Goal: Check status: Check status

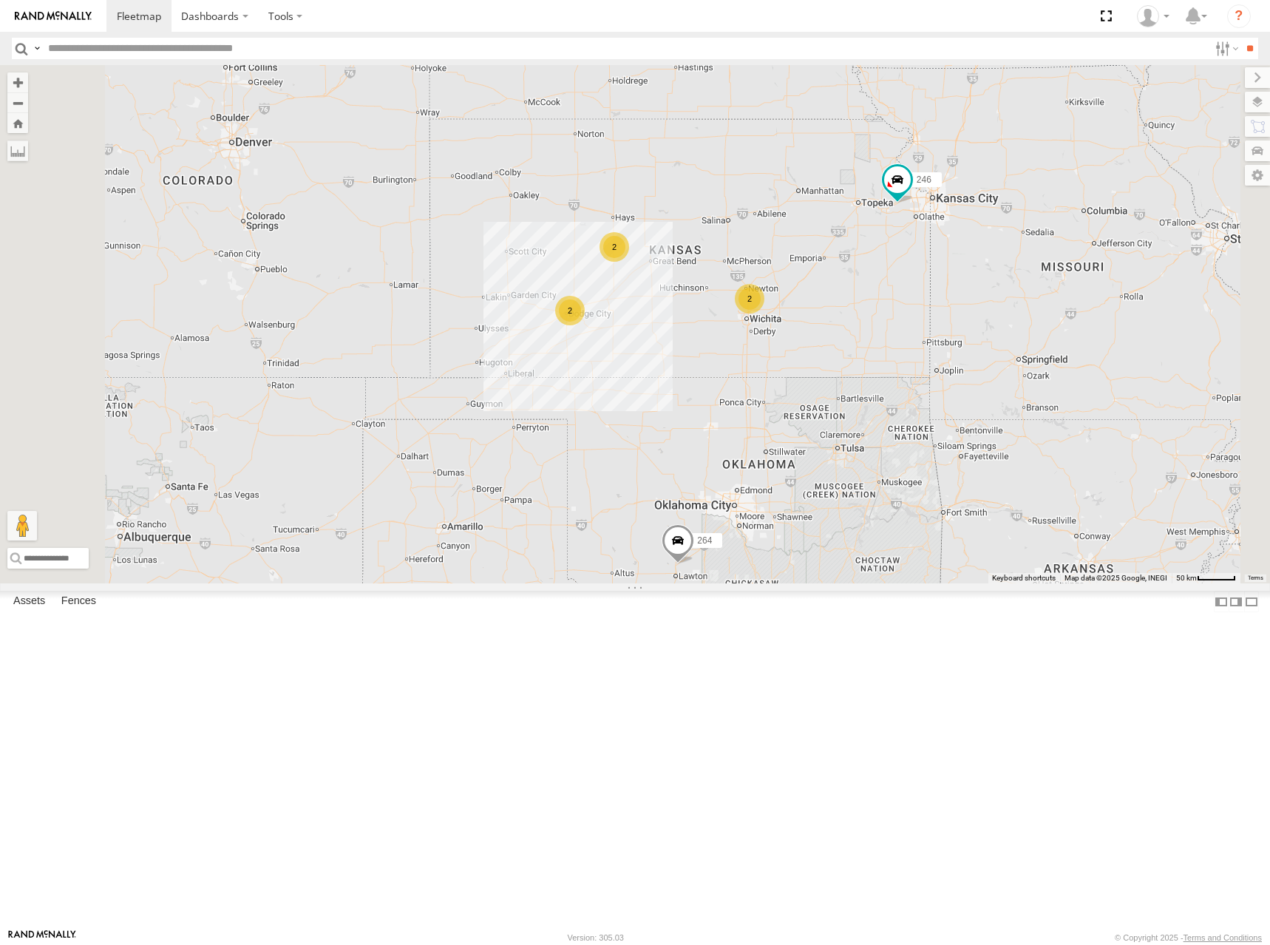
drag, startPoint x: 1002, startPoint y: 563, endPoint x: 989, endPoint y: 465, distance: 98.4
click at [989, 465] on div "246 264 266 2 2 2" at bounding box center [635, 324] width 1270 height 518
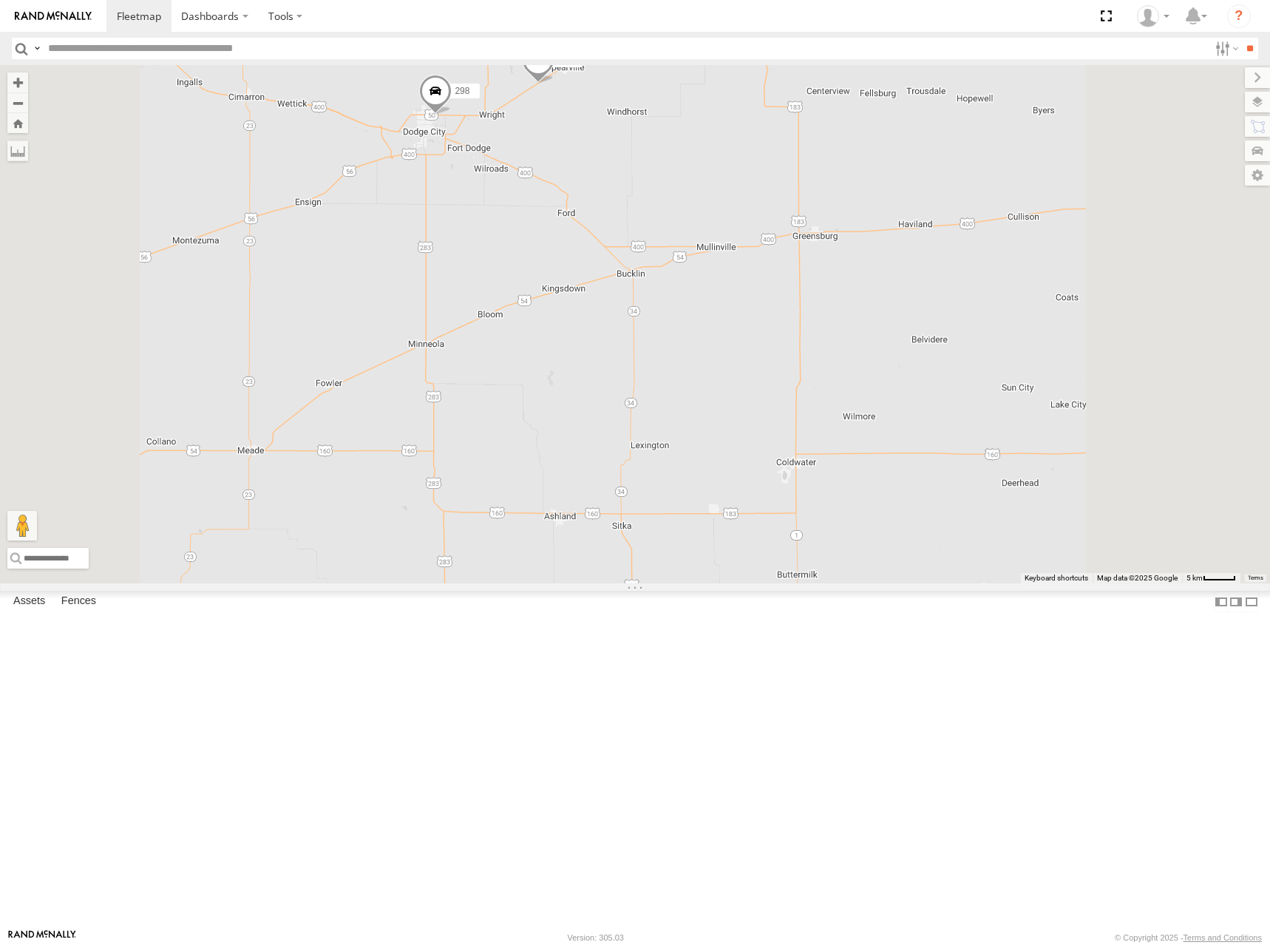
drag, startPoint x: 920, startPoint y: 321, endPoint x: 702, endPoint y: 348, distance: 219.8
click at [702, 348] on div "232 296 264 244 298" at bounding box center [635, 324] width 1270 height 518
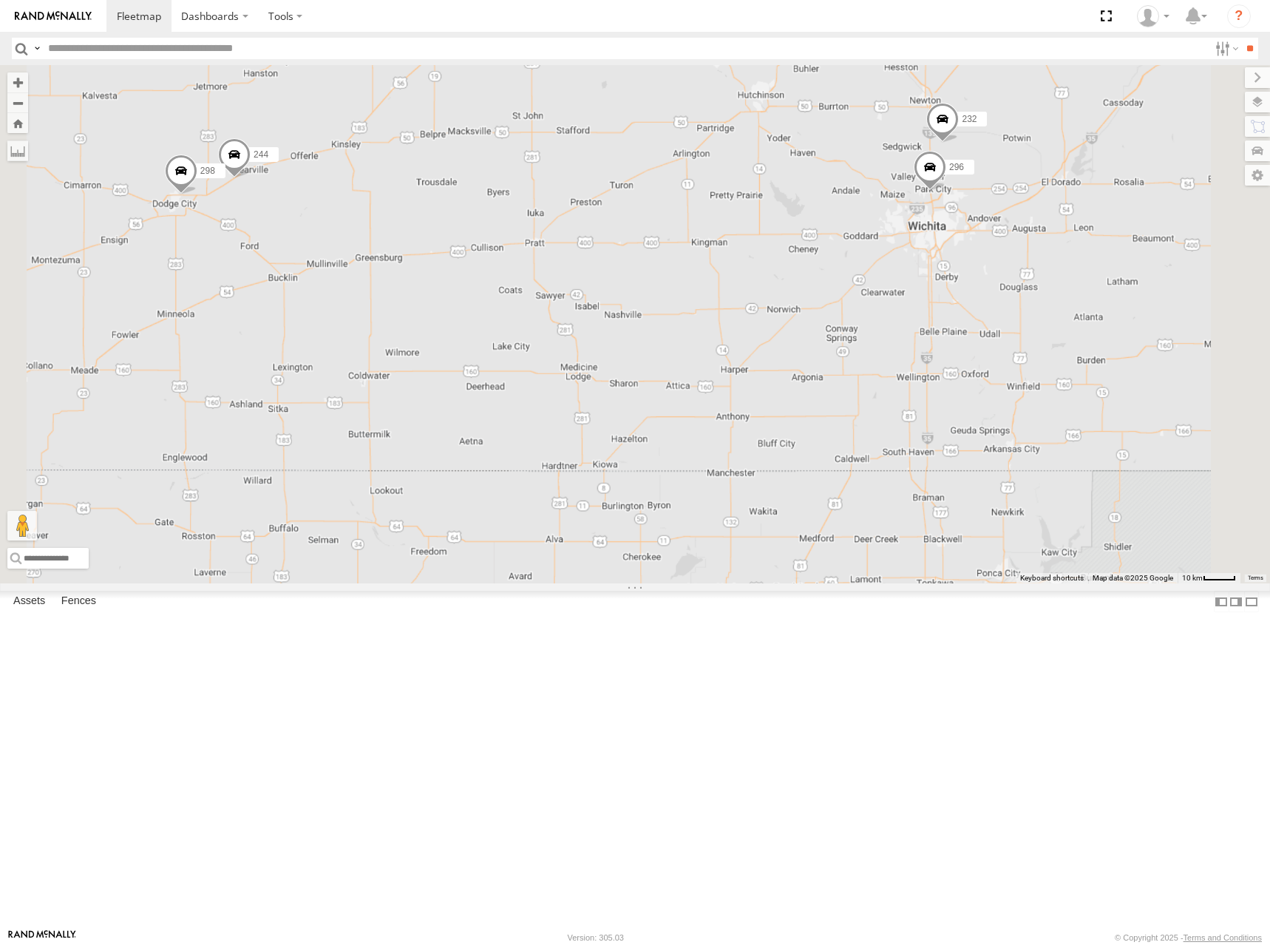
drag, startPoint x: 942, startPoint y: 346, endPoint x: 835, endPoint y: 347, distance: 107.2
click at [835, 347] on div "232 296 264 244 298" at bounding box center [635, 324] width 1270 height 518
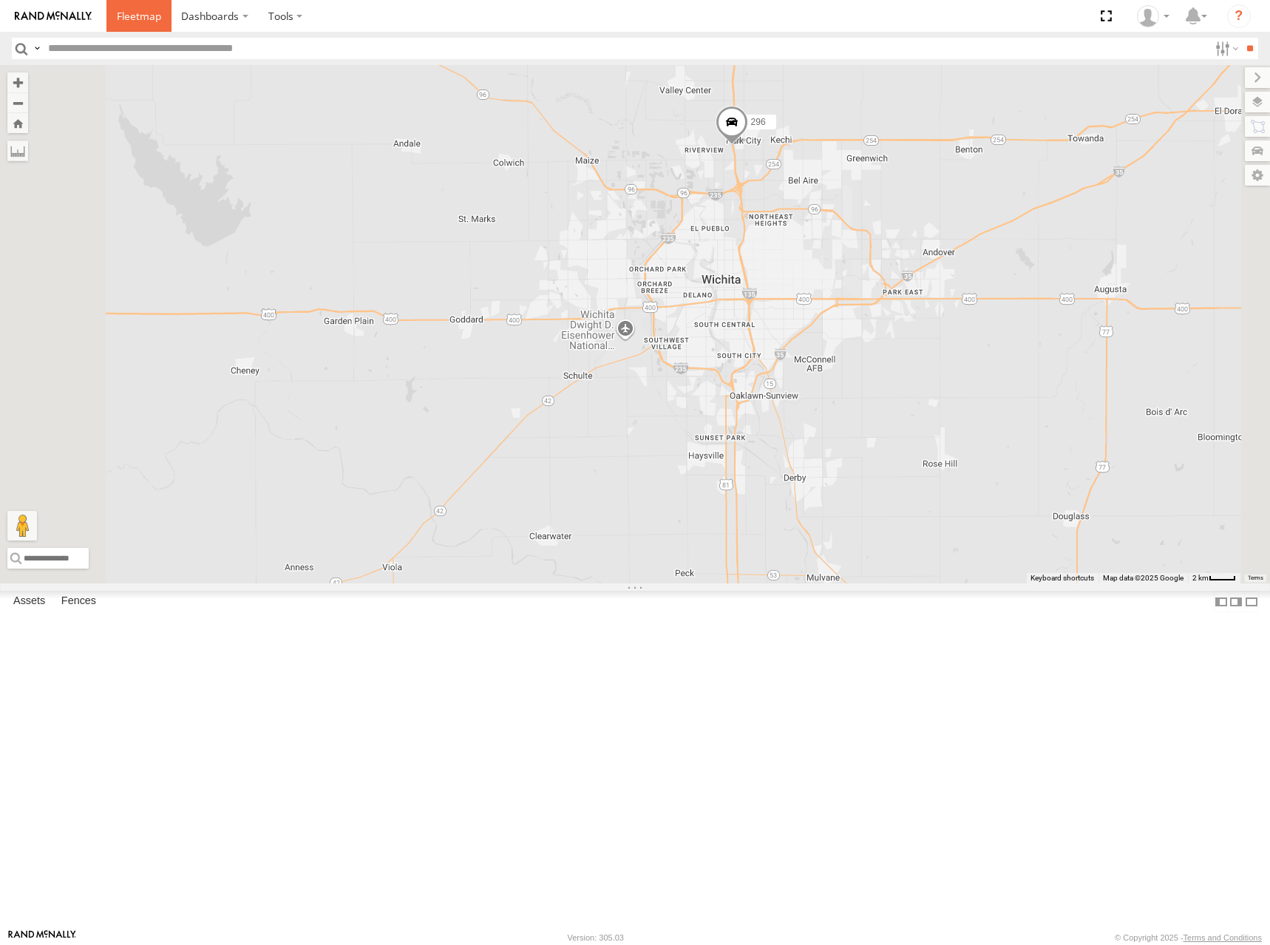
click at [119, 17] on span at bounding box center [139, 16] width 44 height 14
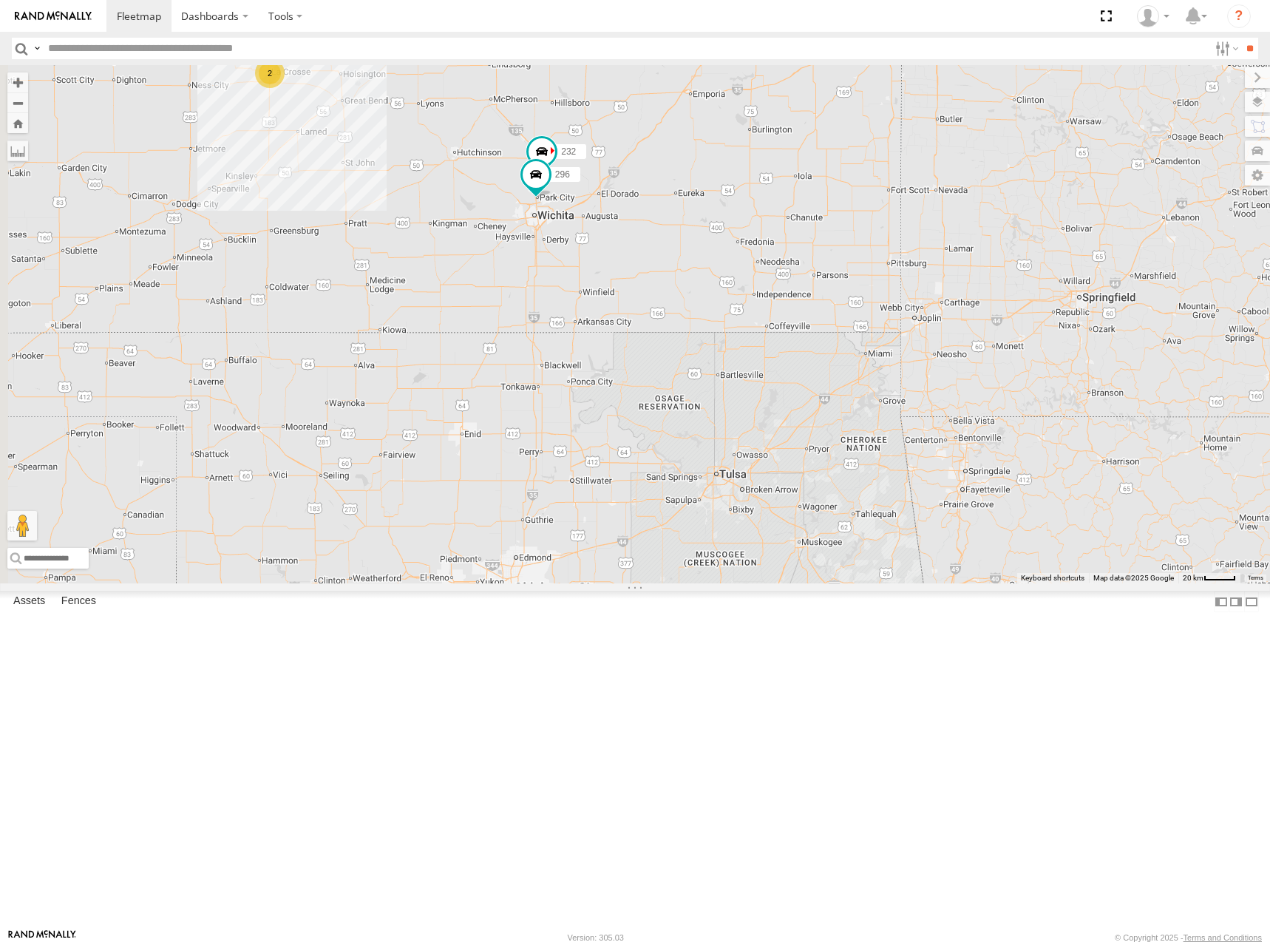
drag, startPoint x: 671, startPoint y: 449, endPoint x: 744, endPoint y: 462, distance: 74.3
click at [744, 462] on div "270 260 246 264 266 232 296 2" at bounding box center [635, 324] width 1270 height 518
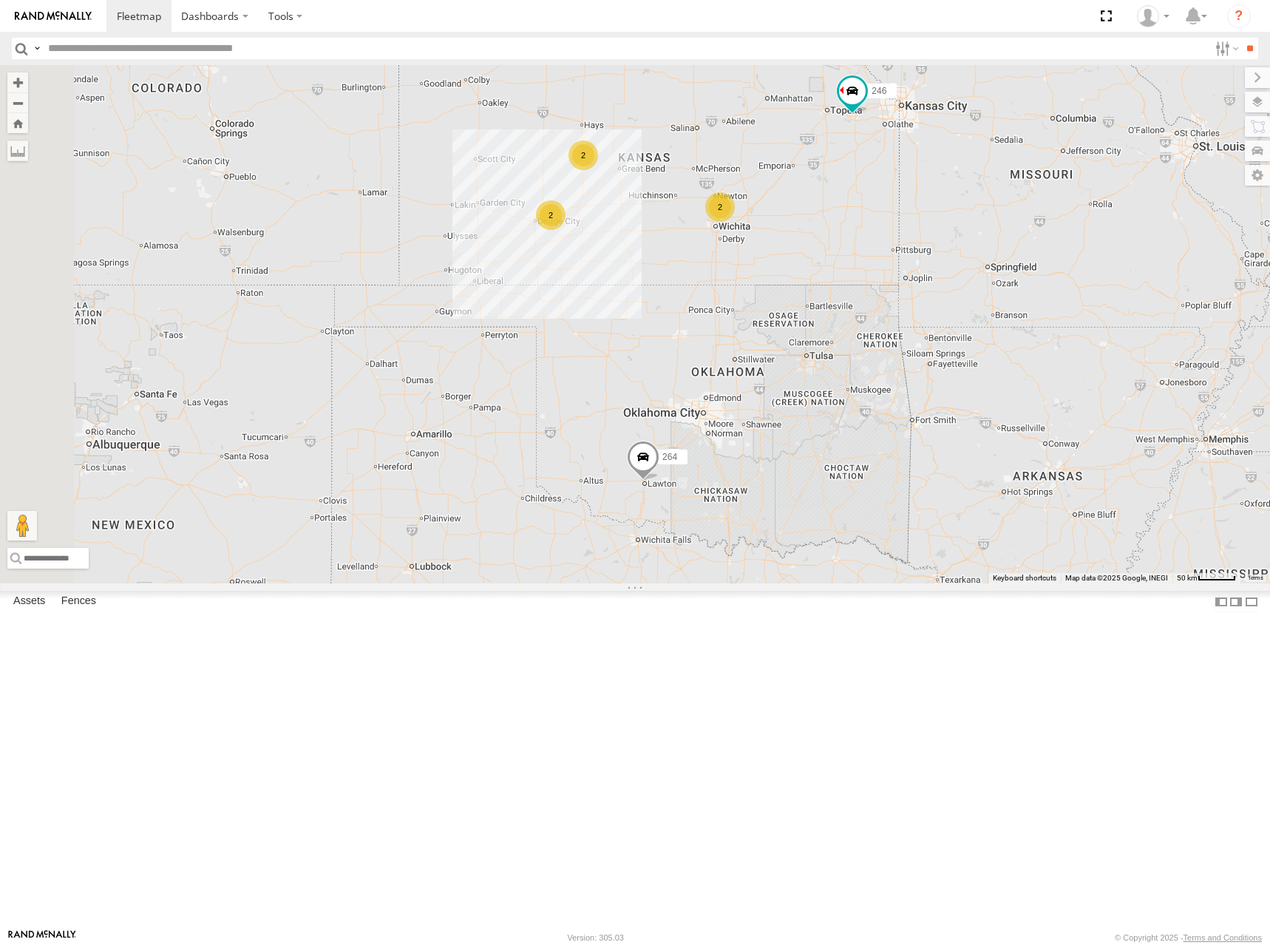
drag, startPoint x: 600, startPoint y: 452, endPoint x: 799, endPoint y: 372, distance: 214.6
click at [799, 372] on div "270 260 246 264 266 2 2 2" at bounding box center [635, 324] width 1270 height 518
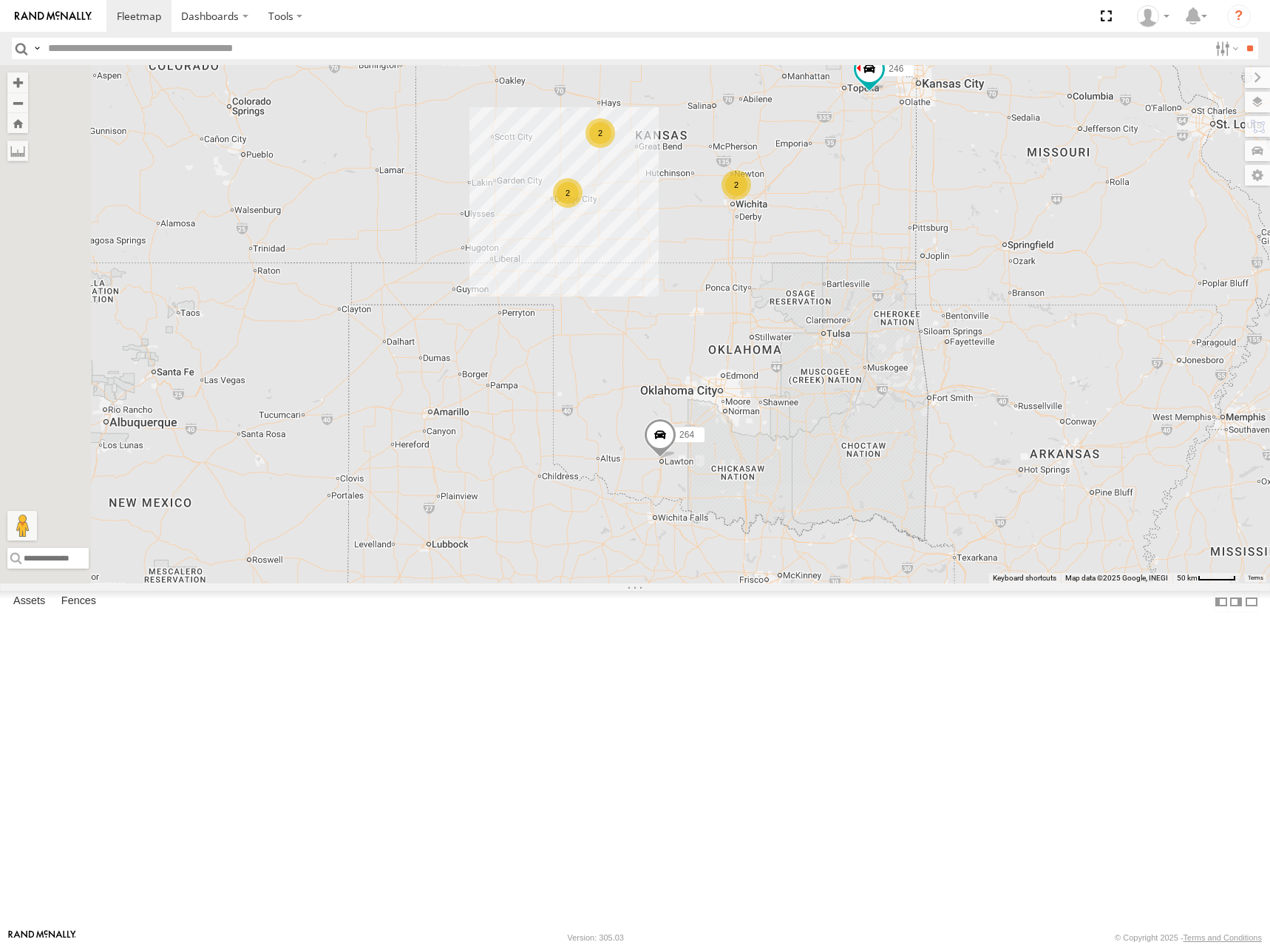
drag, startPoint x: 832, startPoint y: 407, endPoint x: 835, endPoint y: 413, distance: 7.6
click at [835, 413] on div "270 260 246 264 266 2 2 2" at bounding box center [635, 324] width 1270 height 518
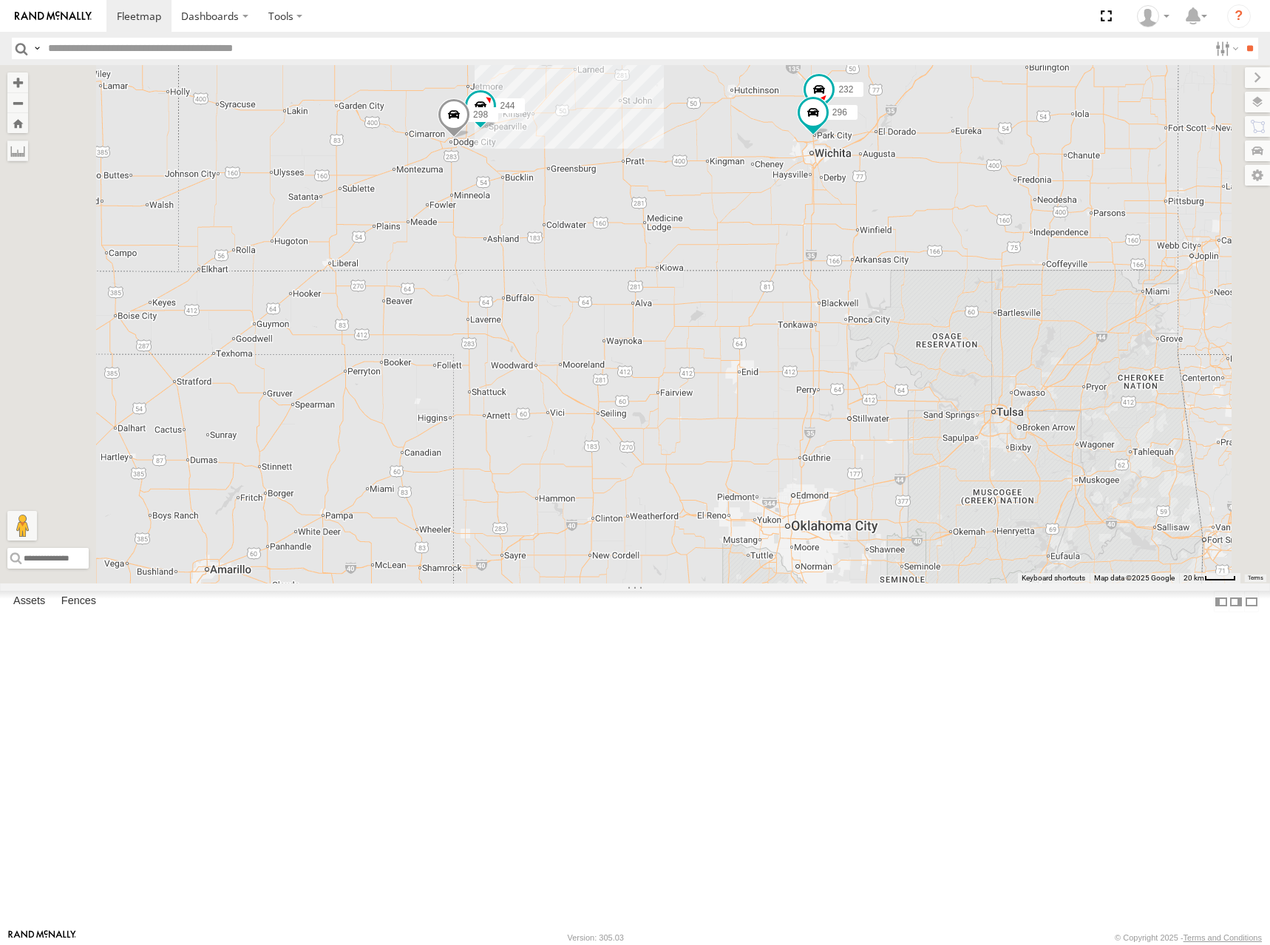
drag, startPoint x: 821, startPoint y: 400, endPoint x: 858, endPoint y: 543, distance: 147.2
click at [858, 543] on div "270 260 246 264 266 244 298 232 296 2" at bounding box center [635, 324] width 1270 height 518
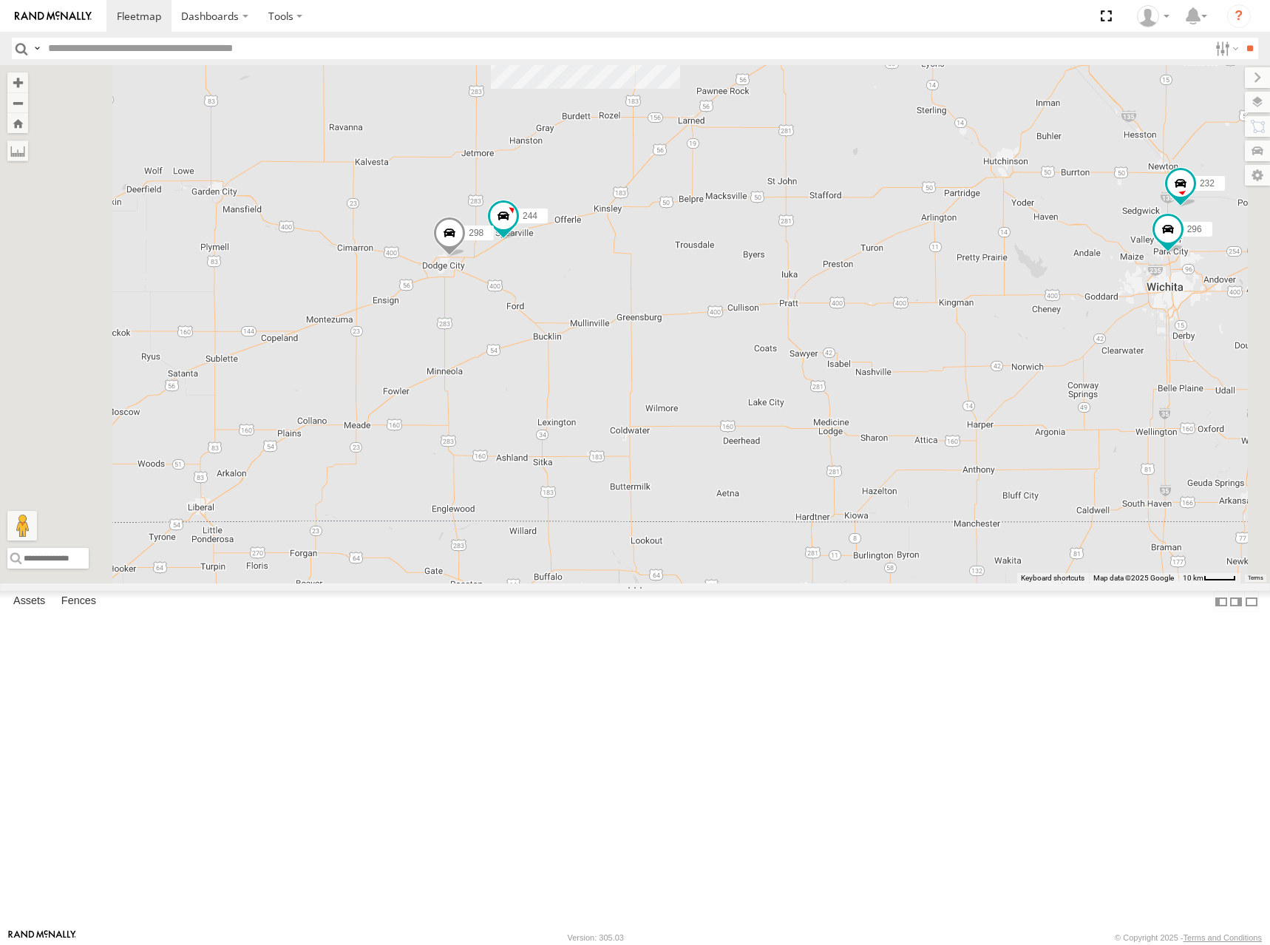
drag, startPoint x: 838, startPoint y: 305, endPoint x: 850, endPoint y: 398, distance: 93.3
click at [850, 398] on div "270 260 246 264 266 244 298 232 296 2" at bounding box center [635, 324] width 1270 height 518
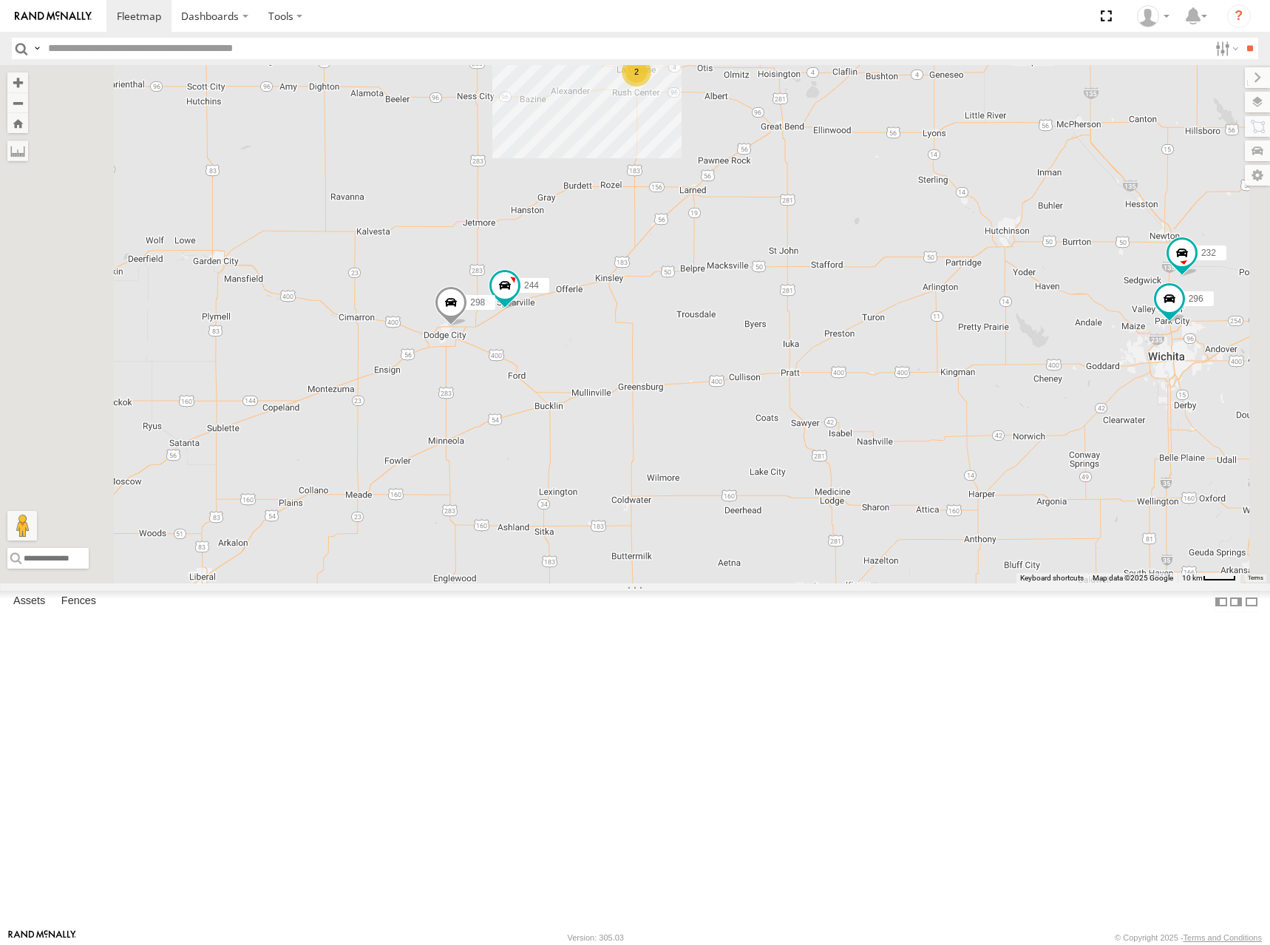
drag, startPoint x: 830, startPoint y: 265, endPoint x: 833, endPoint y: 391, distance: 125.7
click at [833, 391] on div "270 260 246 264 266 244 298 232 296 2" at bounding box center [635, 324] width 1270 height 518
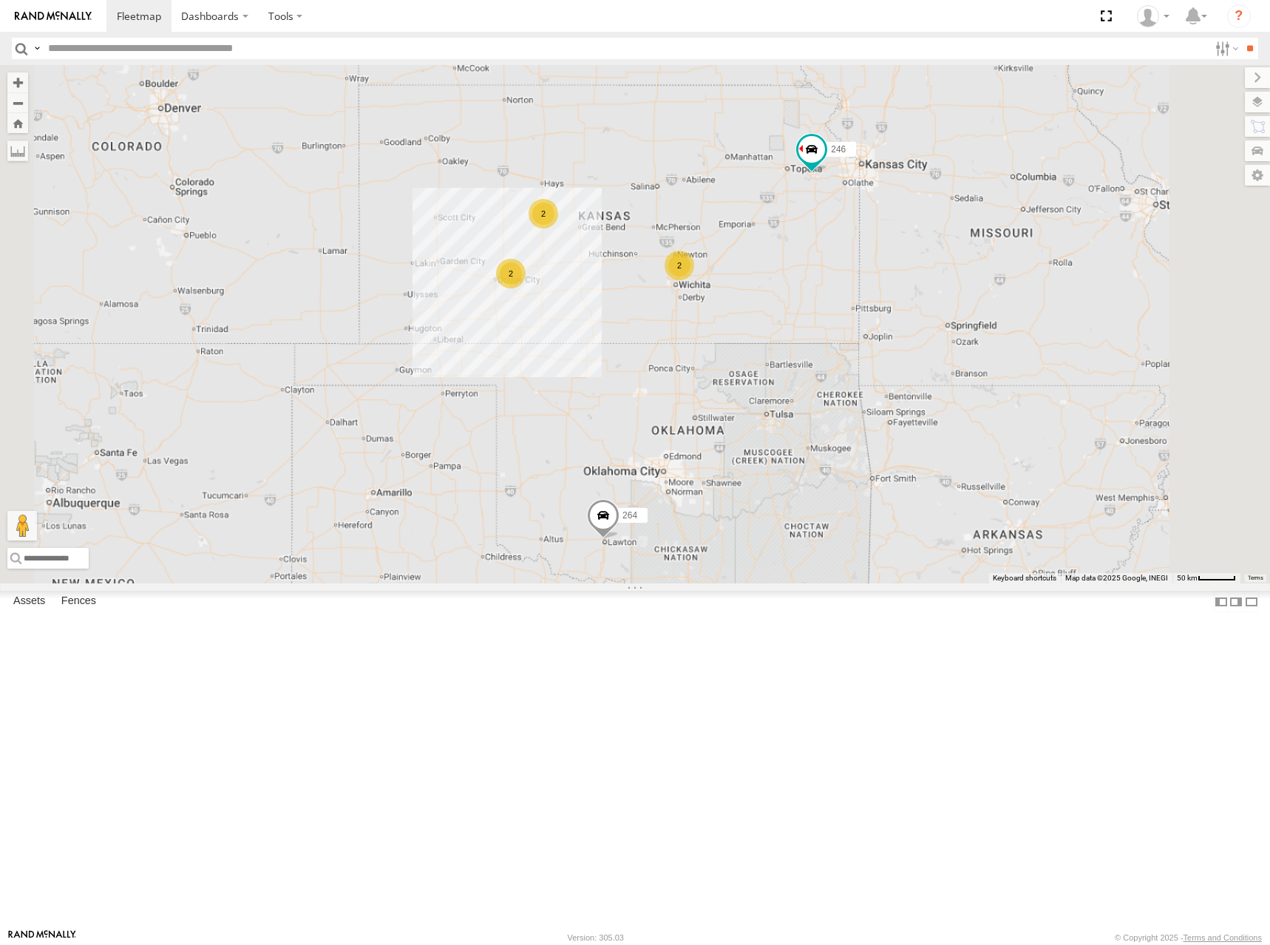
drag, startPoint x: 850, startPoint y: 410, endPoint x: 791, endPoint y: 417, distance: 59.6
click at [791, 417] on div "270 260 246 264 266 2 2 2" at bounding box center [635, 324] width 1270 height 518
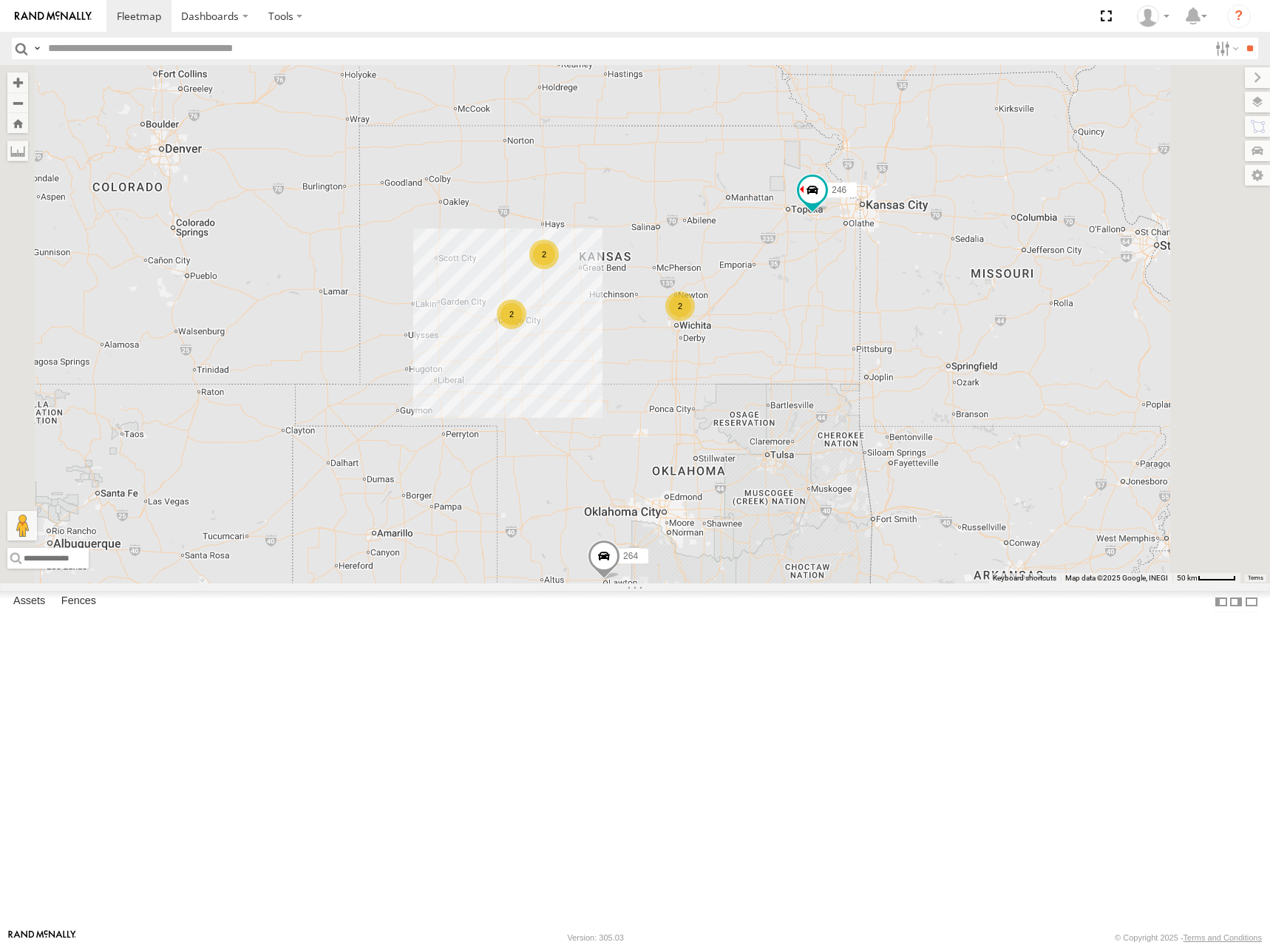
drag, startPoint x: 798, startPoint y: 308, endPoint x: 854, endPoint y: 376, distance: 87.8
click at [854, 376] on div "270 260 246 264 266 2 2 2" at bounding box center [635, 324] width 1270 height 518
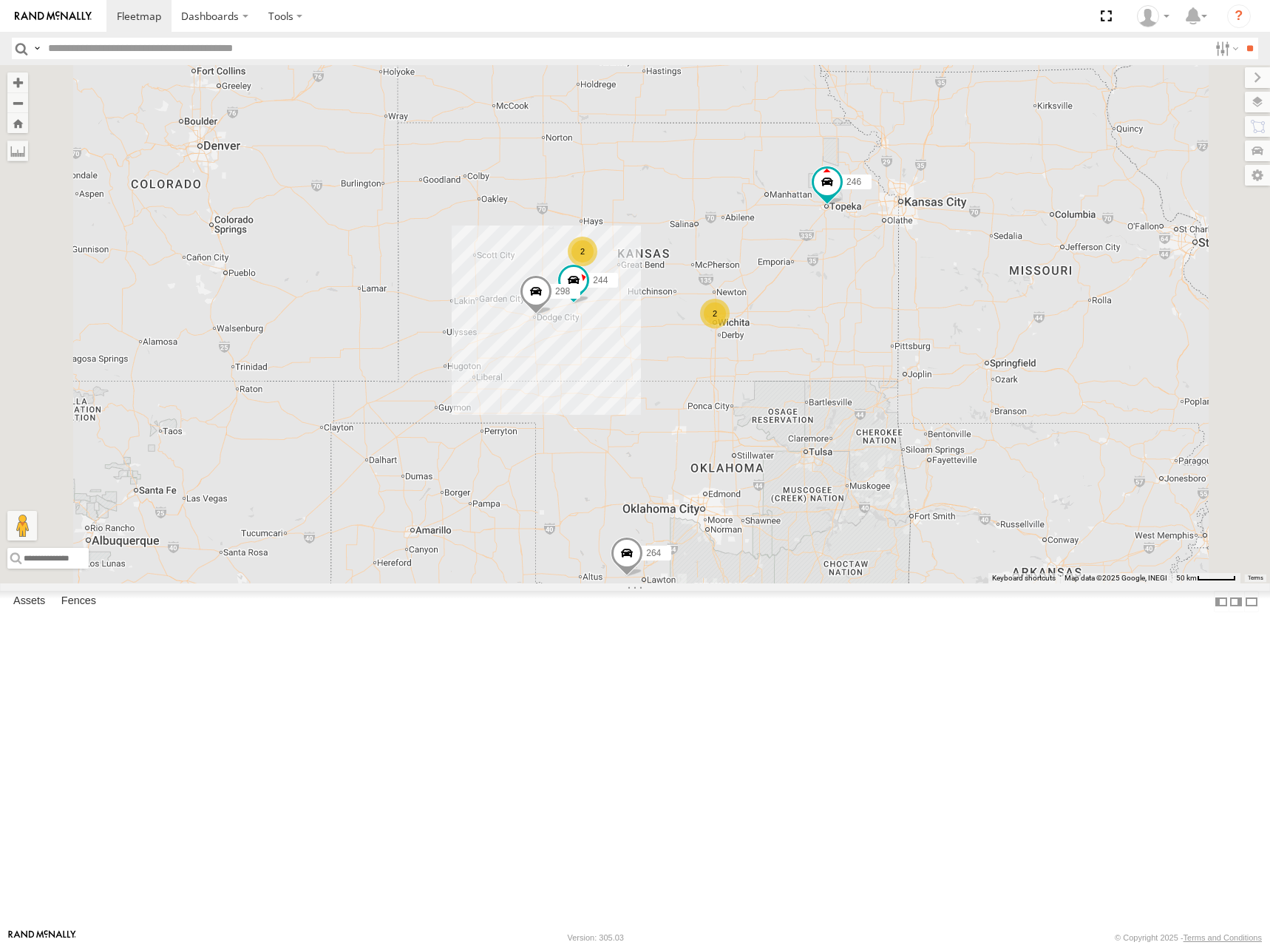
drag, startPoint x: 868, startPoint y: 349, endPoint x: 862, endPoint y: 234, distance: 115.5
click at [862, 234] on div "244 246 298 264 266 260 2 2" at bounding box center [635, 324] width 1270 height 518
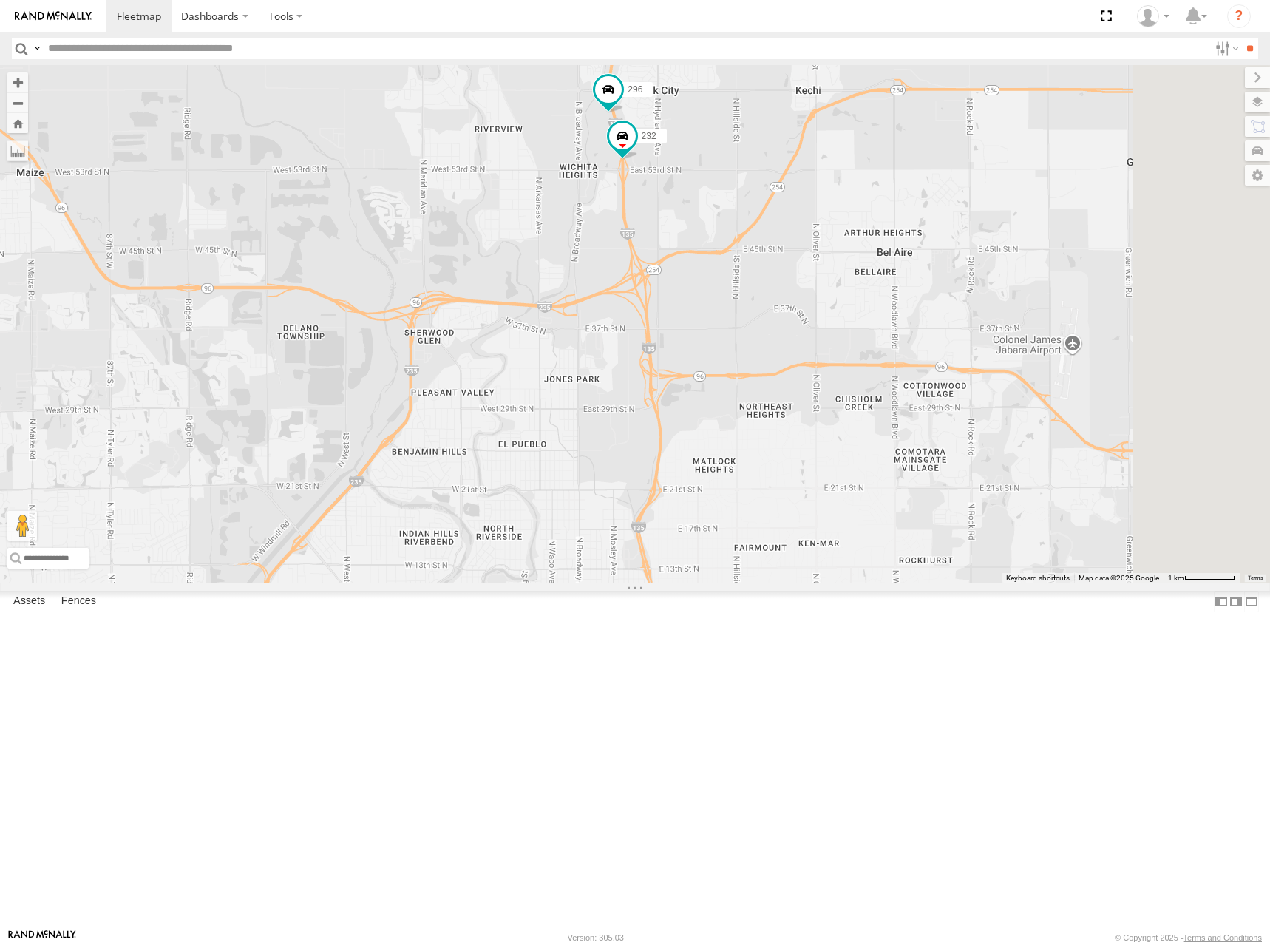
drag, startPoint x: 823, startPoint y: 267, endPoint x: 844, endPoint y: 339, distance: 75.4
click at [844, 339] on div "244 246 298 264 266 260 232 296" at bounding box center [635, 324] width 1270 height 518
click at [132, 16] on span at bounding box center [139, 16] width 44 height 14
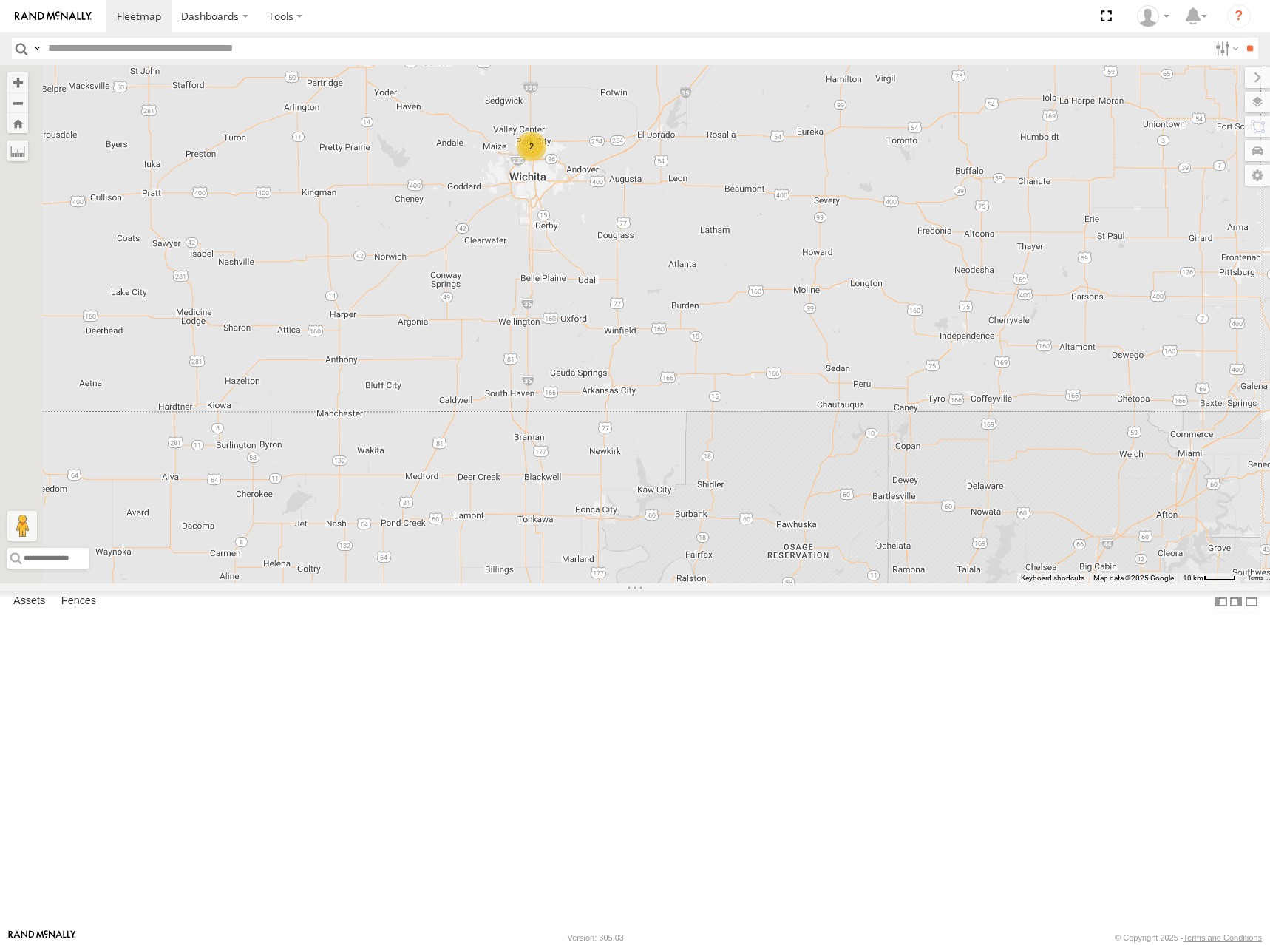
drag, startPoint x: 576, startPoint y: 359, endPoint x: 697, endPoint y: 486, distance: 175.7
click at [740, 583] on div "270 260 246 264 266 2" at bounding box center [635, 324] width 1270 height 518
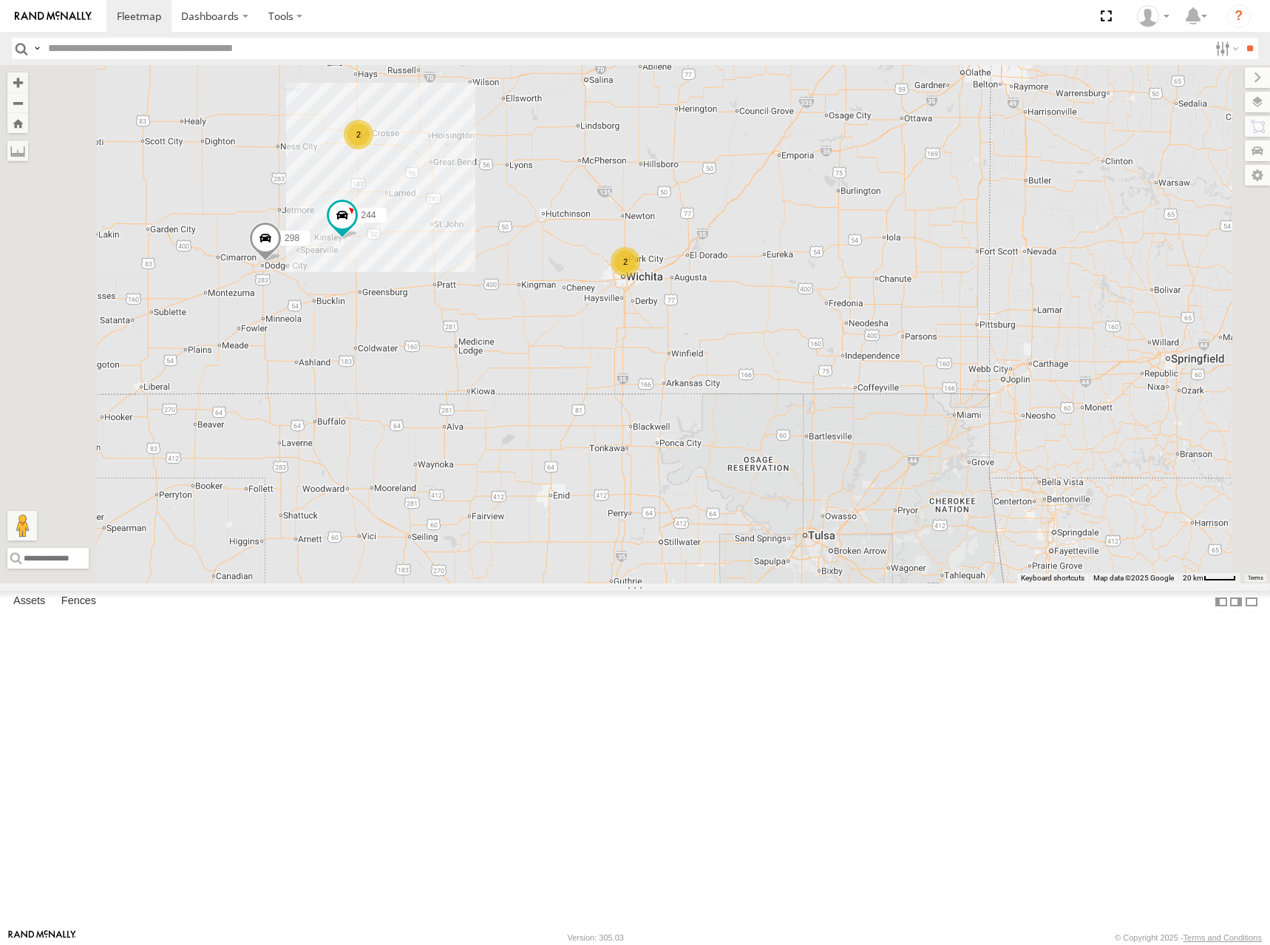
drag, startPoint x: 743, startPoint y: 283, endPoint x: 790, endPoint y: 313, distance: 55.2
click at [790, 313] on div "270 260 246 264 266 244 298 2 2" at bounding box center [635, 324] width 1270 height 518
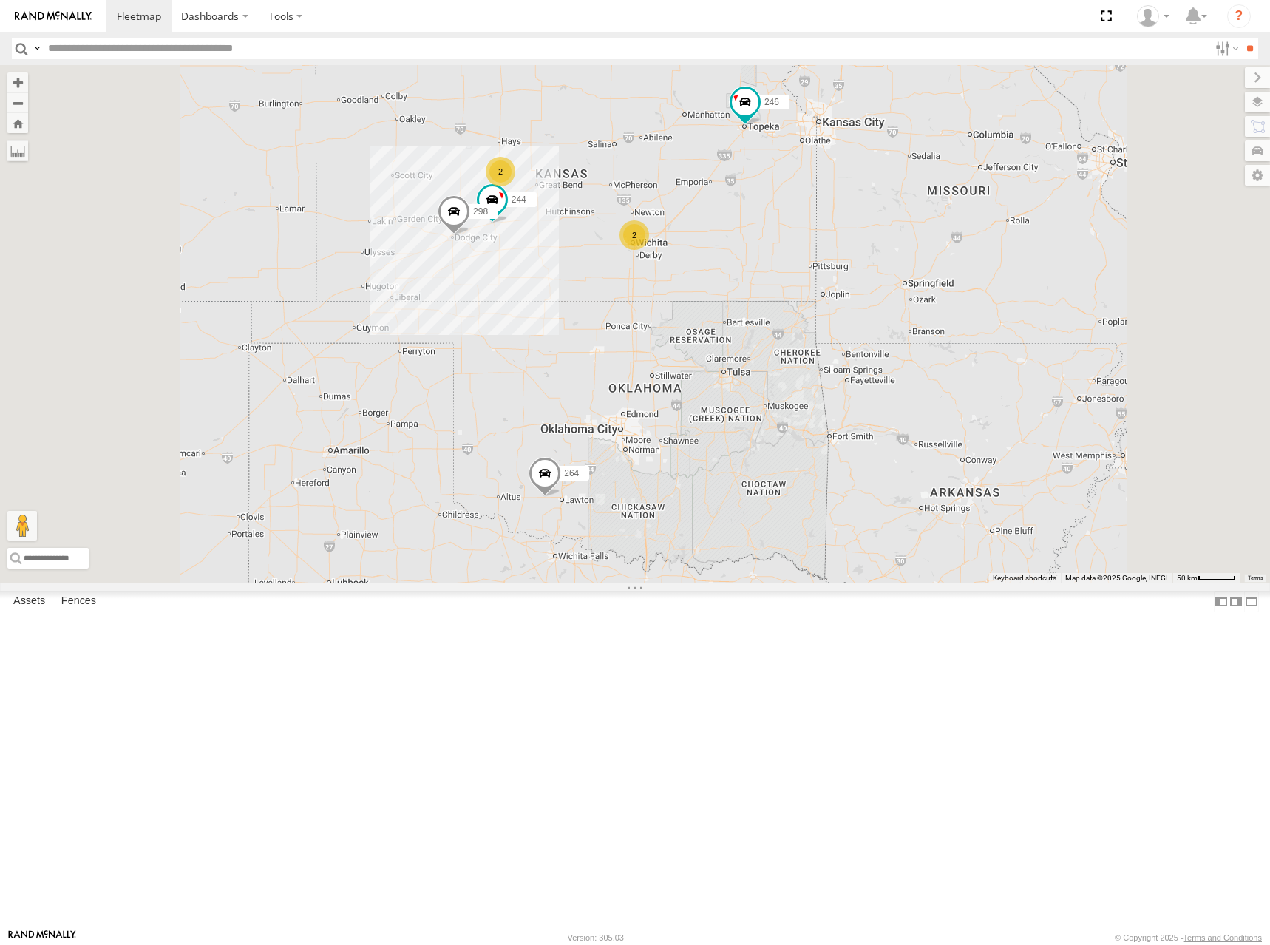
drag, startPoint x: 781, startPoint y: 251, endPoint x: 784, endPoint y: 259, distance: 8.9
click at [784, 259] on div "270 260 246 264 266 244 298 2 2" at bounding box center [635, 324] width 1270 height 518
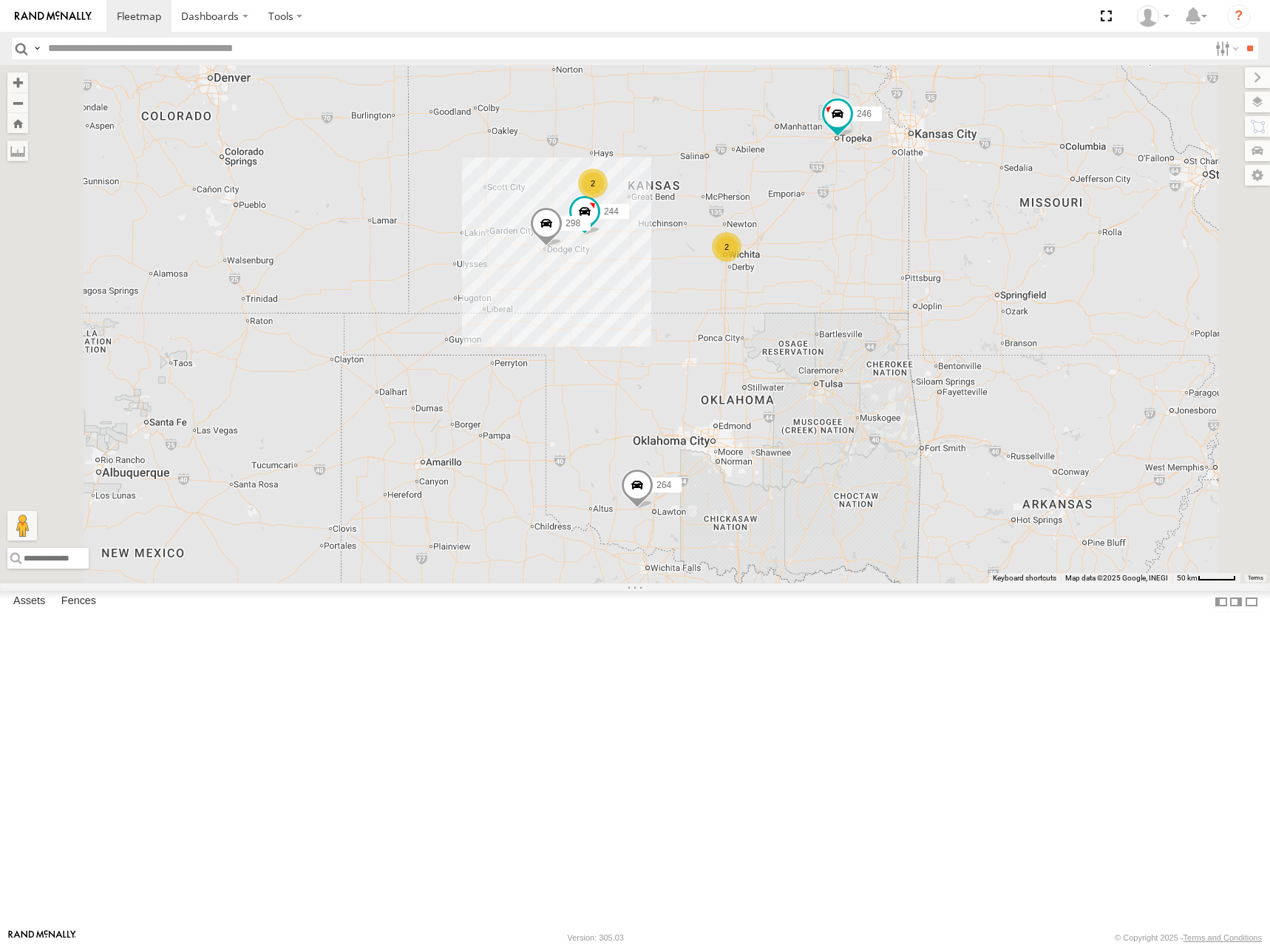
drag, startPoint x: 795, startPoint y: 308, endPoint x: 886, endPoint y: 314, distance: 91.1
click at [886, 314] on div "270 260 246 264 266 244 298 2 2" at bounding box center [635, 324] width 1270 height 518
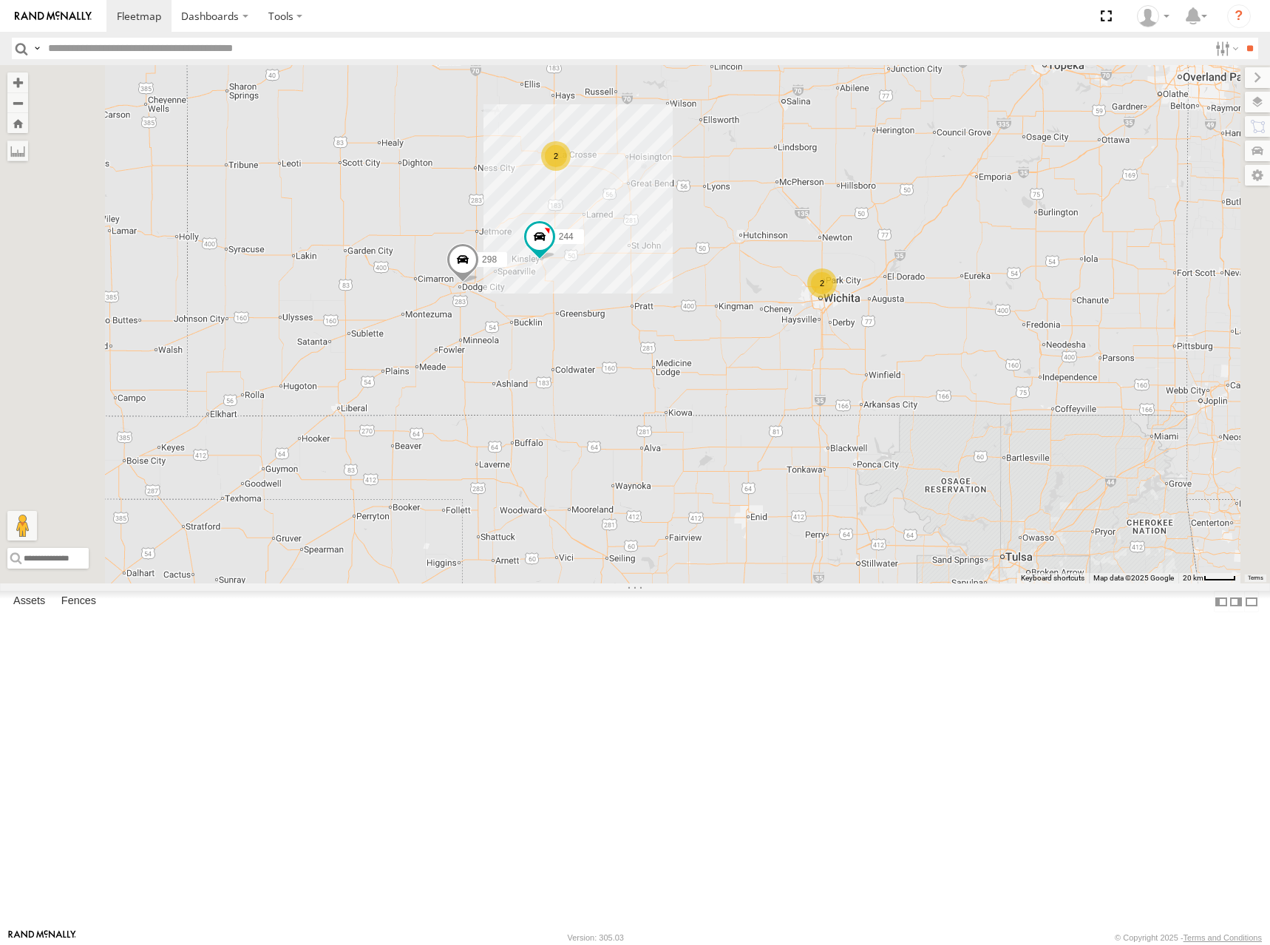
drag, startPoint x: 963, startPoint y: 265, endPoint x: 915, endPoint y: 294, distance: 55.4
click at [915, 294] on div "270 260 246 264 266 244 298 2 2" at bounding box center [635, 324] width 1270 height 518
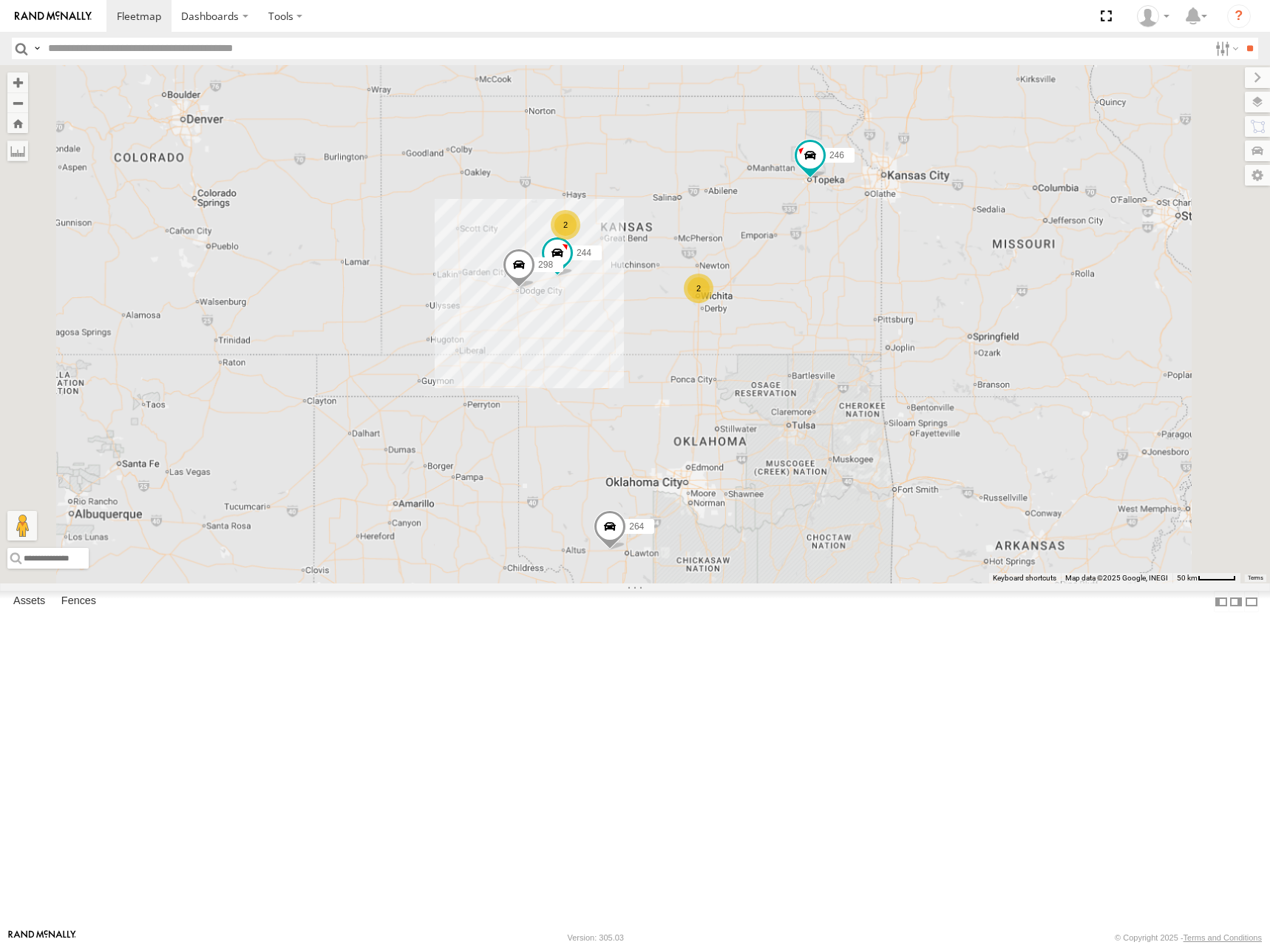
drag, startPoint x: 939, startPoint y: 276, endPoint x: 883, endPoint y: 332, distance: 78.4
click at [883, 332] on div "270 260 246 264 266 244 298 2 2" at bounding box center [635, 324] width 1270 height 518
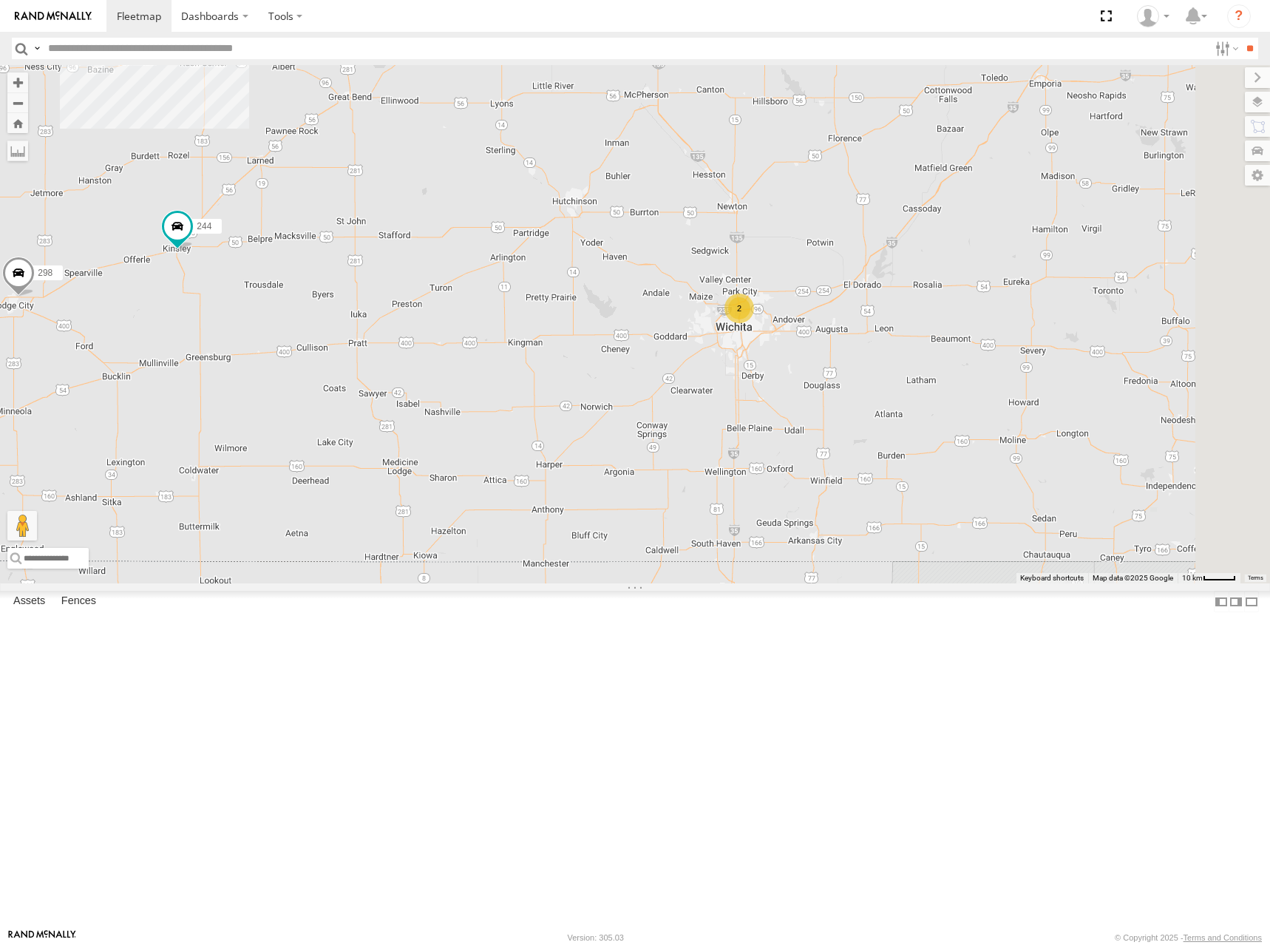
drag, startPoint x: 942, startPoint y: 412, endPoint x: 683, endPoint y: 432, distance: 259.5
click at [683, 432] on div "270 260 246 264 266 244 298 2 2" at bounding box center [635, 324] width 1270 height 518
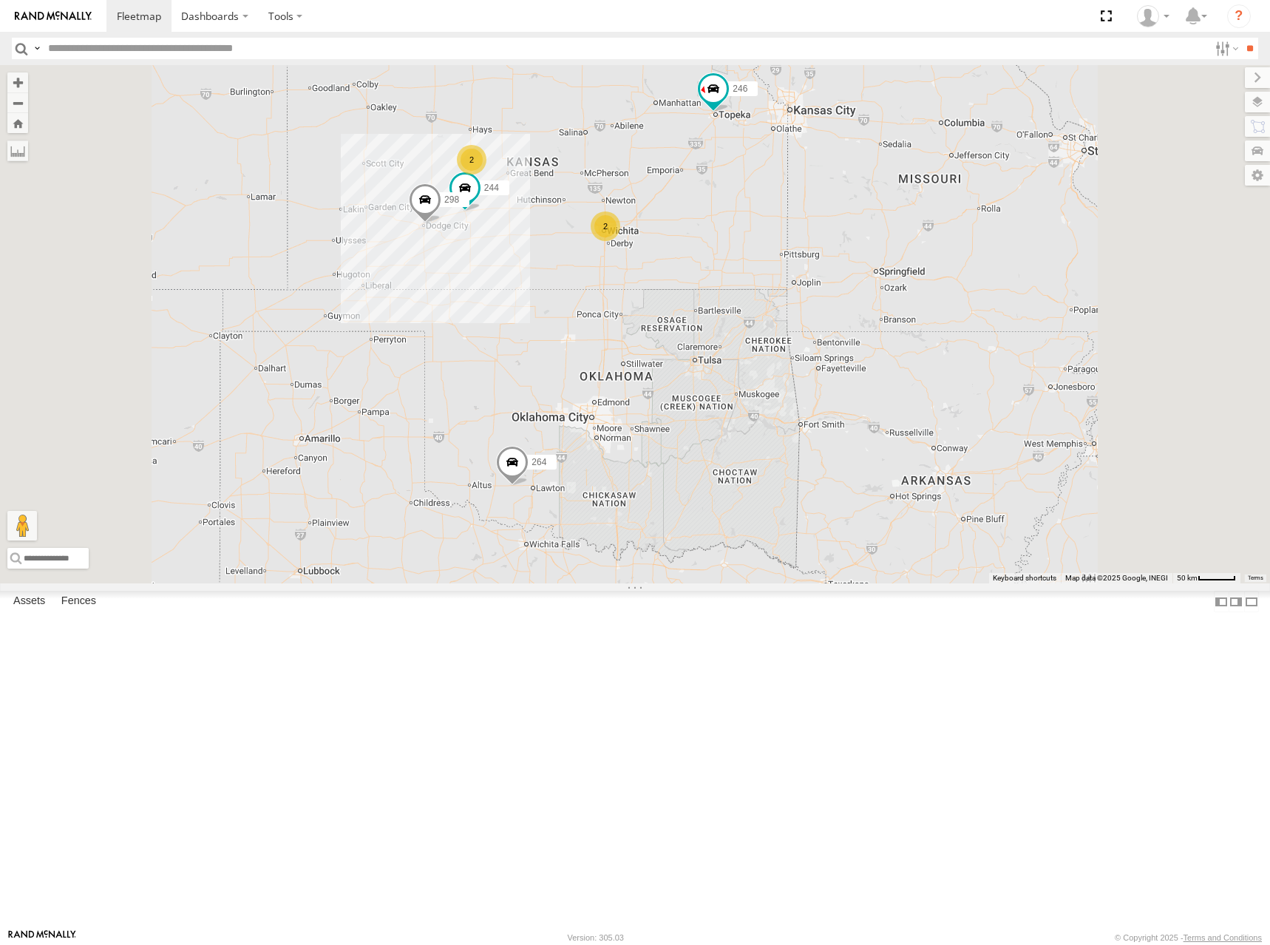
drag, startPoint x: 797, startPoint y: 297, endPoint x: 803, endPoint y: 310, distance: 13.9
click at [803, 310] on div "270 260 246 264 266 244 298 2 2" at bounding box center [635, 324] width 1270 height 518
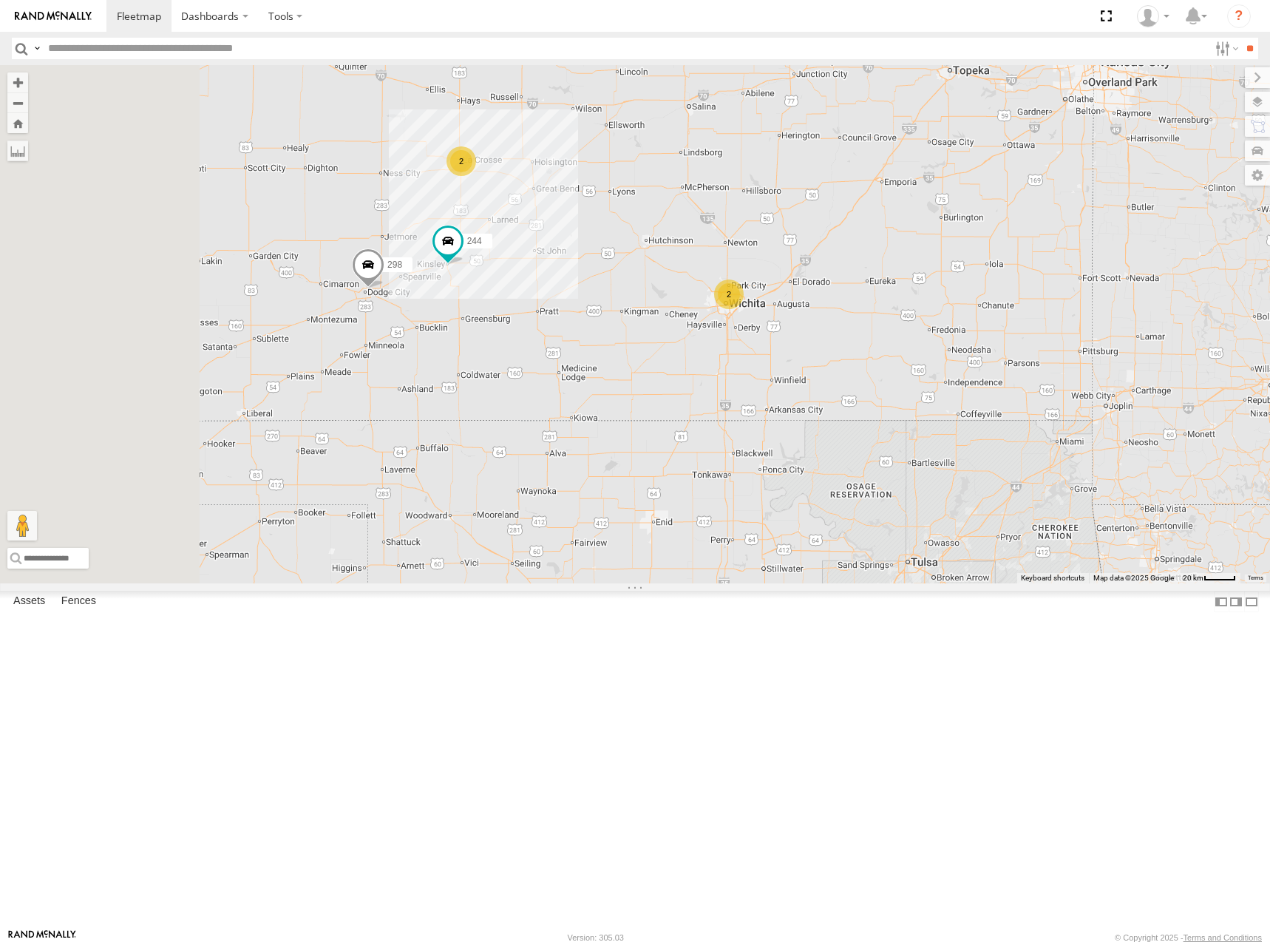
drag, startPoint x: 823, startPoint y: 342, endPoint x: 1071, endPoint y: 308, distance: 250.0
click at [1071, 308] on div "270 260 246 264 266 244 298 2 2" at bounding box center [635, 324] width 1270 height 518
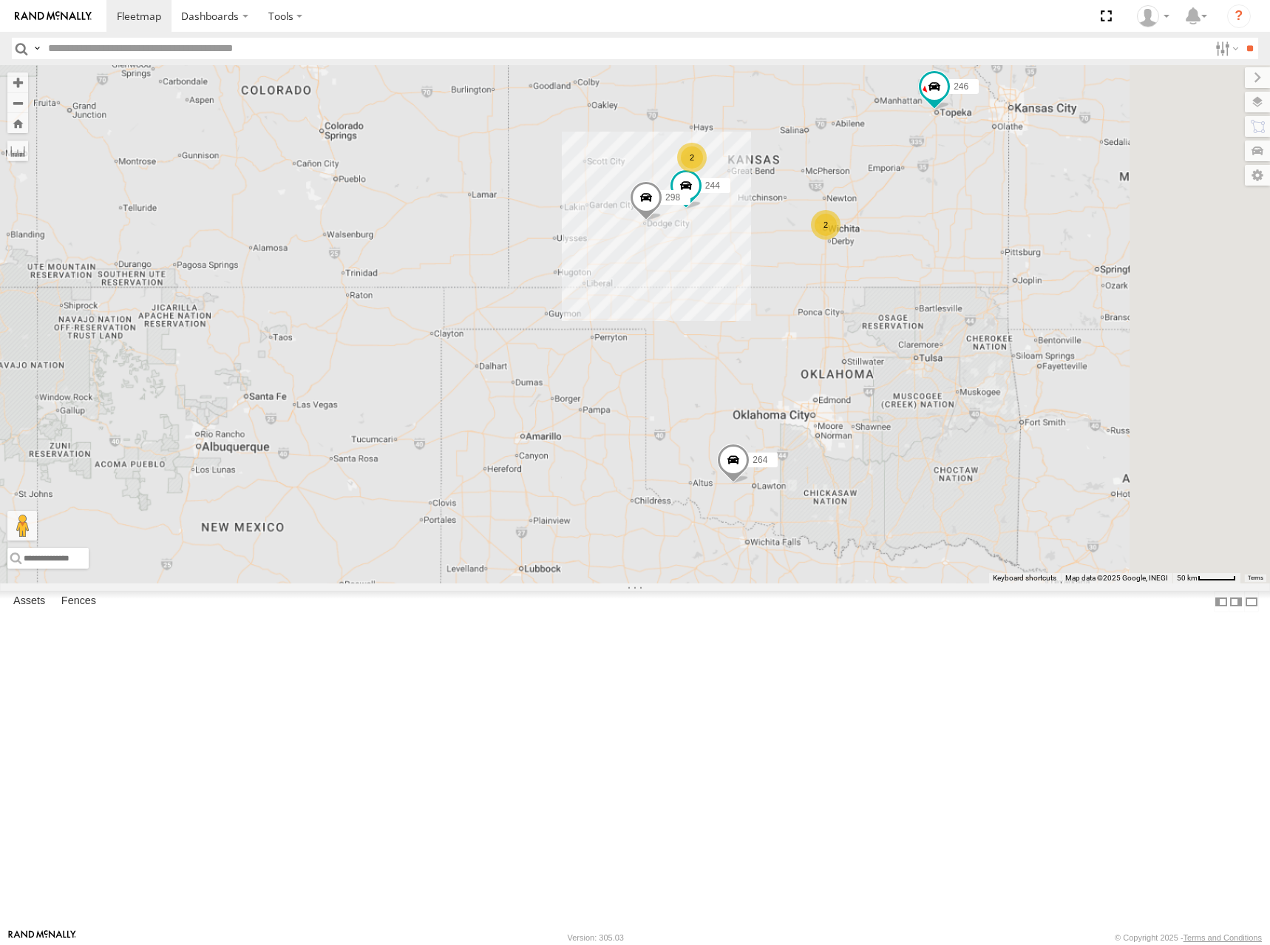
drag, startPoint x: 1031, startPoint y: 282, endPoint x: 1014, endPoint y: 296, distance: 22.1
click at [1014, 296] on div "270 260 246 264 266 244 298 2 2" at bounding box center [635, 324] width 1270 height 518
drag, startPoint x: 1100, startPoint y: 360, endPoint x: 1071, endPoint y: 319, distance: 49.8
click at [1071, 319] on div "270 260 246 264 266 244 298 2 2" at bounding box center [635, 324] width 1270 height 518
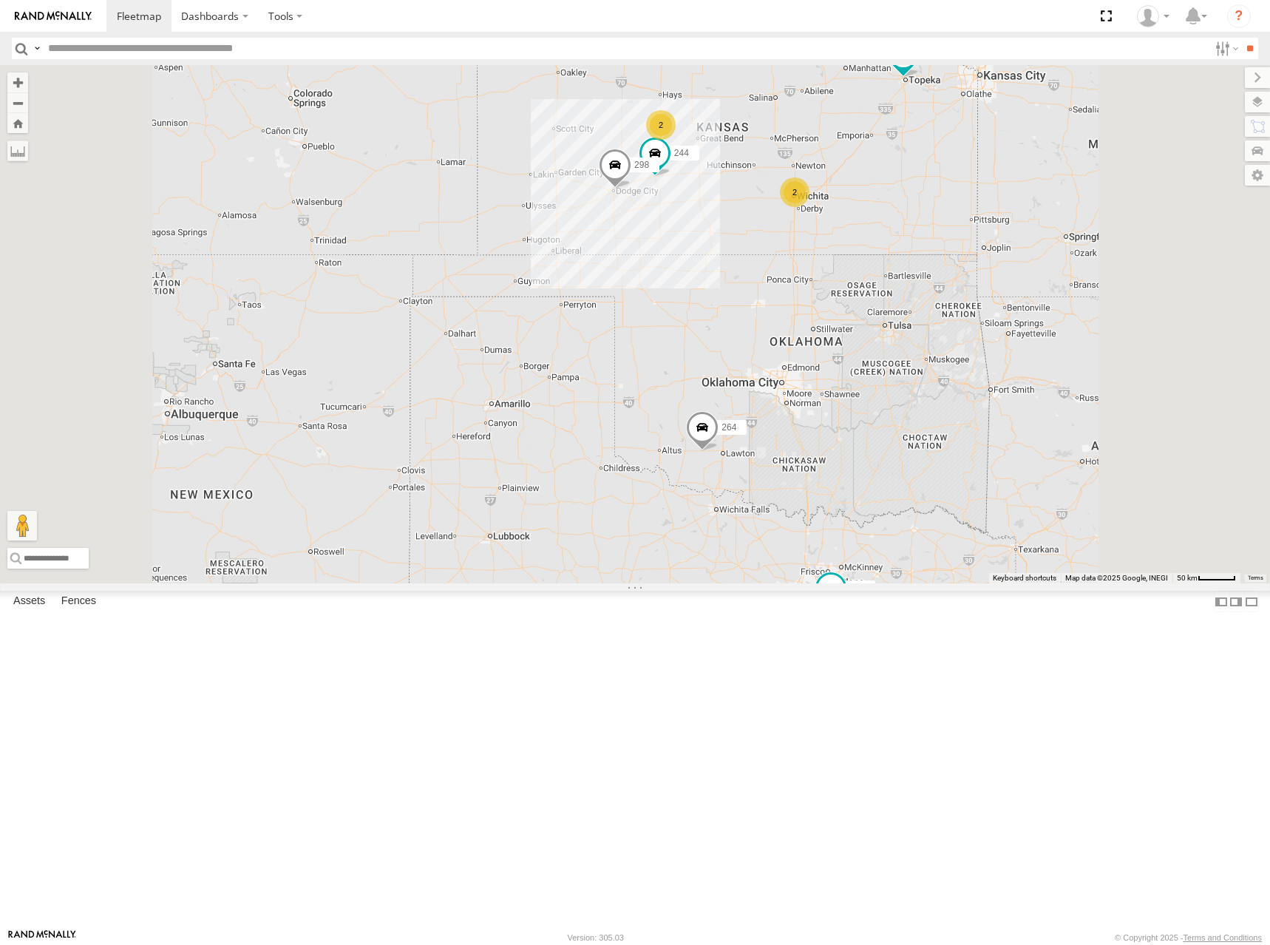
drag, startPoint x: 1078, startPoint y: 348, endPoint x: 1062, endPoint y: 363, distance: 22.0
click at [1062, 363] on div "270 260 246 264 266 244 298 2 2" at bounding box center [635, 324] width 1270 height 518
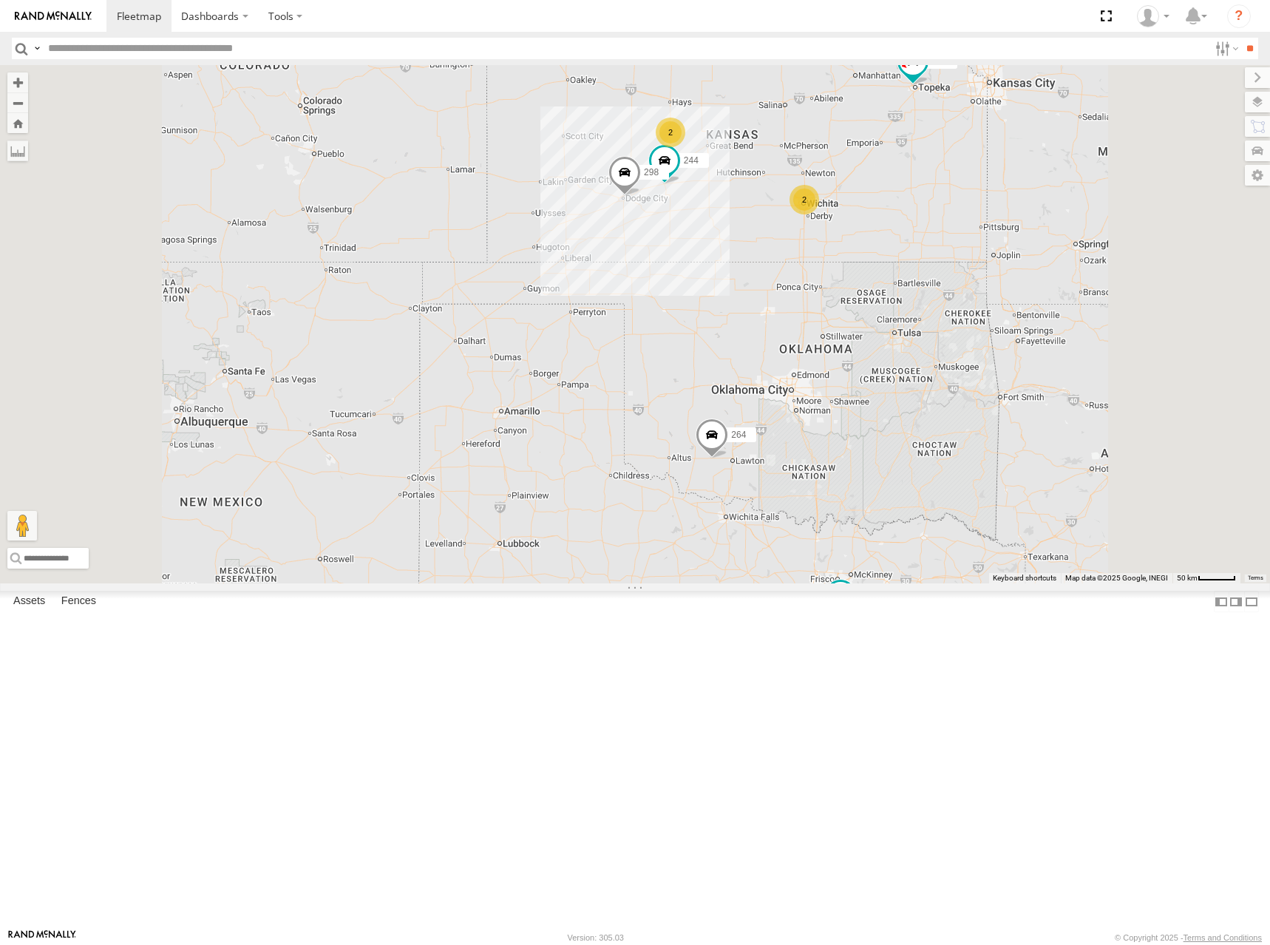
click at [1068, 382] on div "270 260 246 264 266 244 298 2 2" at bounding box center [635, 324] width 1270 height 518
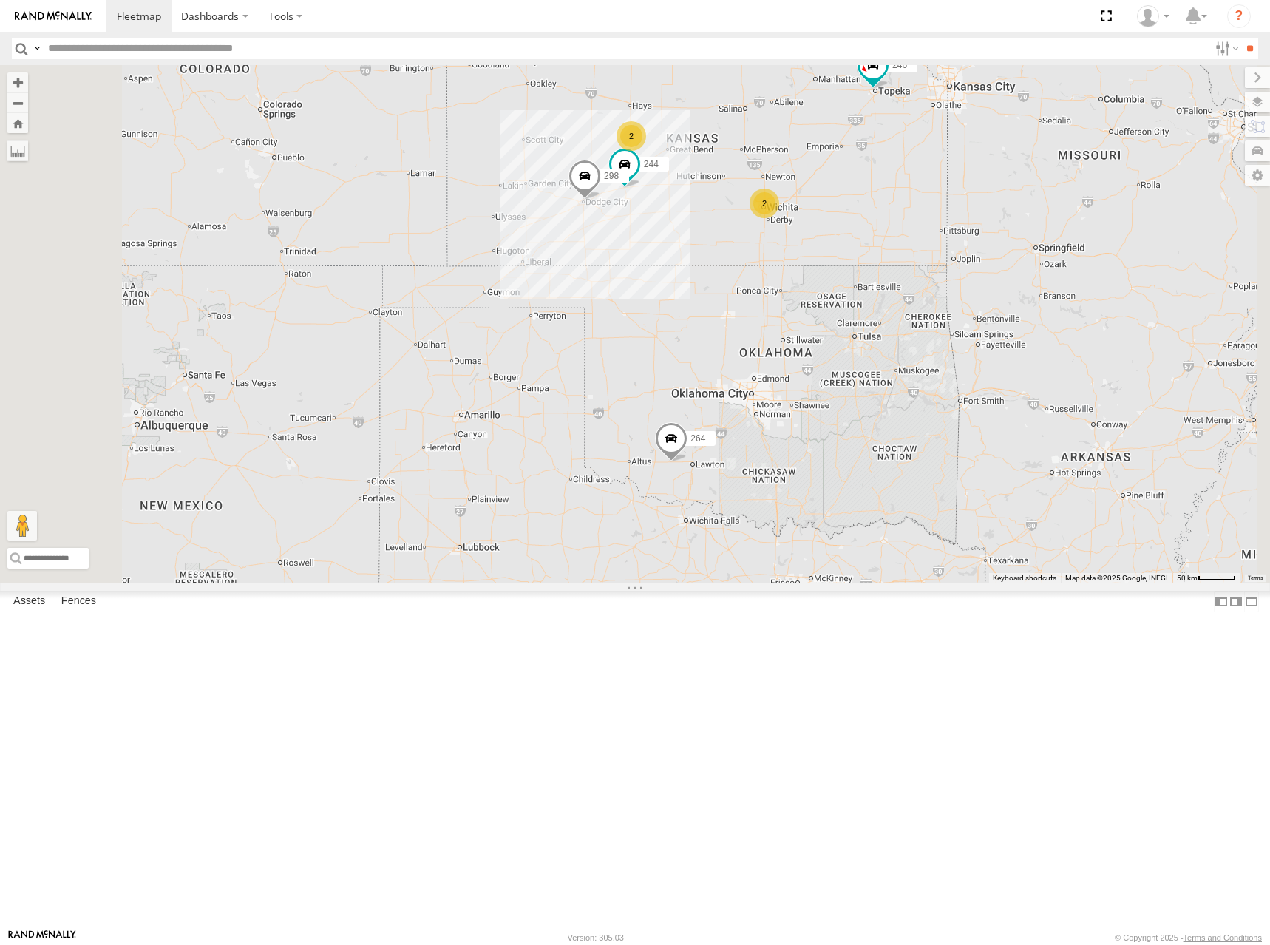
drag, startPoint x: 981, startPoint y: 307, endPoint x: 991, endPoint y: 280, distance: 28.6
click at [991, 280] on div "270 260 246 264 266 244 298 2 2" at bounding box center [635, 324] width 1270 height 518
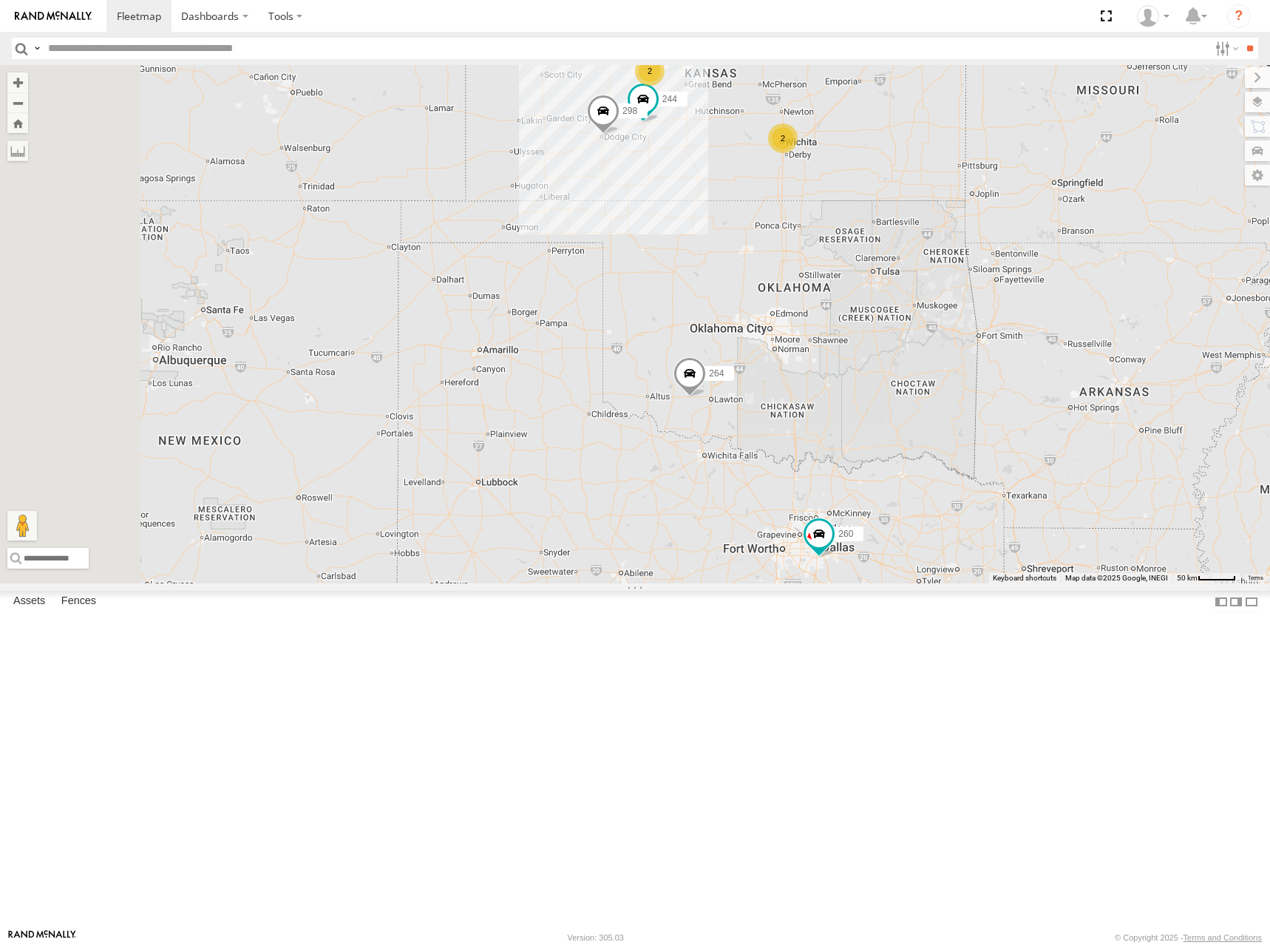
drag, startPoint x: 1021, startPoint y: 376, endPoint x: 1040, endPoint y: 313, distance: 65.0
click at [1040, 313] on div "270 260 246 264 266 244 298 2 2" at bounding box center [635, 324] width 1270 height 518
click at [1038, 317] on div "270 260 246 264 266 244 298 2 2" at bounding box center [635, 324] width 1270 height 518
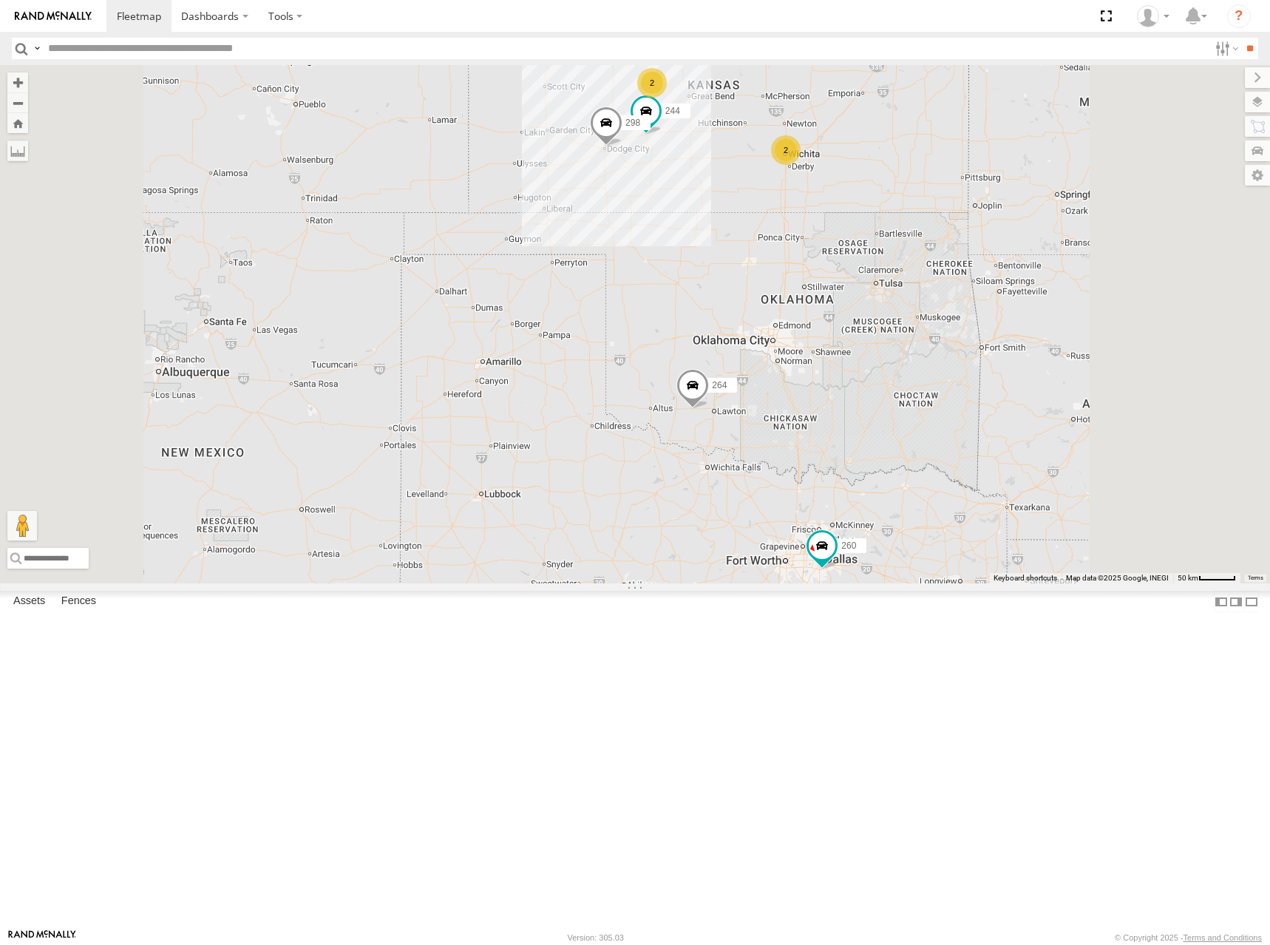
drag, startPoint x: 1052, startPoint y: 300, endPoint x: 1050, endPoint y: 313, distance: 12.8
click at [1050, 313] on div "270 260 246 264 266 244 298 2 2" at bounding box center [635, 324] width 1270 height 518
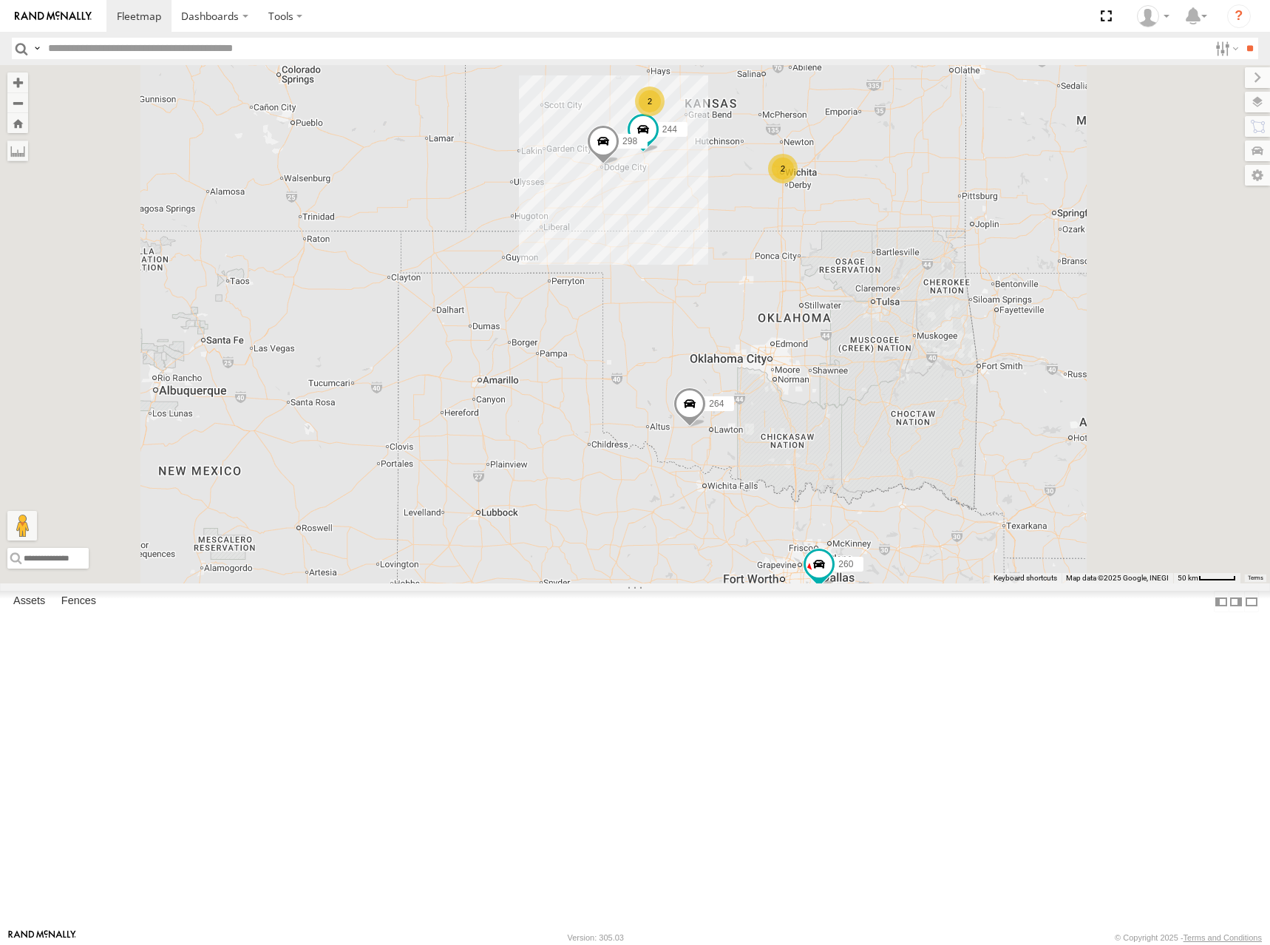
drag, startPoint x: 1088, startPoint y: 336, endPoint x: 1088, endPoint y: 348, distance: 11.9
click at [1088, 348] on div "270 260 246 264 266 244 298 2 2" at bounding box center [635, 324] width 1270 height 518
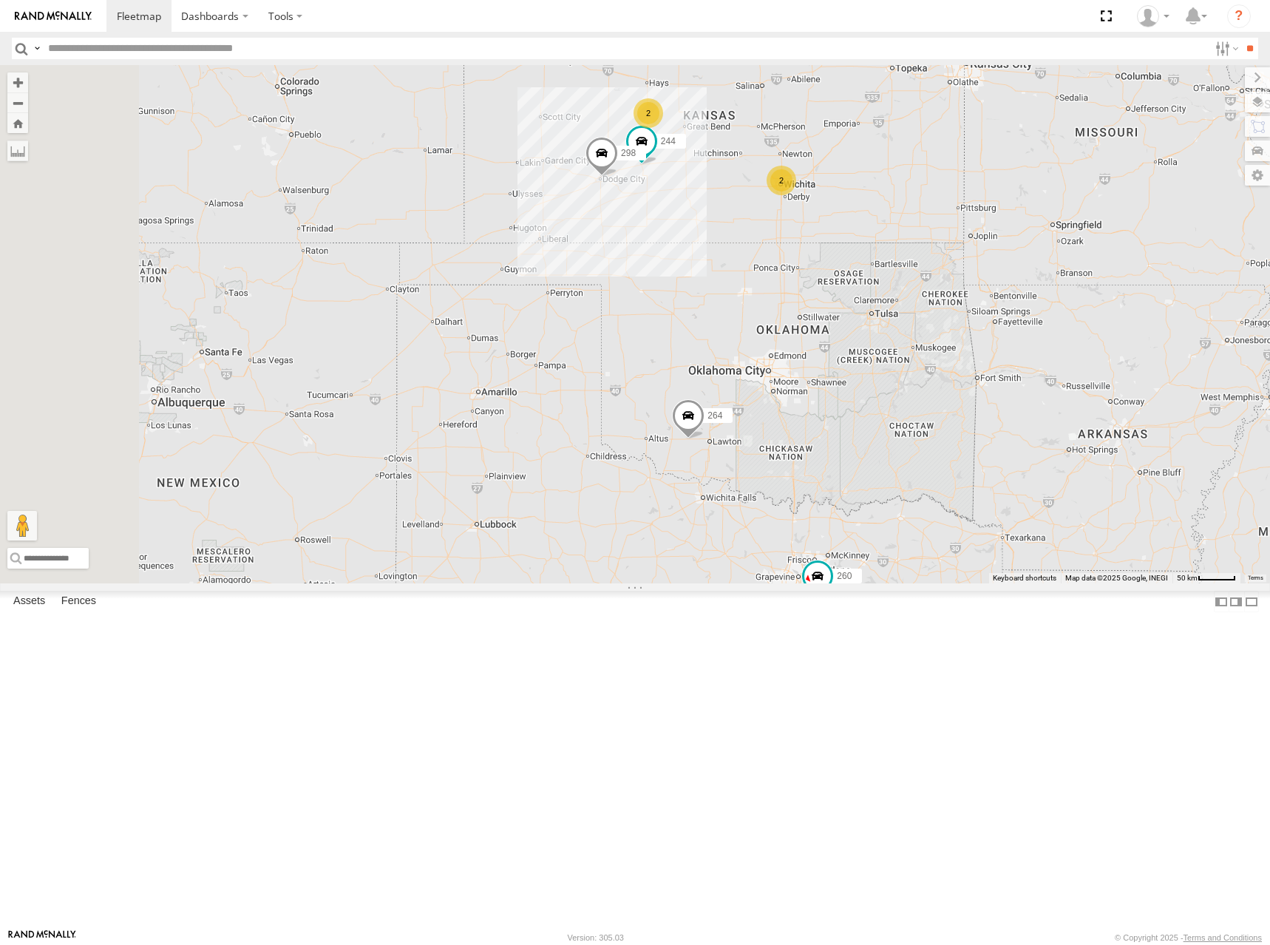
click at [1073, 336] on div "270 260 246 264 266 244 298 2 2" at bounding box center [635, 324] width 1270 height 518
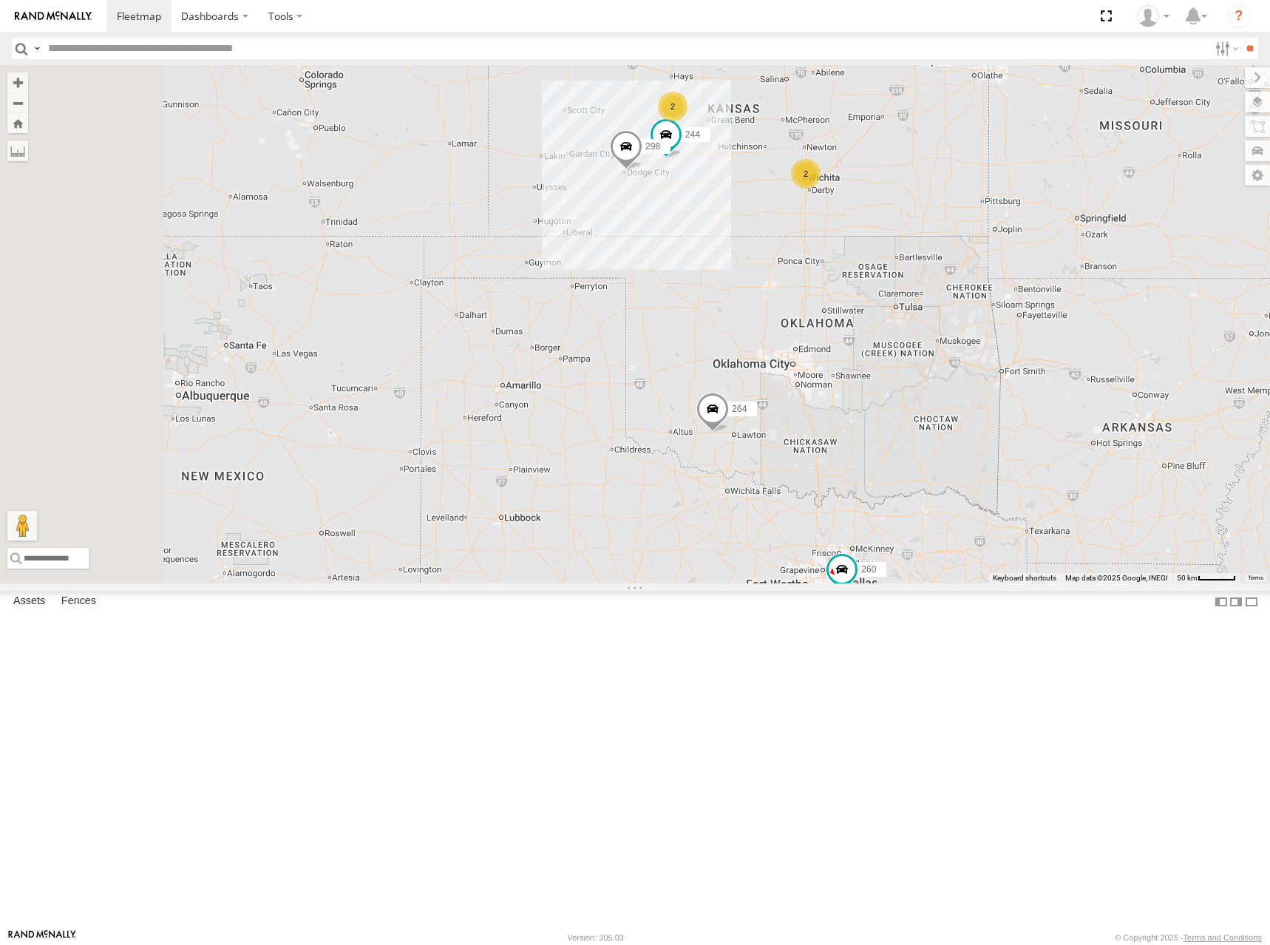
drag, startPoint x: 1058, startPoint y: 333, endPoint x: 1082, endPoint y: 326, distance: 25.3
click at [1082, 326] on div "270 260 246 264 266 244 298 2 2" at bounding box center [635, 324] width 1270 height 518
click at [1090, 350] on div "270 260 246 264 266 244 298 2 2" at bounding box center [635, 324] width 1270 height 518
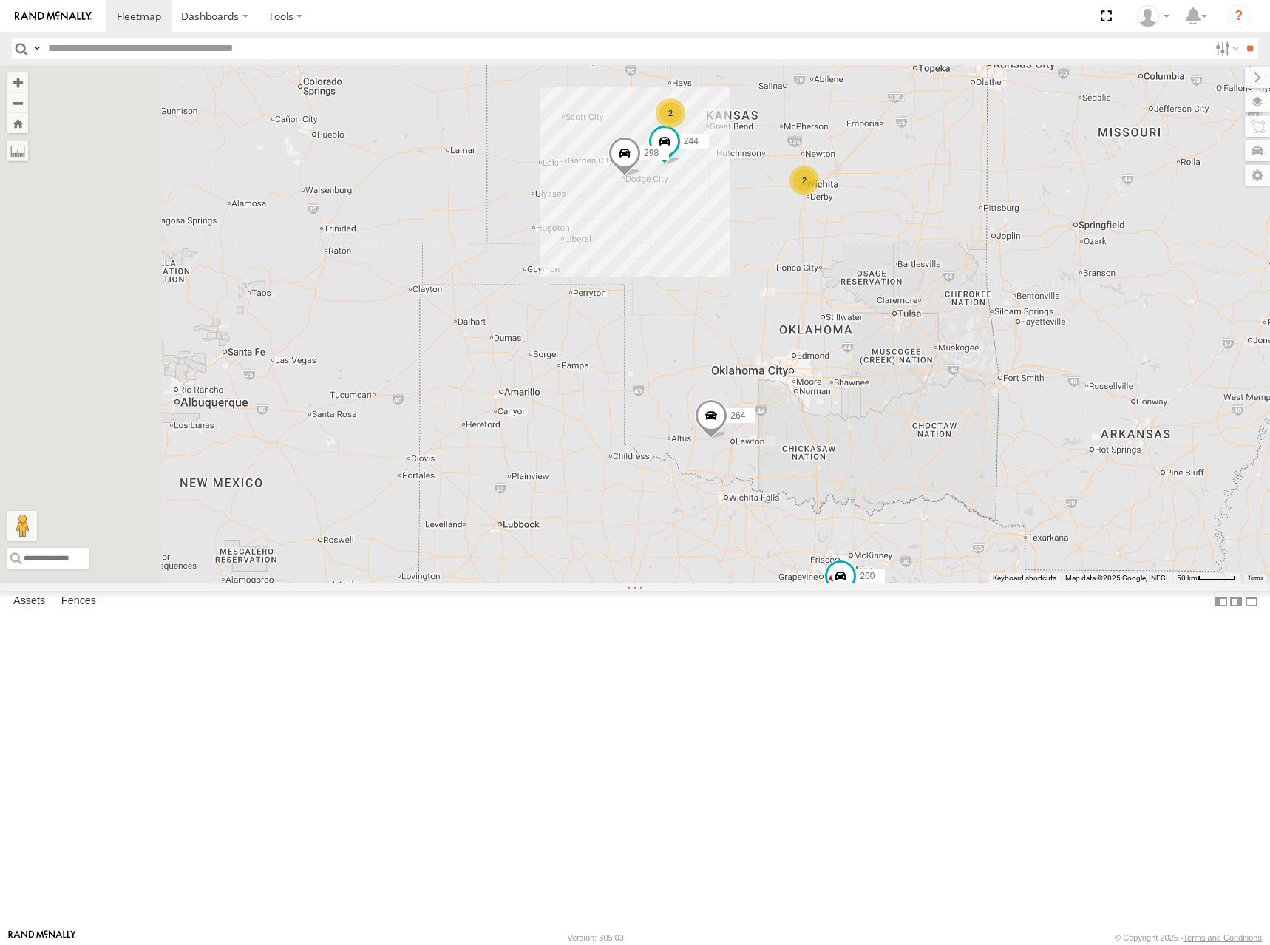
click at [1081, 321] on div "270 260 246 264 266 244 298 2 2" at bounding box center [635, 324] width 1270 height 518
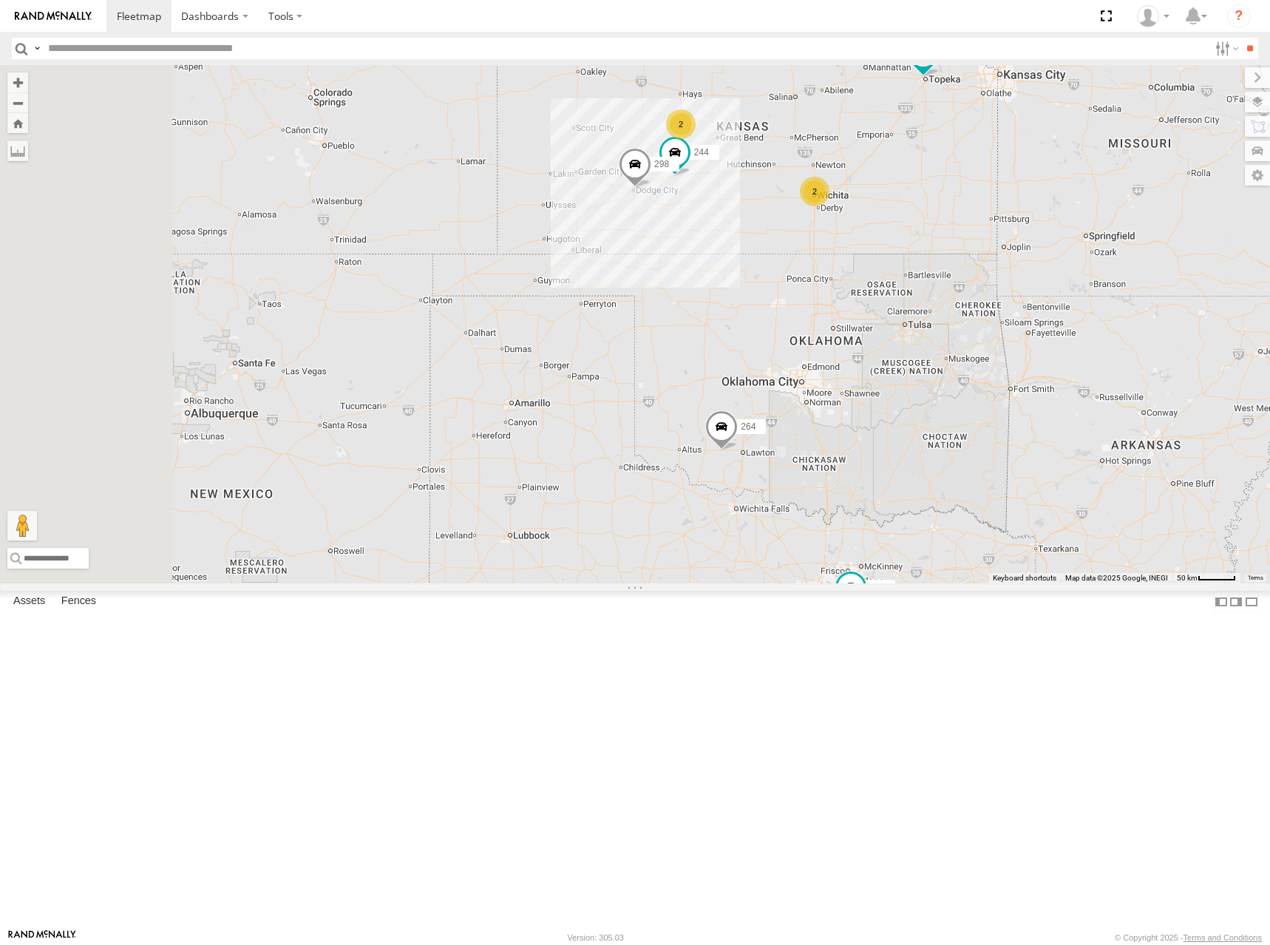
drag, startPoint x: 1104, startPoint y: 300, endPoint x: 1114, endPoint y: 311, distance: 15.2
click at [1114, 311] on div "270 260 246 264 266 244 298 2 2" at bounding box center [635, 324] width 1270 height 518
drag, startPoint x: 1099, startPoint y: 371, endPoint x: 1096, endPoint y: 385, distance: 14.5
click at [1096, 385] on div "270 260 246 264 266 244 298 2 2" at bounding box center [635, 324] width 1270 height 518
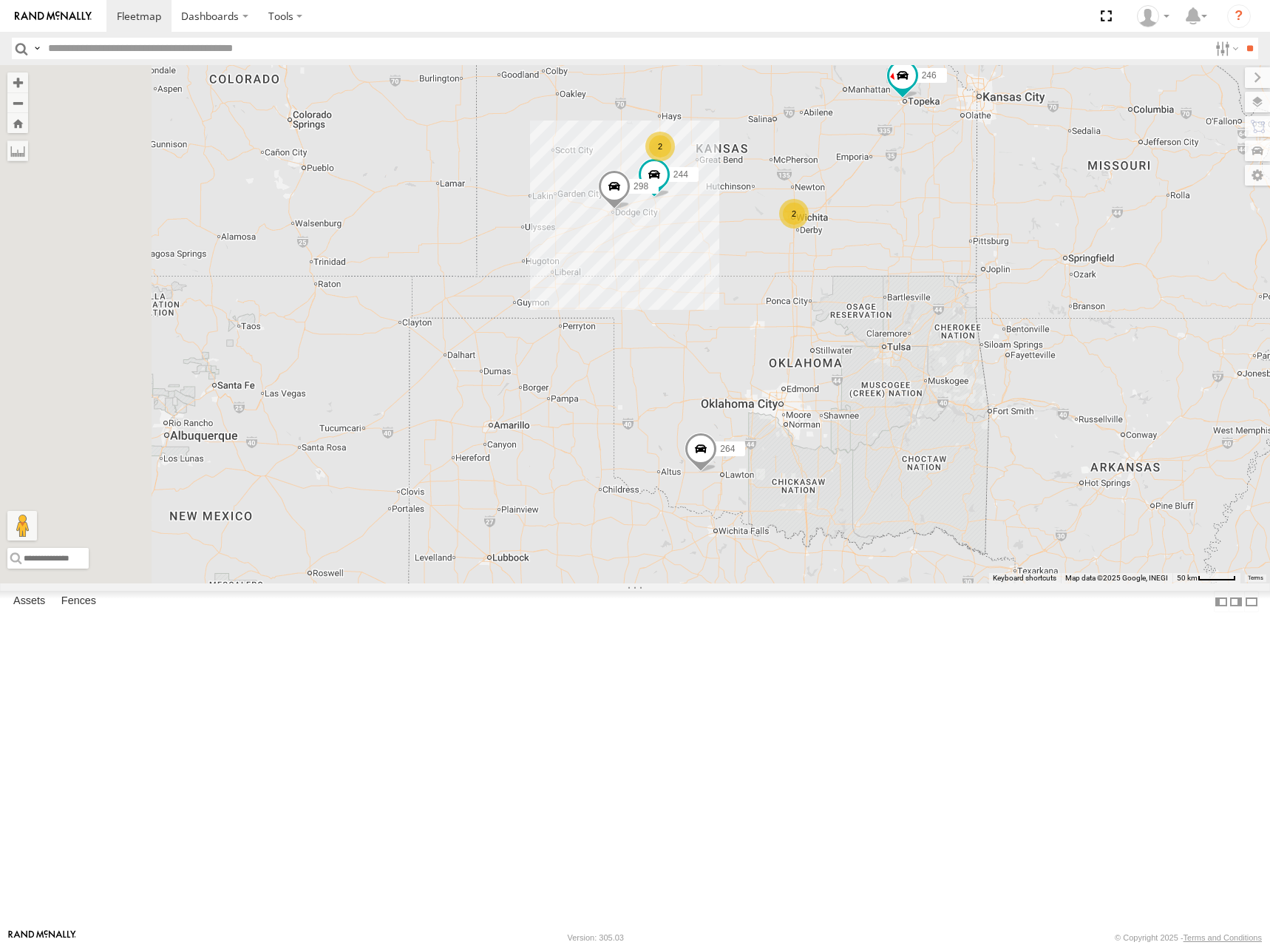
drag, startPoint x: 1029, startPoint y: 288, endPoint x: 1011, endPoint y: 293, distance: 19.2
click at [1011, 293] on div "270 260 246 264 266 244 298 2 2" at bounding box center [635, 324] width 1270 height 518
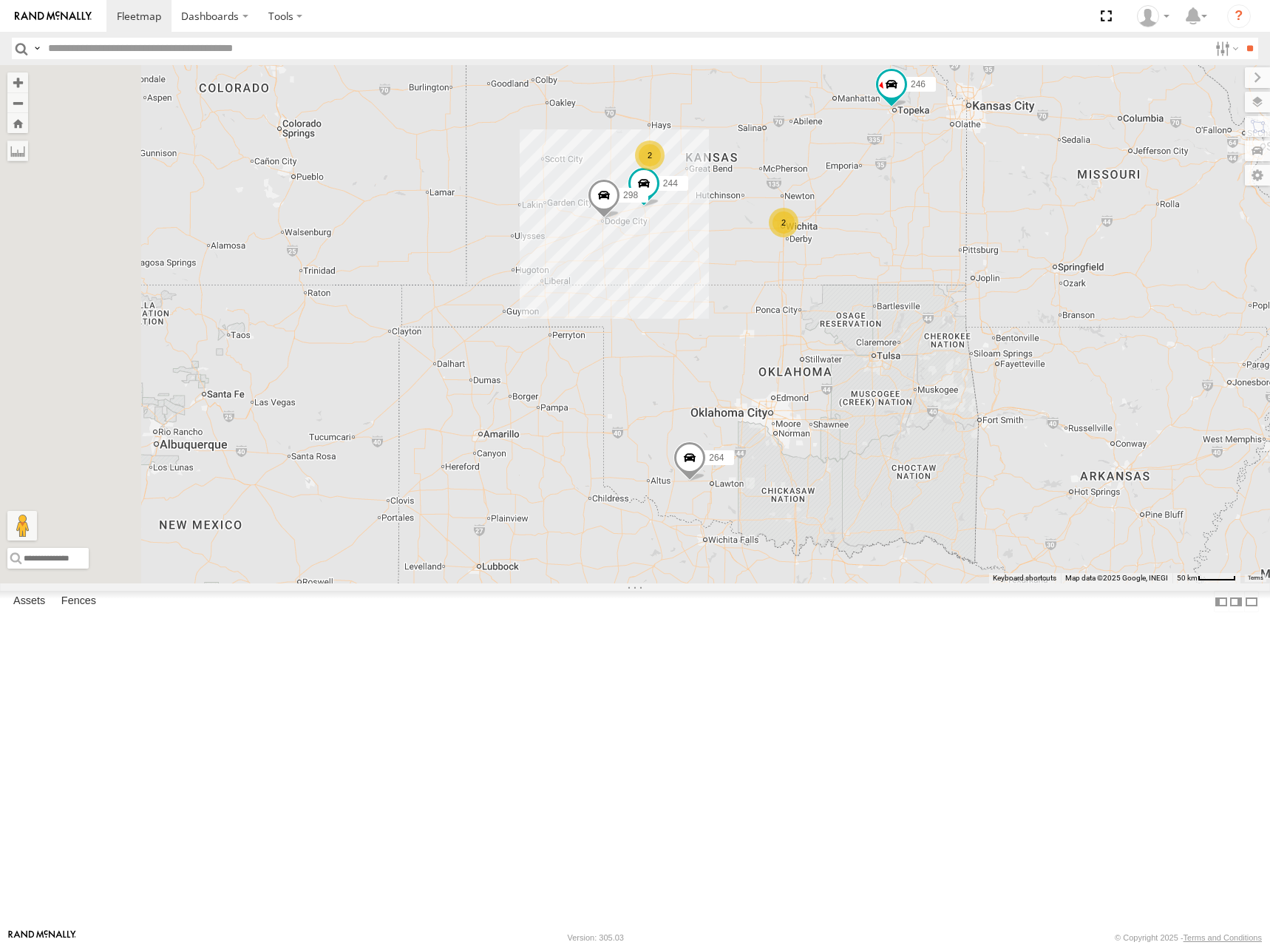
drag, startPoint x: 1021, startPoint y: 245, endPoint x: 992, endPoint y: 278, distance: 43.5
click at [992, 278] on div "270 260 246 264 266 244 298 2 2" at bounding box center [635, 324] width 1270 height 518
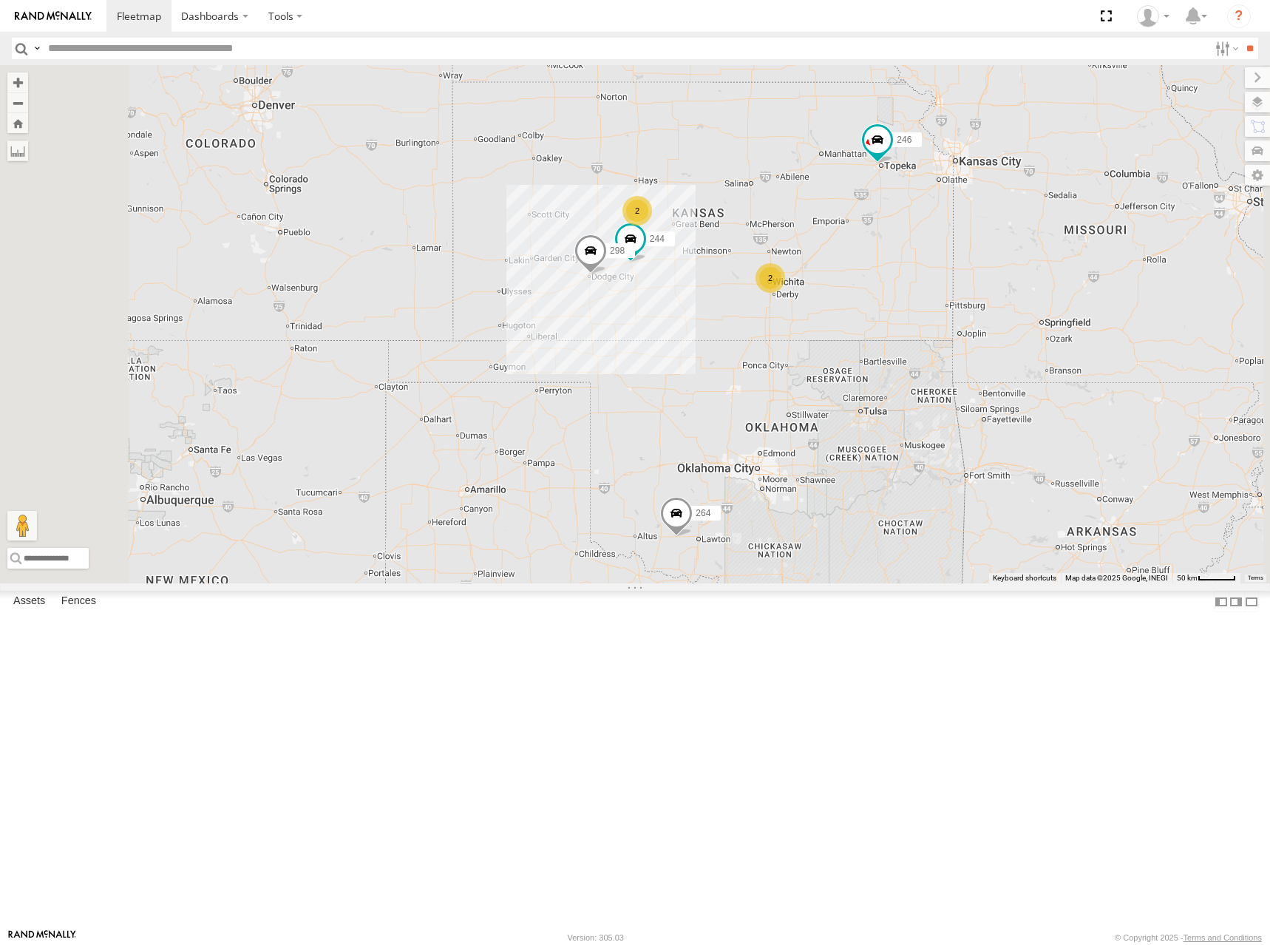
drag, startPoint x: 969, startPoint y: 166, endPoint x: 976, endPoint y: 200, distance: 34.7
click at [976, 200] on div "270 260 246 264 266 244 298 2 2" at bounding box center [635, 324] width 1270 height 518
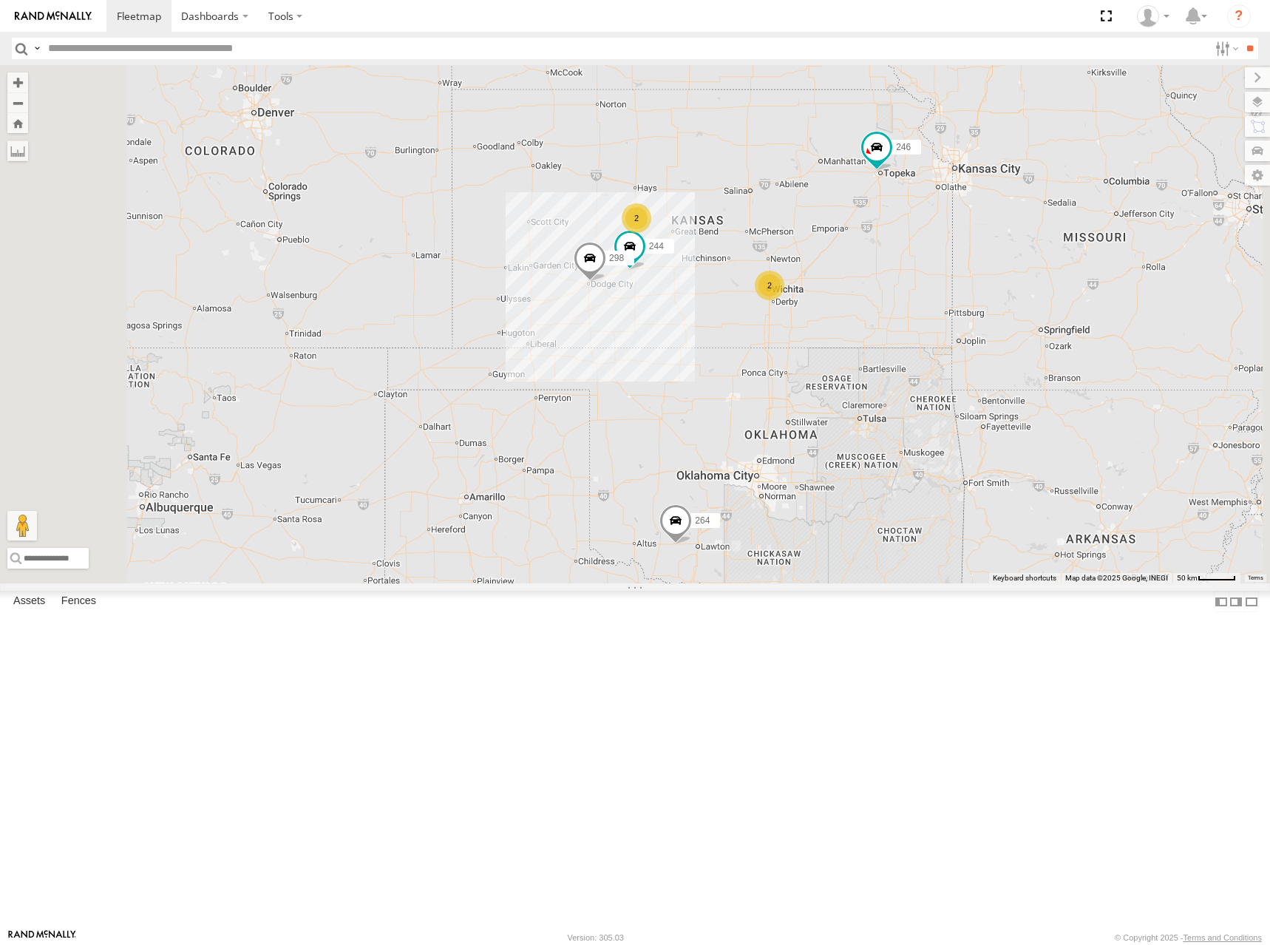
drag, startPoint x: 1017, startPoint y: 258, endPoint x: 1015, endPoint y: 270, distance: 11.9
click at [1015, 270] on div "270 260 246 264 266 244 298 2 2" at bounding box center [635, 324] width 1270 height 518
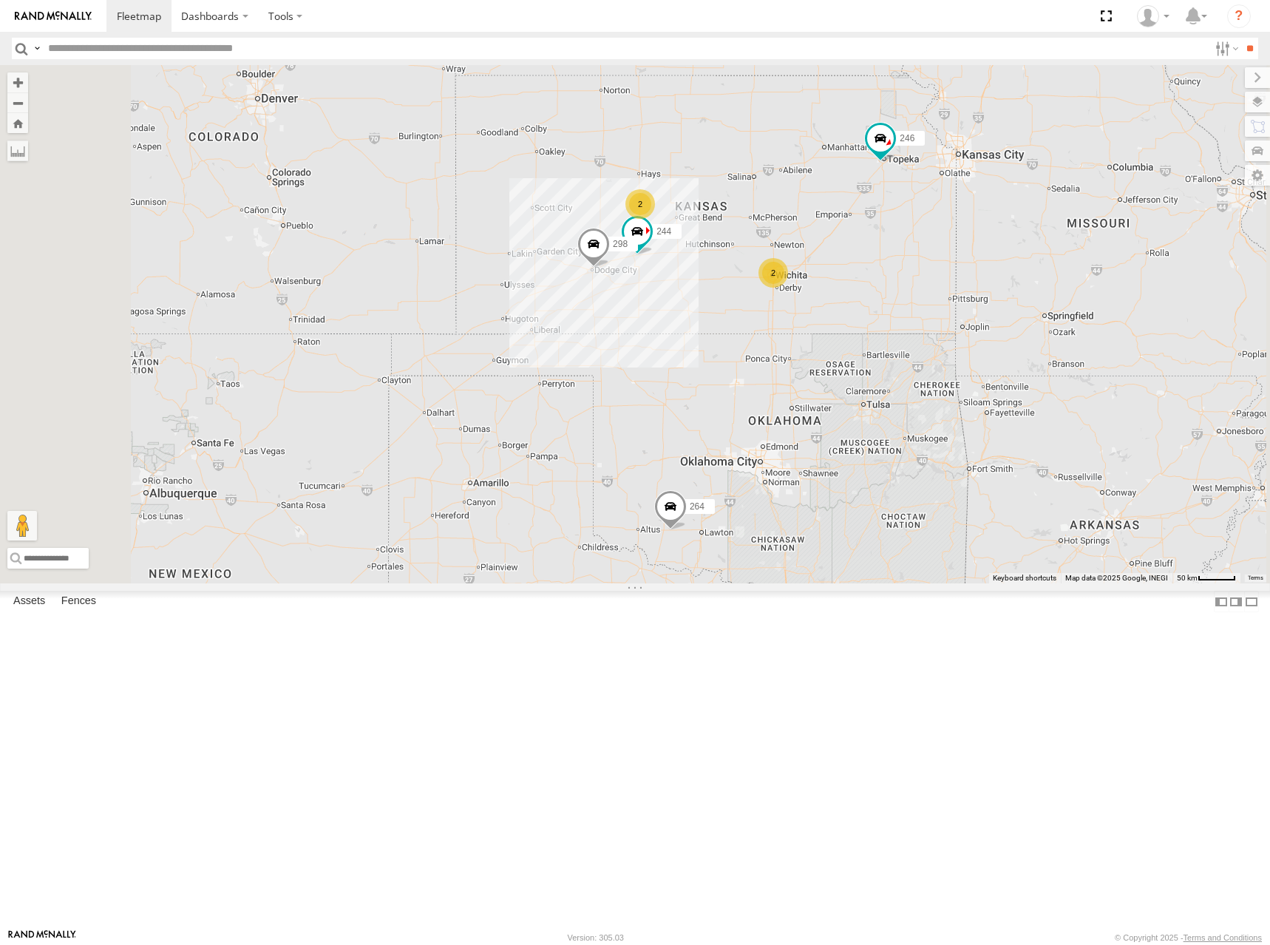
drag, startPoint x: 898, startPoint y: 330, endPoint x: 904, endPoint y: 298, distance: 32.3
click at [904, 298] on div "244 246 298 264 266 260 2 2" at bounding box center [635, 324] width 1270 height 518
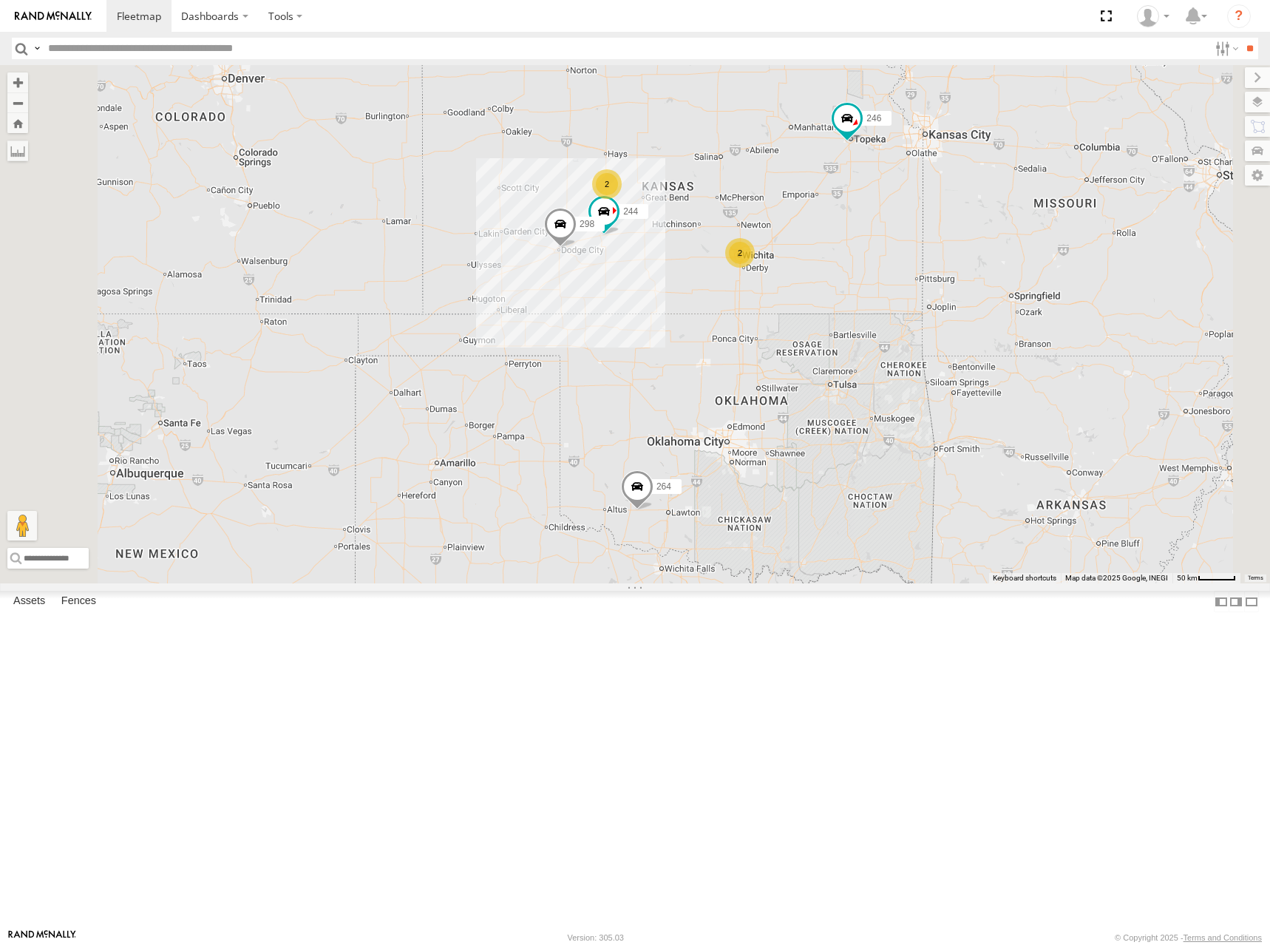
drag, startPoint x: 921, startPoint y: 387, endPoint x: 875, endPoint y: 391, distance: 46.8
click at [875, 391] on div "244 246 298 264 266 260 2 2" at bounding box center [635, 324] width 1270 height 518
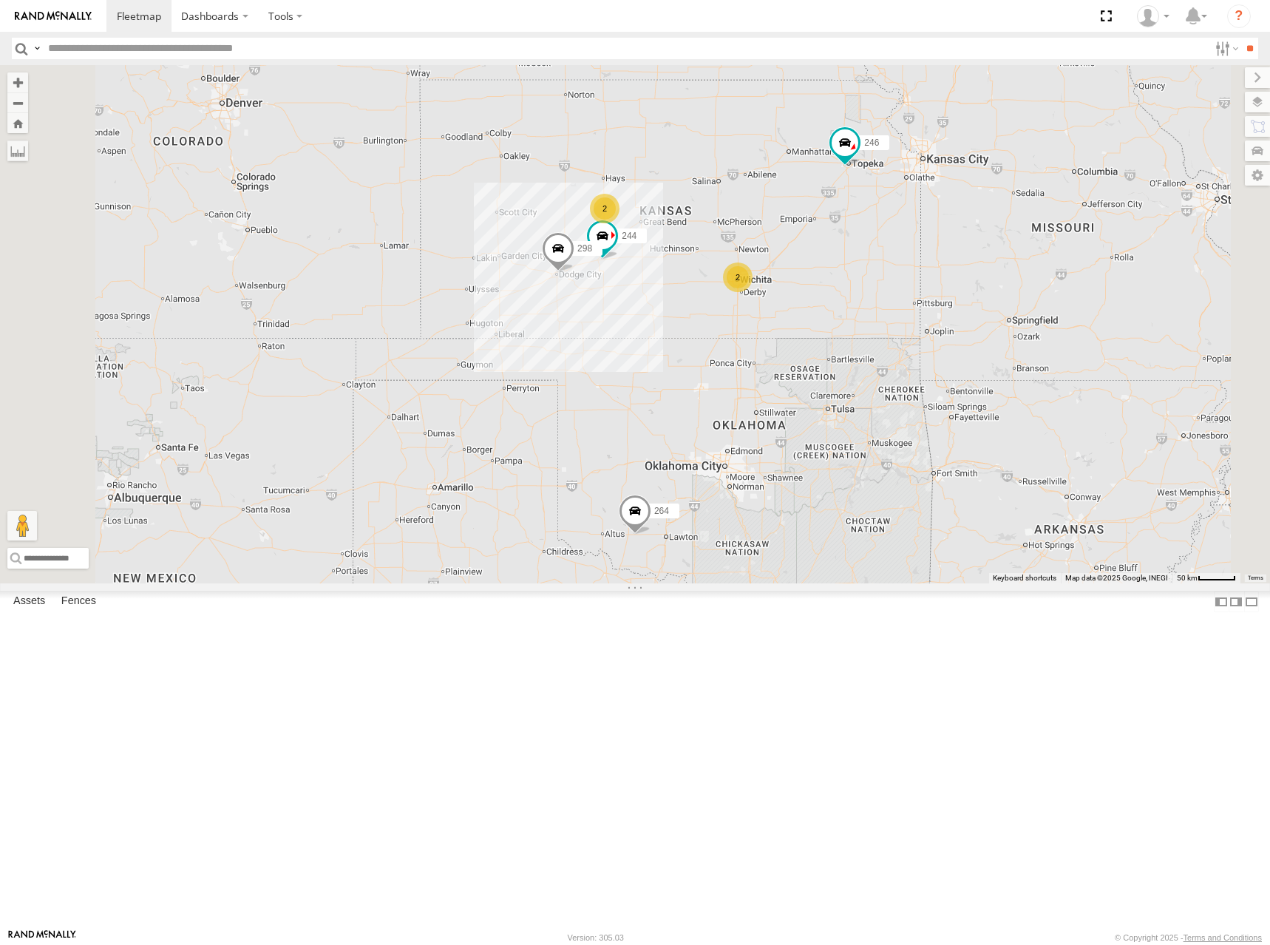
drag, startPoint x: 903, startPoint y: 249, endPoint x: 942, endPoint y: 268, distance: 43.6
click at [942, 268] on div "244 246 298 264 266 260 2 2" at bounding box center [635, 324] width 1270 height 518
drag, startPoint x: 971, startPoint y: 288, endPoint x: 1005, endPoint y: 315, distance: 43.2
click at [1005, 315] on div "244 246 298 264 266 260 2 2" at bounding box center [635, 324] width 1270 height 518
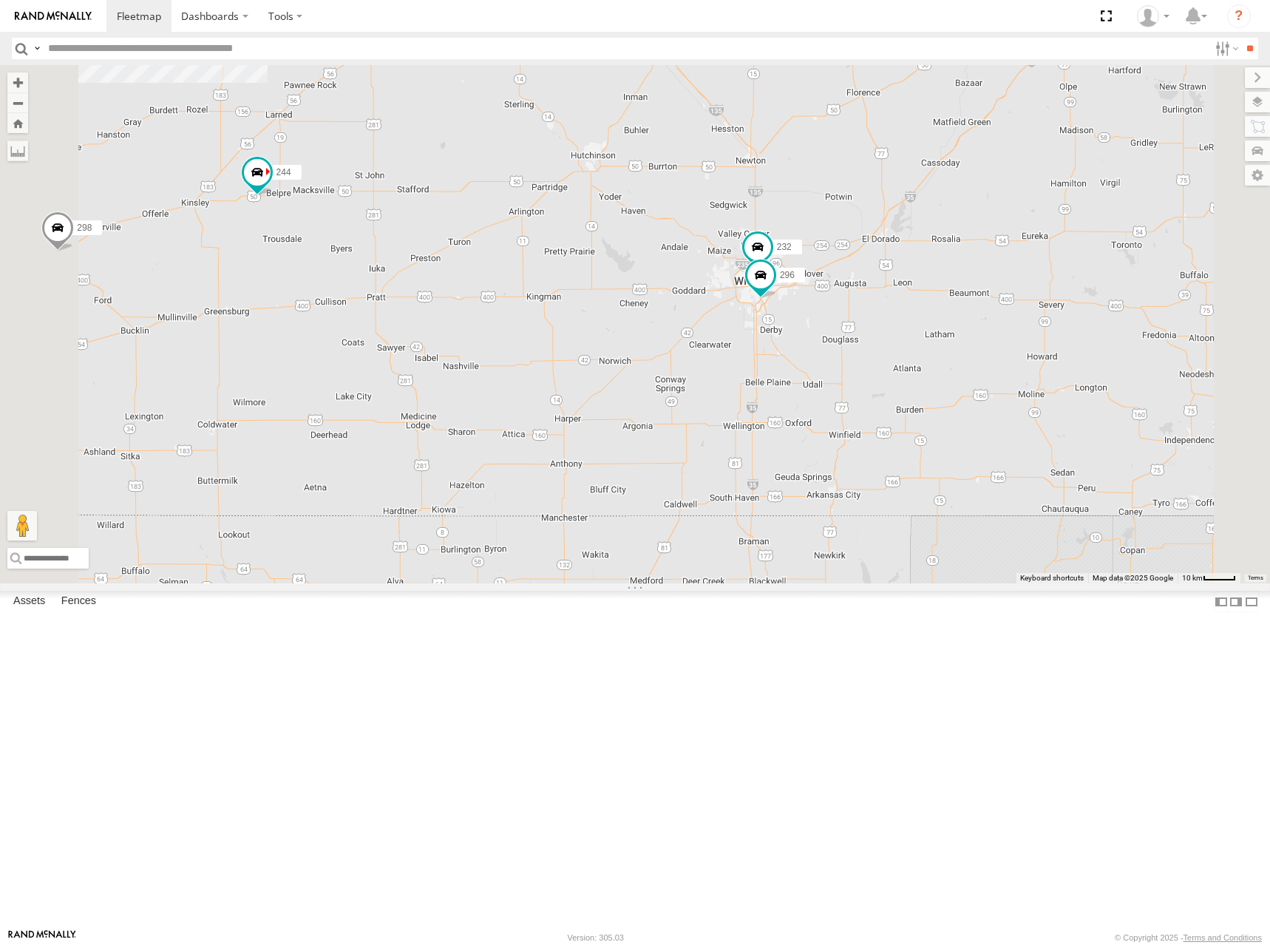
drag, startPoint x: 1025, startPoint y: 437, endPoint x: 1028, endPoint y: 396, distance: 41.6
click at [1028, 396] on div "244 246 298 264 266 260 232 296 2" at bounding box center [635, 324] width 1270 height 518
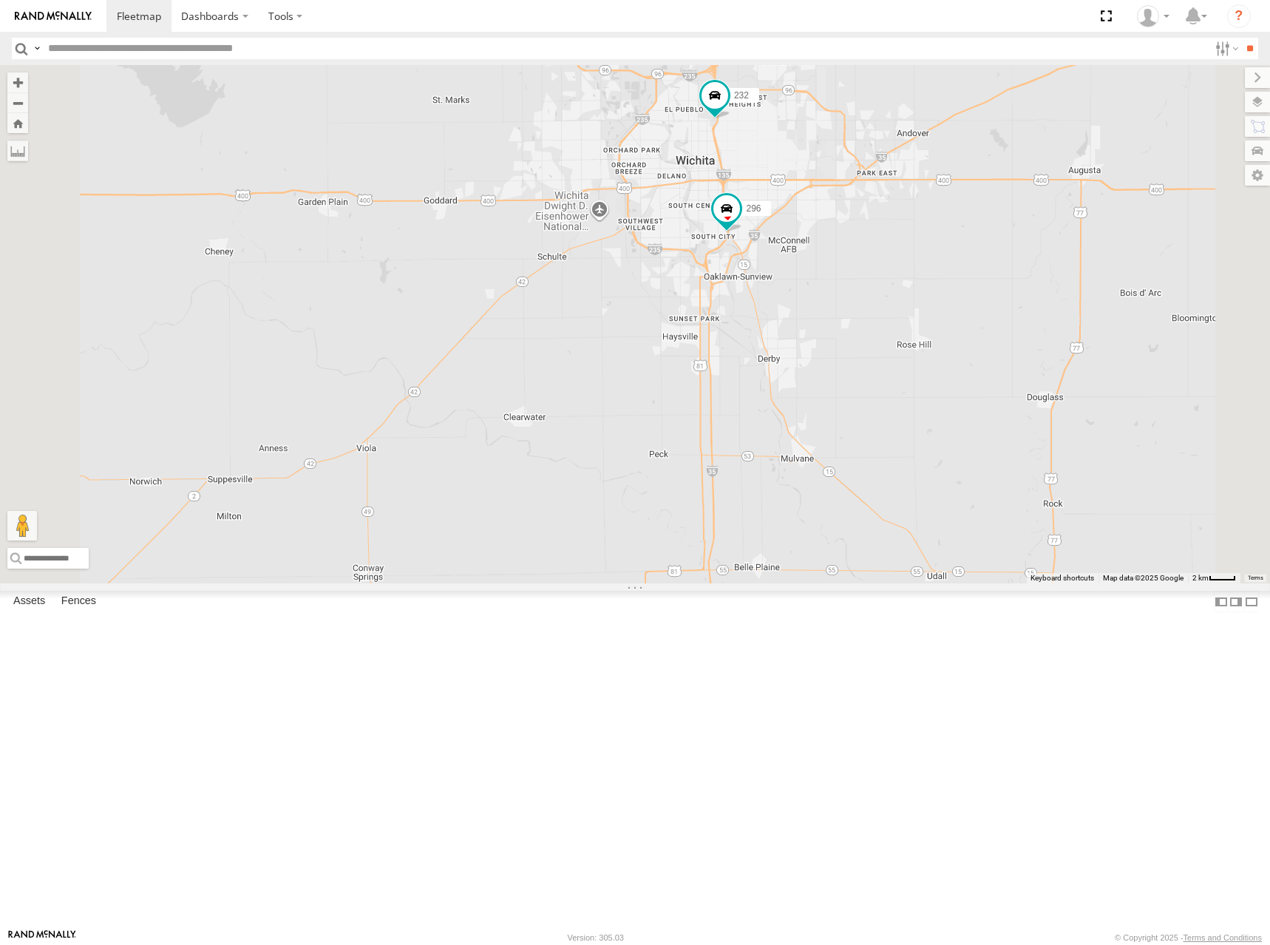
drag, startPoint x: 1086, startPoint y: 202, endPoint x: 1088, endPoint y: 225, distance: 23.7
click at [1088, 225] on div "244 246 298 264 266 260 232 296" at bounding box center [635, 324] width 1270 height 518
click at [1145, 220] on div "244 246 298 264 266 260 232 296" at bounding box center [635, 324] width 1270 height 518
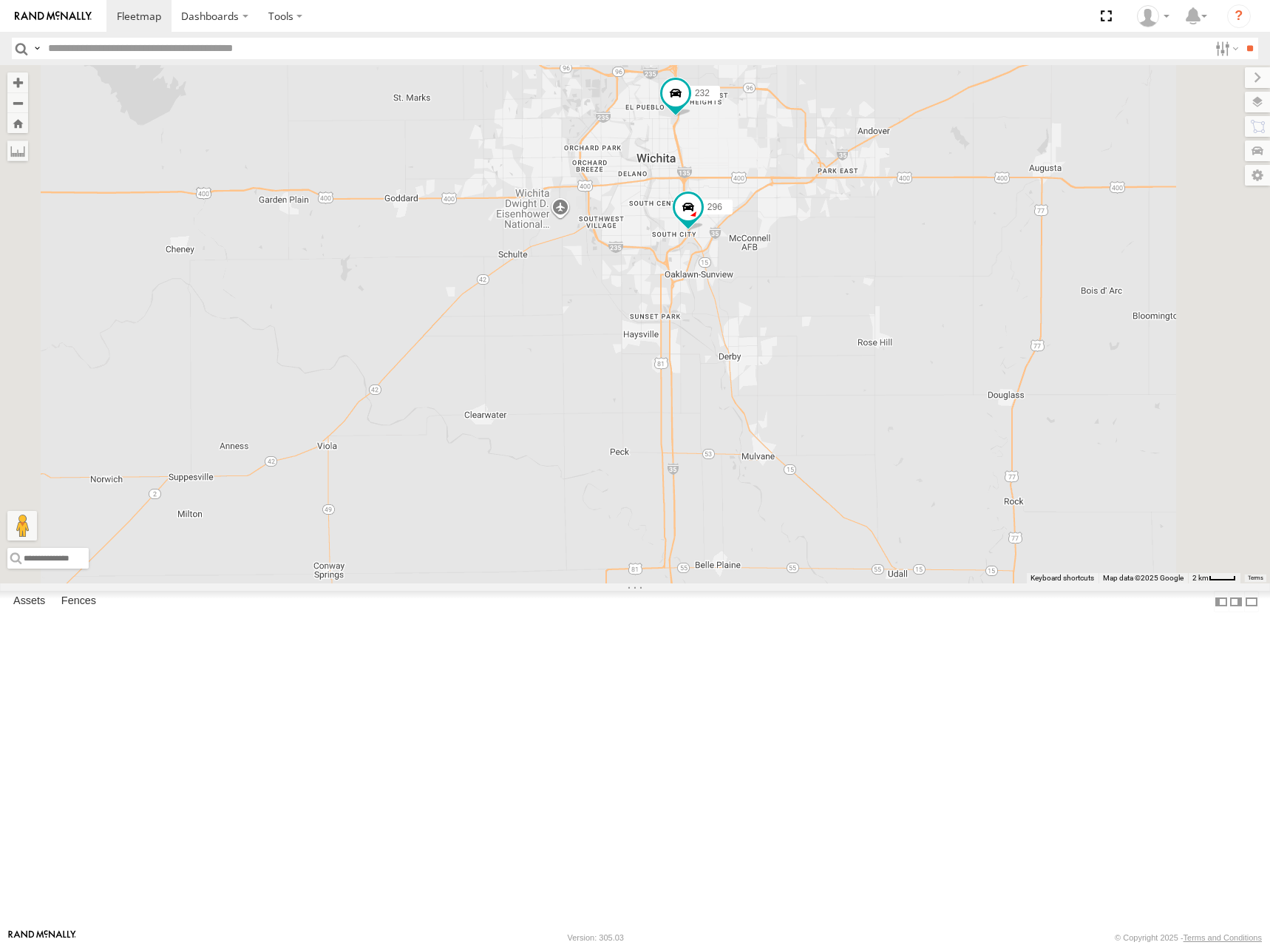
drag, startPoint x: 1062, startPoint y: 277, endPoint x: 1076, endPoint y: 261, distance: 22.0
click at [1076, 261] on div "244 246 298 264 266 260 232 296" at bounding box center [635, 324] width 1270 height 518
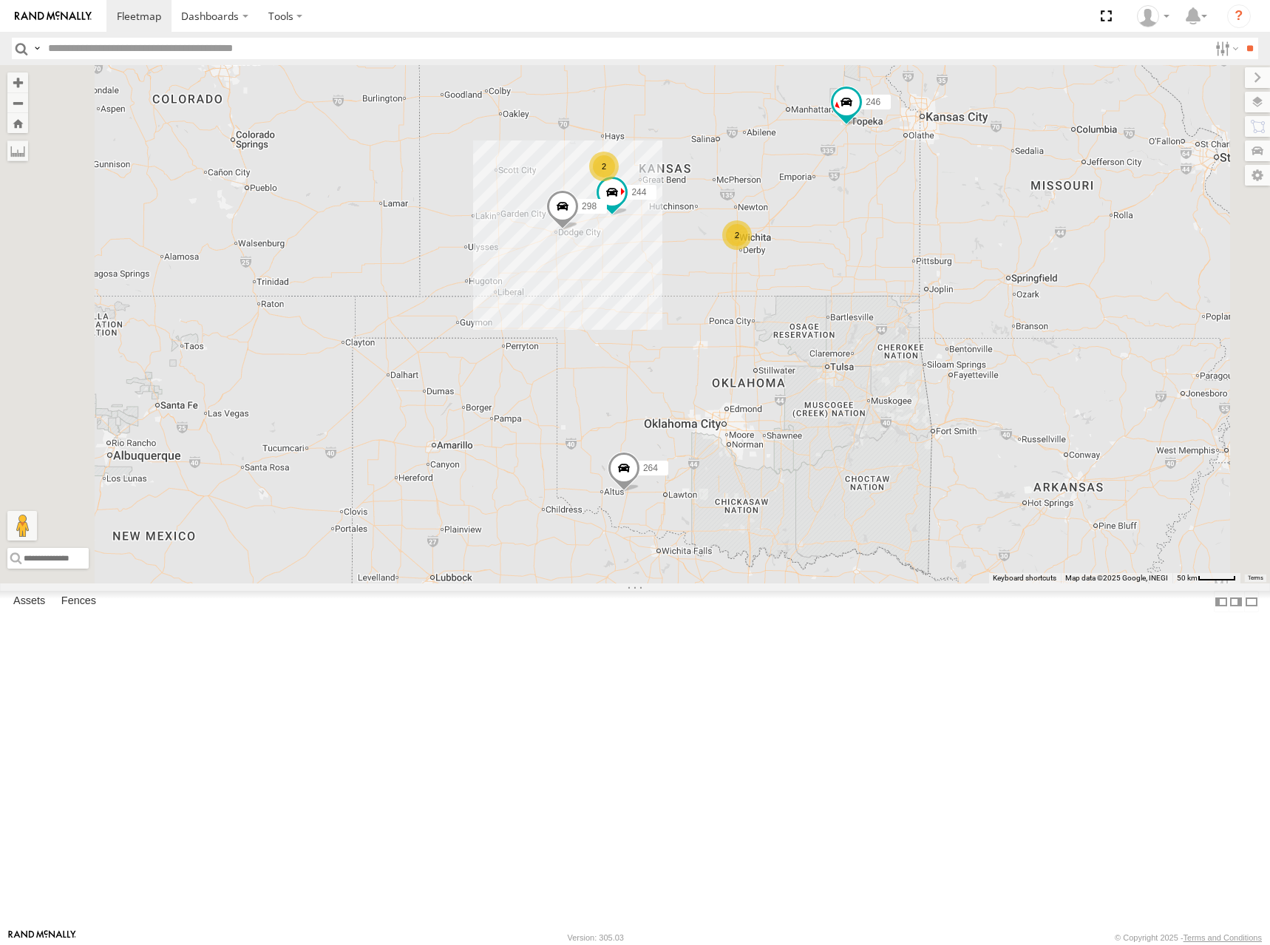
drag, startPoint x: 897, startPoint y: 240, endPoint x: 903, endPoint y: 286, distance: 46.2
click at [903, 286] on div "244 246 298 264 266 260 2 2" at bounding box center [635, 324] width 1270 height 518
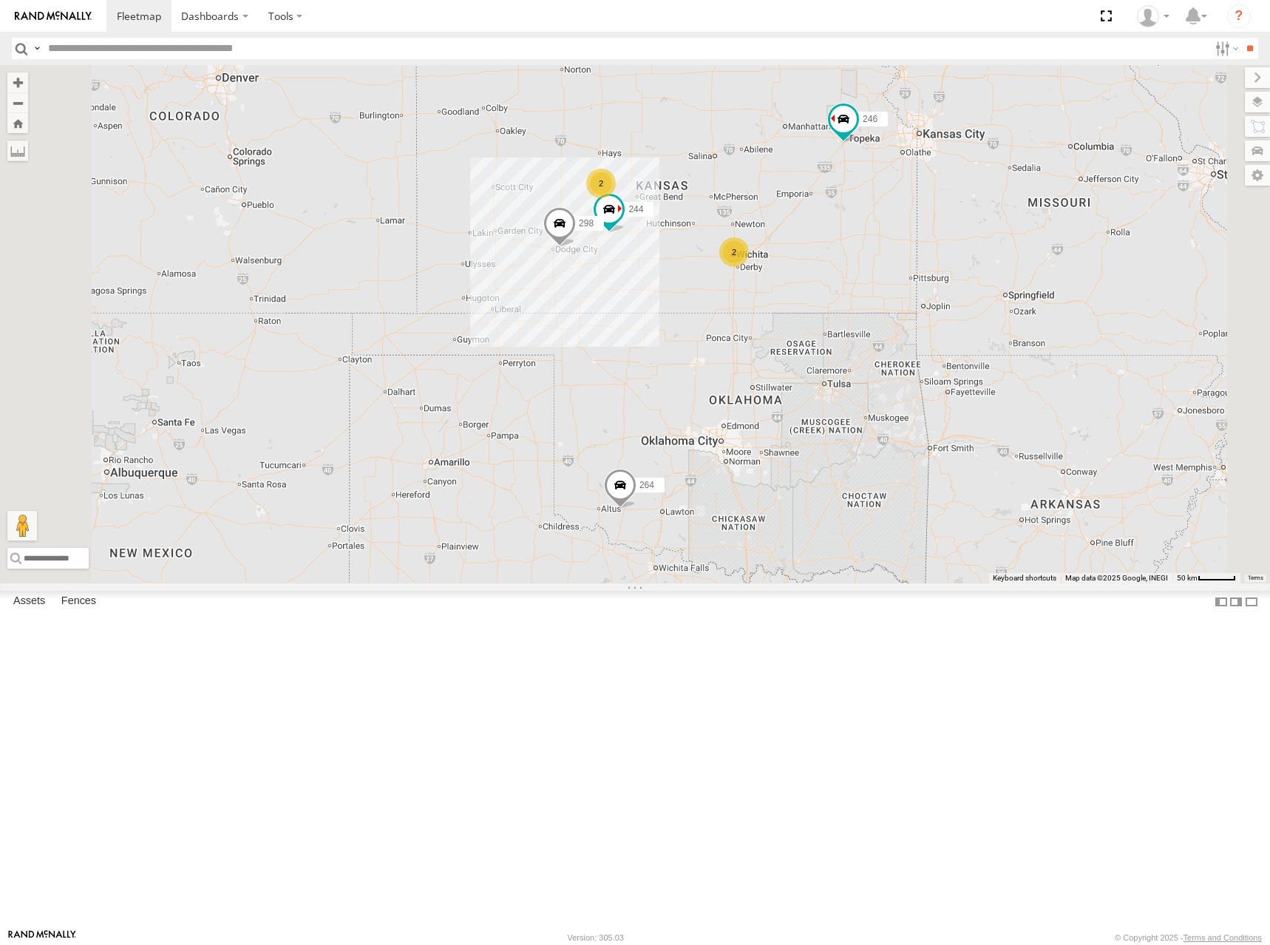
drag, startPoint x: 958, startPoint y: 251, endPoint x: 952, endPoint y: 262, distance: 13.2
click at [952, 262] on div "244 246 298 264 266 260 2 2" at bounding box center [635, 324] width 1270 height 518
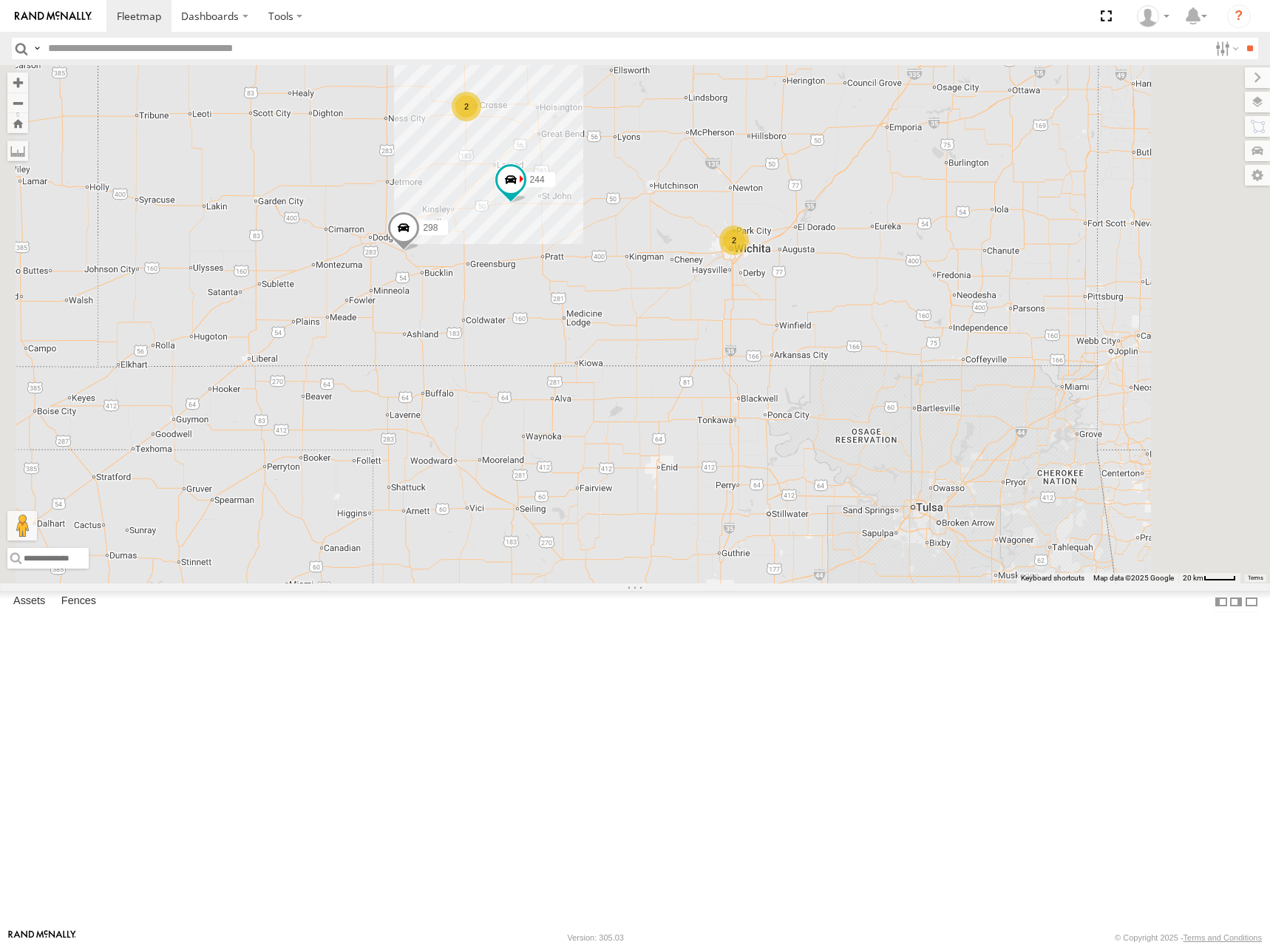
click at [932, 288] on div "244 246 298 264 2 2" at bounding box center [635, 324] width 1270 height 518
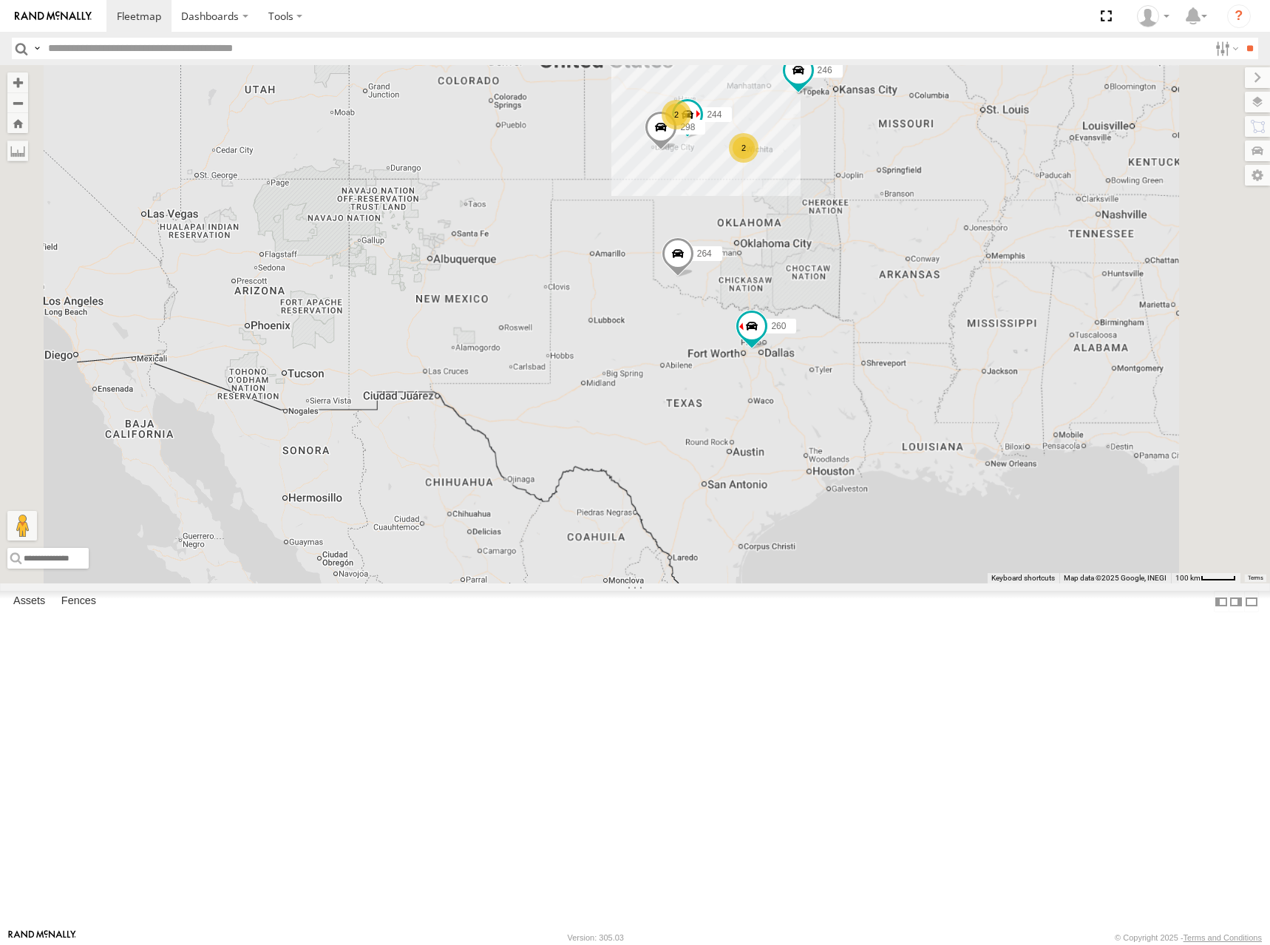
drag, startPoint x: 948, startPoint y: 243, endPoint x: 946, endPoint y: 251, distance: 8.4
click at [946, 251] on div "244 246 298 264 2 2 266 260" at bounding box center [635, 324] width 1270 height 518
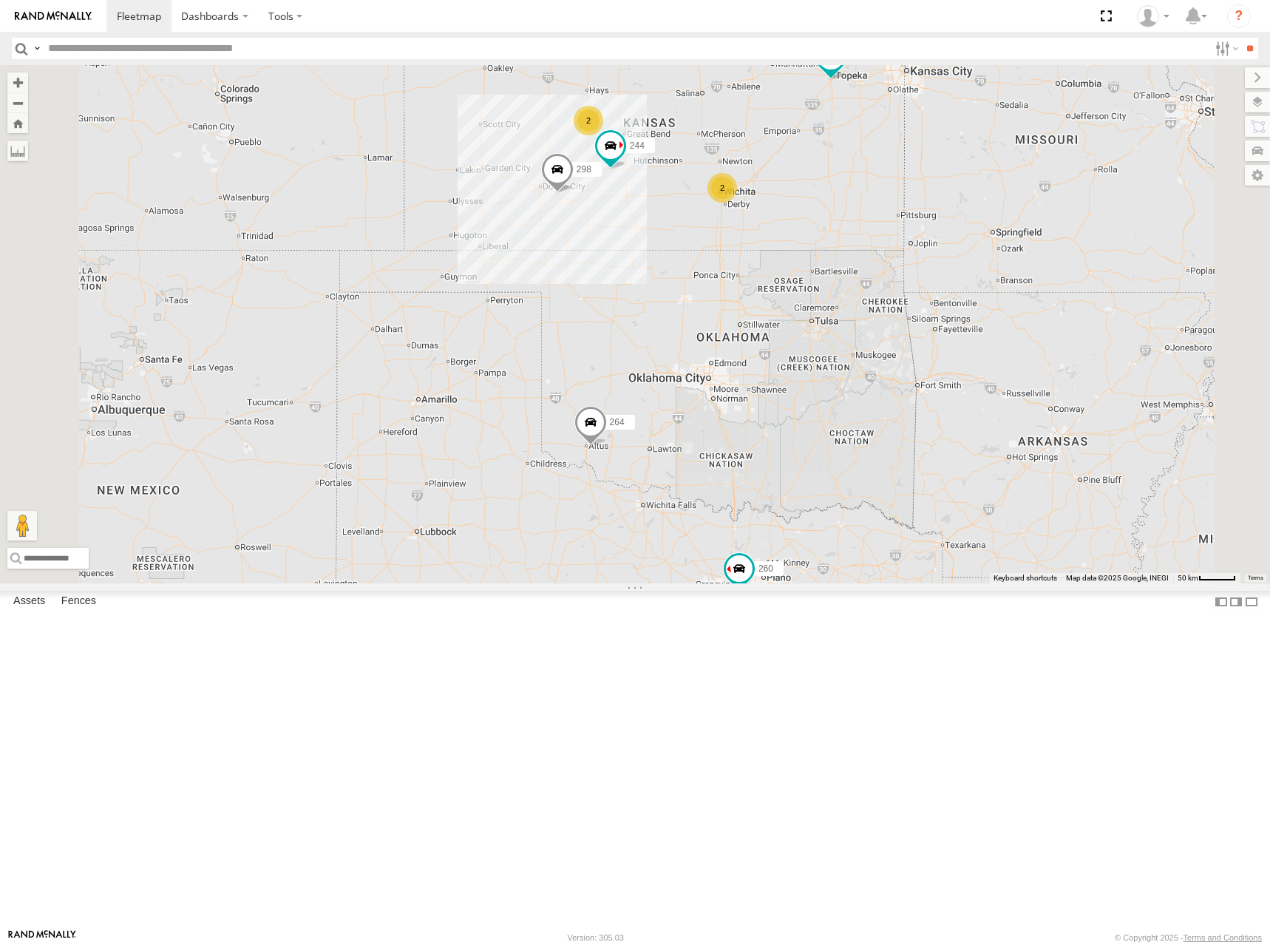
drag, startPoint x: 921, startPoint y: 264, endPoint x: 922, endPoint y: 299, distance: 35.5
click at [925, 293] on div "244 246 298 264 266 260 2 2" at bounding box center [635, 324] width 1270 height 518
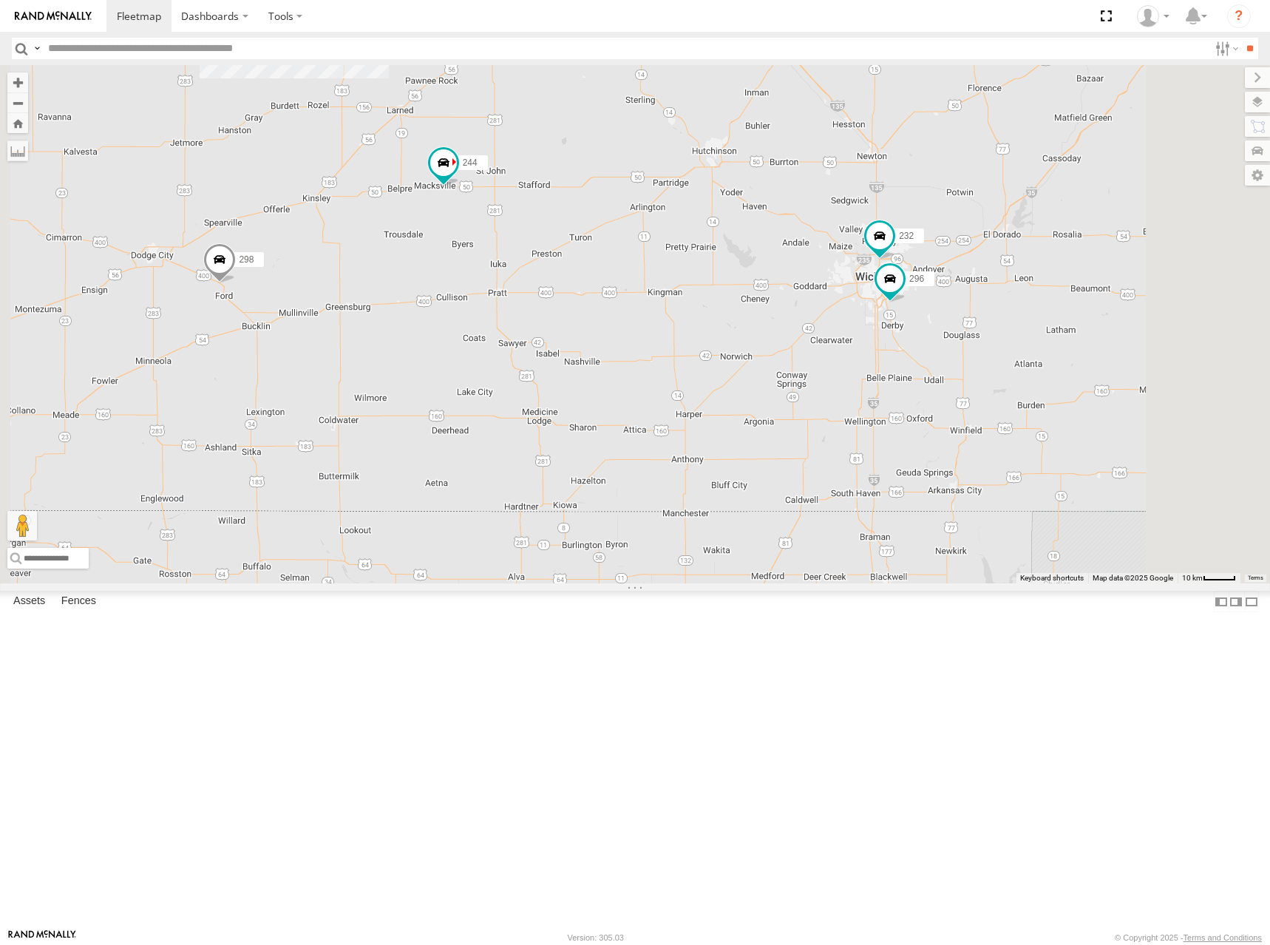
drag, startPoint x: 880, startPoint y: 405, endPoint x: 882, endPoint y: 386, distance: 19.3
click at [882, 386] on div "244 246 298 264 266 260 232 296 2" at bounding box center [635, 324] width 1270 height 518
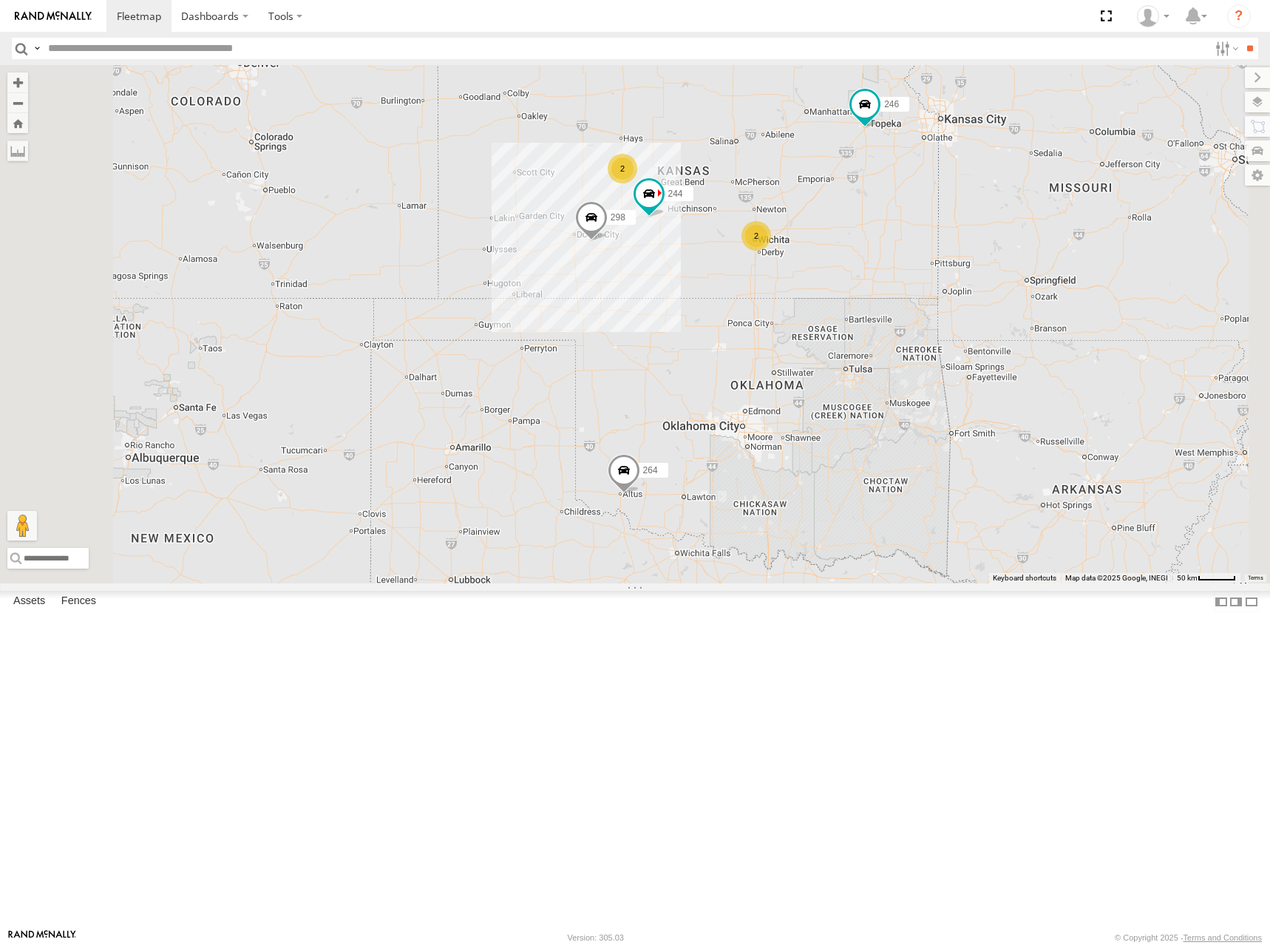
drag, startPoint x: 829, startPoint y: 252, endPoint x: 906, endPoint y: 330, distance: 109.8
click at [906, 330] on div "244 246 298 264 266 260 2 2" at bounding box center [635, 324] width 1270 height 518
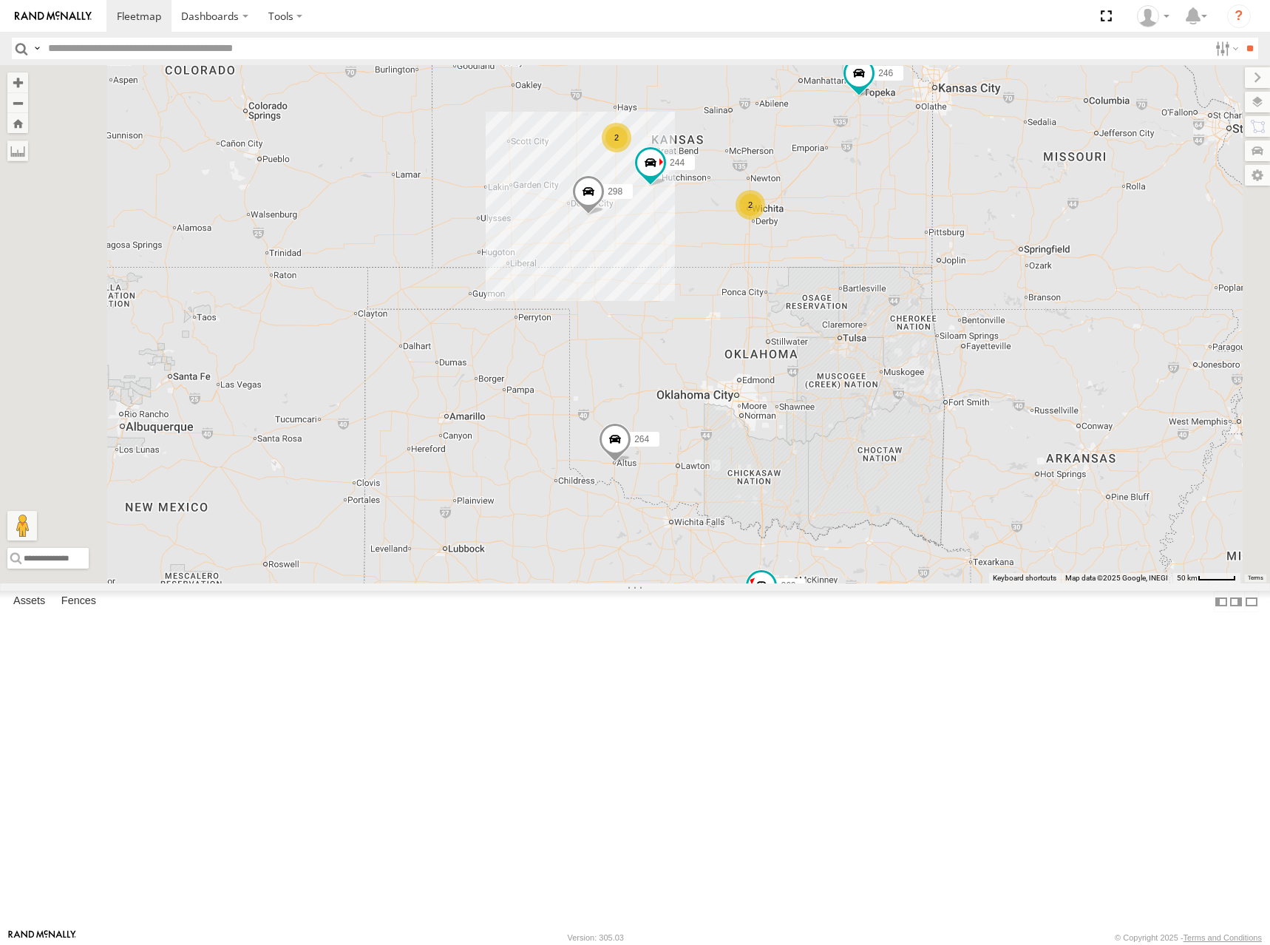
drag, startPoint x: 989, startPoint y: 373, endPoint x: 956, endPoint y: 264, distance: 113.7
click at [956, 264] on div "244 246 298 264 266 260 2 2" at bounding box center [635, 324] width 1270 height 518
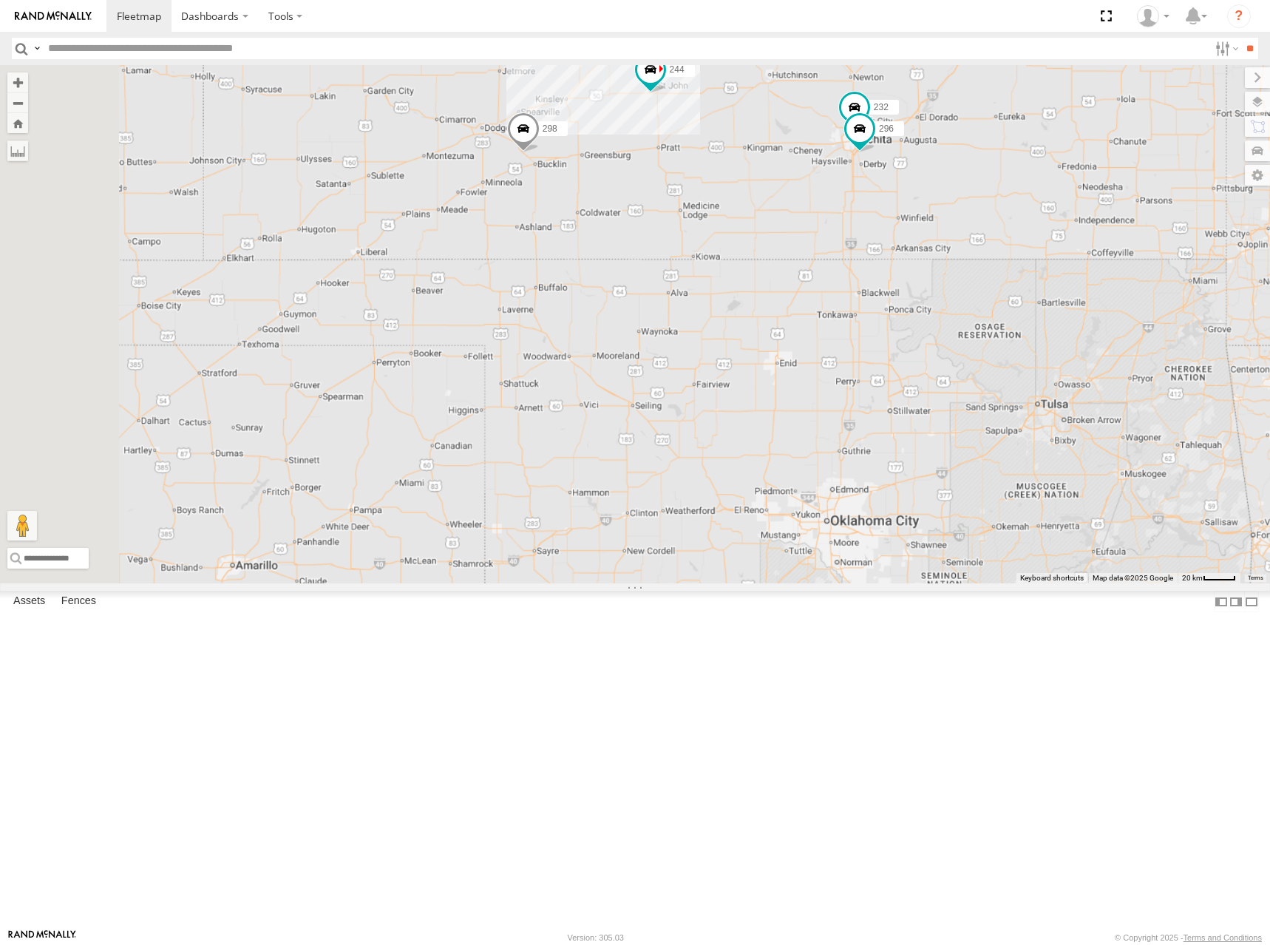
drag, startPoint x: 808, startPoint y: 365, endPoint x: 926, endPoint y: 322, distance: 125.8
click at [926, 322] on div "244 246 298 264 266 260 232 296" at bounding box center [635, 324] width 1270 height 518
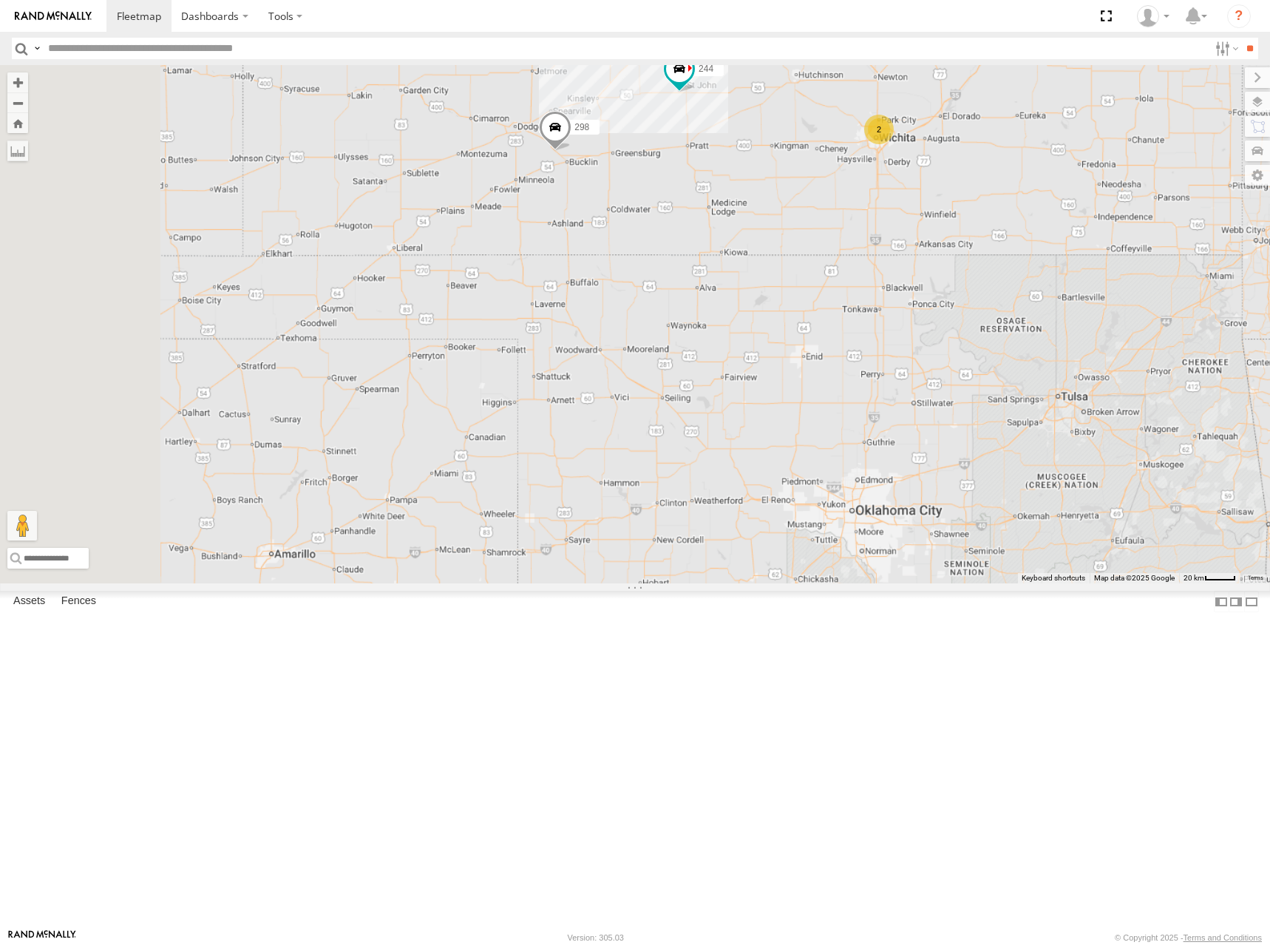
drag, startPoint x: 961, startPoint y: 224, endPoint x: 959, endPoint y: 248, distance: 24.5
click at [959, 248] on div "244 246 298 264 266 260 2 2" at bounding box center [635, 324] width 1270 height 518
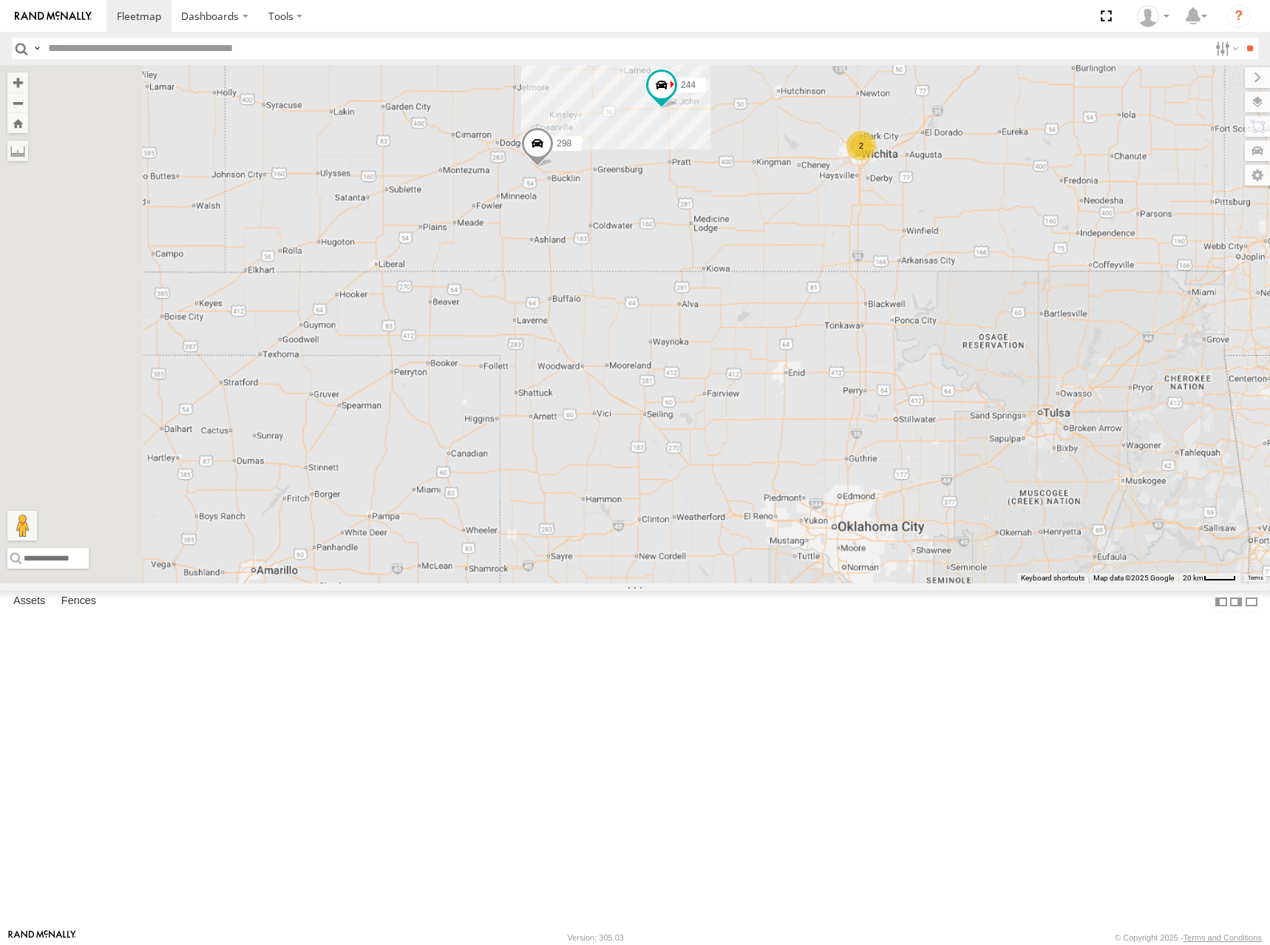
drag, startPoint x: 1020, startPoint y: 221, endPoint x: 1003, endPoint y: 197, distance: 29.3
click at [1003, 197] on div "244 246 298 264 266 260 2 2" at bounding box center [635, 324] width 1270 height 518
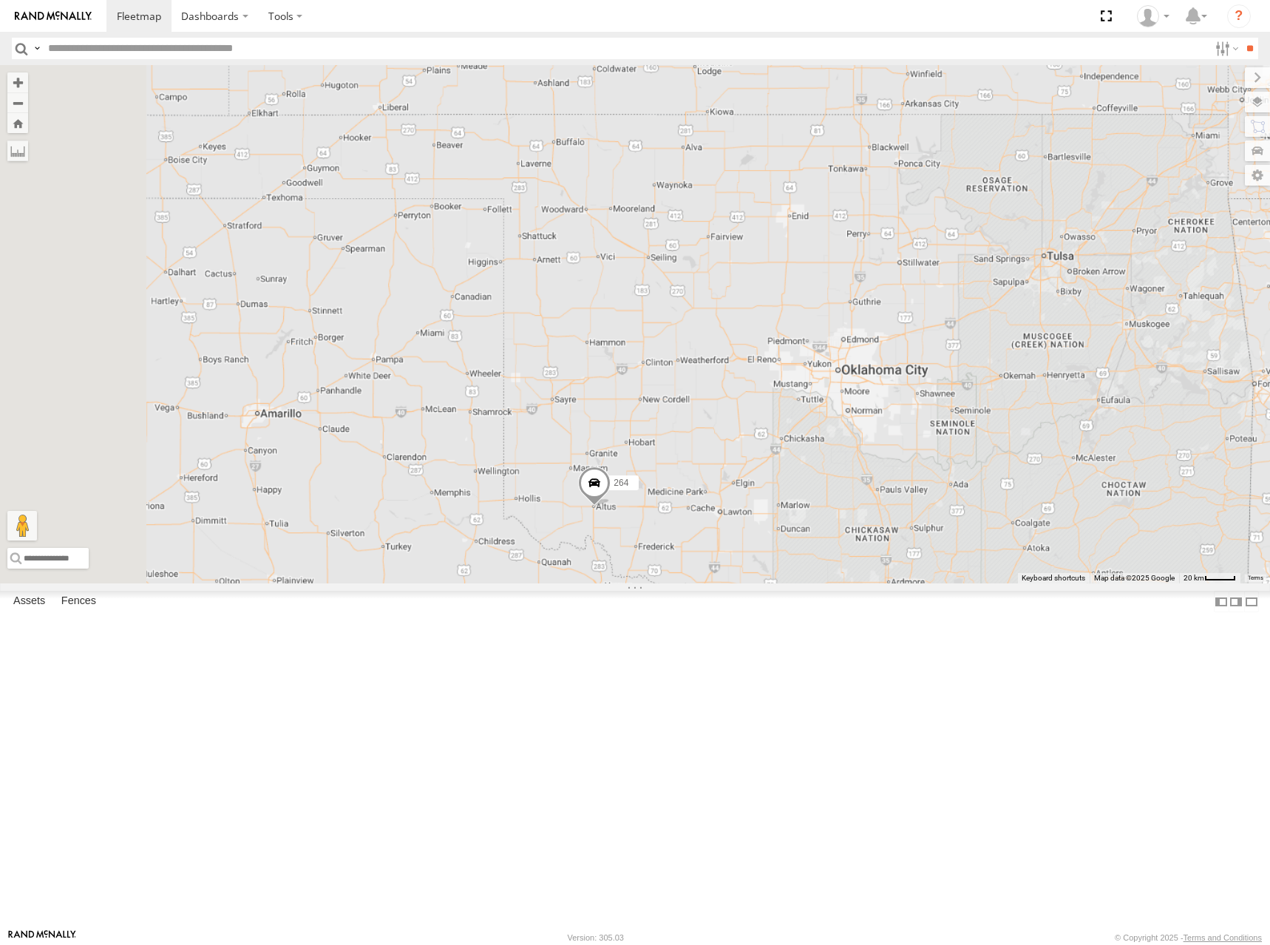
drag, startPoint x: 832, startPoint y: 499, endPoint x: 843, endPoint y: 300, distance: 199.2
click at [843, 300] on div "244 246 298 264 266 260 2 2" at bounding box center [635, 324] width 1270 height 518
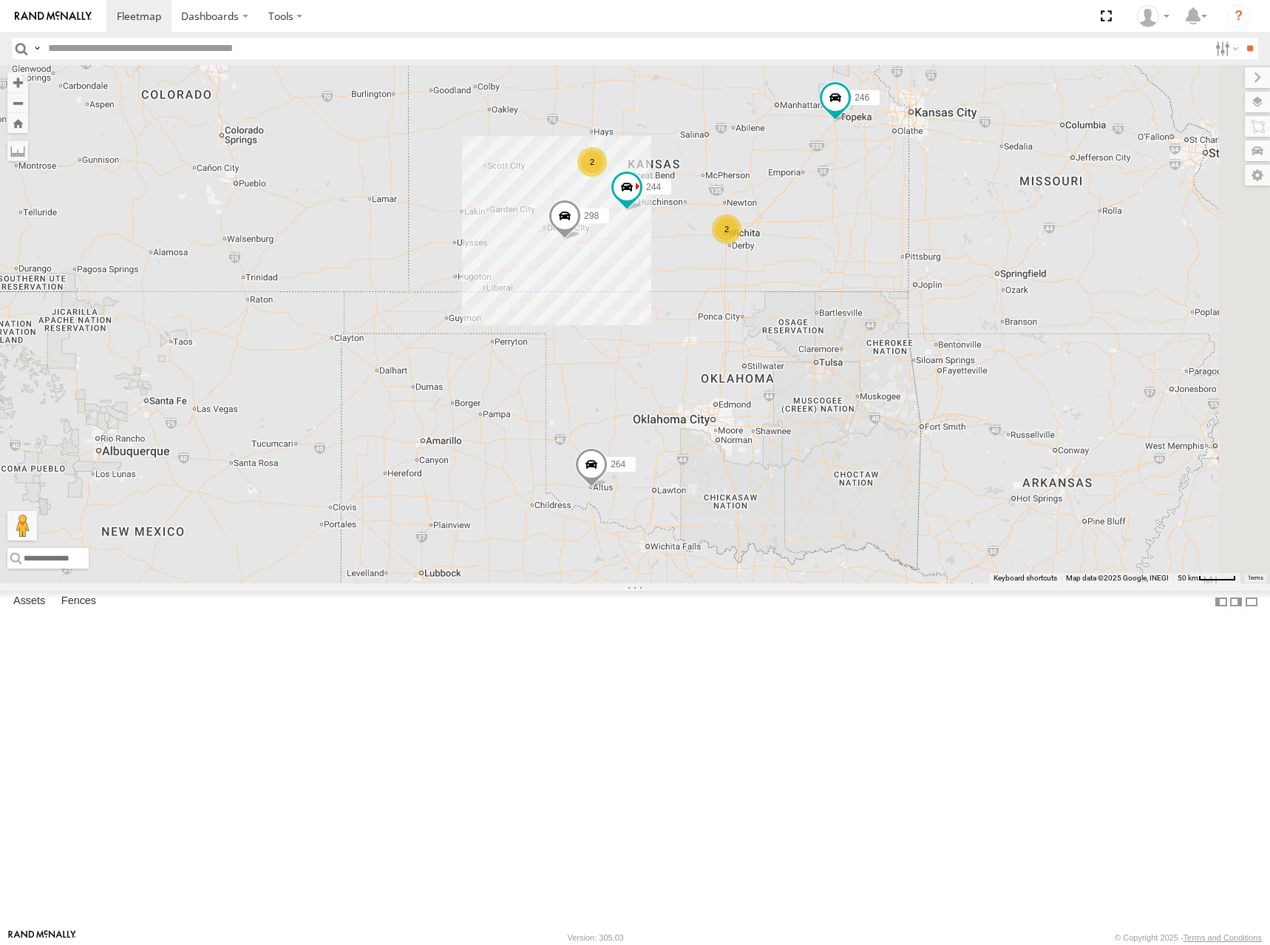
drag, startPoint x: 1011, startPoint y: 317, endPoint x: 861, endPoint y: 525, distance: 256.3
click at [861, 525] on div "244 246 298 264 266 260 2 2" at bounding box center [635, 324] width 1270 height 518
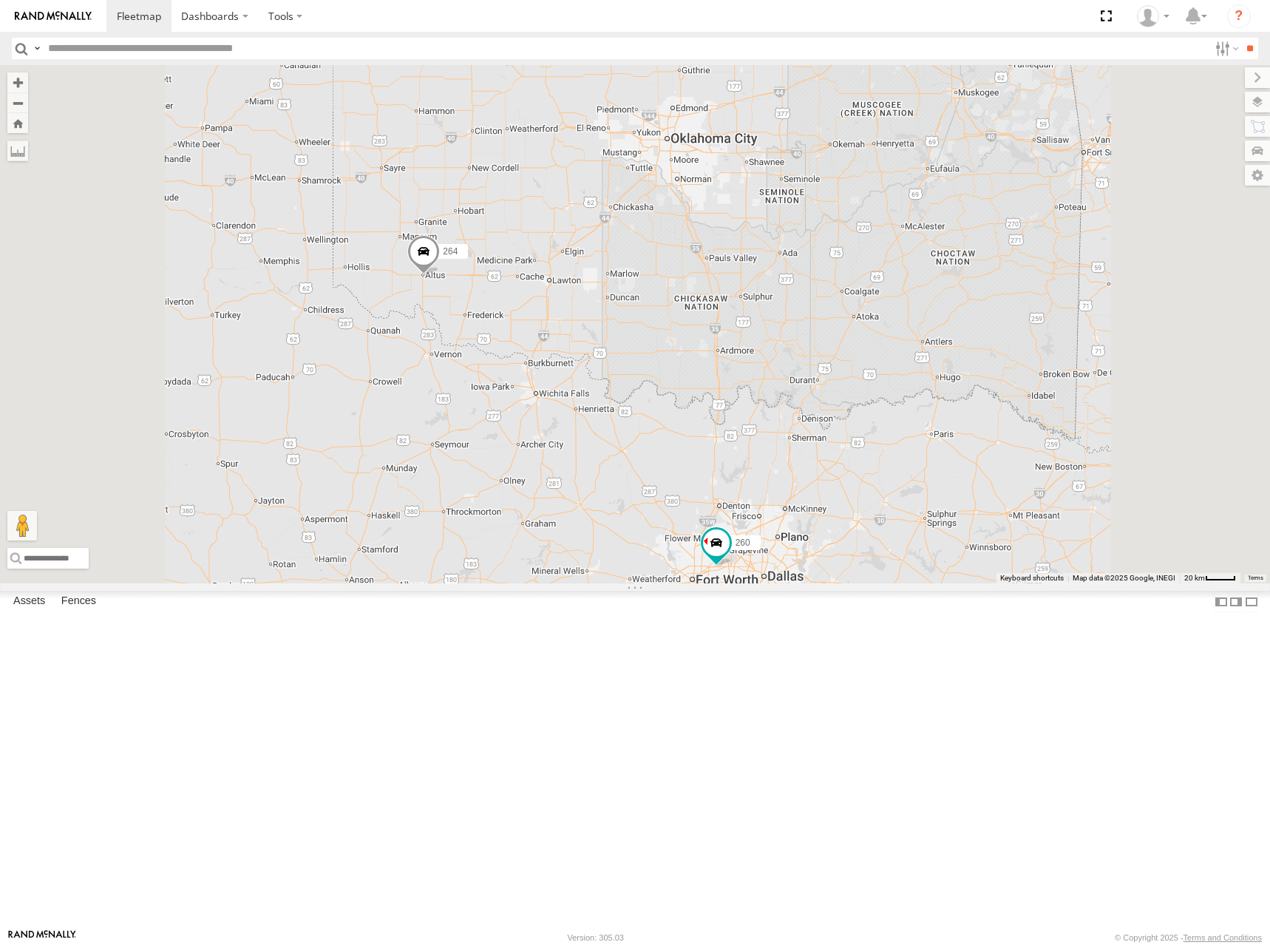
drag, startPoint x: 903, startPoint y: 410, endPoint x: 895, endPoint y: 503, distance: 92.8
click at [899, 492] on div "244 246 298 264 266 260" at bounding box center [635, 324] width 1270 height 518
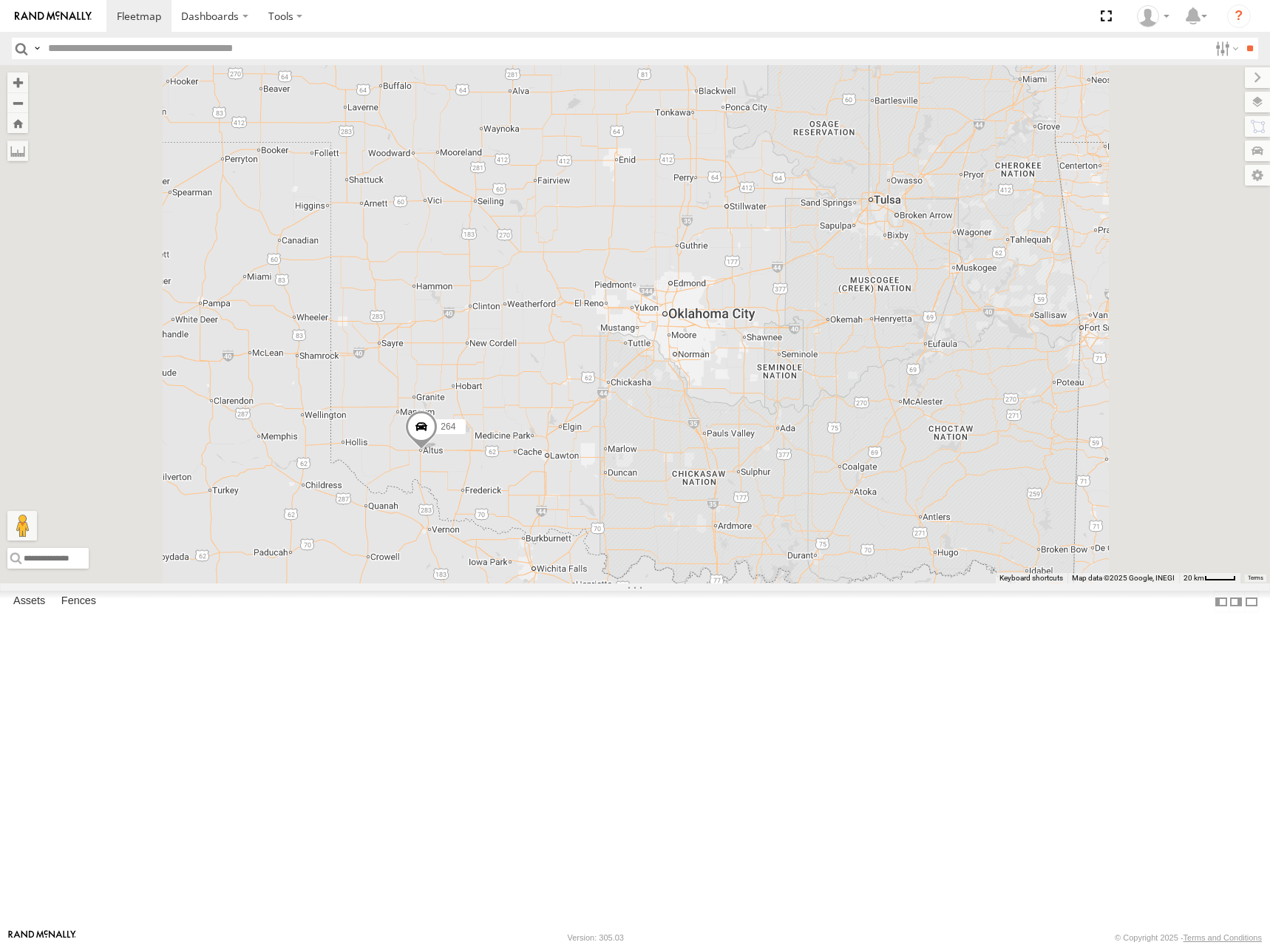
drag, startPoint x: 867, startPoint y: 276, endPoint x: 866, endPoint y: 398, distance: 122.0
click at [866, 398] on div "244 246 298 264 266 260" at bounding box center [635, 324] width 1270 height 518
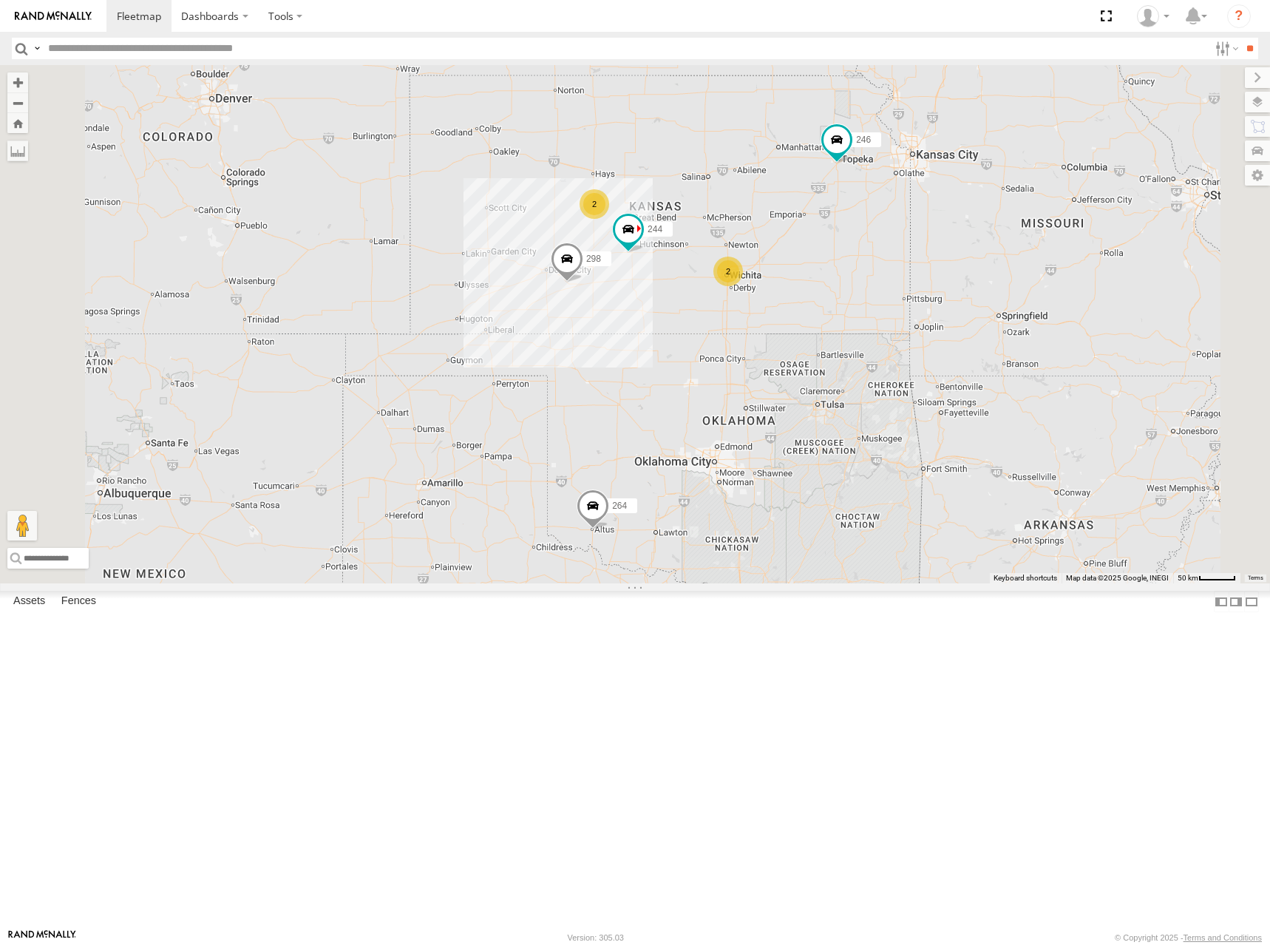
drag, startPoint x: 874, startPoint y: 217, endPoint x: 917, endPoint y: 411, distance: 199.1
click at [917, 411] on div "244 246 298 264 266 260 2 2" at bounding box center [635, 324] width 1270 height 518
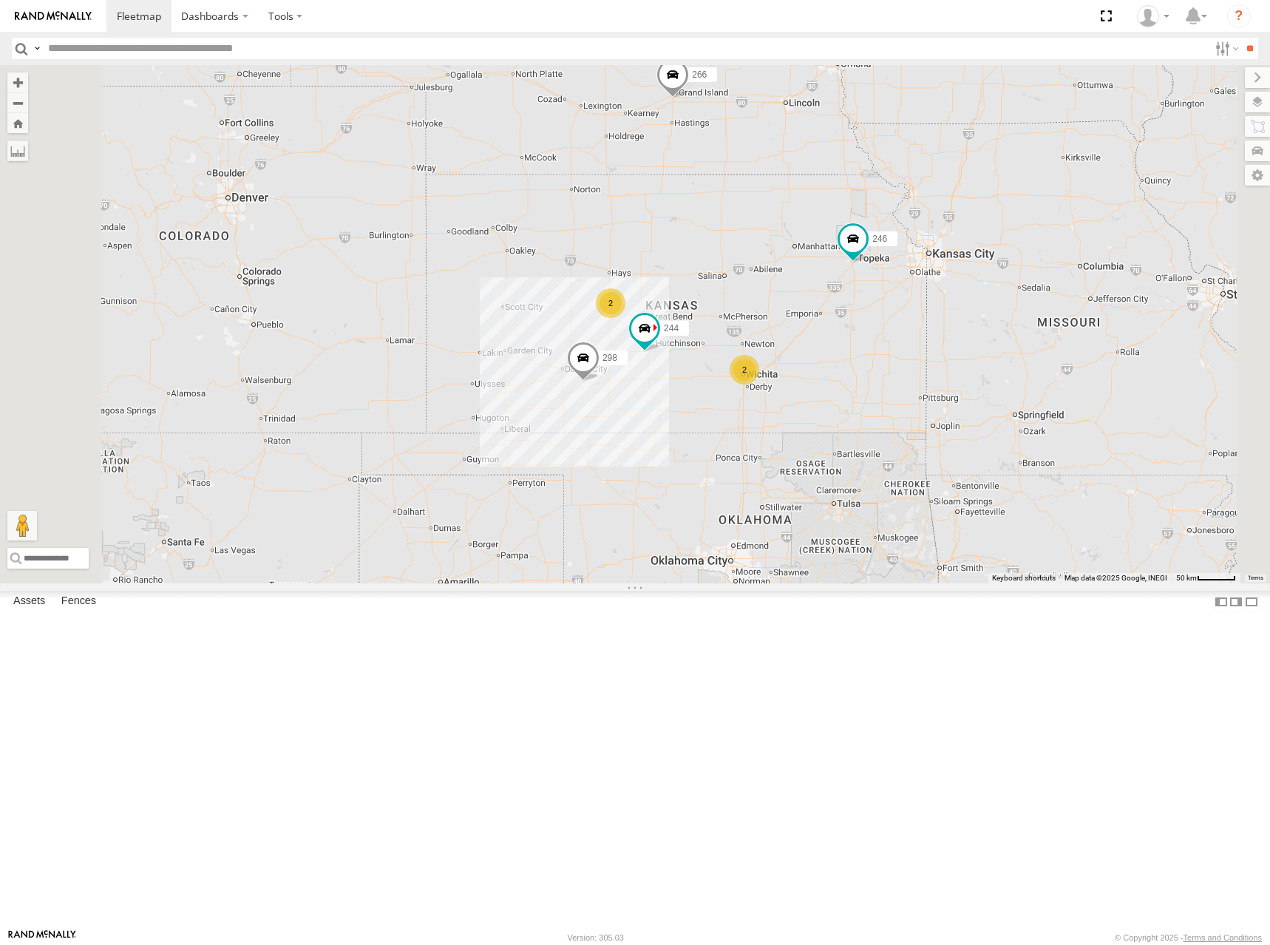
drag, startPoint x: 900, startPoint y: 390, endPoint x: 906, endPoint y: 373, distance: 18.5
click at [906, 373] on div "244 246 298 264 266 260 2 2" at bounding box center [635, 324] width 1270 height 518
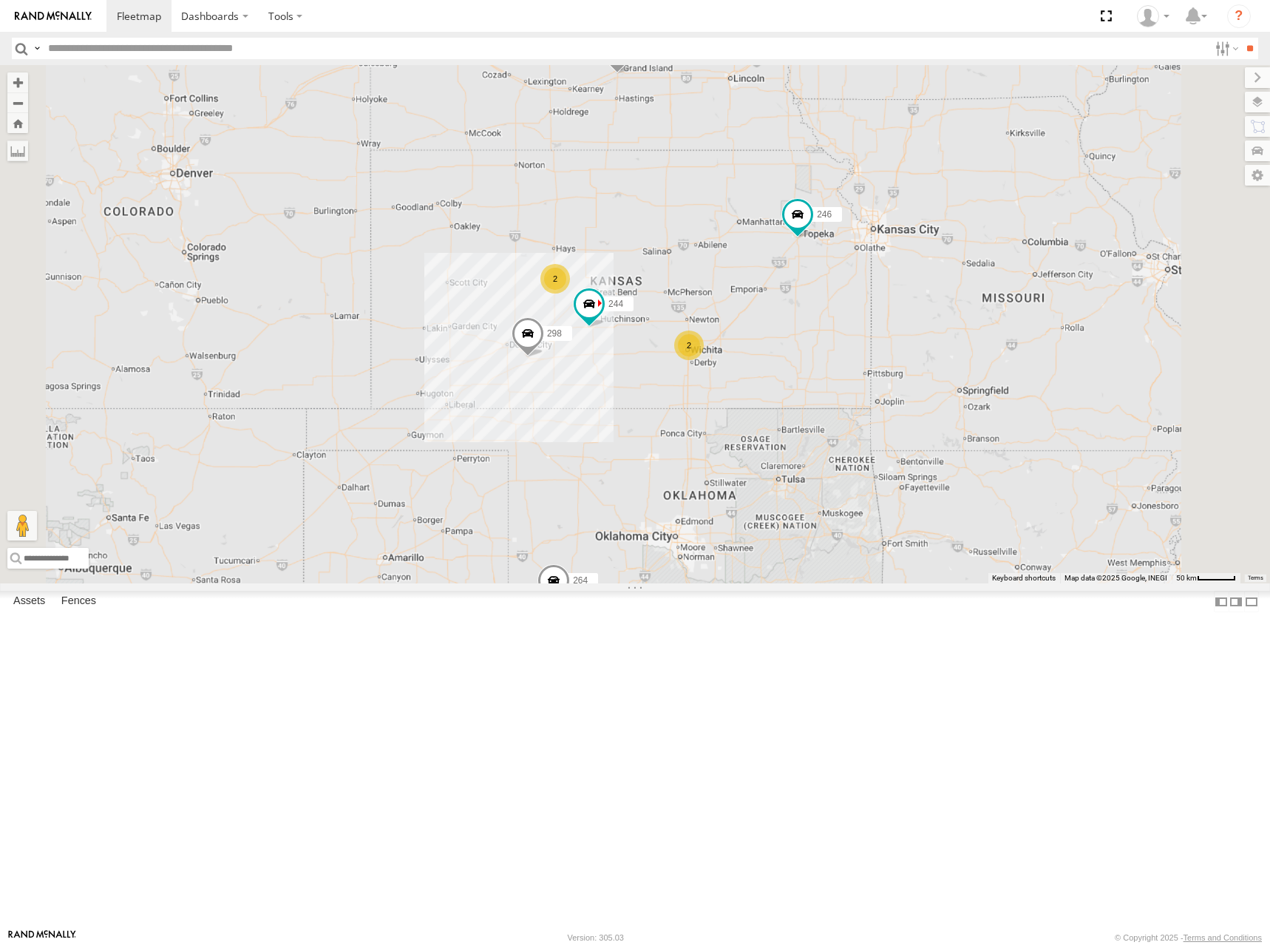
drag, startPoint x: 795, startPoint y: 418, endPoint x: 827, endPoint y: 410, distance: 31.9
click at [827, 410] on div "244 246 298 264 266 260 2 2" at bounding box center [635, 324] width 1270 height 518
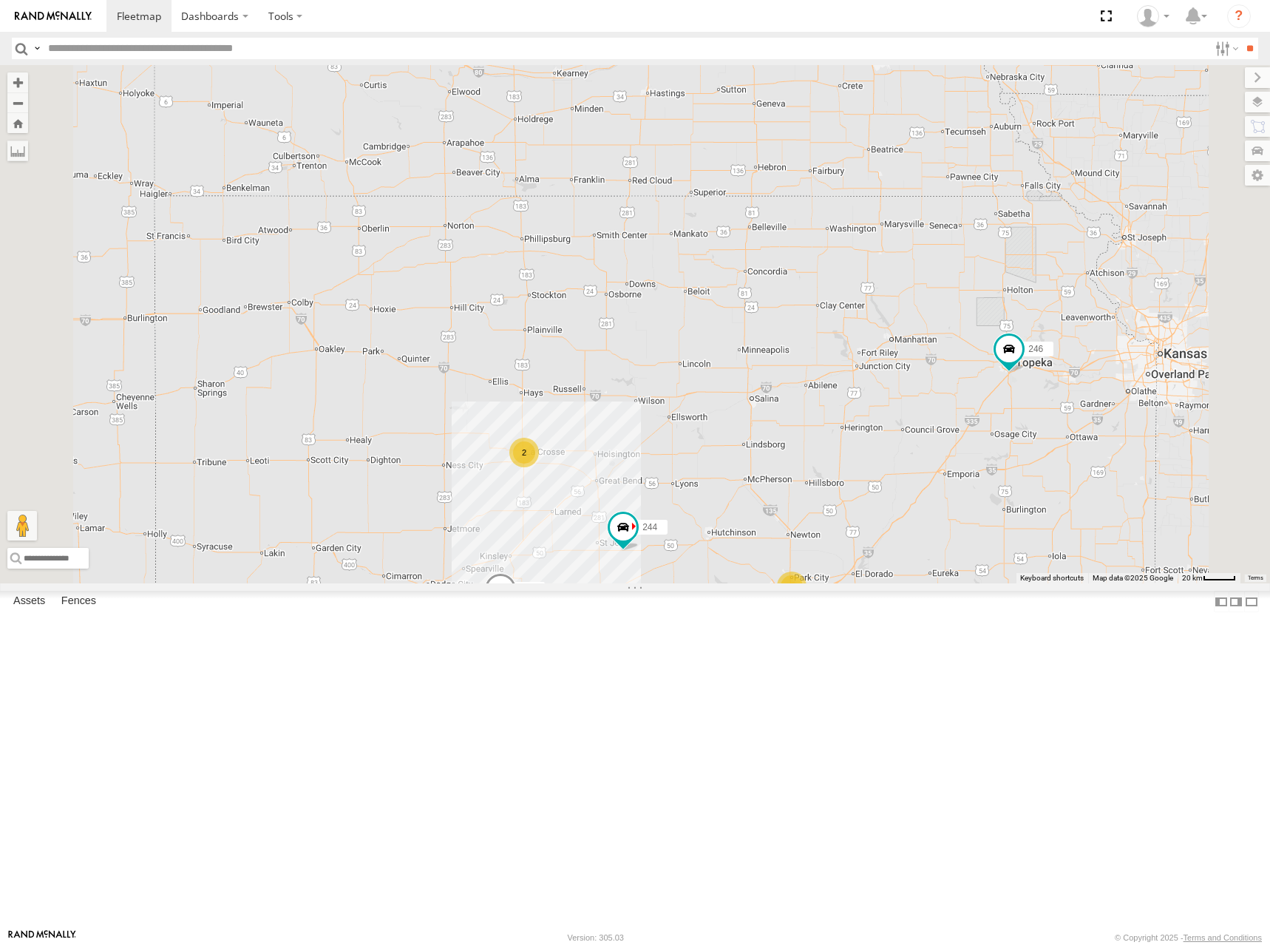
drag, startPoint x: 798, startPoint y: 385, endPoint x: 853, endPoint y: 362, distance: 60.3
click at [853, 362] on div "244 246 298 264 266 260 2 2" at bounding box center [635, 324] width 1270 height 518
drag, startPoint x: 857, startPoint y: 457, endPoint x: 866, endPoint y: 410, distance: 48.3
click at [866, 410] on div "244 246 298 264 266 260 2 2" at bounding box center [635, 324] width 1270 height 518
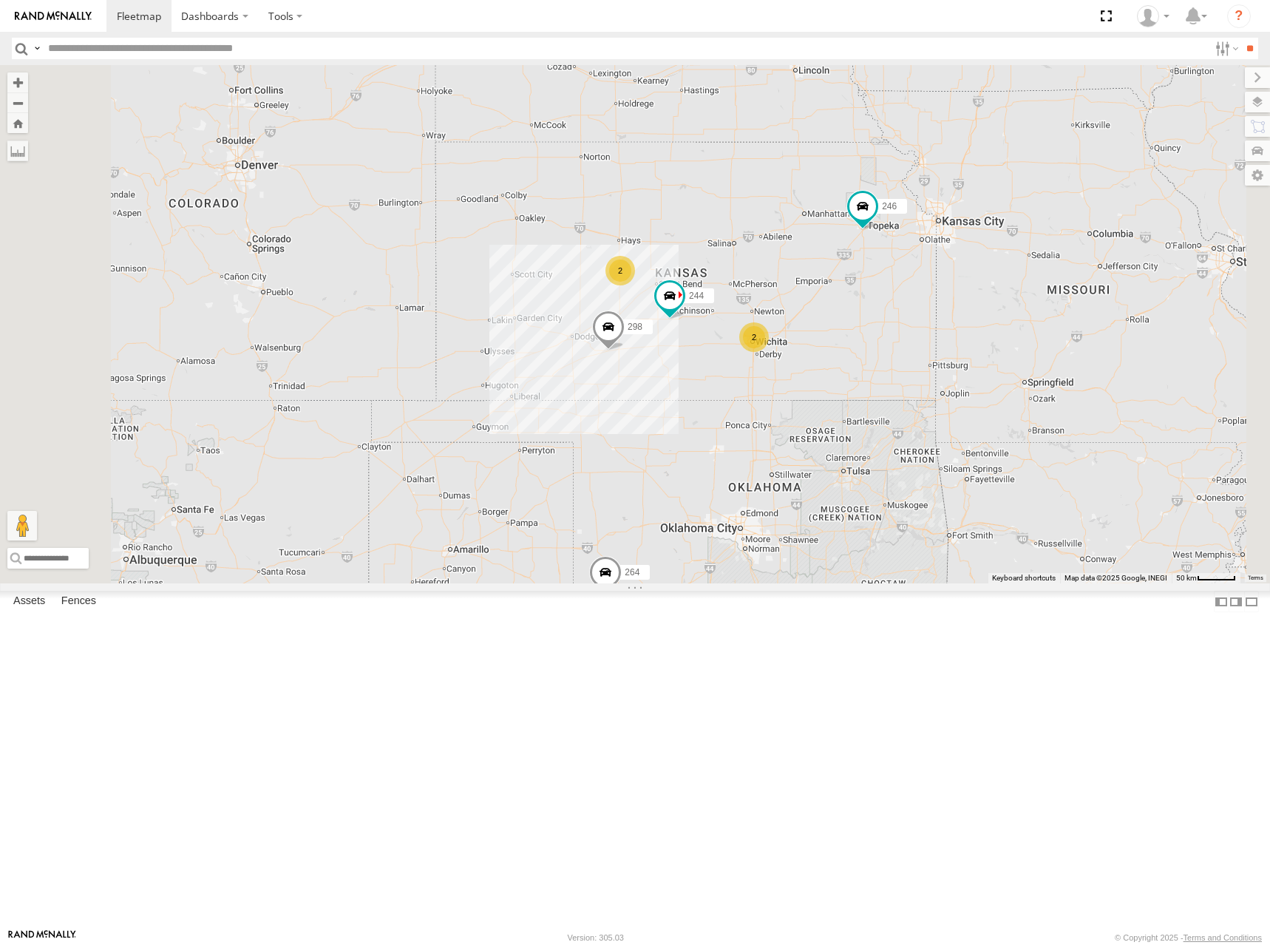
drag, startPoint x: 870, startPoint y: 393, endPoint x: 887, endPoint y: 319, distance: 75.9
click at [887, 319] on div "244 246 298 264 266 260 2 2" at bounding box center [635, 324] width 1270 height 518
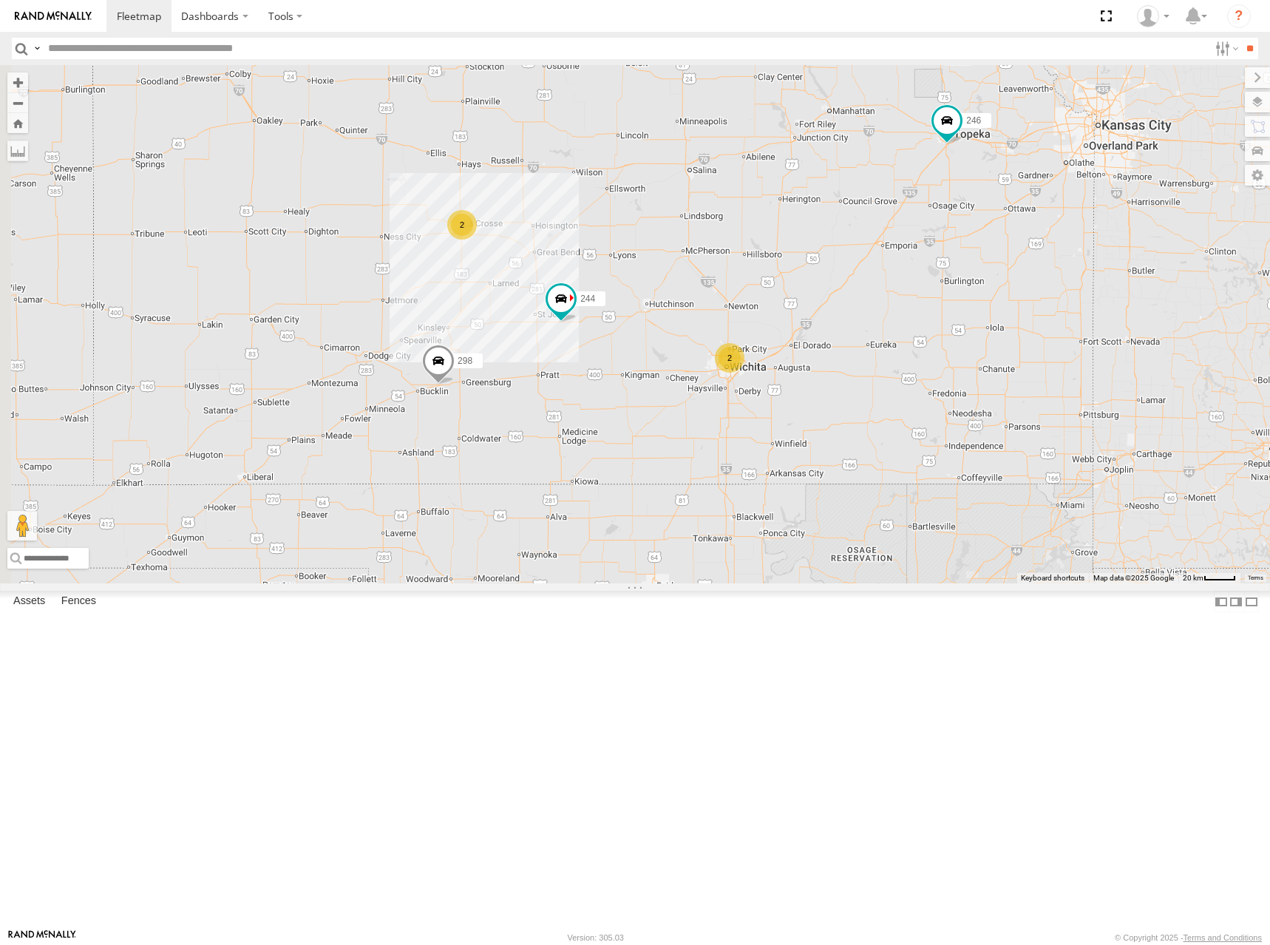
drag, startPoint x: 871, startPoint y: 458, endPoint x: 942, endPoint y: 398, distance: 92.9
click at [942, 398] on div "244 246 298 264 266 260 2 2" at bounding box center [635, 324] width 1270 height 518
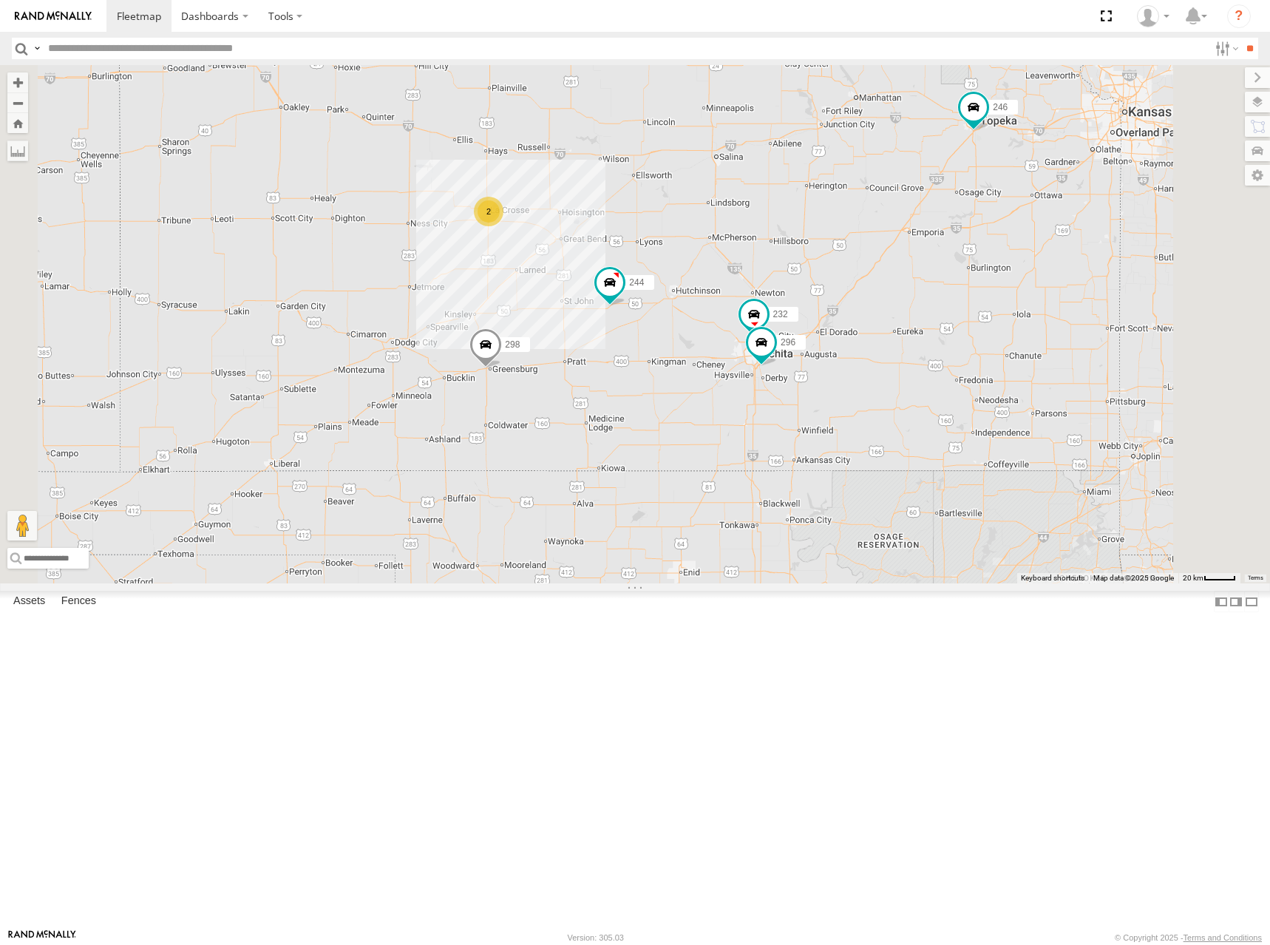
drag, startPoint x: 957, startPoint y: 403, endPoint x: 874, endPoint y: 405, distance: 83.6
click at [874, 405] on div "244 246 298 232 296 2" at bounding box center [635, 324] width 1270 height 518
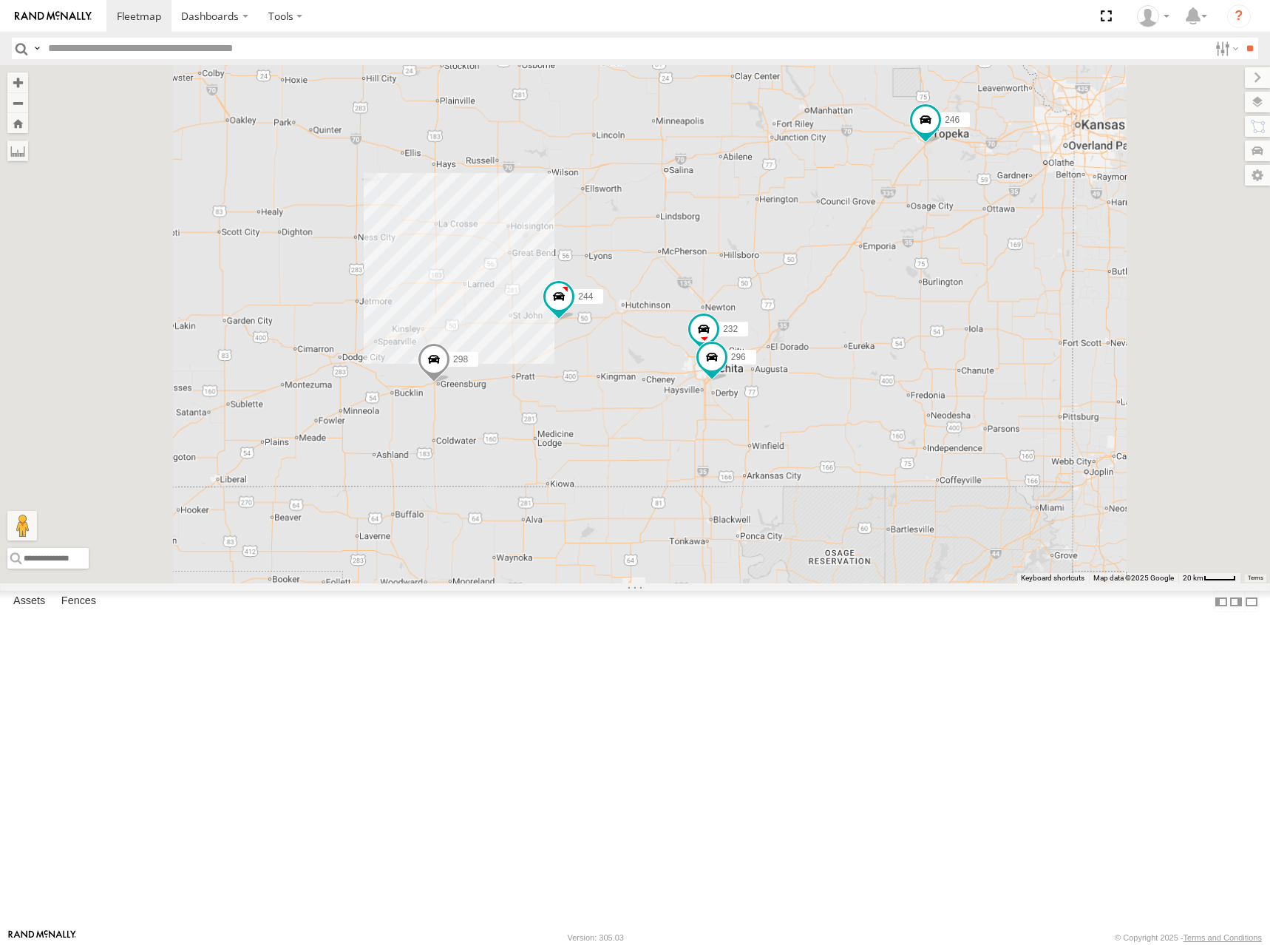
click at [850, 393] on div "244 246 298 232 296" at bounding box center [635, 324] width 1270 height 518
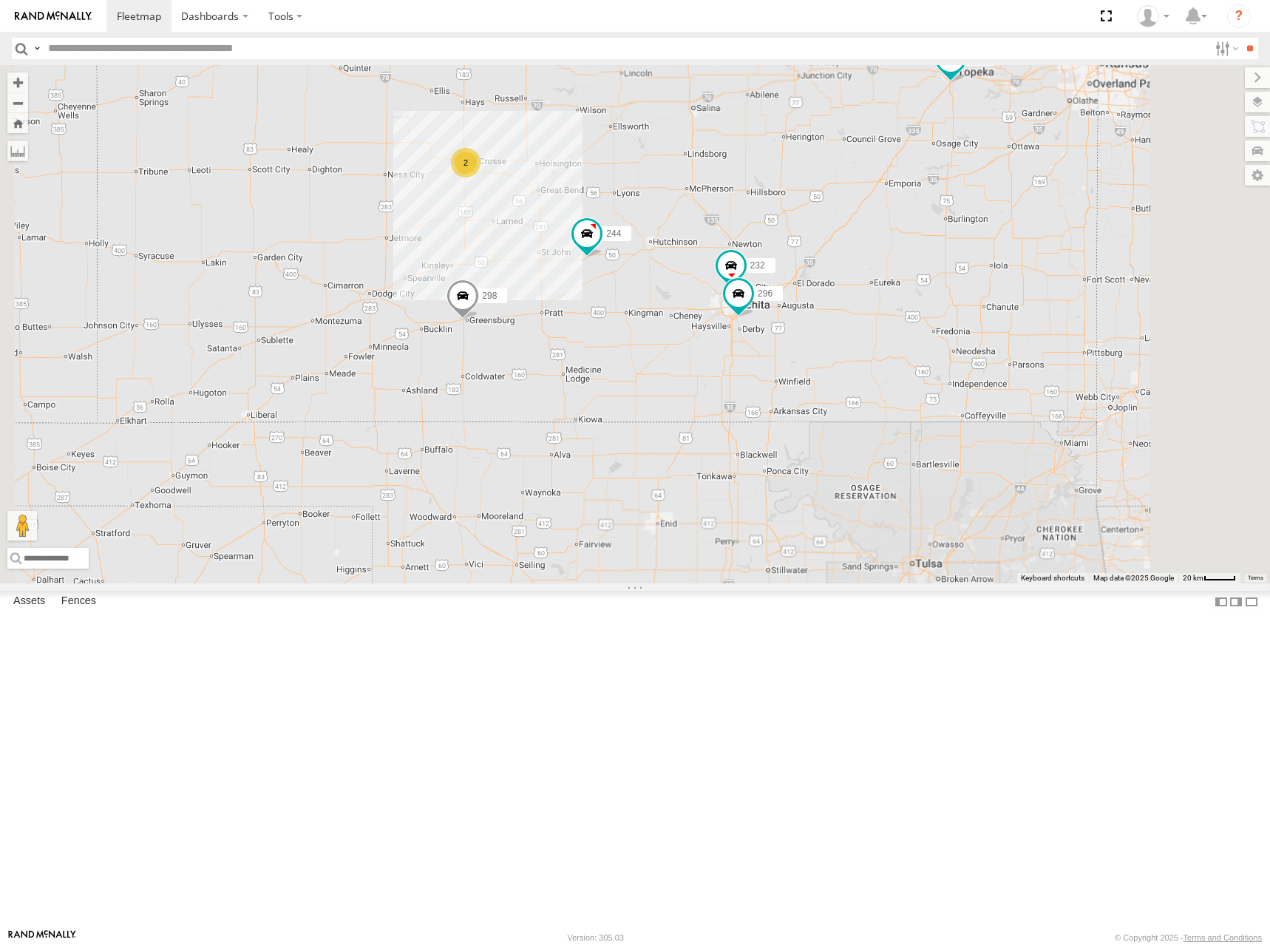
drag, startPoint x: 898, startPoint y: 342, endPoint x: 919, endPoint y: 287, distance: 59.4
click at [919, 287] on div "244 246 298 232 296 2" at bounding box center [635, 324] width 1270 height 518
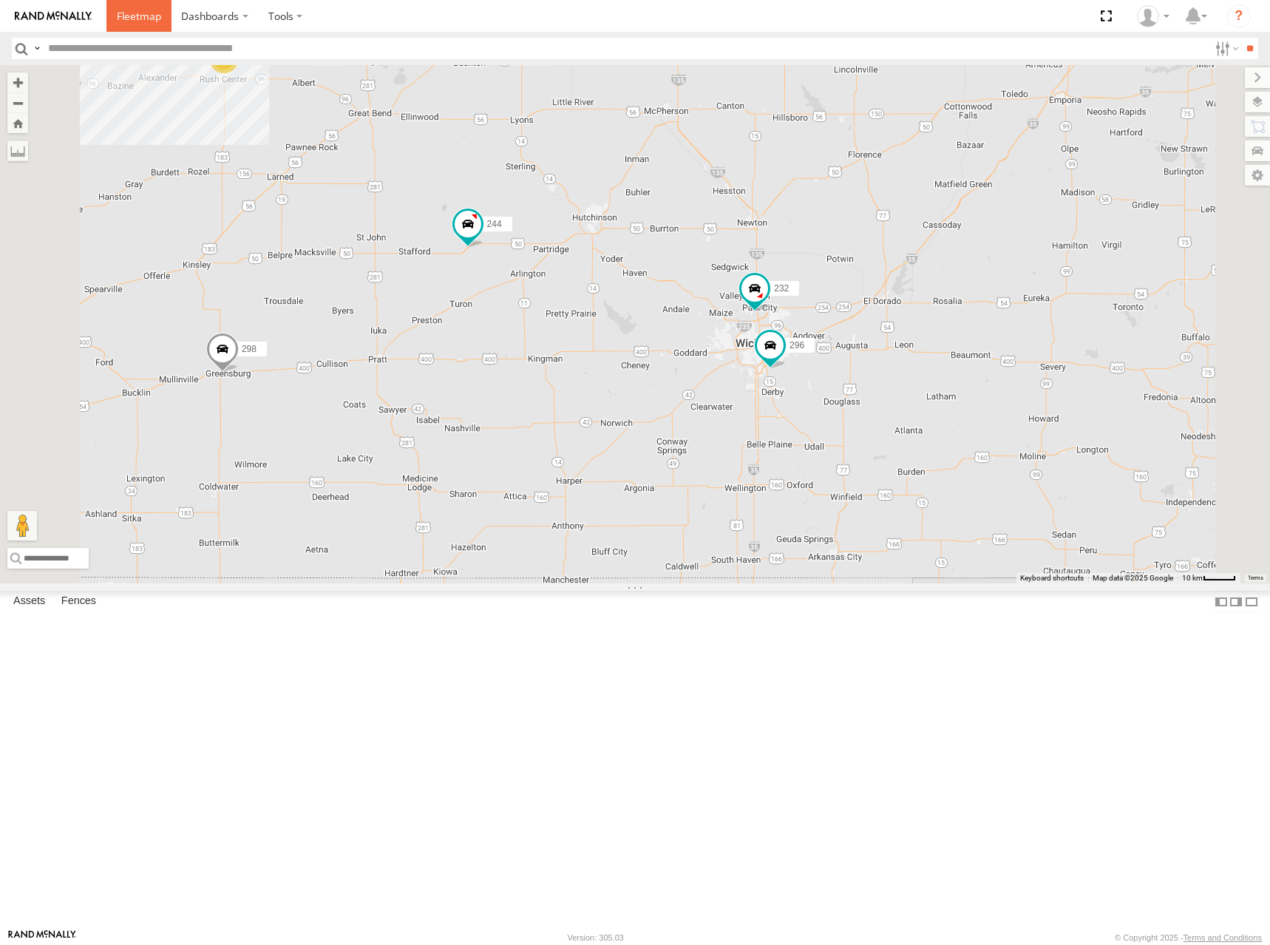
click at [153, 21] on span at bounding box center [139, 16] width 44 height 14
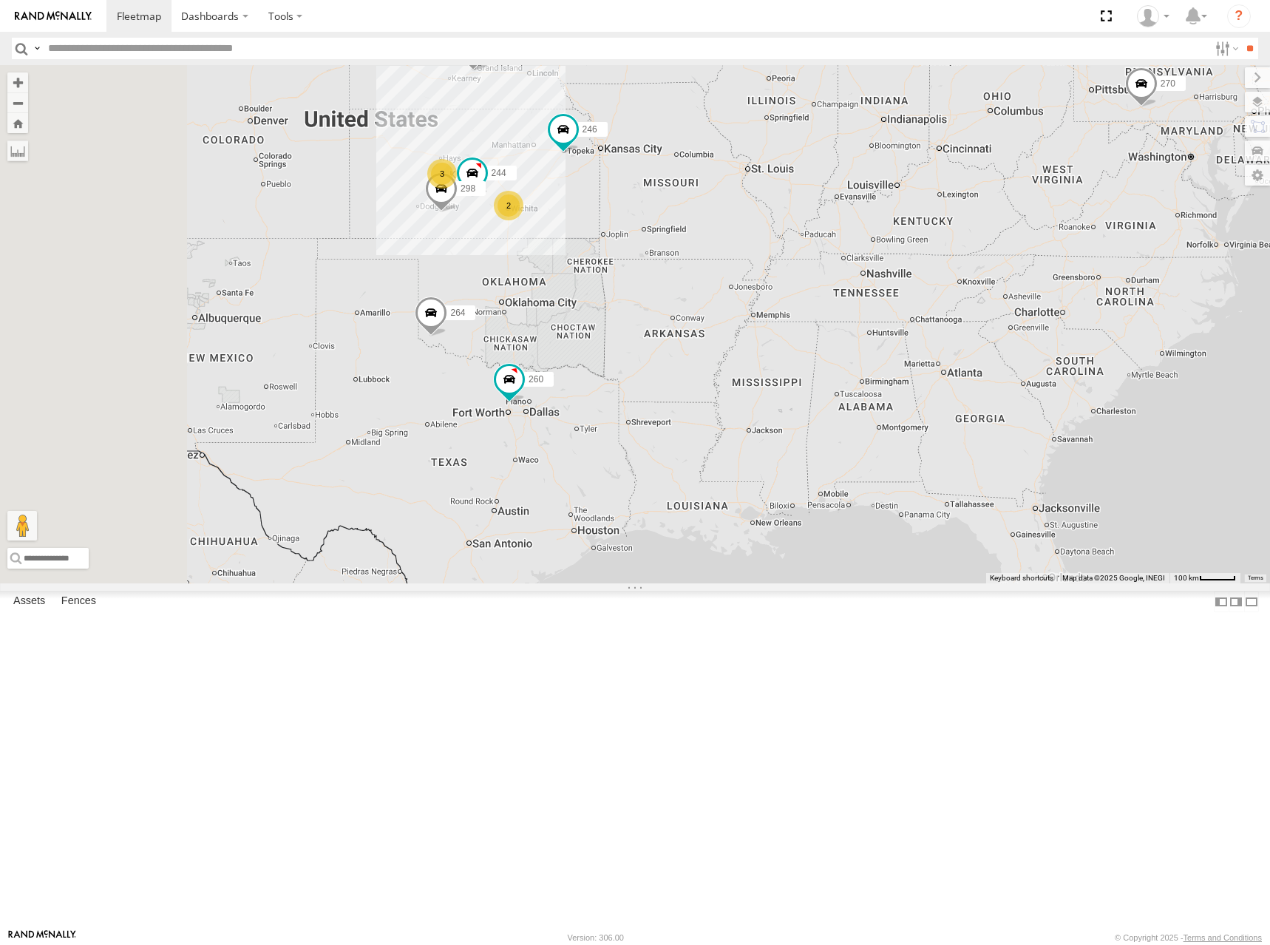
drag, startPoint x: 668, startPoint y: 520, endPoint x: 753, endPoint y: 485, distance: 92.1
click at [753, 485] on div "270 260 244 246 298 3 2 264 266" at bounding box center [635, 324] width 1270 height 518
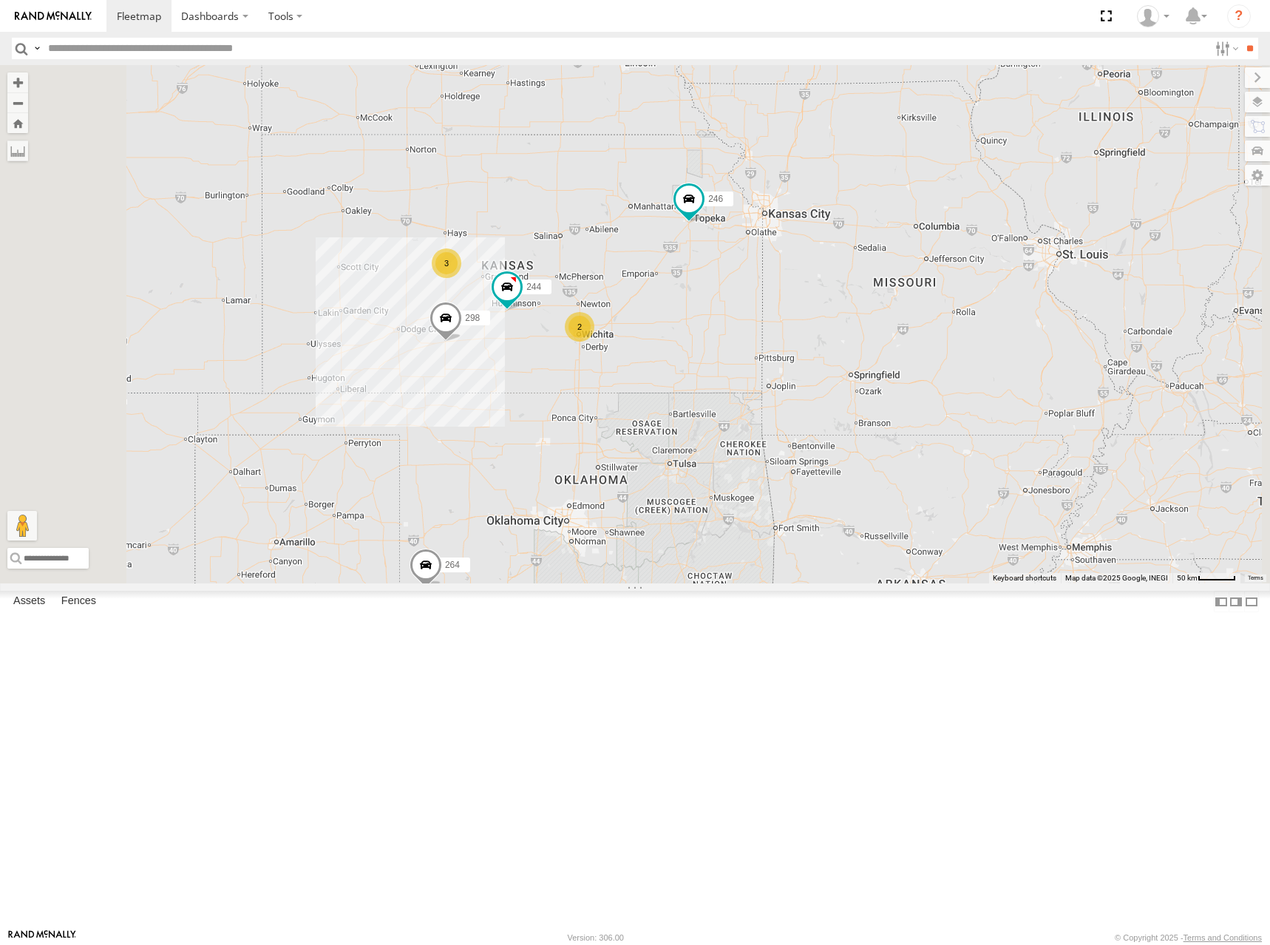
drag, startPoint x: 759, startPoint y: 509, endPoint x: 788, endPoint y: 654, distance: 147.9
click at [788, 583] on div "270 260 244 246 298 264 266 3 2" at bounding box center [635, 324] width 1270 height 518
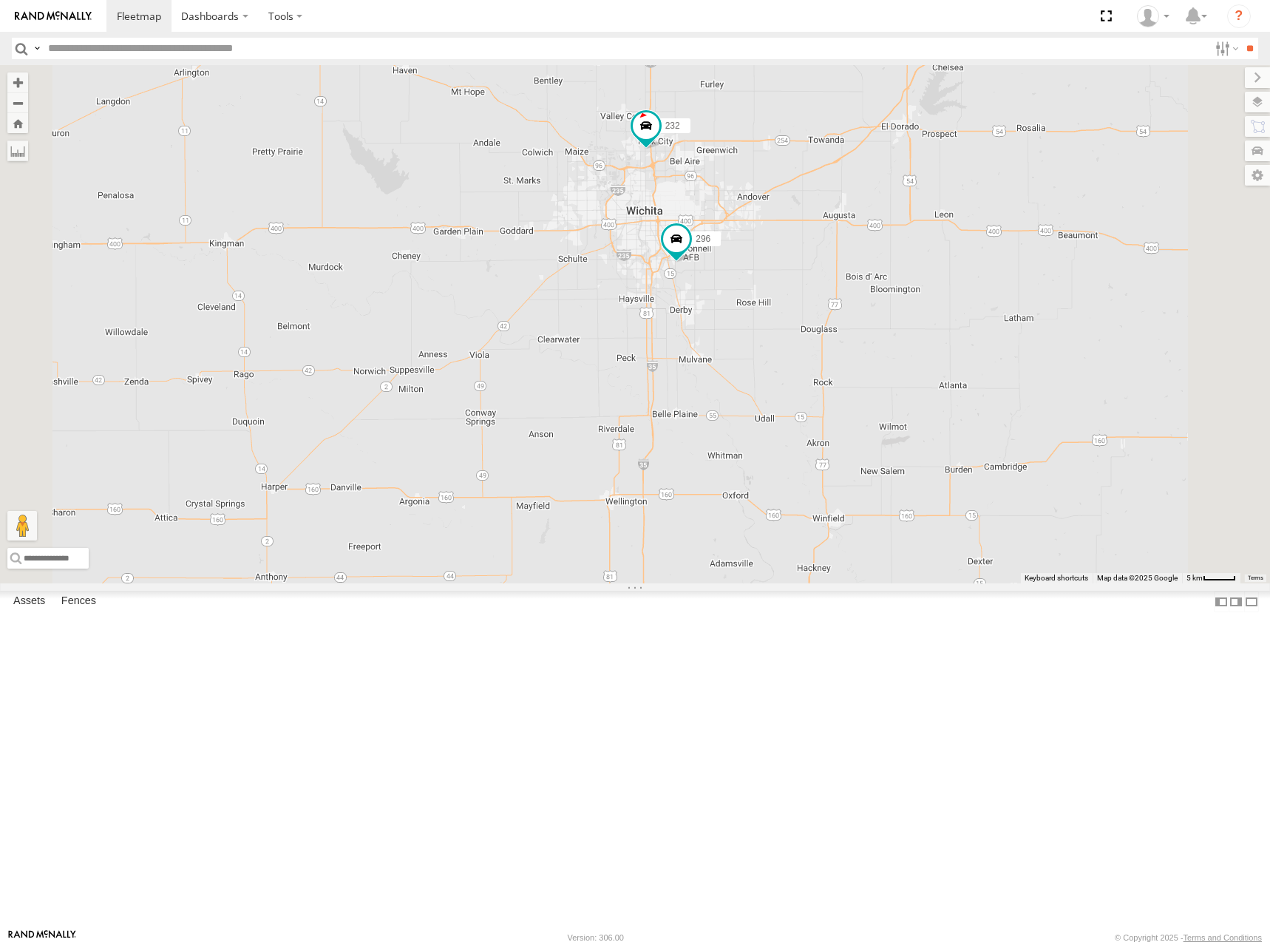
drag, startPoint x: 691, startPoint y: 379, endPoint x: 864, endPoint y: 448, distance: 186.4
click at [864, 448] on div "270 260 244 246 298 264 266 232 296" at bounding box center [635, 324] width 1270 height 518
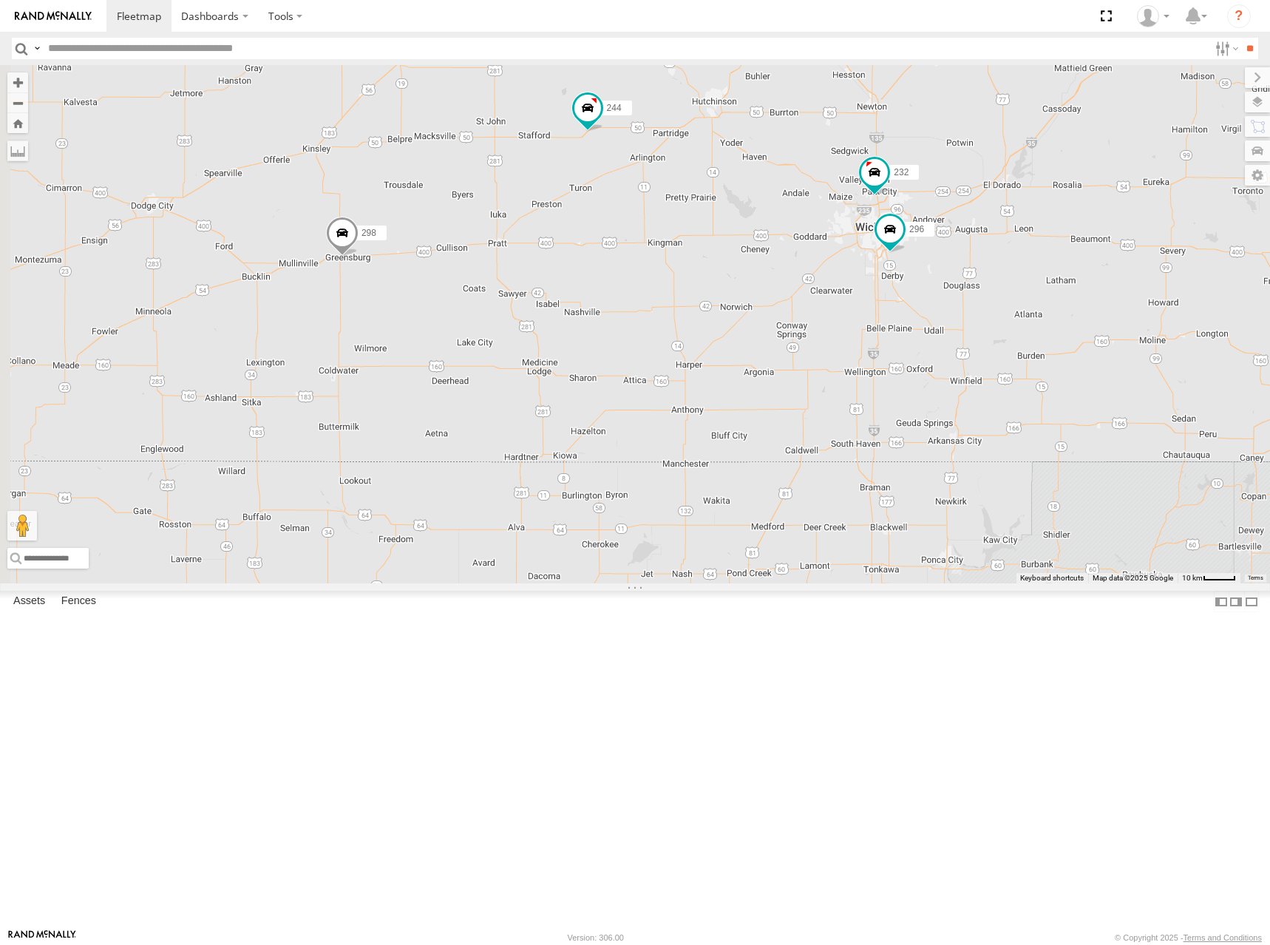
drag, startPoint x: 767, startPoint y: 478, endPoint x: 930, endPoint y: 432, distance: 169.7
click at [930, 432] on div "270 260 244 246 298 264 266 232 296 3" at bounding box center [635, 324] width 1270 height 518
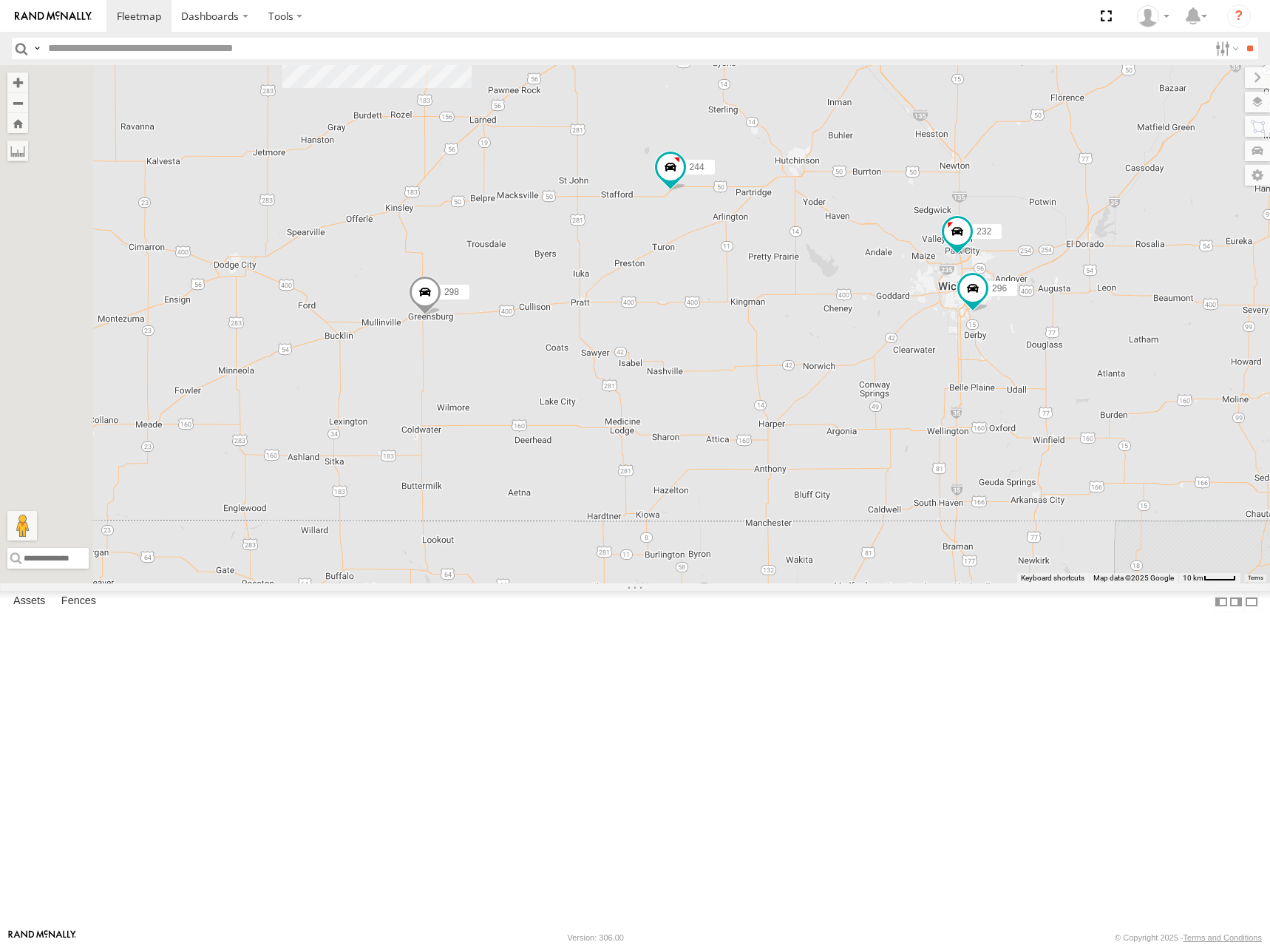
drag, startPoint x: 754, startPoint y: 424, endPoint x: 807, endPoint y: 458, distance: 62.1
click at [807, 458] on div "270 260 244 246 298 264 266 232 296 3" at bounding box center [635, 324] width 1270 height 518
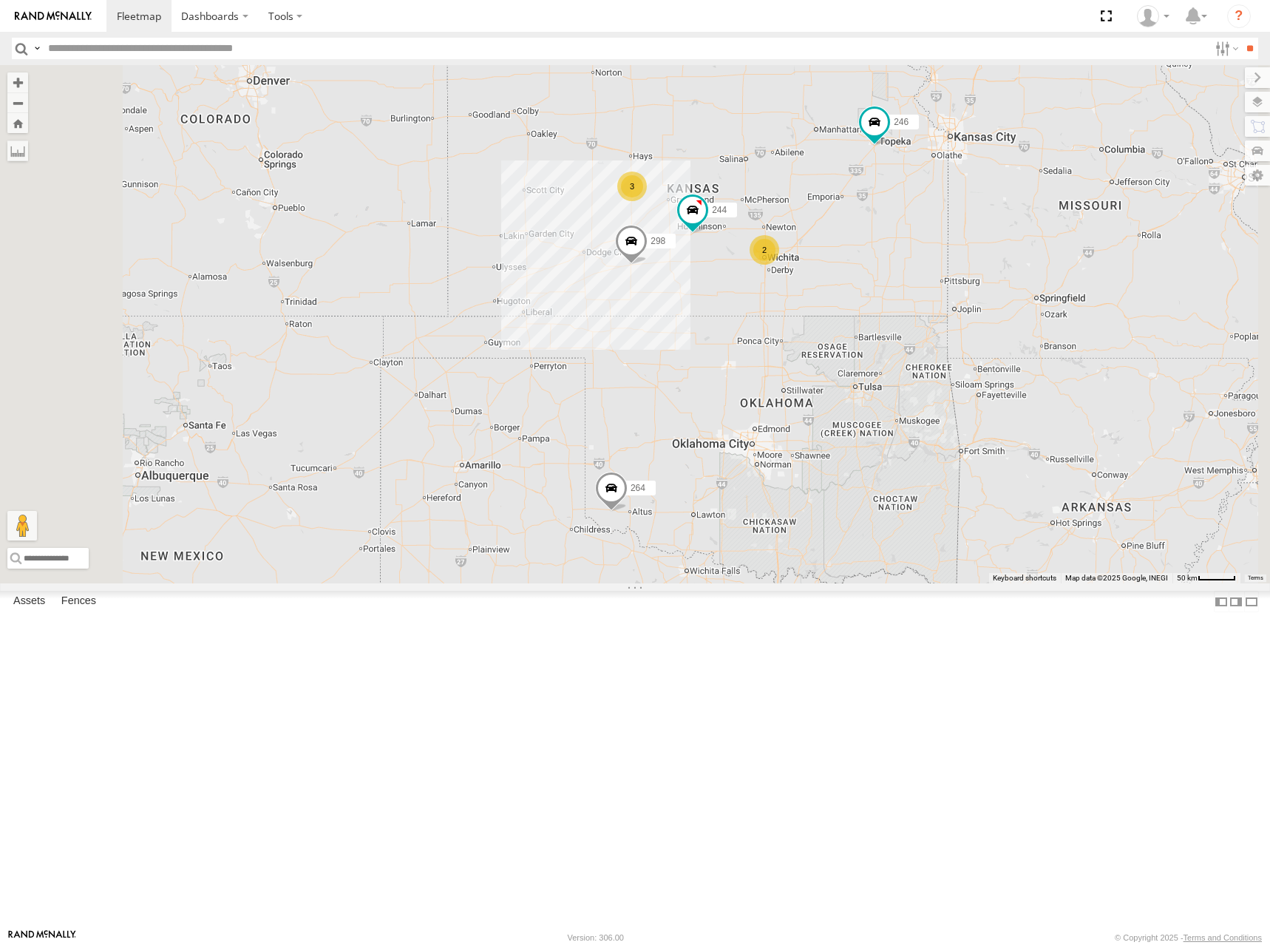
drag, startPoint x: 956, startPoint y: 362, endPoint x: 934, endPoint y: 384, distance: 30.3
click at [934, 384] on div "270 260 244 246 298 264 266 3 2" at bounding box center [635, 324] width 1270 height 518
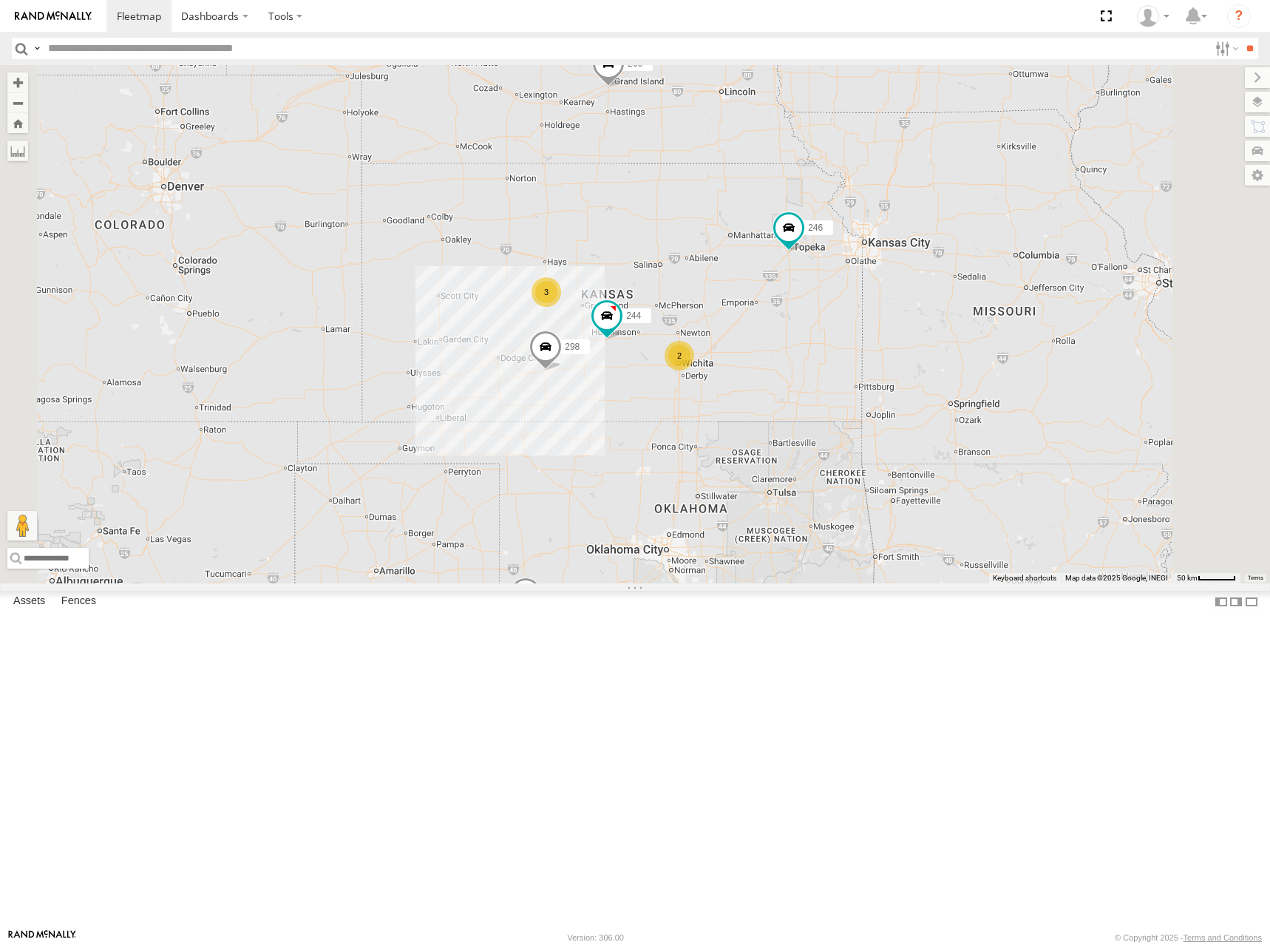
drag, startPoint x: 804, startPoint y: 300, endPoint x: 854, endPoint y: 393, distance: 104.9
click at [854, 393] on div "270 260 244 246 298 264 266 3 2" at bounding box center [635, 324] width 1270 height 518
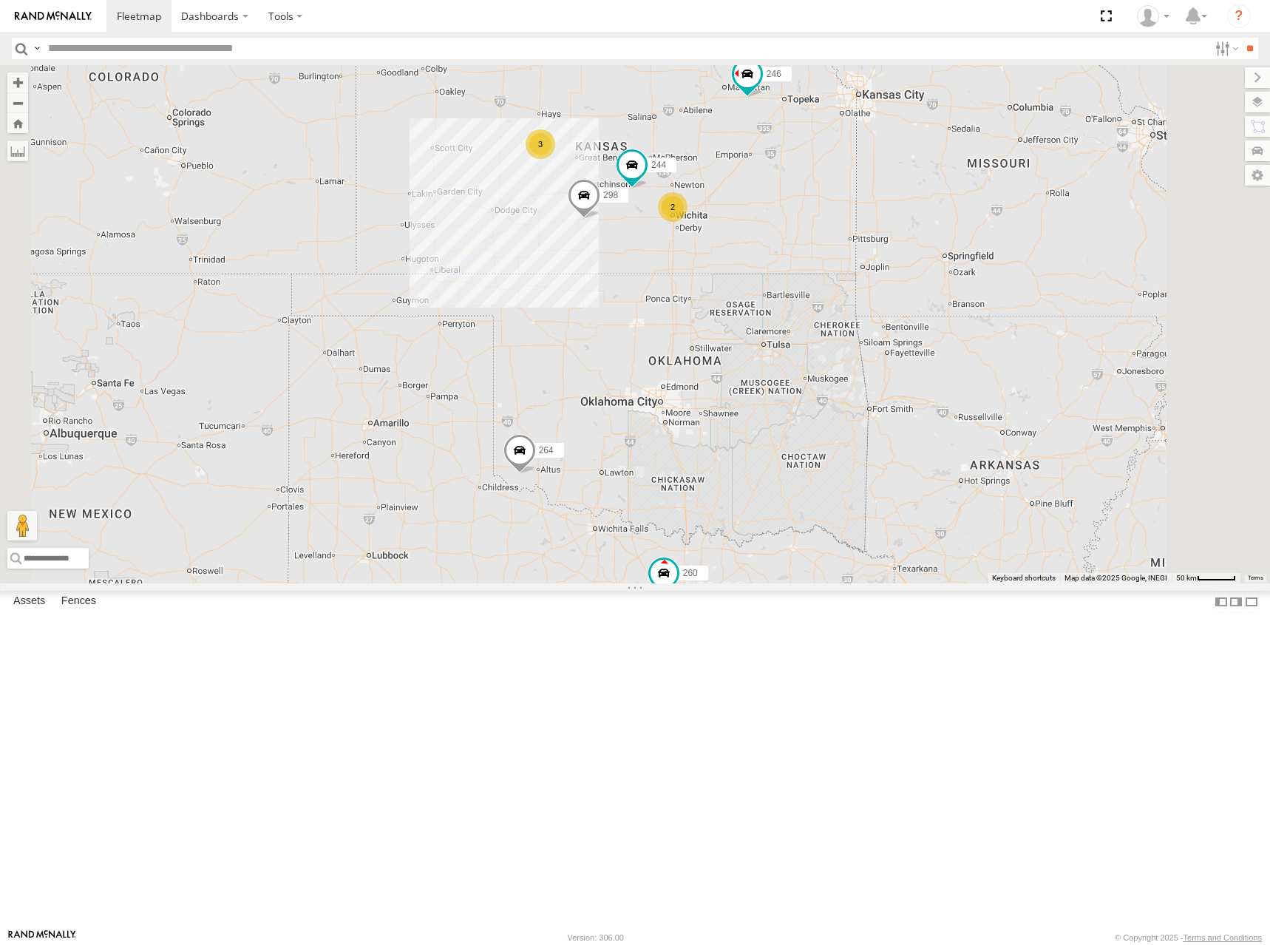
drag, startPoint x: 752, startPoint y: 368, endPoint x: 747, endPoint y: 265, distance: 102.9
click at [747, 262] on div "244 246 298 264 266 260 3 2" at bounding box center [635, 324] width 1270 height 518
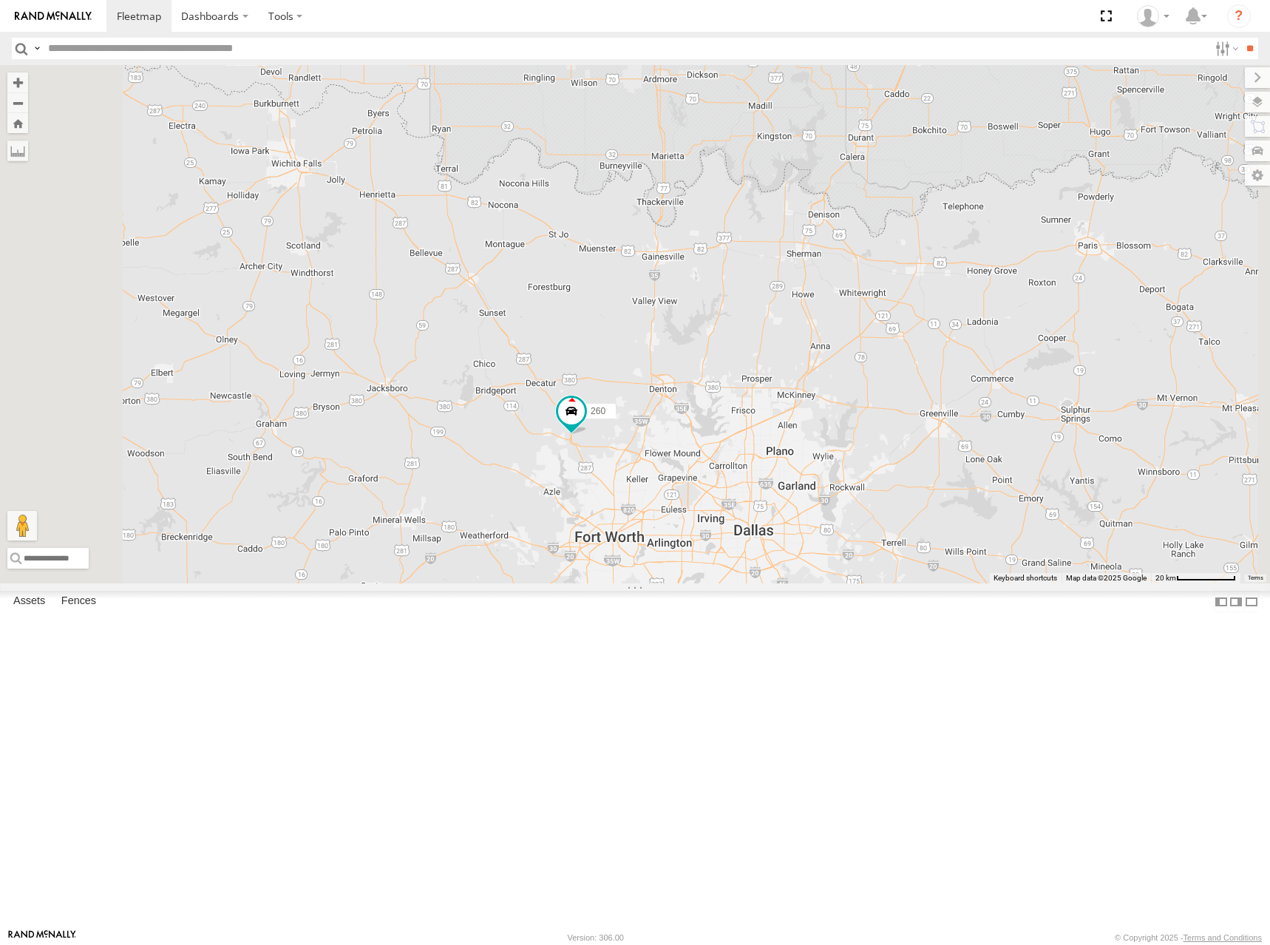
drag, startPoint x: 832, startPoint y: 271, endPoint x: 912, endPoint y: 300, distance: 85.1
click at [912, 300] on div "244 246 298 264 266 260" at bounding box center [635, 324] width 1270 height 518
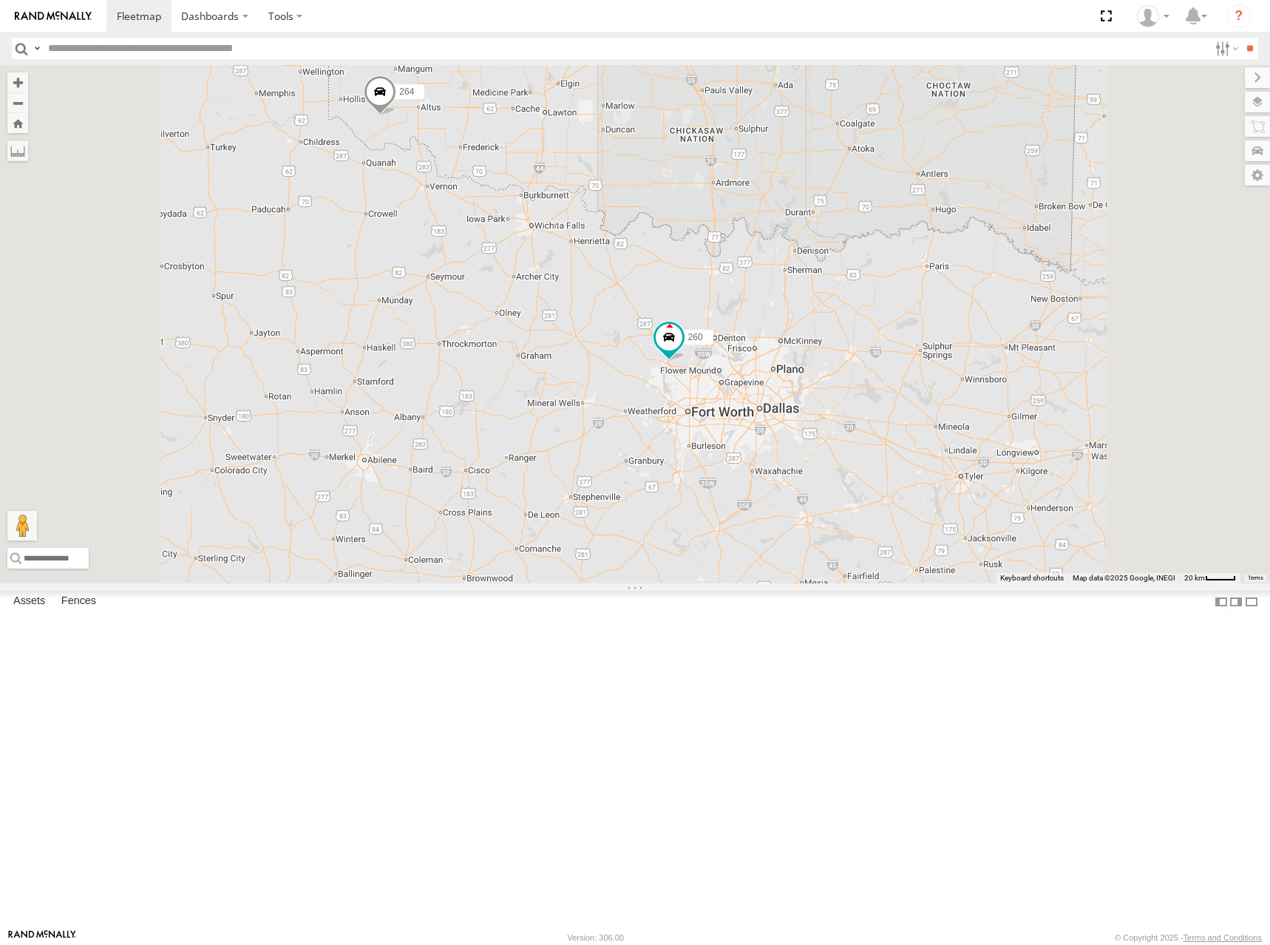
drag, startPoint x: 949, startPoint y: 149, endPoint x: 951, endPoint y: 264, distance: 114.6
click at [951, 264] on div "244 246 298 264 266 260" at bounding box center [635, 324] width 1270 height 518
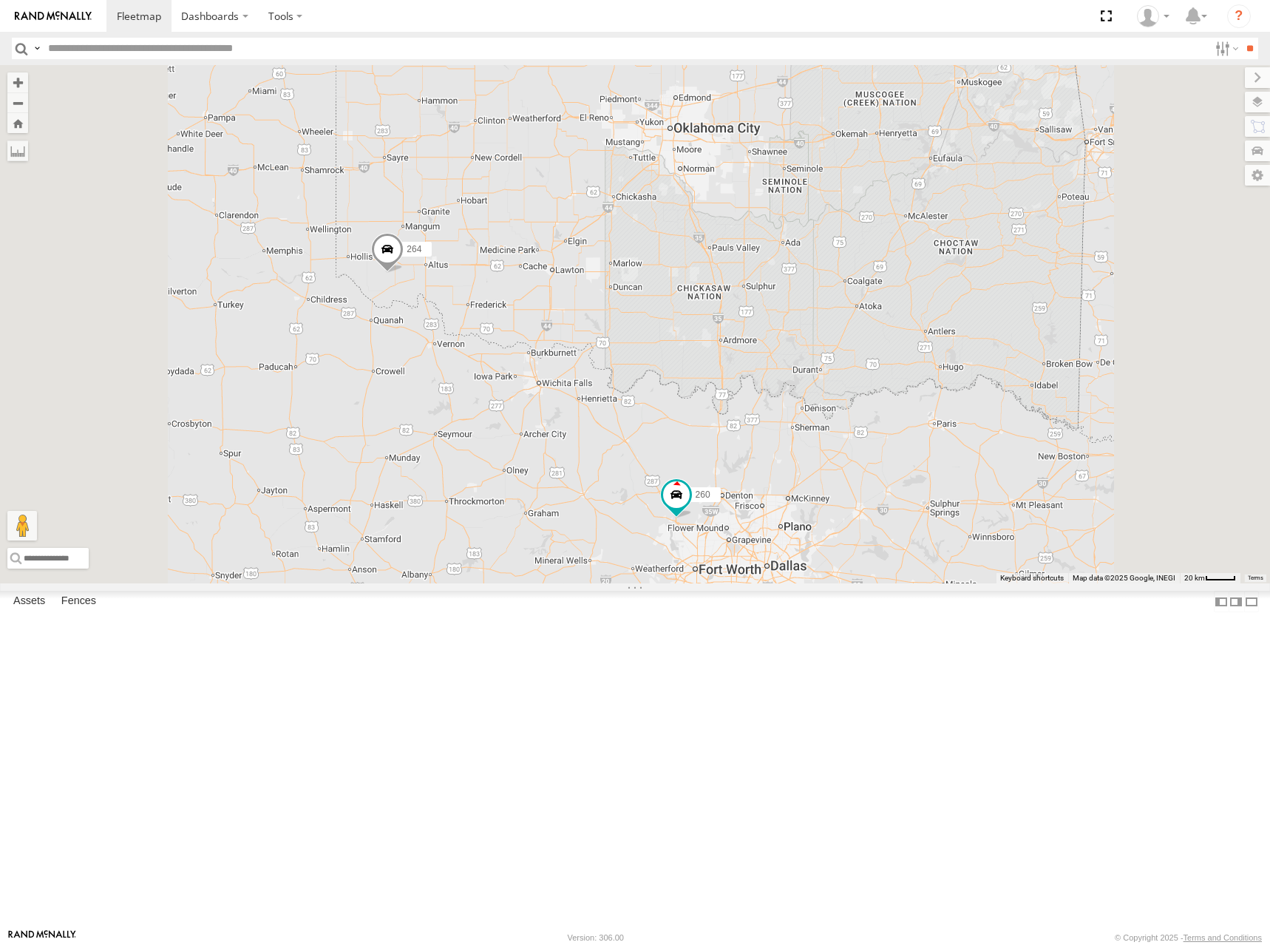
drag, startPoint x: 947, startPoint y: 153, endPoint x: 955, endPoint y: 251, distance: 97.9
click at [955, 251] on div "244 246 298 264 266 260" at bounding box center [635, 324] width 1270 height 518
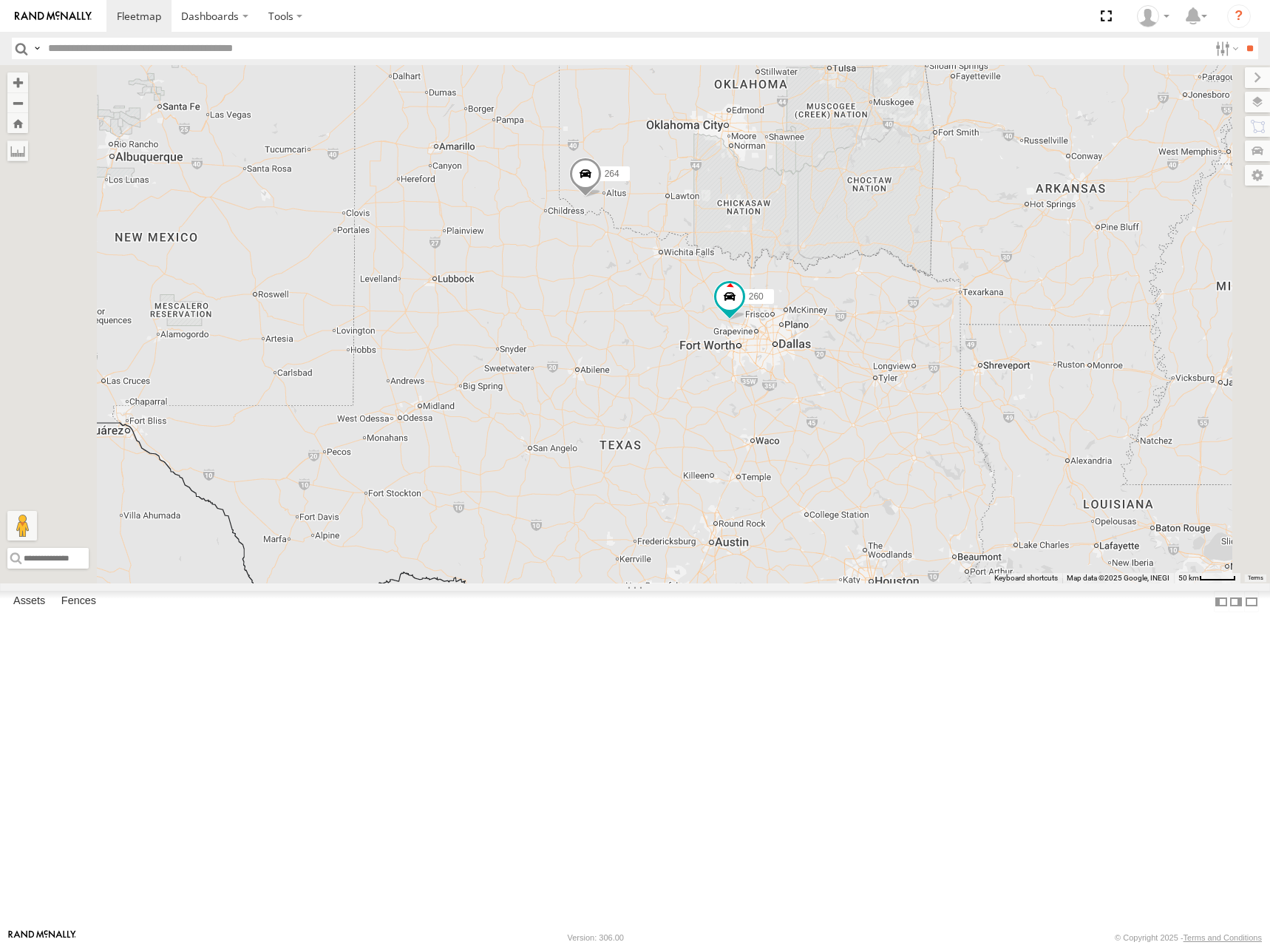
drag, startPoint x: 967, startPoint y: 189, endPoint x: 980, endPoint y: 241, distance: 54.2
click at [980, 241] on div "244 246 298 264 266 260 2" at bounding box center [635, 324] width 1270 height 518
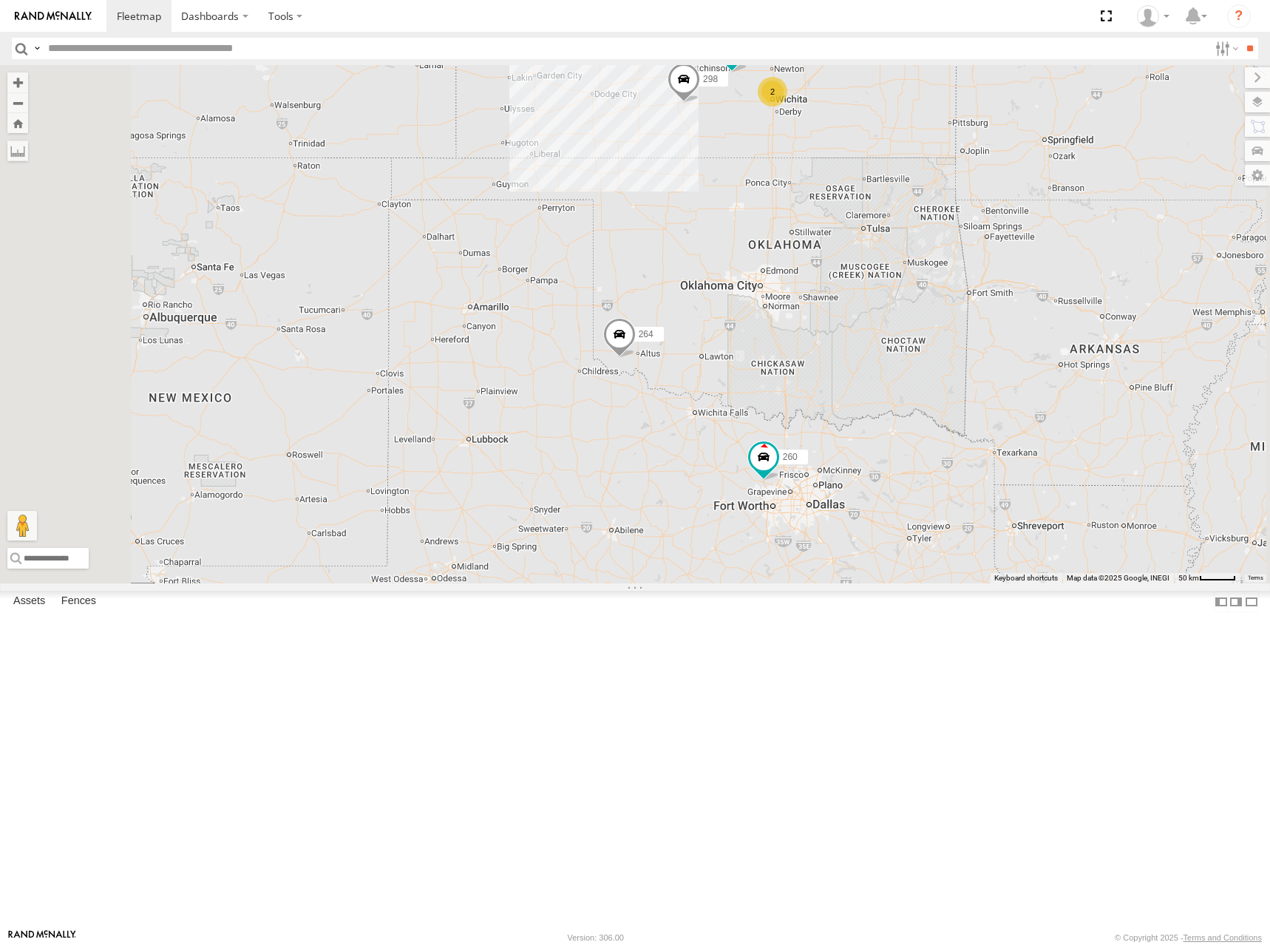
drag, startPoint x: 1017, startPoint y: 155, endPoint x: 1046, endPoint y: 282, distance: 131.1
click at [1046, 282] on div "244 246 298 264 266 260 2 3" at bounding box center [635, 324] width 1270 height 518
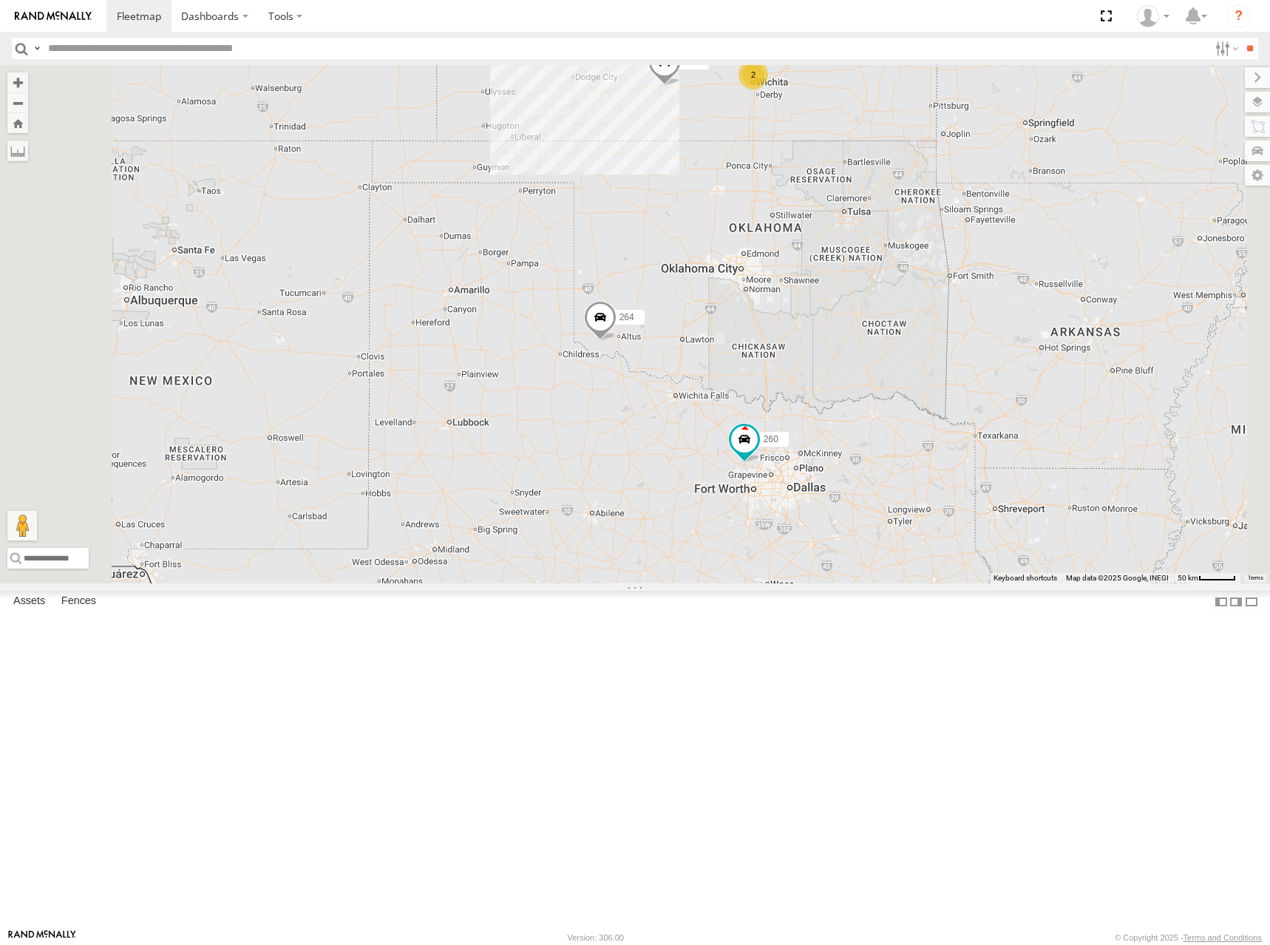
drag, startPoint x: 1059, startPoint y: 470, endPoint x: 974, endPoint y: 394, distance: 114.1
click at [975, 394] on div "244 246 298 264 266 260 2 3" at bounding box center [635, 324] width 1270 height 518
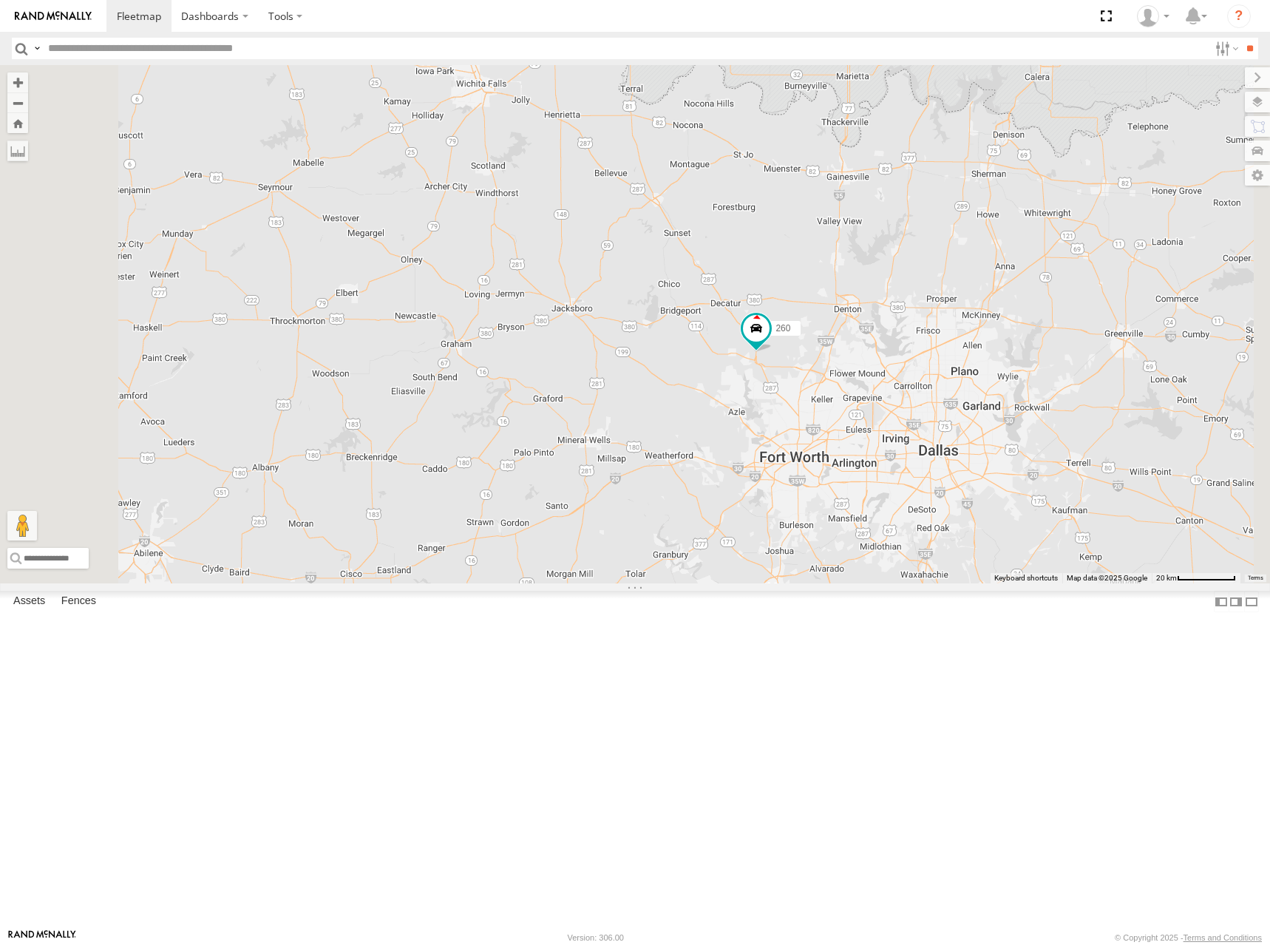
drag, startPoint x: 972, startPoint y: 171, endPoint x: 934, endPoint y: 381, distance: 213.5
click at [934, 381] on div "244 246 298 264 266 260" at bounding box center [635, 324] width 1270 height 518
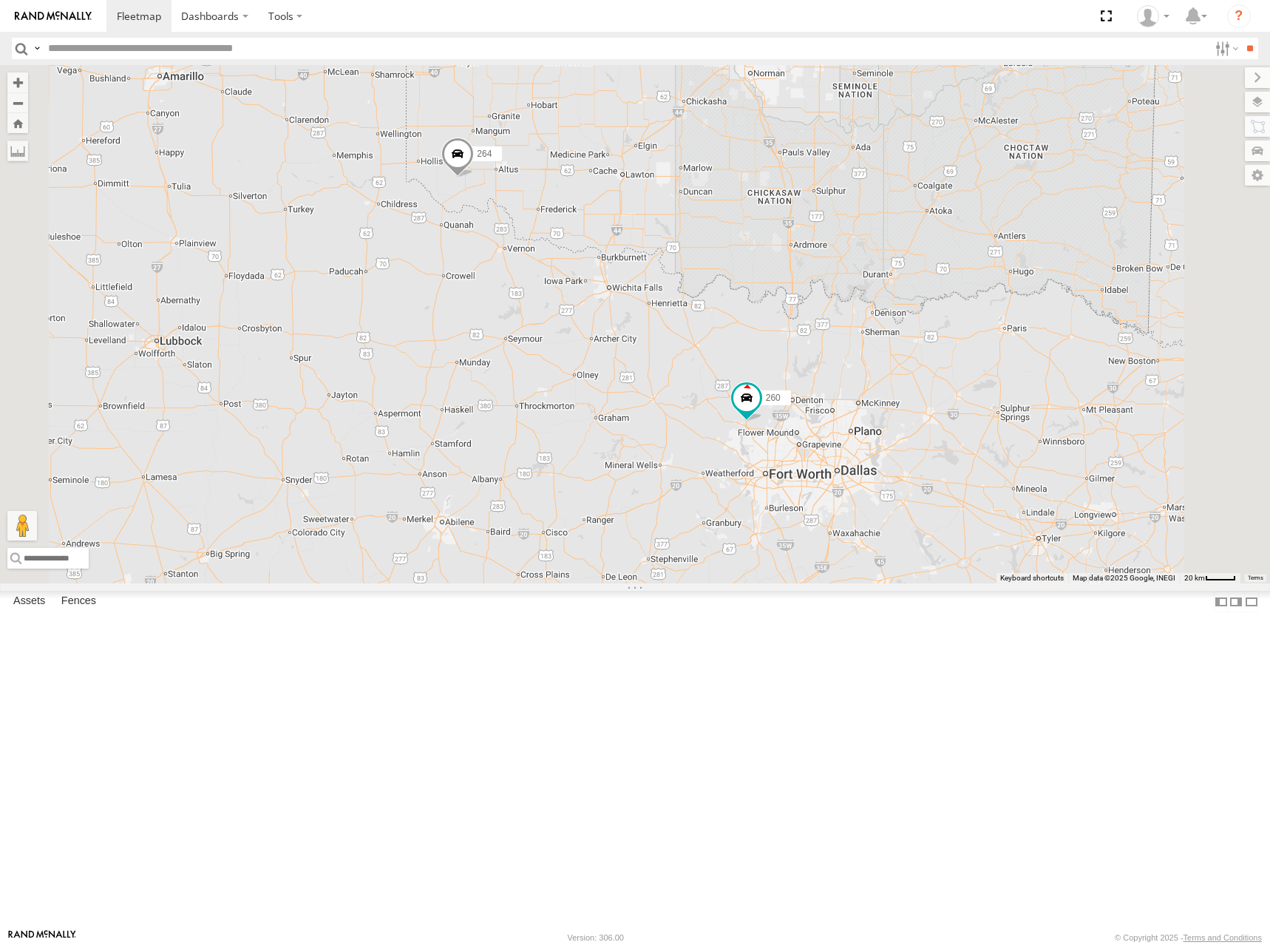
drag, startPoint x: 941, startPoint y: 291, endPoint x: 936, endPoint y: 432, distance: 141.3
click at [936, 432] on div "244 246 298 264 266 260" at bounding box center [635, 324] width 1270 height 518
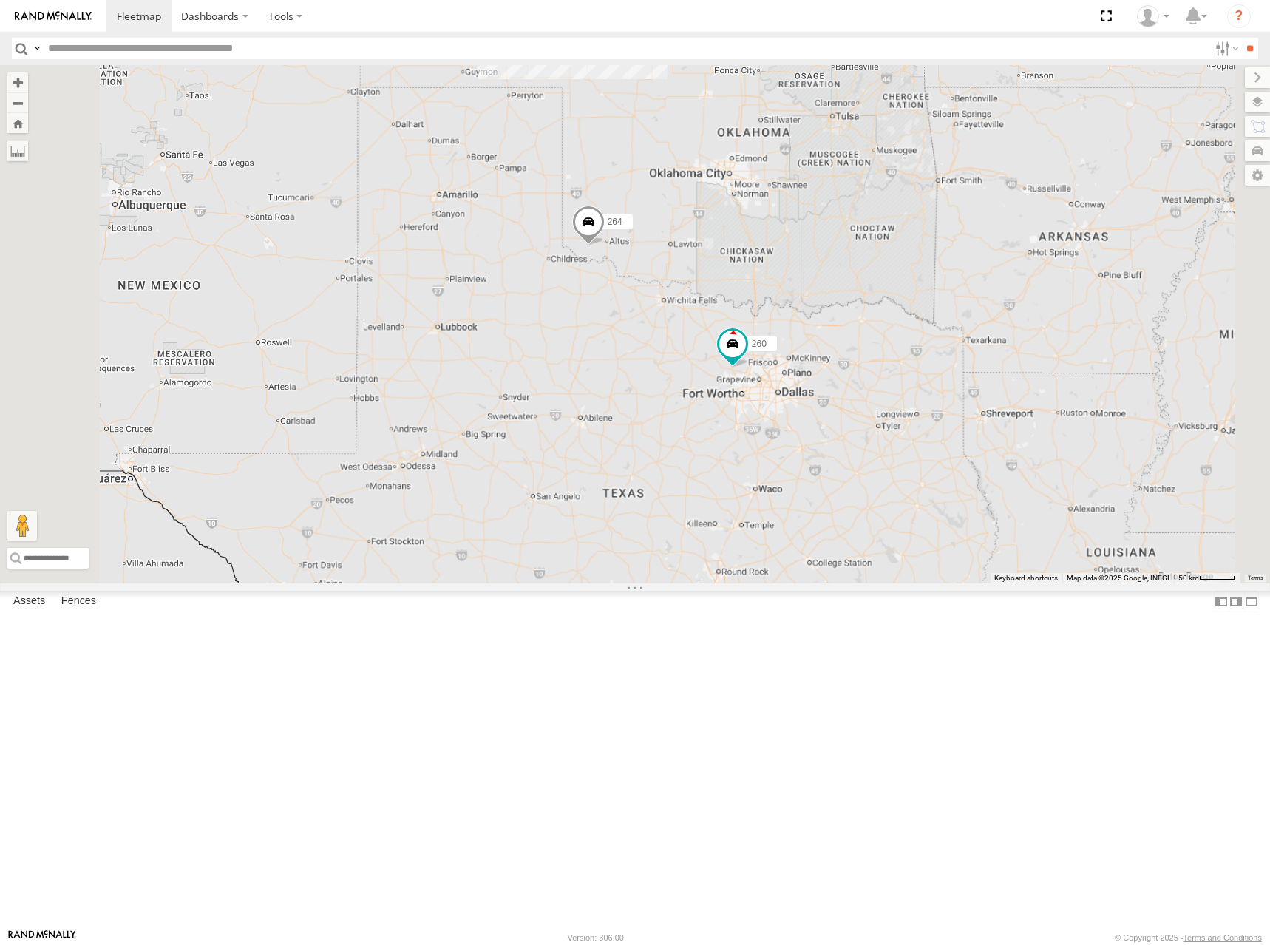
drag, startPoint x: 923, startPoint y: 353, endPoint x: 917, endPoint y: 359, distance: 8.9
click at [917, 359] on div "244 246 298 264 266 260 3 2" at bounding box center [635, 324] width 1270 height 518
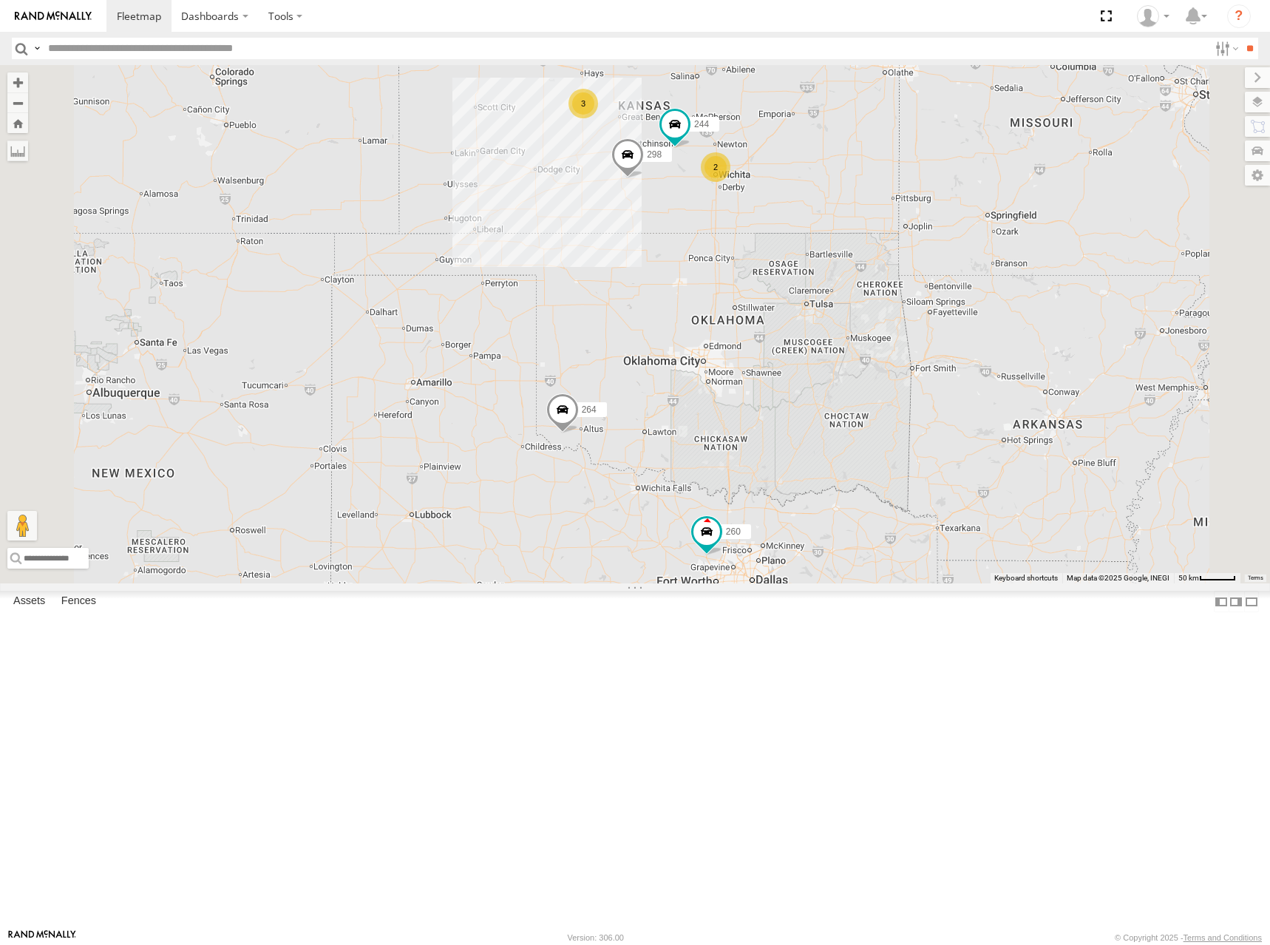
drag, startPoint x: 946, startPoint y: 245, endPoint x: 928, endPoint y: 411, distance: 166.6
click at [928, 411] on div "244 246 298 264 266 260 3 2" at bounding box center [635, 324] width 1270 height 518
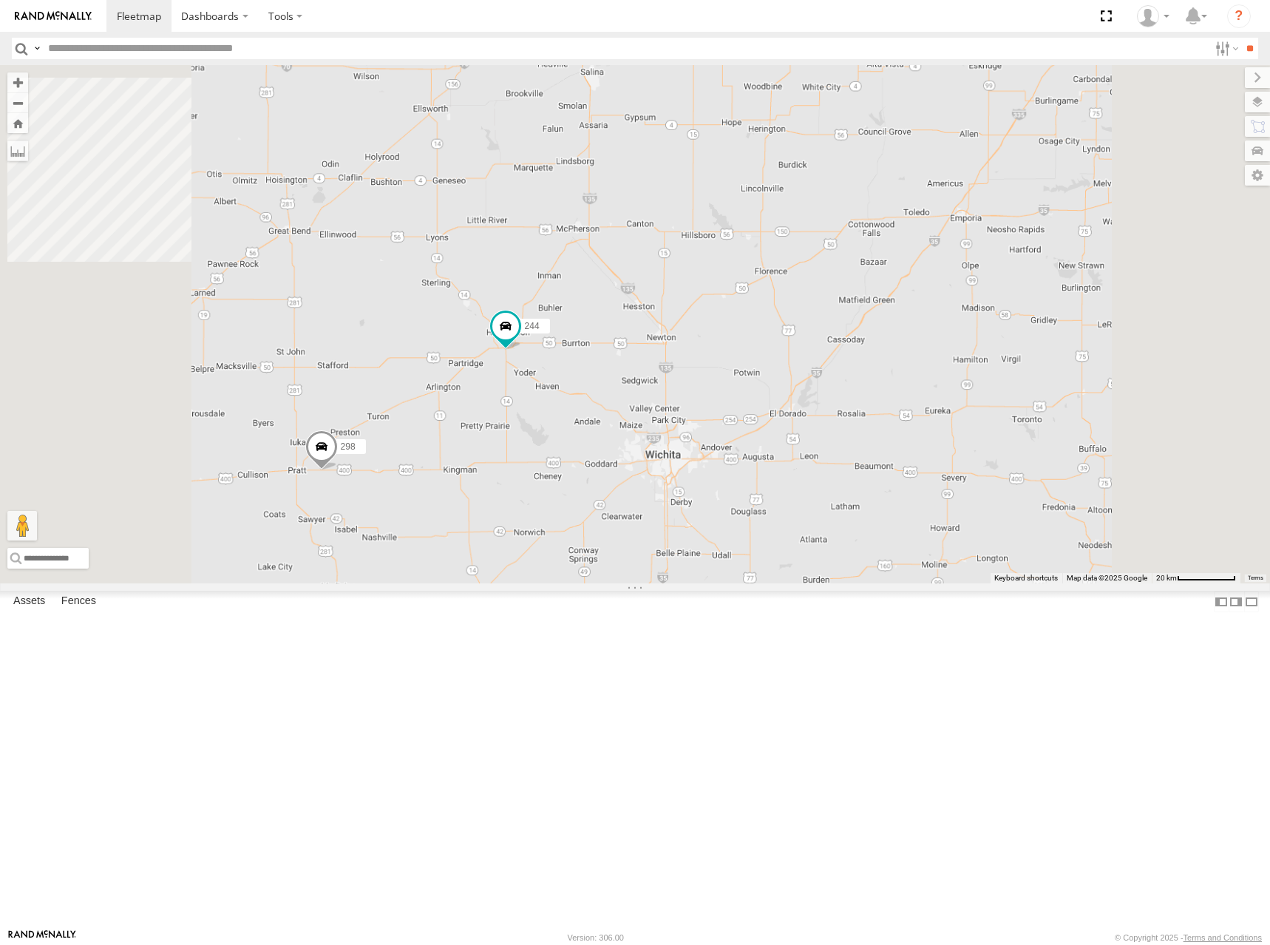
drag, startPoint x: 781, startPoint y: 291, endPoint x: 875, endPoint y: 268, distance: 96.8
click at [875, 268] on div "244 246 298 264 266 260" at bounding box center [635, 324] width 1270 height 518
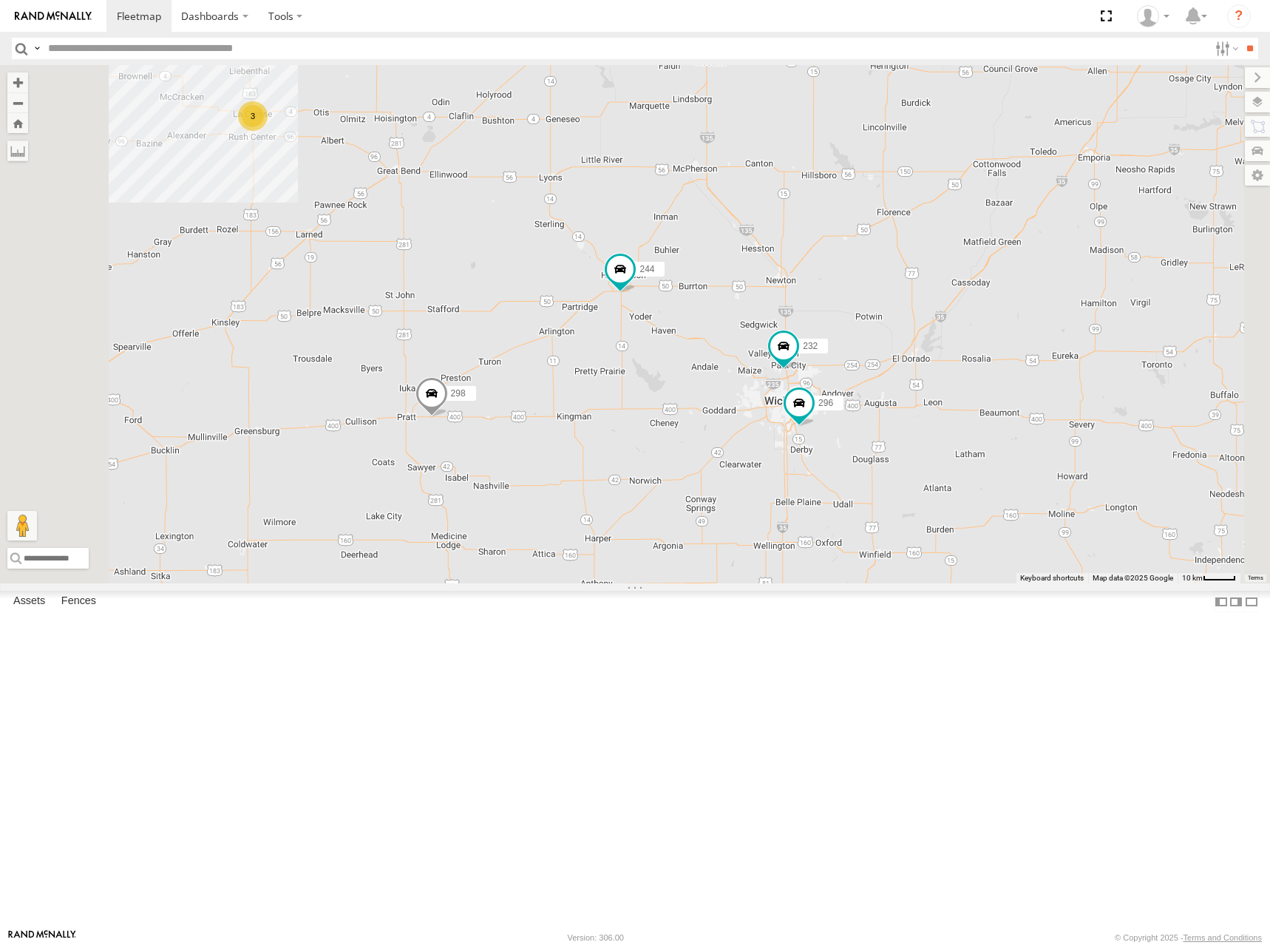
drag, startPoint x: 666, startPoint y: 523, endPoint x: 734, endPoint y: 467, distance: 88.2
click at [685, 467] on div "244 246 298 264 266 260 3 232 296" at bounding box center [635, 324] width 1270 height 518
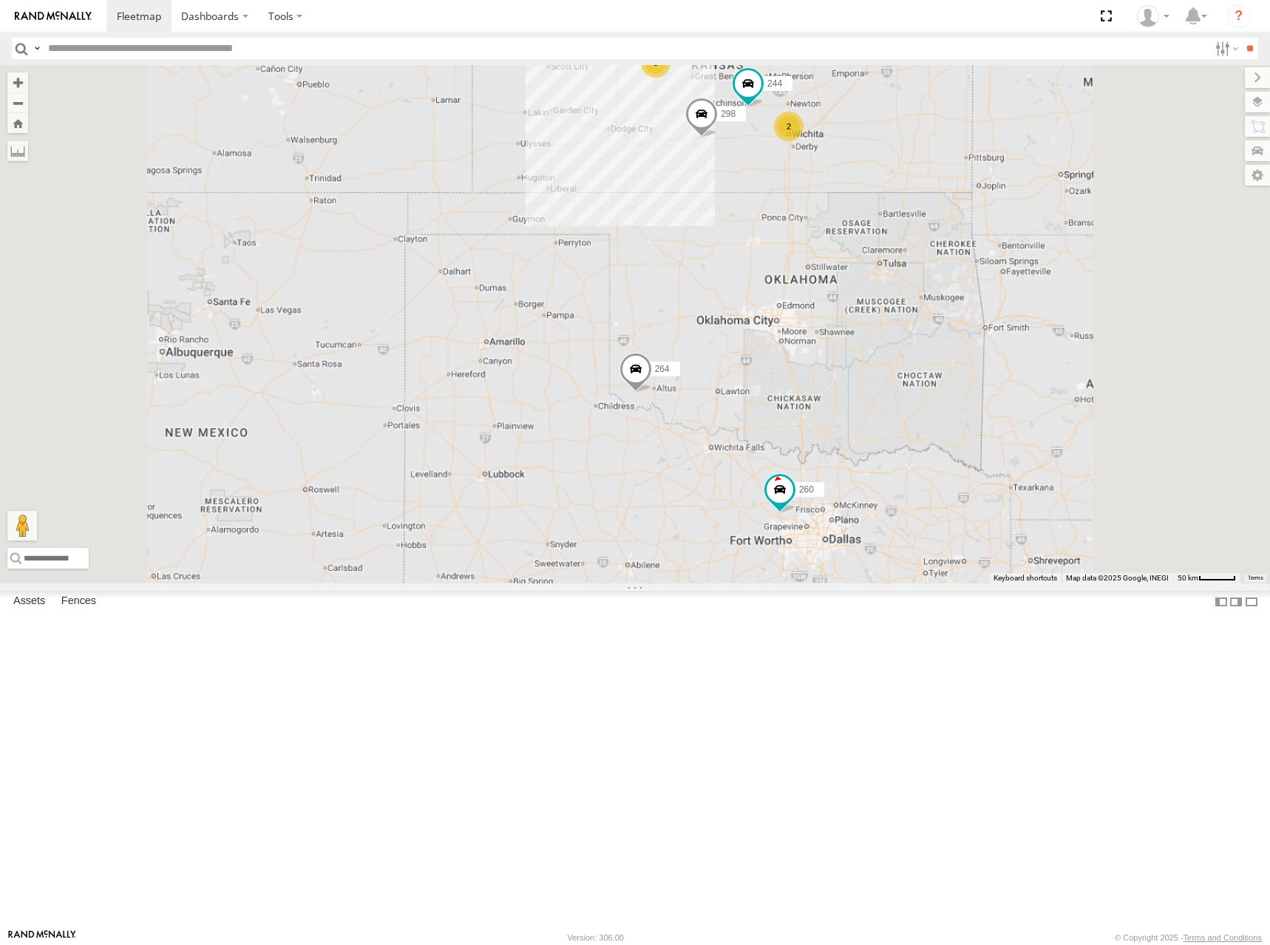
drag, startPoint x: 959, startPoint y: 143, endPoint x: 944, endPoint y: 219, distance: 77.6
click at [944, 219] on div "244 246 298 264 266 260 3 2" at bounding box center [635, 324] width 1270 height 518
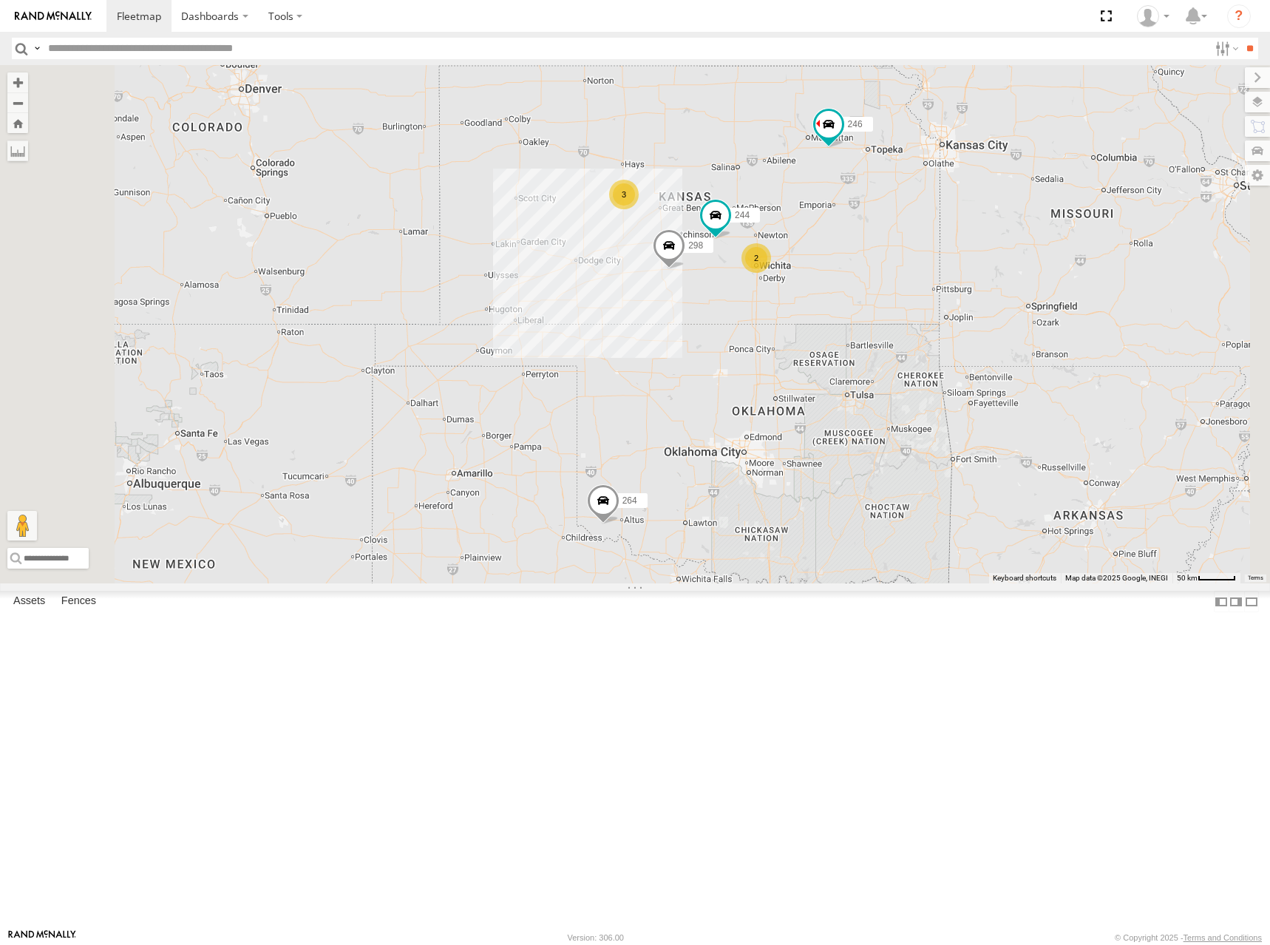
drag, startPoint x: 1000, startPoint y: 166, endPoint x: 977, endPoint y: 241, distance: 78.6
click at [977, 241] on div "244 246 298 264 266 260 3 2" at bounding box center [635, 324] width 1270 height 518
click at [950, 246] on div "244 246 298 264 266 260 3 2" at bounding box center [635, 324] width 1270 height 518
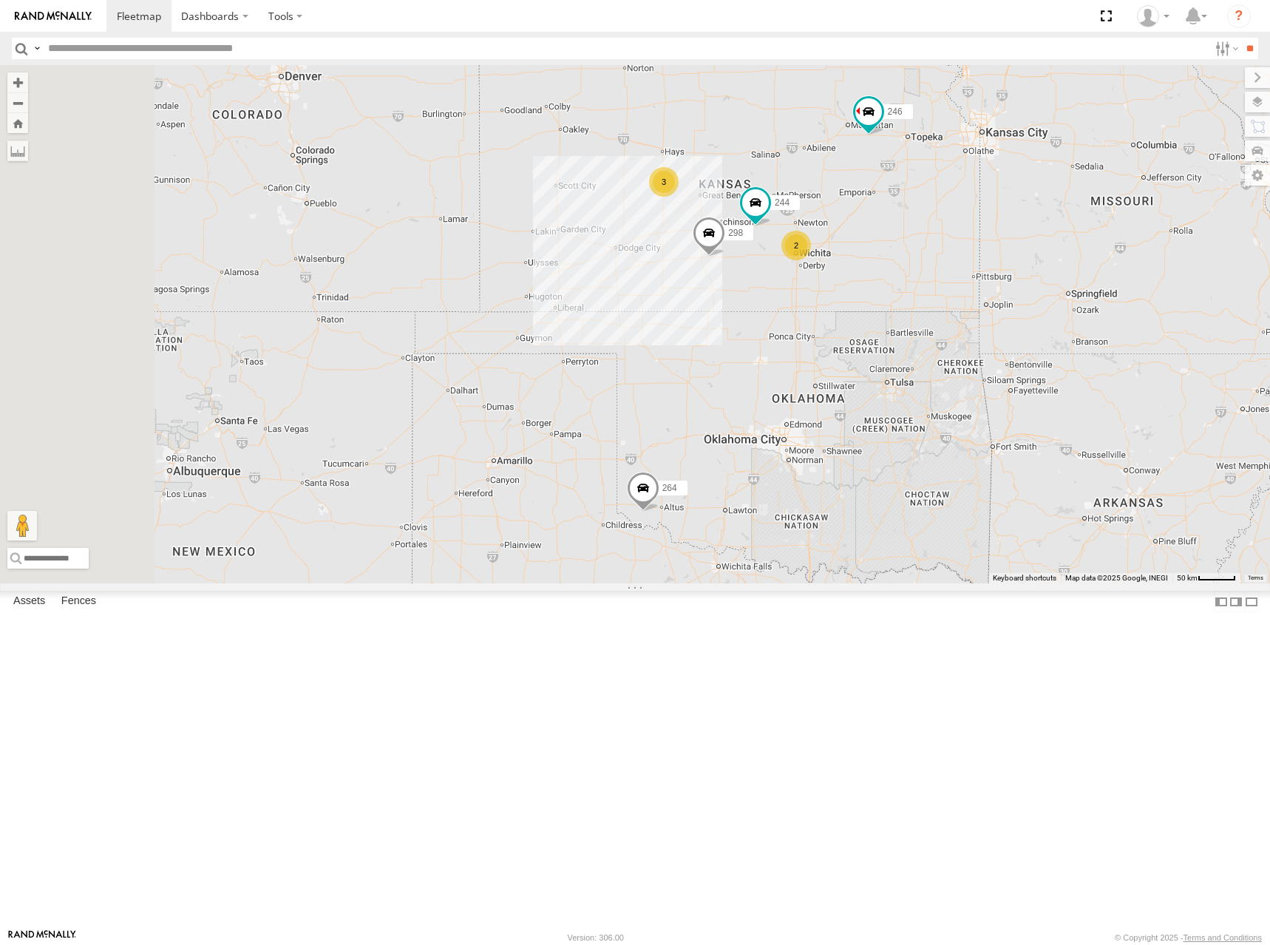
drag, startPoint x: 815, startPoint y: 278, endPoint x: 857, endPoint y: 274, distance: 41.6
click at [857, 274] on div "244 246 298 264 266 260 3 2" at bounding box center [635, 324] width 1270 height 518
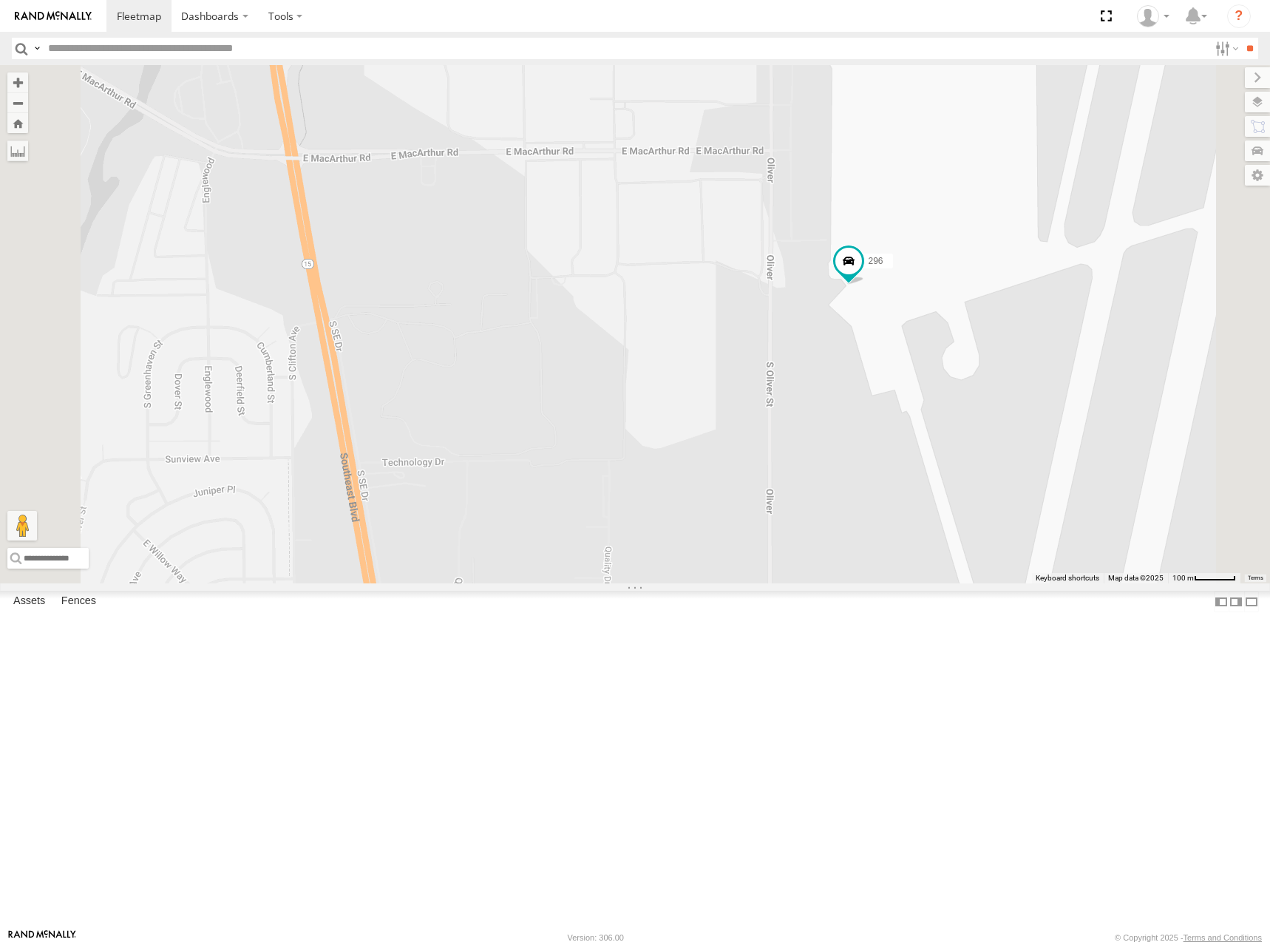
drag, startPoint x: 966, startPoint y: 325, endPoint x: 988, endPoint y: 435, distance: 112.2
click at [988, 435] on div "244 246 298 264 266 260 232 296" at bounding box center [635, 324] width 1270 height 518
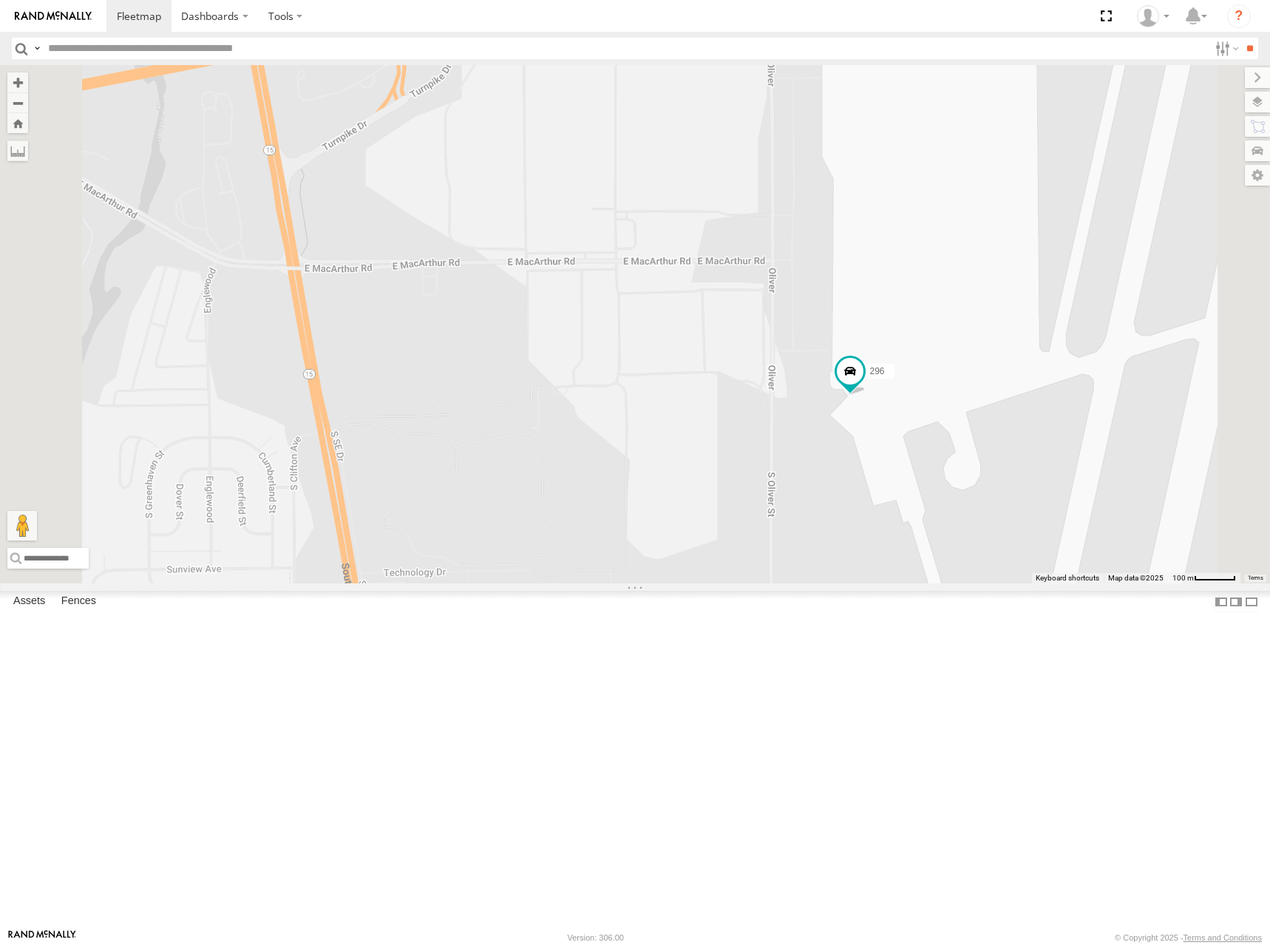
drag, startPoint x: 985, startPoint y: 344, endPoint x: 987, endPoint y: 577, distance: 233.6
click at [987, 577] on div "244 246 298 264 266 260 232 296" at bounding box center [635, 324] width 1270 height 518
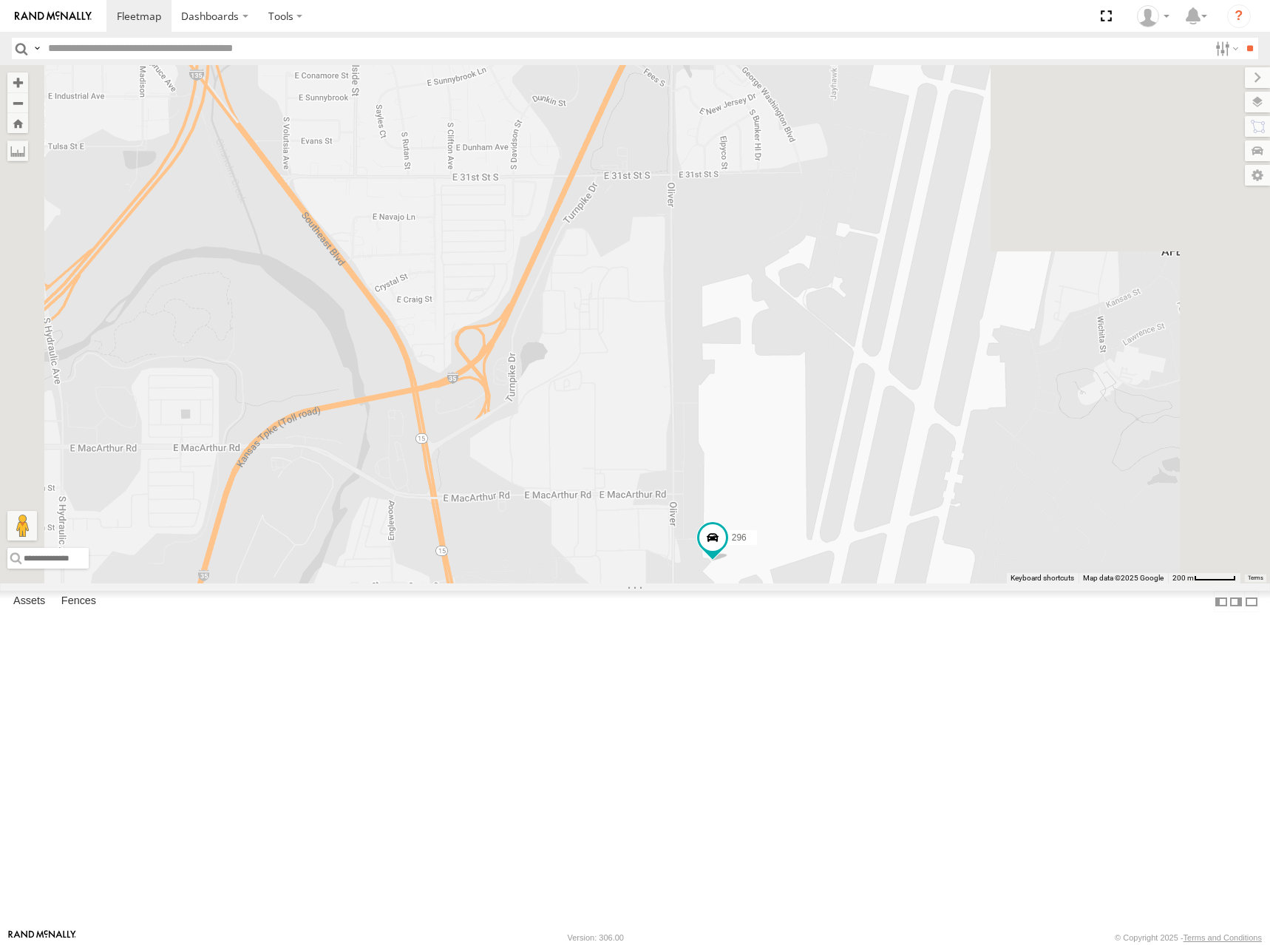
drag, startPoint x: 1029, startPoint y: 381, endPoint x: 858, endPoint y: 476, distance: 196.3
click at [858, 476] on div "244 246 298 264 266 260 232 296" at bounding box center [635, 324] width 1270 height 518
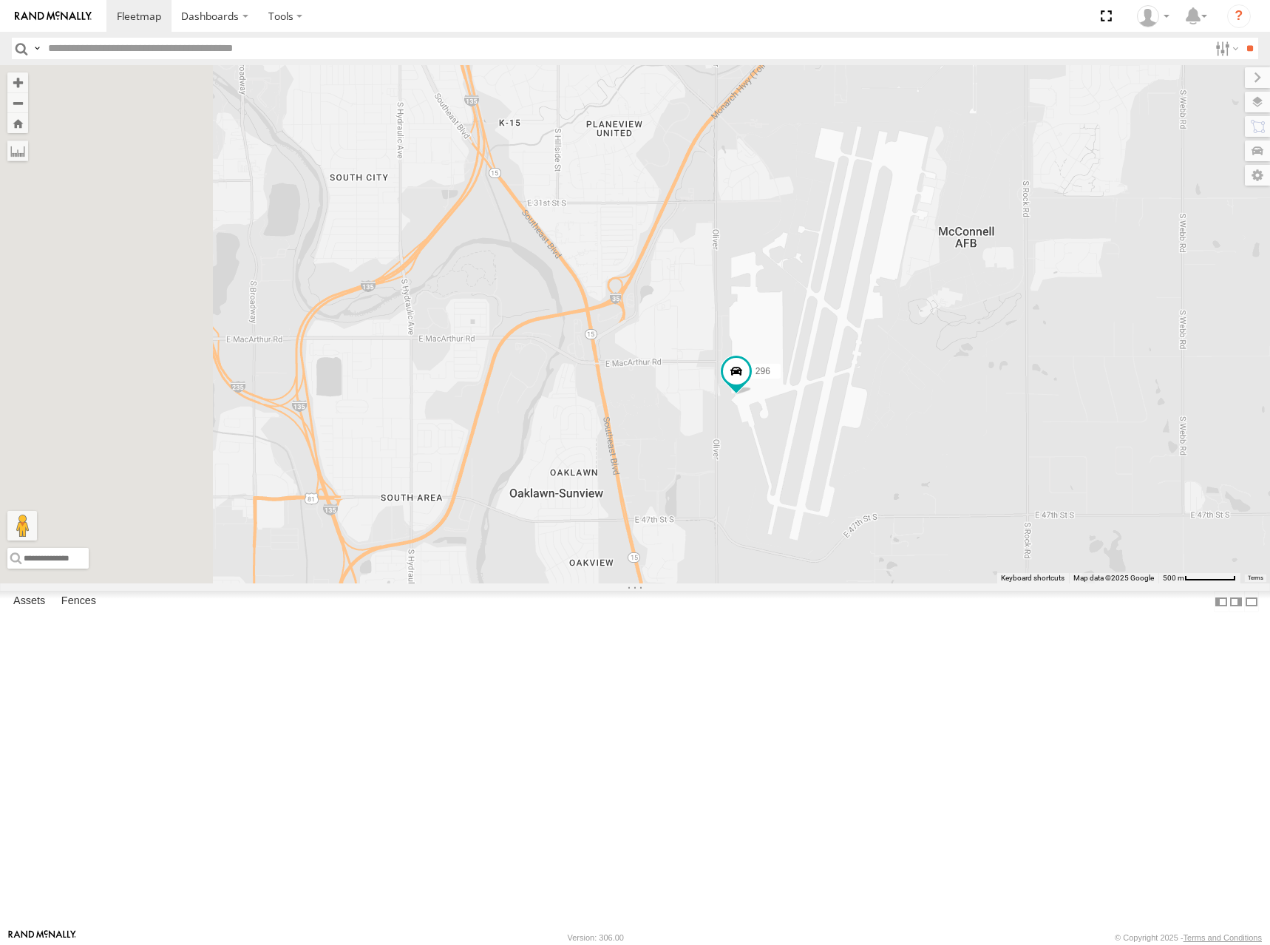
drag, startPoint x: 887, startPoint y: 492, endPoint x: 1082, endPoint y: 370, distance: 230.2
click at [1082, 370] on div "244 246 298 264 266 260 232 296" at bounding box center [635, 324] width 1270 height 518
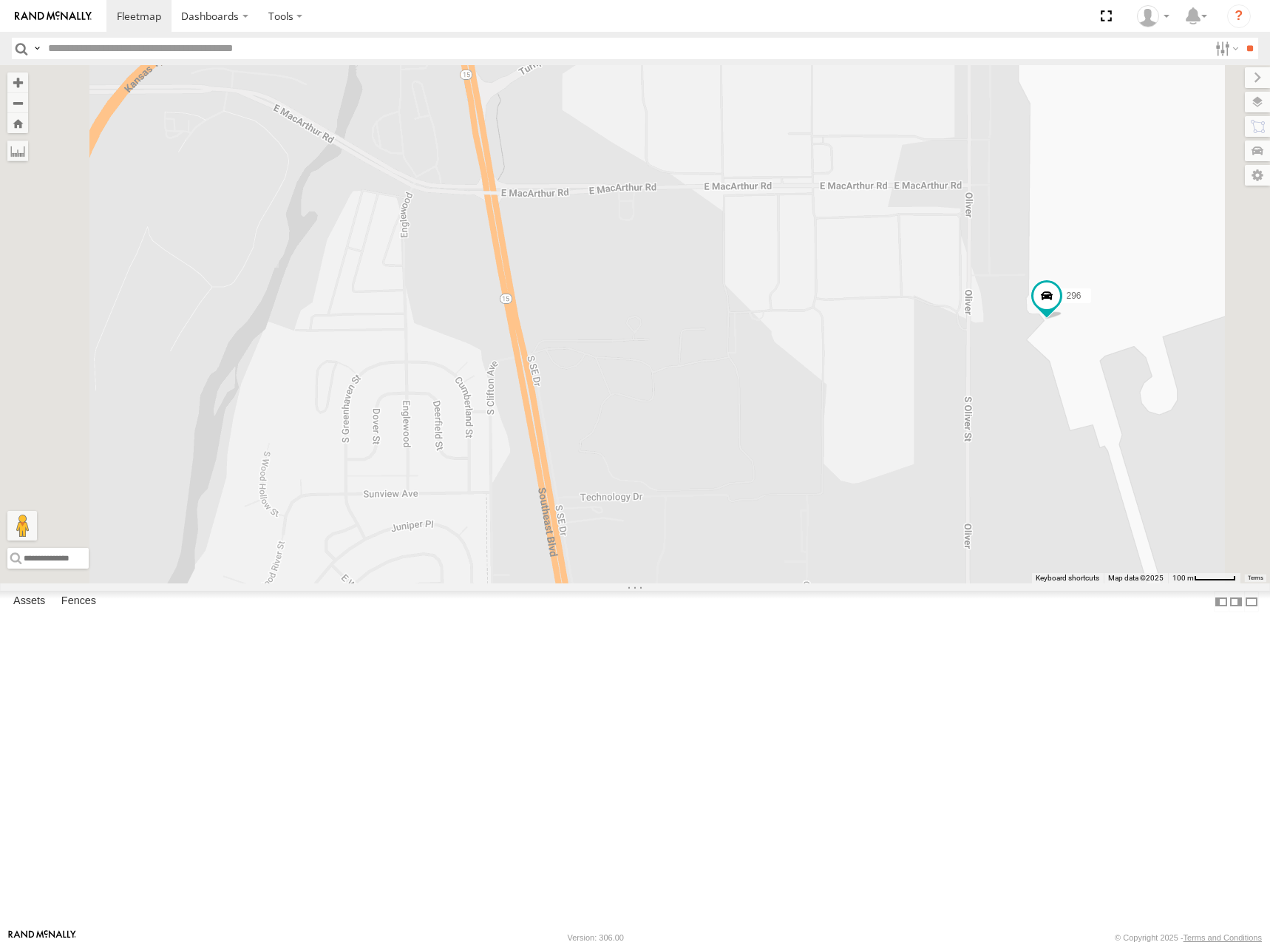
drag, startPoint x: 905, startPoint y: 441, endPoint x: 1015, endPoint y: 475, distance: 115.1
click at [1015, 475] on div "244 246 298 264 266 260 232 296" at bounding box center [635, 324] width 1270 height 518
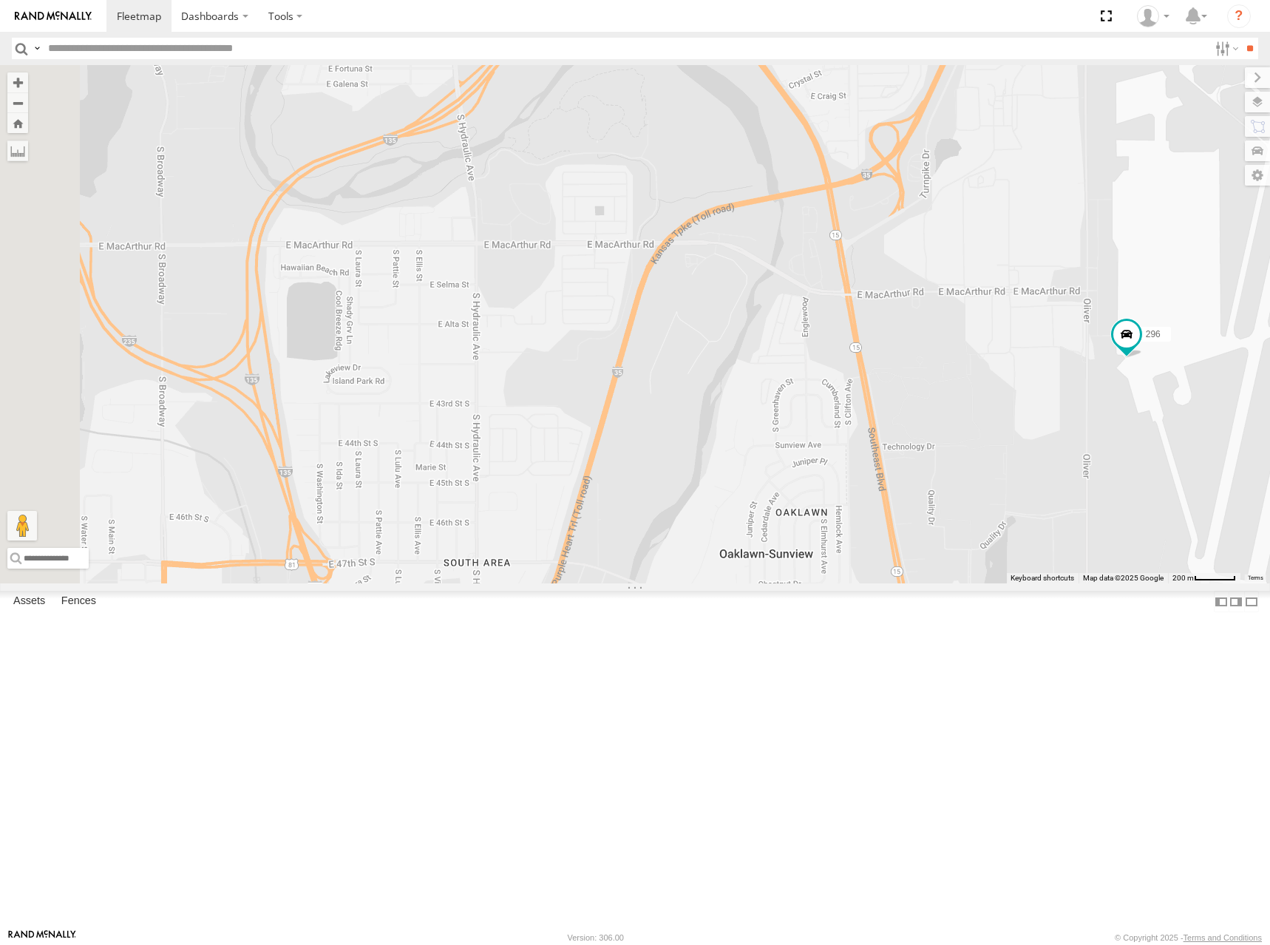
drag, startPoint x: 755, startPoint y: 442, endPoint x: 1020, endPoint y: 492, distance: 269.4
click at [1020, 492] on div "244 246 298 264 266 260 232 296" at bounding box center [635, 324] width 1270 height 518
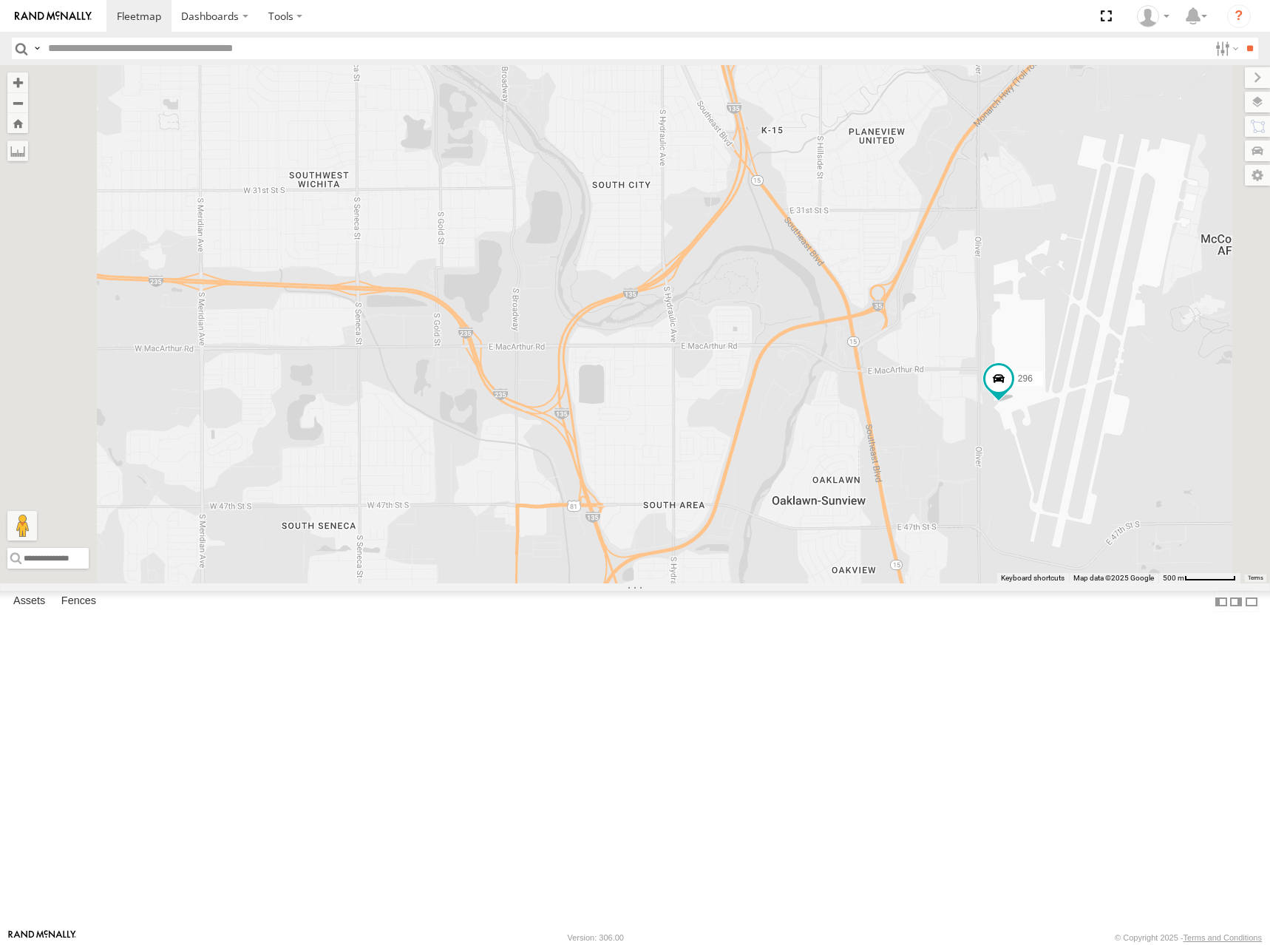
drag, startPoint x: 946, startPoint y: 288, endPoint x: 997, endPoint y: 477, distance: 195.5
click at [997, 477] on div "244 246 298 264 266 260 232 296" at bounding box center [635, 324] width 1270 height 518
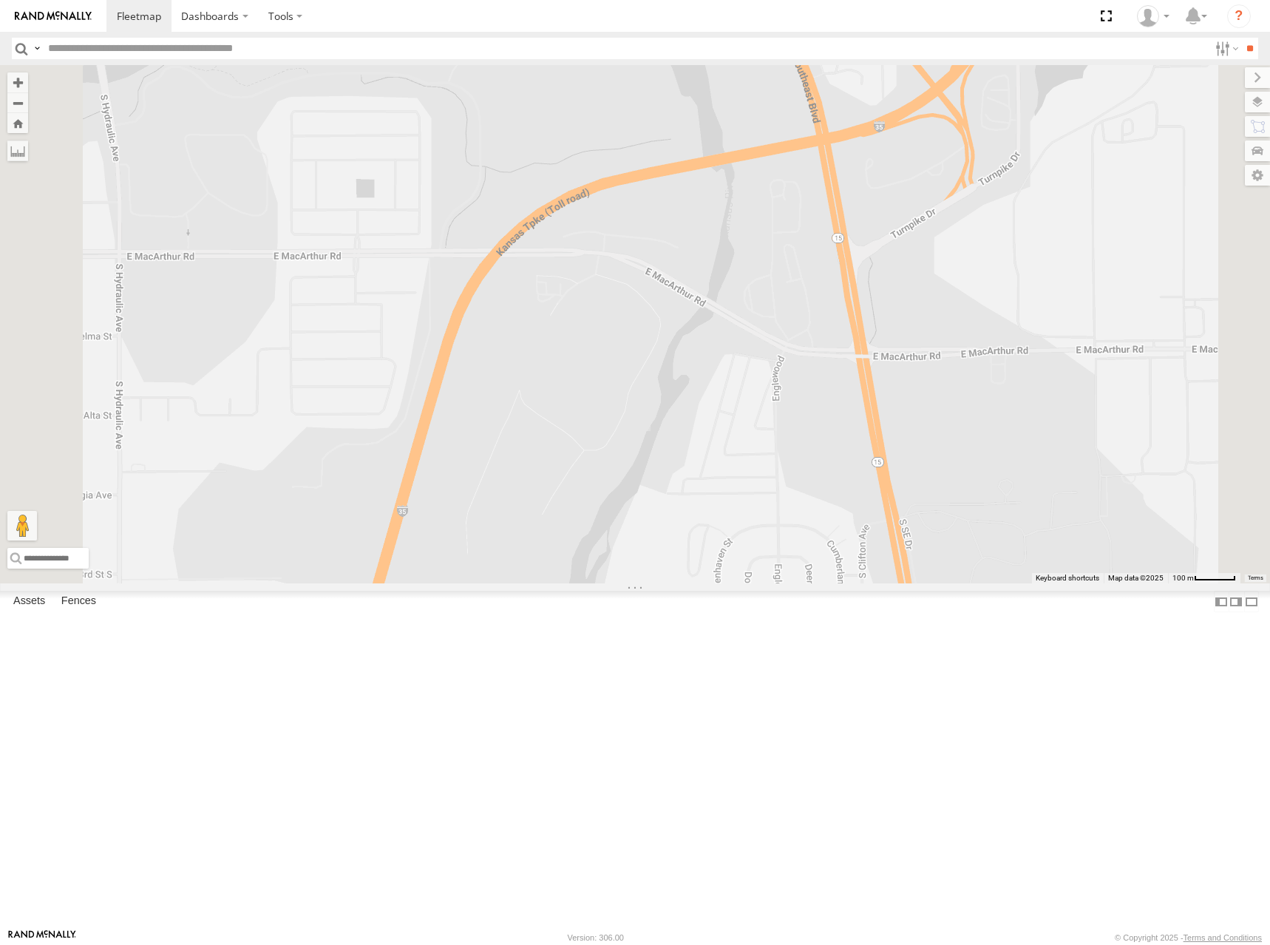
drag, startPoint x: 1024, startPoint y: 282, endPoint x: 1048, endPoint y: 399, distance: 120.1
click at [1048, 399] on div "244 246 298 264 266 260 232 296" at bounding box center [635, 324] width 1270 height 518
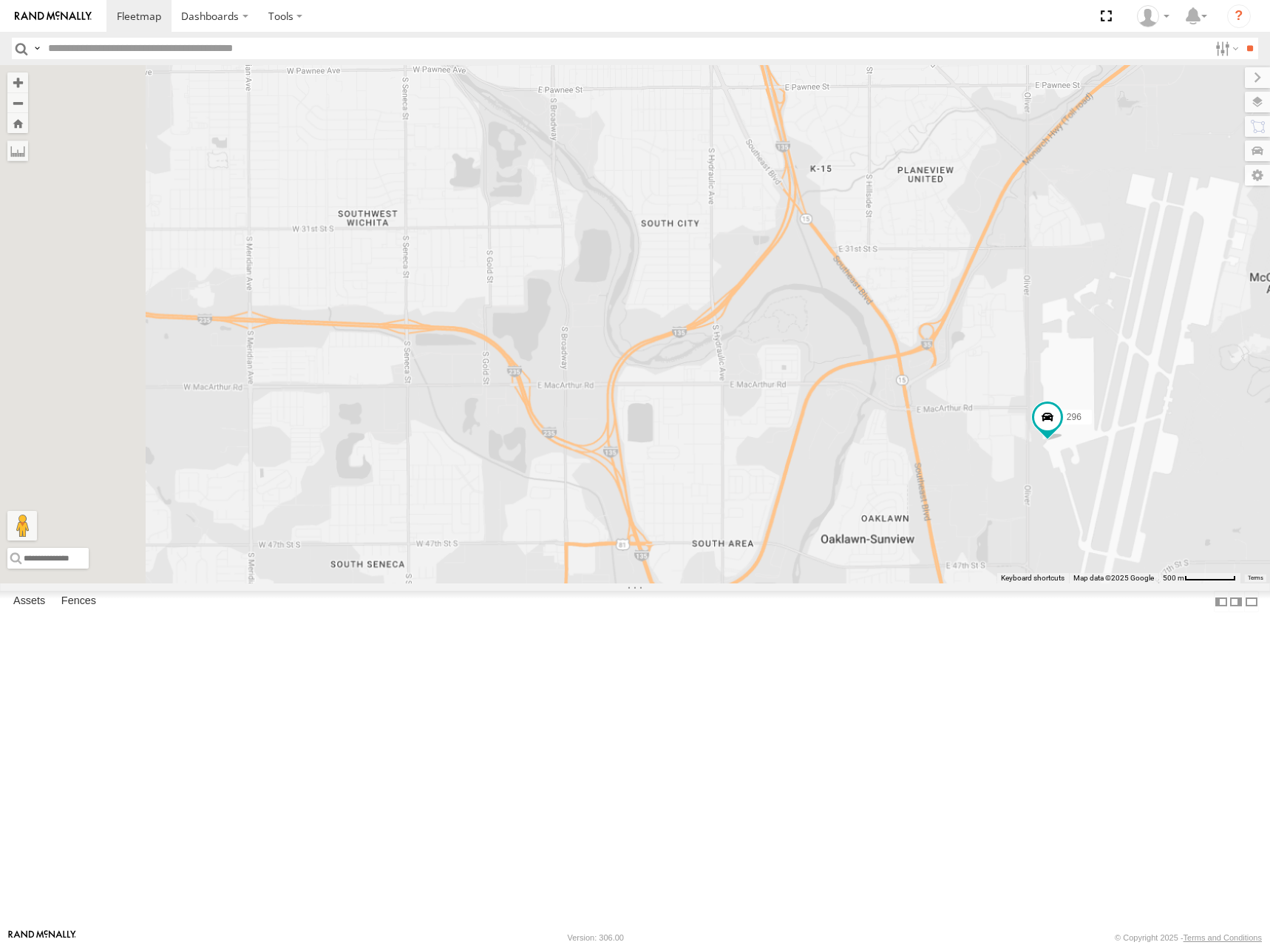
drag, startPoint x: 942, startPoint y: 259, endPoint x: 996, endPoint y: 467, distance: 214.6
click at [996, 467] on div "244 246 298 264 266 260 232 296" at bounding box center [635, 324] width 1270 height 518
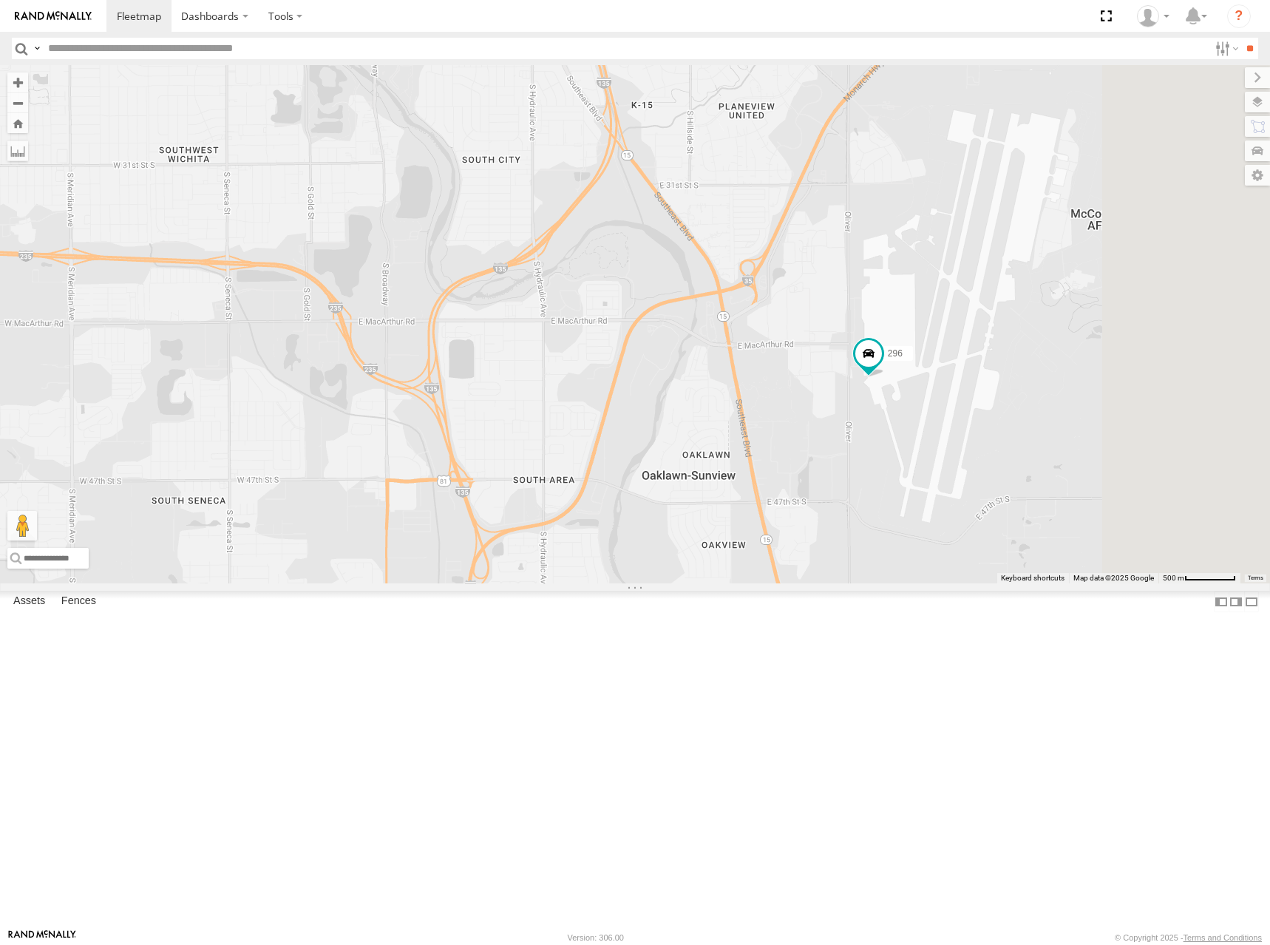
drag, startPoint x: 1152, startPoint y: 449, endPoint x: 858, endPoint y: 298, distance: 331.0
click at [858, 298] on div "244 246 298 264 266 260 232 296" at bounding box center [635, 324] width 1270 height 518
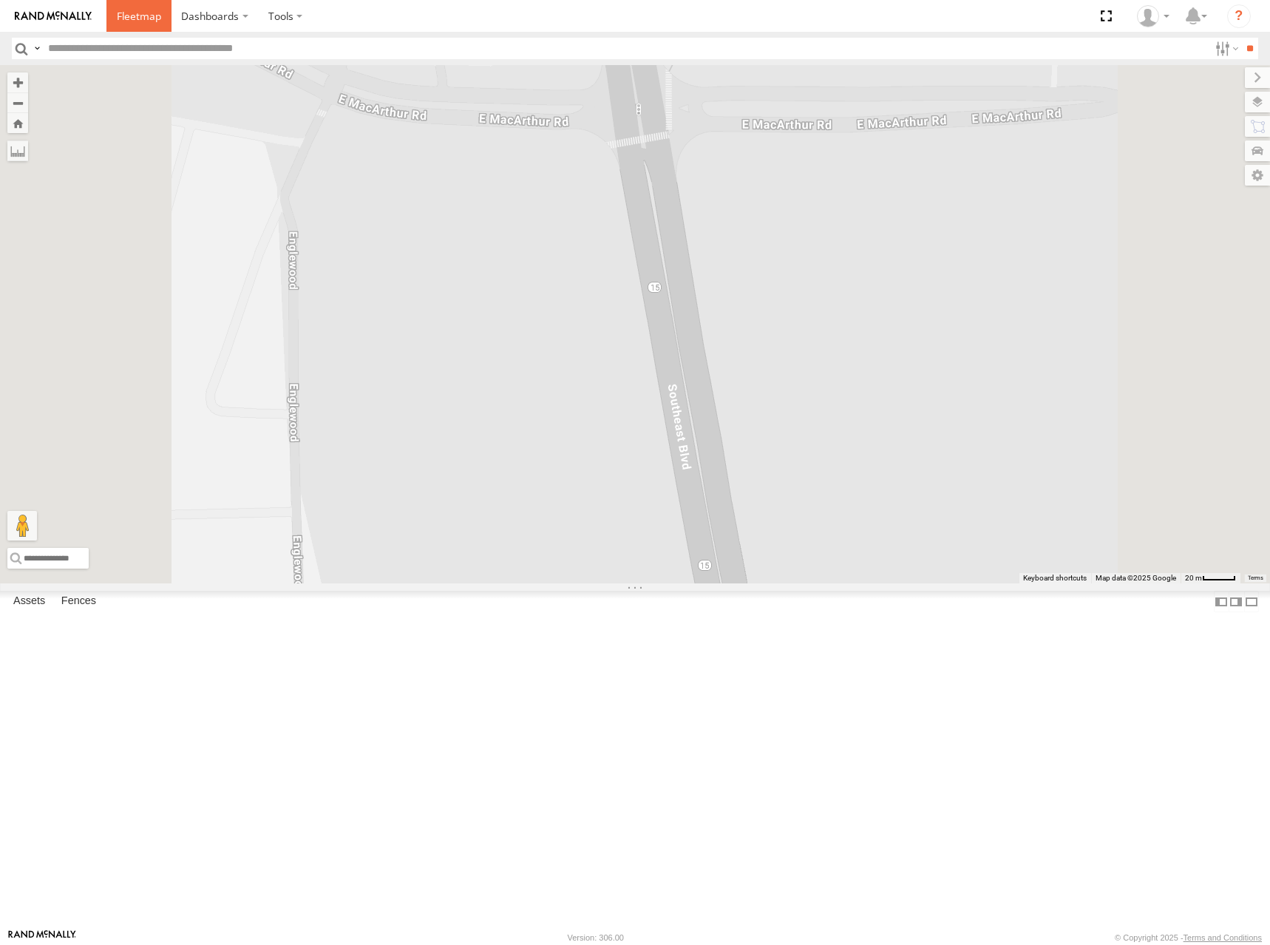
click at [141, 18] on span at bounding box center [139, 16] width 44 height 14
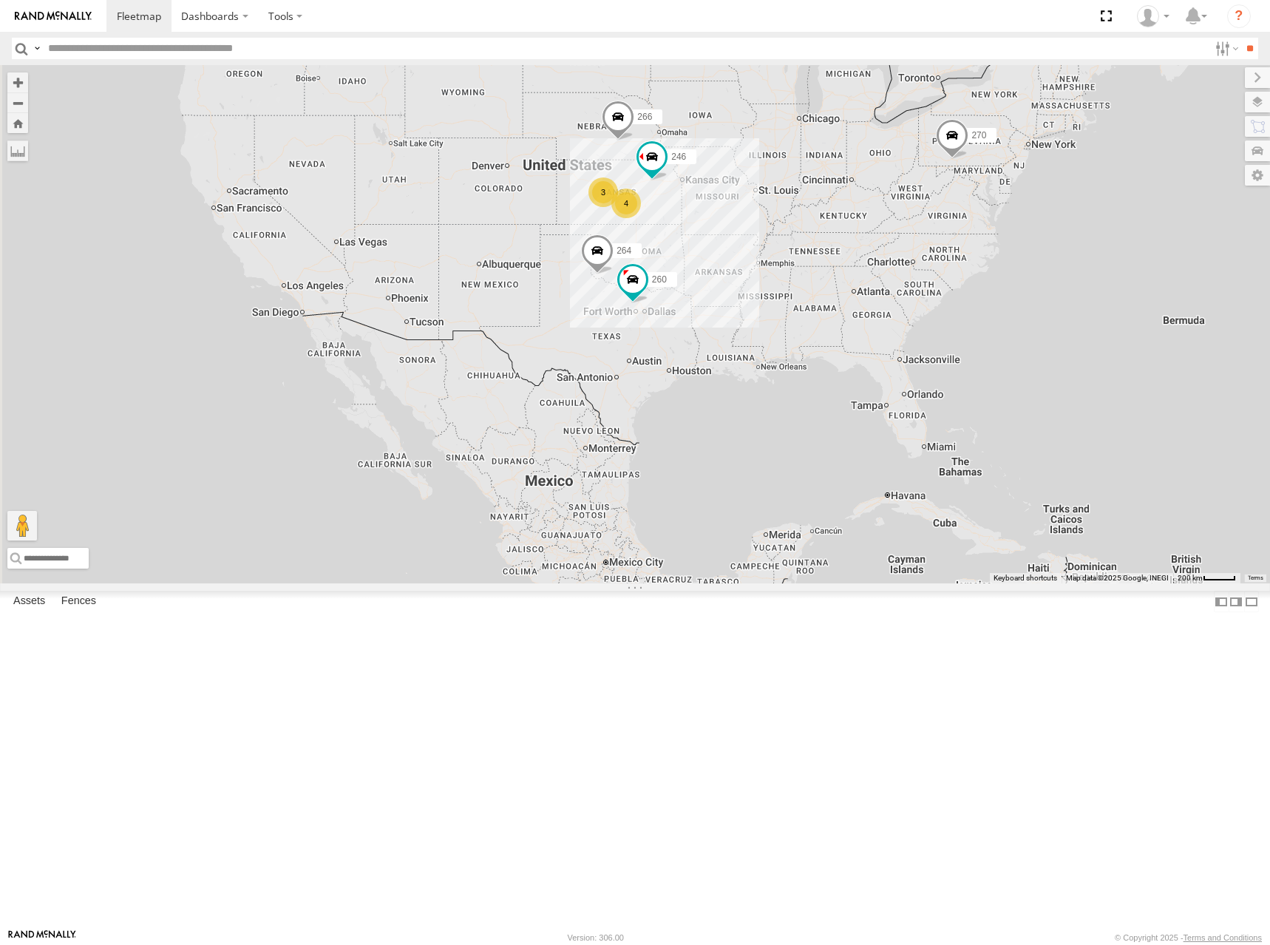
drag, startPoint x: 829, startPoint y: 366, endPoint x: 906, endPoint y: 367, distance: 77.6
click at [906, 367] on div "270 260 246 264 266 4 3" at bounding box center [635, 324] width 1270 height 518
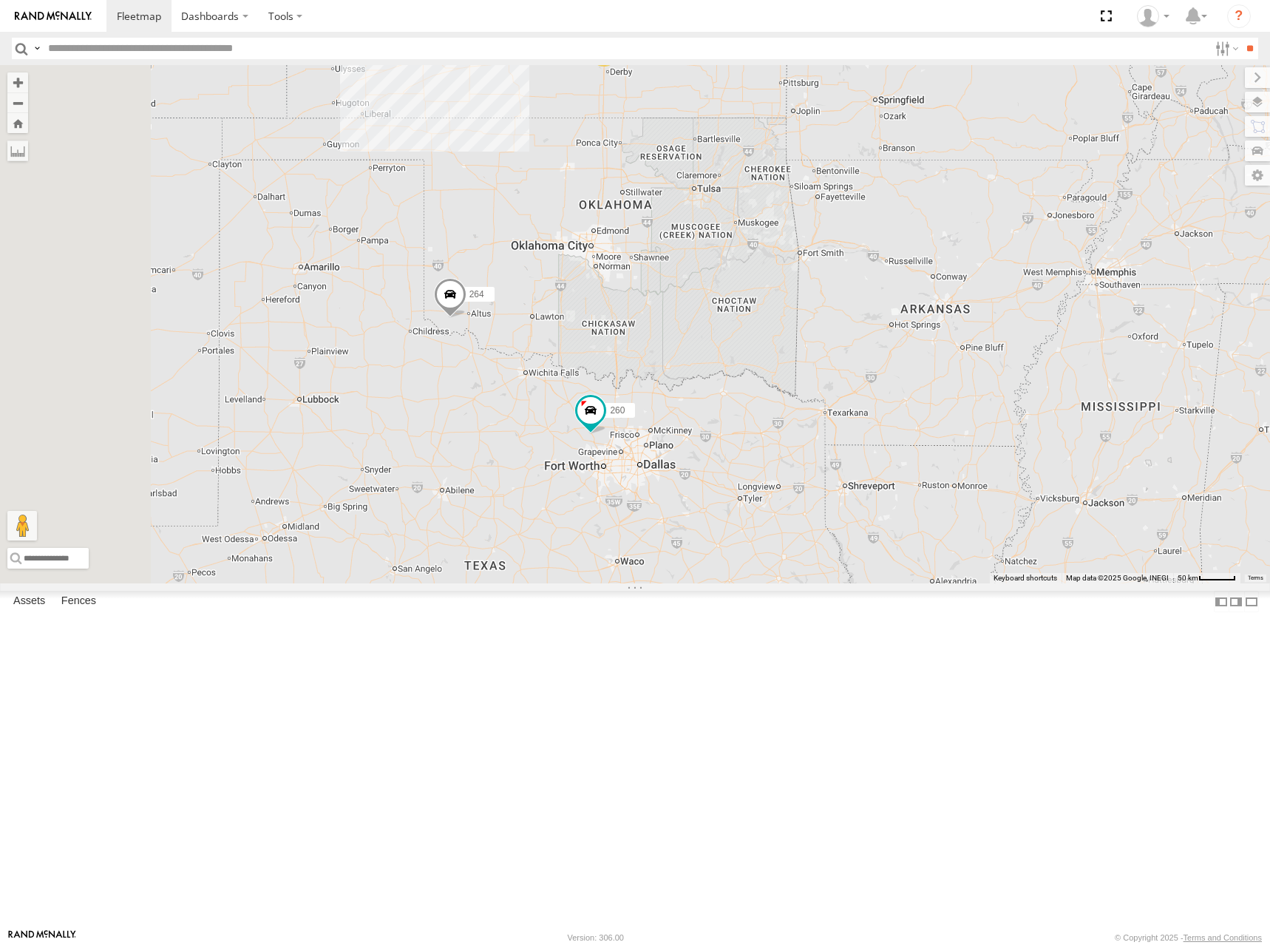
drag, startPoint x: 839, startPoint y: 452, endPoint x: 917, endPoint y: 413, distance: 87.3
click at [917, 413] on div "270 260 246 264 266 244 298 3 2" at bounding box center [635, 324] width 1270 height 518
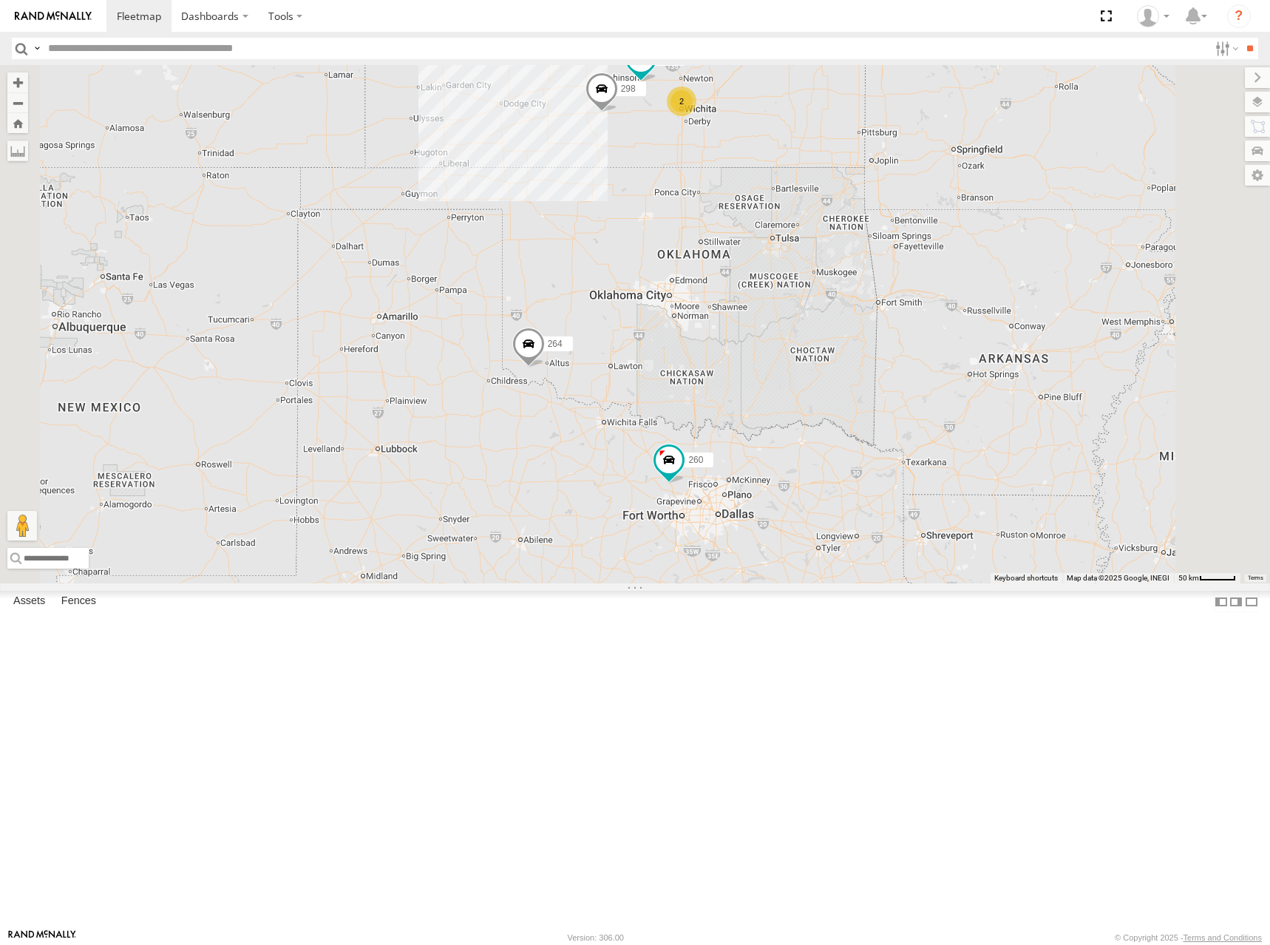
drag, startPoint x: 938, startPoint y: 187, endPoint x: 893, endPoint y: 395, distance: 212.6
click at [893, 395] on div "270 260 246 264 266 244 298 2" at bounding box center [635, 324] width 1270 height 518
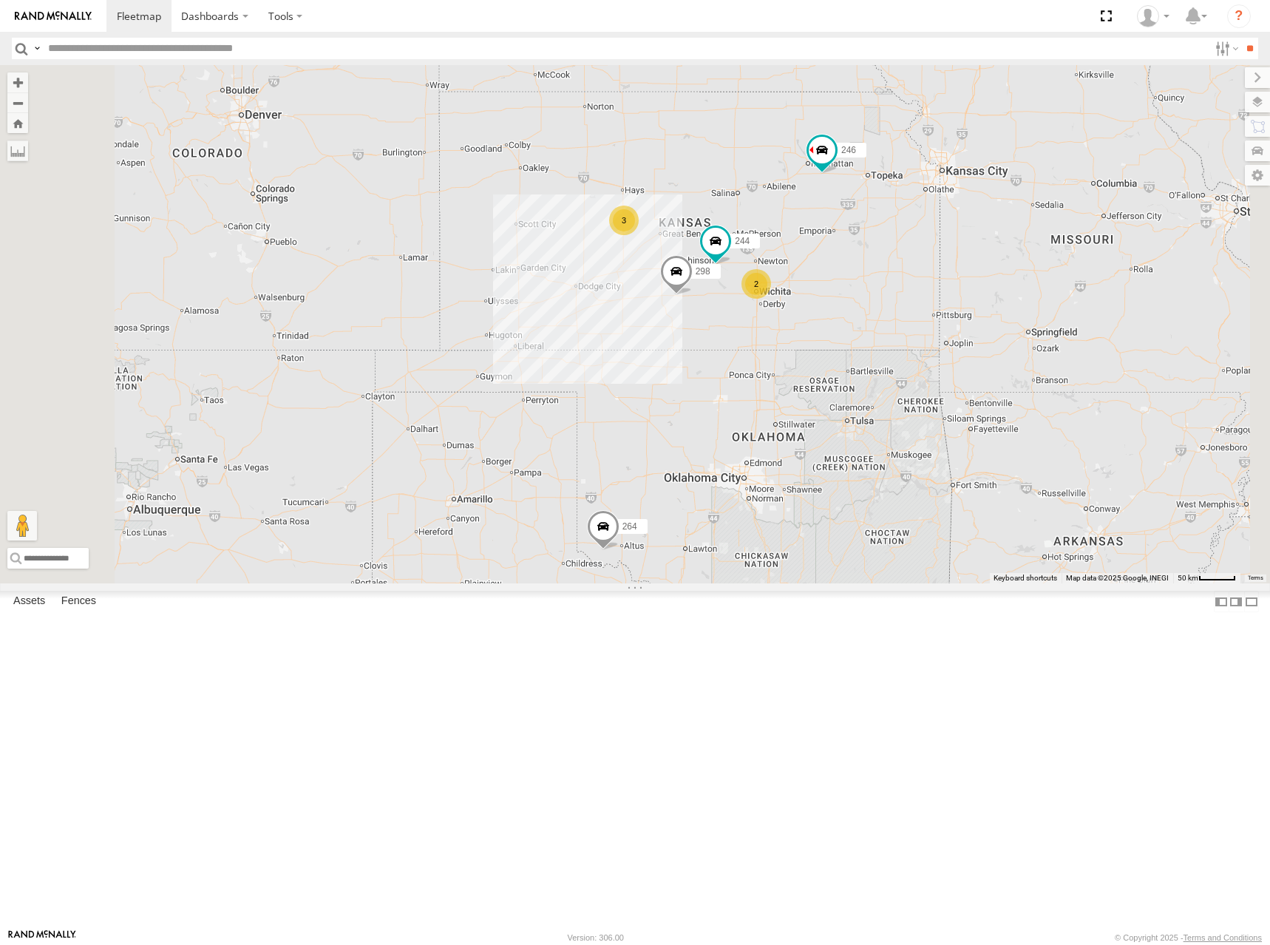
drag, startPoint x: 999, startPoint y: 182, endPoint x: 1079, endPoint y: 358, distance: 193.5
click at [1079, 358] on div "270 260 246 264 266 244 298 2 3" at bounding box center [635, 324] width 1270 height 518
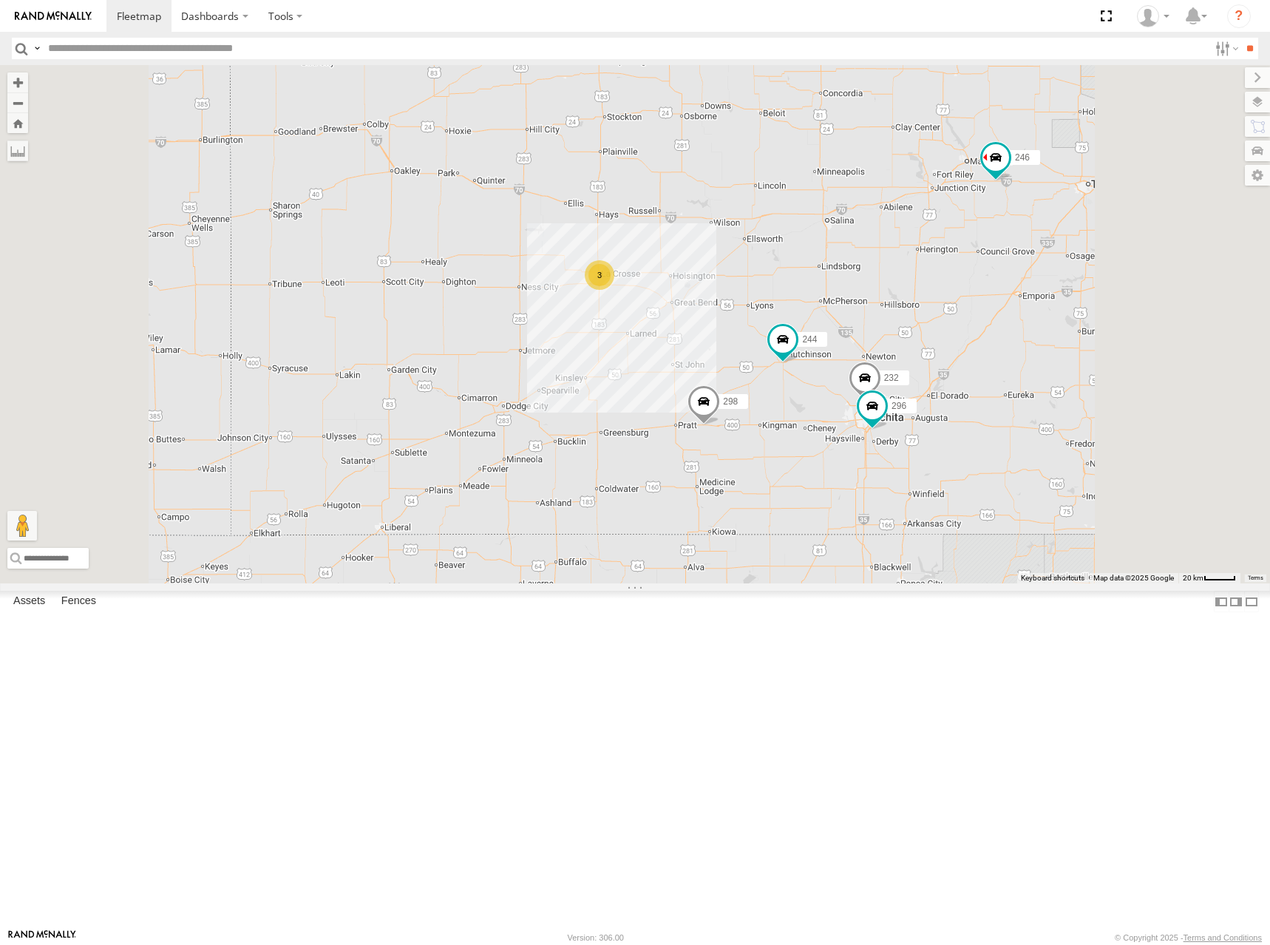
click at [964, 282] on div "270 260 246 264 266 244 298 3 232 296" at bounding box center [635, 324] width 1270 height 518
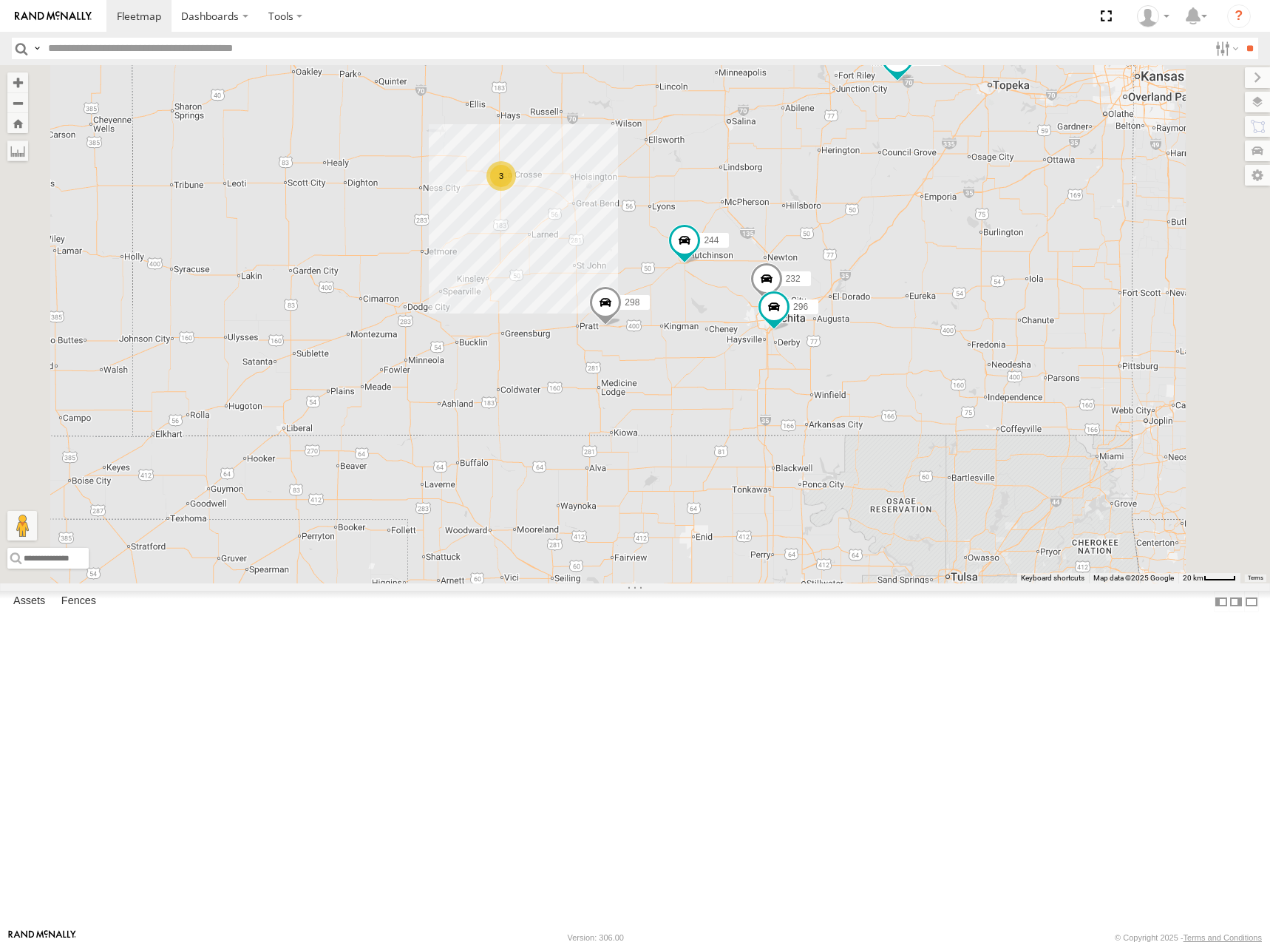
click at [1086, 335] on div "270 260 246 264 266 244 298 3 232 296" at bounding box center [635, 324] width 1270 height 518
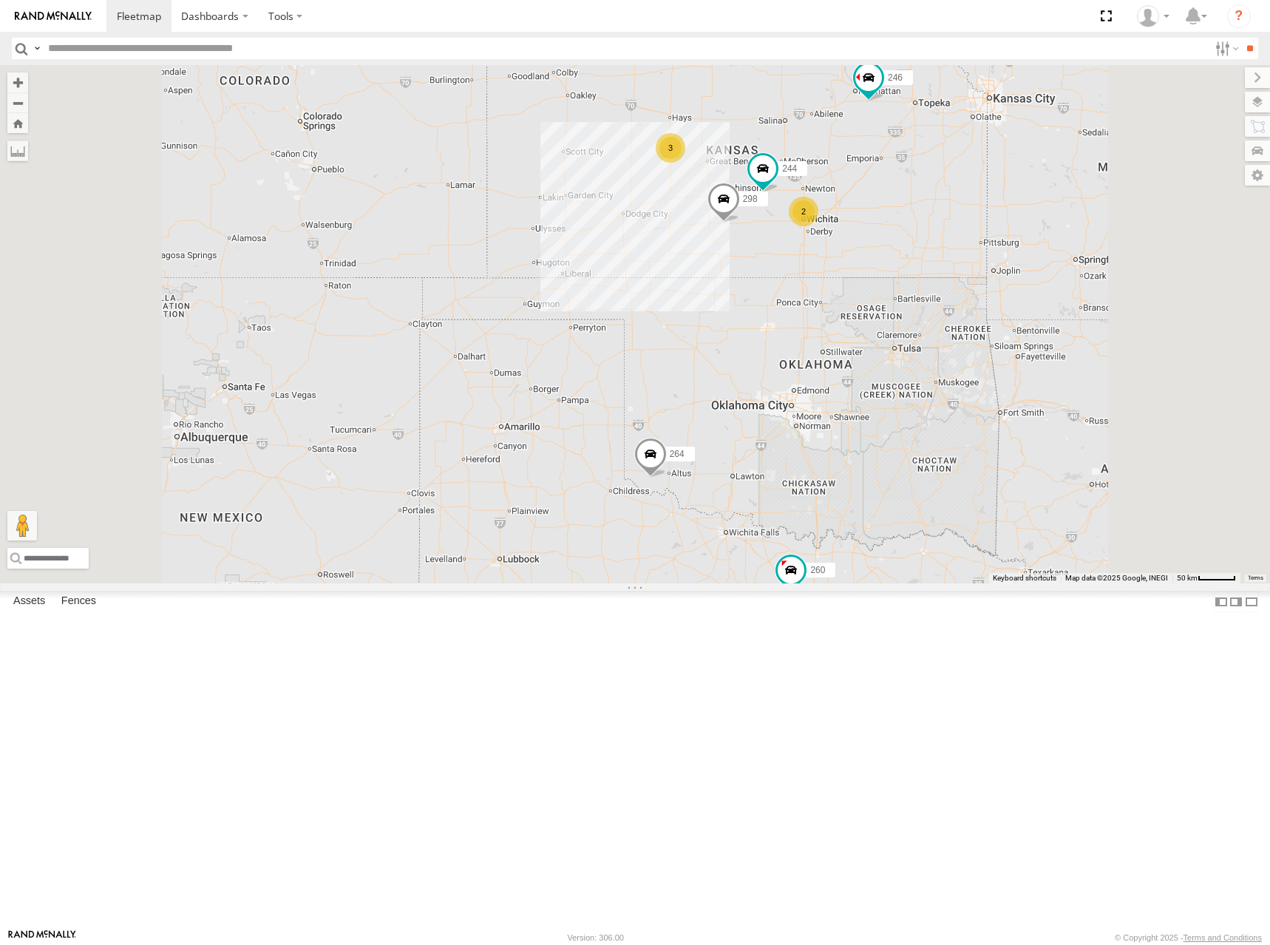
click at [975, 295] on div "270 260 246 264 266 244 298 3 2" at bounding box center [635, 324] width 1270 height 518
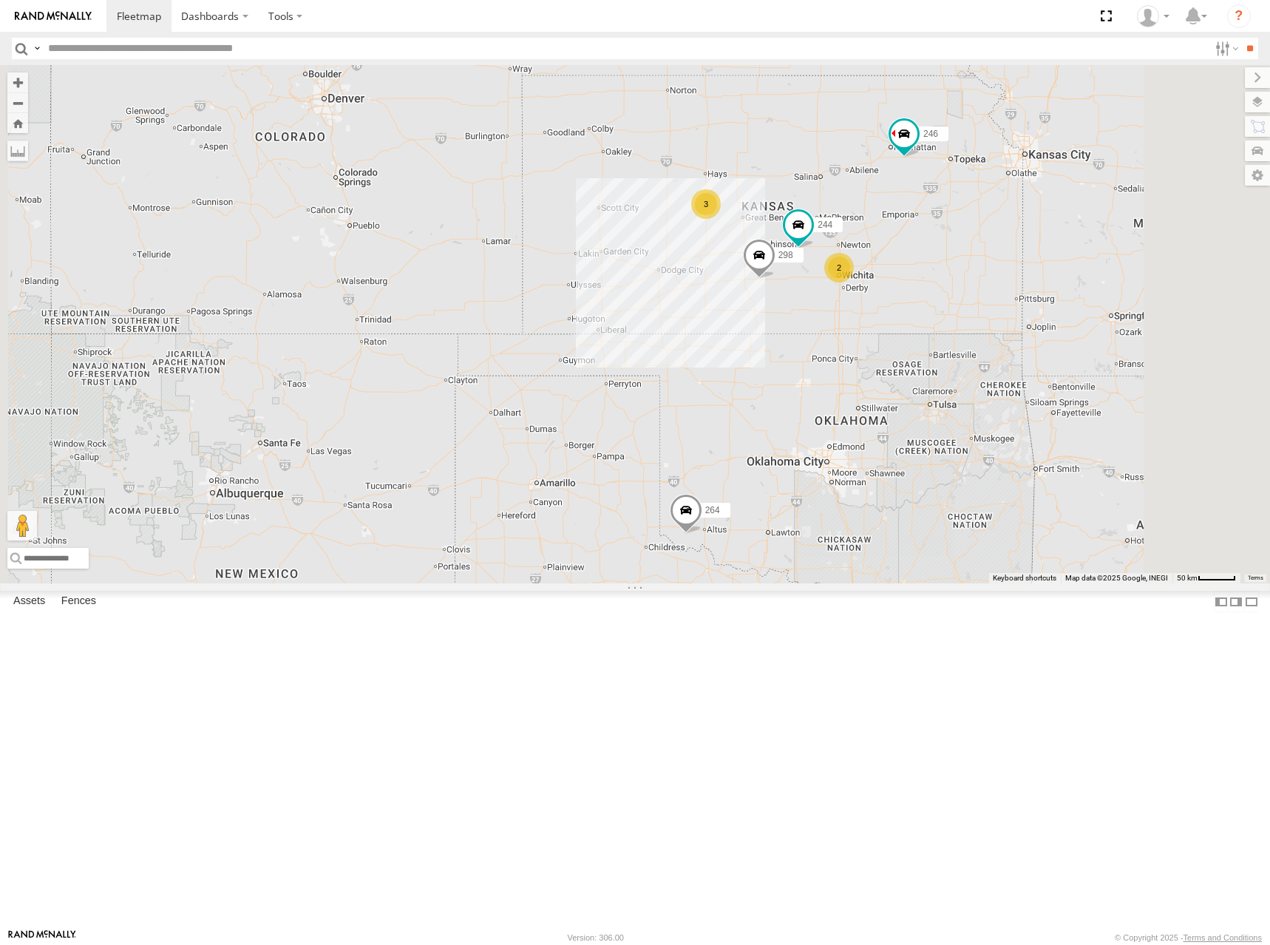
drag, startPoint x: 996, startPoint y: 288, endPoint x: 980, endPoint y: 296, distance: 18.5
click at [980, 296] on div "270 260 246 264 266 244 298 3 2" at bounding box center [635, 324] width 1270 height 518
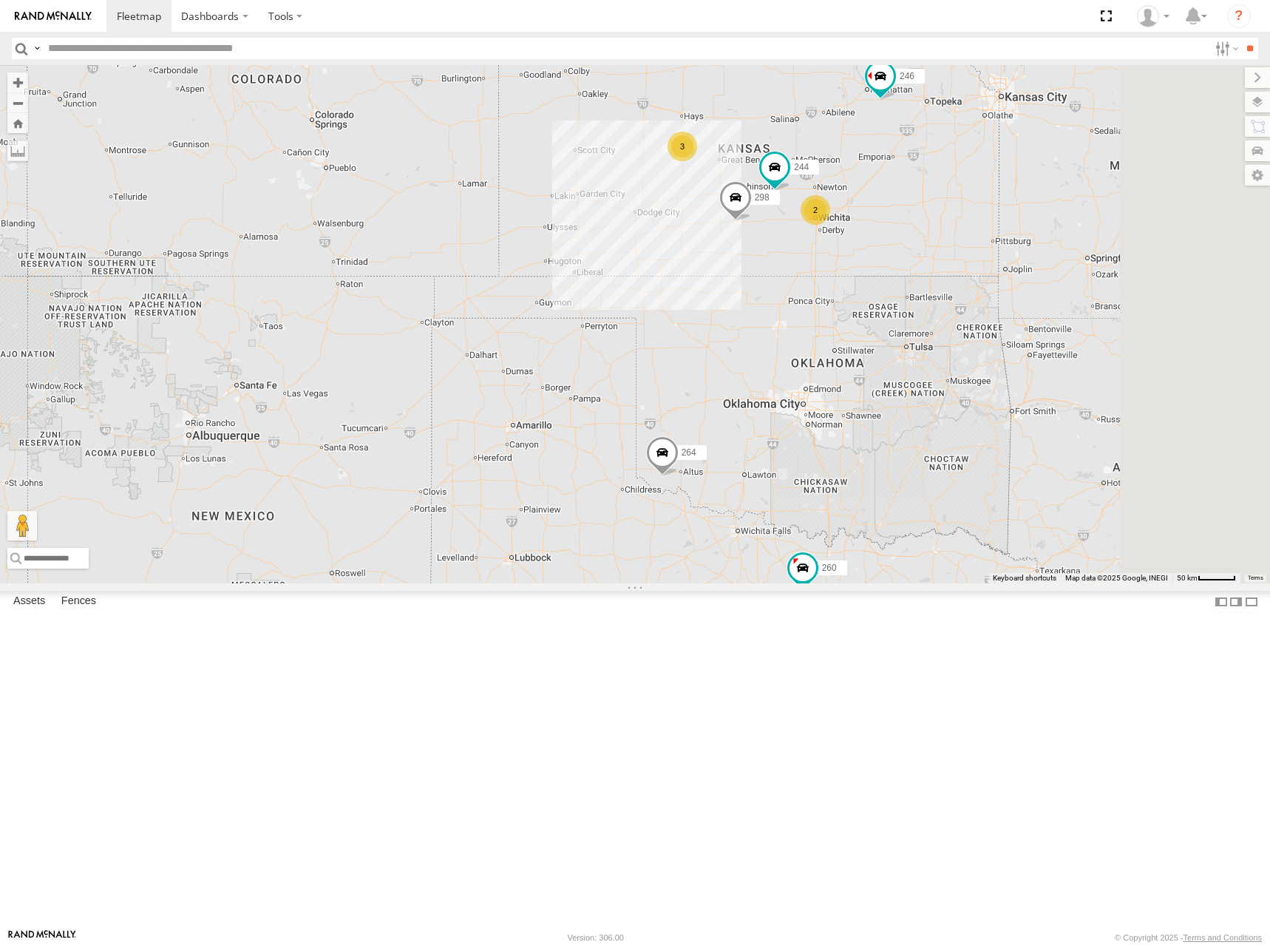
drag, startPoint x: 957, startPoint y: 311, endPoint x: 954, endPoint y: 261, distance: 50.4
click at [954, 261] on div "270 260 246 264 266 244 298 3 2" at bounding box center [635, 324] width 1270 height 518
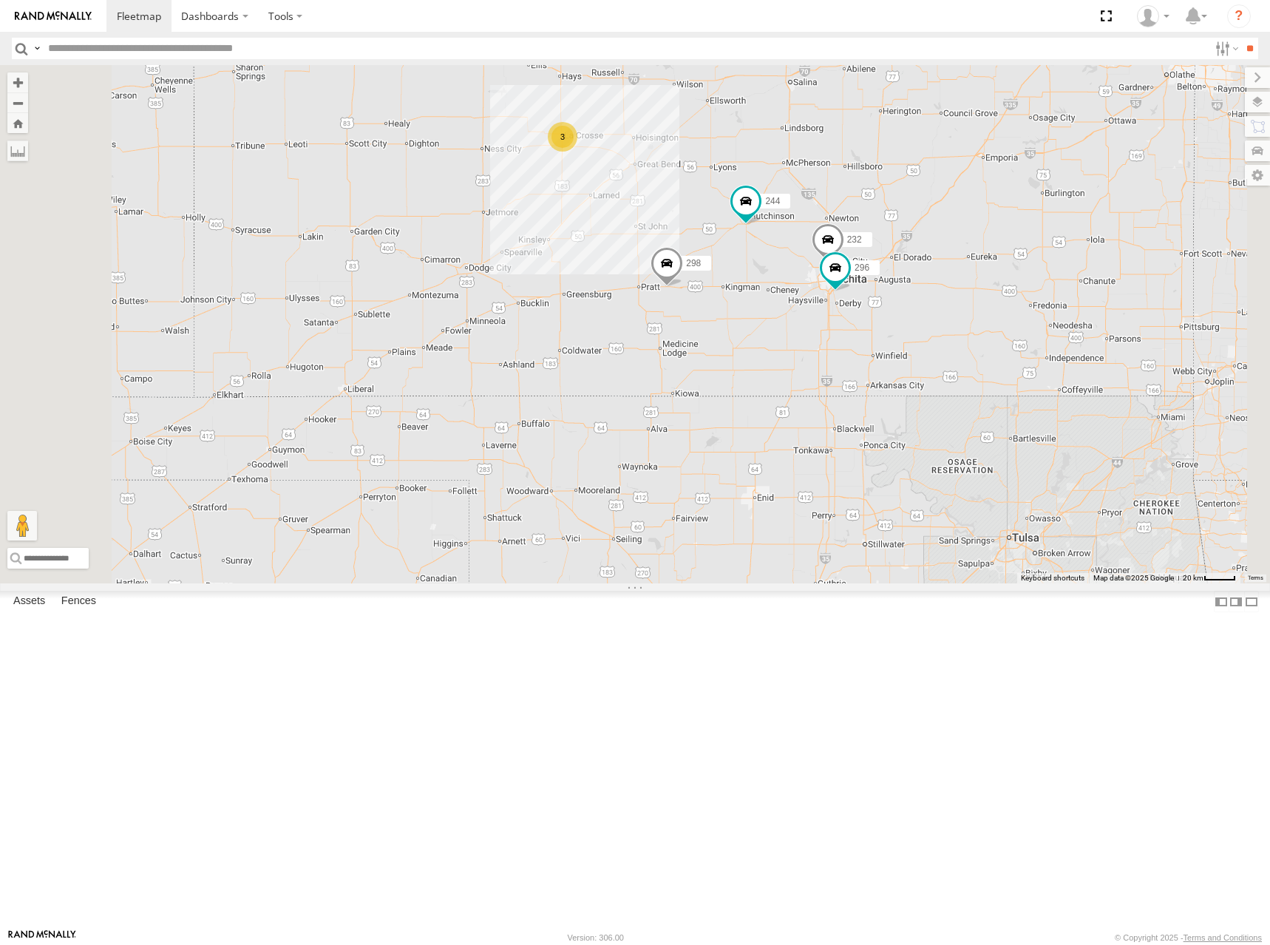
drag, startPoint x: 1034, startPoint y: 266, endPoint x: 1037, endPoint y: 315, distance: 48.9
click at [1037, 315] on div "270 260 246 264 266 244 298 3 232 296" at bounding box center [635, 324] width 1270 height 518
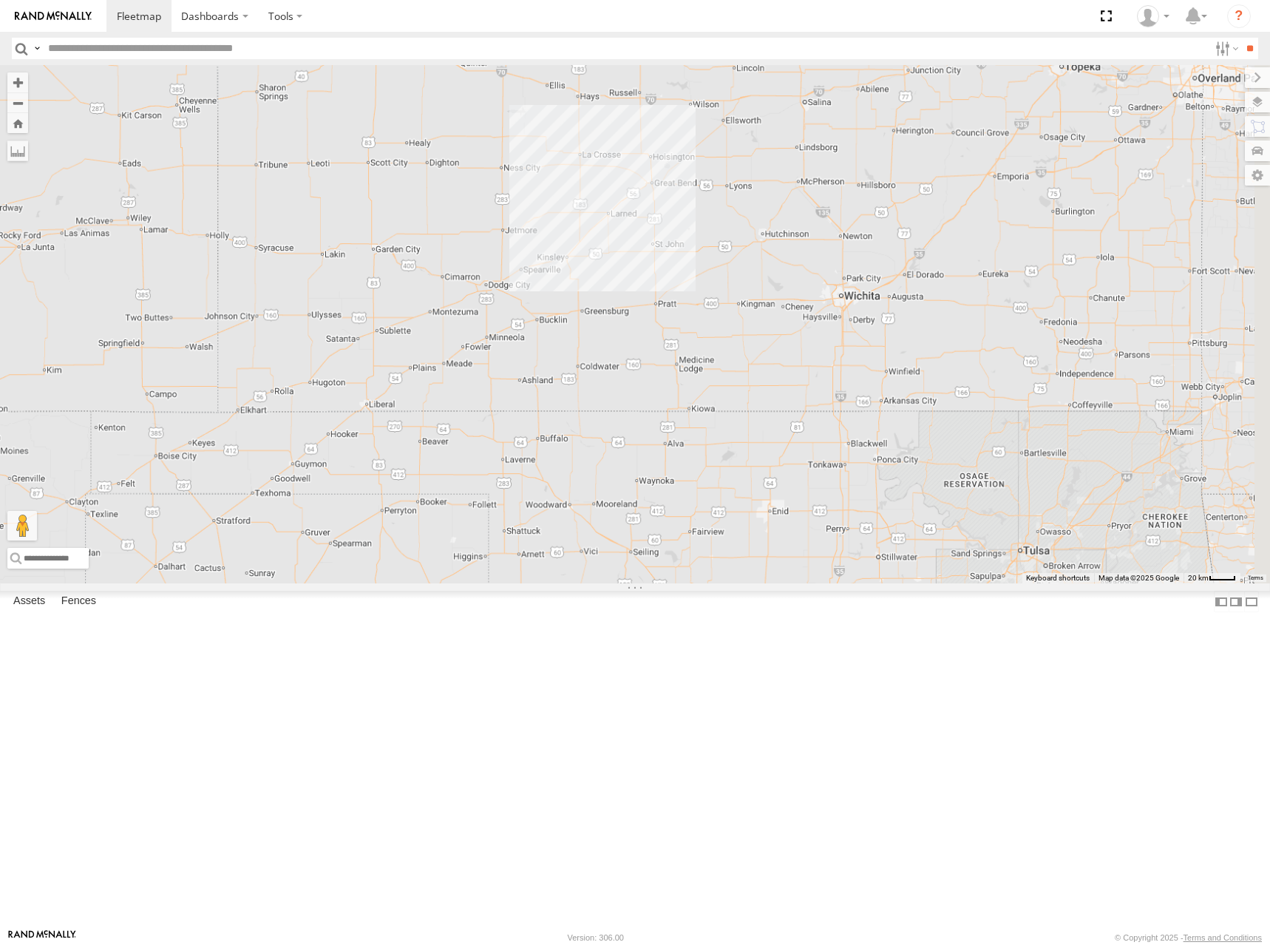
drag, startPoint x: 988, startPoint y: 179, endPoint x: 903, endPoint y: 325, distance: 168.6
click at [903, 325] on div "270 260 246 264 266" at bounding box center [635, 324] width 1270 height 518
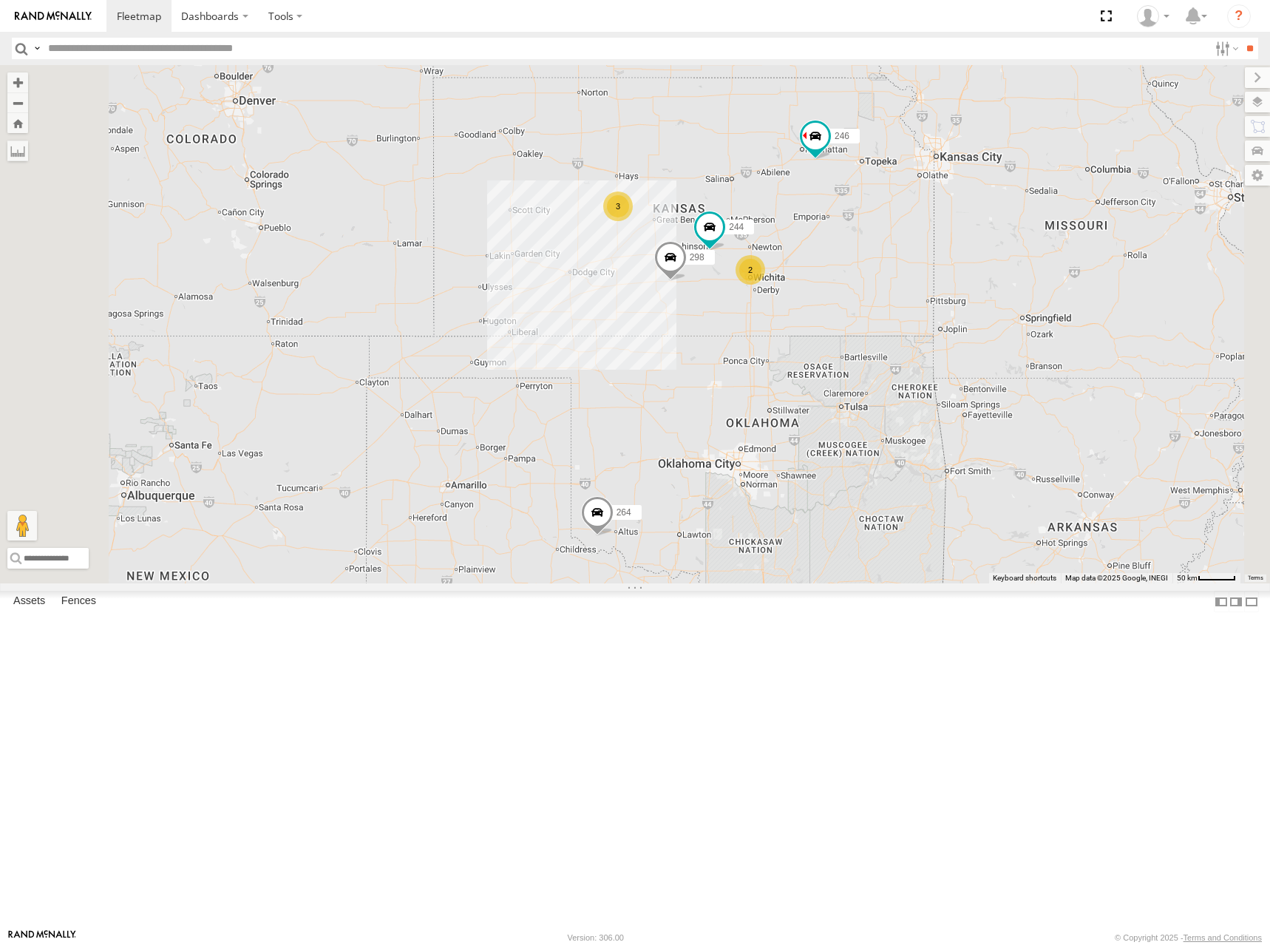
drag, startPoint x: 917, startPoint y: 254, endPoint x: 892, endPoint y: 297, distance: 50.3
click at [892, 297] on div "270 260 246 264 266 244 298 3 2" at bounding box center [635, 324] width 1270 height 518
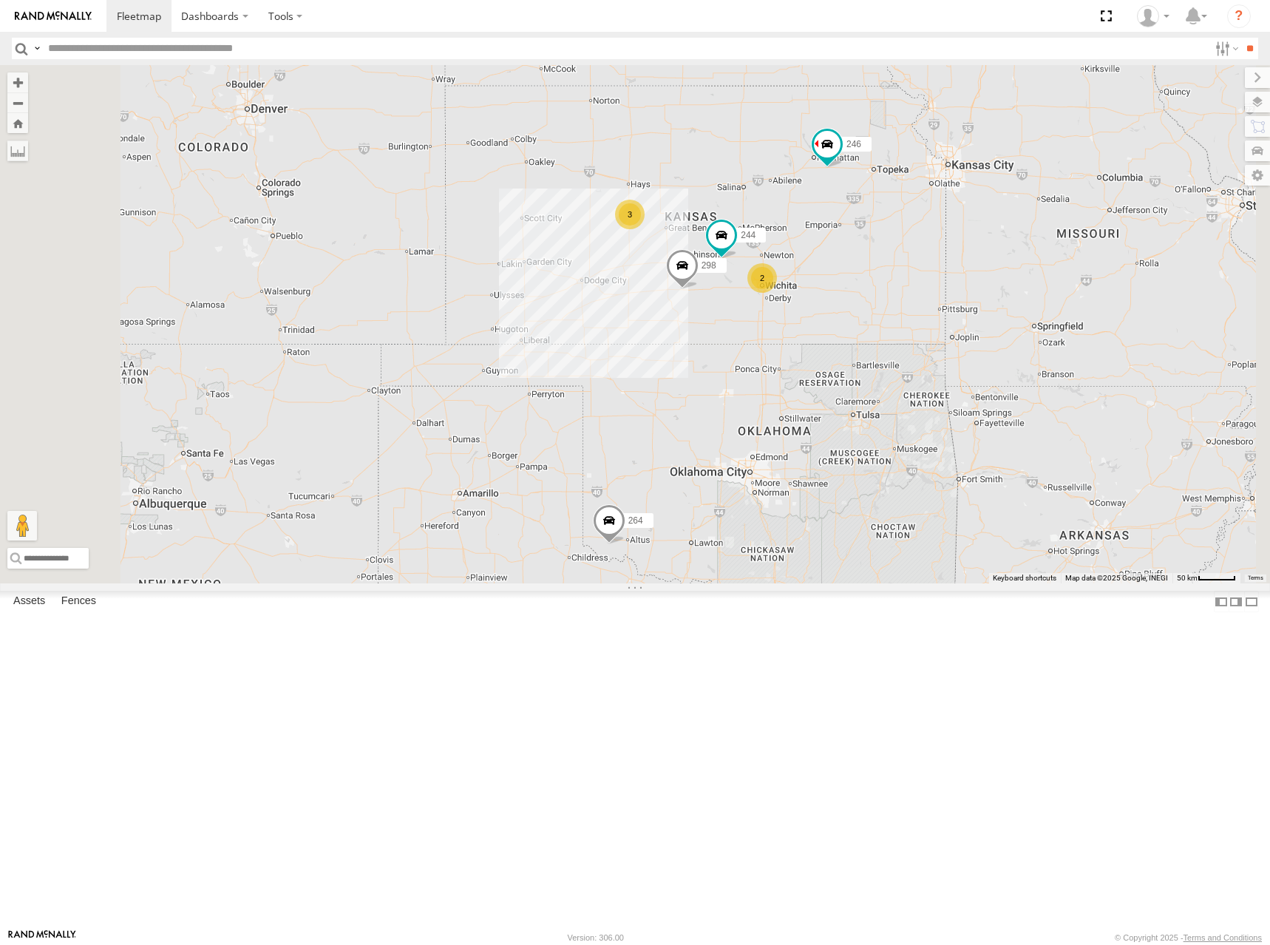
drag, startPoint x: 808, startPoint y: 266, endPoint x: 823, endPoint y: 276, distance: 17.6
click at [823, 276] on div "270 260 246 264 266 244 298 3 2" at bounding box center [635, 324] width 1270 height 518
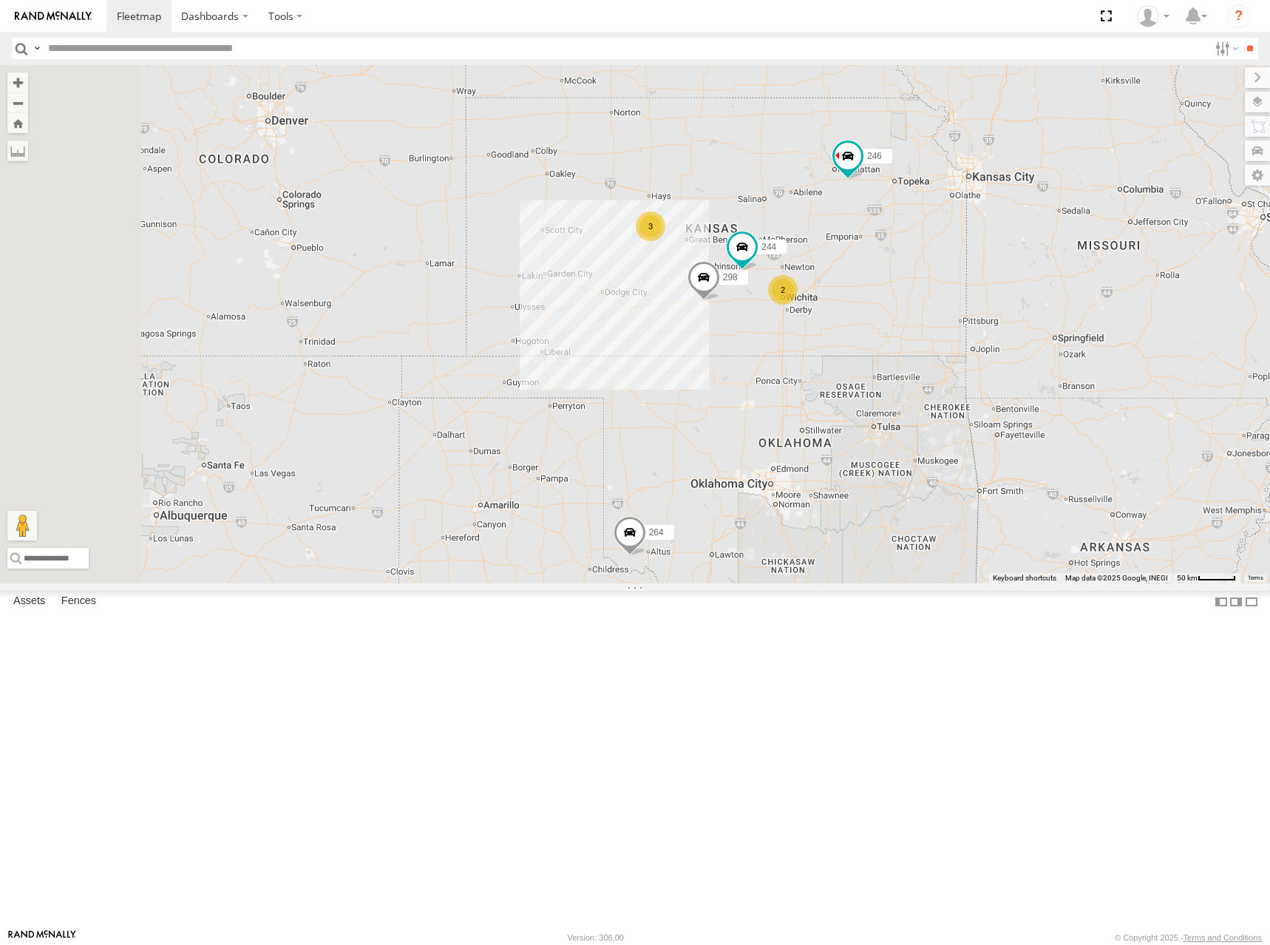
drag, startPoint x: 881, startPoint y: 278, endPoint x: 904, endPoint y: 288, distance: 25.1
click at [904, 288] on div "270 260 246 264 266 244 298 3 2" at bounding box center [635, 324] width 1270 height 518
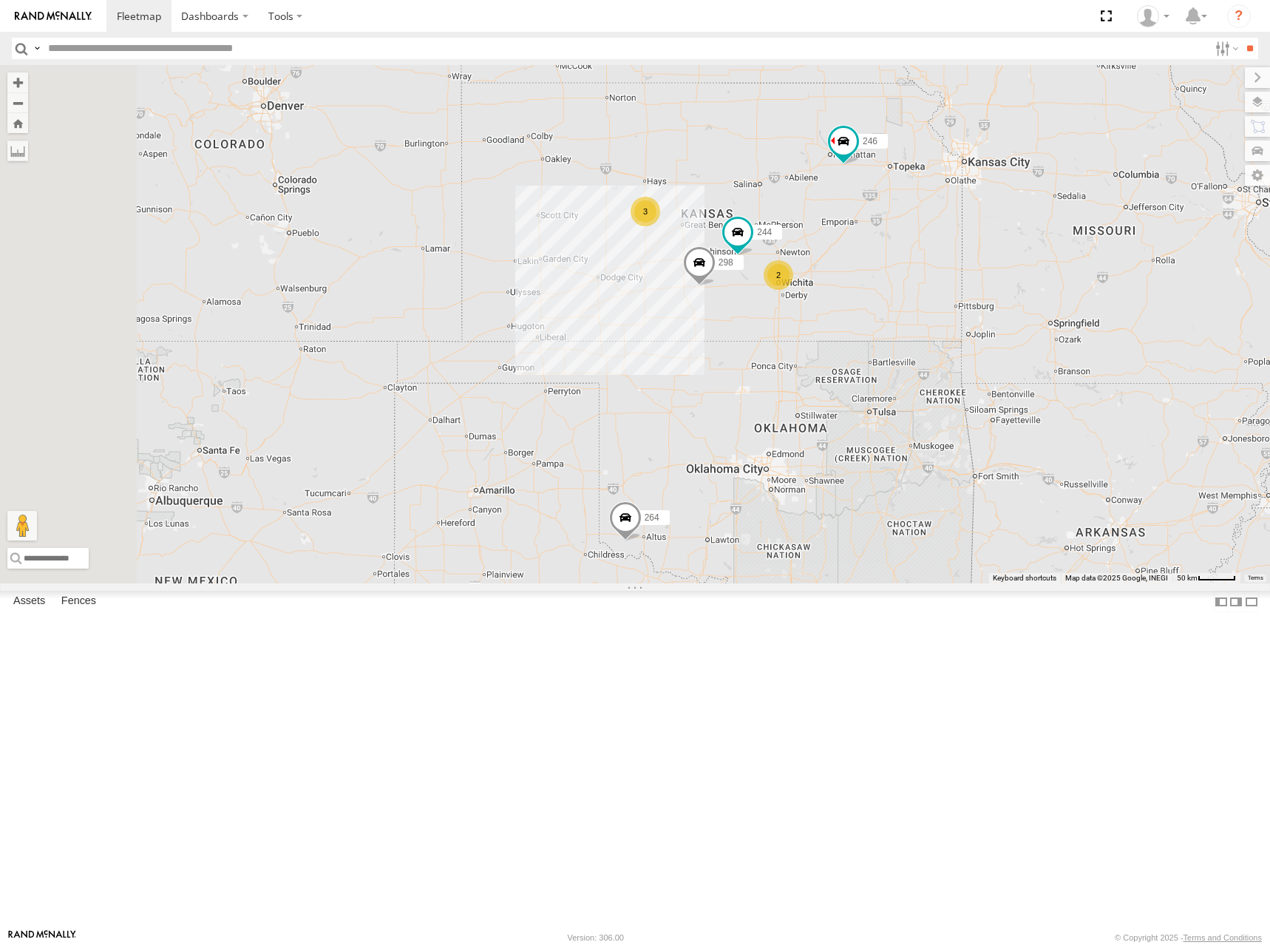
click at [902, 289] on div "270 260 246 264 266 244 298 3 2" at bounding box center [635, 324] width 1270 height 518
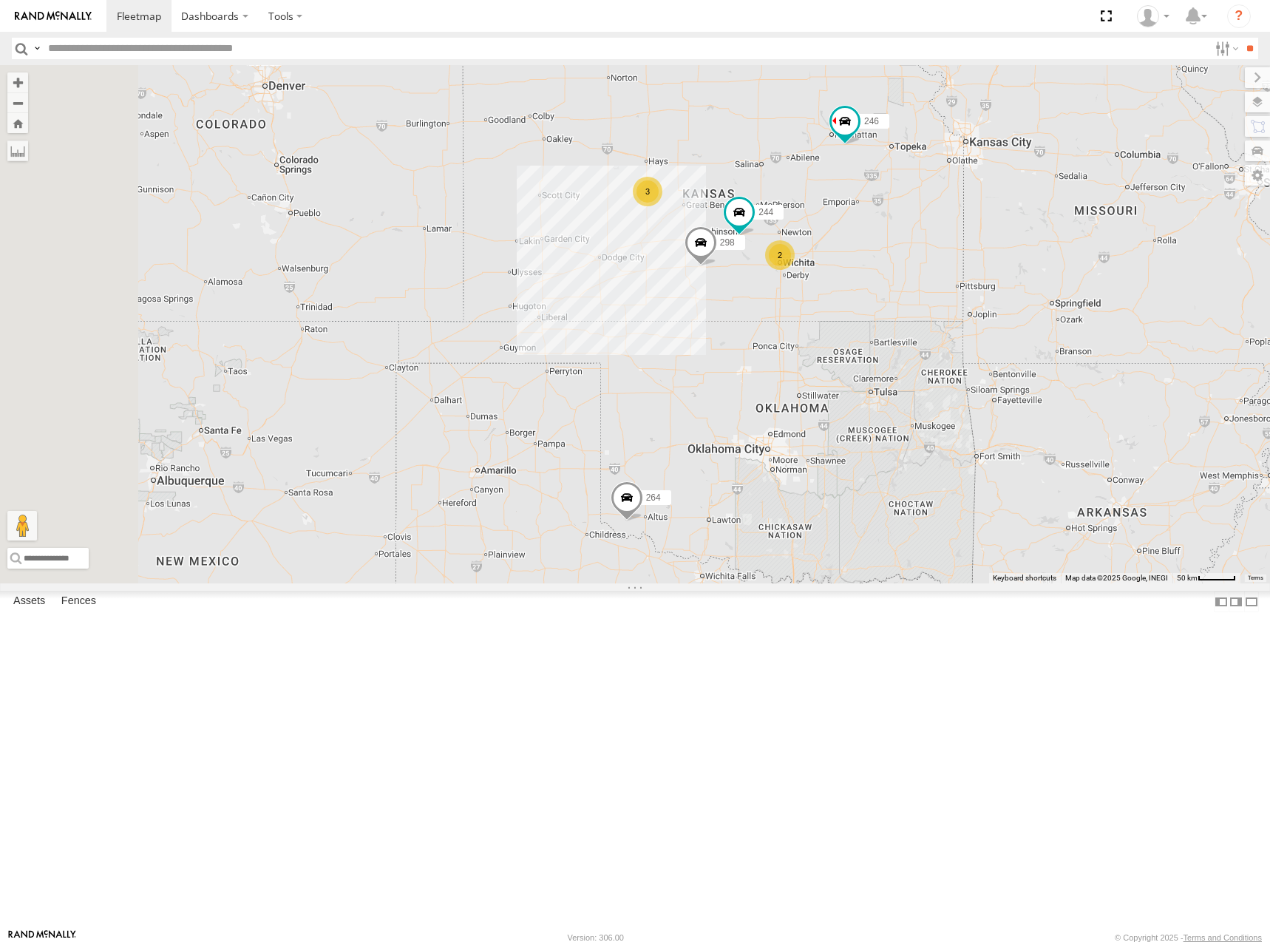
drag, startPoint x: 966, startPoint y: 319, endPoint x: 972, endPoint y: 278, distance: 41.8
click at [972, 278] on div "270 260 246 264 266 244 298 3 2" at bounding box center [635, 324] width 1270 height 518
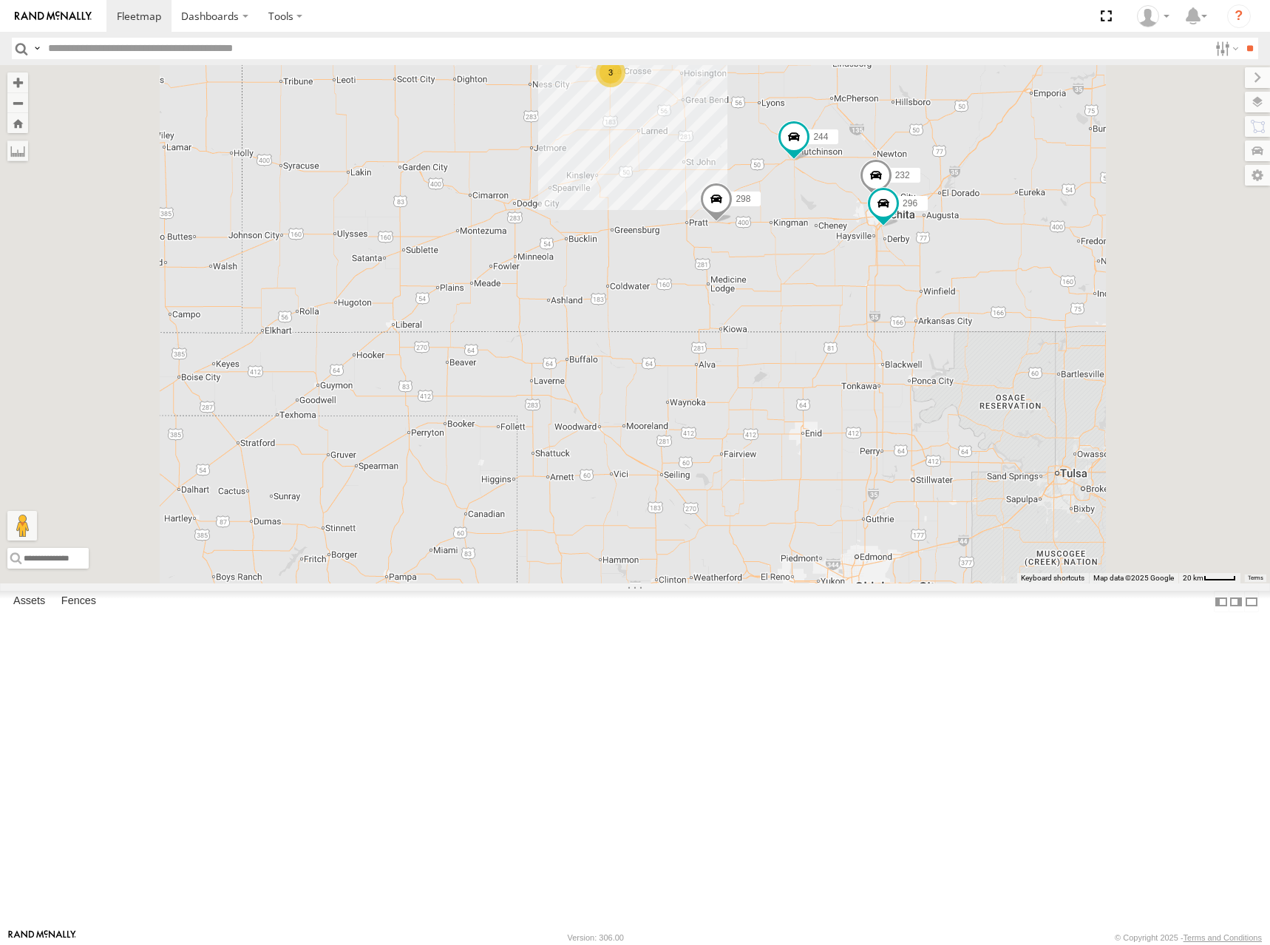
drag, startPoint x: 1174, startPoint y: 268, endPoint x: 1145, endPoint y: 302, distance: 44.6
click at [1145, 302] on div "270 260 246 264 266 244 298 232 296 3" at bounding box center [635, 324] width 1270 height 518
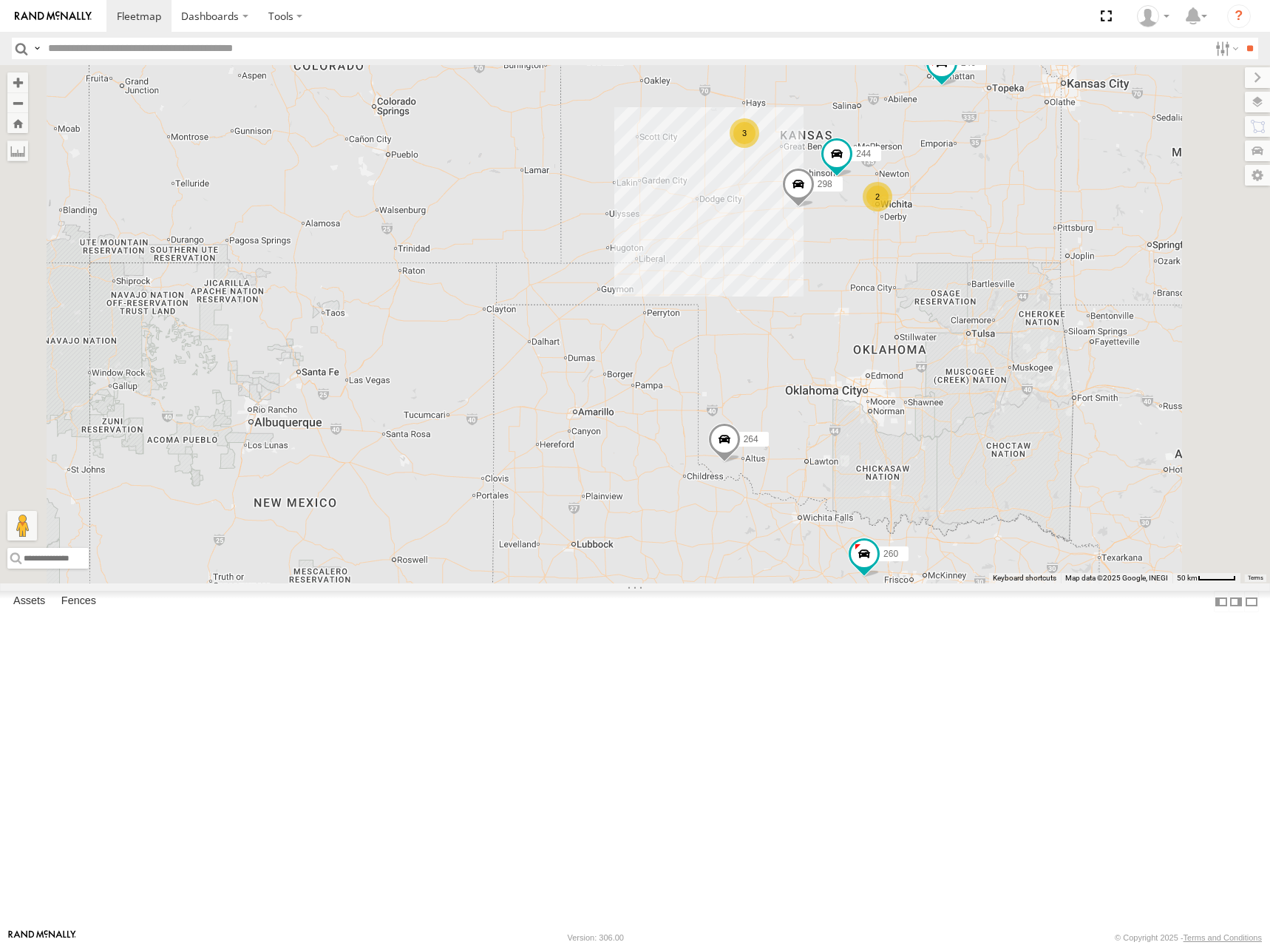
click at [1144, 302] on div "270 260 246 264 266 244 298 3 2" at bounding box center [635, 324] width 1270 height 518
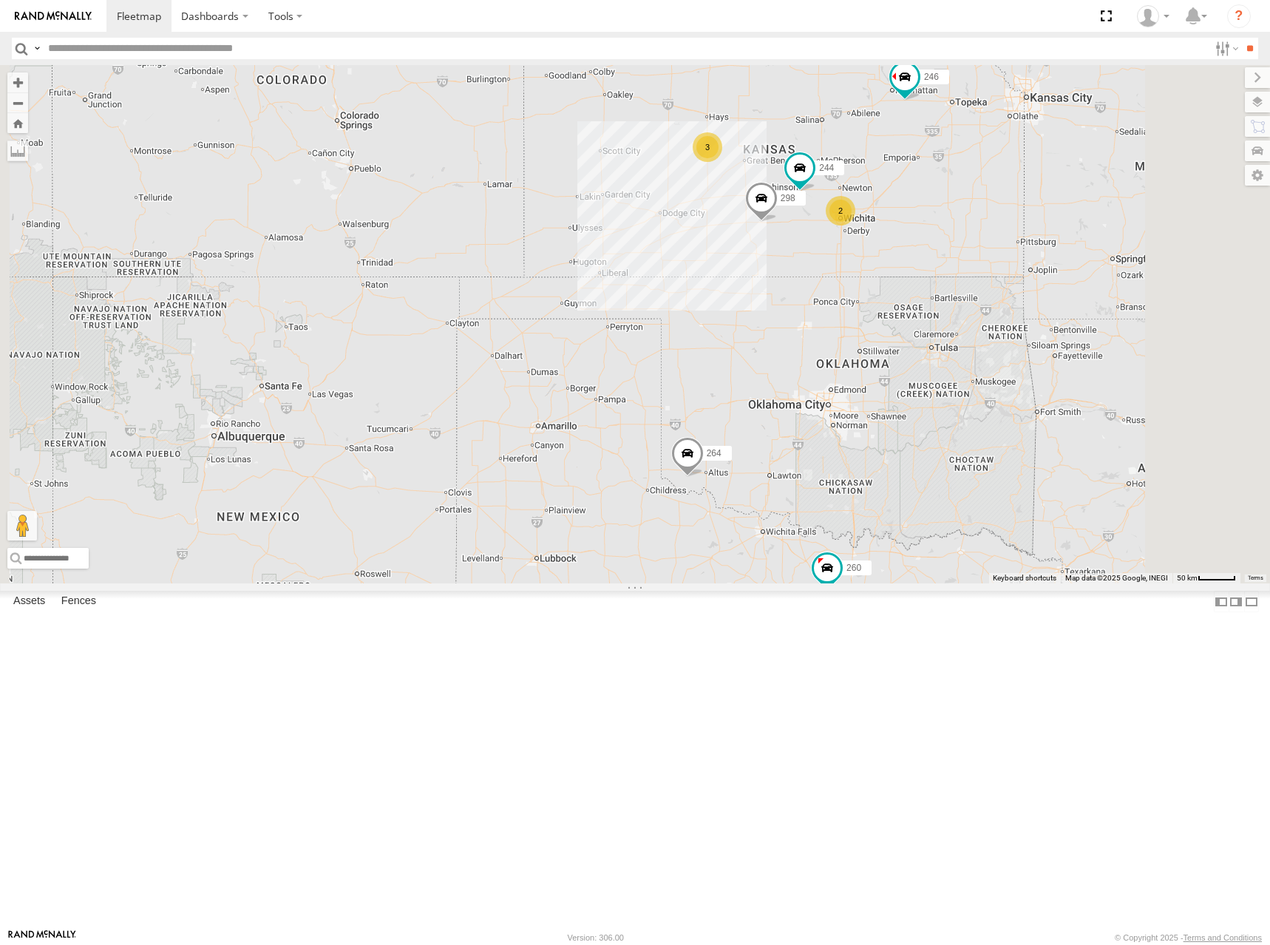
click at [1059, 220] on div "270 260 246 264 266 244 298 3 2" at bounding box center [635, 324] width 1270 height 518
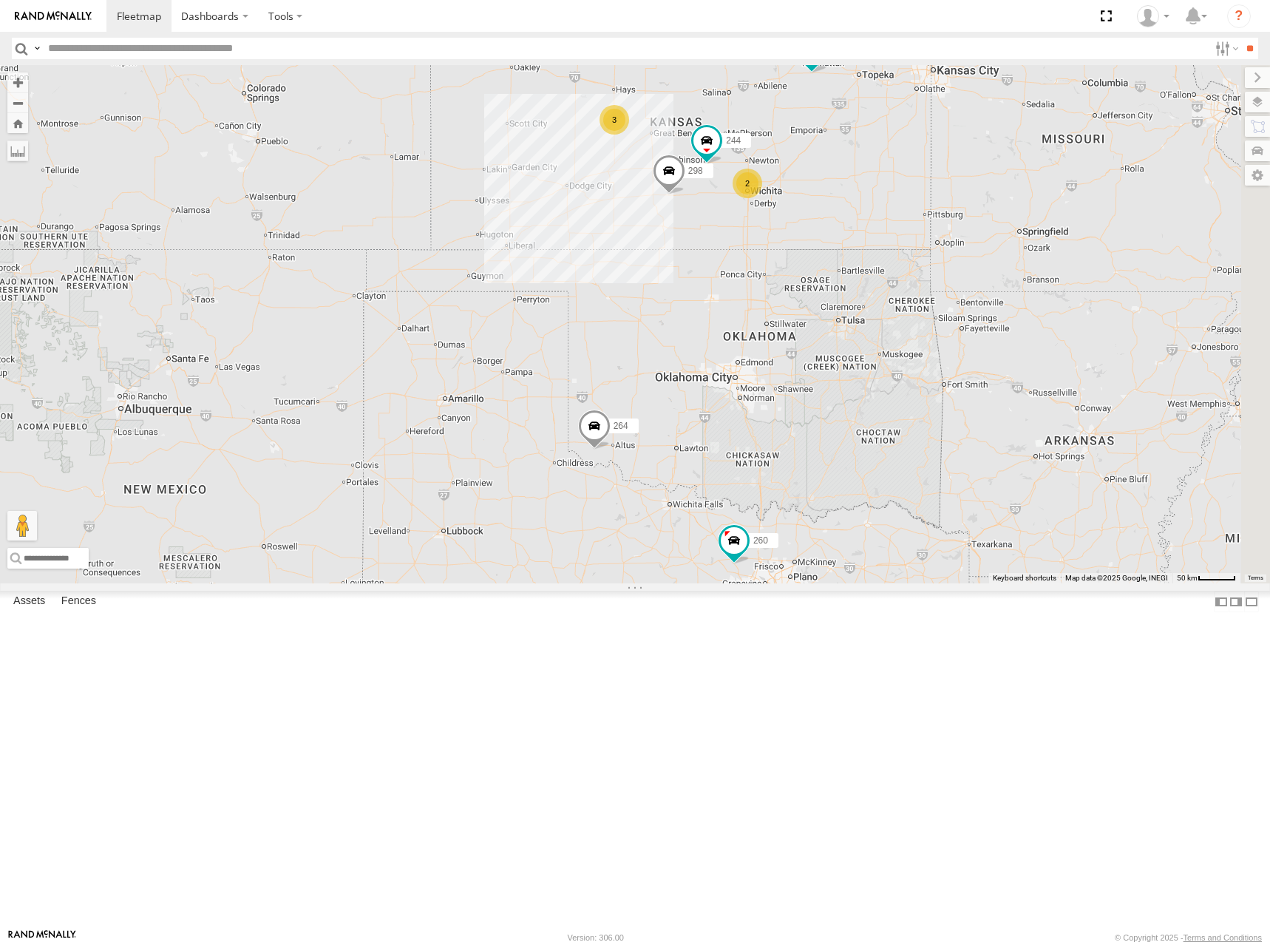
drag, startPoint x: 1008, startPoint y: 296, endPoint x: 940, endPoint y: 266, distance: 73.8
click at [940, 266] on div "270 260 246 264 266 244 298 3 2" at bounding box center [635, 324] width 1270 height 518
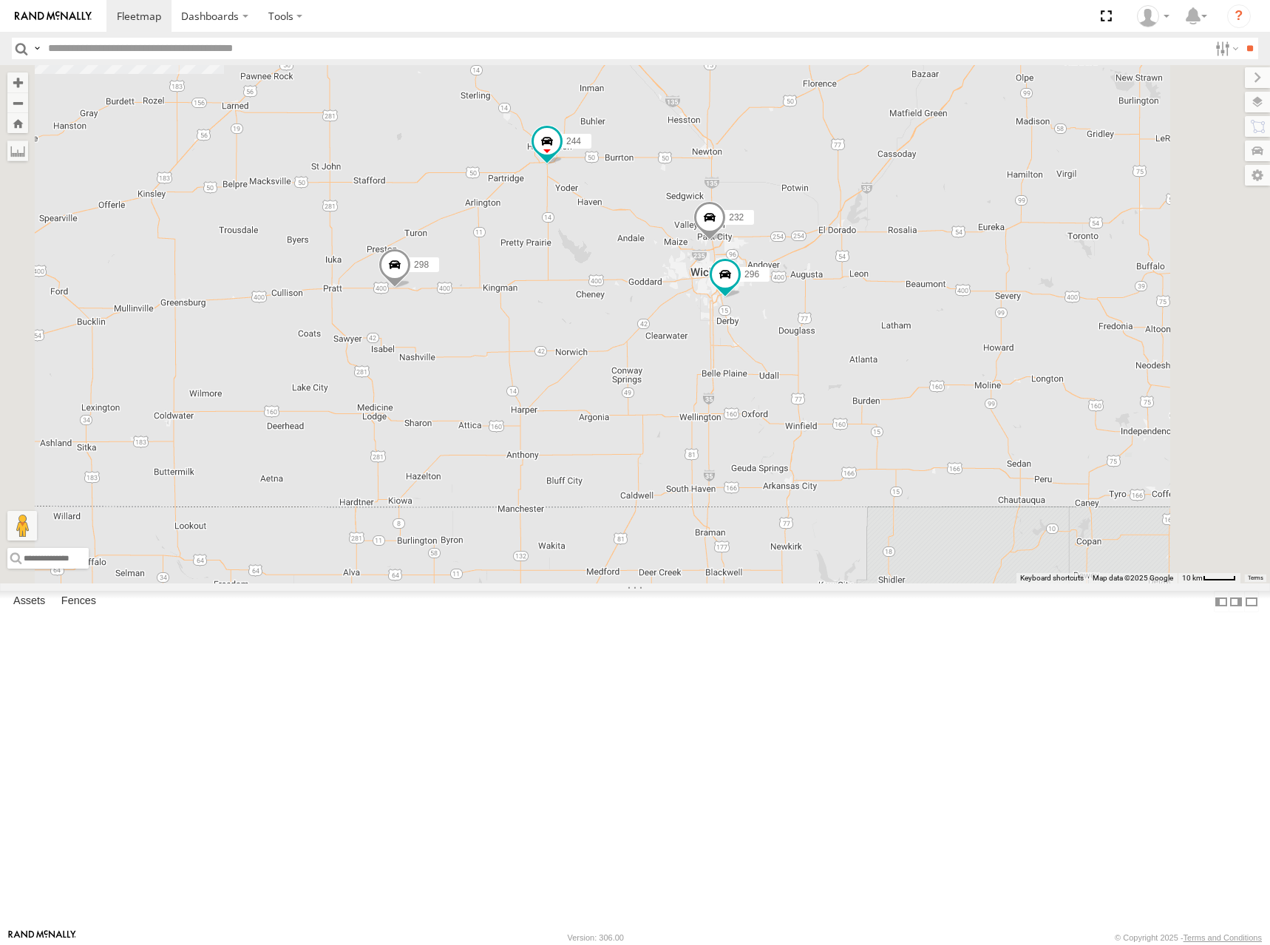
drag, startPoint x: 909, startPoint y: 313, endPoint x: 925, endPoint y: 296, distance: 23.5
click at [925, 296] on div "270 260 246 264 266 244 298 3 232 296" at bounding box center [635, 324] width 1270 height 518
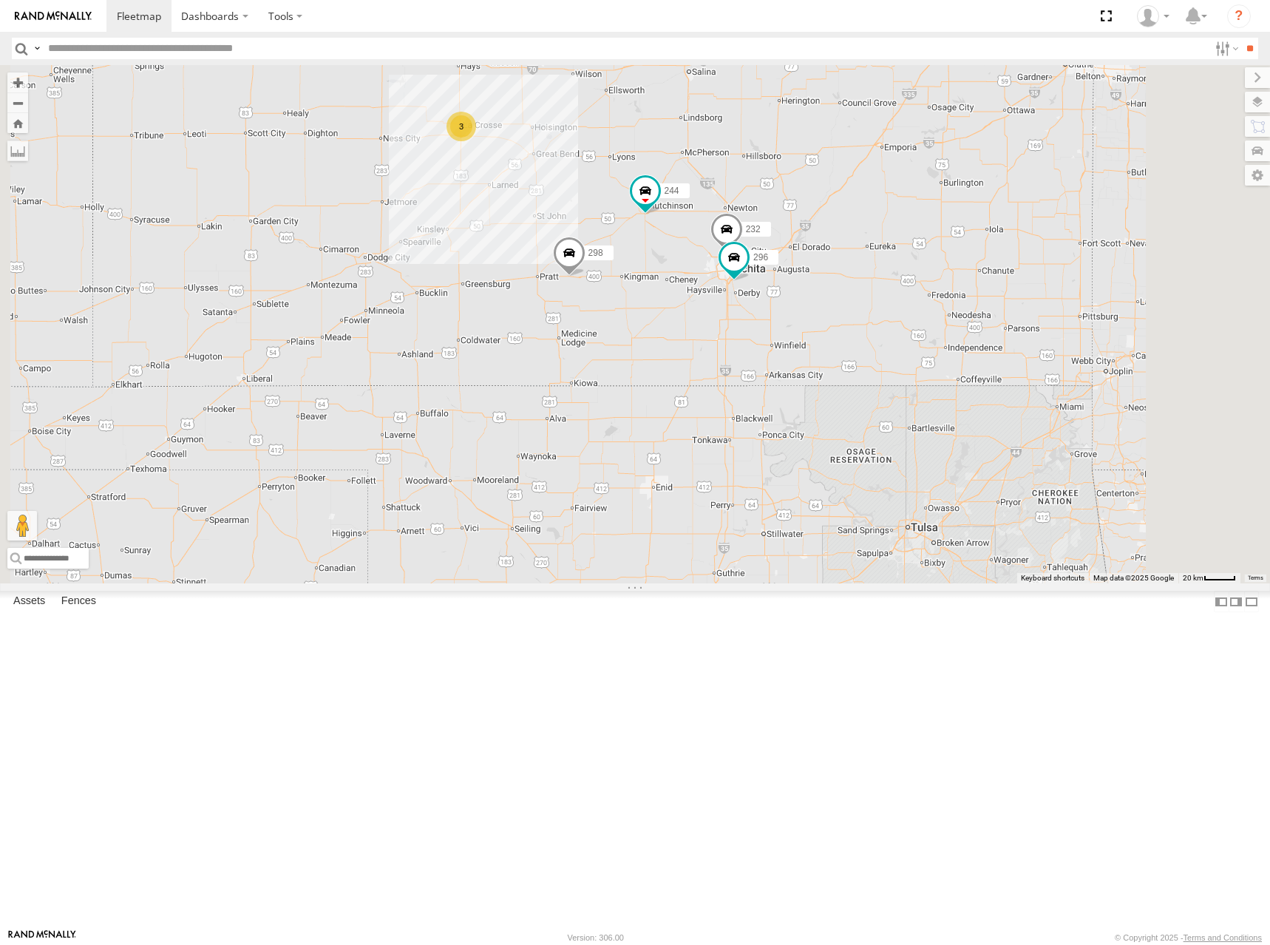
drag, startPoint x: 937, startPoint y: 322, endPoint x: 961, endPoint y: 321, distance: 24.4
click at [961, 321] on div "270 260 246 264 266 244 298 232 296 3" at bounding box center [635, 324] width 1270 height 518
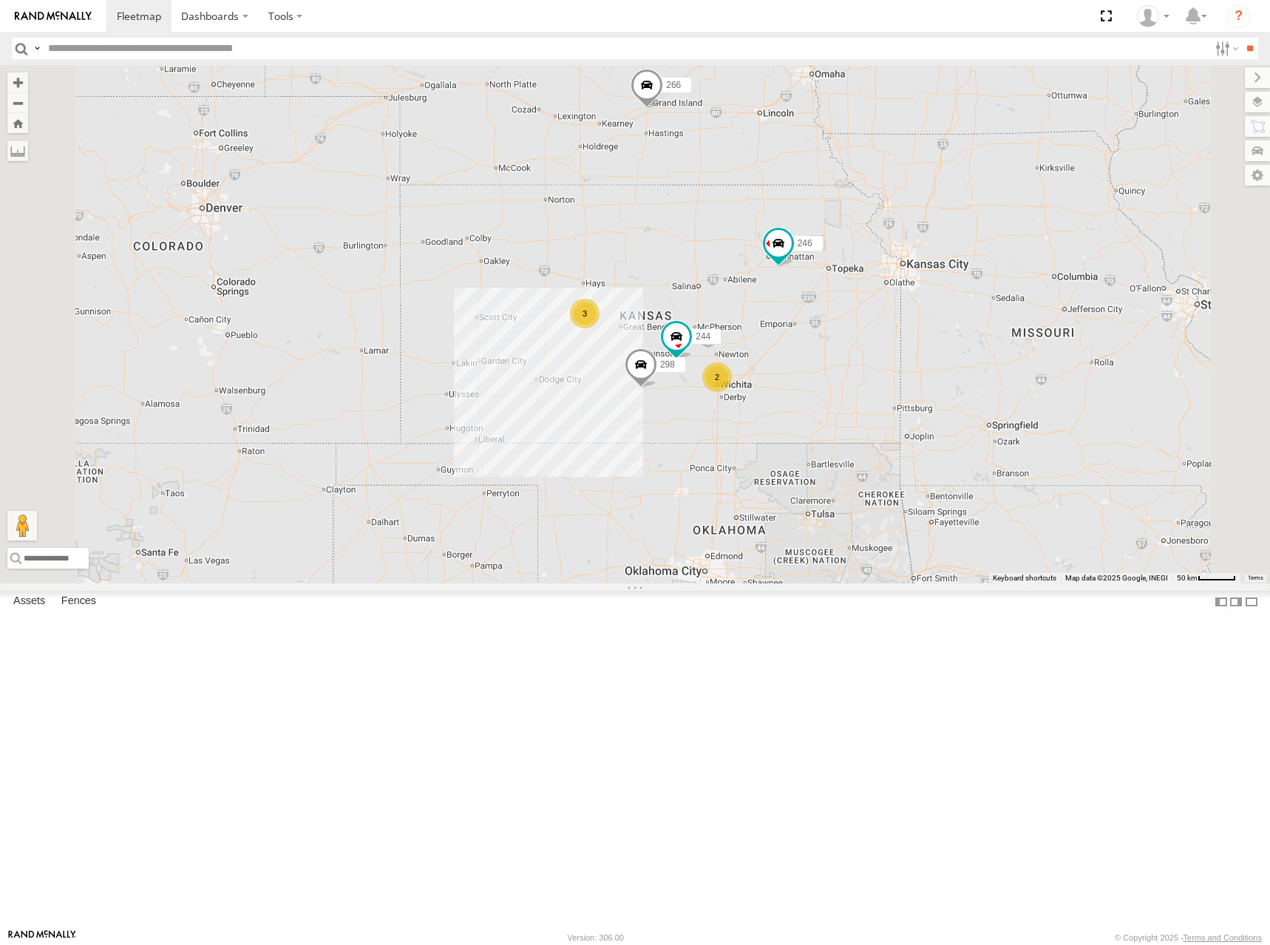
drag, startPoint x: 917, startPoint y: 206, endPoint x: 865, endPoint y: 382, distance: 184.1
click at [865, 382] on div "270 260 246 264 266 244 298 3 2" at bounding box center [635, 324] width 1270 height 518
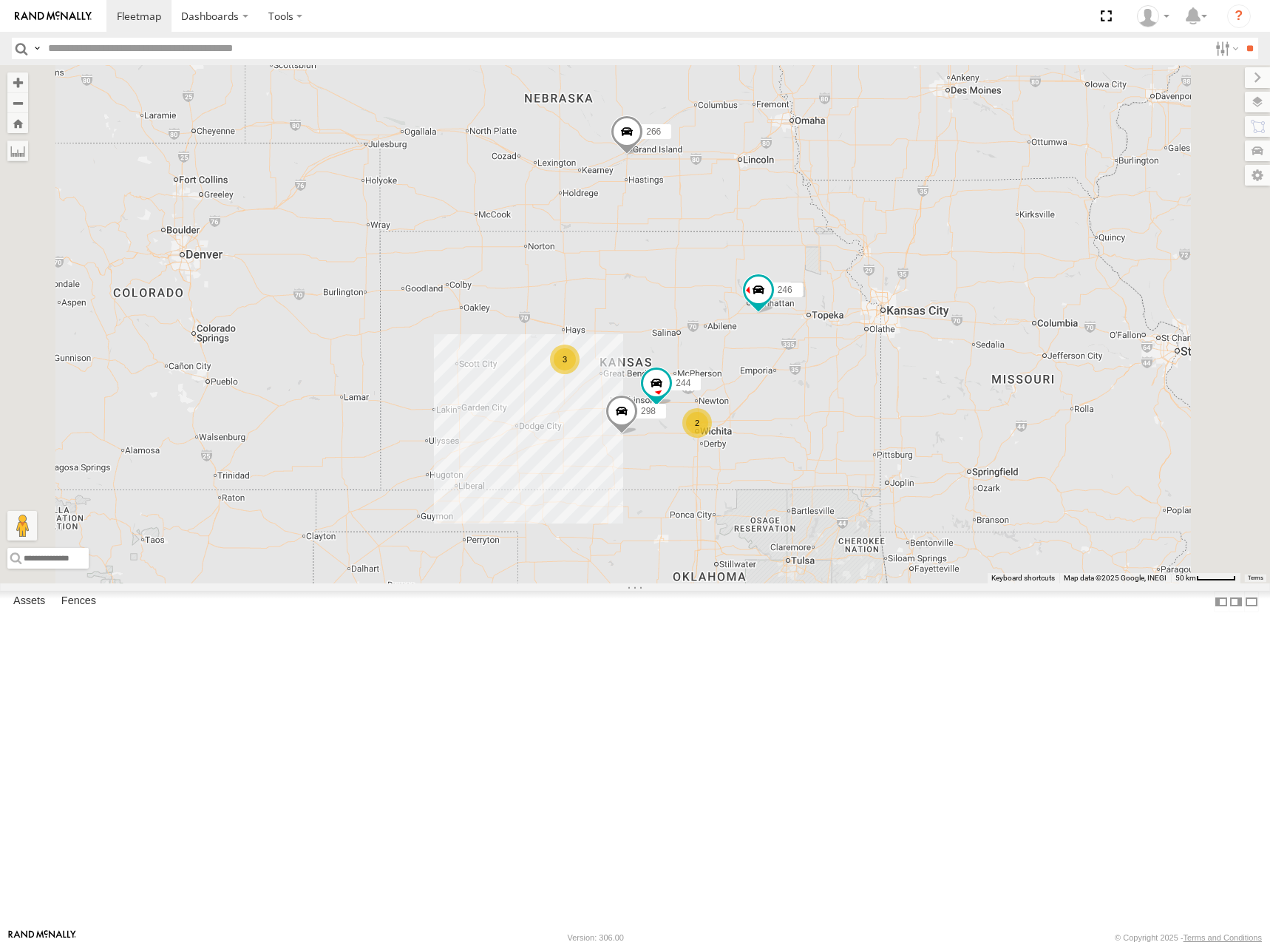
drag, startPoint x: 790, startPoint y: 448, endPoint x: 856, endPoint y: 325, distance: 140.3
click at [856, 325] on div "270 260 246 264 266 244 298 3 2" at bounding box center [635, 324] width 1270 height 518
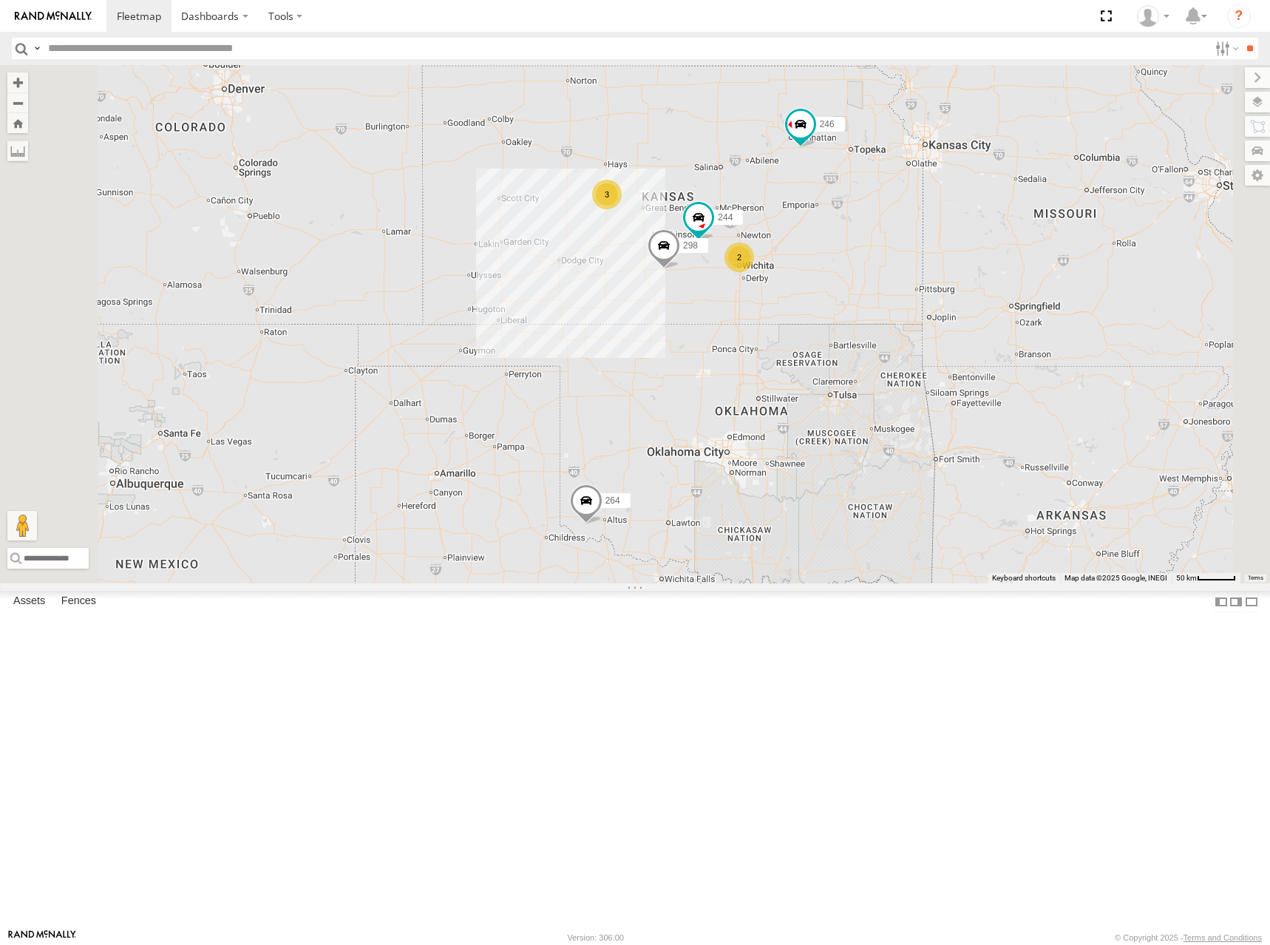
drag, startPoint x: 870, startPoint y: 439, endPoint x: 878, endPoint y: 333, distance: 106.7
click at [878, 333] on div "270 260 246 264 266 244 298 3 2" at bounding box center [635, 324] width 1270 height 518
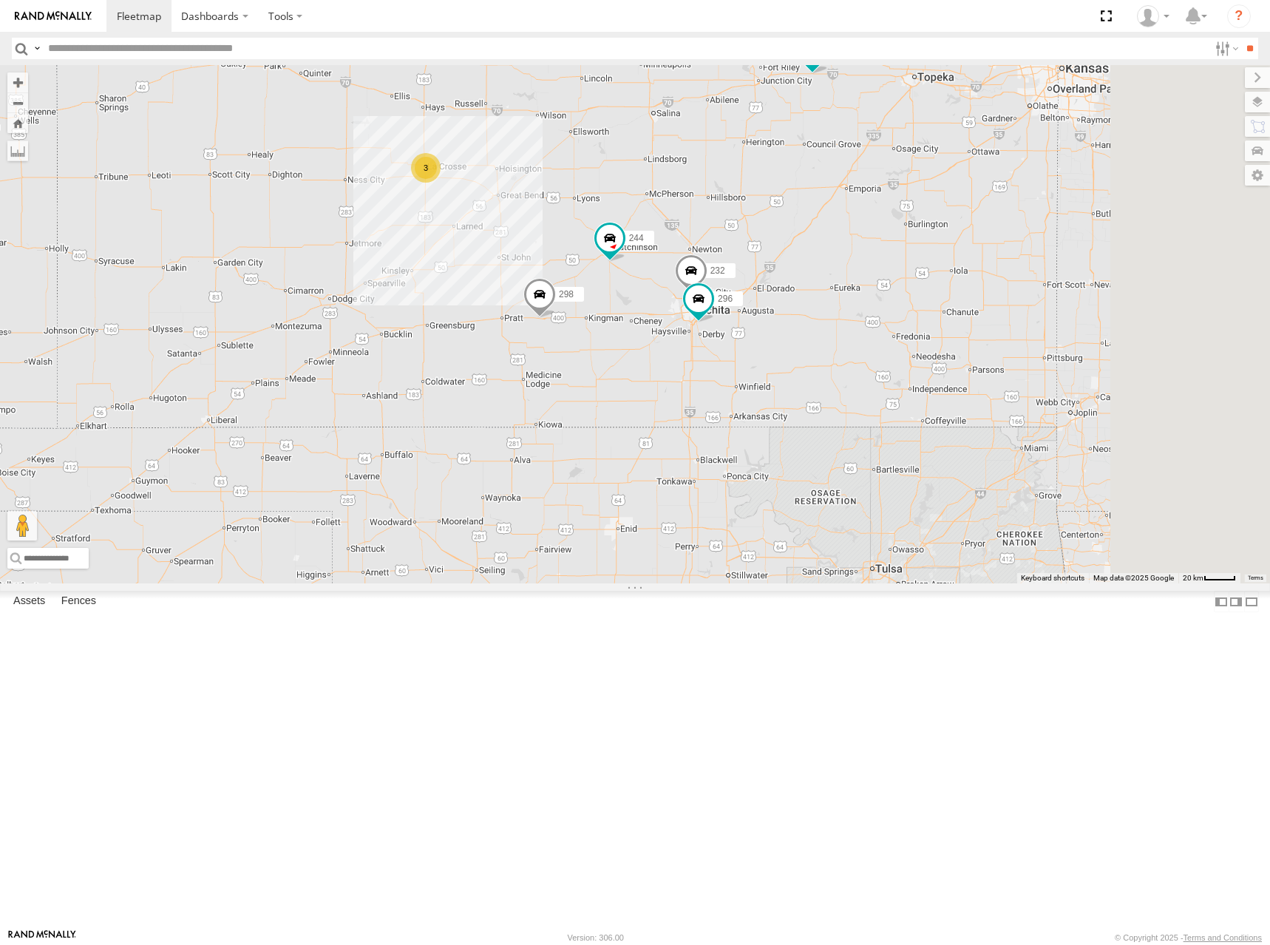
drag, startPoint x: 1067, startPoint y: 243, endPoint x: 1032, endPoint y: 327, distance: 90.5
click at [1032, 327] on div "270 260 246 264 266 244 298 232 296 3" at bounding box center [635, 324] width 1270 height 518
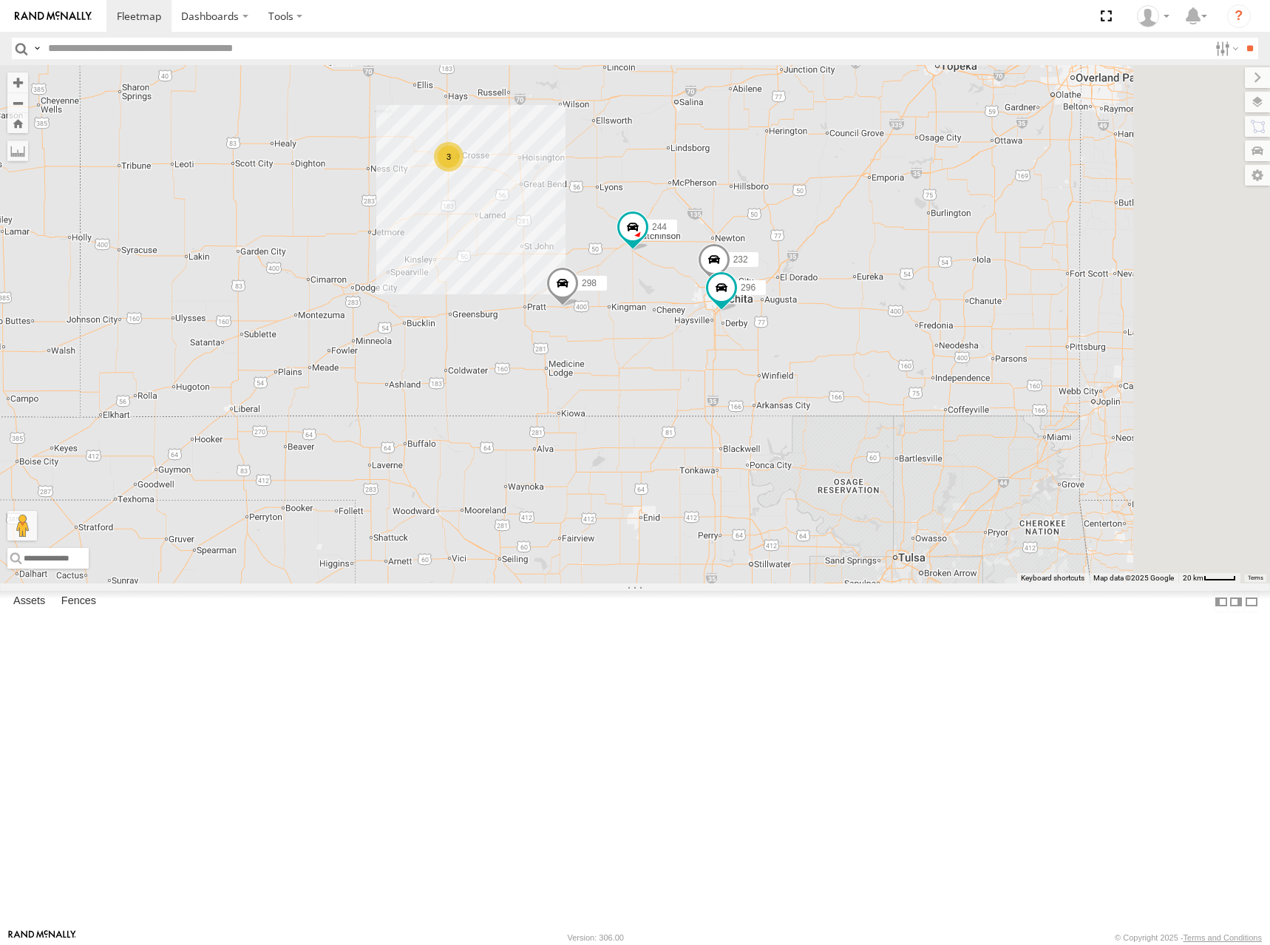
drag, startPoint x: 876, startPoint y: 370, endPoint x: 911, endPoint y: 343, distance: 43.8
click at [911, 343] on div "270 260 246 264 266 244 298 3 232 296" at bounding box center [635, 324] width 1270 height 518
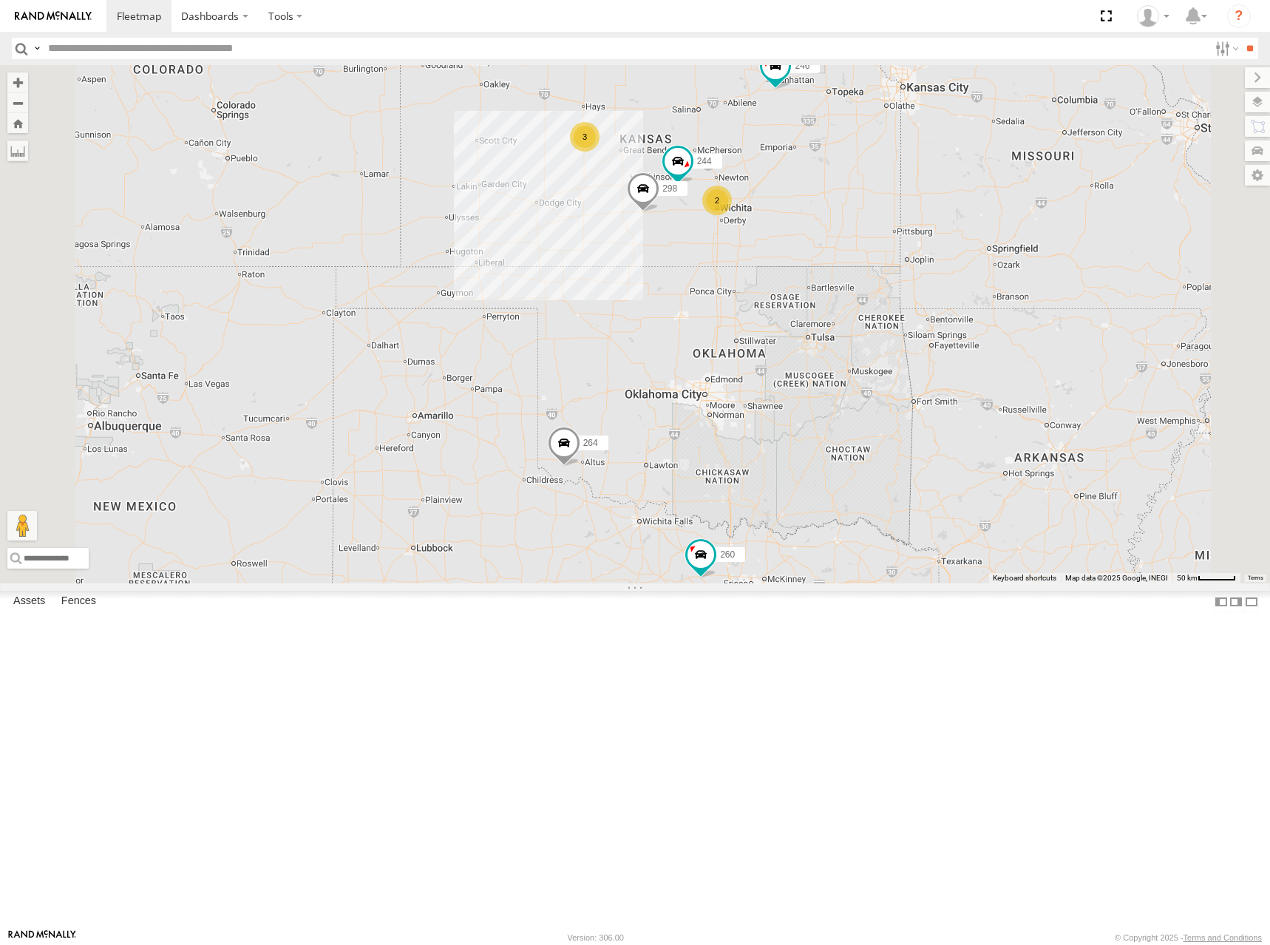
drag, startPoint x: 886, startPoint y: 261, endPoint x: 882, endPoint y: 231, distance: 30.6
click at [882, 231] on div "270 260 246 264 266 244 298 3 2" at bounding box center [635, 324] width 1270 height 518
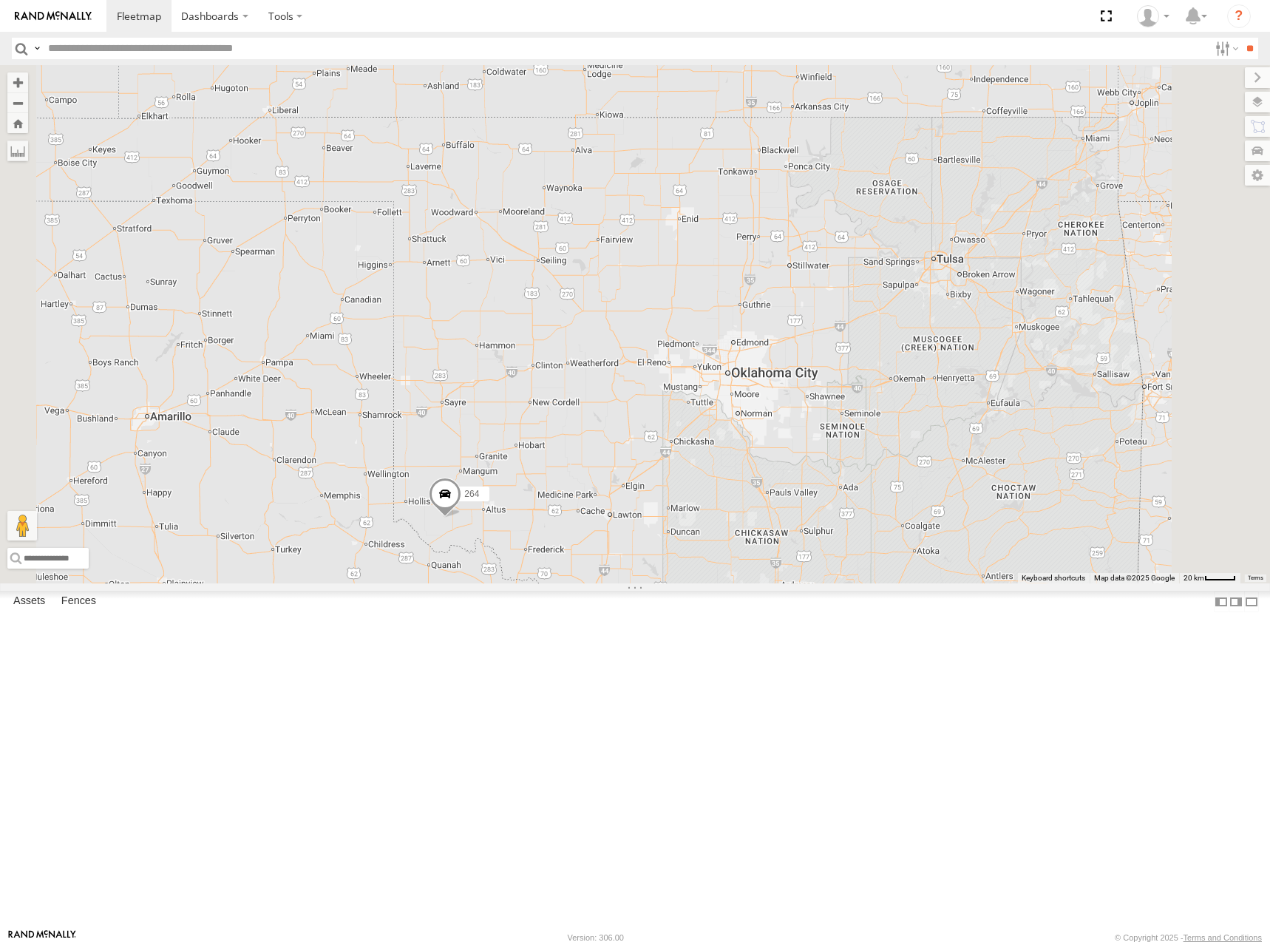
drag, startPoint x: 861, startPoint y: 508, endPoint x: 789, endPoint y: 355, distance: 169.3
click at [789, 355] on div "244 298 232 296 264 3" at bounding box center [635, 324] width 1270 height 518
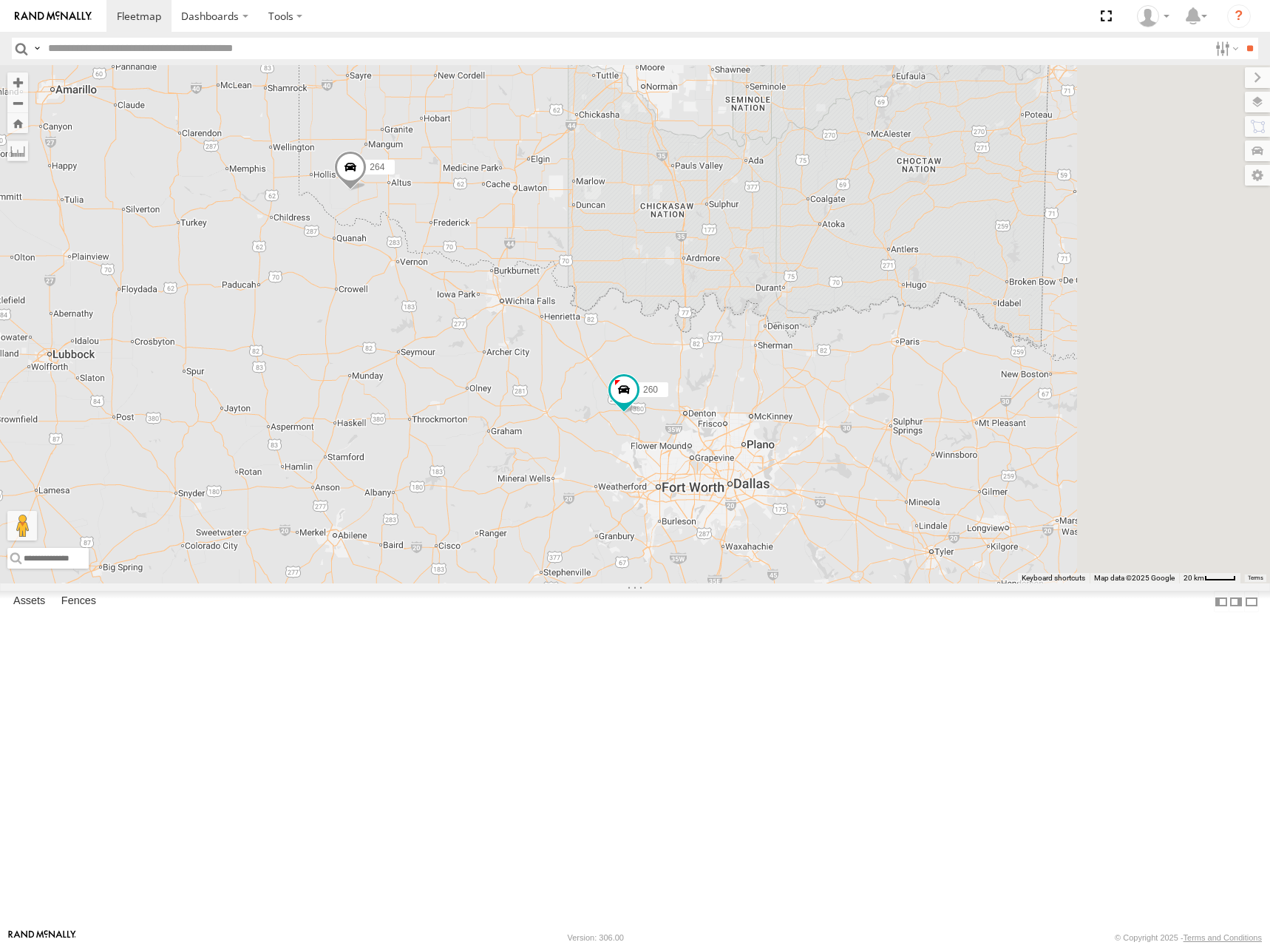
drag, startPoint x: 828, startPoint y: 588, endPoint x: 766, endPoint y: 384, distance: 213.3
click at [766, 384] on div "244 298 232 296 264 3 260" at bounding box center [635, 324] width 1270 height 518
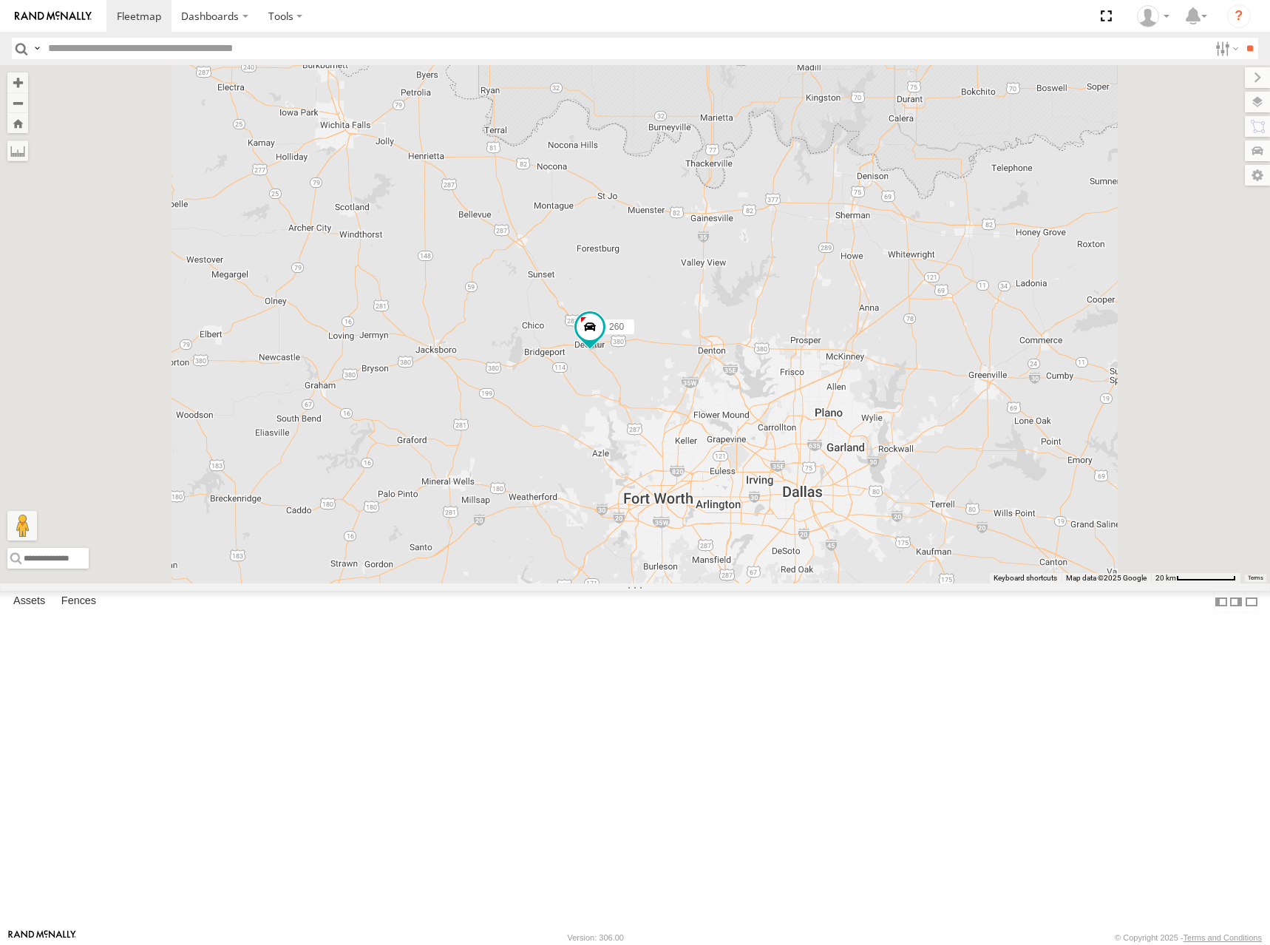
drag, startPoint x: 844, startPoint y: 521, endPoint x: 864, endPoint y: 474, distance: 51.1
click at [864, 474] on div "244 298 232 296 264 260" at bounding box center [635, 324] width 1270 height 518
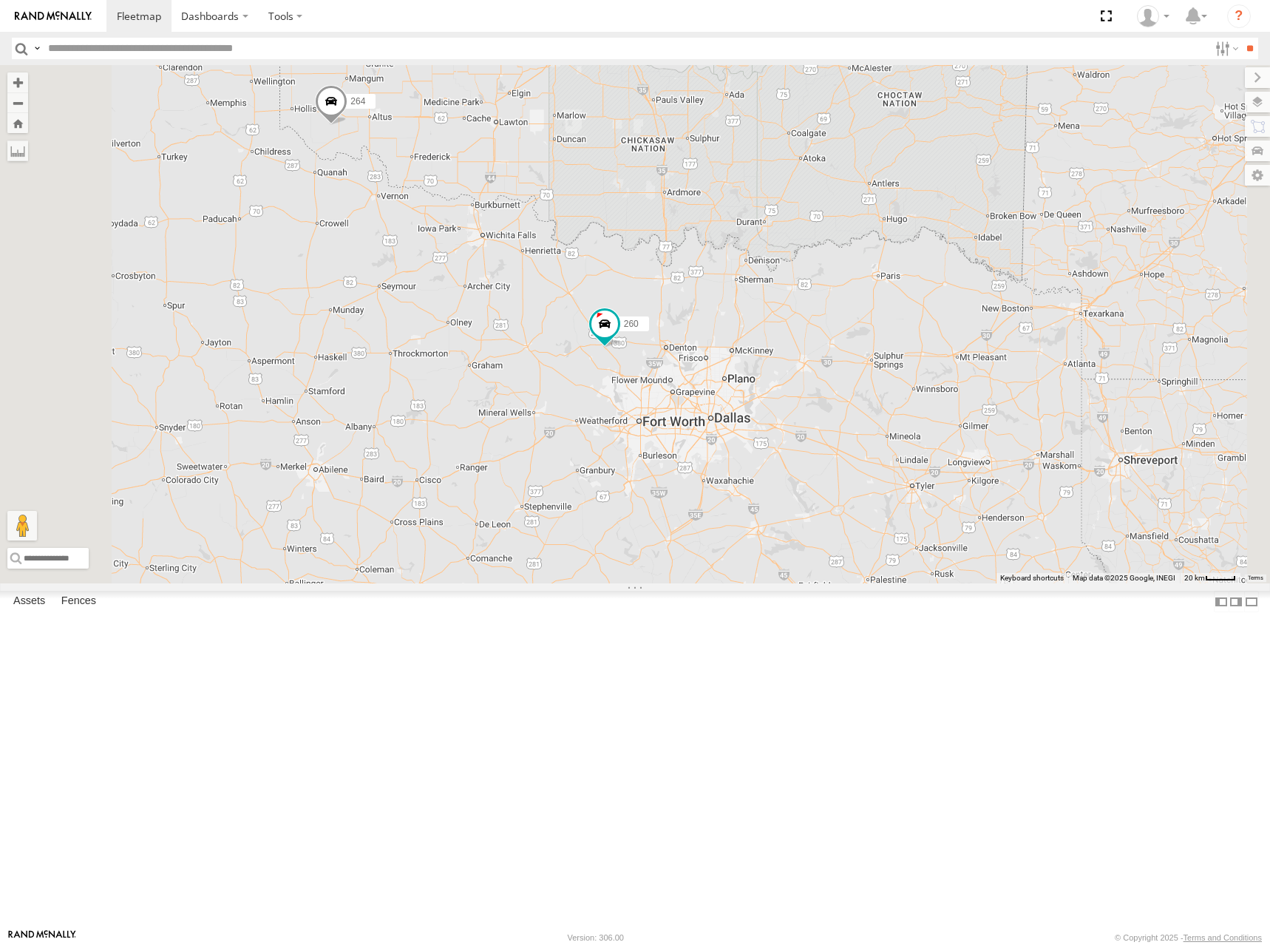
drag, startPoint x: 852, startPoint y: 350, endPoint x: 886, endPoint y: 408, distance: 67.3
click at [886, 408] on div "244 298 232 296 264 260" at bounding box center [635, 324] width 1270 height 518
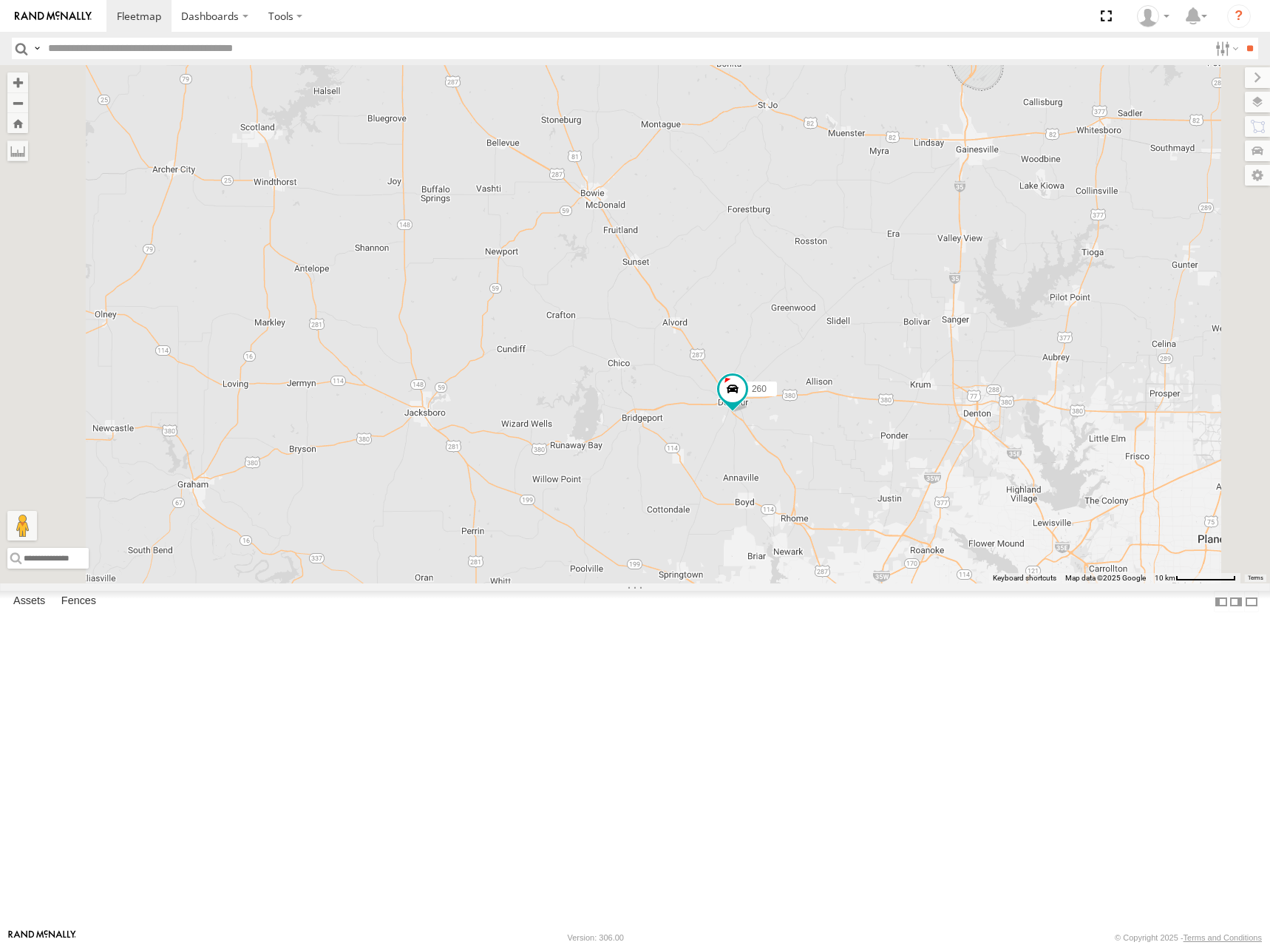
drag, startPoint x: 759, startPoint y: 236, endPoint x: 838, endPoint y: 376, distance: 160.6
click at [838, 376] on div "244 298 232 296 264 260" at bounding box center [635, 324] width 1270 height 518
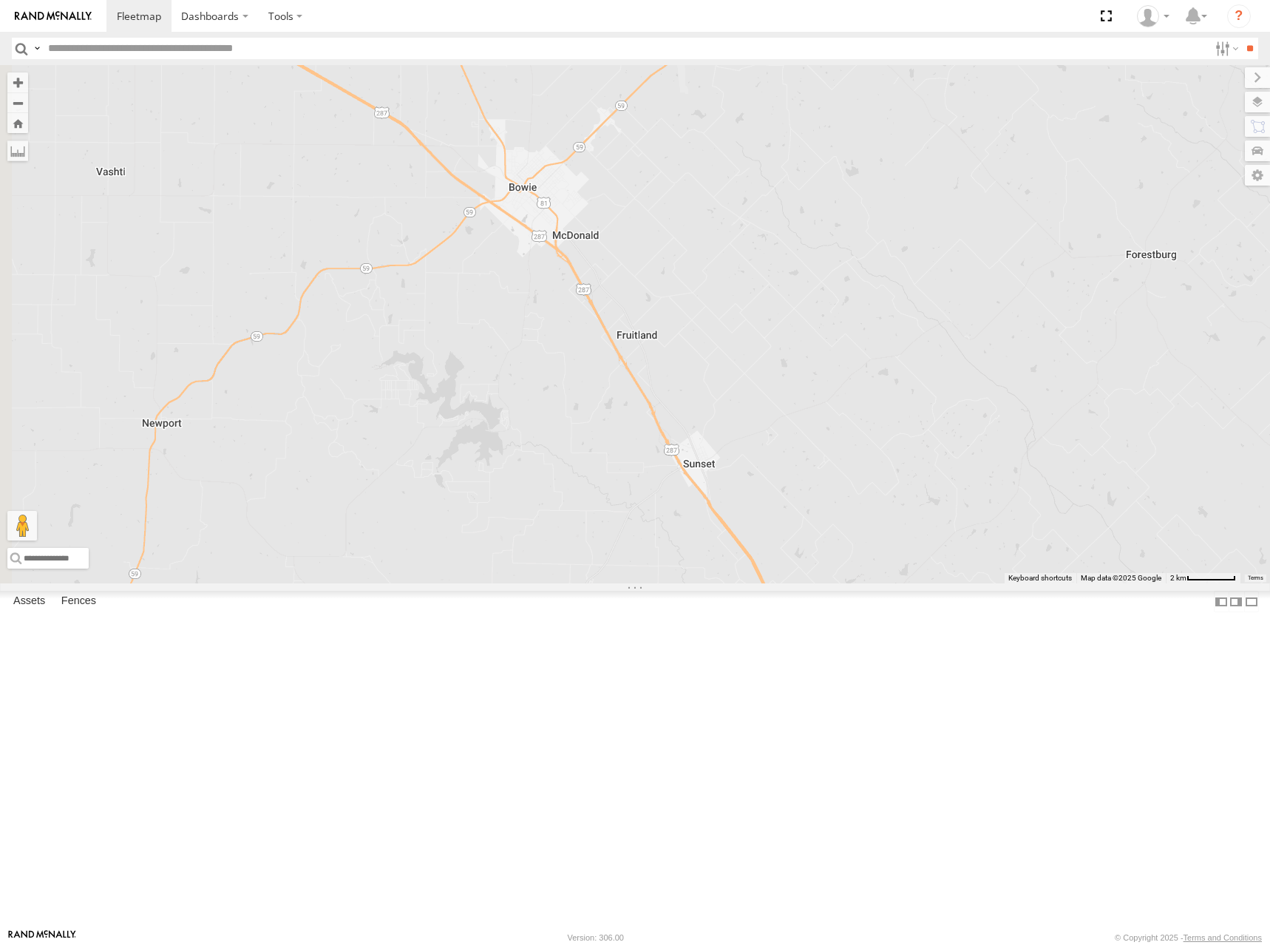
drag, startPoint x: 791, startPoint y: 265, endPoint x: 866, endPoint y: 491, distance: 237.5
click at [866, 491] on div "244 298 232 296 264 260" at bounding box center [635, 324] width 1270 height 518
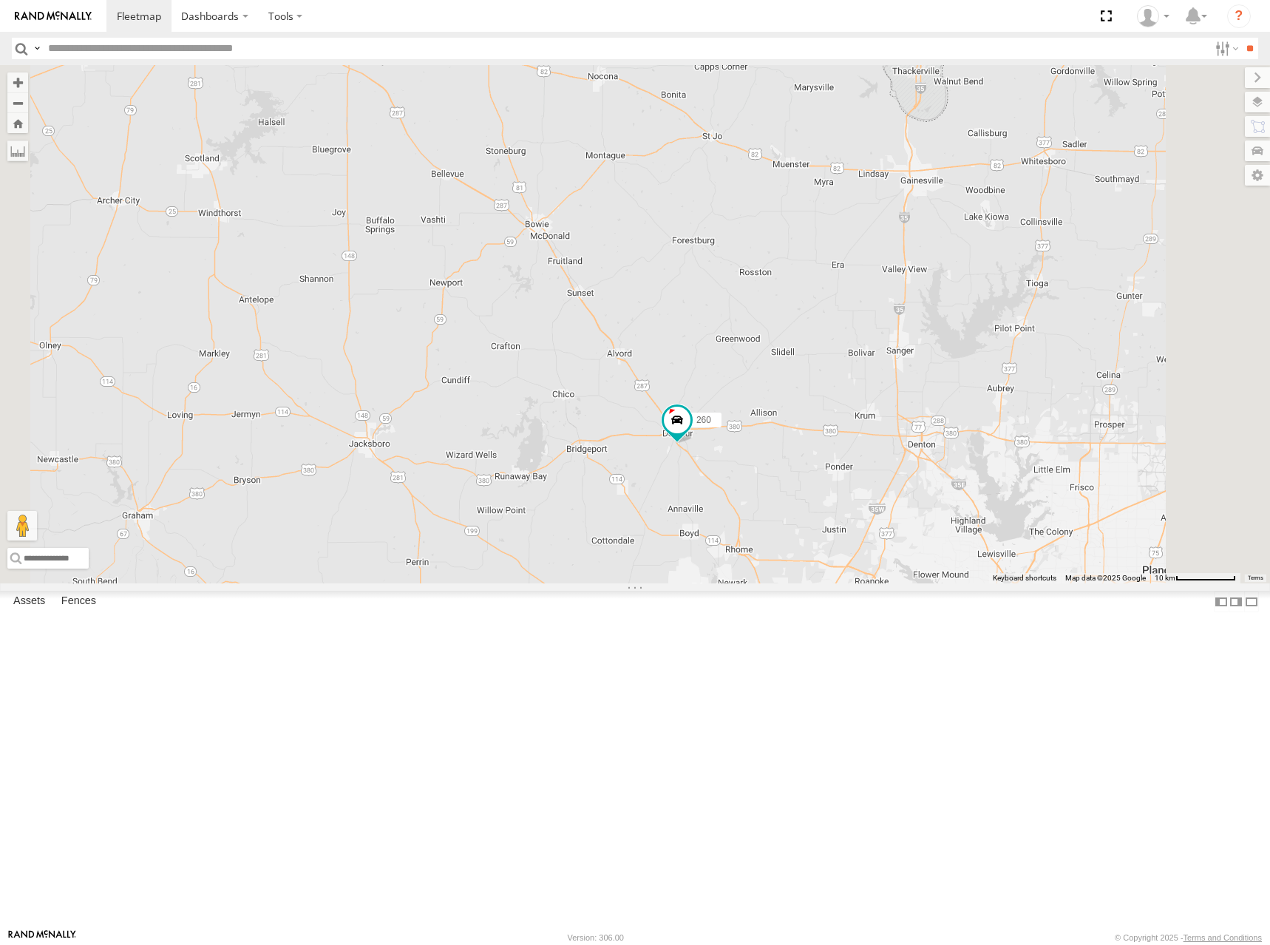
click at [781, 407] on div "244 298 232 296 264 260" at bounding box center [635, 324] width 1270 height 518
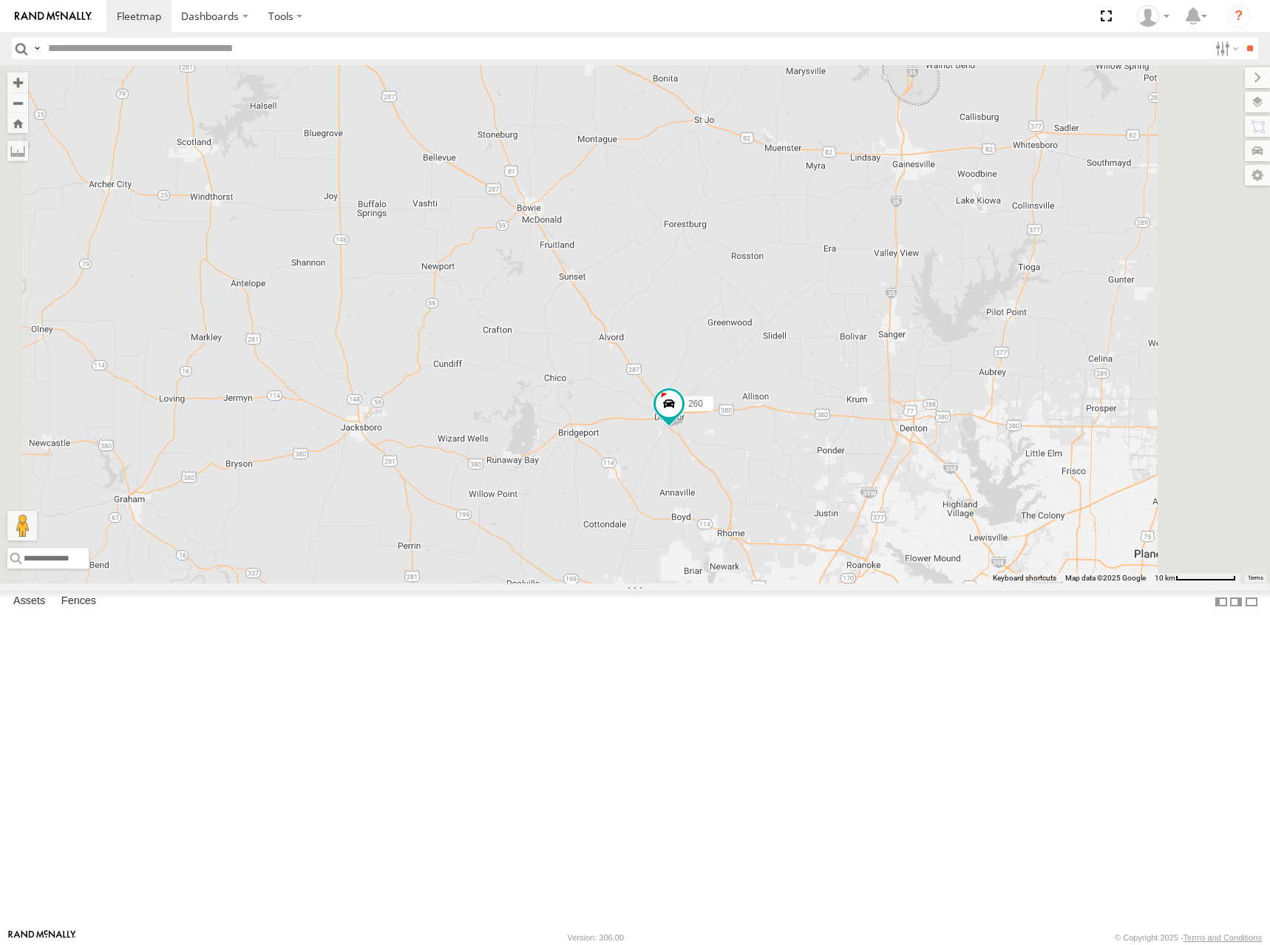
drag, startPoint x: 860, startPoint y: 523, endPoint x: 852, endPoint y: 503, distance: 20.9
click at [852, 503] on div "244 298 232 296 264 260" at bounding box center [635, 324] width 1270 height 518
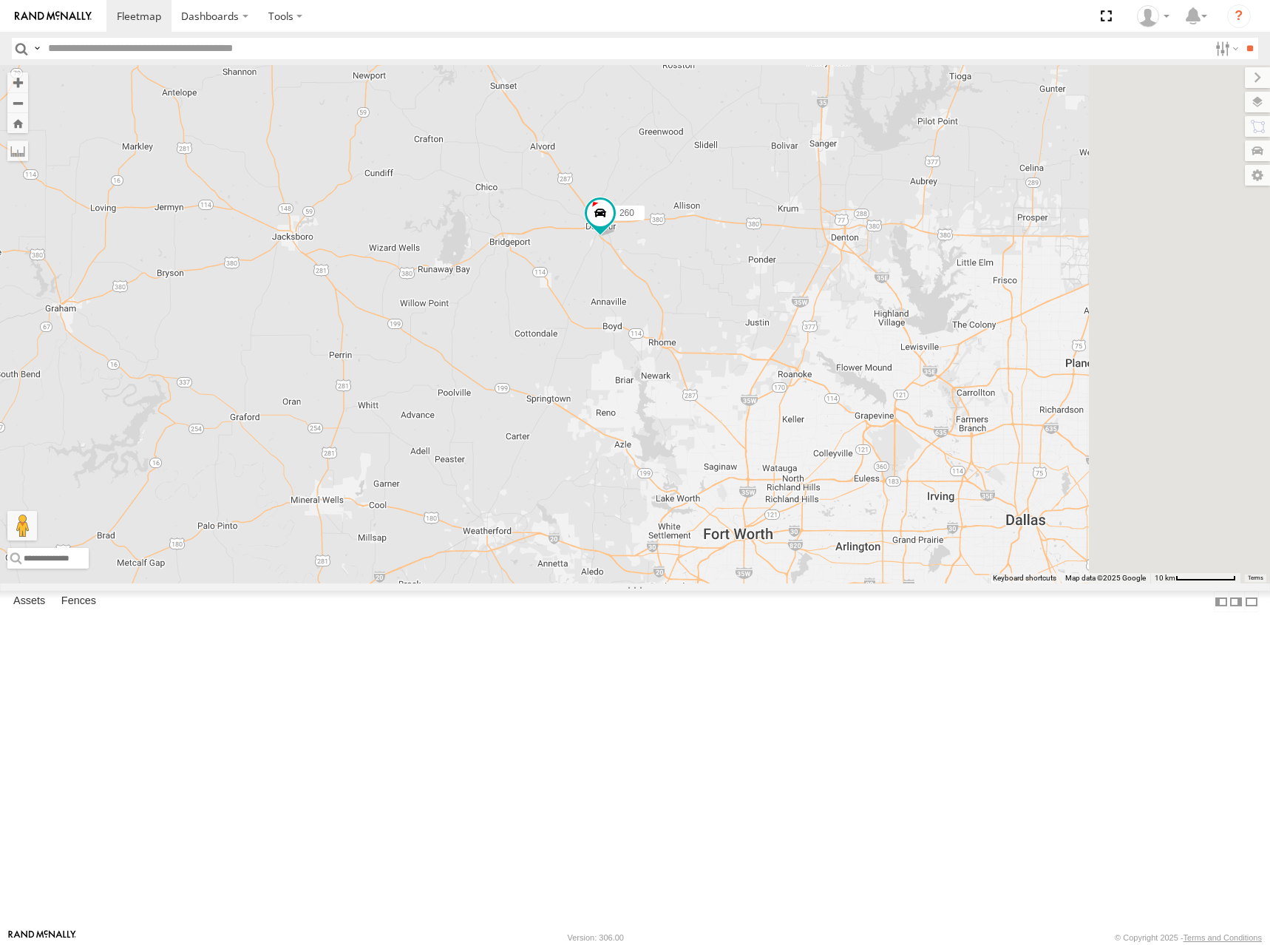
drag, startPoint x: 881, startPoint y: 392, endPoint x: 844, endPoint y: 300, distance: 98.6
click at [844, 300] on div "244 298 232 296 264 260" at bounding box center [635, 324] width 1270 height 518
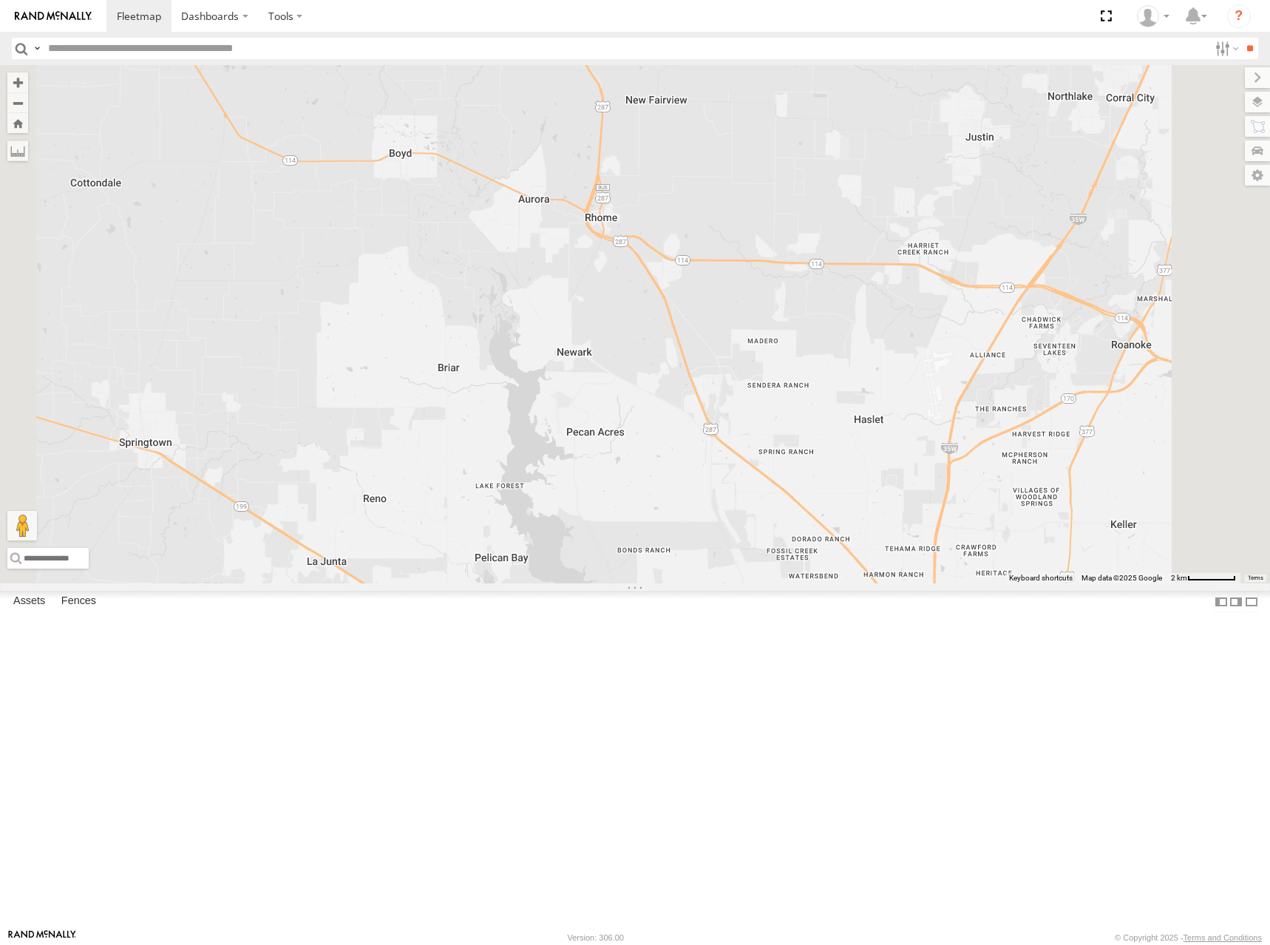
drag, startPoint x: 750, startPoint y: 333, endPoint x: 793, endPoint y: 434, distance: 109.7
click at [793, 434] on div "244 298 232 296 264 260" at bounding box center [635, 324] width 1270 height 518
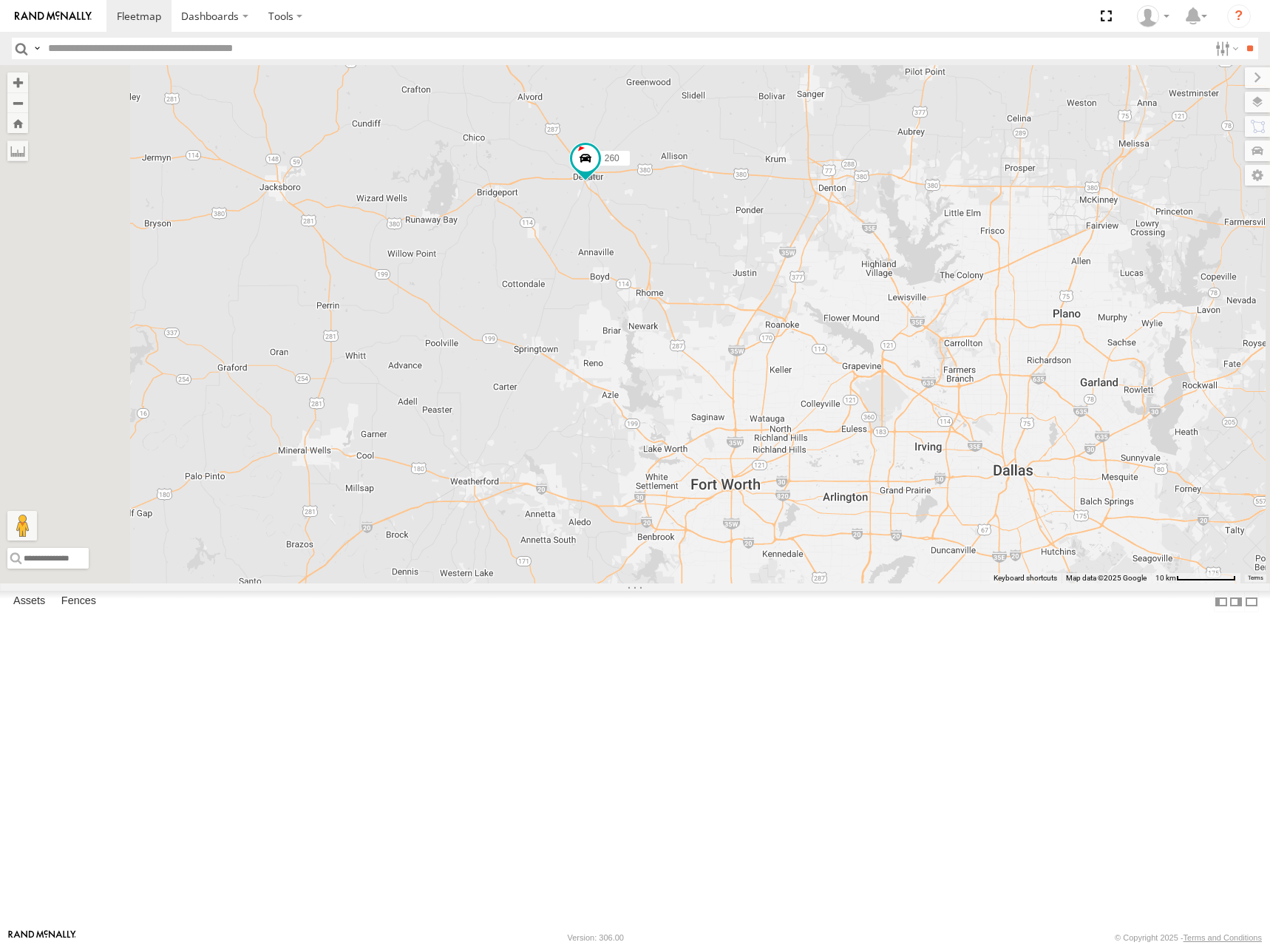
drag, startPoint x: 844, startPoint y: 300, endPoint x: 863, endPoint y: 397, distance: 98.7
click at [863, 397] on div "244 298 232 296 264 260" at bounding box center [635, 324] width 1270 height 518
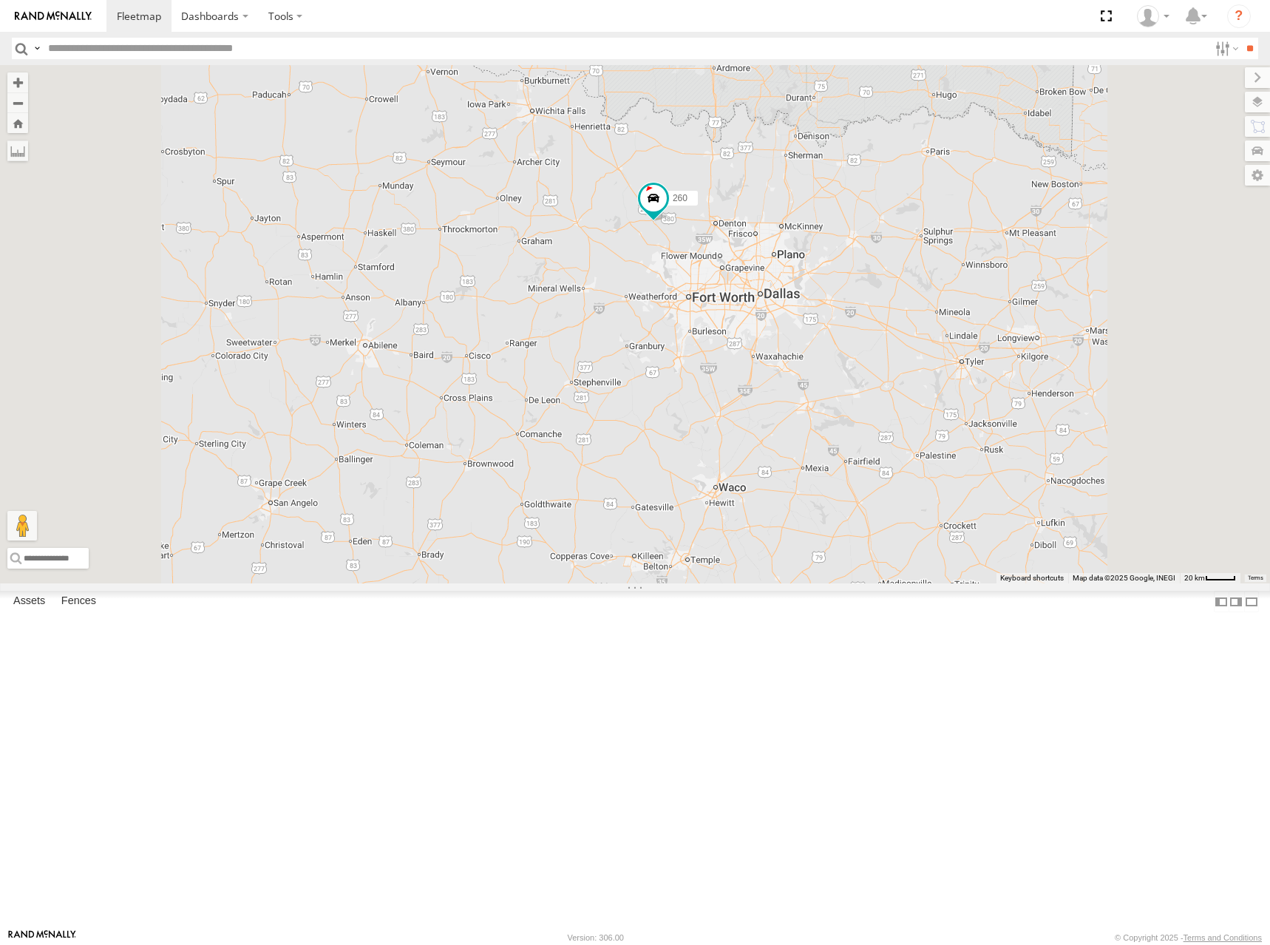
drag, startPoint x: 830, startPoint y: 312, endPoint x: 824, endPoint y: 330, distance: 19.4
click at [824, 330] on div "244 298 232 296 264 260" at bounding box center [635, 324] width 1270 height 518
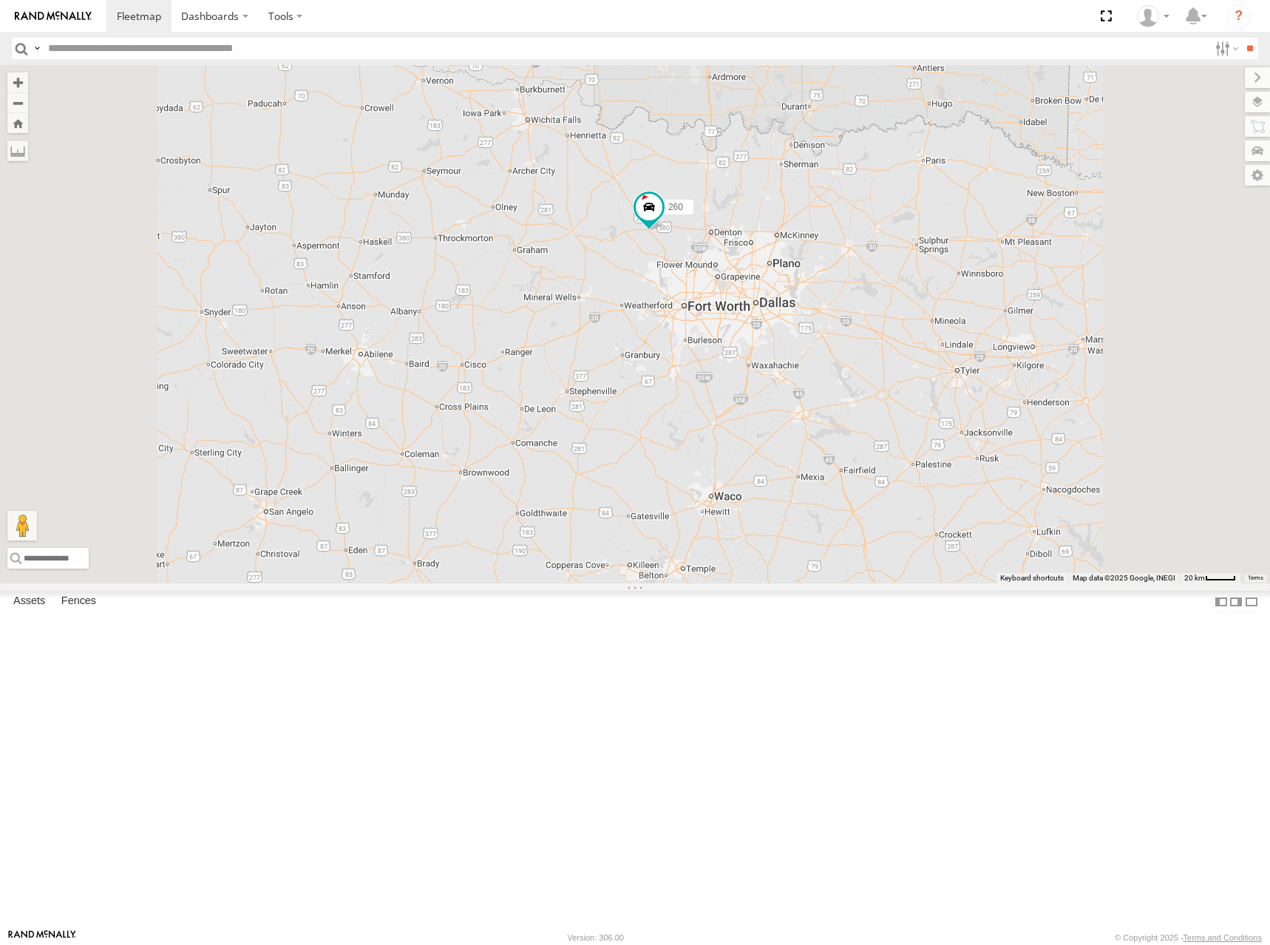
click at [832, 276] on div "244 298 232 296 264 260" at bounding box center [635, 324] width 1270 height 518
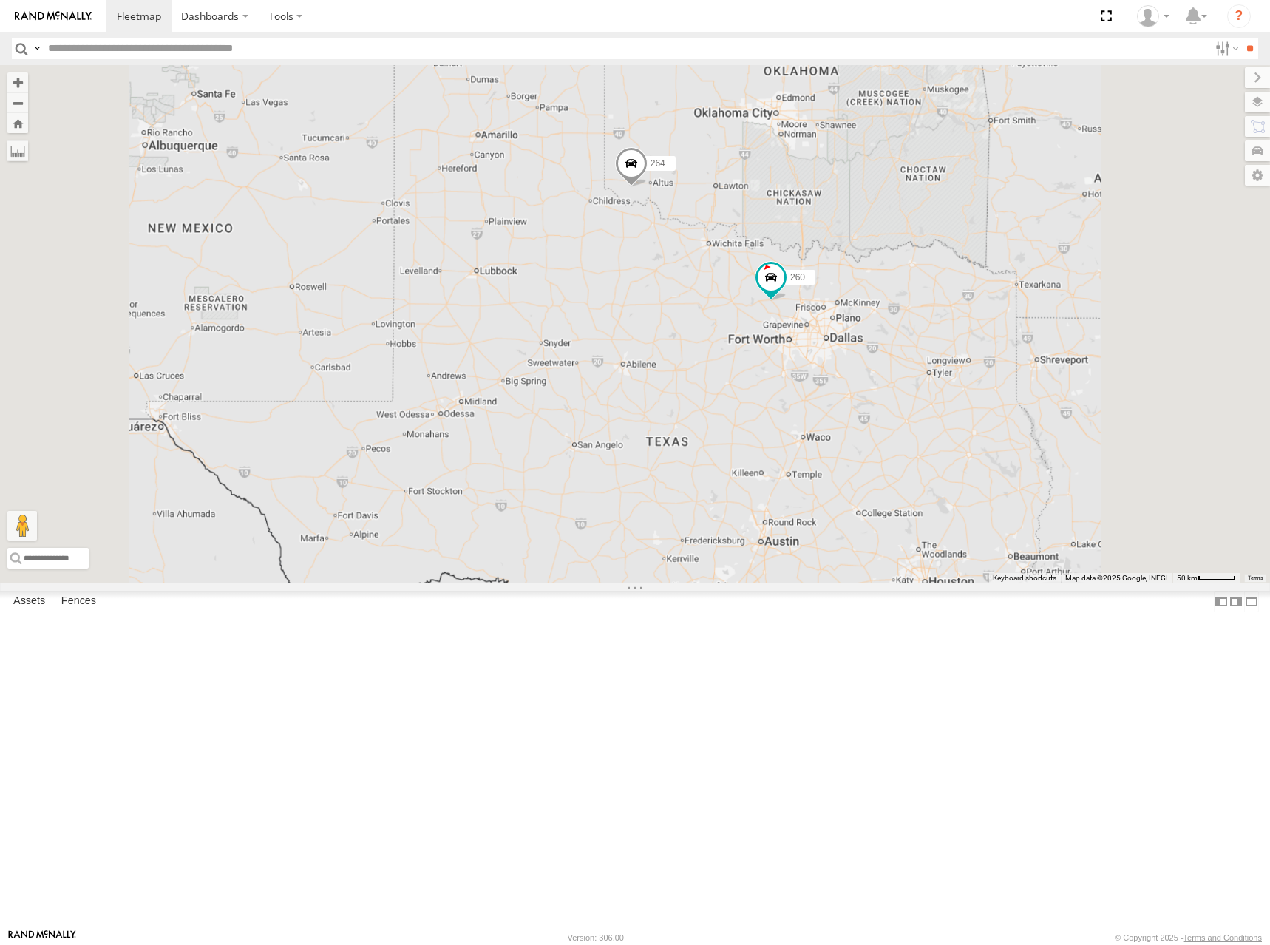
drag, startPoint x: 1030, startPoint y: 228, endPoint x: 1002, endPoint y: 367, distance: 140.9
click at [1002, 367] on div "244 298 232 296 264 260" at bounding box center [635, 324] width 1270 height 518
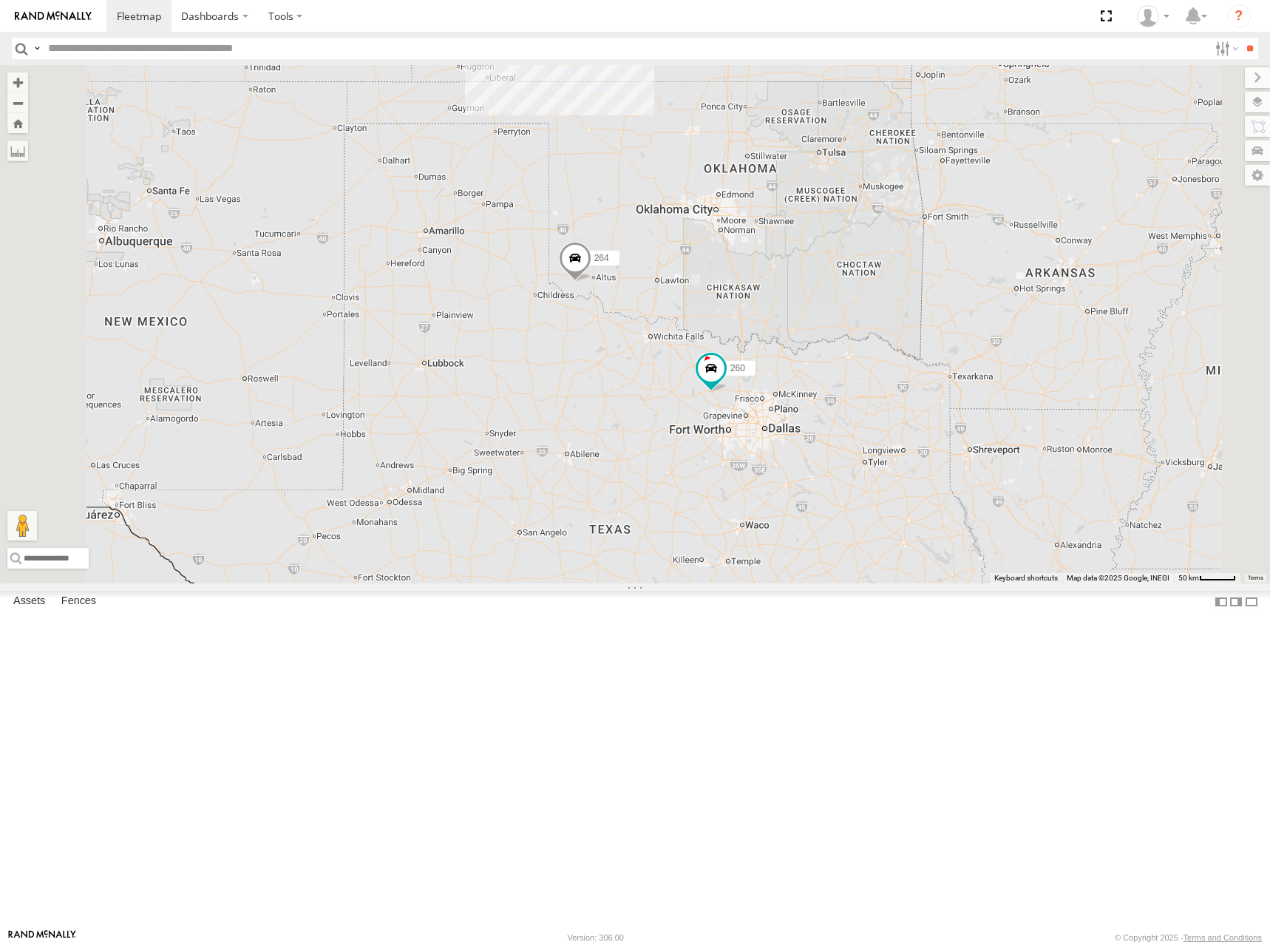
drag, startPoint x: 1078, startPoint y: 262, endPoint x: 1001, endPoint y: 386, distance: 145.4
click at [1001, 386] on div "244 298 264 260 2" at bounding box center [635, 324] width 1270 height 518
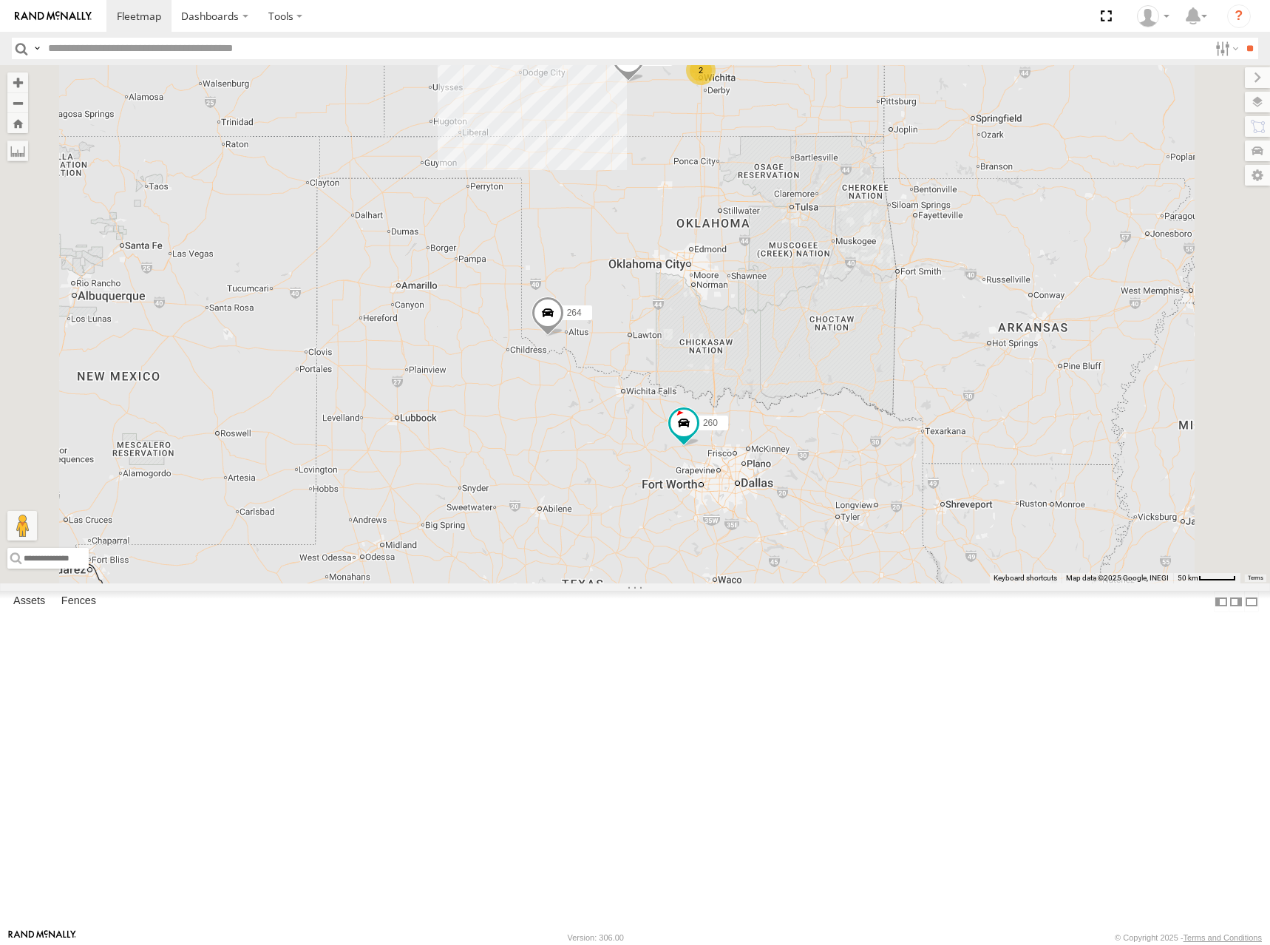
drag, startPoint x: 963, startPoint y: 245, endPoint x: 951, endPoint y: 332, distance: 87.4
click at [951, 332] on div "244 298 264 260 2 246 3" at bounding box center [635, 324] width 1270 height 518
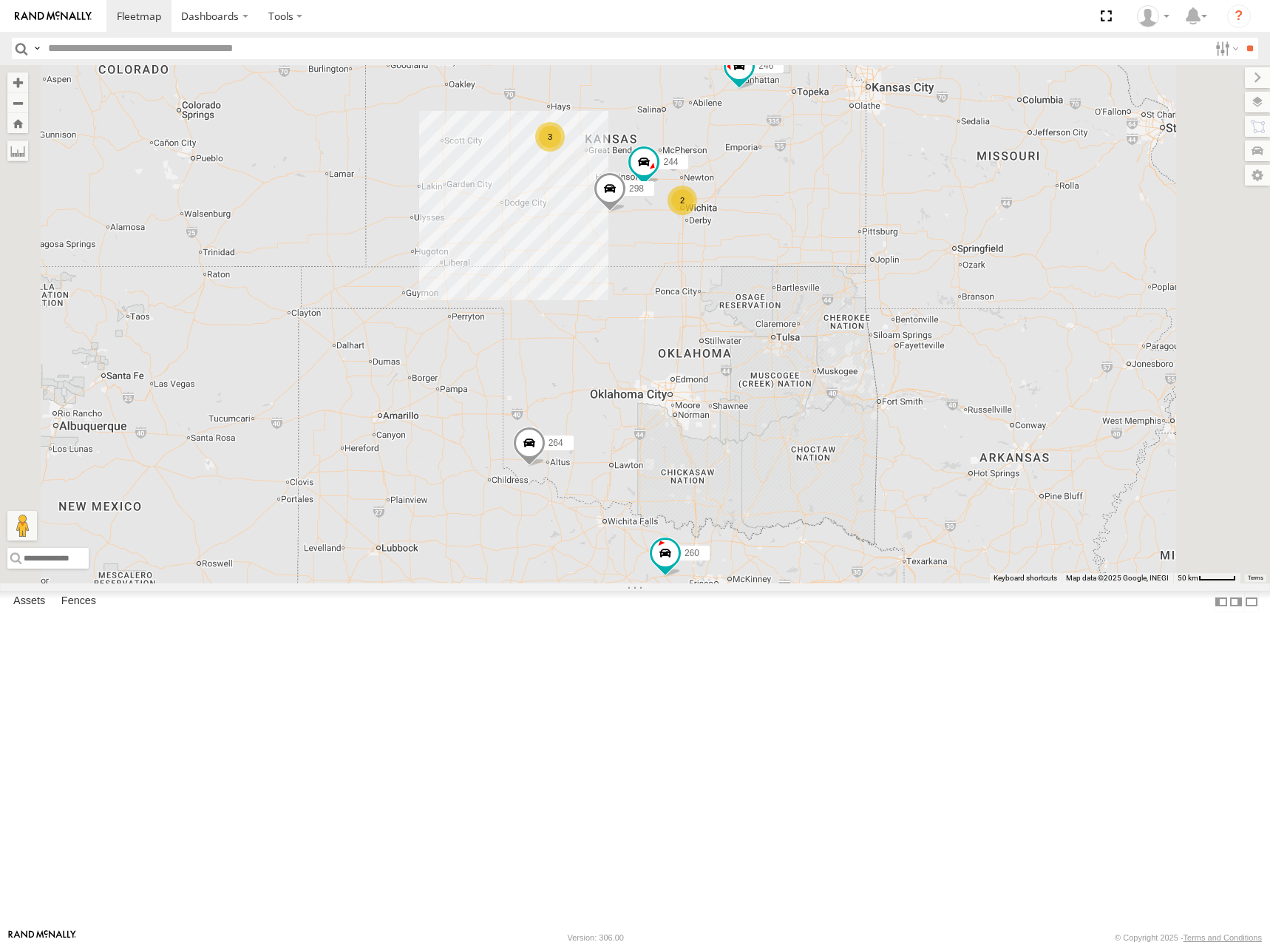
drag, startPoint x: 1039, startPoint y: 229, endPoint x: 1034, endPoint y: 271, distance: 42.6
click at [1034, 271] on div "244 298 264 260 2 246 3 266" at bounding box center [635, 324] width 1270 height 518
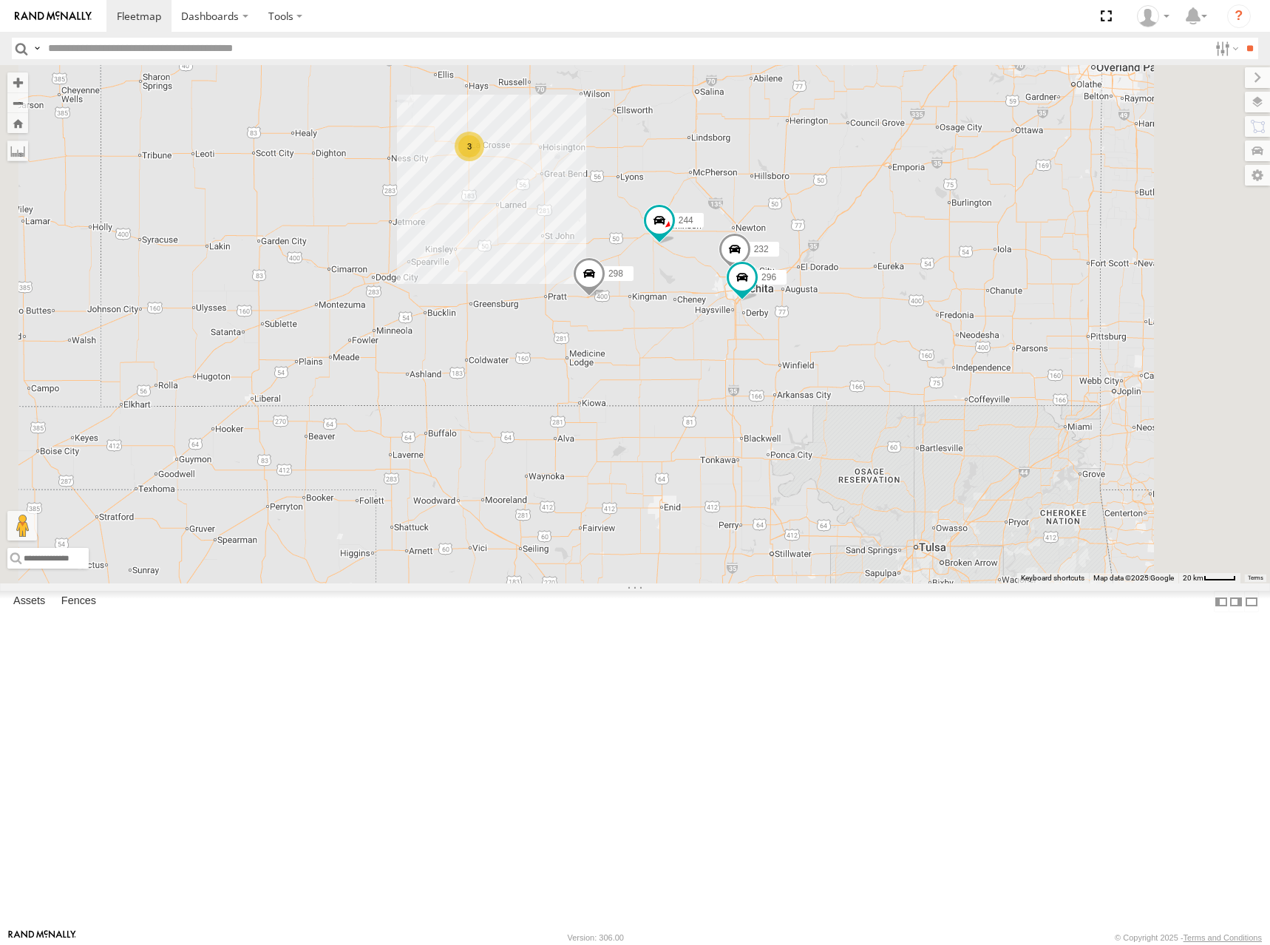
drag, startPoint x: 988, startPoint y: 299, endPoint x: 1016, endPoint y: 293, distance: 28.2
click at [1016, 293] on div "244 298 264 260 246 266 3 232 296" at bounding box center [635, 324] width 1270 height 518
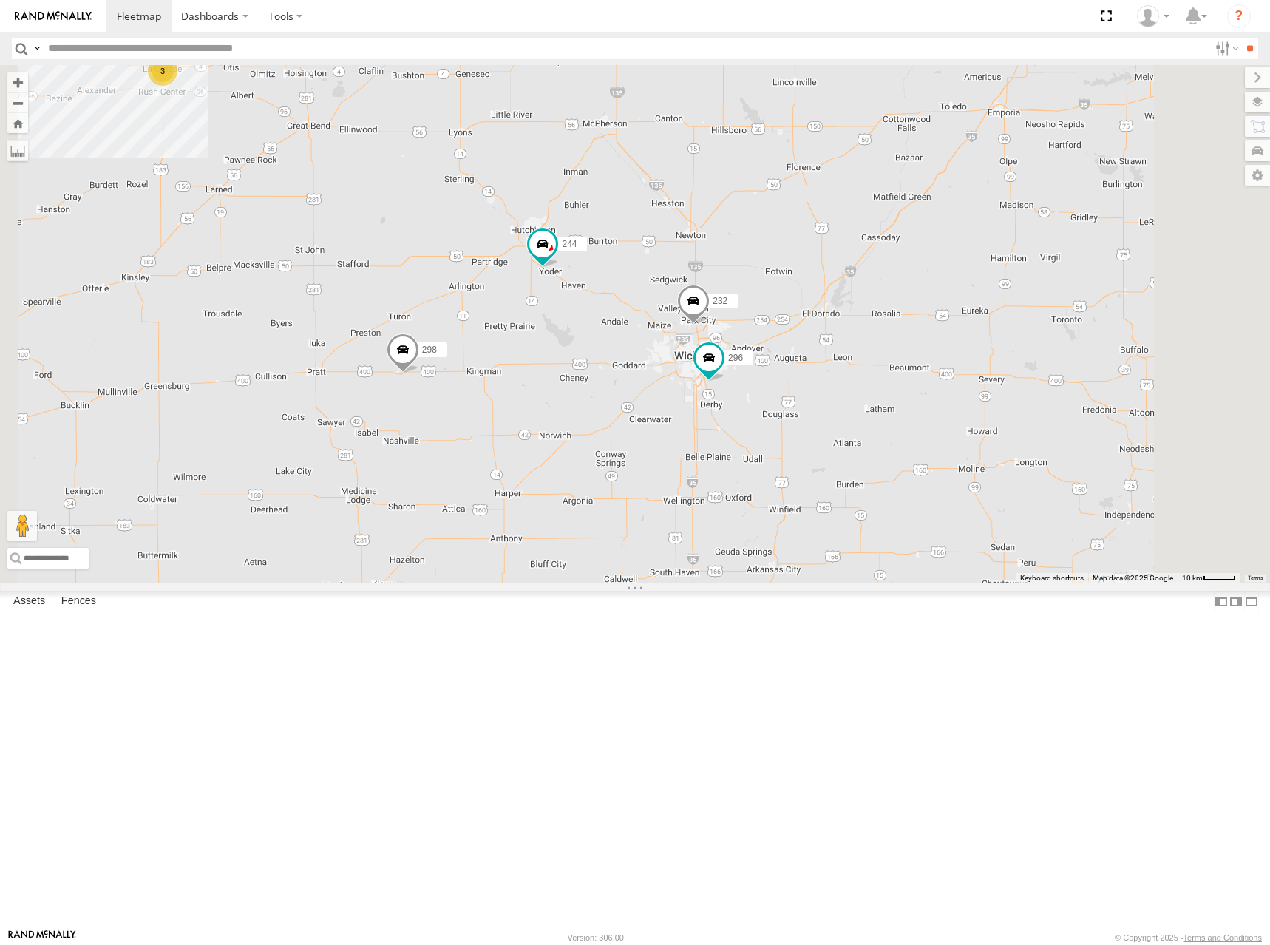
drag, startPoint x: 961, startPoint y: 373, endPoint x: 880, endPoint y: 410, distance: 89.6
click at [880, 410] on div "244 298 264 260 246 266 232 296 3" at bounding box center [635, 324] width 1270 height 518
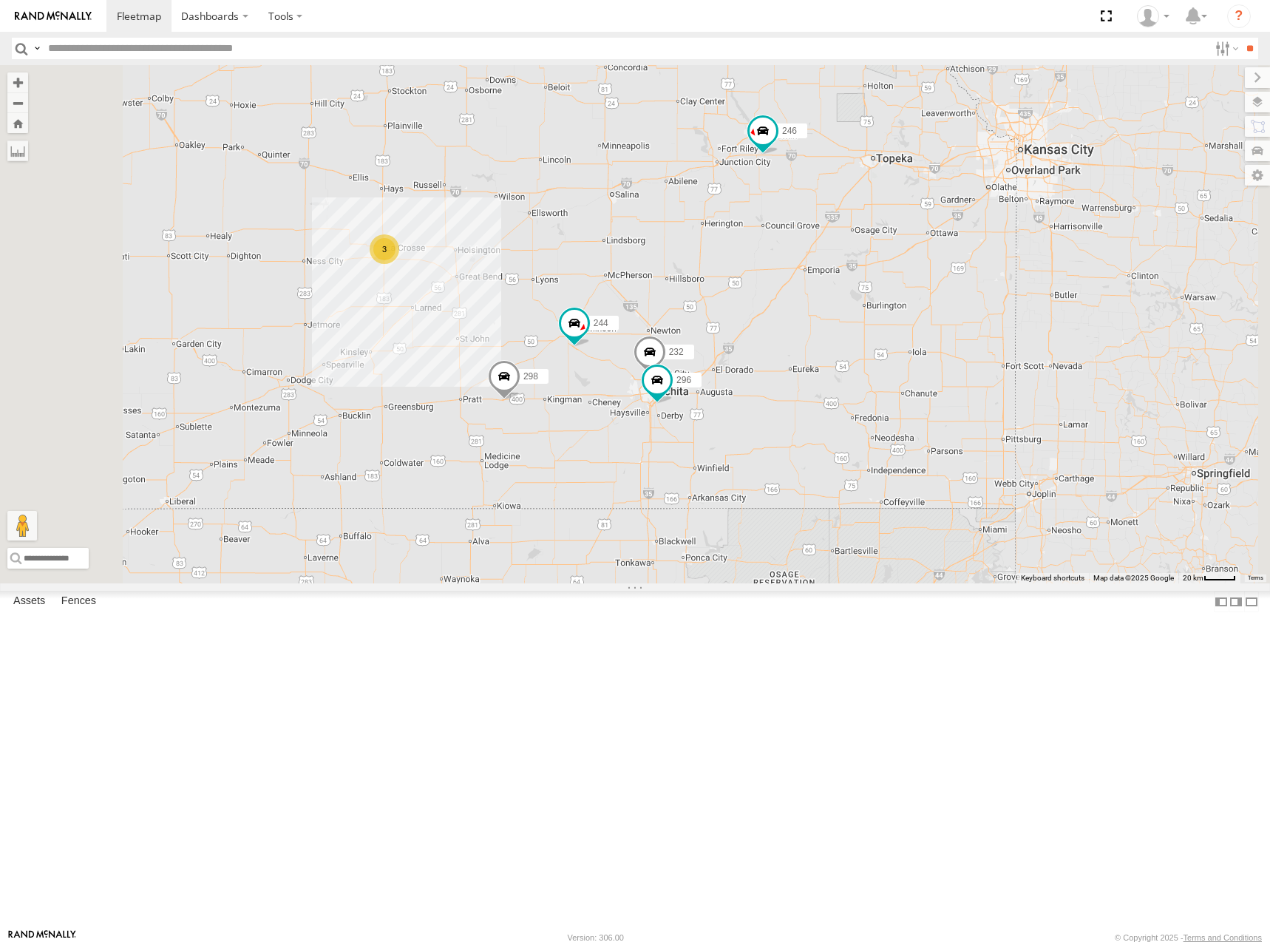
drag, startPoint x: 977, startPoint y: 314, endPoint x: 931, endPoint y: 412, distance: 107.8
click at [931, 412] on div "244 298 264 260 246 266 232 296 3" at bounding box center [635, 324] width 1270 height 518
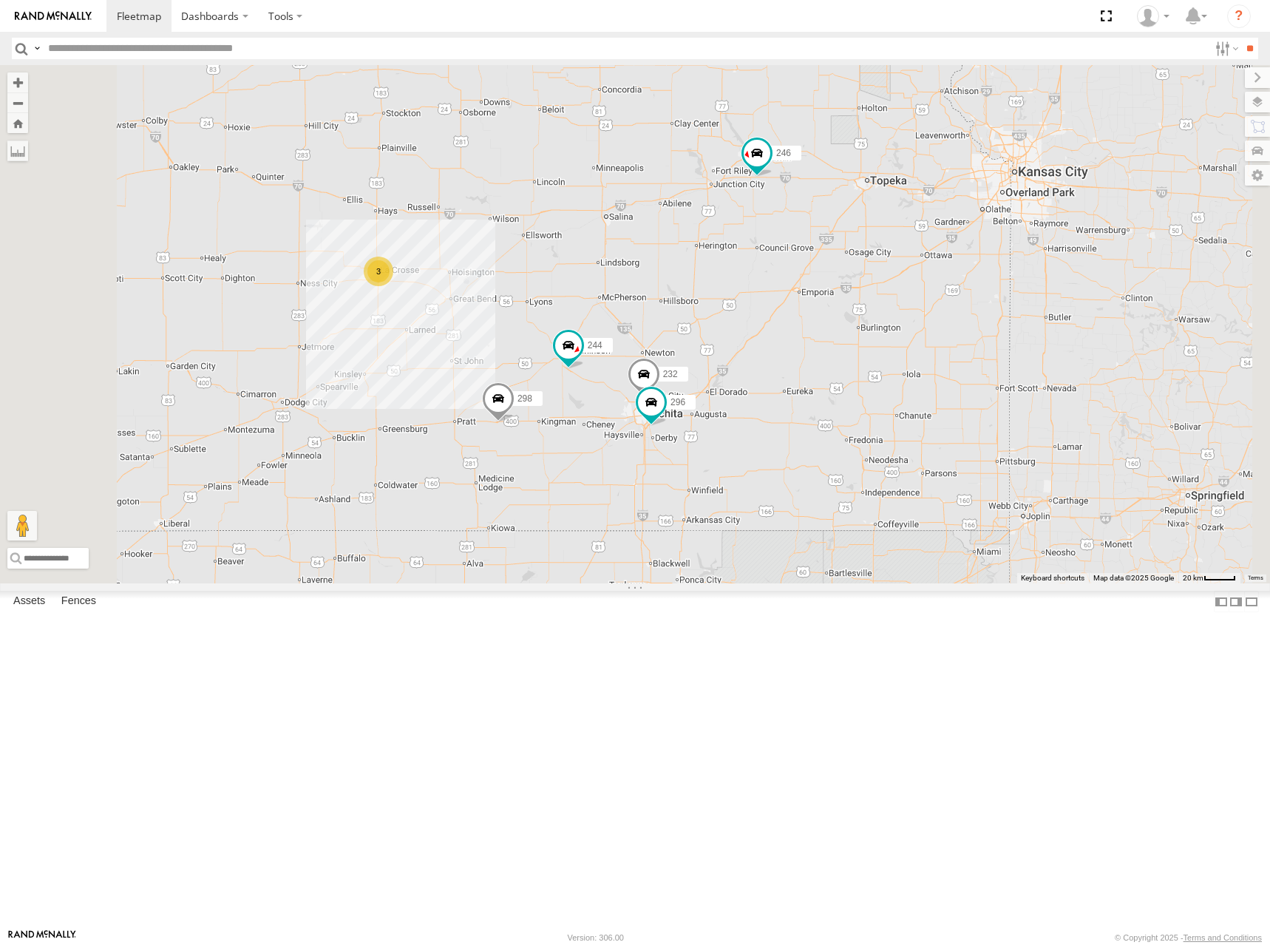
drag, startPoint x: 760, startPoint y: 441, endPoint x: 755, endPoint y: 461, distance: 20.6
click at [755, 461] on div "244 298 264 260 246 266 232 296 3" at bounding box center [635, 324] width 1270 height 518
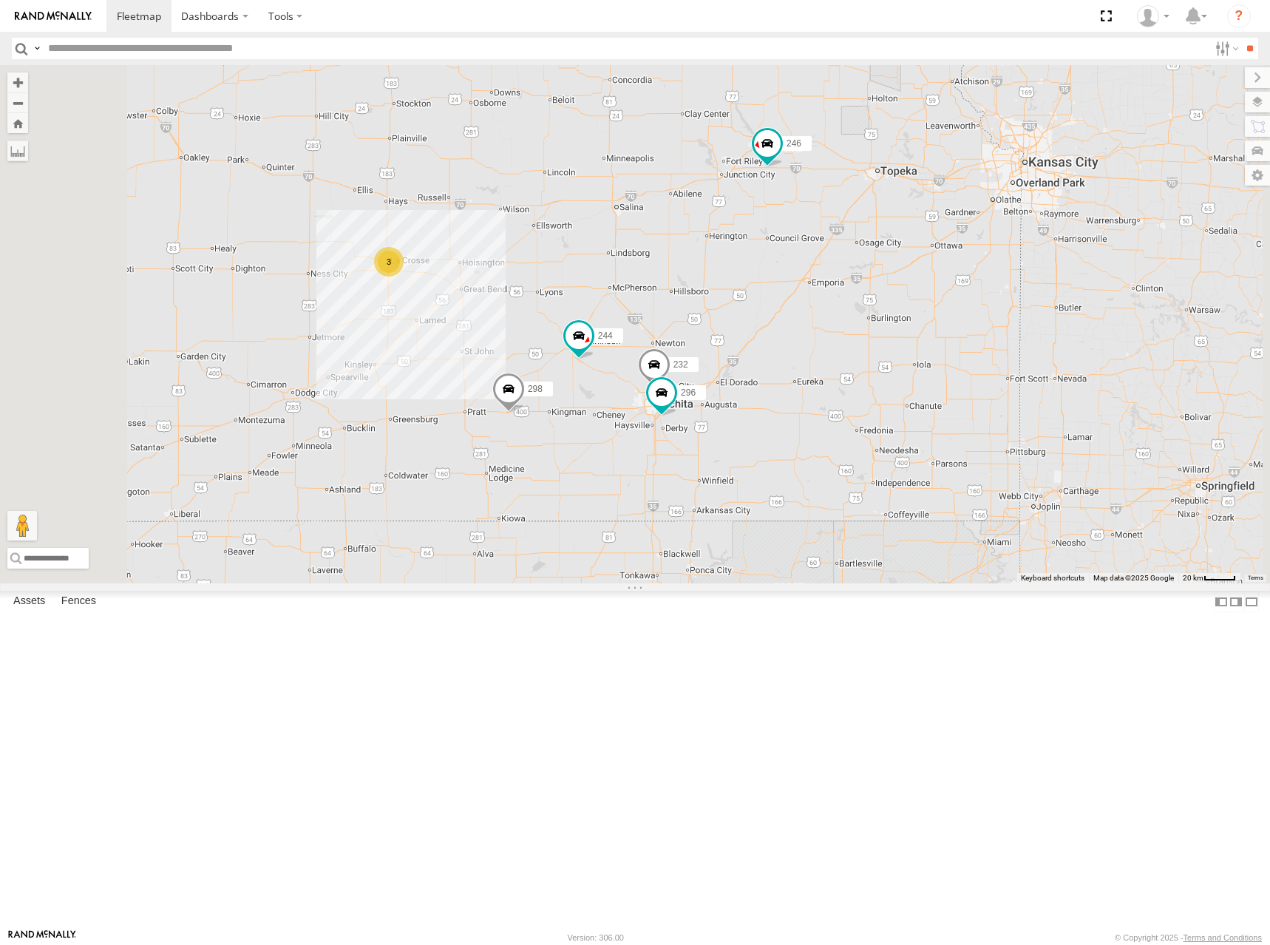
drag, startPoint x: 683, startPoint y: 478, endPoint x: 699, endPoint y: 466, distance: 19.5
click at [699, 466] on div "244 298 264 260 246 266 232 296 3" at bounding box center [635, 324] width 1270 height 518
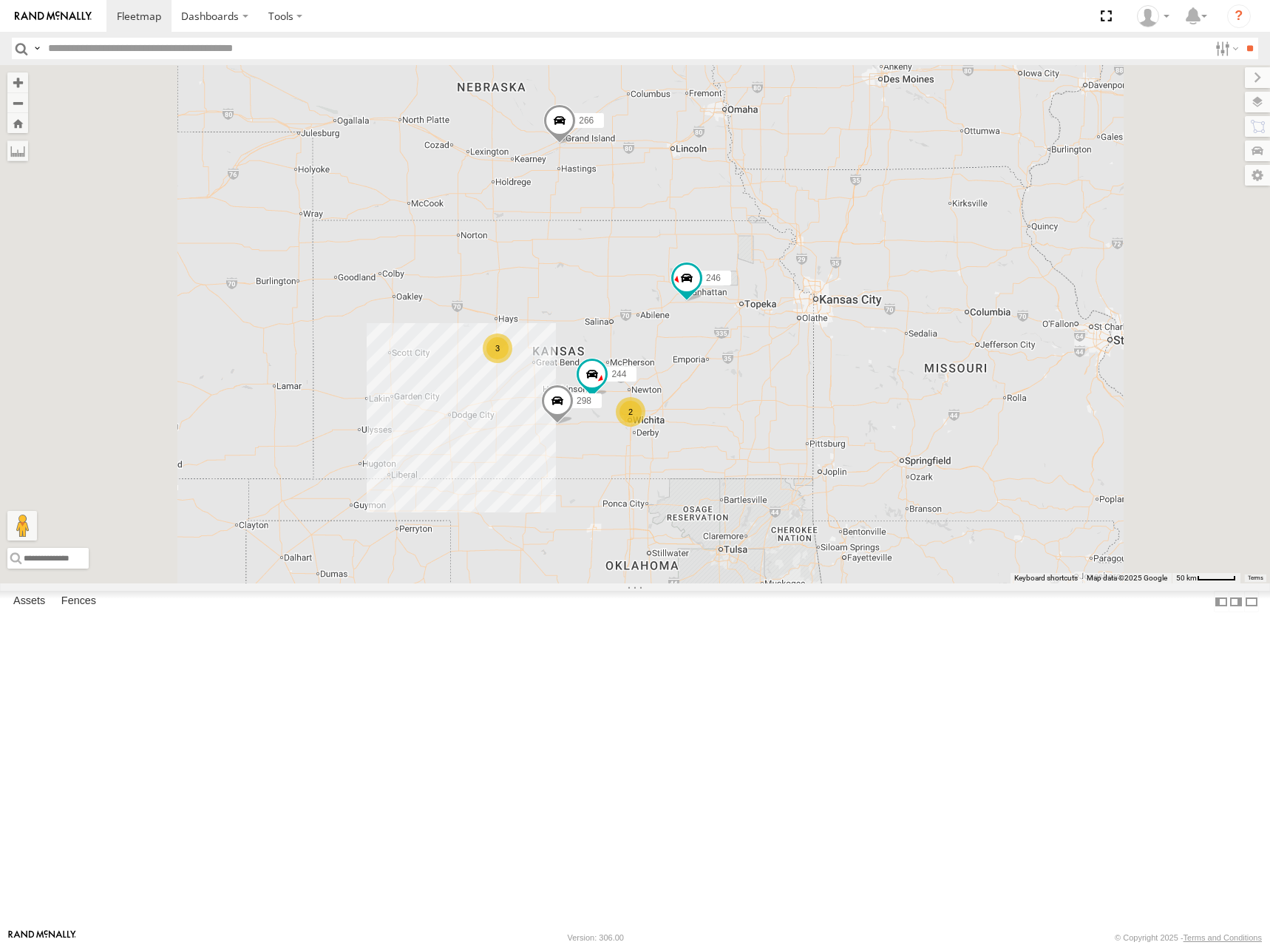
click at [781, 443] on div "264 260 246 266 244 298 3 2" at bounding box center [635, 324] width 1270 height 518
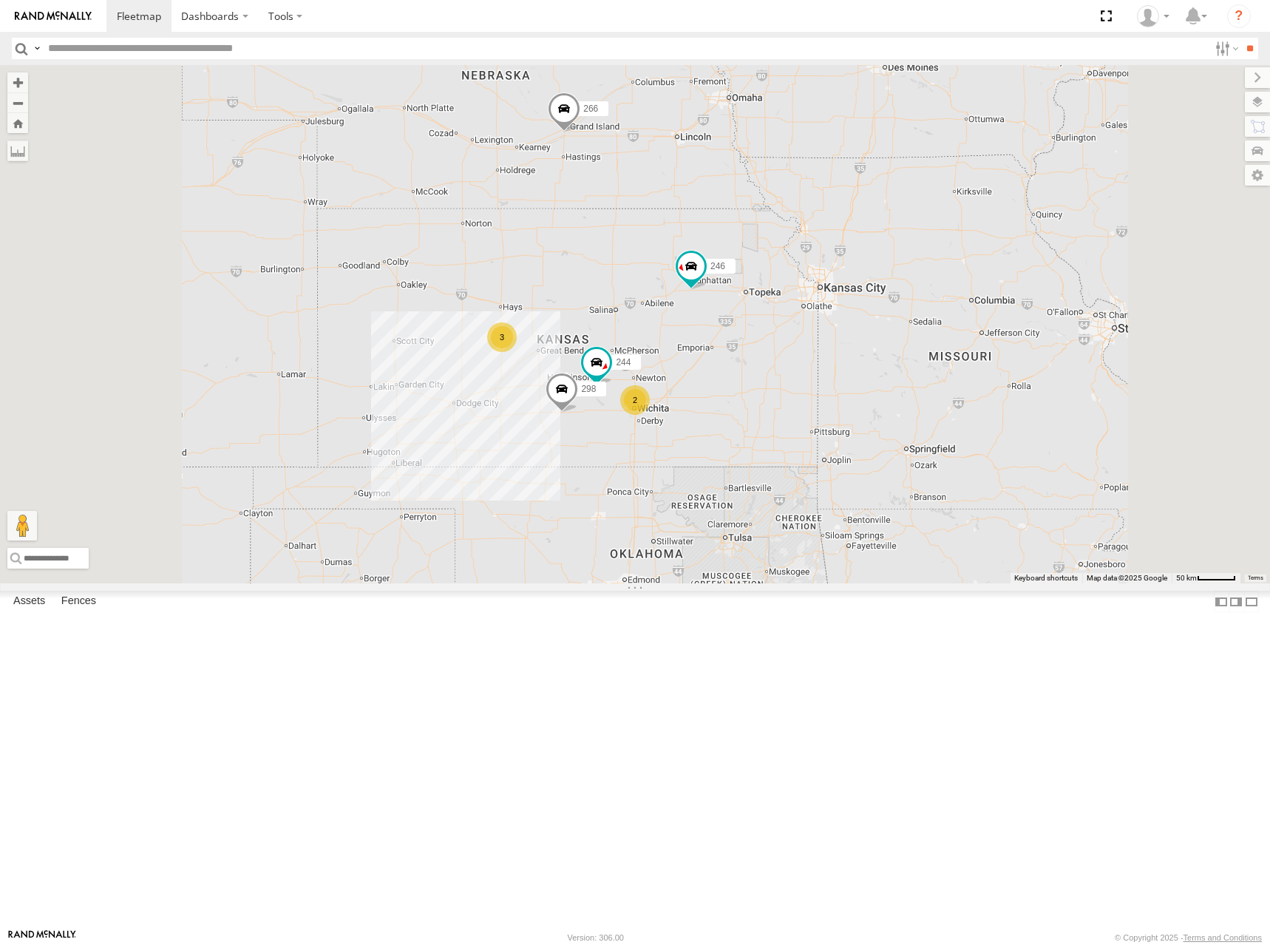
drag, startPoint x: 781, startPoint y: 443, endPoint x: 807, endPoint y: 431, distance: 28.5
click at [807, 431] on div "264 260 246 266 244 298 3 2" at bounding box center [635, 324] width 1270 height 518
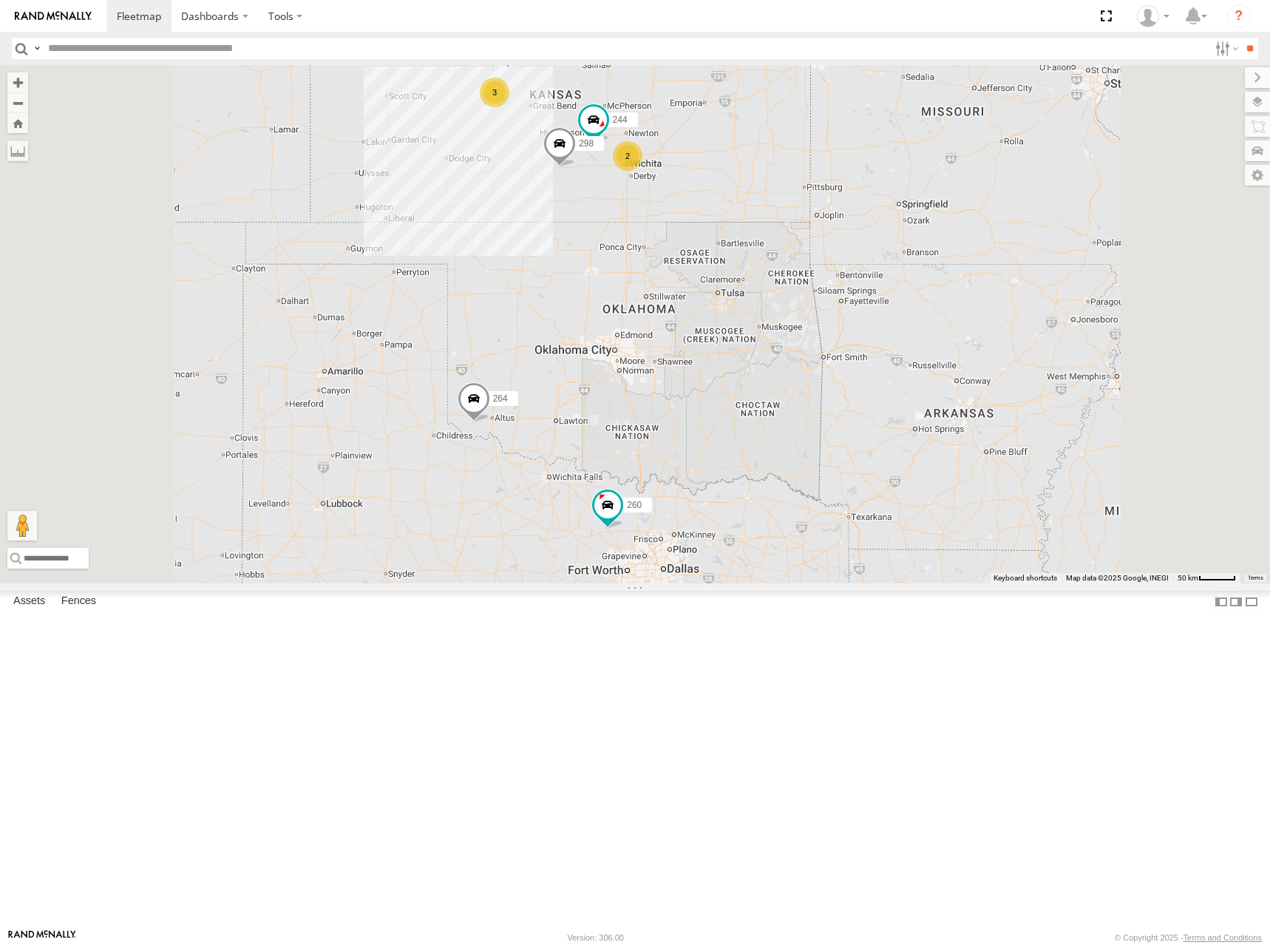
drag, startPoint x: 756, startPoint y: 199, endPoint x: 781, endPoint y: 228, distance: 38.3
click at [781, 228] on div "264 260 246 266 244 298 3 2" at bounding box center [635, 324] width 1270 height 518
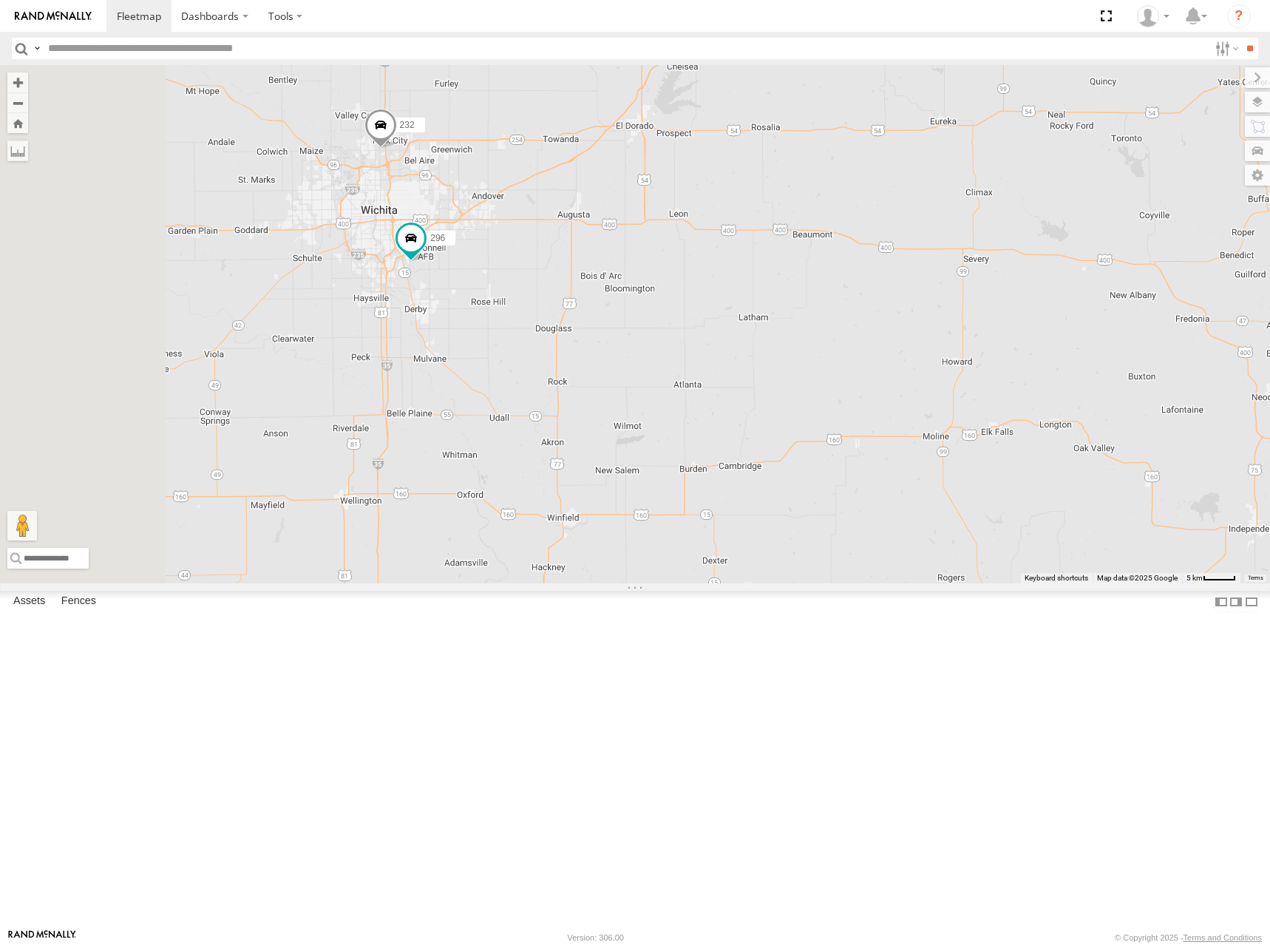
drag, startPoint x: 497, startPoint y: 445, endPoint x: 686, endPoint y: 467, distance: 190.5
click at [686, 467] on div "246 264 266 260 270 232 296" at bounding box center [635, 324] width 1270 height 518
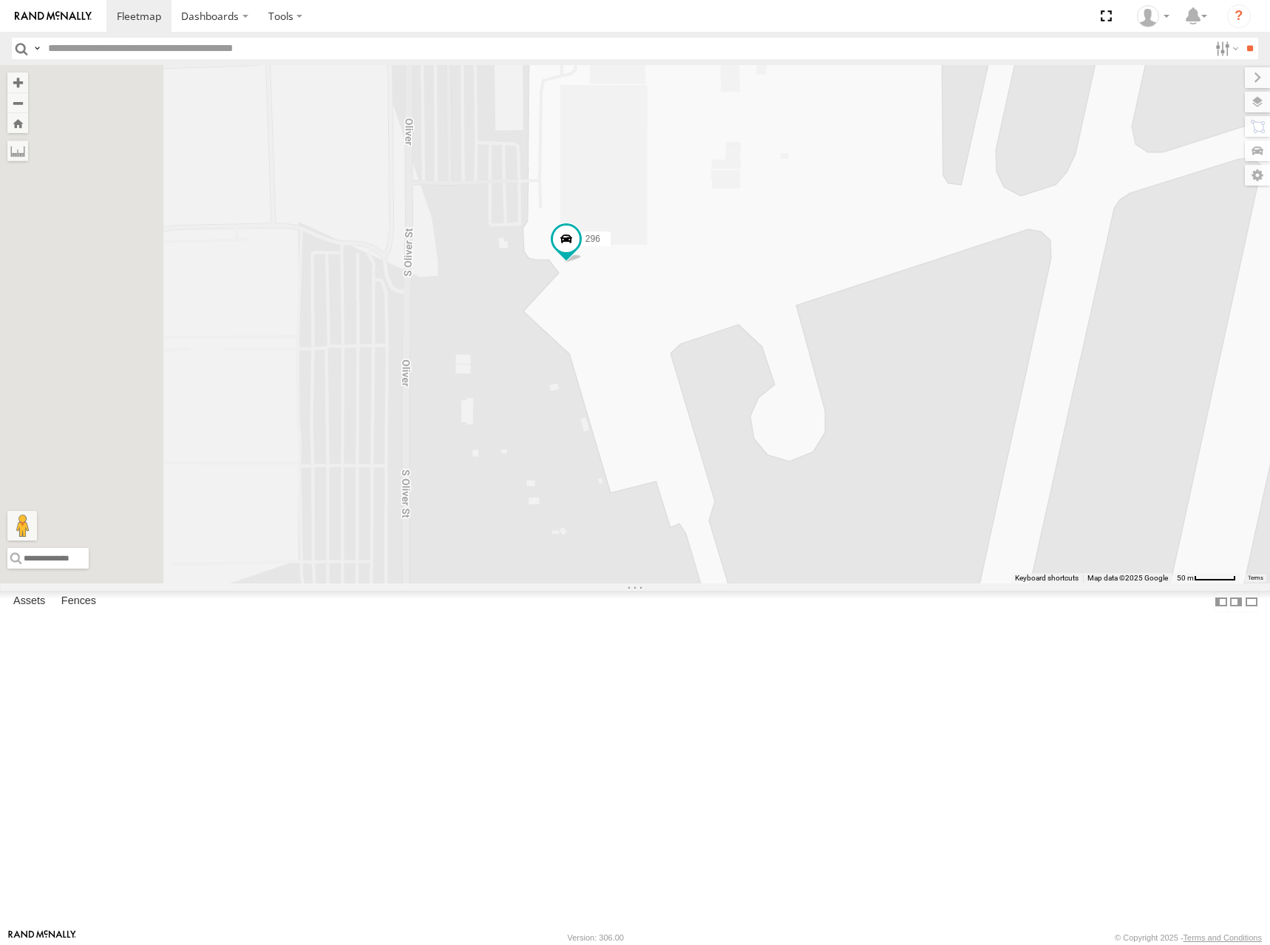
drag, startPoint x: 497, startPoint y: 465, endPoint x: 652, endPoint y: 495, distance: 158.0
click at [652, 495] on div "246 264 266 260 270 232 296" at bounding box center [635, 324] width 1270 height 518
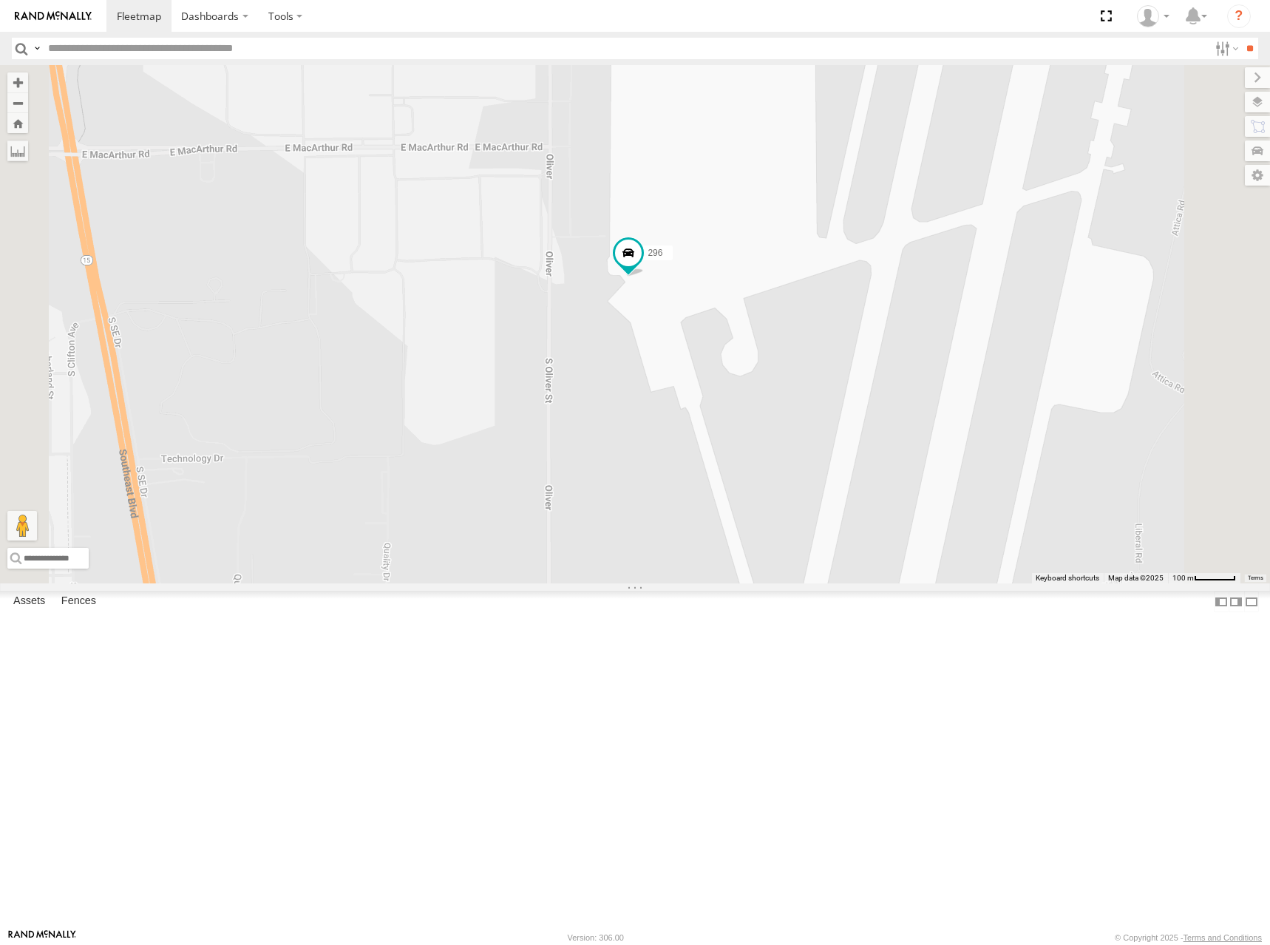
drag, startPoint x: 680, startPoint y: 413, endPoint x: 853, endPoint y: 492, distance: 190.5
click at [853, 492] on div "296" at bounding box center [635, 324] width 1270 height 518
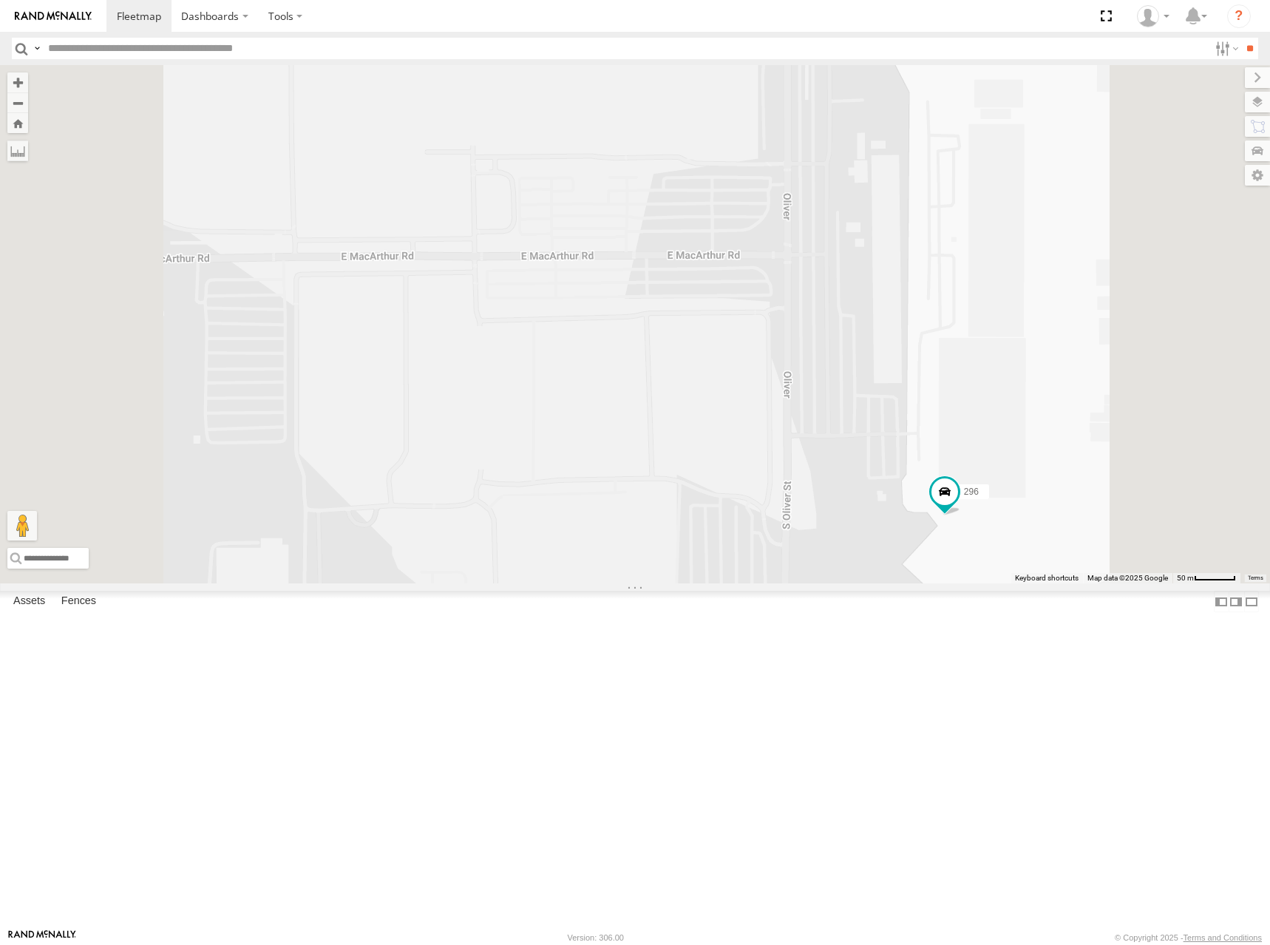
drag, startPoint x: 643, startPoint y: 455, endPoint x: 1014, endPoint y: 435, distance: 371.7
click at [1014, 435] on div "296" at bounding box center [635, 324] width 1270 height 518
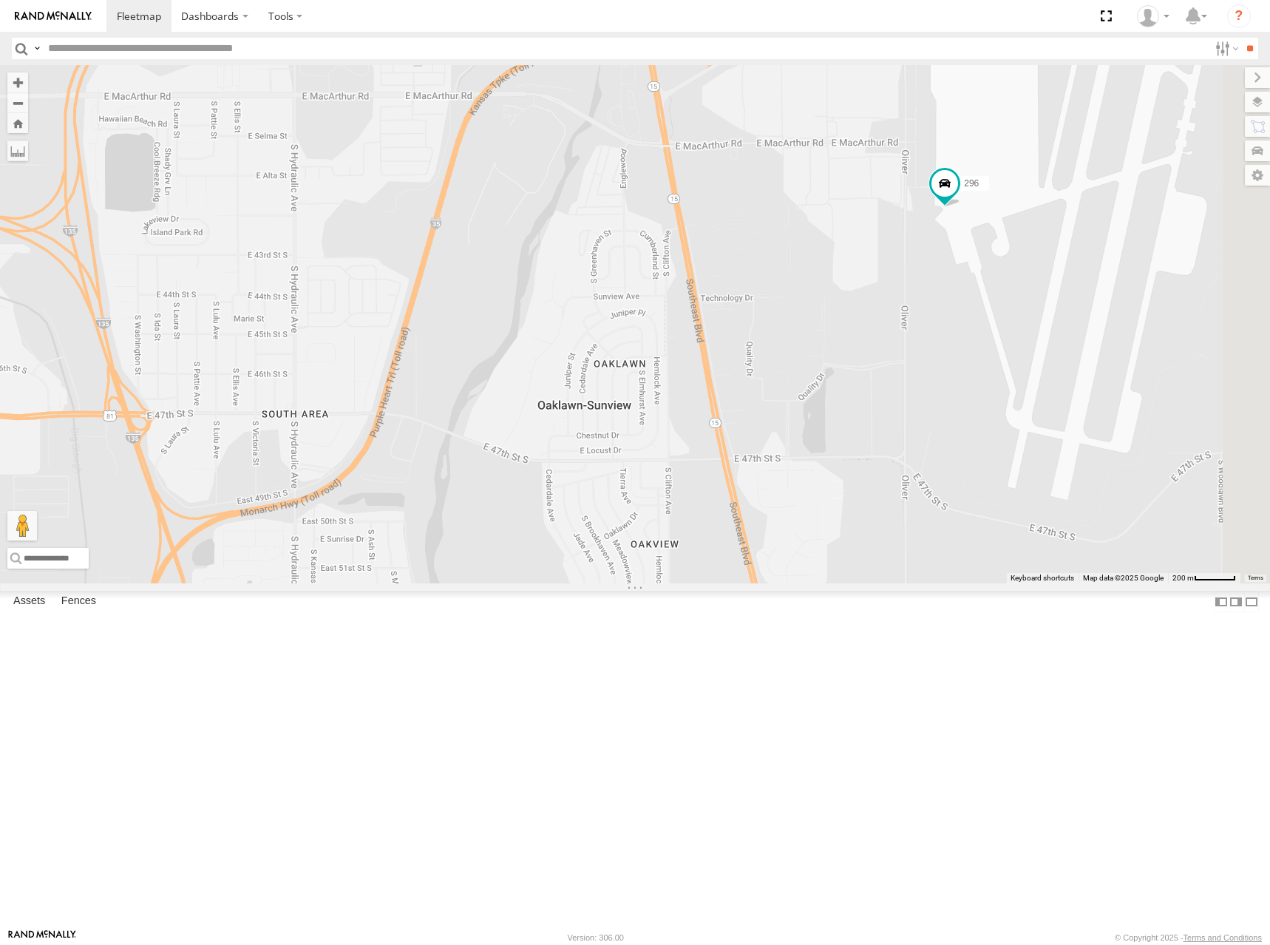
drag, startPoint x: 1071, startPoint y: 464, endPoint x: 930, endPoint y: 363, distance: 172.7
click at [930, 363] on div "296" at bounding box center [635, 324] width 1270 height 518
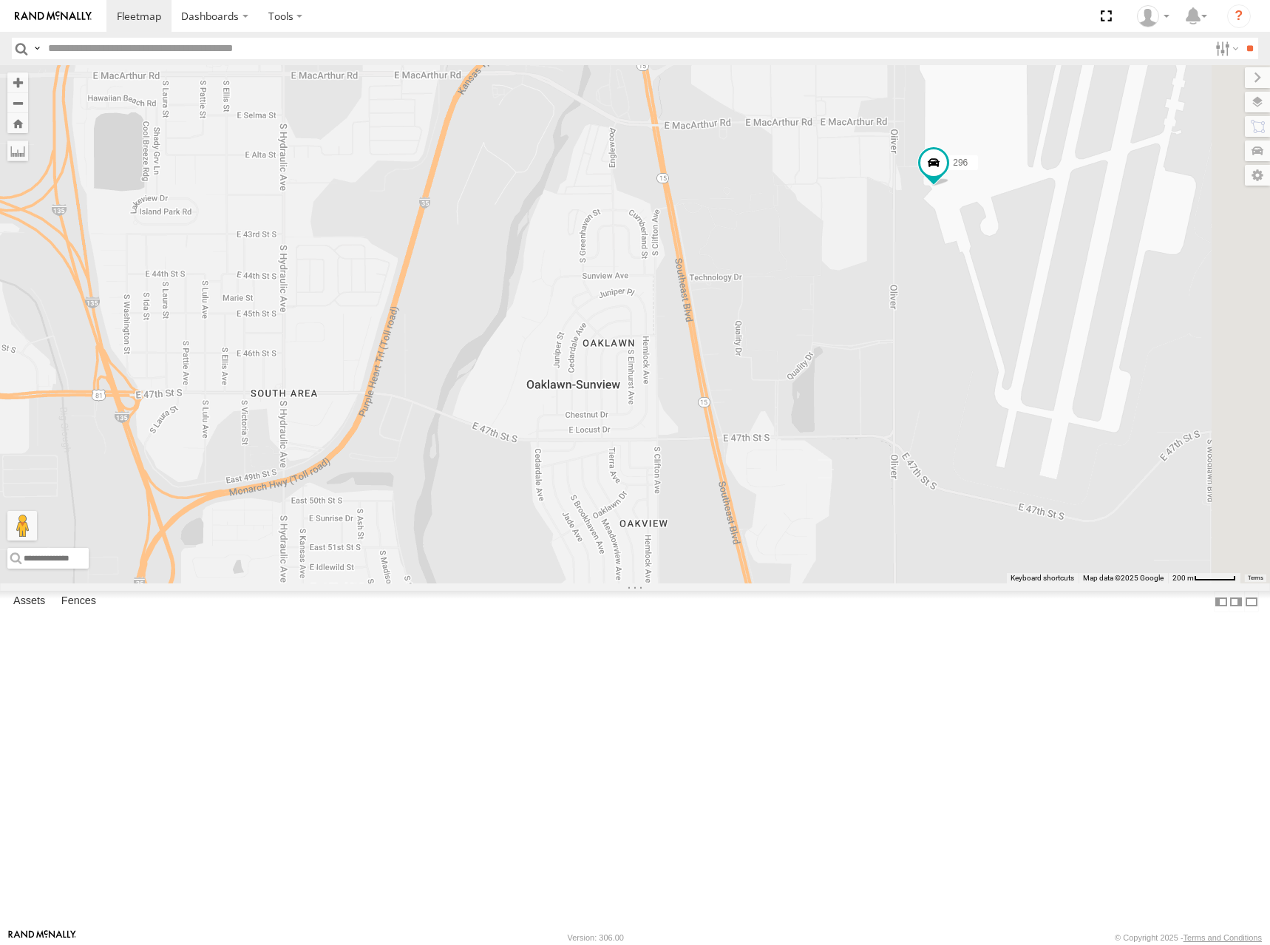
drag, startPoint x: 980, startPoint y: 463, endPoint x: 968, endPoint y: 438, distance: 27.1
click at [968, 438] on div "296" at bounding box center [635, 324] width 1270 height 518
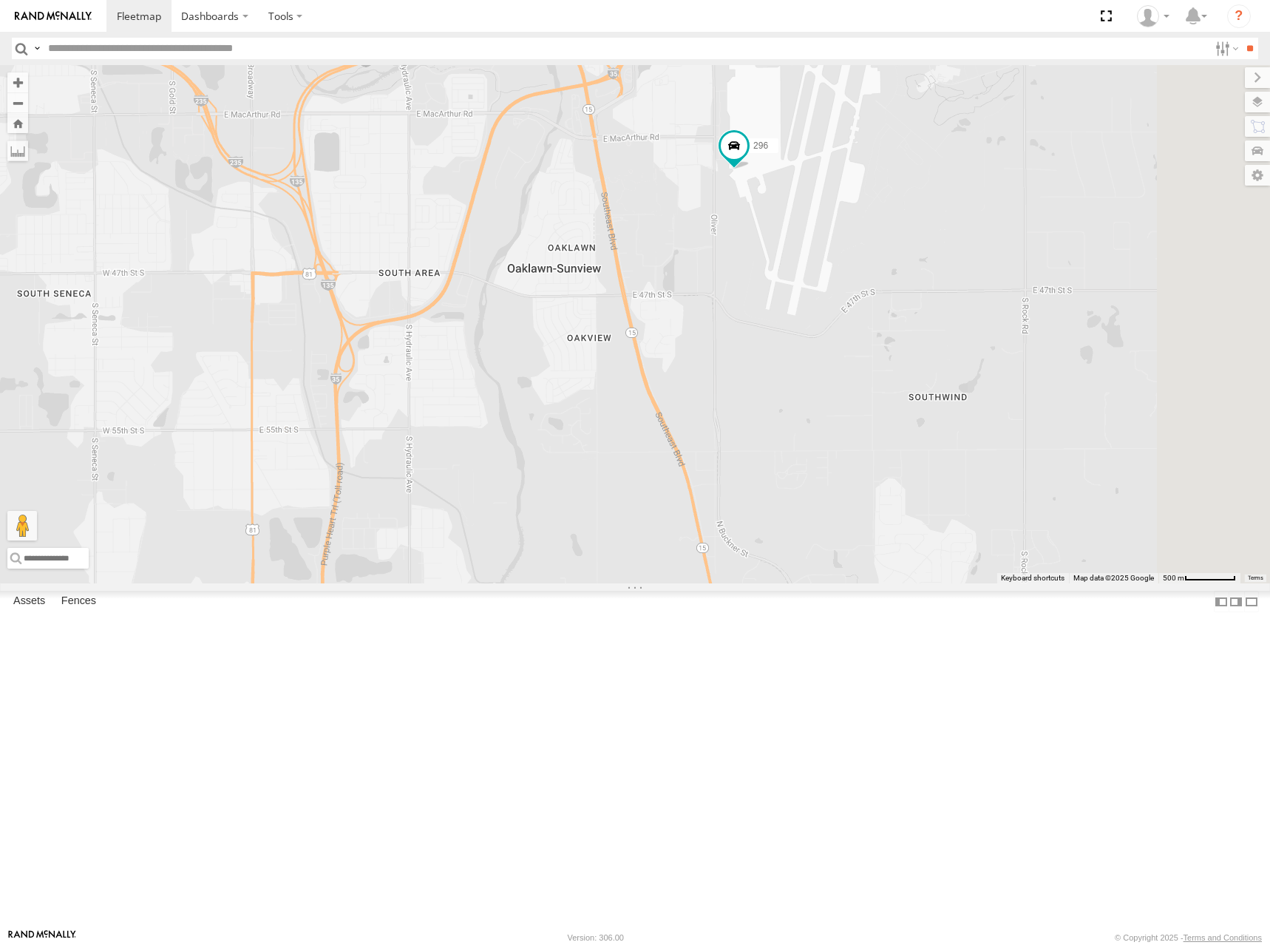
drag, startPoint x: 939, startPoint y: 401, endPoint x: 845, endPoint y: 408, distance: 94.2
click at [845, 408] on div "296" at bounding box center [635, 324] width 1270 height 518
click at [122, 10] on span at bounding box center [139, 16] width 44 height 14
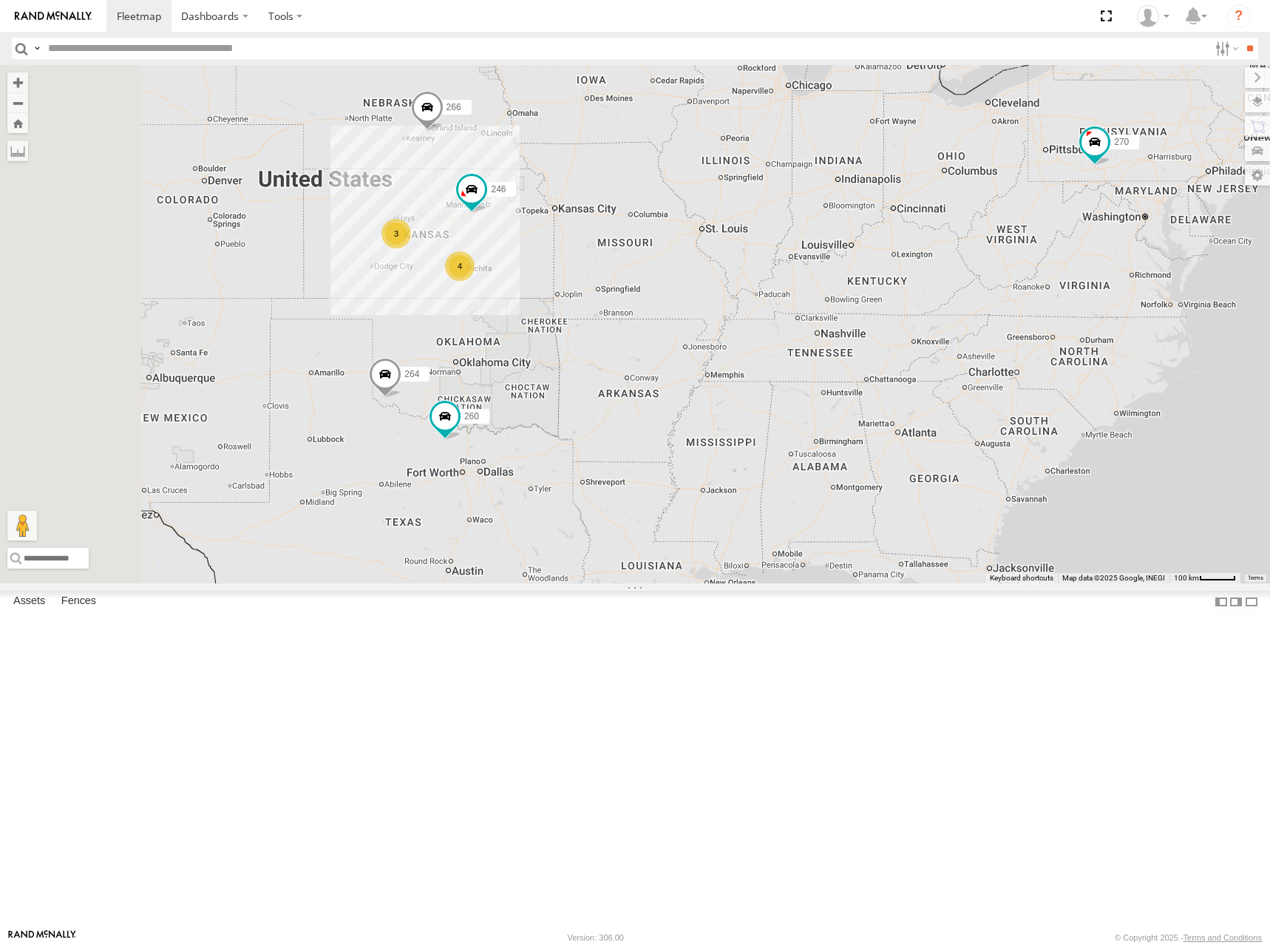
drag, startPoint x: 818, startPoint y: 380, endPoint x: 926, endPoint y: 339, distance: 115.3
click at [926, 339] on div "270 4 246 3 264 266 260" at bounding box center [635, 324] width 1270 height 518
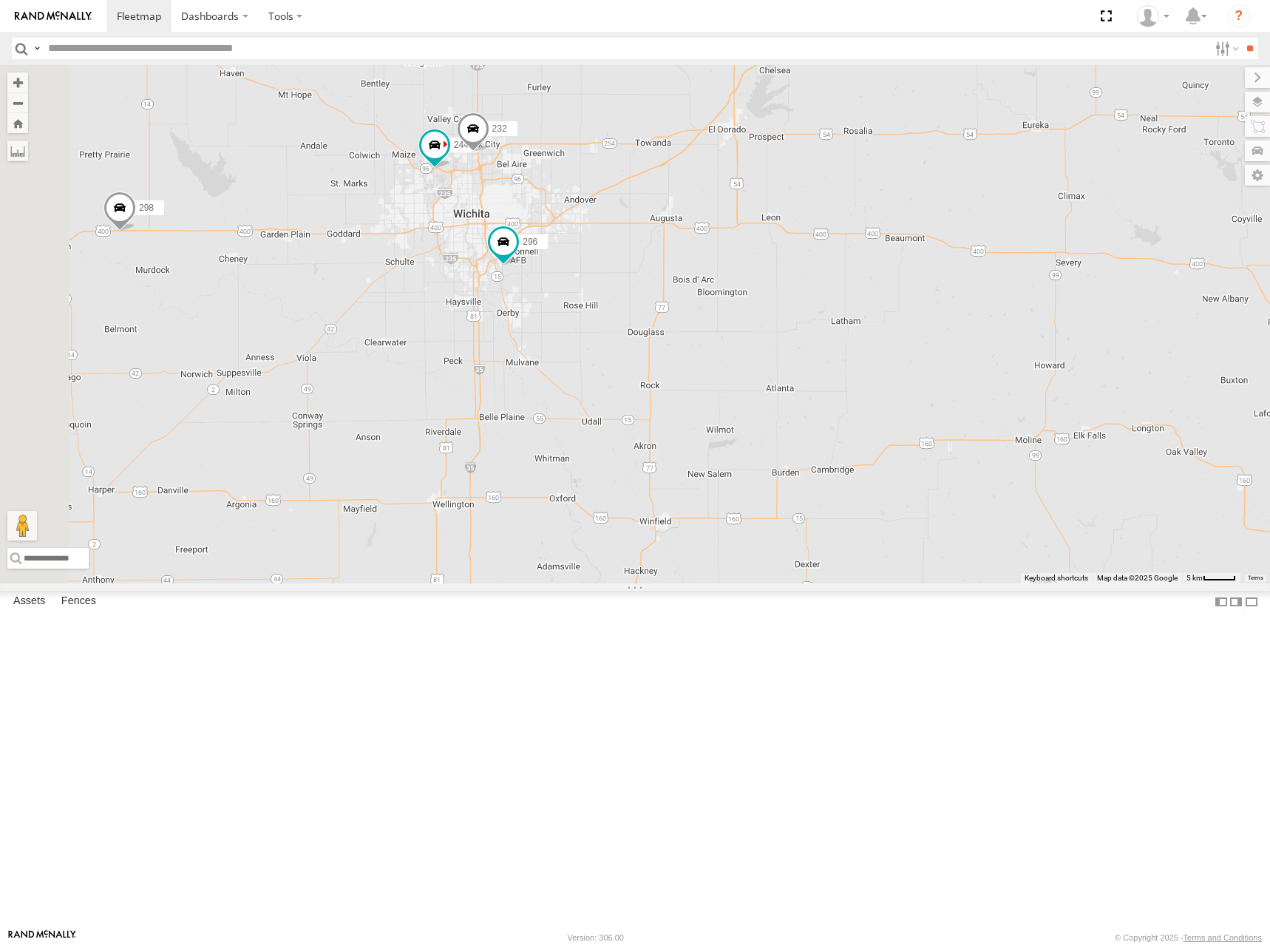
drag, startPoint x: 602, startPoint y: 447, endPoint x: 875, endPoint y: 458, distance: 273.0
click at [875, 458] on div "270 246 264 266 260 298 244 232 296" at bounding box center [635, 324] width 1270 height 518
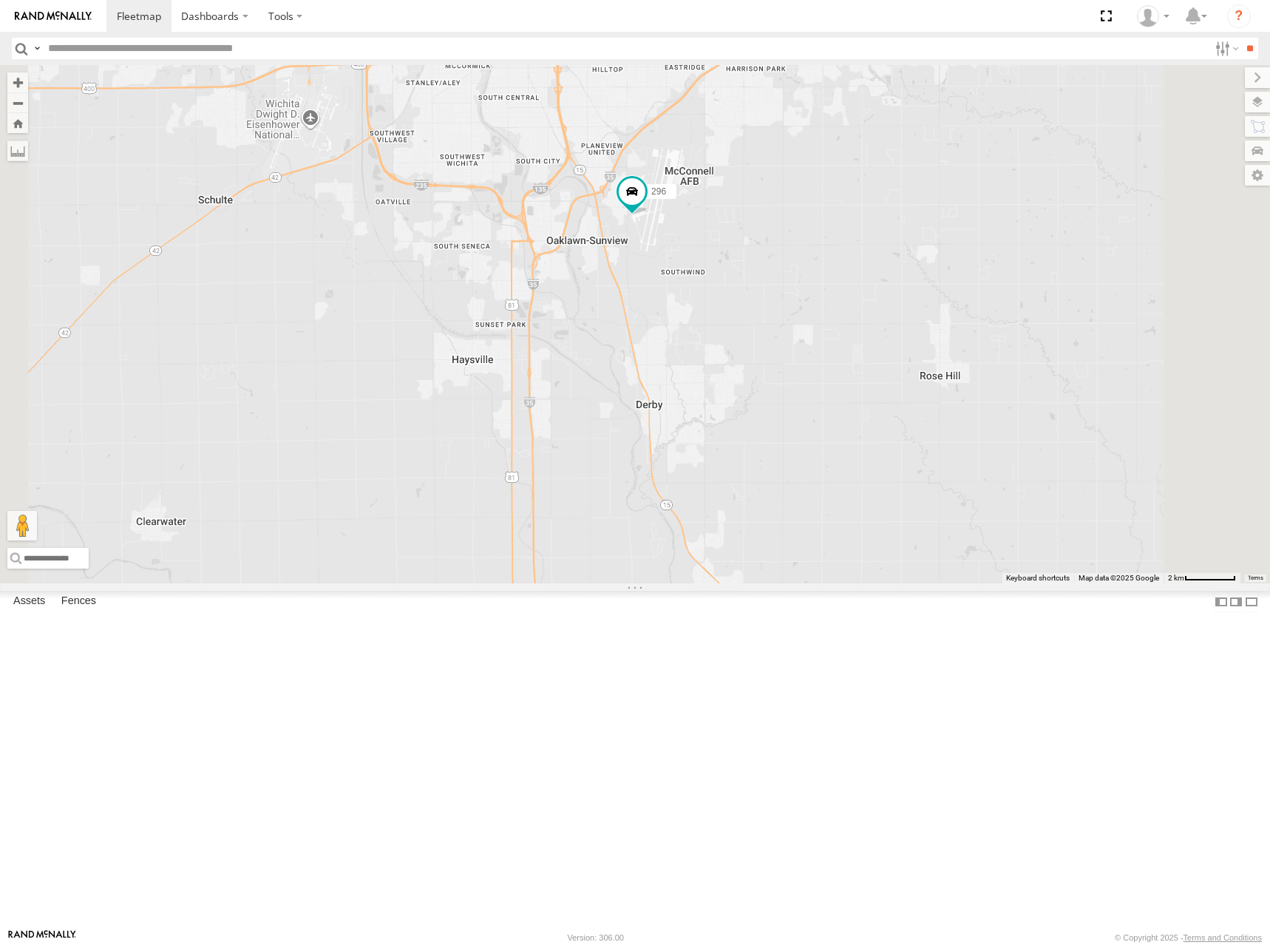
drag, startPoint x: 827, startPoint y: 411, endPoint x: 832, endPoint y: 452, distance: 40.9
click at [832, 452] on div "270 246 264 266 260 298 244 232 296" at bounding box center [635, 324] width 1270 height 518
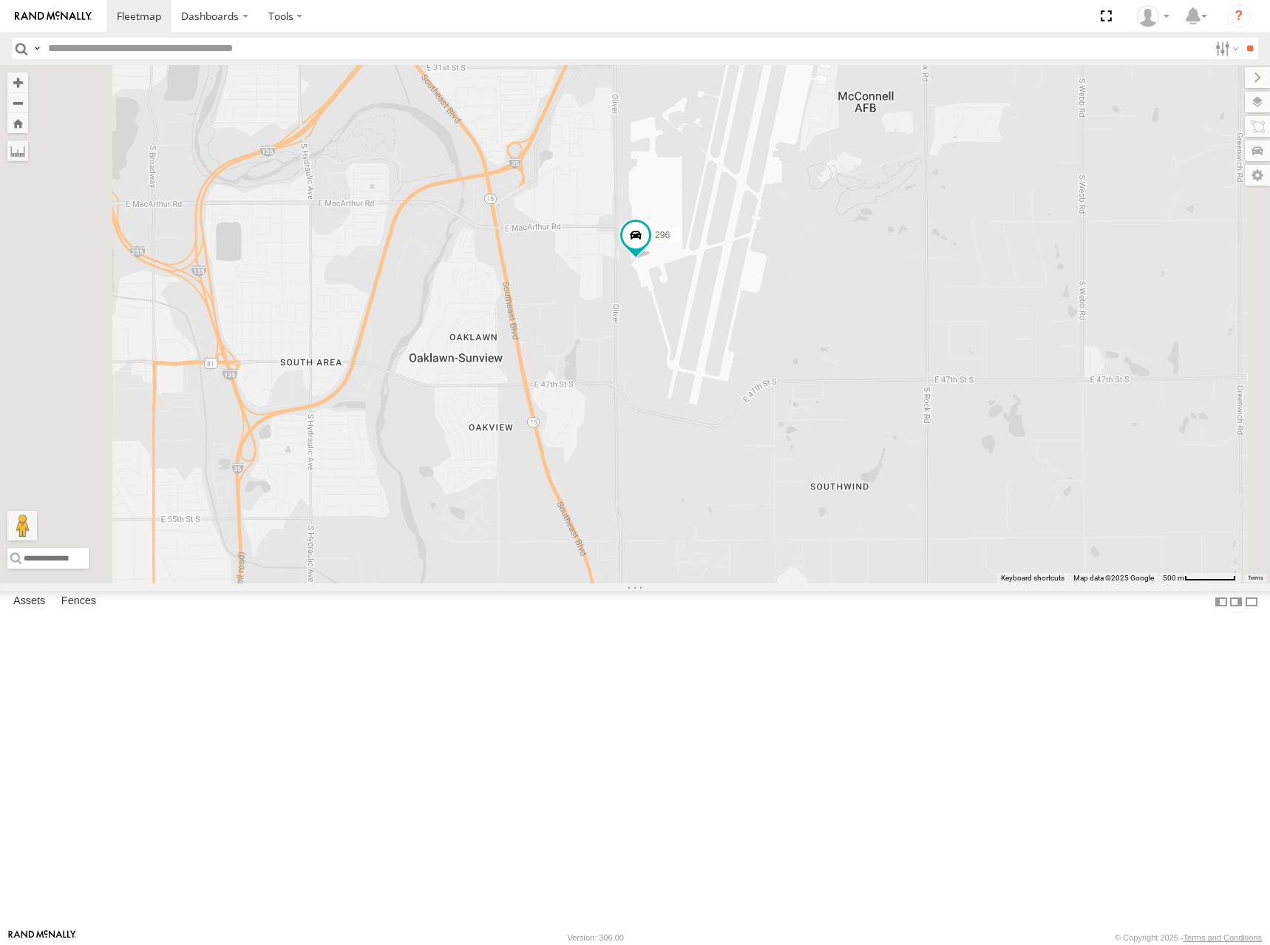
drag, startPoint x: 861, startPoint y: 261, endPoint x: 900, endPoint y: 279, distance: 42.7
click at [898, 271] on div "270 246 264 266 260 298 244 232 296" at bounding box center [635, 324] width 1270 height 518
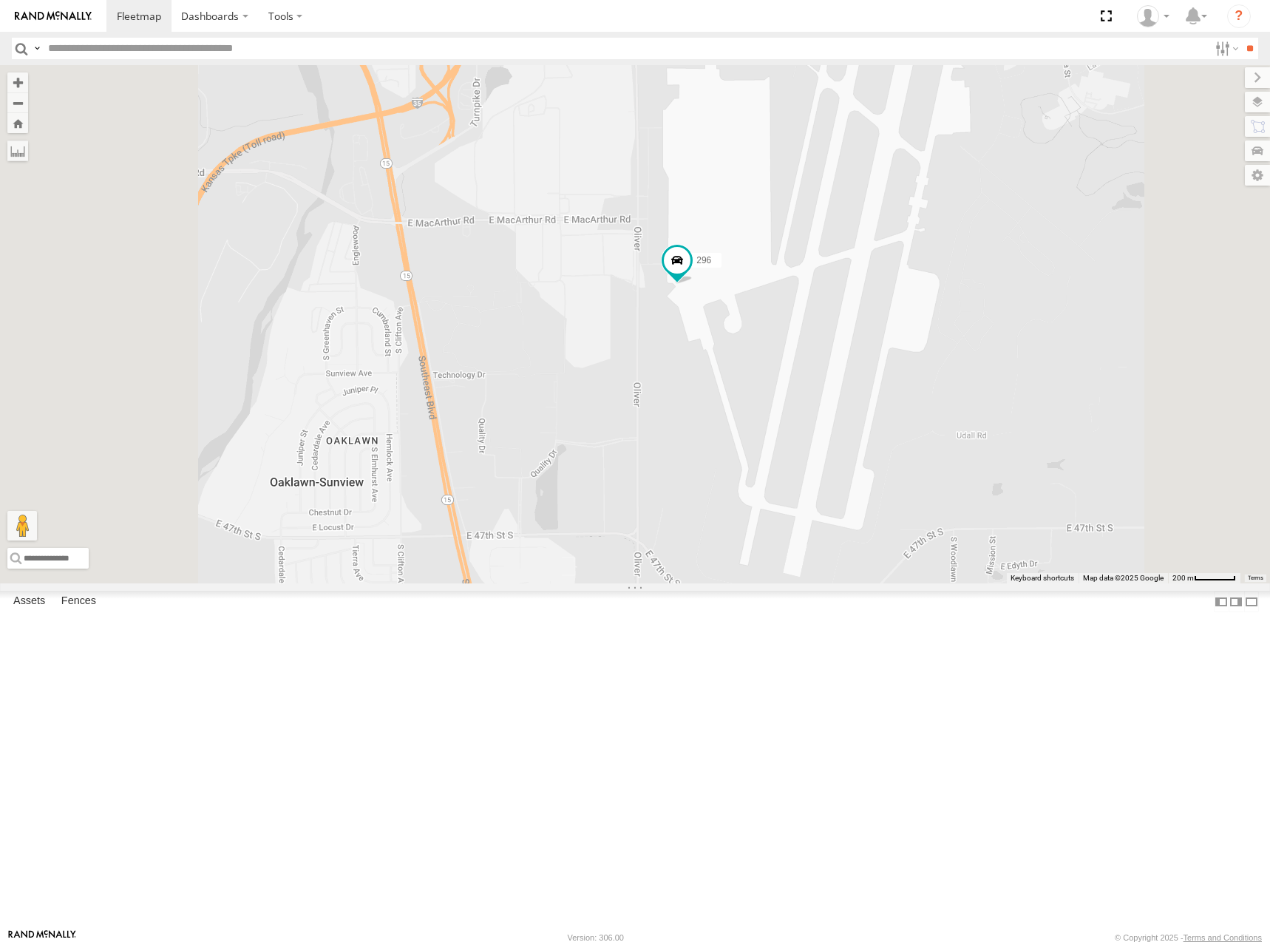
drag, startPoint x: 699, startPoint y: 387, endPoint x: 713, endPoint y: 384, distance: 14.2
click at [713, 384] on div "270 246 264 266 260 298 244 232 296" at bounding box center [635, 324] width 1270 height 518
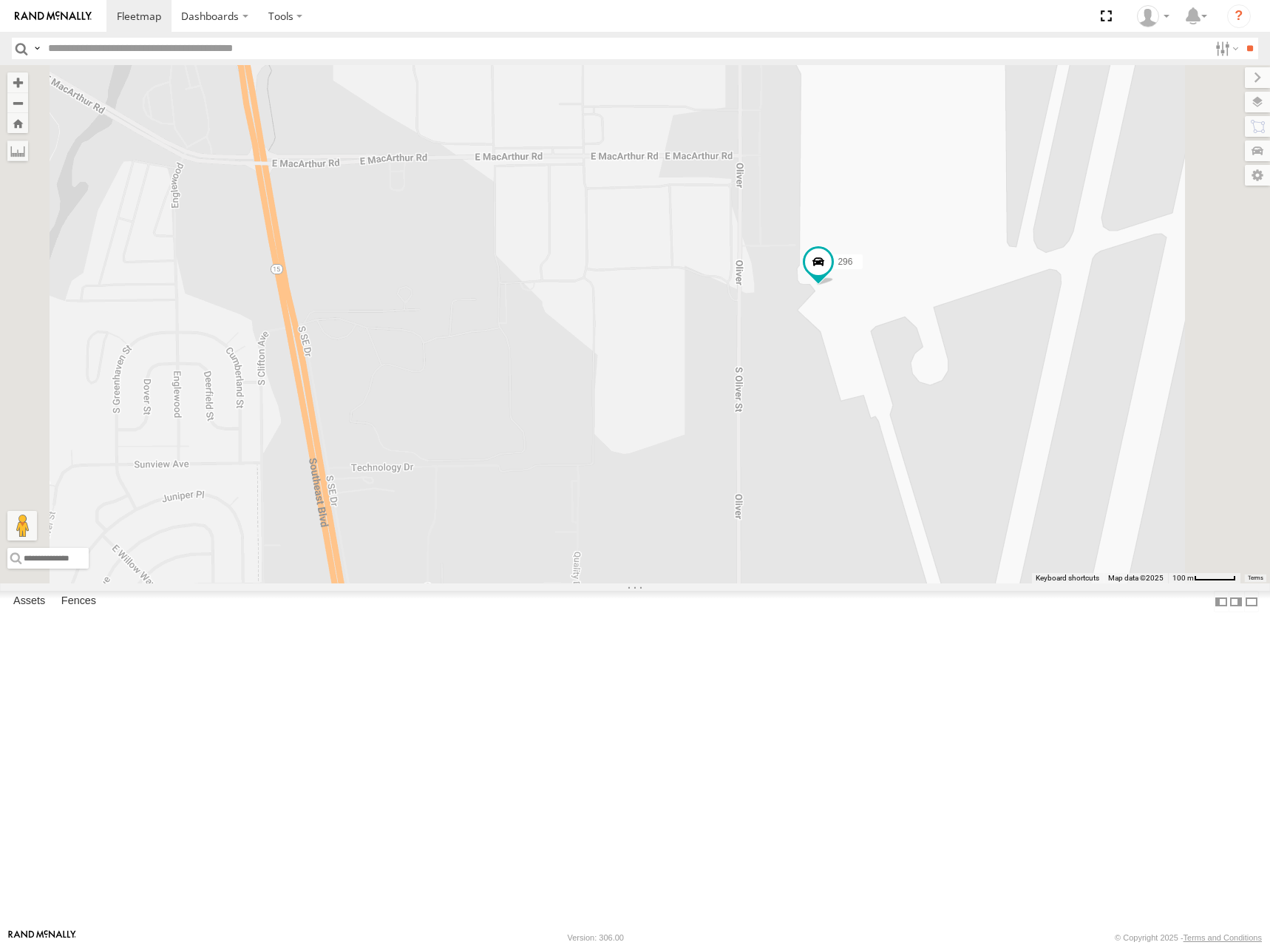
drag, startPoint x: 834, startPoint y: 438, endPoint x: 923, endPoint y: 442, distance: 88.8
click at [923, 442] on div "270 246 264 266 260 298 244 232 296" at bounding box center [635, 324] width 1270 height 518
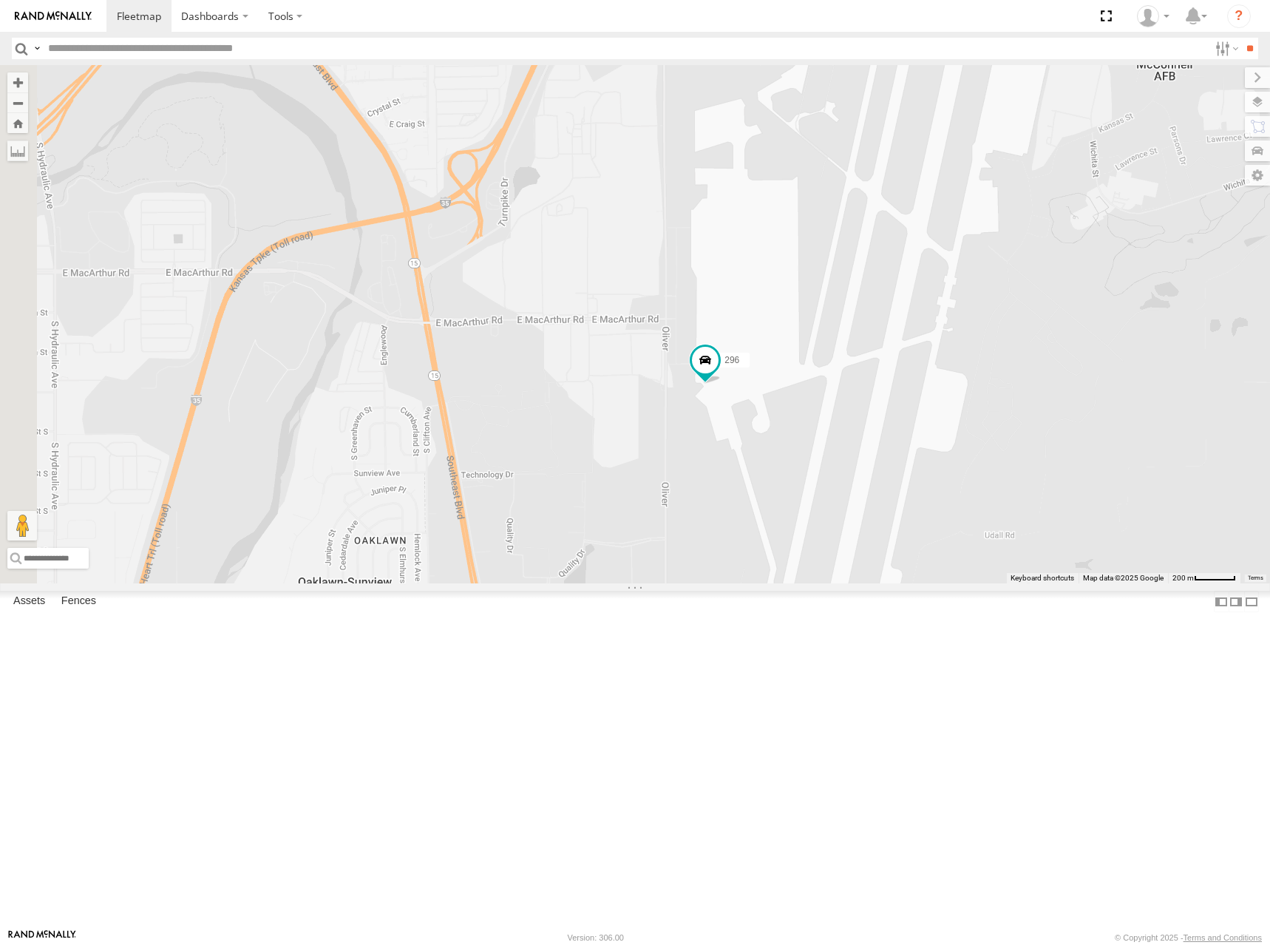
drag, startPoint x: 441, startPoint y: 311, endPoint x: 606, endPoint y: 477, distance: 234.2
click at [606, 477] on div "270 246 264 266 260 298 244 232 296" at bounding box center [635, 324] width 1270 height 518
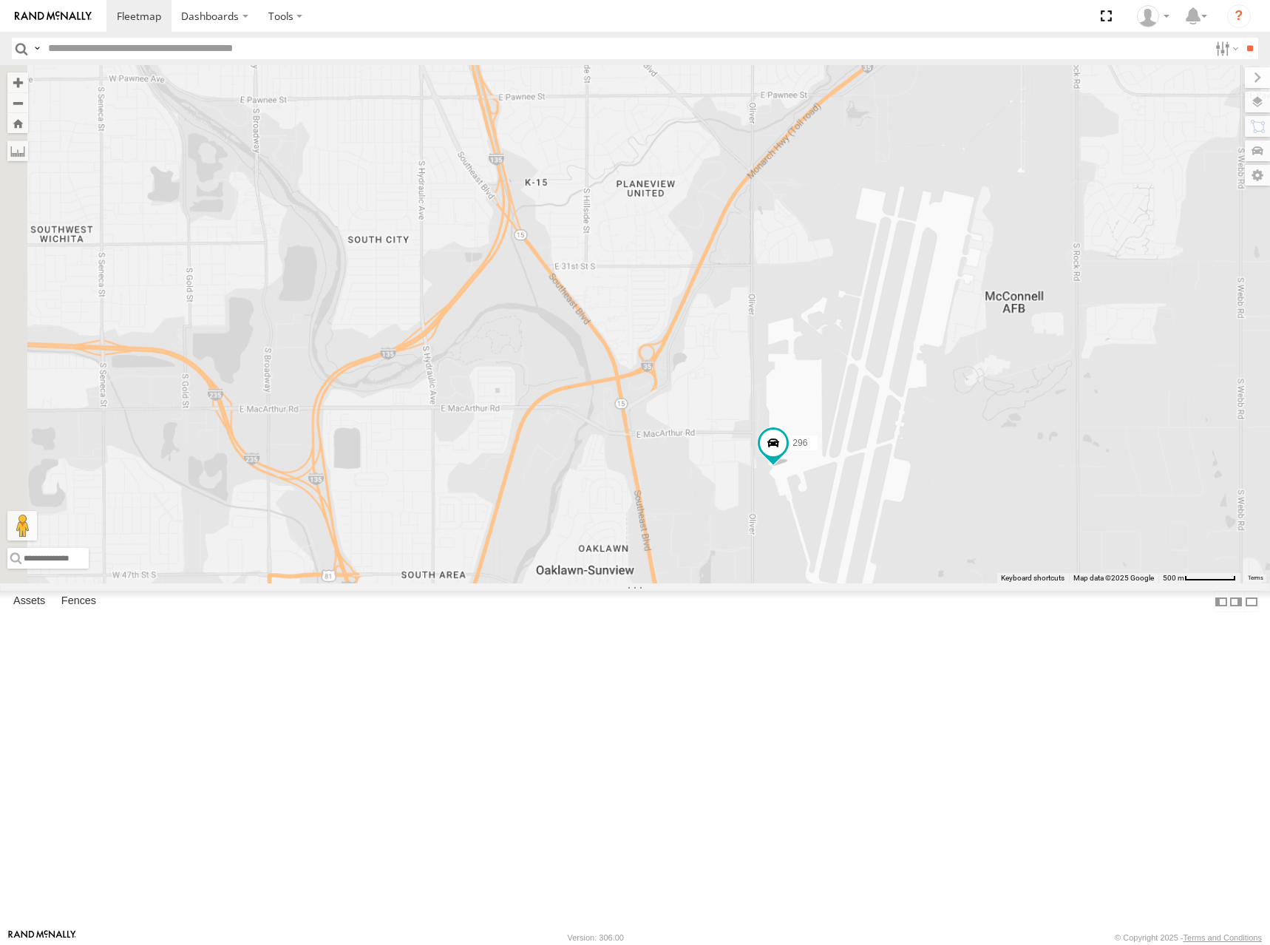
drag, startPoint x: 564, startPoint y: 449, endPoint x: 770, endPoint y: 572, distance: 239.8
click at [770, 572] on div "270 246 264 266 260 298 244 232 296" at bounding box center [635, 324] width 1270 height 518
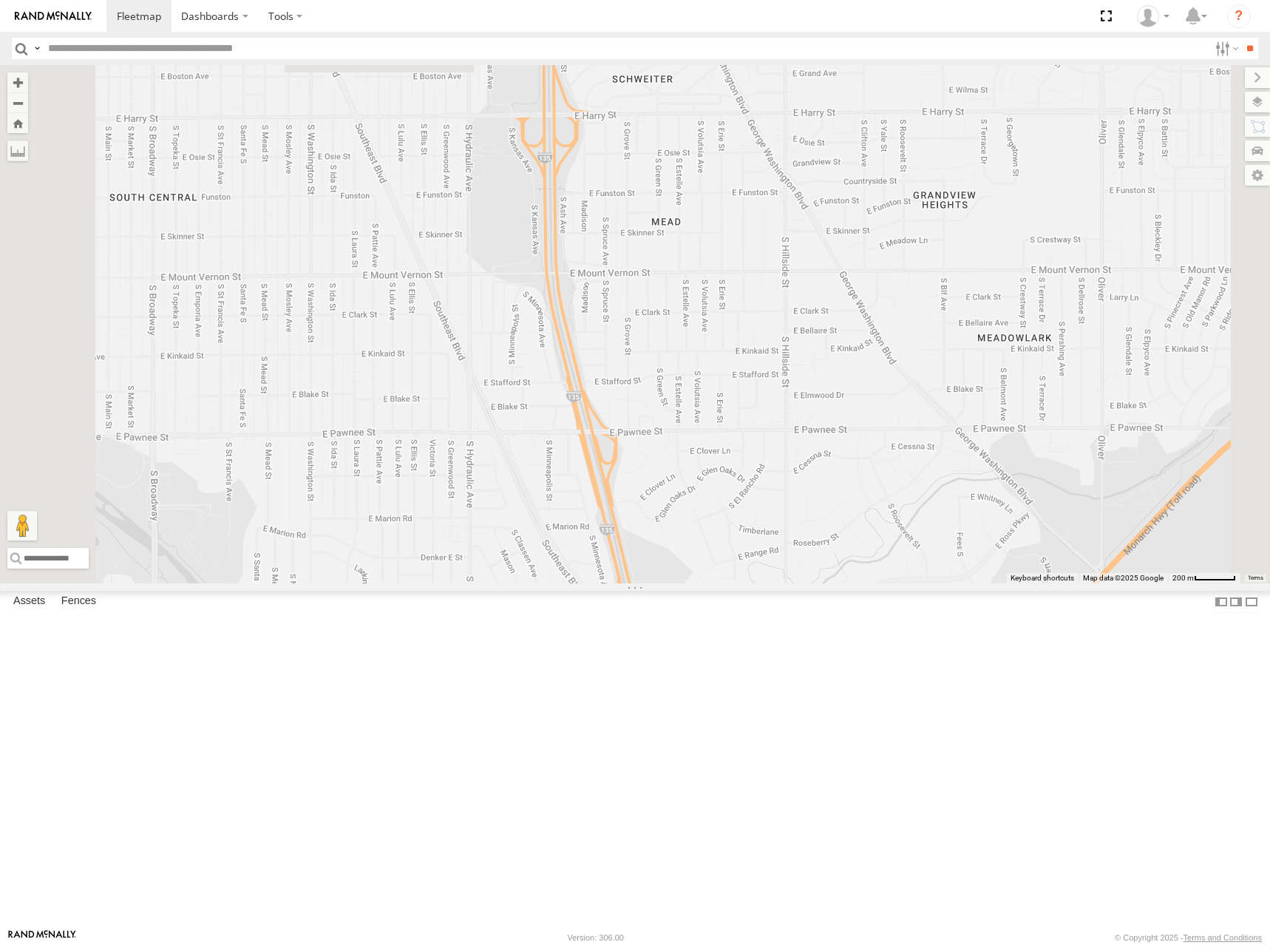
drag, startPoint x: 651, startPoint y: 138, endPoint x: 727, endPoint y: 383, distance: 257.2
click at [727, 383] on div "270 246 264 266 260 298 244 232 296" at bounding box center [635, 324] width 1270 height 518
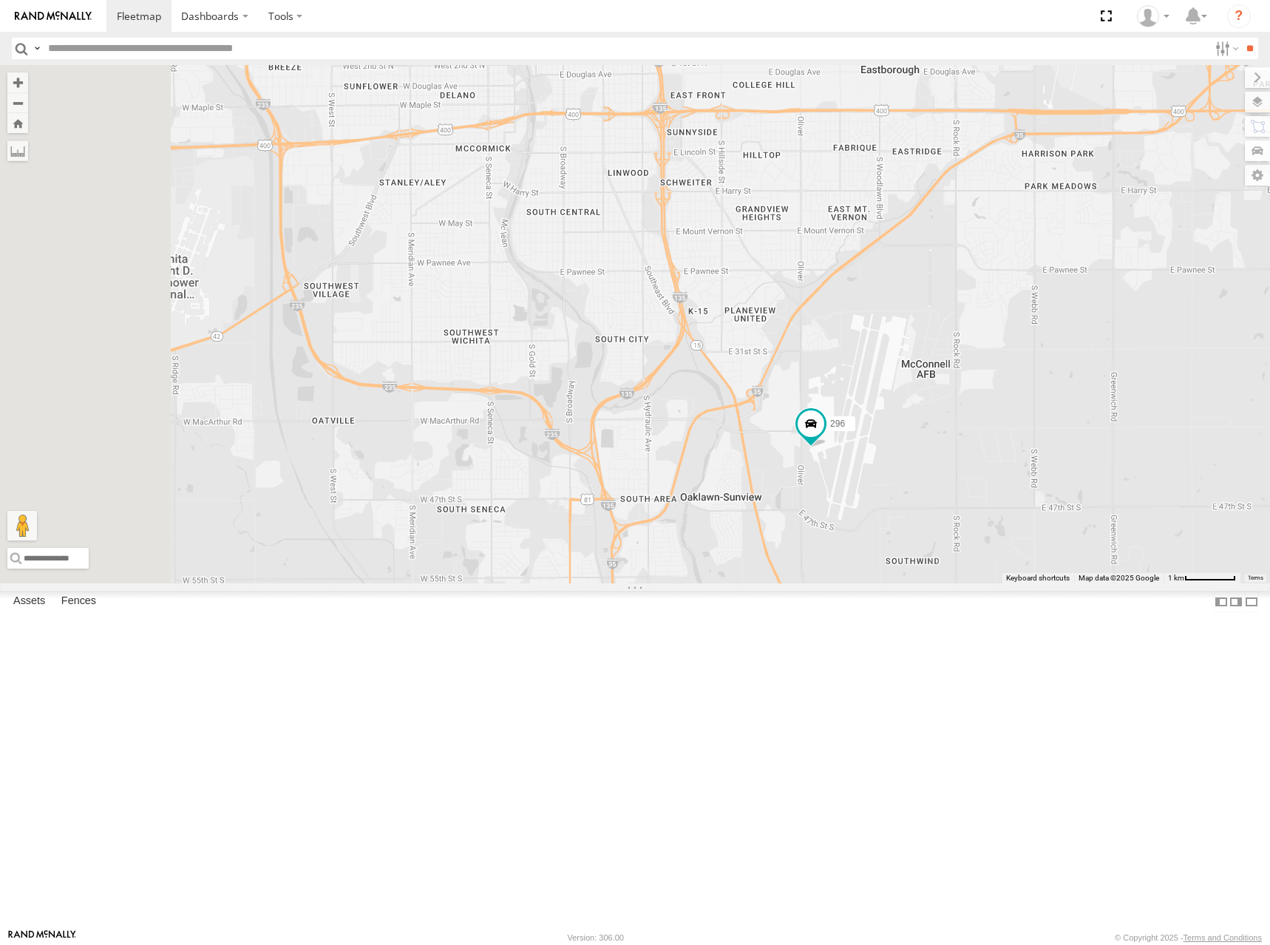
drag, startPoint x: 652, startPoint y: 618, endPoint x: 761, endPoint y: 569, distance: 119.4
click at [761, 569] on div "270 246 264 266 260 298 244 232 296" at bounding box center [635, 324] width 1270 height 518
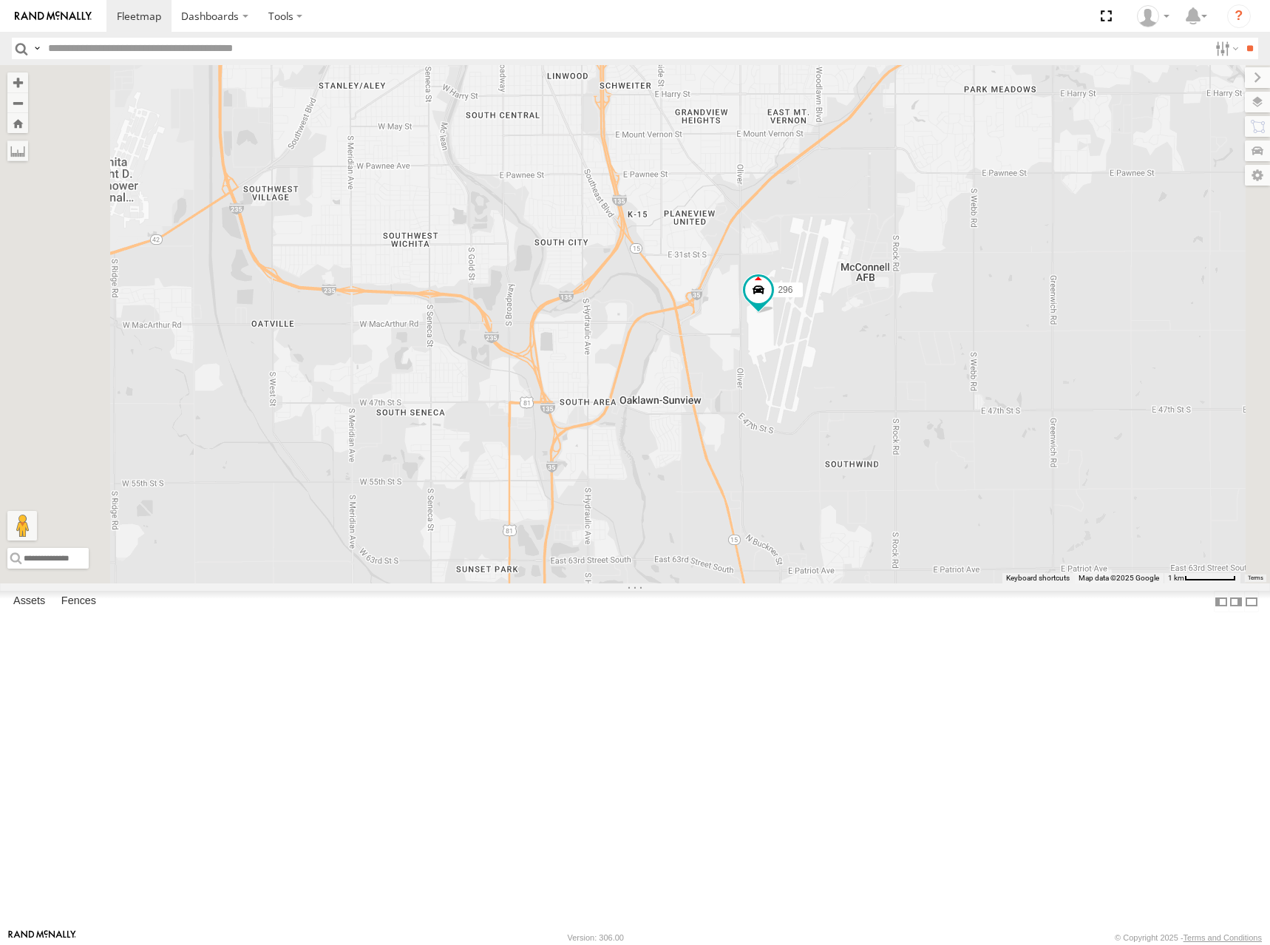
drag, startPoint x: 950, startPoint y: 454, endPoint x: 881, endPoint y: 356, distance: 119.8
click at [881, 356] on div "296" at bounding box center [635, 324] width 1270 height 518
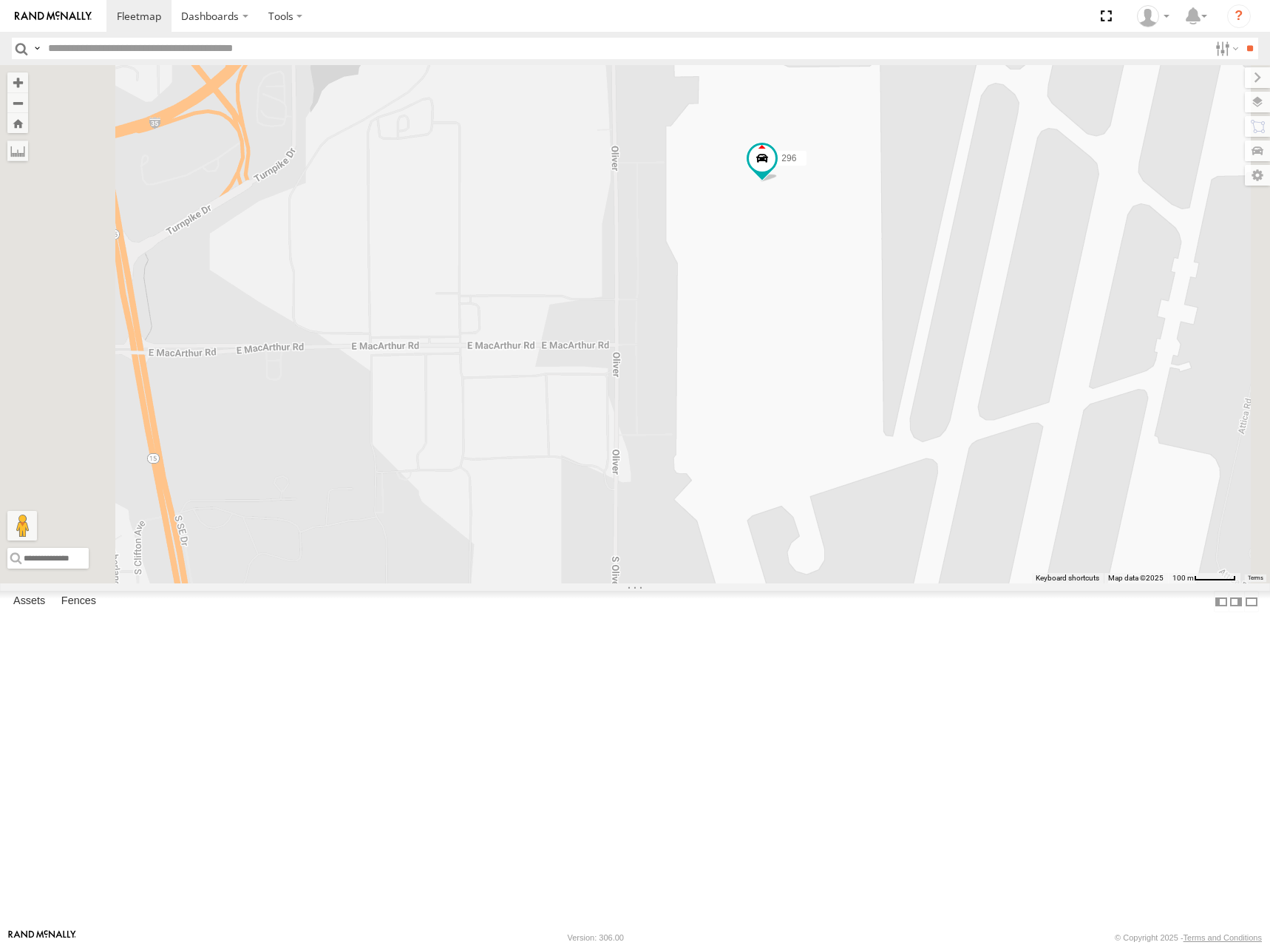
drag, startPoint x: 799, startPoint y: 386, endPoint x: 852, endPoint y: 377, distance: 53.2
click at [852, 377] on div "296" at bounding box center [635, 324] width 1270 height 518
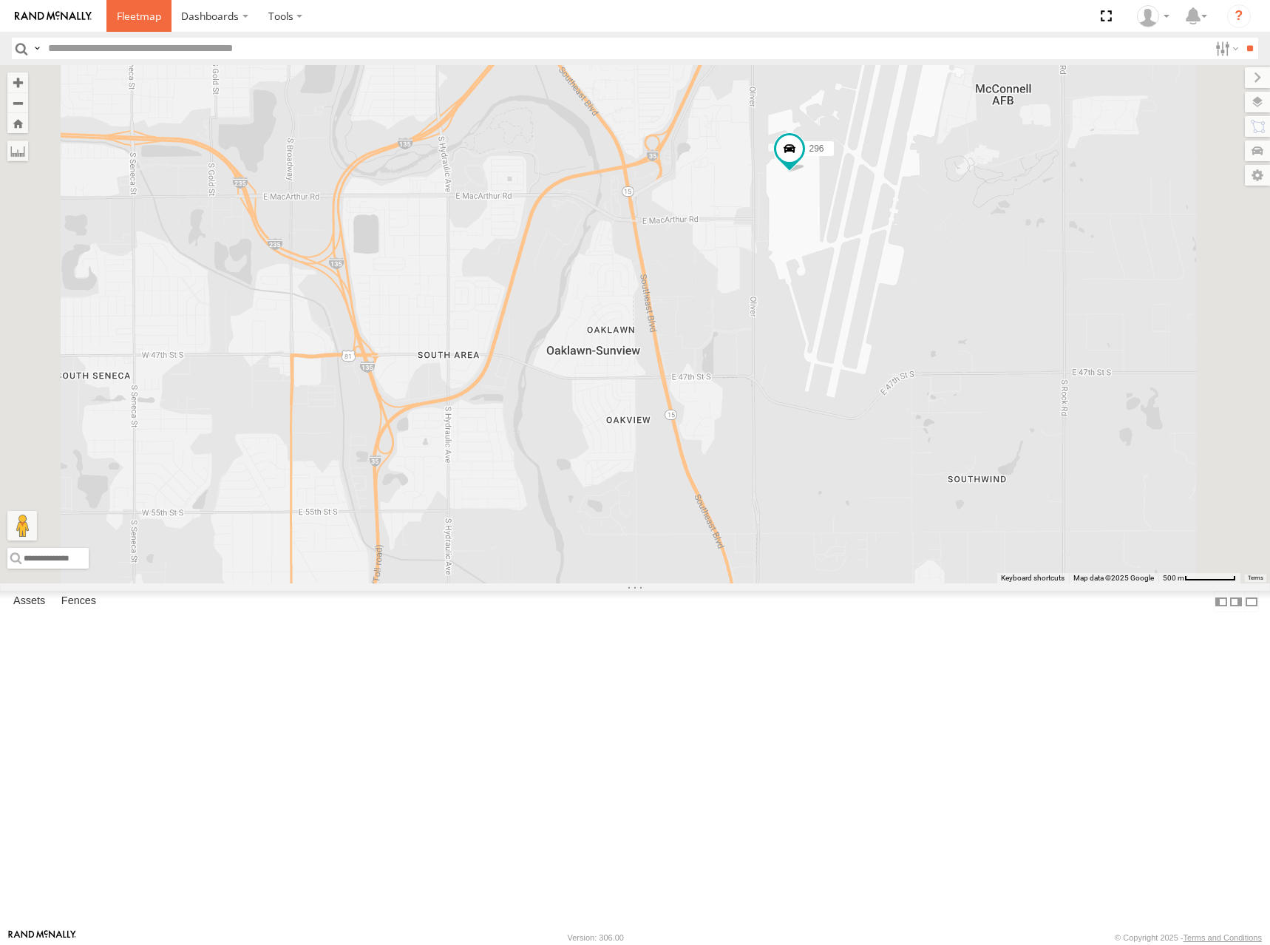
click at [131, 23] on link at bounding box center [138, 16] width 65 height 32
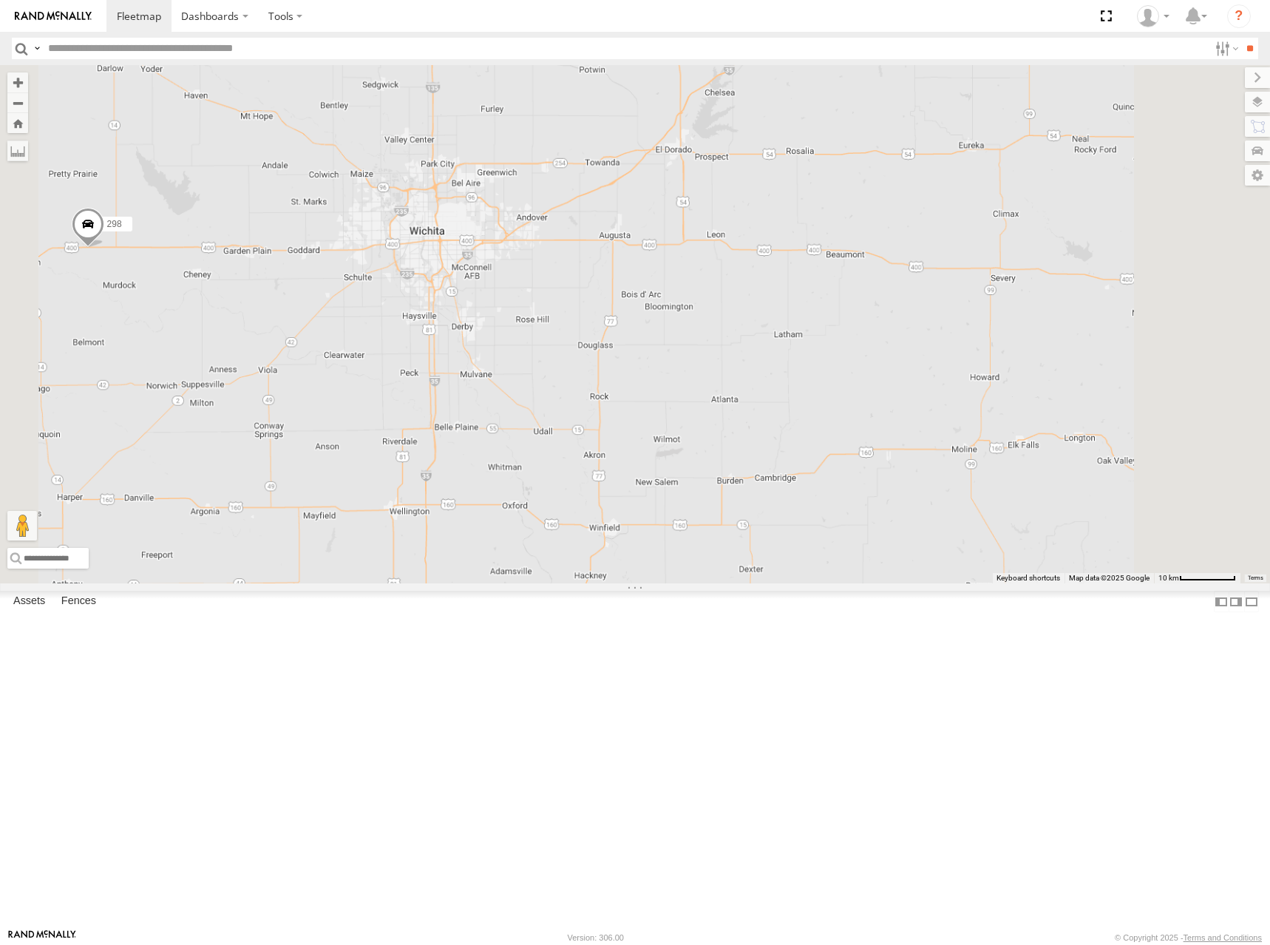
drag, startPoint x: 592, startPoint y: 346, endPoint x: 643, endPoint y: 461, distance: 125.4
click at [643, 461] on div "270 246 298 264 266 260" at bounding box center [635, 324] width 1270 height 518
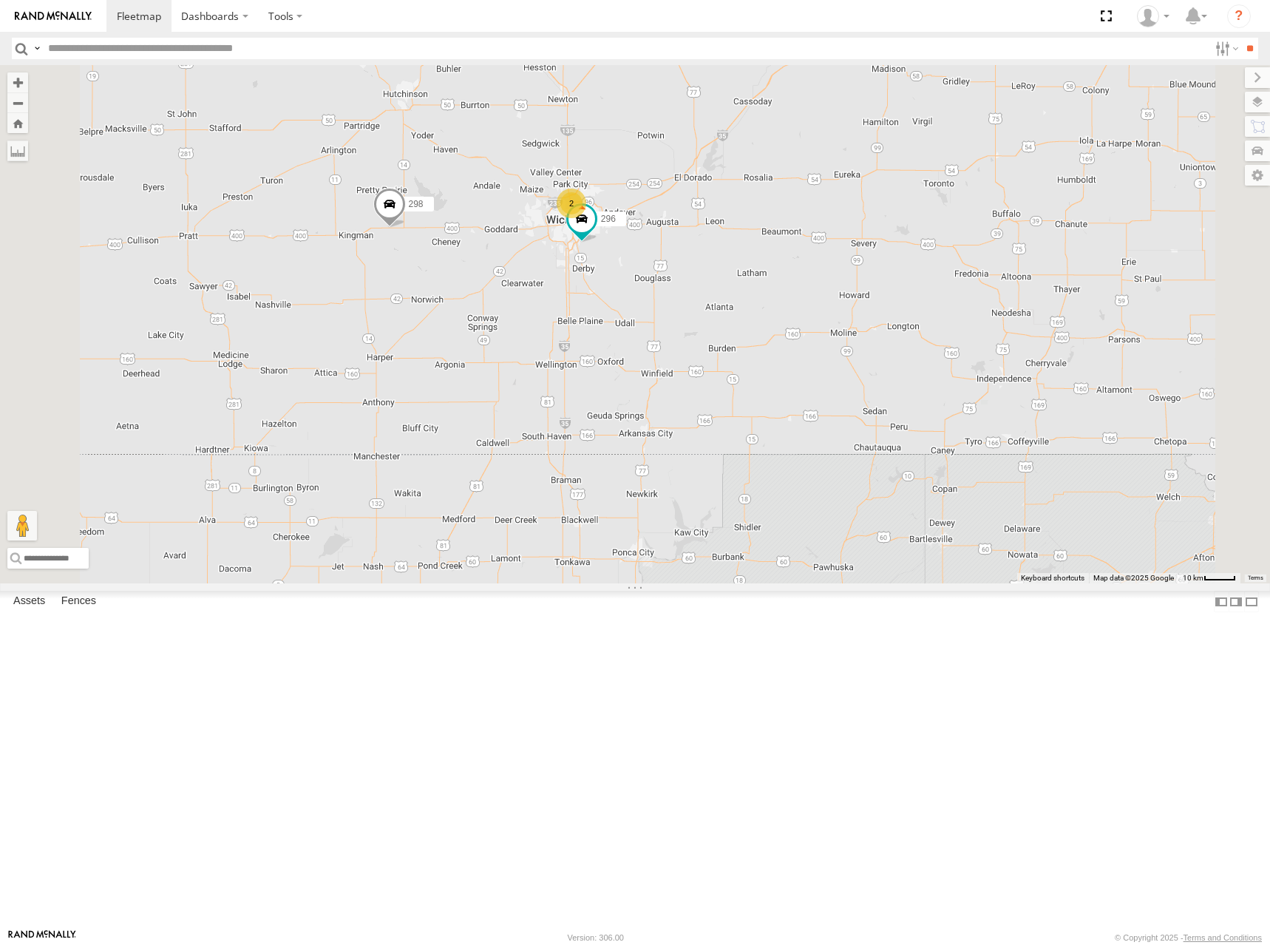
drag, startPoint x: 659, startPoint y: 305, endPoint x: 706, endPoint y: 325, distance: 51.1
click at [704, 323] on div "270 246 298 264 266 260 296 2" at bounding box center [635, 324] width 1270 height 518
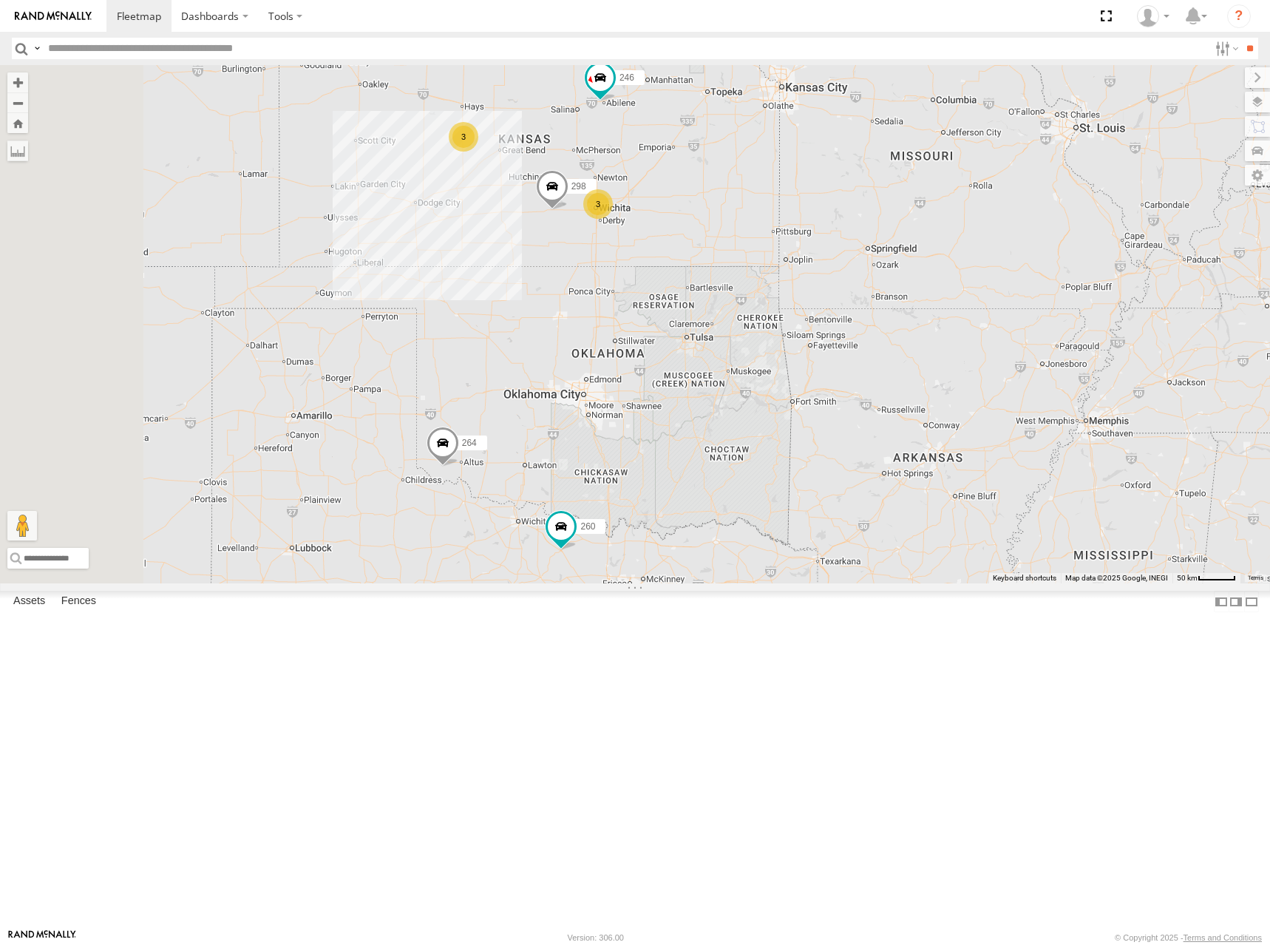
drag, startPoint x: 720, startPoint y: 285, endPoint x: 735, endPoint y: 300, distance: 20.9
click at [732, 296] on div "270 246 298 264 266 260 3 3" at bounding box center [635, 324] width 1270 height 518
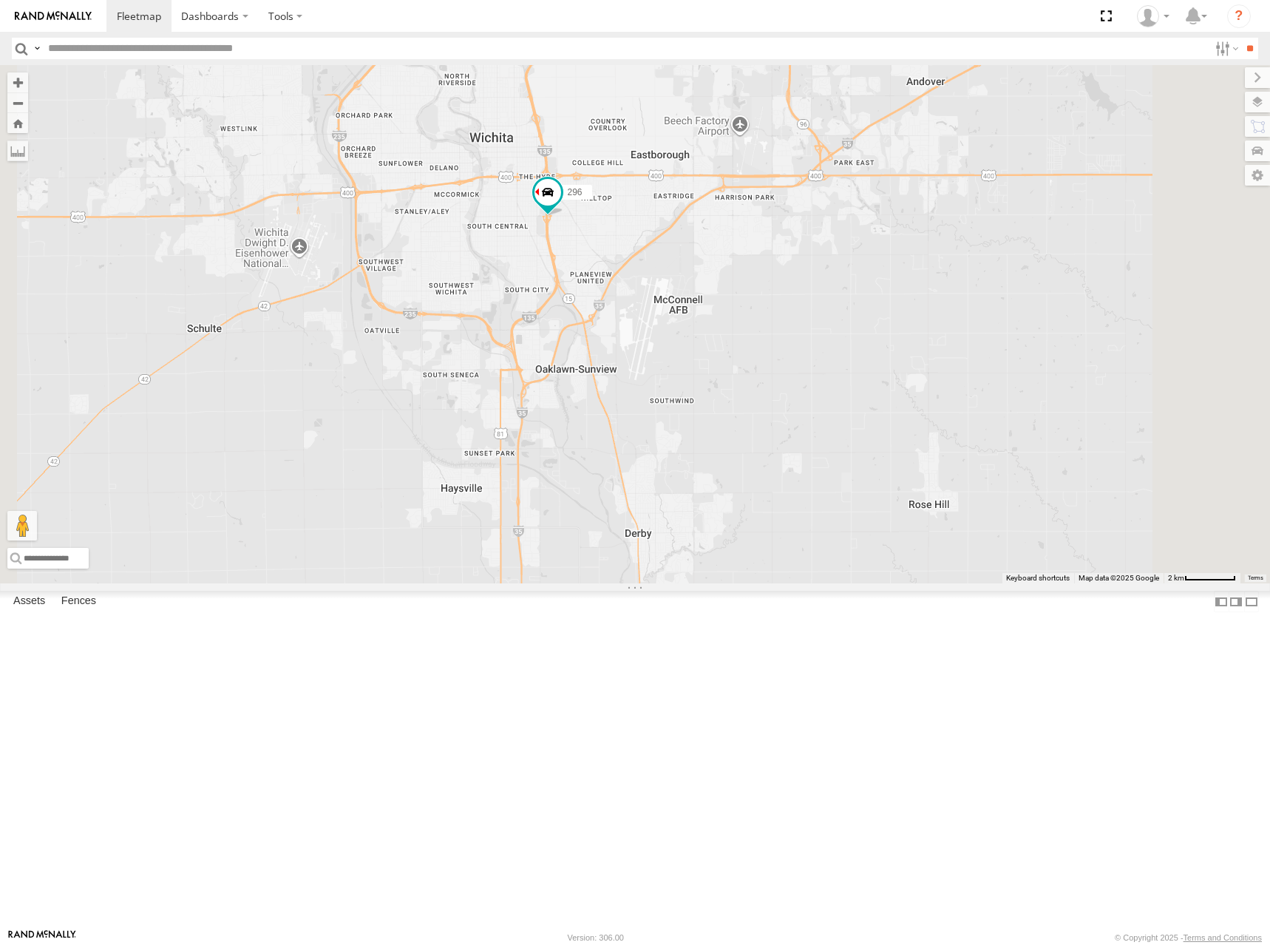
drag, startPoint x: 713, startPoint y: 285, endPoint x: 739, endPoint y: 413, distance: 130.5
click at [739, 413] on div "246 298 264 266 260 296 244 232" at bounding box center [635, 324] width 1270 height 518
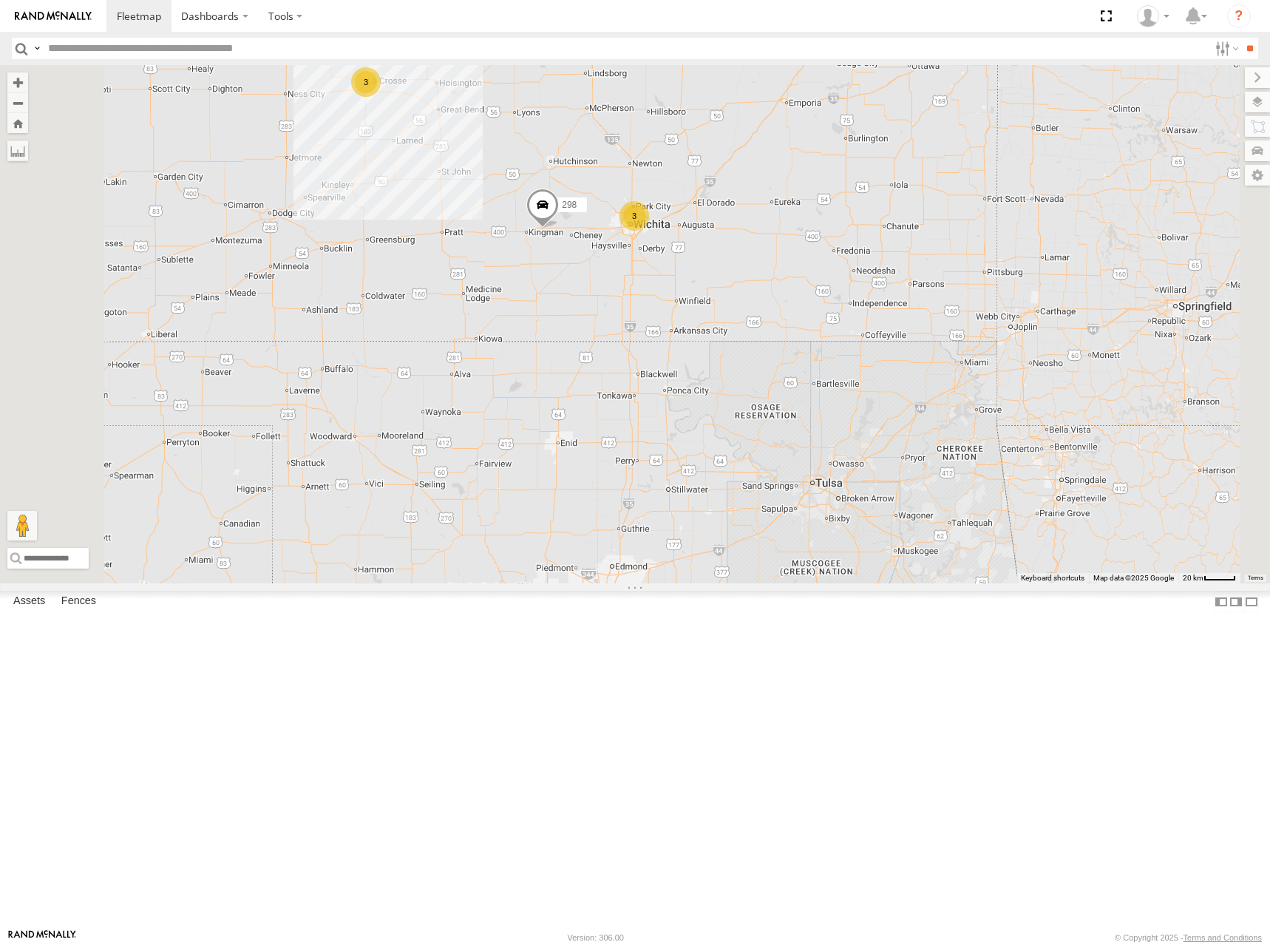
drag, startPoint x: 665, startPoint y: 248, endPoint x: 835, endPoint y: 305, distance: 180.0
click at [835, 305] on div "246 298 264 266 260 3 3" at bounding box center [635, 324] width 1270 height 518
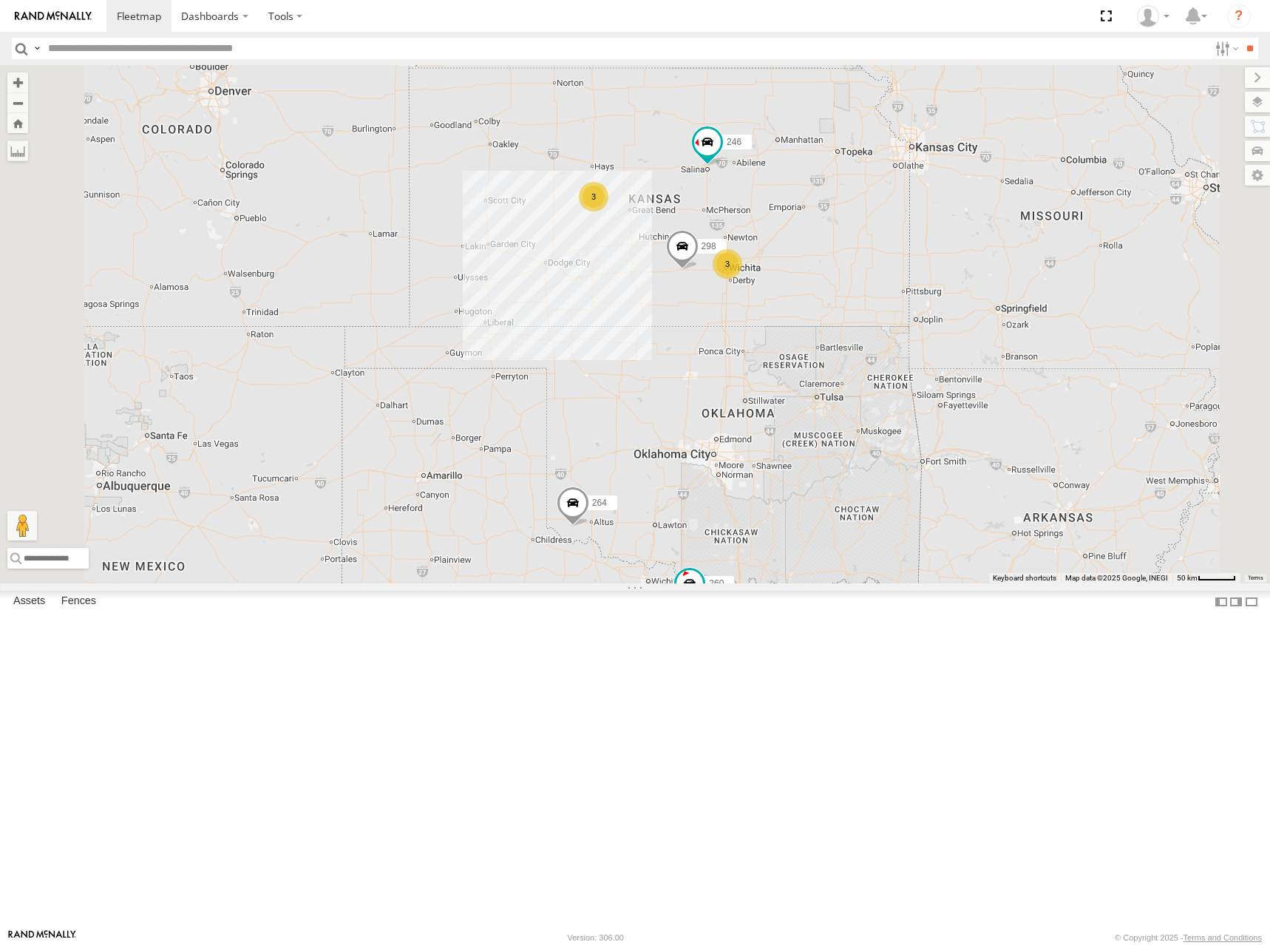
drag, startPoint x: 836, startPoint y: 216, endPoint x: 802, endPoint y: 268, distance: 62.5
click at [802, 268] on div "246 298 264 266 260 3 3" at bounding box center [635, 324] width 1270 height 518
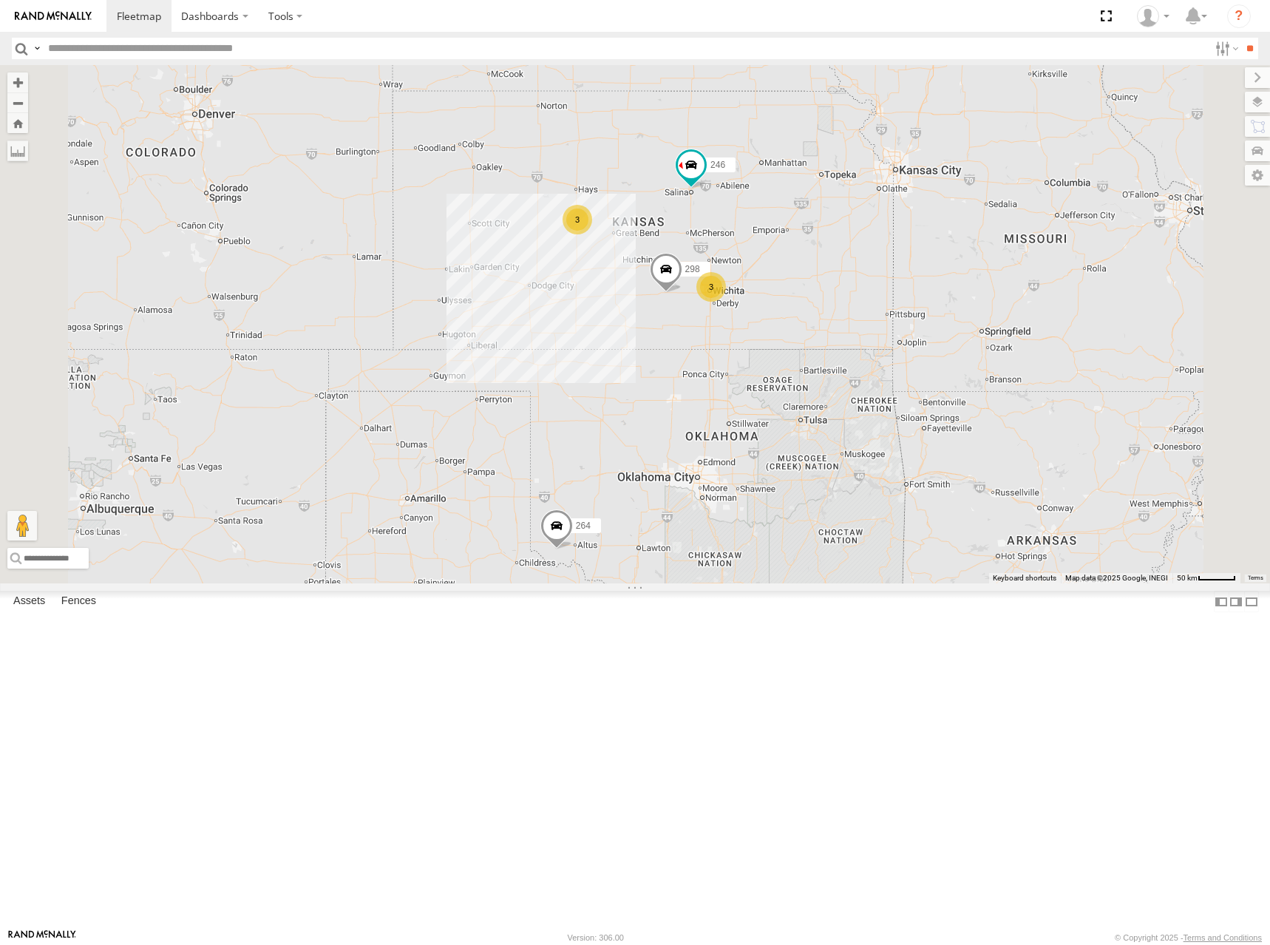
drag, startPoint x: 940, startPoint y: 240, endPoint x: 920, endPoint y: 265, distance: 31.5
click at [920, 265] on div "246 298 264 266 260 3 3" at bounding box center [635, 324] width 1270 height 518
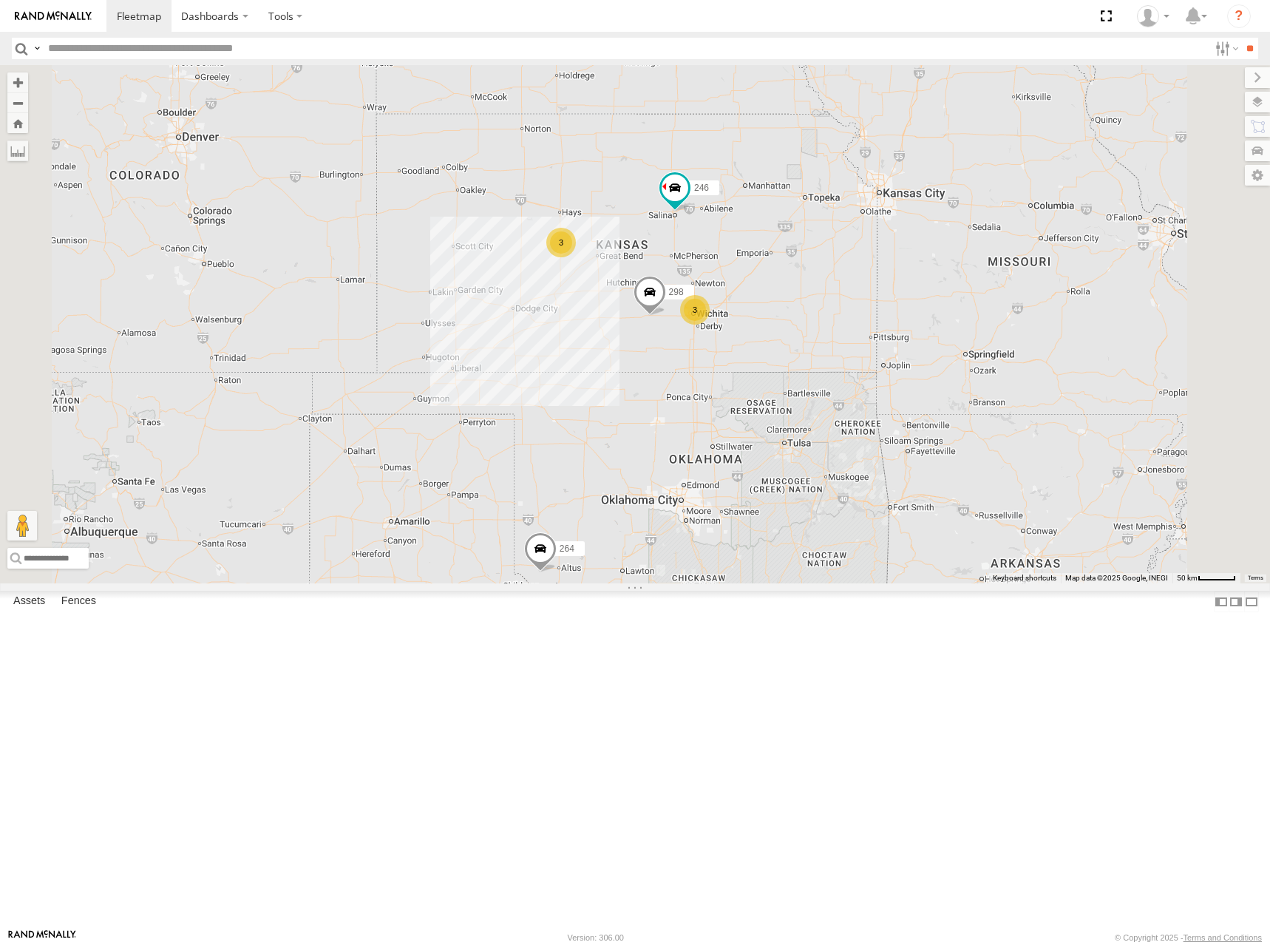
drag, startPoint x: 962, startPoint y: 228, endPoint x: 947, endPoint y: 251, distance: 27.3
click at [947, 251] on div "246 298 264 266 260 3 3" at bounding box center [635, 324] width 1270 height 518
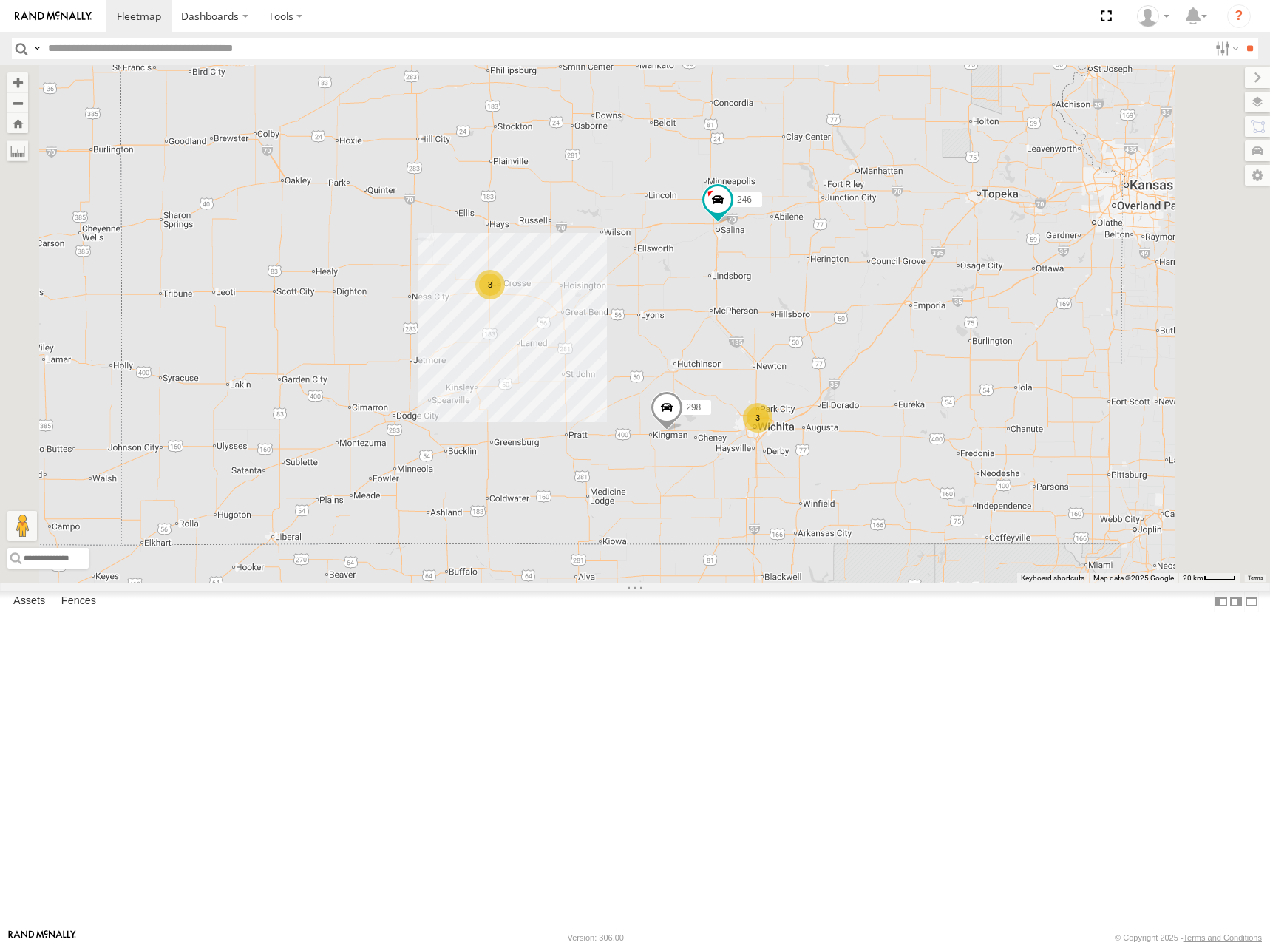
drag, startPoint x: 844, startPoint y: 430, endPoint x: 770, endPoint y: 373, distance: 93.3
click at [770, 373] on div "246 298 264 266 260 3 3" at bounding box center [635, 324] width 1270 height 518
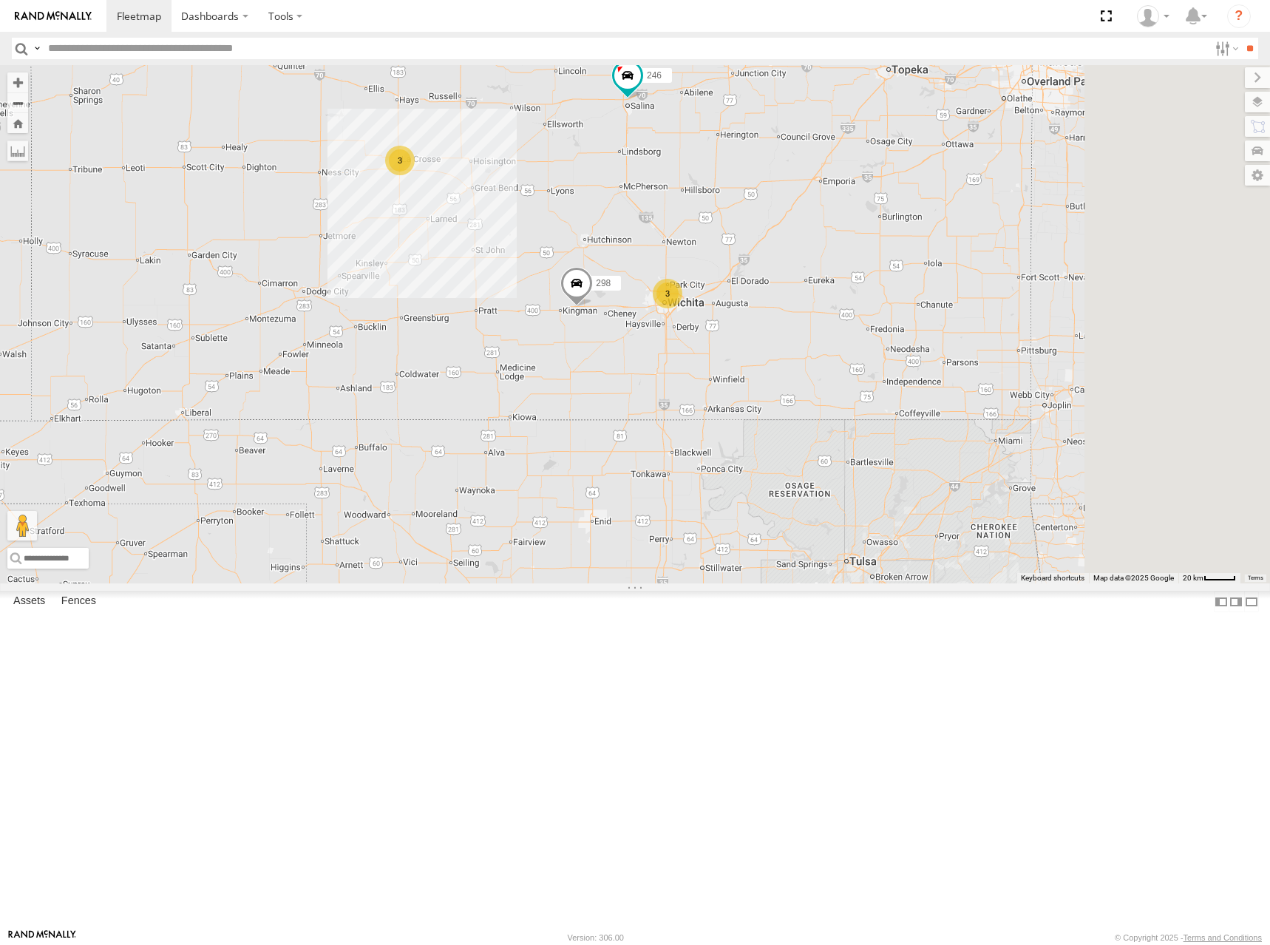
drag, startPoint x: 879, startPoint y: 511, endPoint x: 791, endPoint y: 389, distance: 150.4
click at [791, 389] on div "246 298 264 266 260 3 3" at bounding box center [635, 324] width 1270 height 518
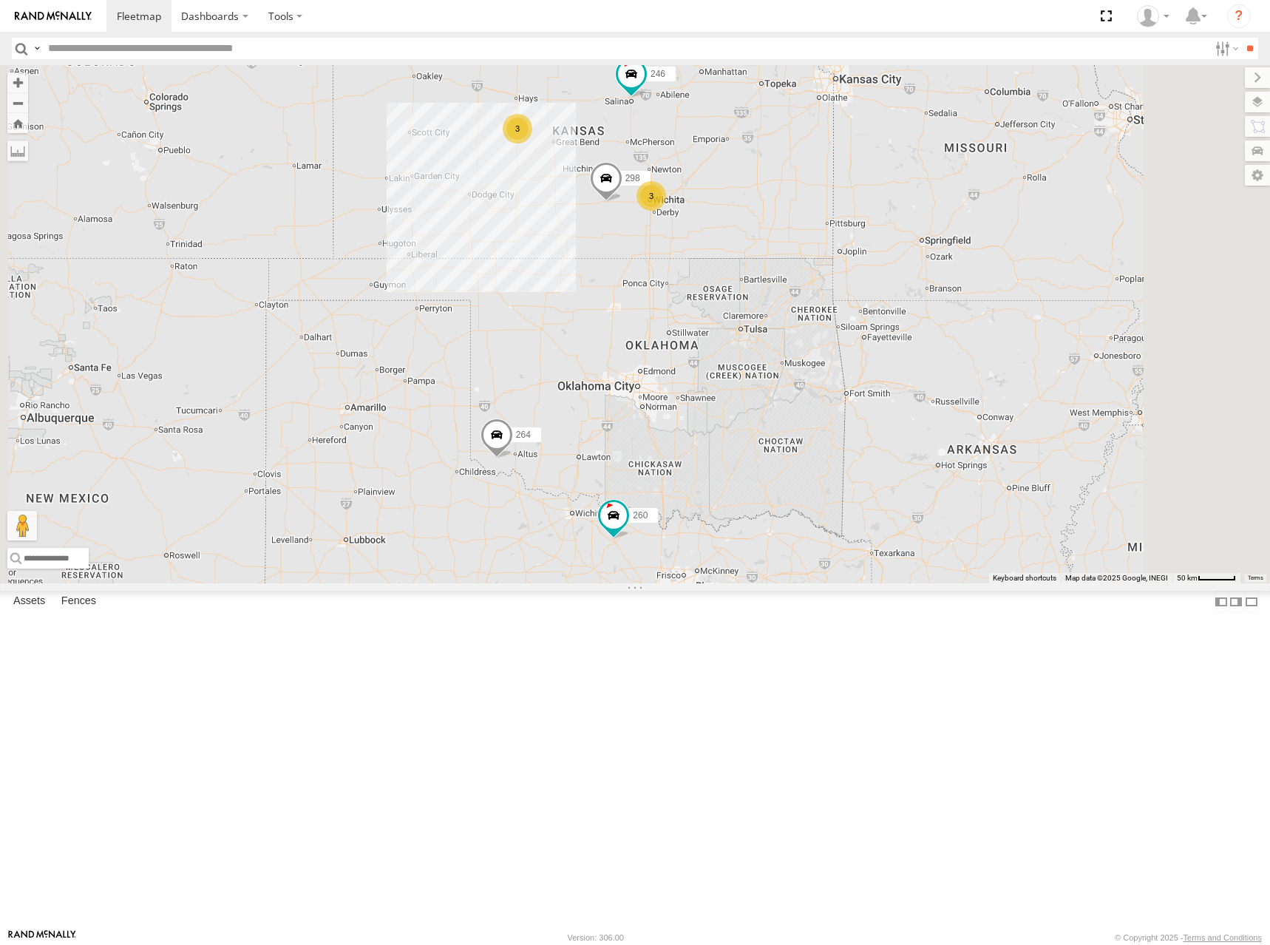
drag, startPoint x: 776, startPoint y: 585, endPoint x: 766, endPoint y: 502, distance: 83.4
click at [766, 502] on div "246 298 264 266 260 3 3" at bounding box center [635, 324] width 1270 height 518
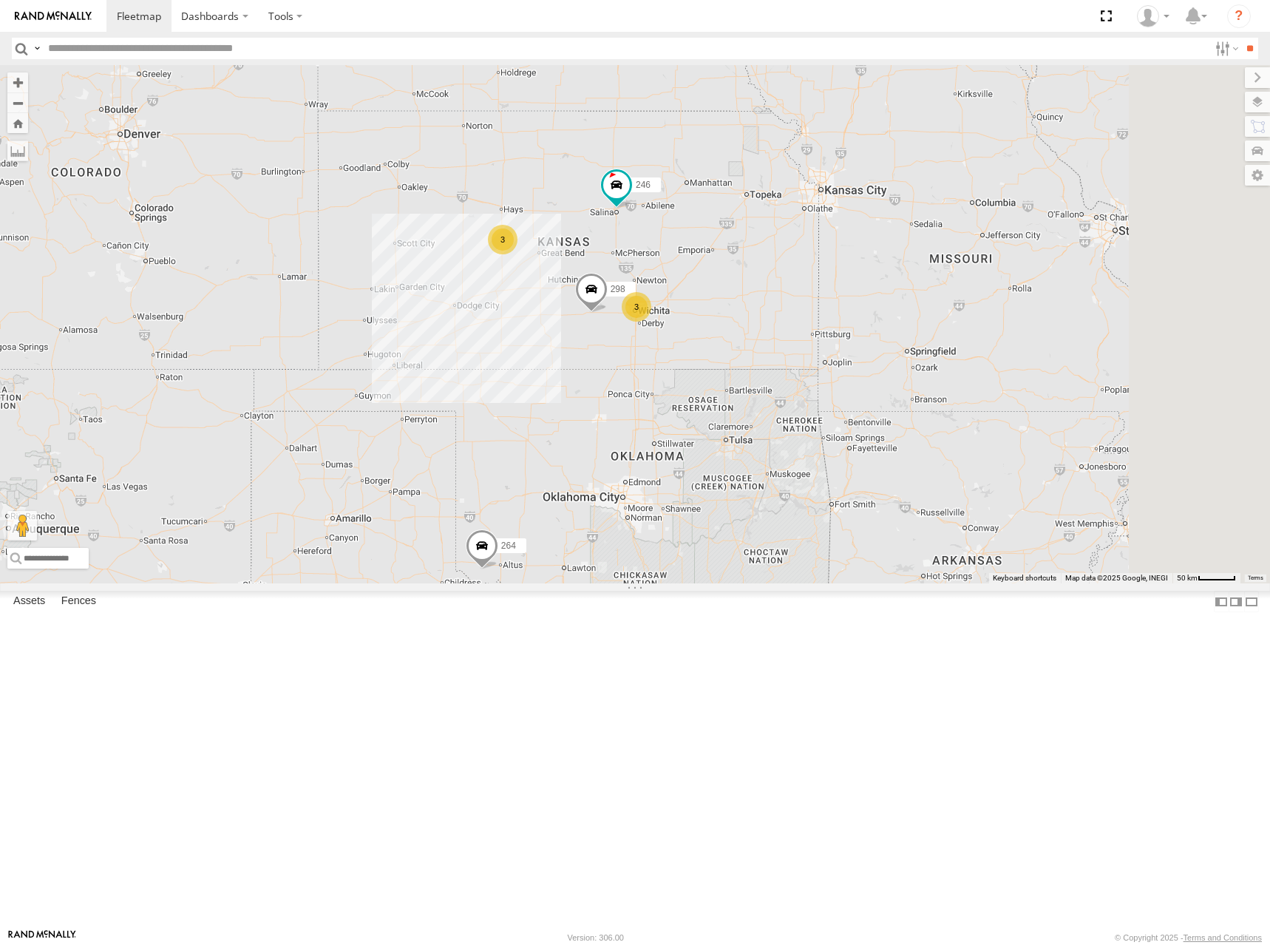
drag, startPoint x: 914, startPoint y: 320, endPoint x: 896, endPoint y: 452, distance: 132.8
click at [896, 452] on div "246 298 264 266 260 3 3" at bounding box center [635, 324] width 1270 height 518
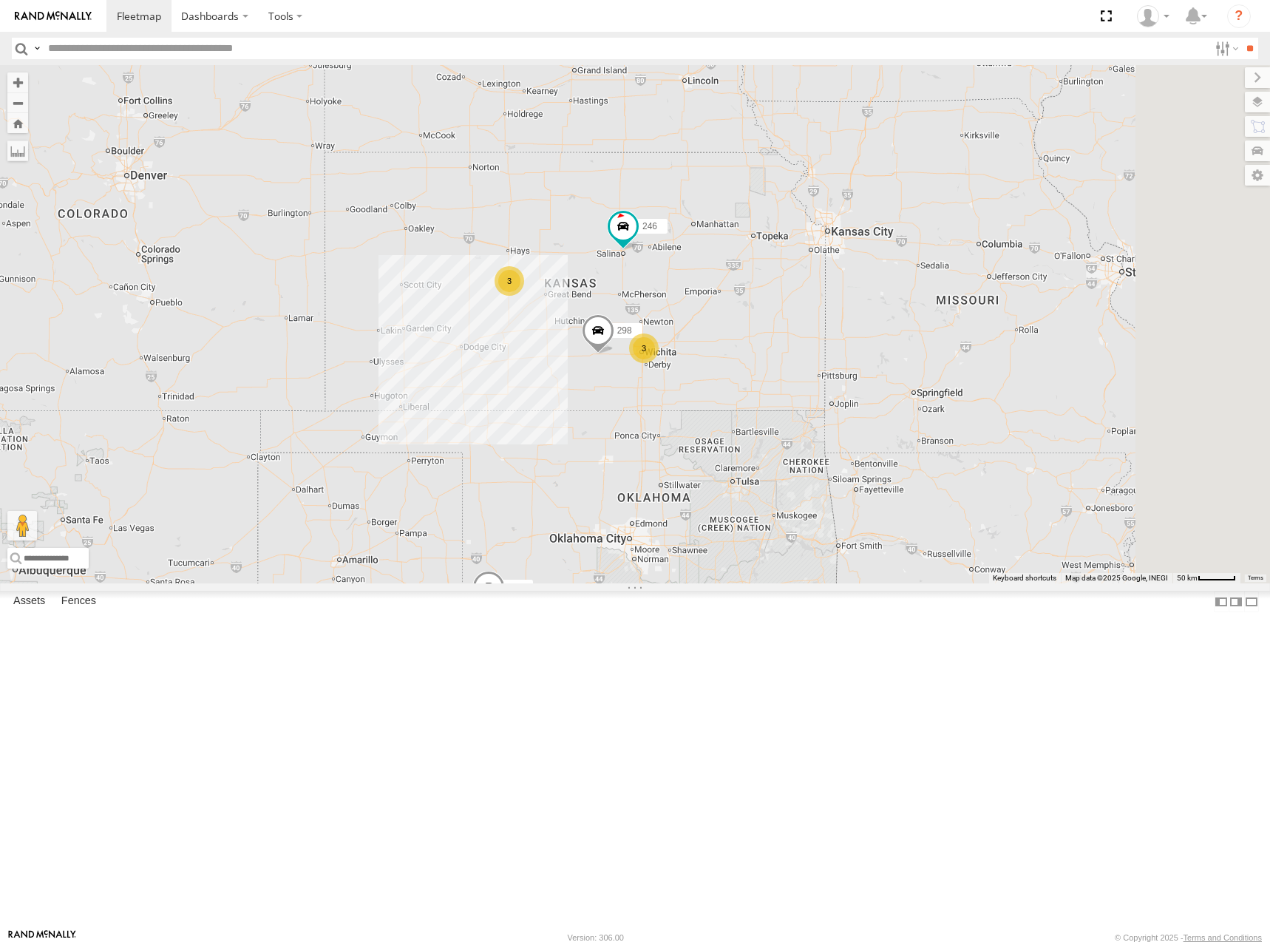
drag, startPoint x: 903, startPoint y: 362, endPoint x: 913, endPoint y: 396, distance: 36.1
click at [913, 396] on div "246 298 264 266 260 3 3" at bounding box center [635, 324] width 1270 height 518
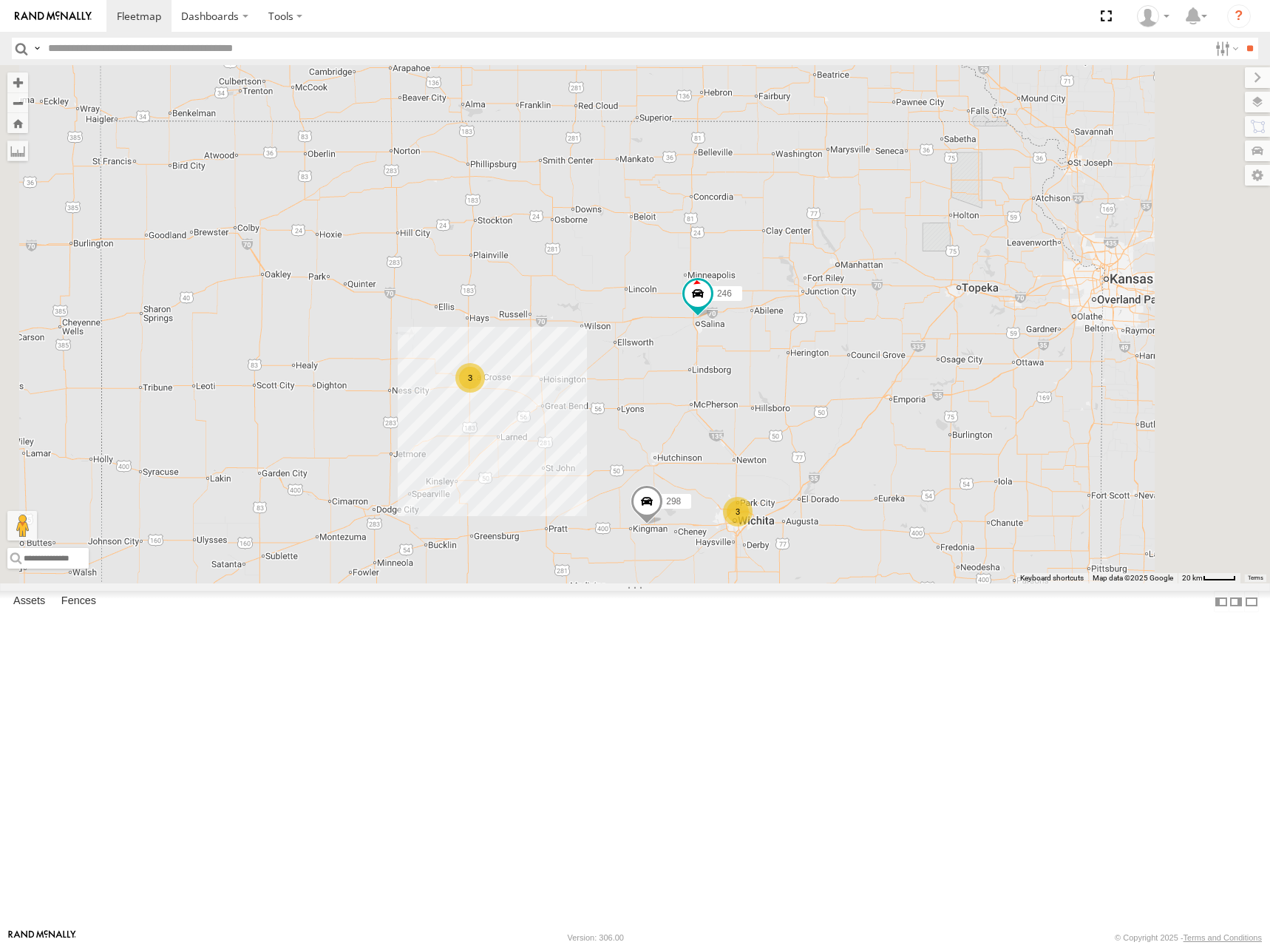
drag, startPoint x: 885, startPoint y: 404, endPoint x: 919, endPoint y: 313, distance: 97.1
click at [919, 313] on div "246 298 264 266 260 3 3" at bounding box center [635, 324] width 1270 height 518
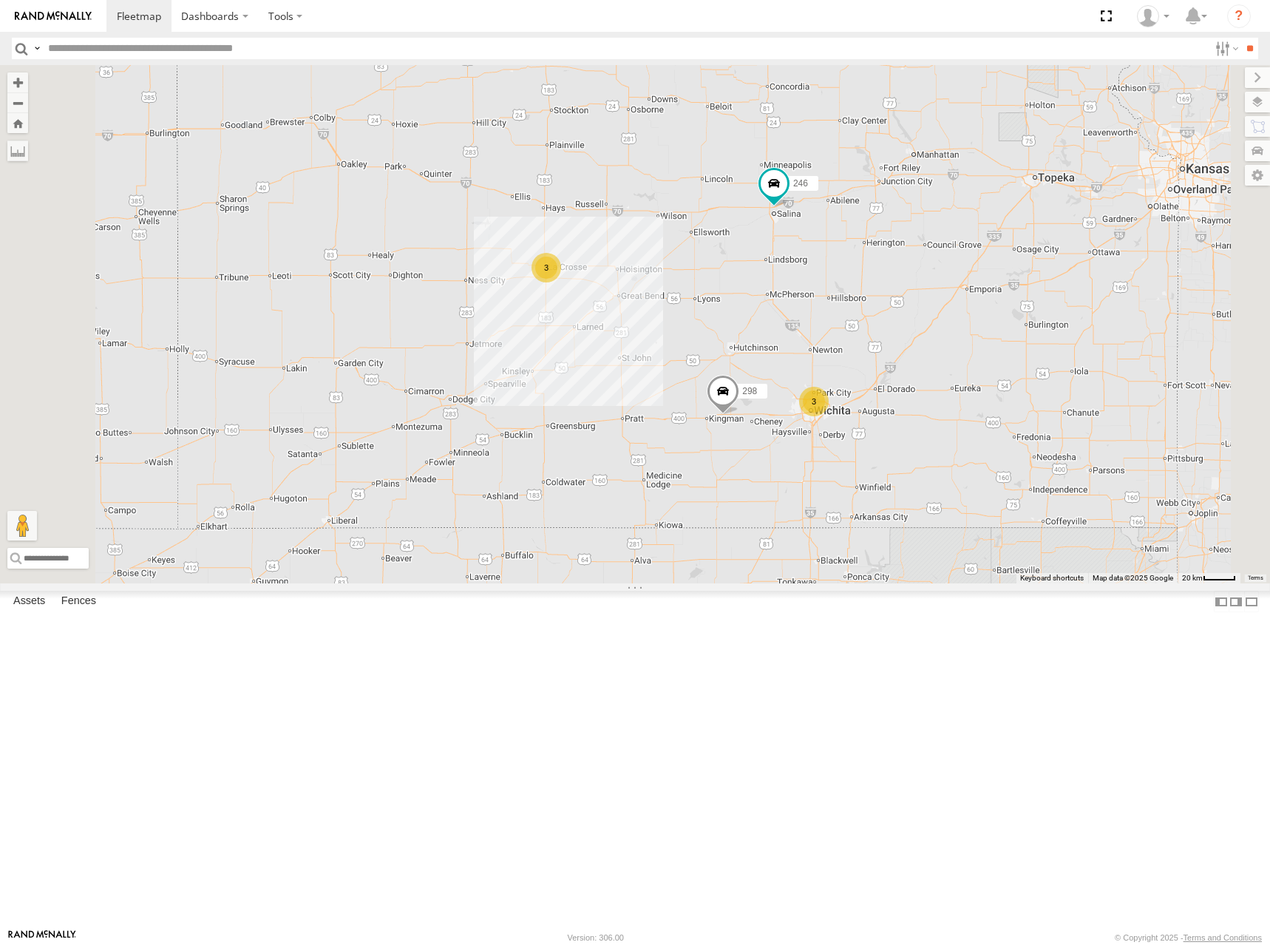
drag, startPoint x: 696, startPoint y: 523, endPoint x: 782, endPoint y: 401, distance: 148.5
click at [782, 401] on div "246 298 264 266 260 3 3" at bounding box center [635, 324] width 1270 height 518
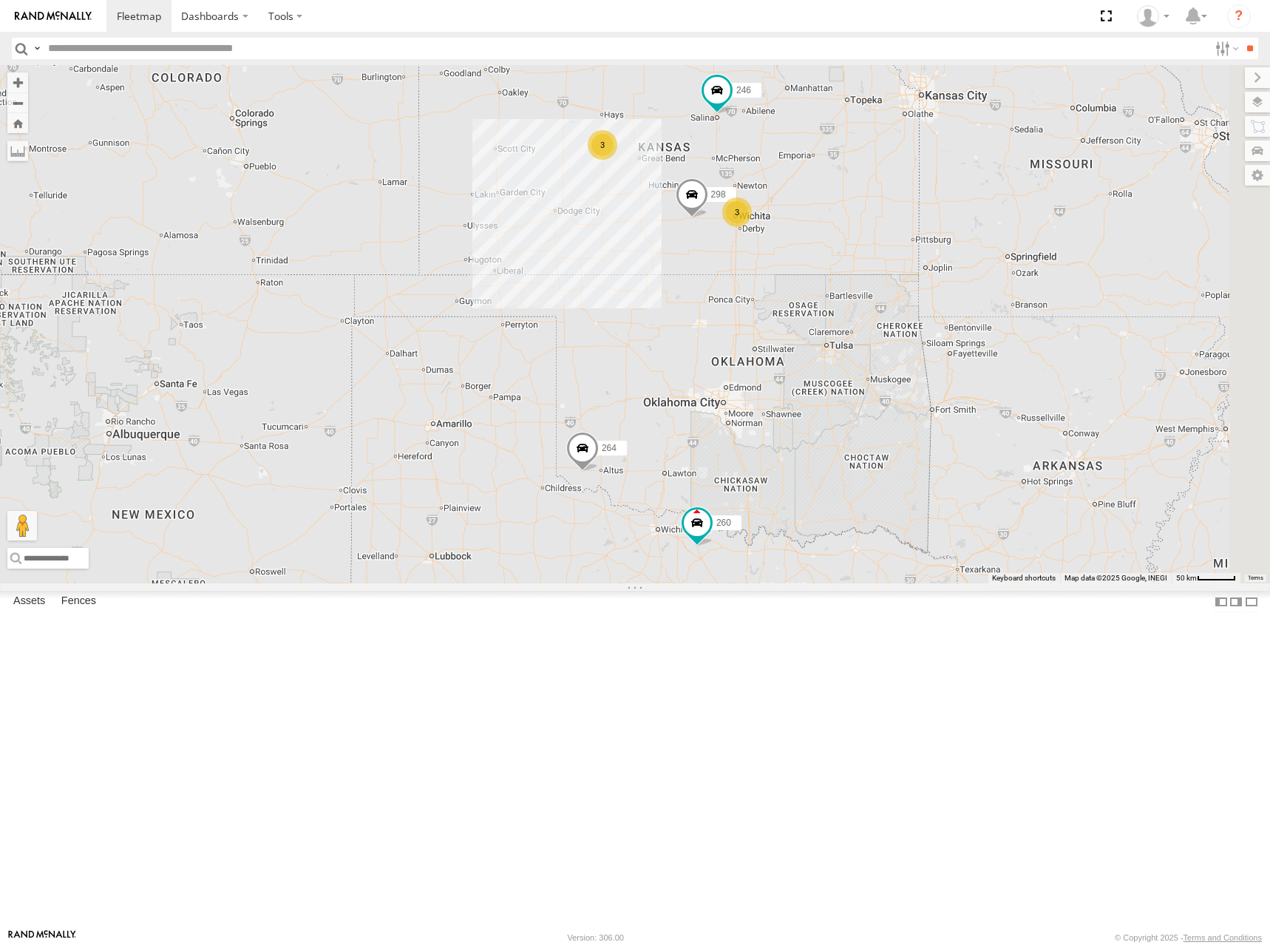
drag, startPoint x: 1001, startPoint y: 469, endPoint x: 828, endPoint y: 342, distance: 214.3
click at [828, 342] on div "3 246 298 3 264 266 260" at bounding box center [635, 324] width 1270 height 518
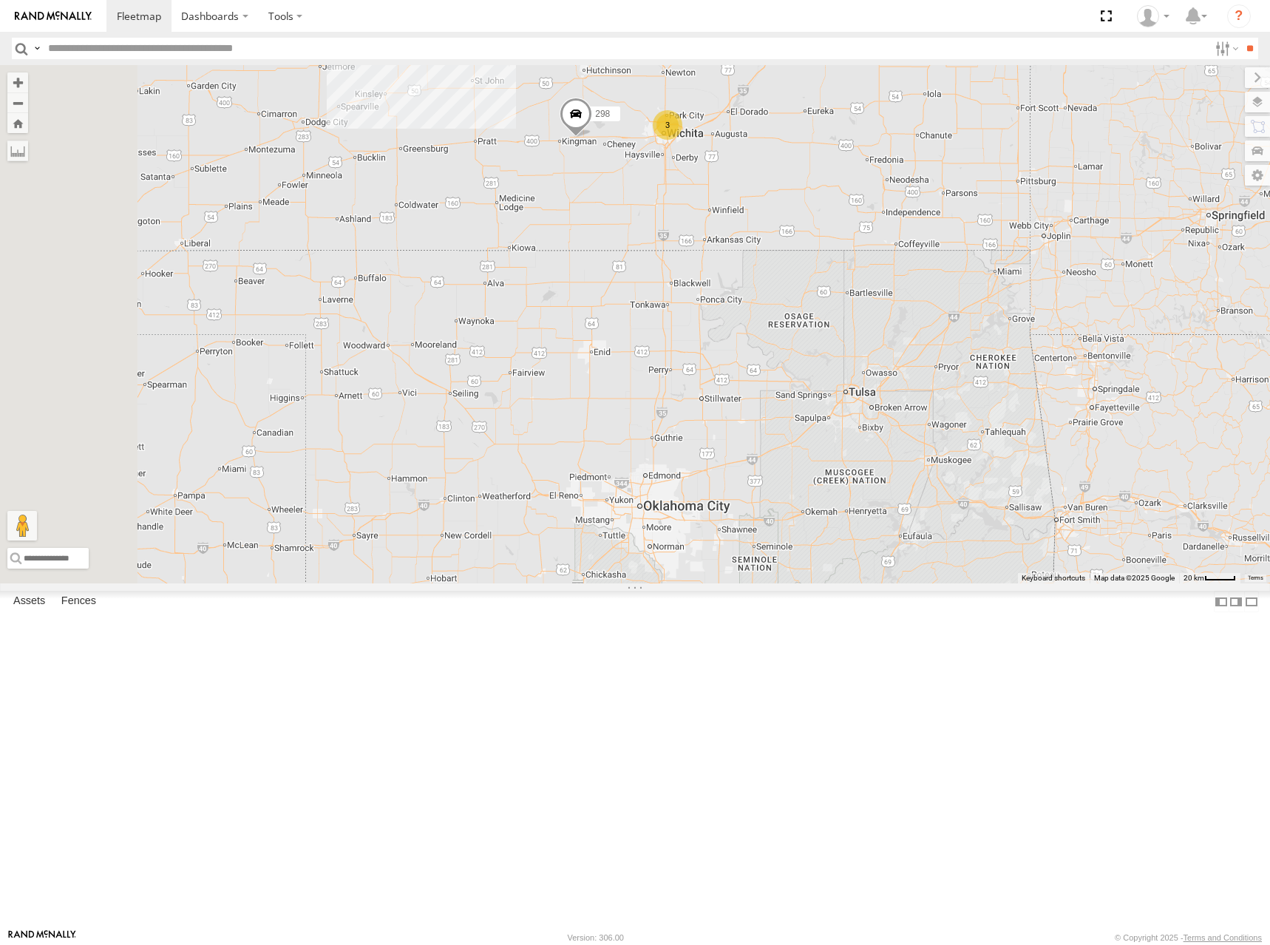
drag, startPoint x: 858, startPoint y: 343, endPoint x: 855, endPoint y: 427, distance: 84.4
click at [881, 424] on div "246 298 264 266 260 3 3" at bounding box center [635, 324] width 1270 height 518
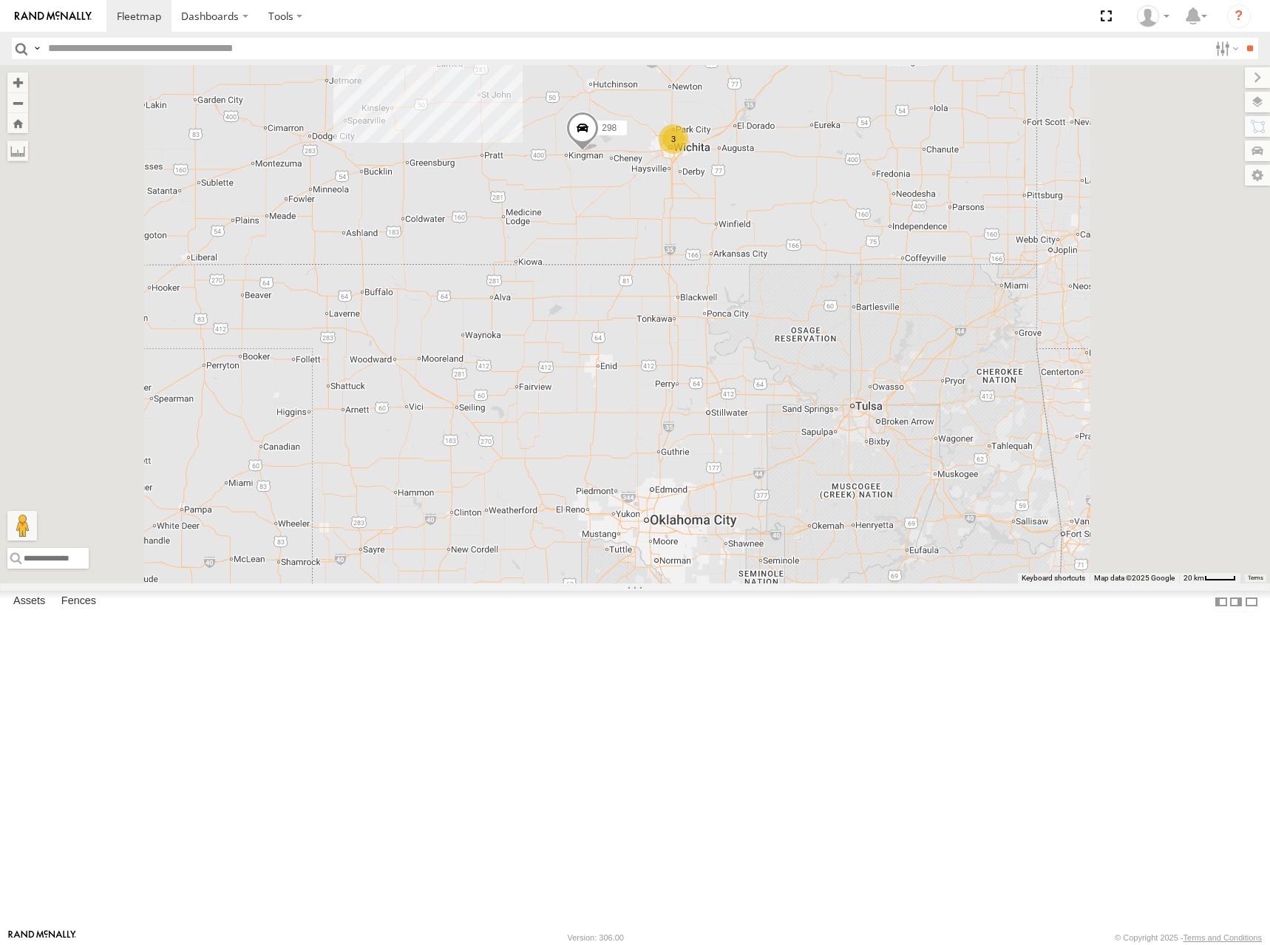
drag, startPoint x: 879, startPoint y: 191, endPoint x: 904, endPoint y: 229, distance: 45.3
click at [904, 229] on div "246 298 264 266 260 3 3" at bounding box center [635, 324] width 1270 height 518
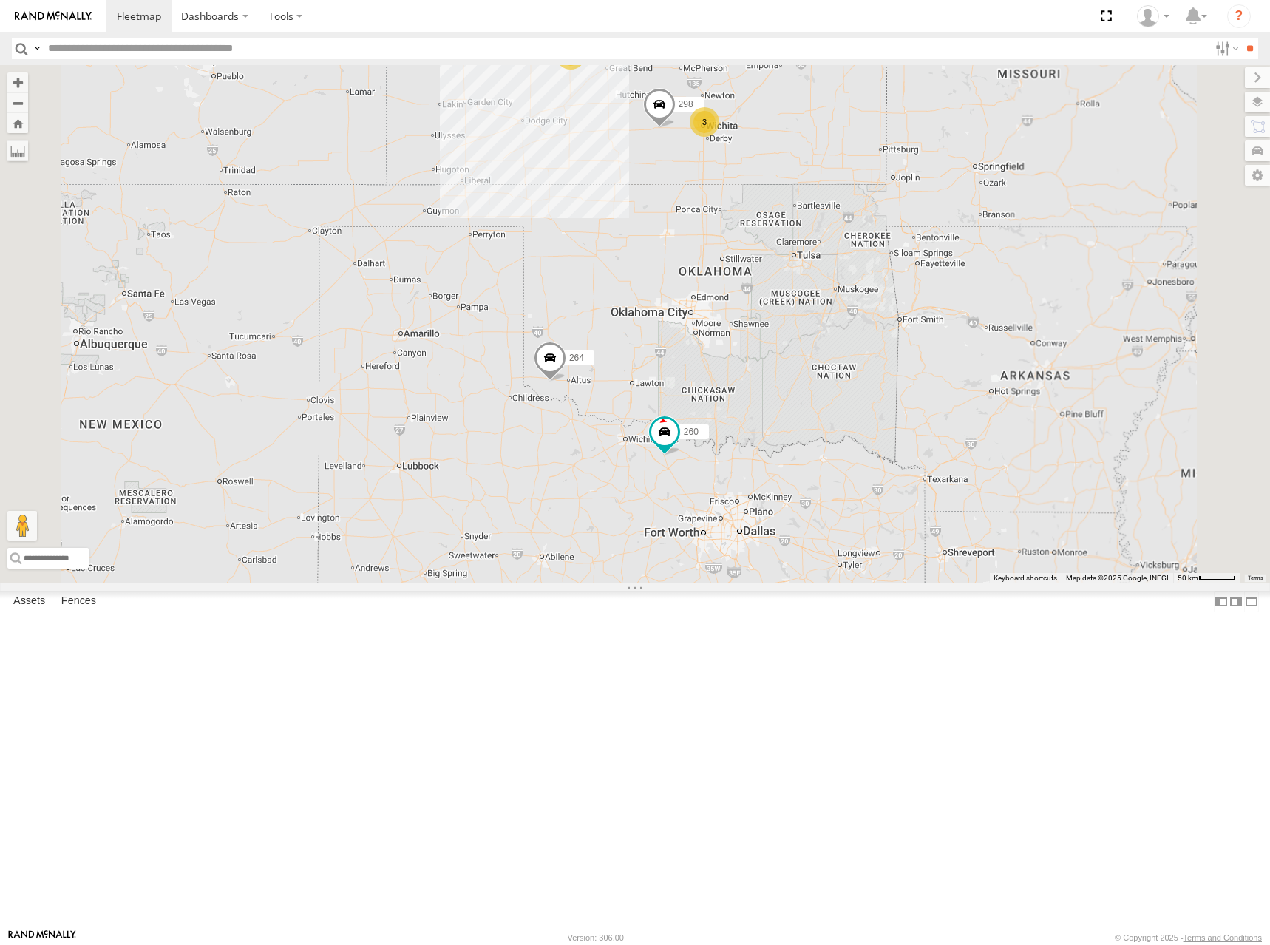
drag, startPoint x: 897, startPoint y: 160, endPoint x: 892, endPoint y: 180, distance: 20.4
click at [719, 5] on span "246" at bounding box center [711, 0] width 15 height 10
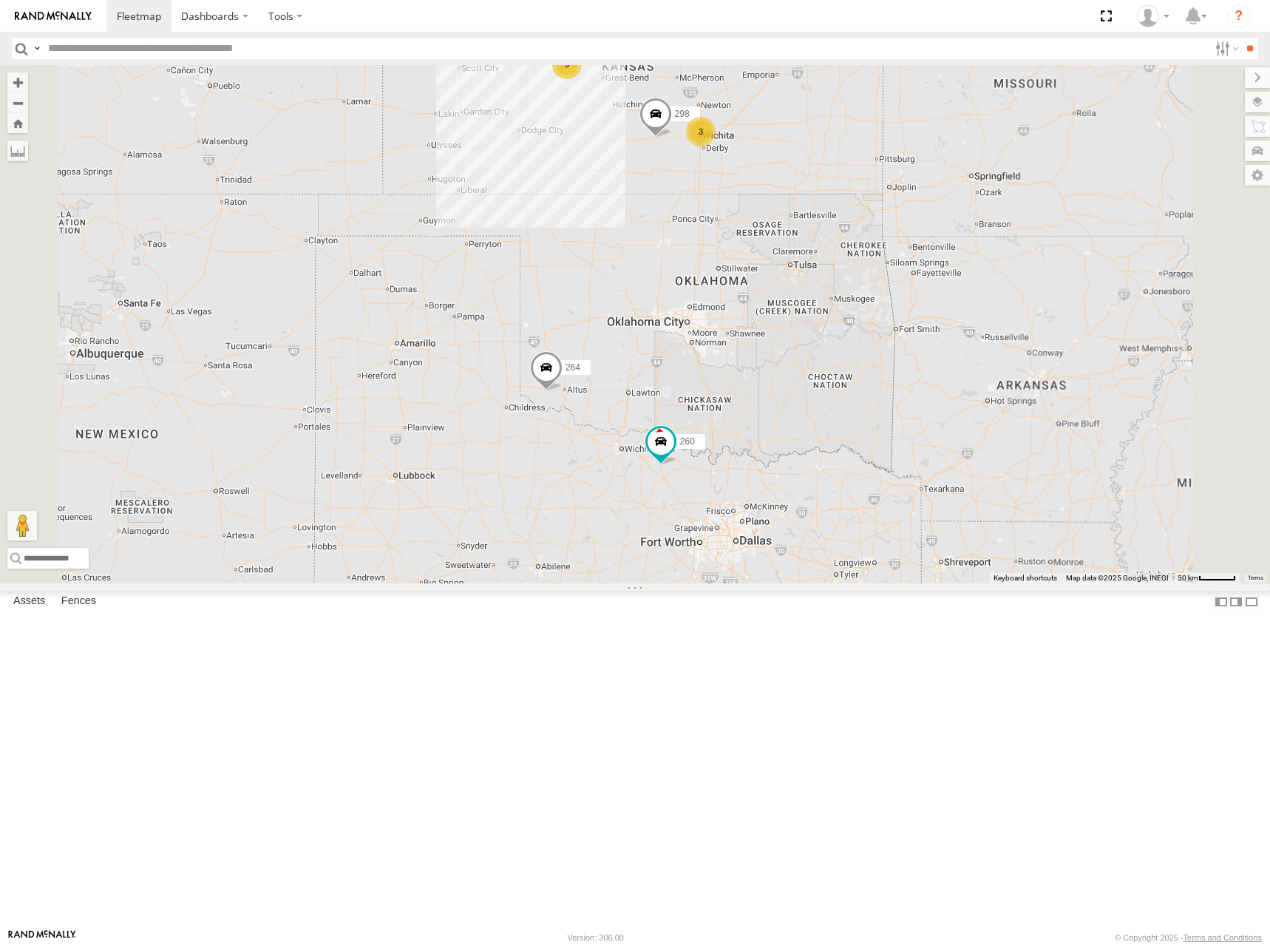
click at [685, 96] on div "246 298 264 266 260 3 3 246 All Assets W Diamond Dr Salina 38.87893 , -97.61341…" at bounding box center [635, 324] width 1270 height 518
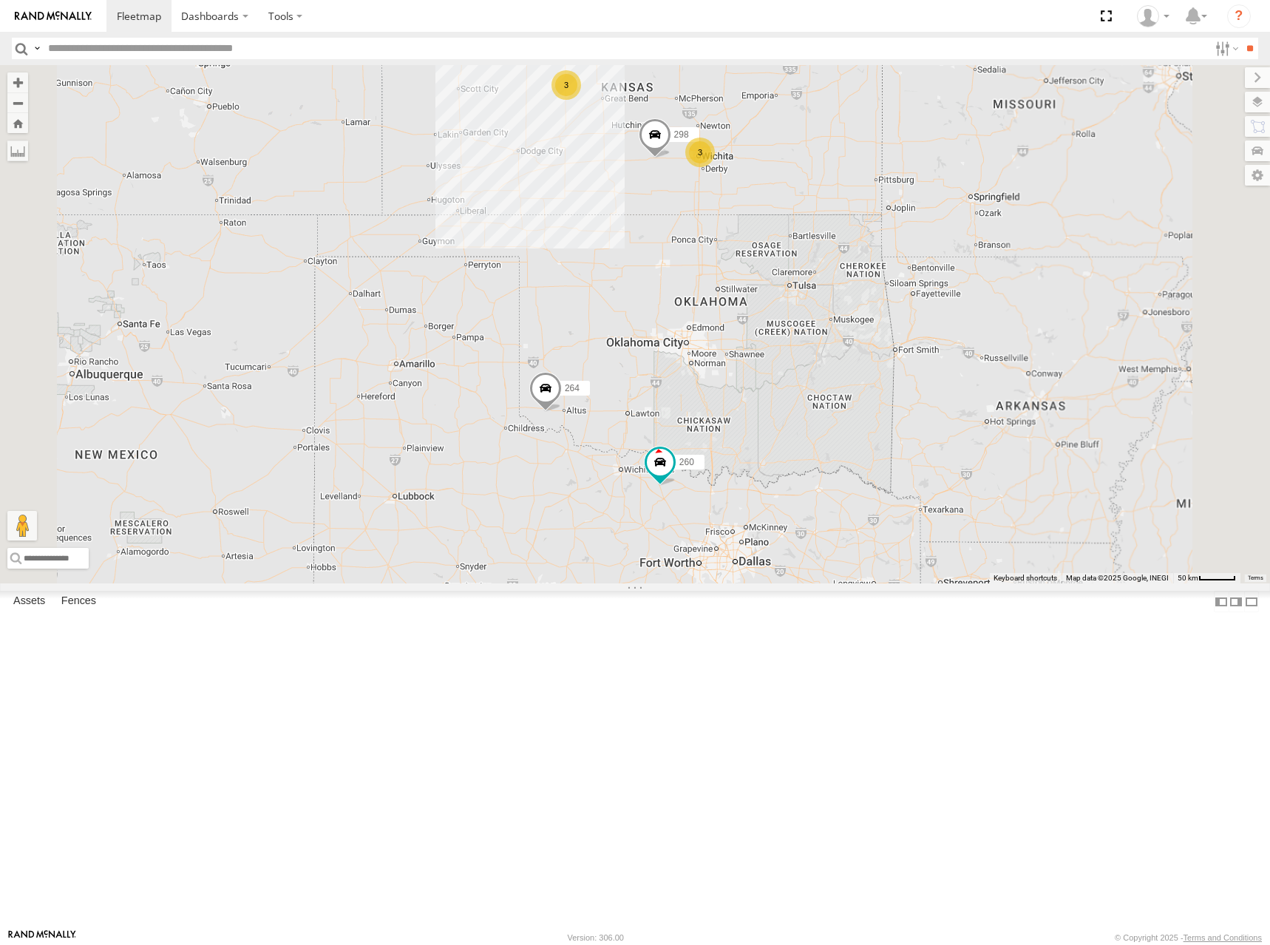
drag, startPoint x: 954, startPoint y: 166, endPoint x: 954, endPoint y: 193, distance: 27.4
click at [954, 193] on div "246 298 264 266 260 3 3" at bounding box center [635, 324] width 1270 height 518
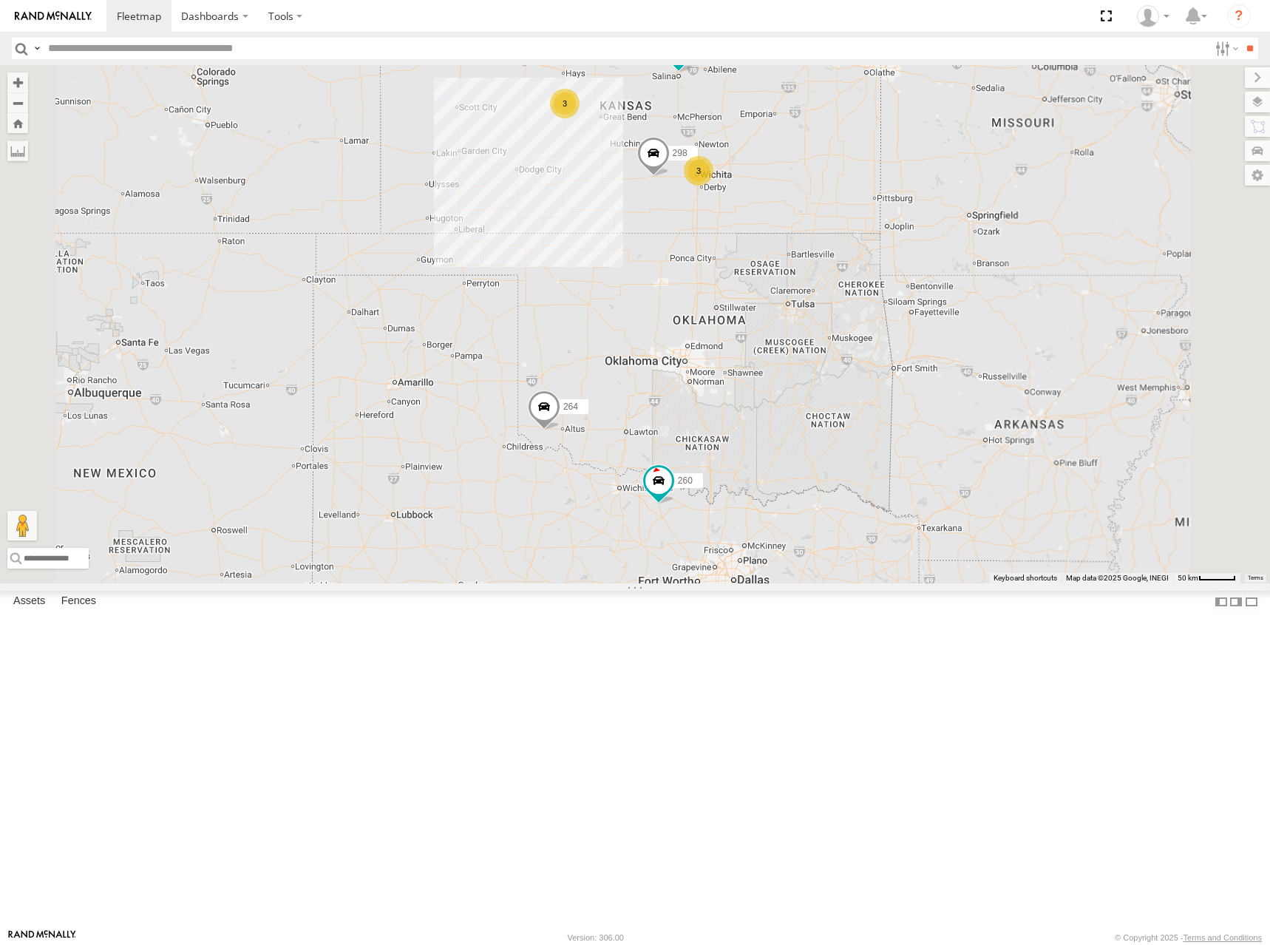
drag, startPoint x: 997, startPoint y: 148, endPoint x: 971, endPoint y: 172, distance: 35.6
click at [996, 170] on div "246 298 264 266 260 3 3" at bounding box center [635, 324] width 1270 height 518
drag, startPoint x: 965, startPoint y: 170, endPoint x: 973, endPoint y: 175, distance: 9.6
click at [973, 175] on div "246 298 264 266 260 3 3" at bounding box center [635, 324] width 1270 height 518
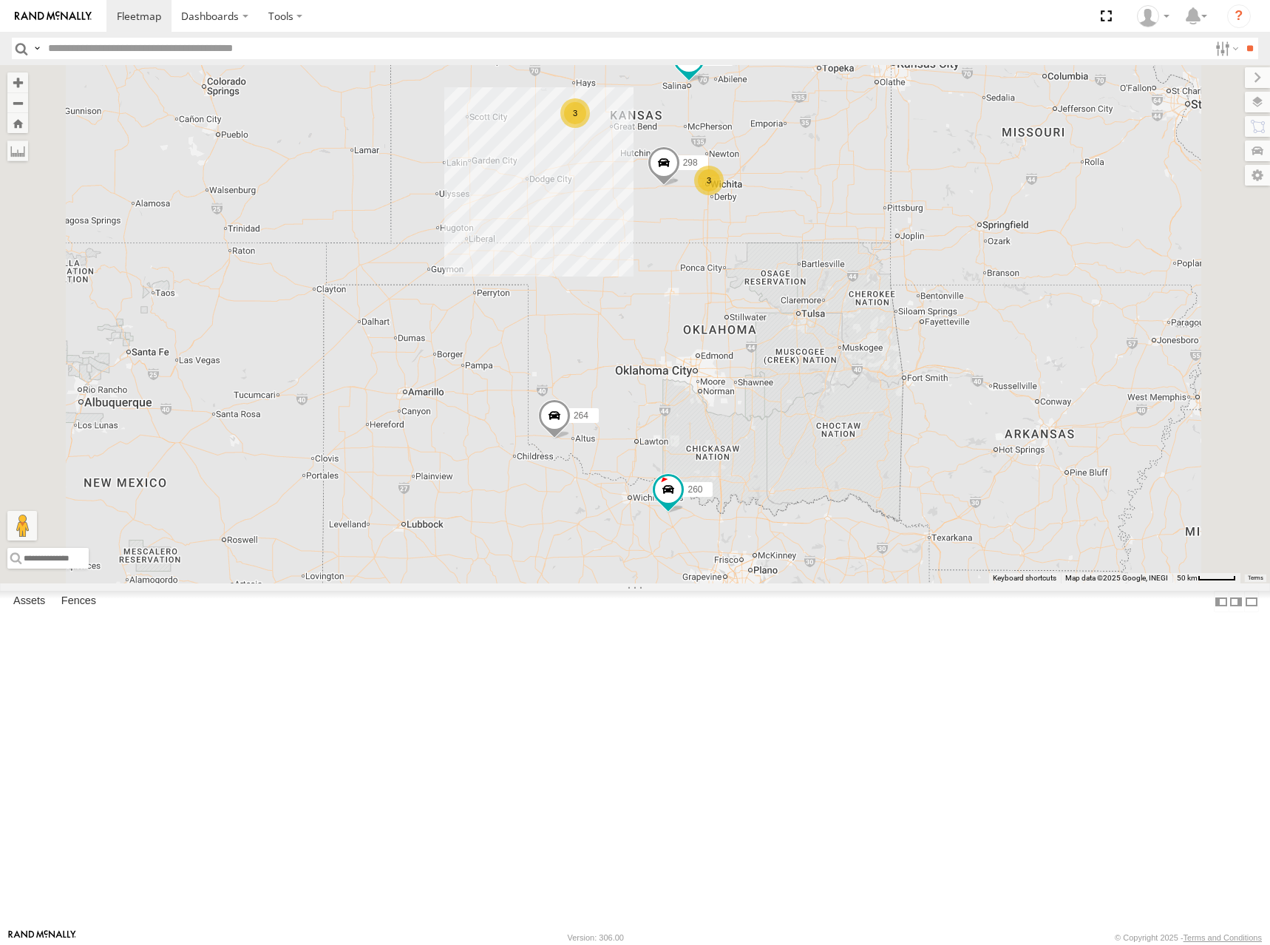
drag, startPoint x: 892, startPoint y: 165, endPoint x: 906, endPoint y: 208, distance: 46.1
click at [906, 208] on div "246 298 264 266 260 3 3" at bounding box center [635, 324] width 1270 height 518
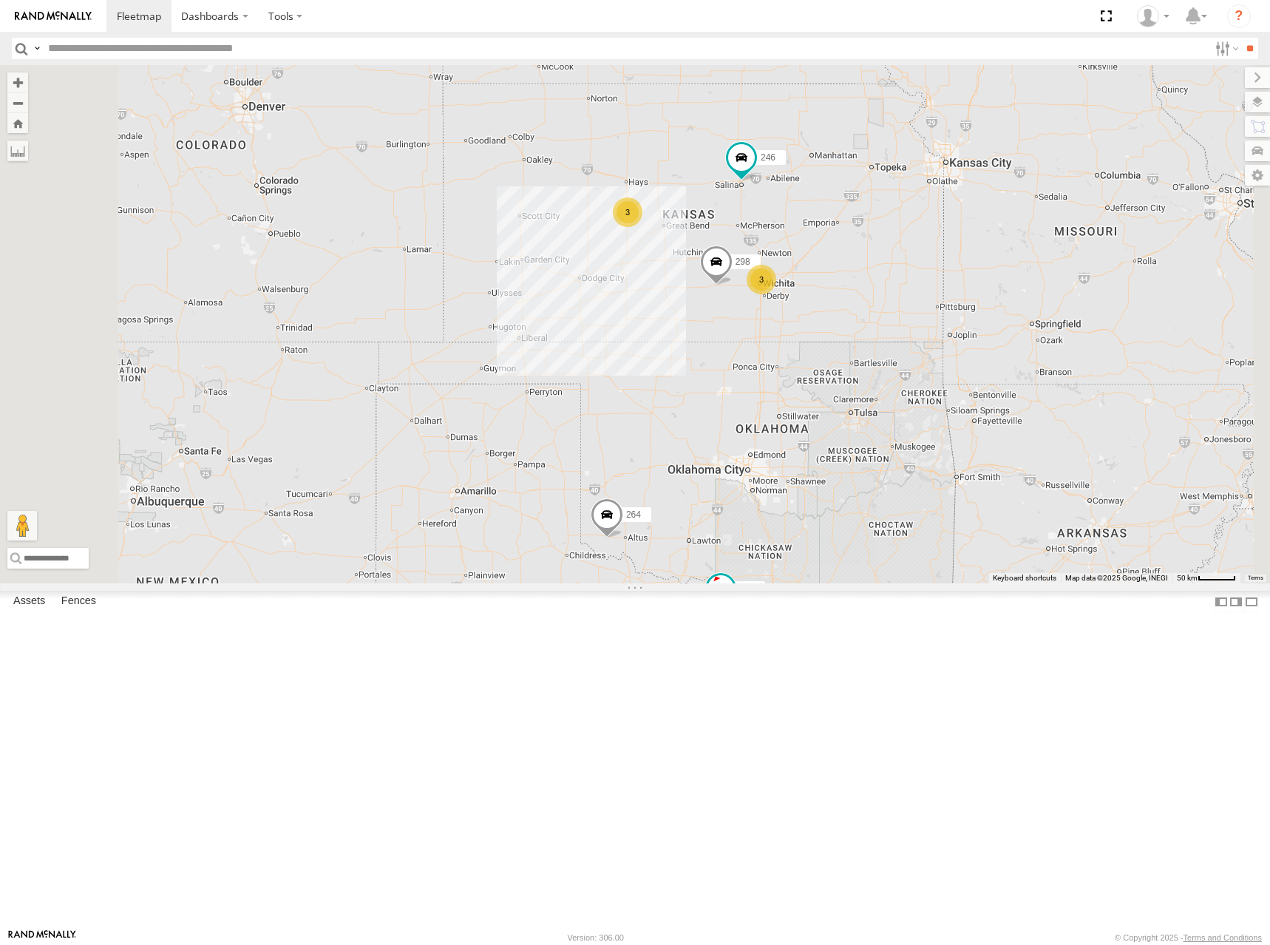
drag, startPoint x: 926, startPoint y: 194, endPoint x: 966, endPoint y: 254, distance: 72.0
click at [966, 254] on div "246 298 264 266 260 3 3" at bounding box center [635, 324] width 1270 height 518
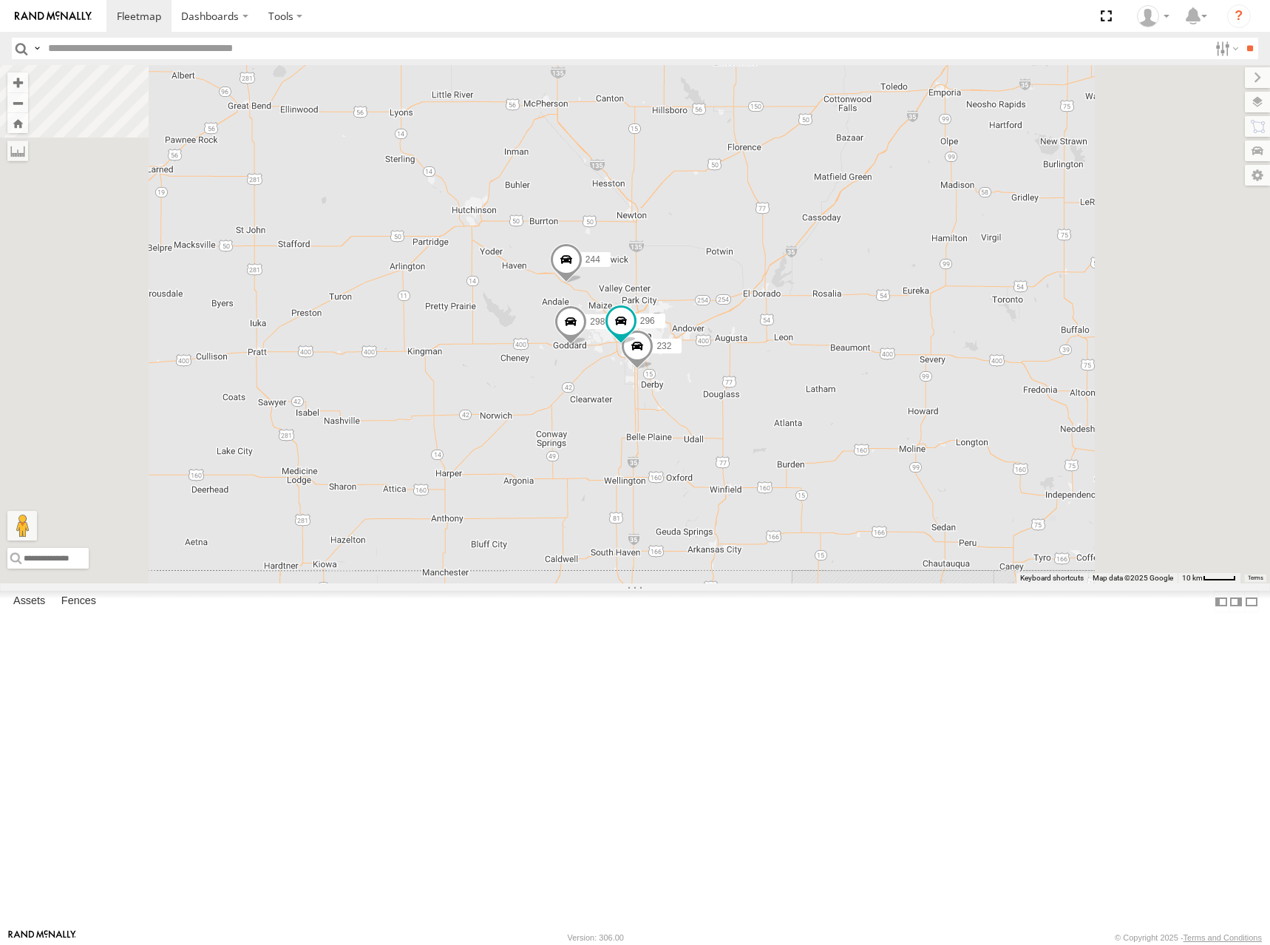
drag, startPoint x: 853, startPoint y: 450, endPoint x: 930, endPoint y: 382, distance: 102.7
click at [929, 382] on div "246 264 266 260 244 298 232 296" at bounding box center [635, 324] width 1270 height 518
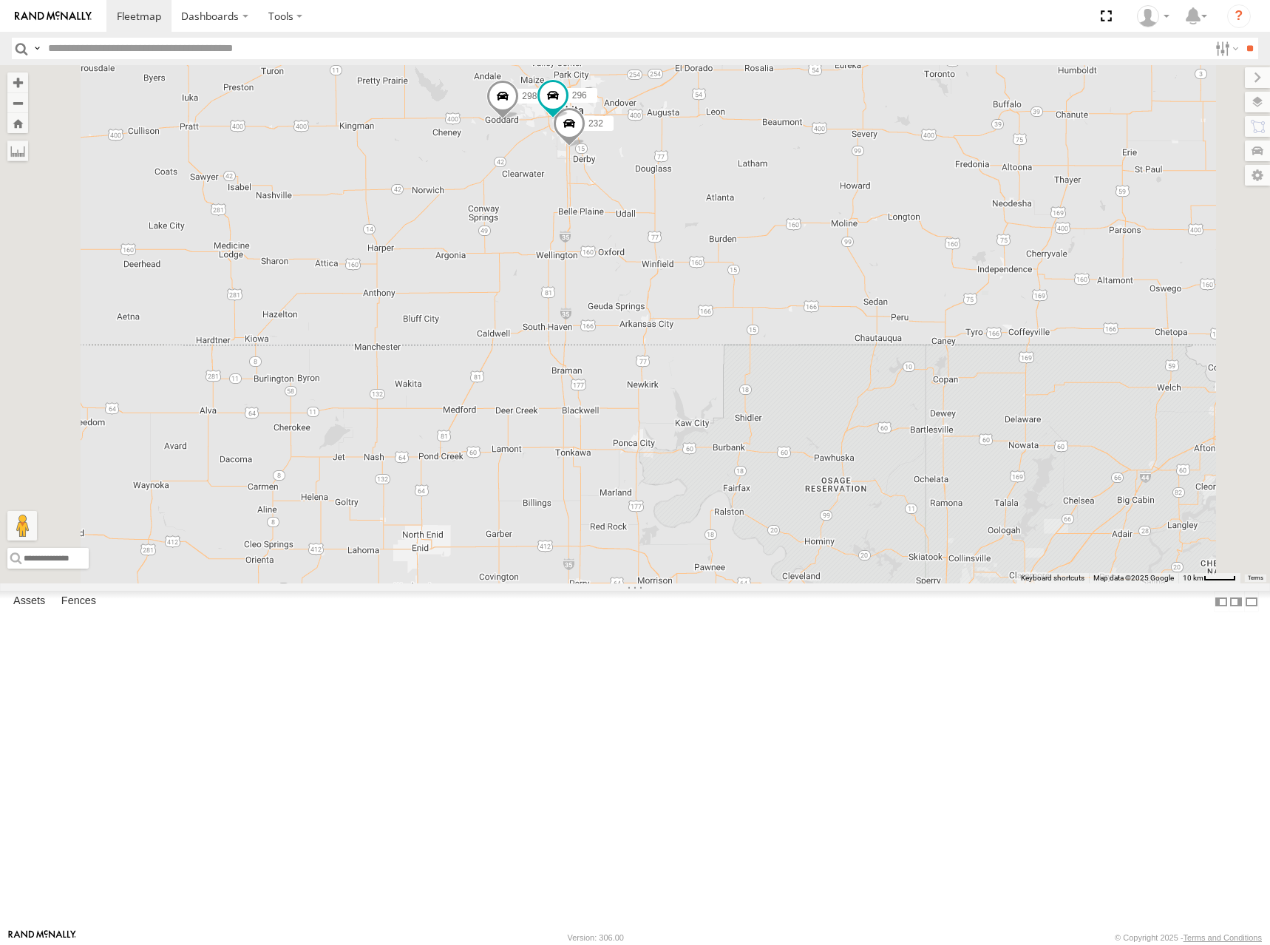
drag, startPoint x: 689, startPoint y: 129, endPoint x: 807, endPoint y: 217, distance: 146.8
click at [807, 217] on div "246 264 266 260 244 298 232 296" at bounding box center [635, 324] width 1270 height 518
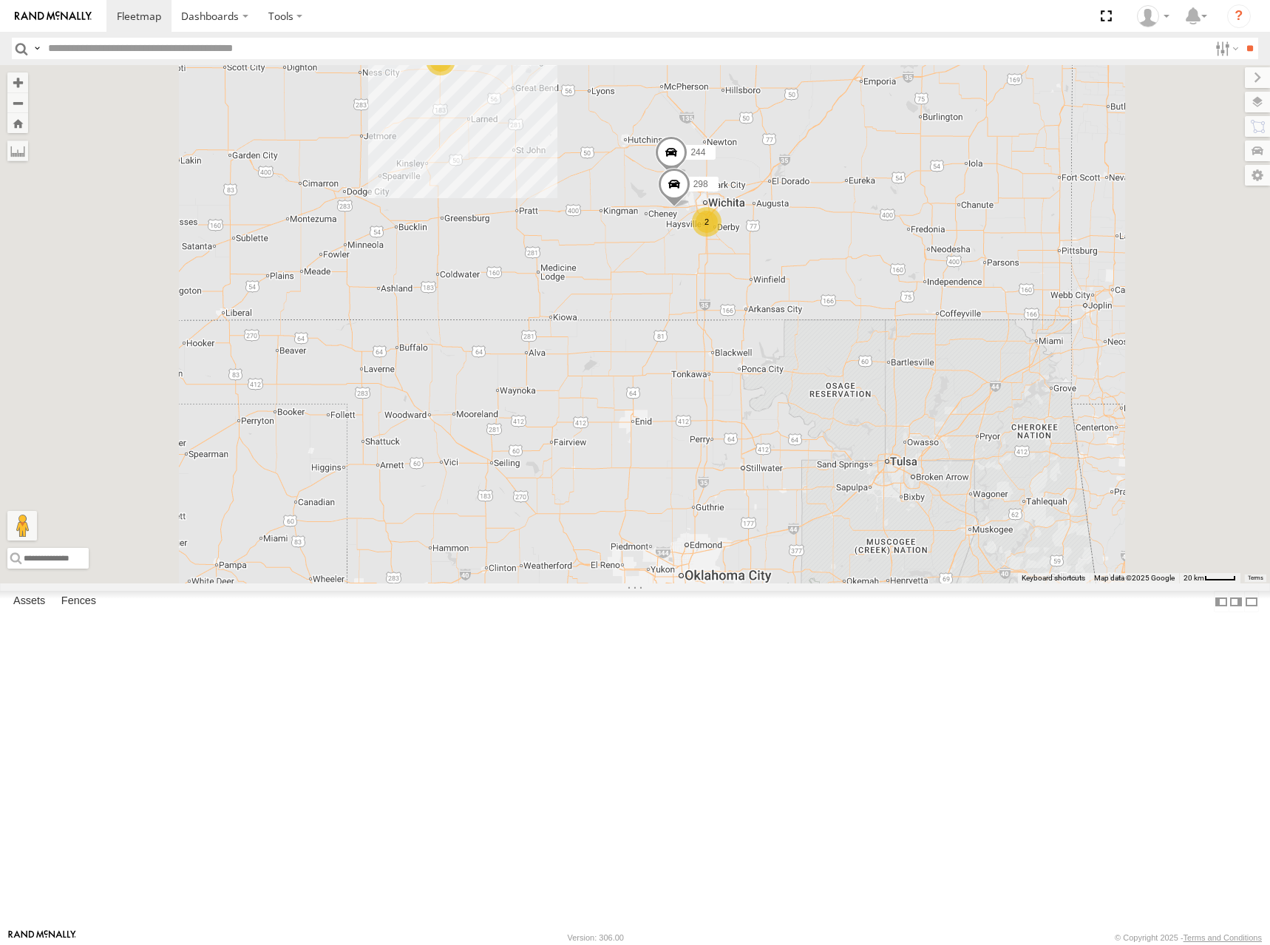
drag, startPoint x: 857, startPoint y: 199, endPoint x: 910, endPoint y: 315, distance: 127.7
click at [910, 315] on div "246 264 266 260 244 298 3 2" at bounding box center [635, 324] width 1270 height 518
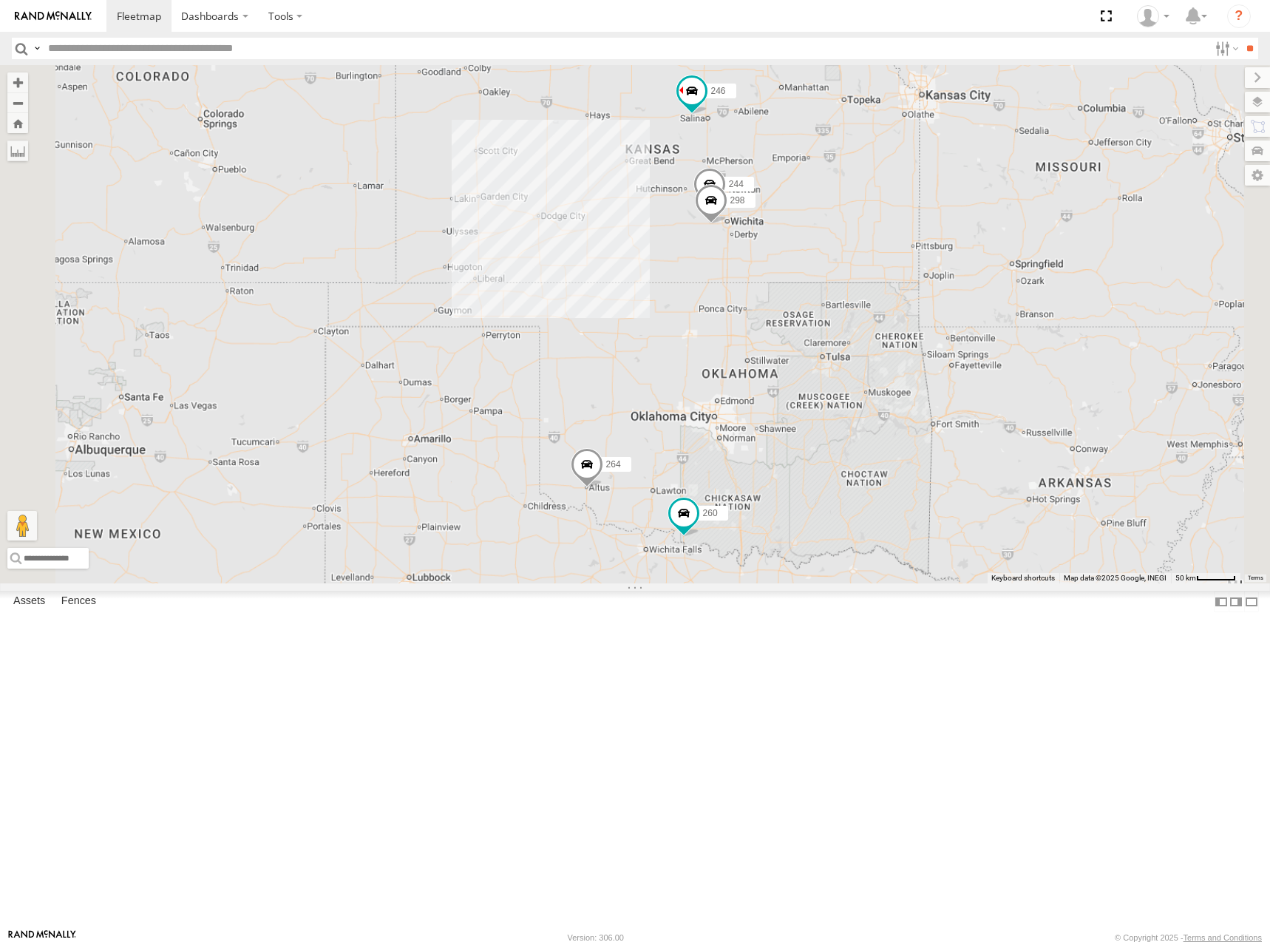
click at [953, 281] on div "246 264 266 260 244 298" at bounding box center [635, 324] width 1270 height 518
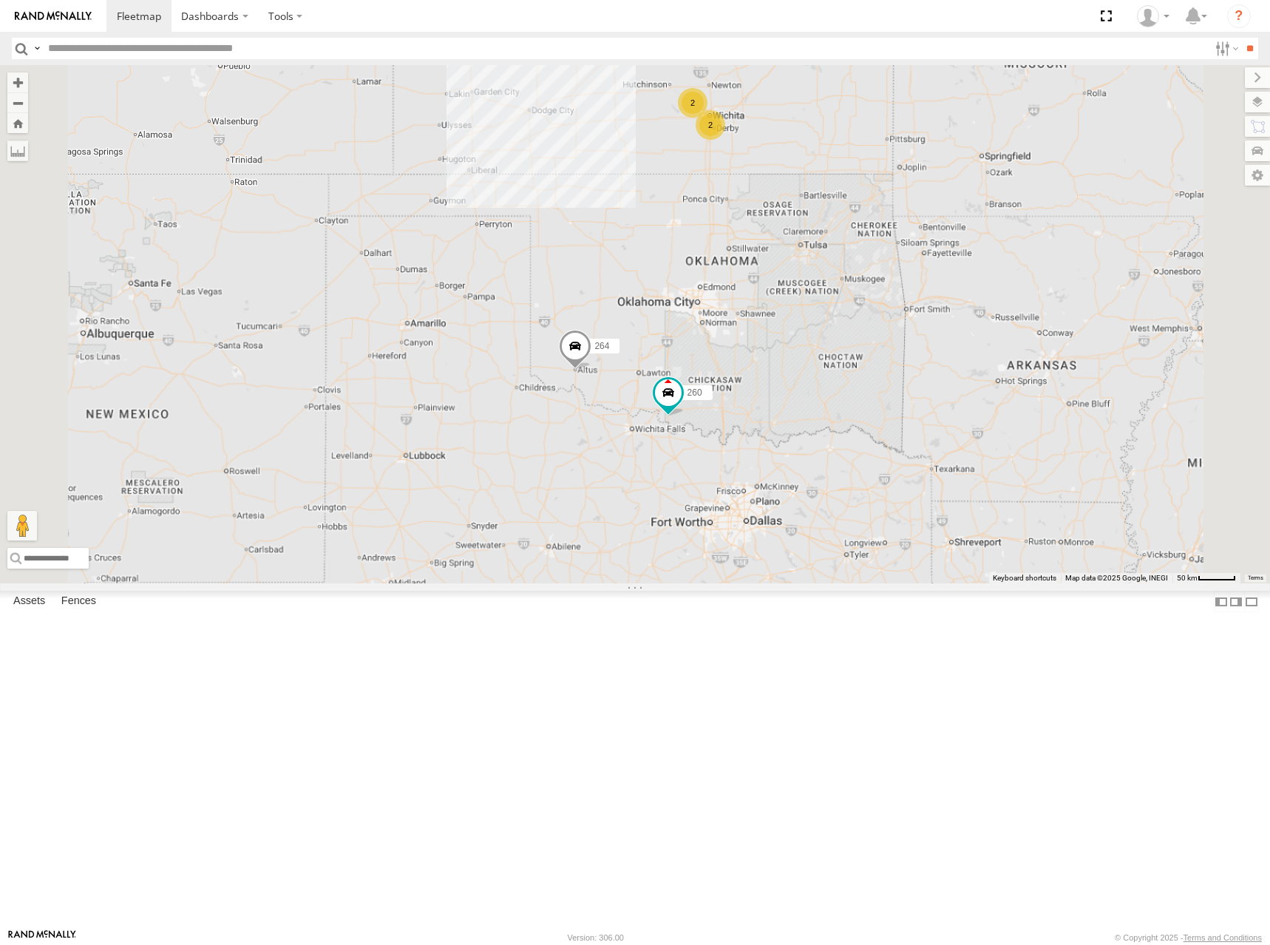
drag, startPoint x: 809, startPoint y: 449, endPoint x: 790, endPoint y: 309, distance: 141.7
click at [790, 309] on div "246 264 266 260 2 3 2" at bounding box center [635, 324] width 1270 height 518
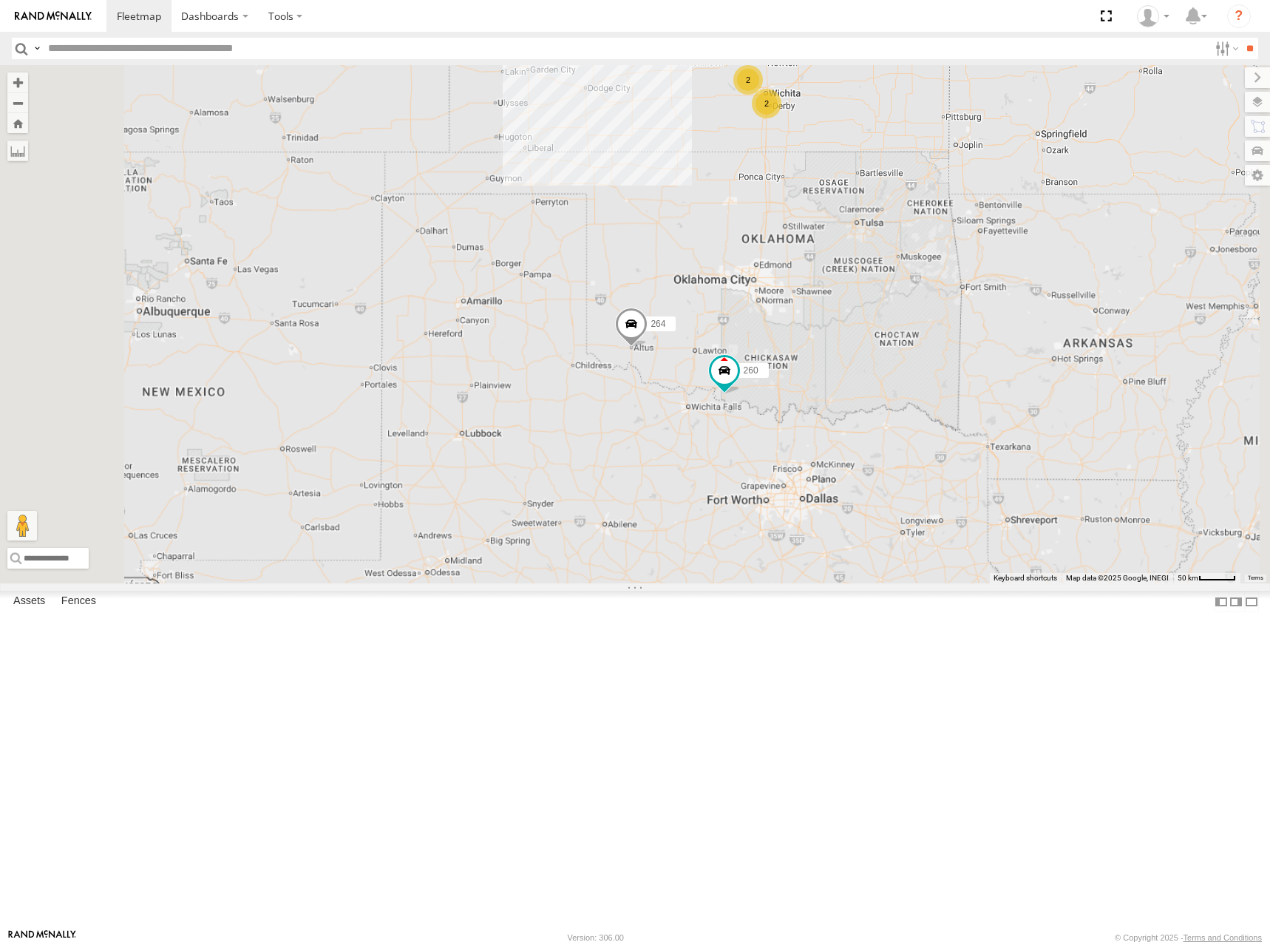
drag, startPoint x: 912, startPoint y: 380, endPoint x: 896, endPoint y: 442, distance: 64.0
click at [896, 442] on div "246 264 266 260 2 3 2" at bounding box center [635, 324] width 1270 height 518
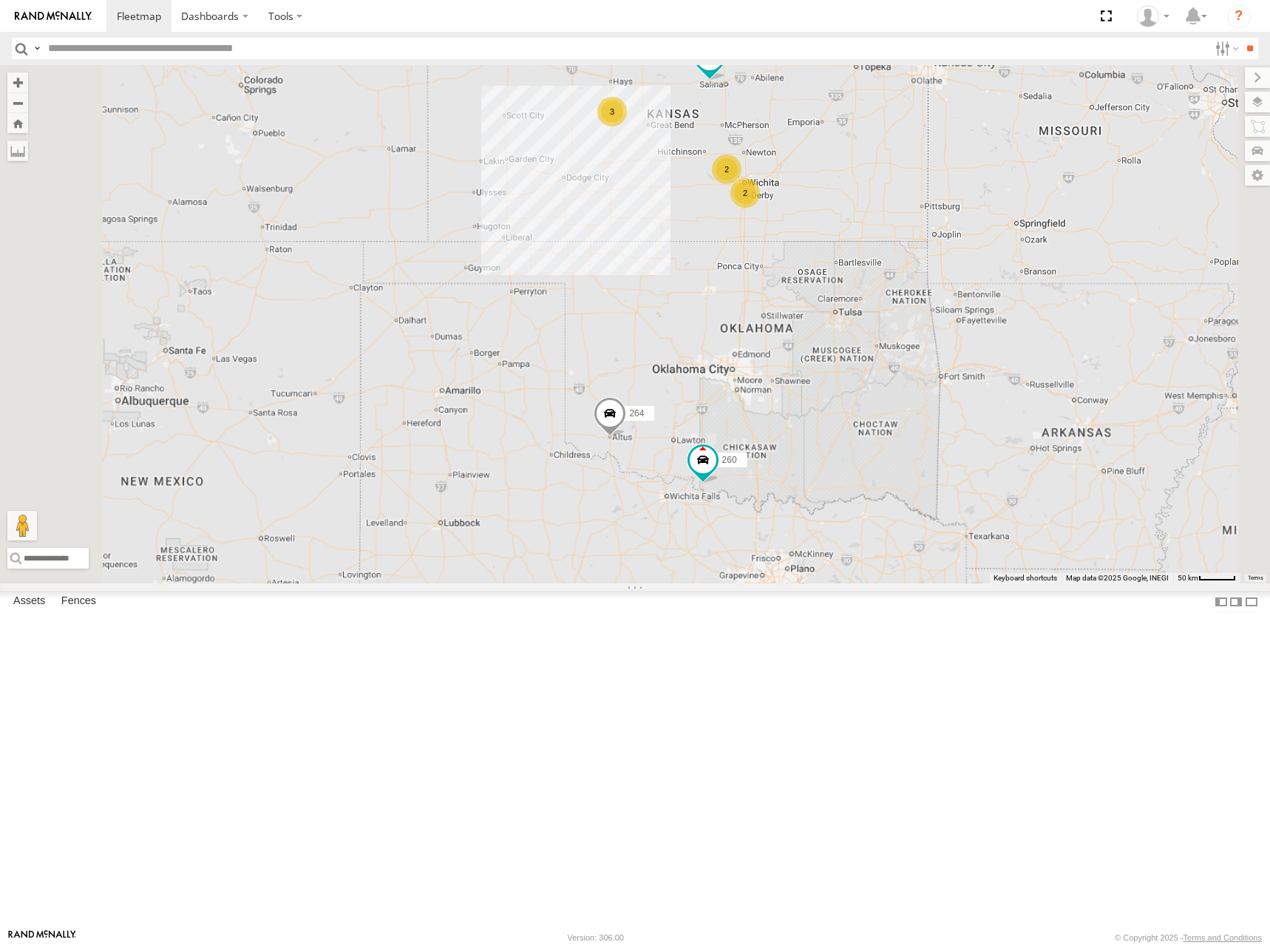
click at [995, 265] on div "246 264 266 260 2 3 2" at bounding box center [635, 324] width 1270 height 518
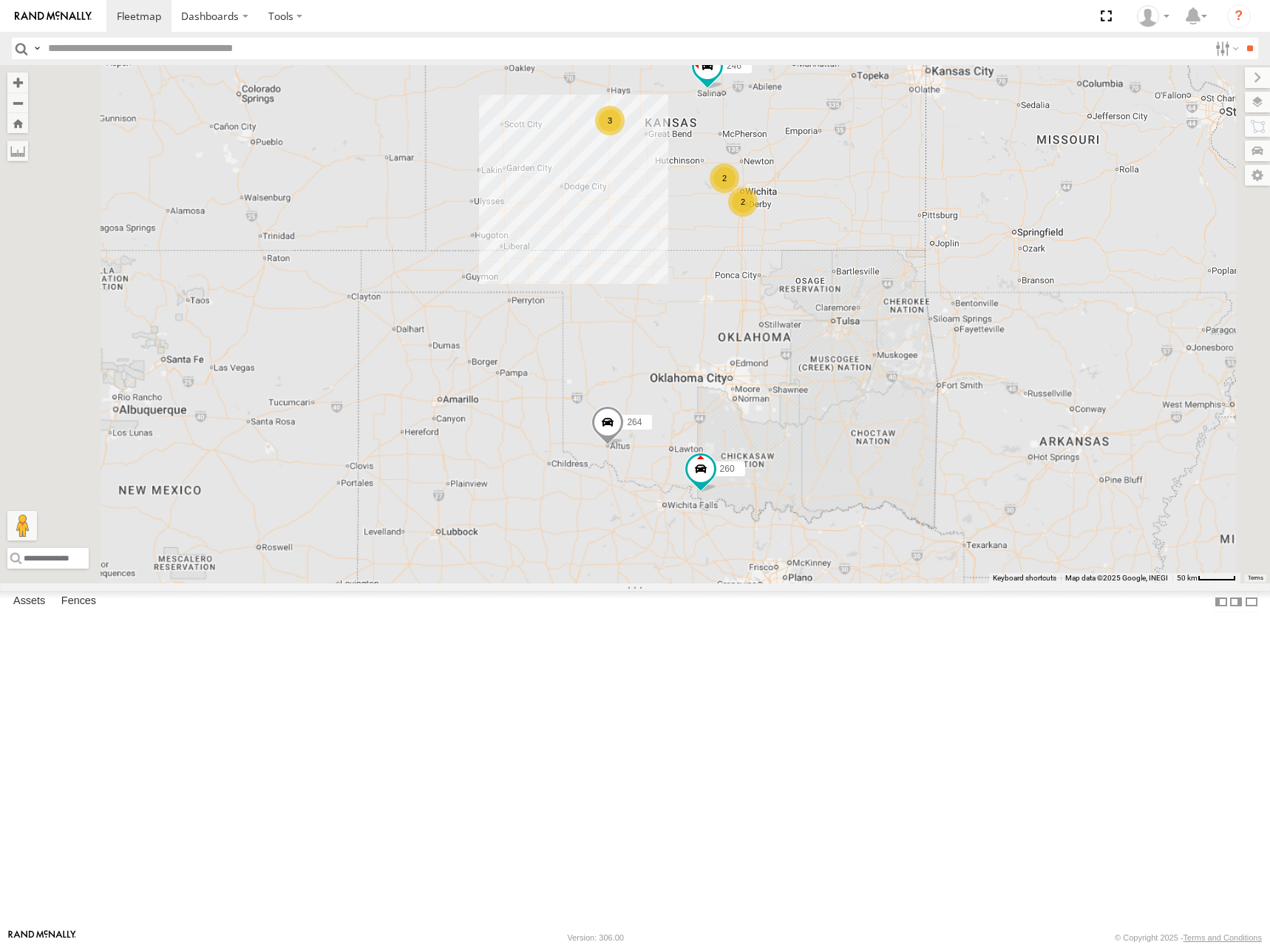
drag, startPoint x: 1039, startPoint y: 271, endPoint x: 1034, endPoint y: 281, distance: 10.6
click at [1034, 281] on div "246 264 266 260 2 3 2" at bounding box center [635, 324] width 1270 height 518
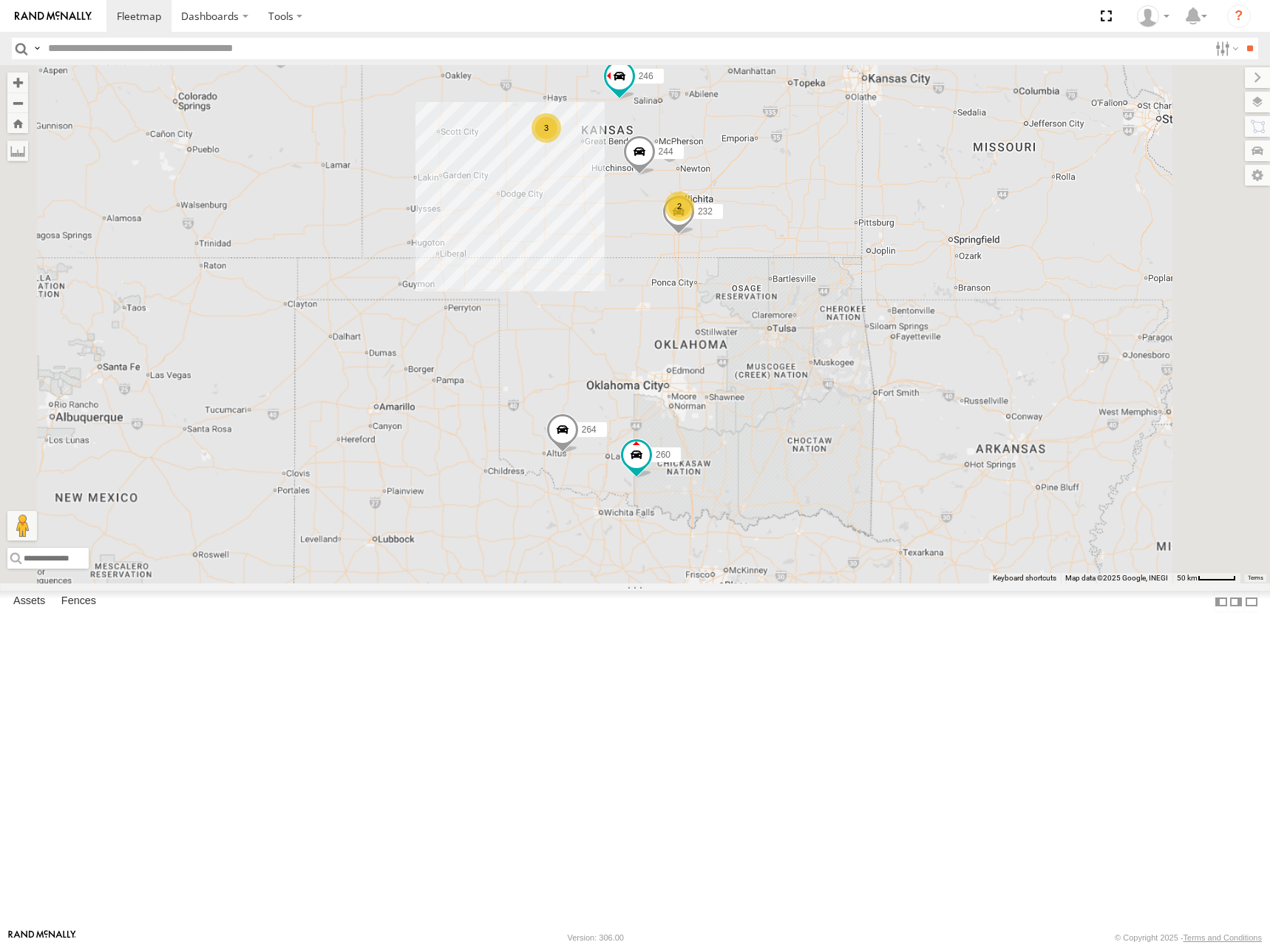
drag, startPoint x: 1043, startPoint y: 345, endPoint x: 977, endPoint y: 332, distance: 67.0
click at [977, 332] on div "244 246 232 264 260 2 3" at bounding box center [635, 324] width 1270 height 518
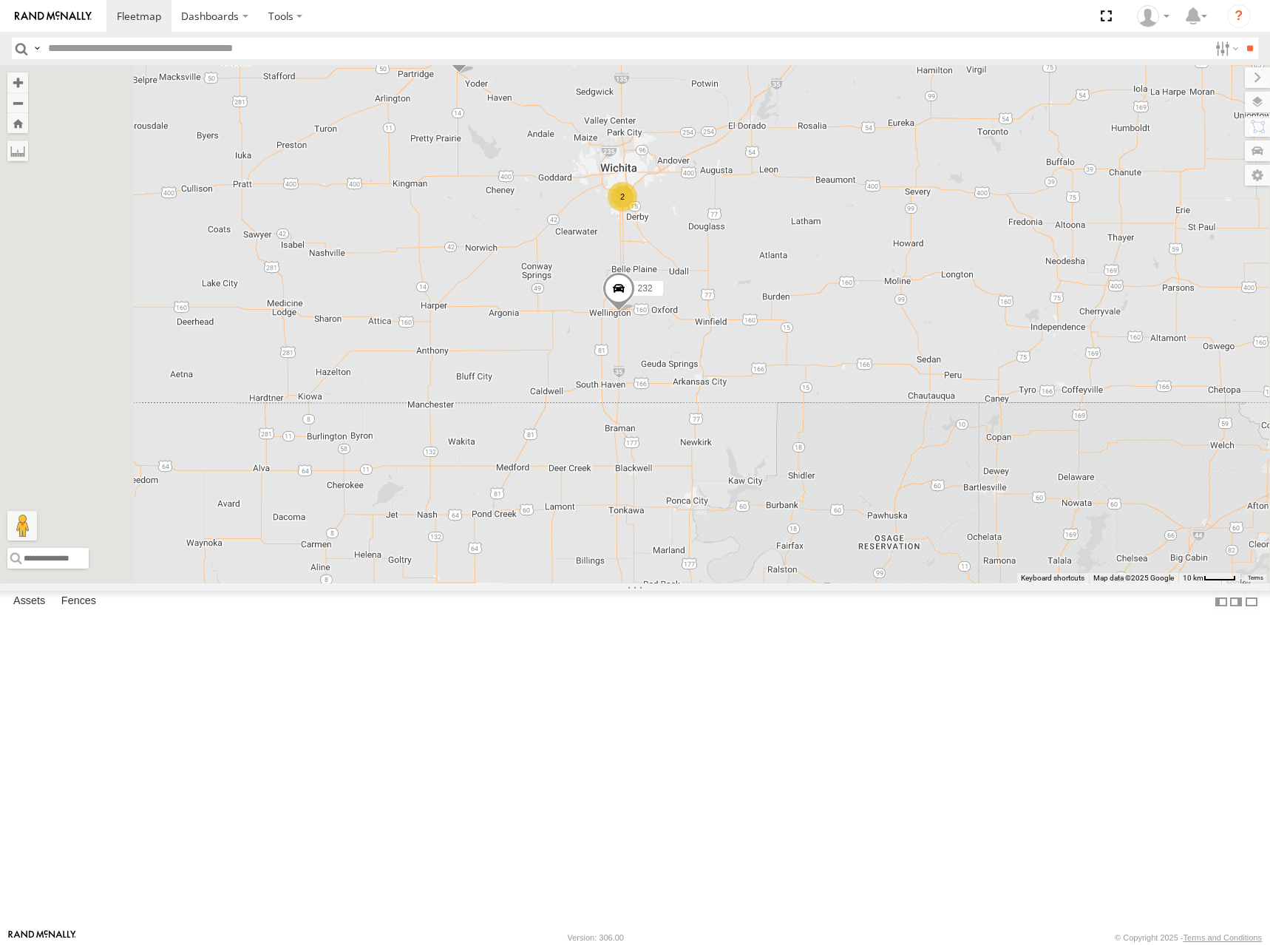
drag, startPoint x: 794, startPoint y: 259, endPoint x: 788, endPoint y: 355, distance: 95.6
click at [788, 355] on div "244 246 232 264 260 2" at bounding box center [635, 324] width 1270 height 518
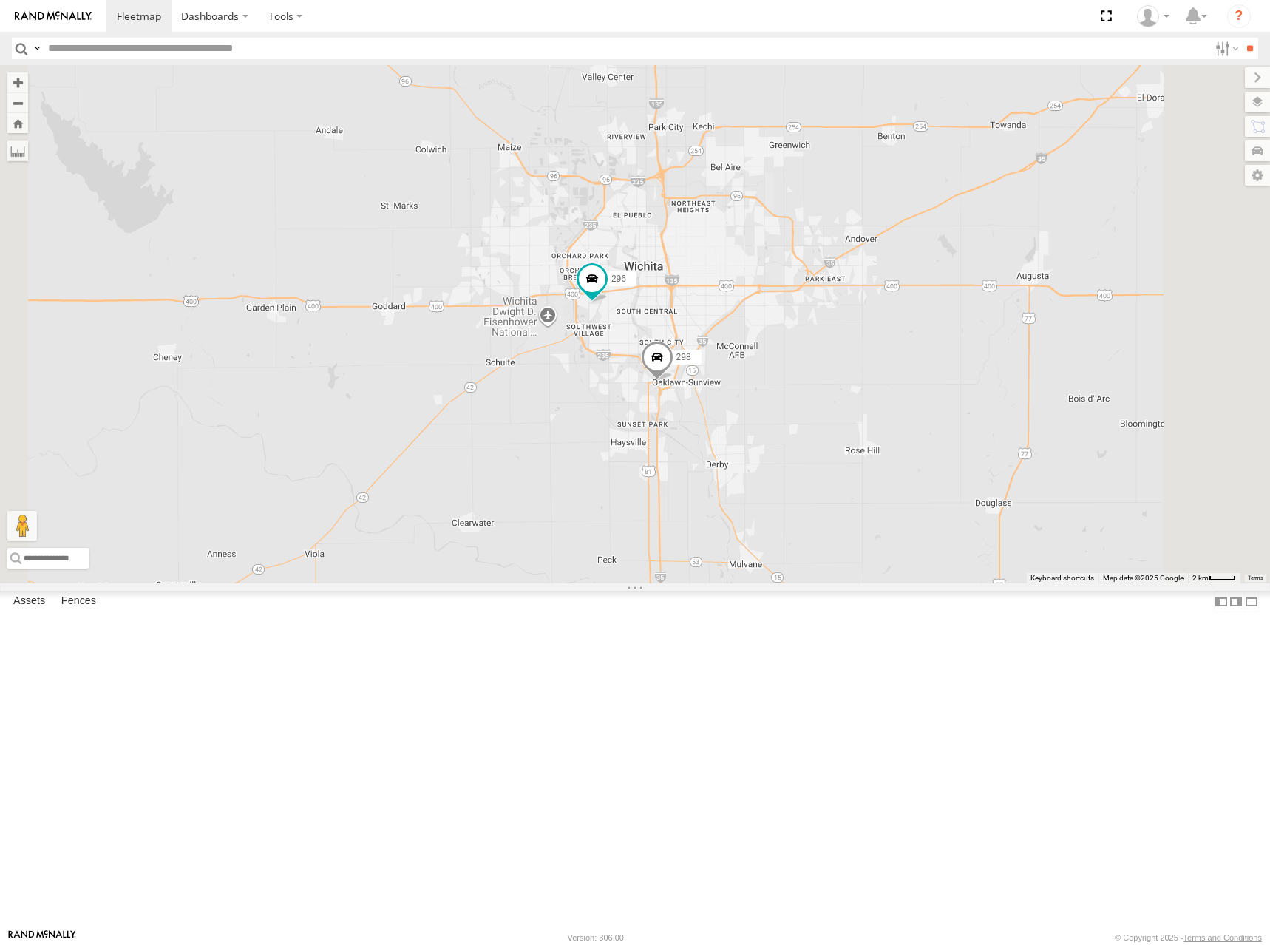
drag, startPoint x: 806, startPoint y: 347, endPoint x: 955, endPoint y: 328, distance: 150.5
click at [955, 328] on div "244 246 232 264 260 298 296" at bounding box center [635, 324] width 1270 height 518
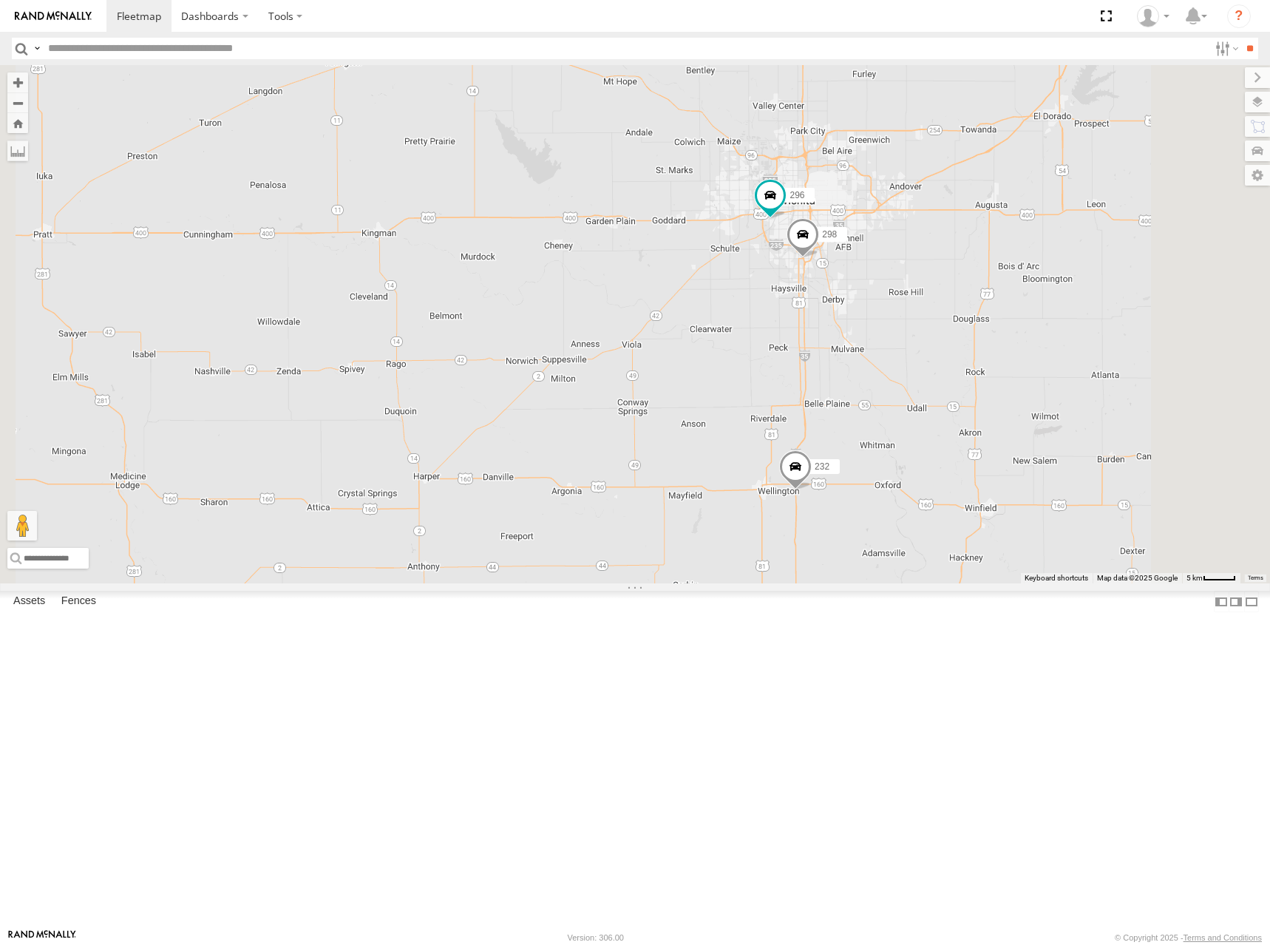
drag, startPoint x: 871, startPoint y: 254, endPoint x: 903, endPoint y: 313, distance: 66.5
click at [903, 313] on div "244 246 232 264 260 298 296" at bounding box center [635, 324] width 1270 height 518
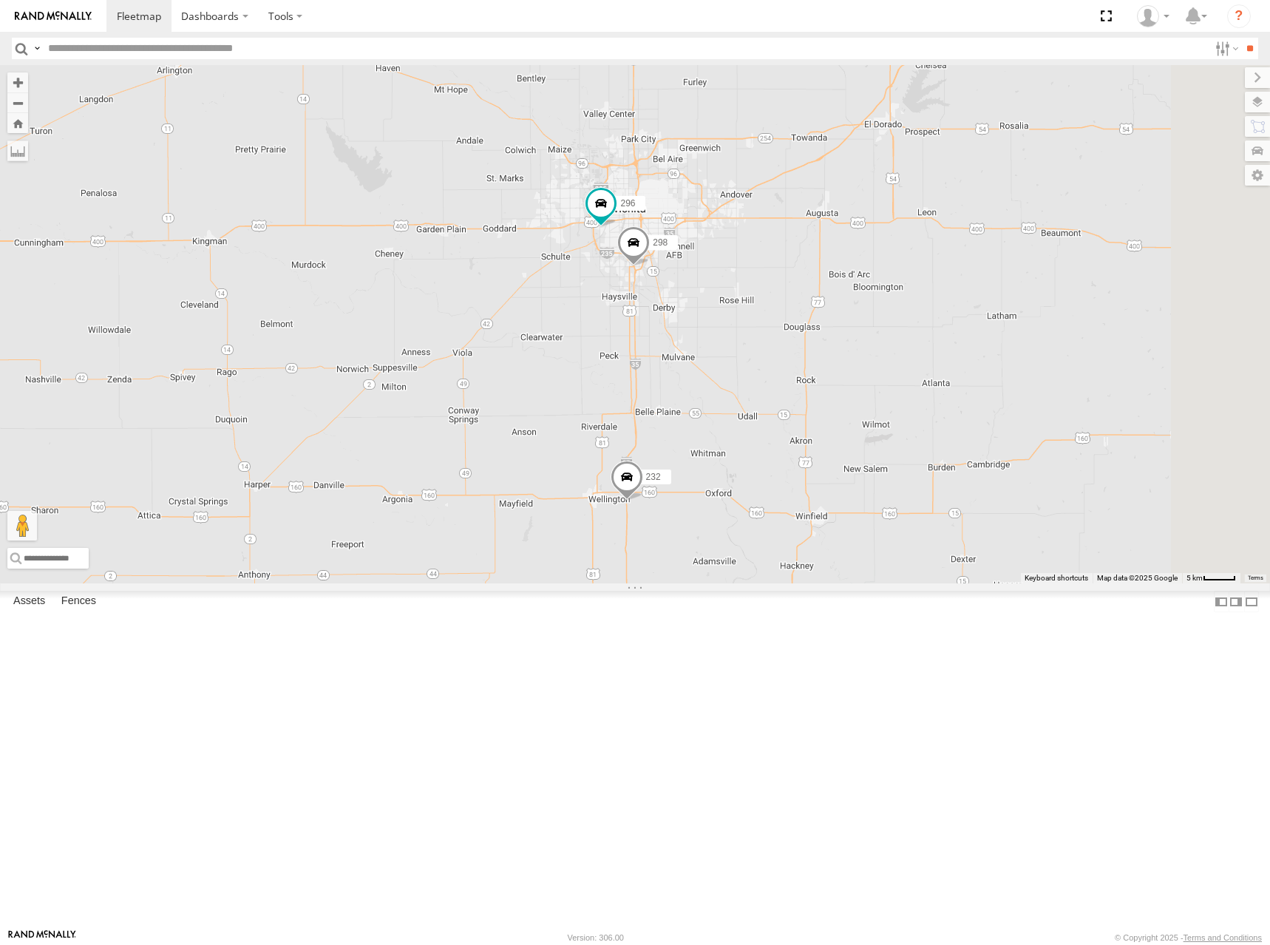
drag, startPoint x: 1032, startPoint y: 277, endPoint x: 831, endPoint y: 231, distance: 206.2
click at [831, 231] on div "244 246 232 264 260 298 296" at bounding box center [635, 324] width 1270 height 518
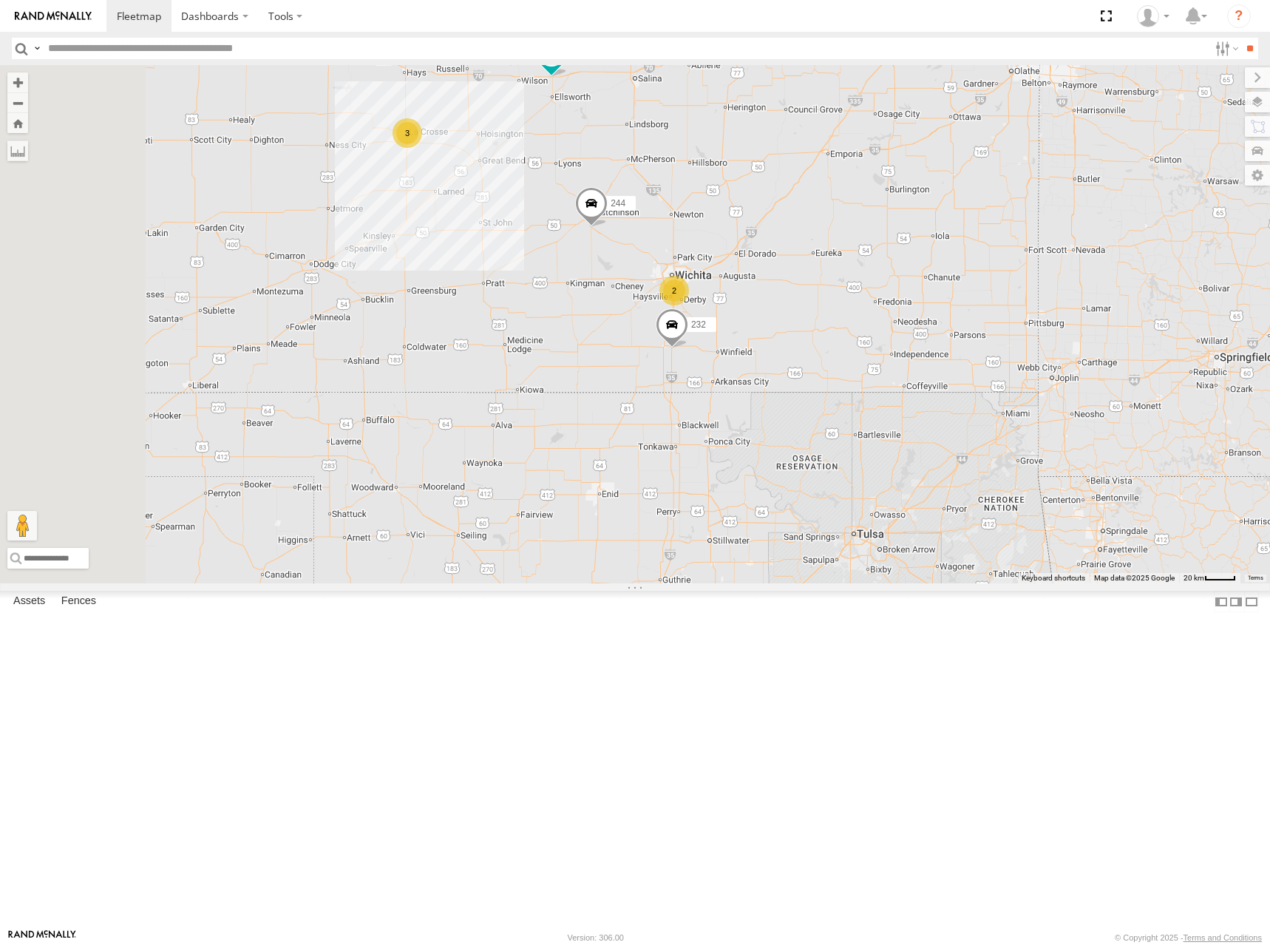
drag, startPoint x: 759, startPoint y: 175, endPoint x: 853, endPoint y: 324, distance: 176.2
click at [851, 338] on div "244 246 232 264 260 2 3" at bounding box center [635, 324] width 1270 height 518
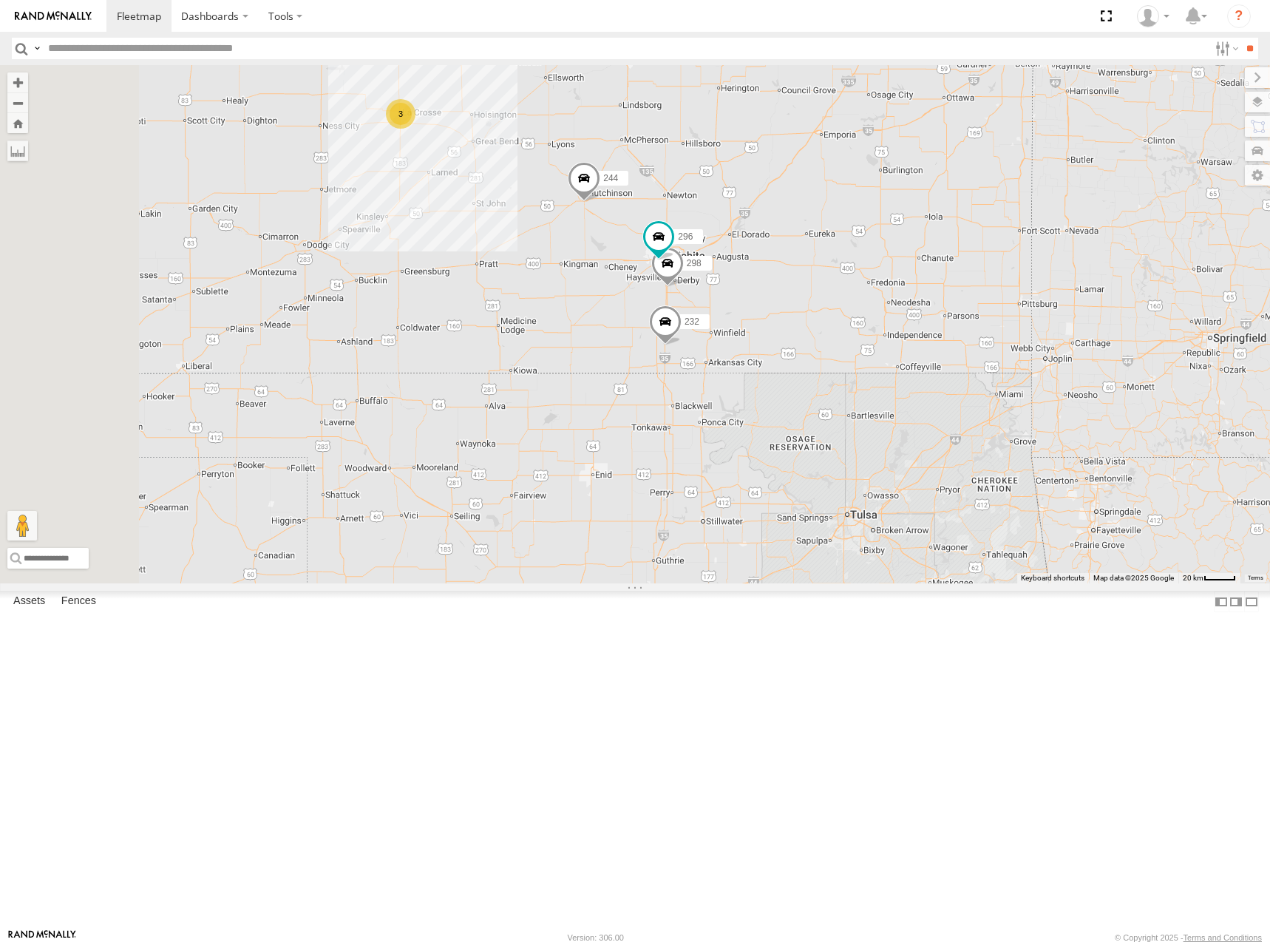
drag, startPoint x: 892, startPoint y: 304, endPoint x: 889, endPoint y: 290, distance: 14.2
click at [889, 290] on div "244 246 232 298 3 296" at bounding box center [635, 324] width 1270 height 518
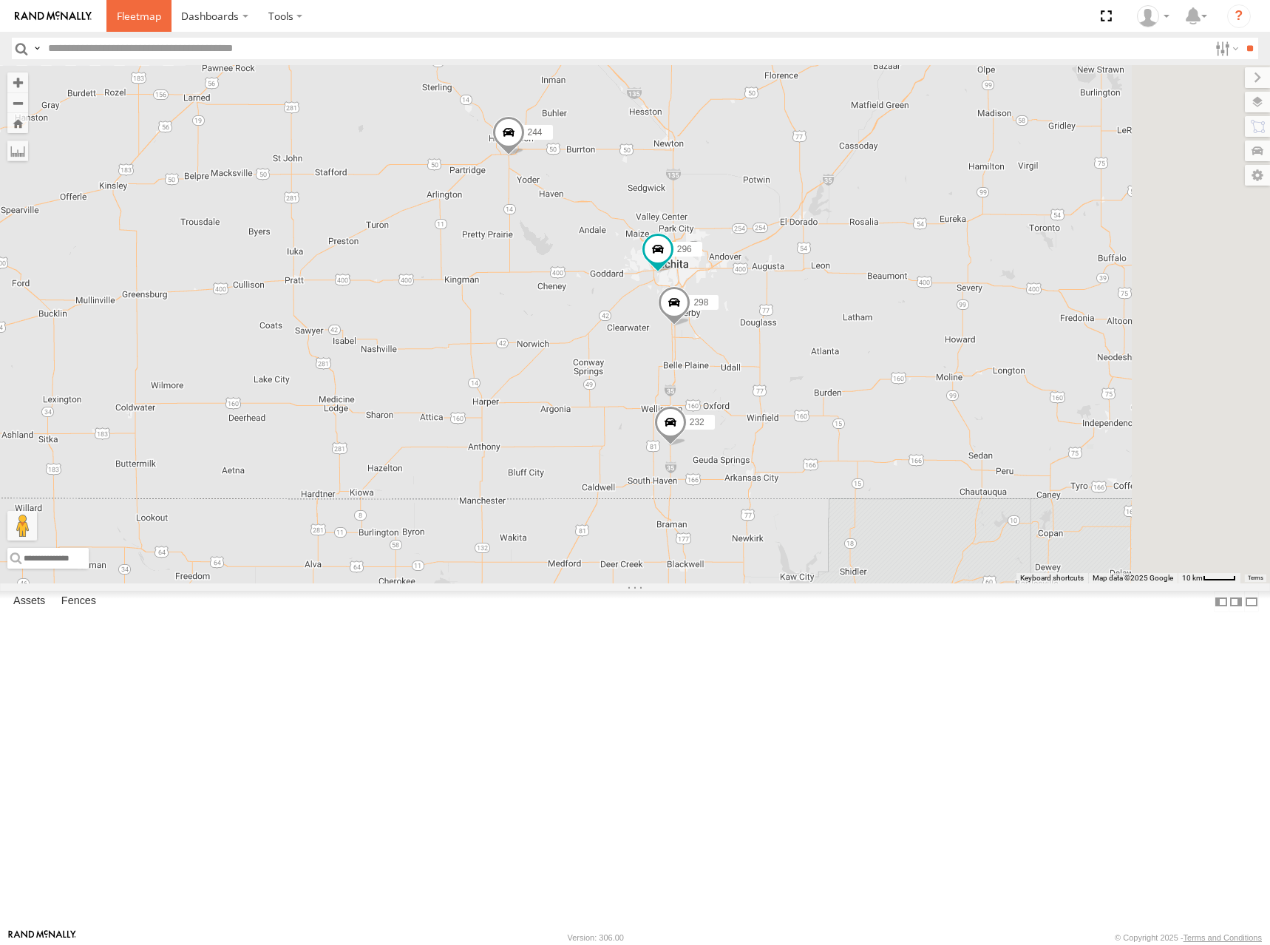
click at [127, 24] on link at bounding box center [138, 16] width 65 height 32
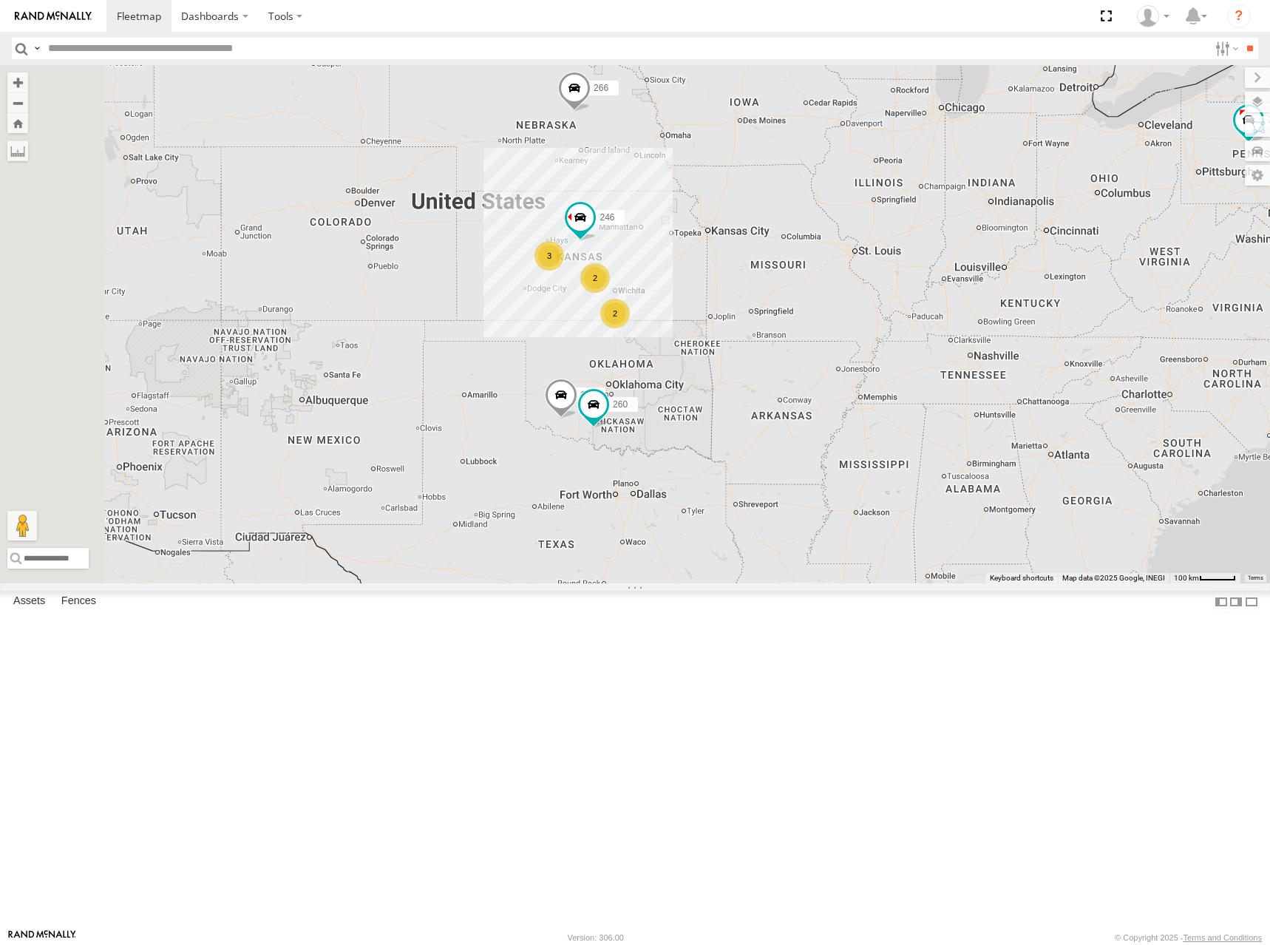
drag, startPoint x: 605, startPoint y: 379, endPoint x: 870, endPoint y: 325, distance: 271.0
click at [870, 325] on div "270 2 246 3 2 264 266 260" at bounding box center [635, 324] width 1270 height 518
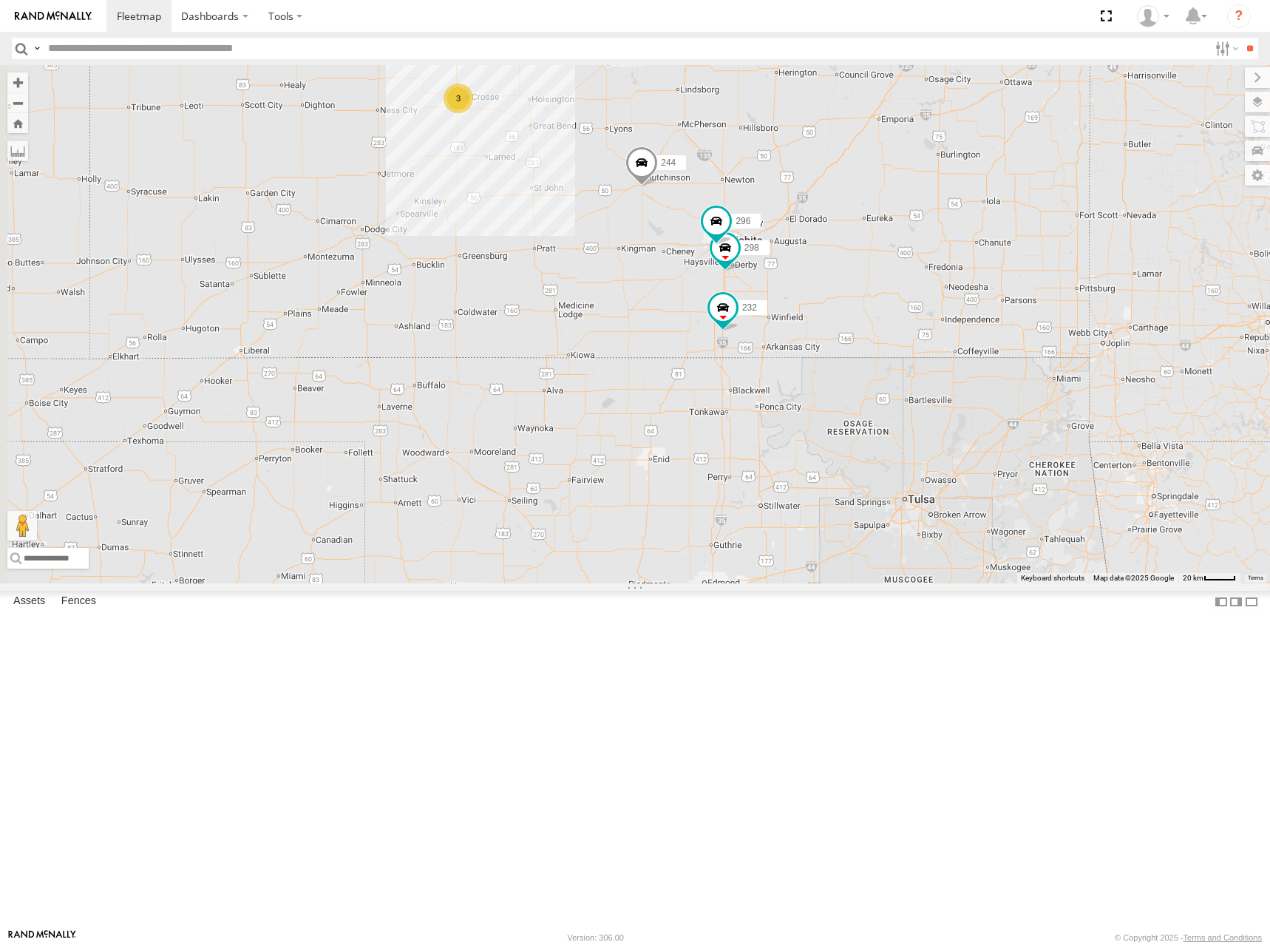
drag, startPoint x: 750, startPoint y: 362, endPoint x: 793, endPoint y: 372, distance: 44.1
click at [793, 372] on div "270 246 264 266 260 244 298 232 296 3" at bounding box center [635, 324] width 1270 height 518
drag, startPoint x: 820, startPoint y: 284, endPoint x: 843, endPoint y: 285, distance: 23.0
click at [843, 285] on div "270 246 264 266 260 244 298 232 296 3" at bounding box center [635, 324] width 1270 height 518
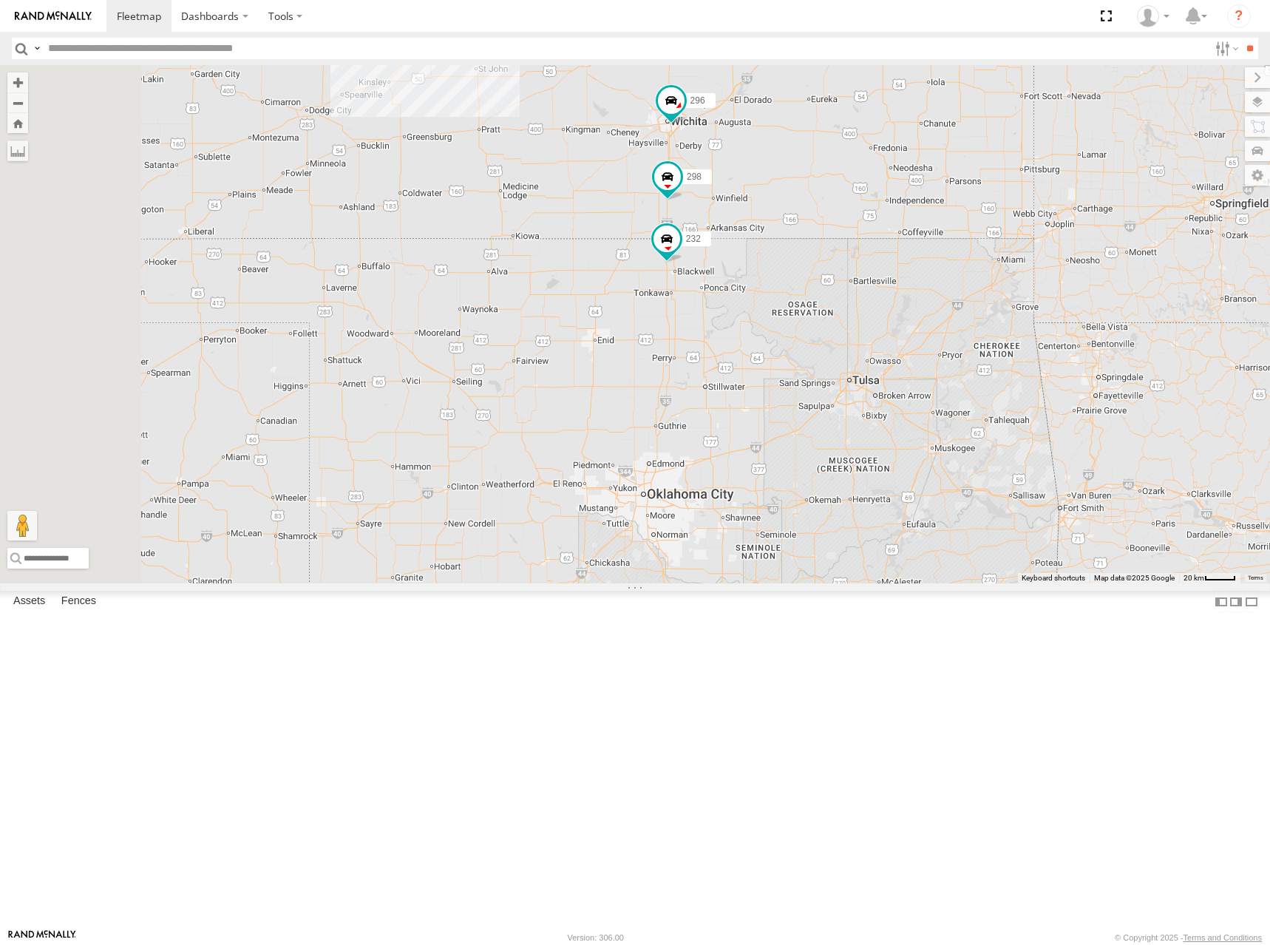
drag, startPoint x: 929, startPoint y: 176, endPoint x: 934, endPoint y: 195, distance: 20.1
click at [934, 195] on div "244 246 298 232 296 264 260 3" at bounding box center [635, 324] width 1270 height 518
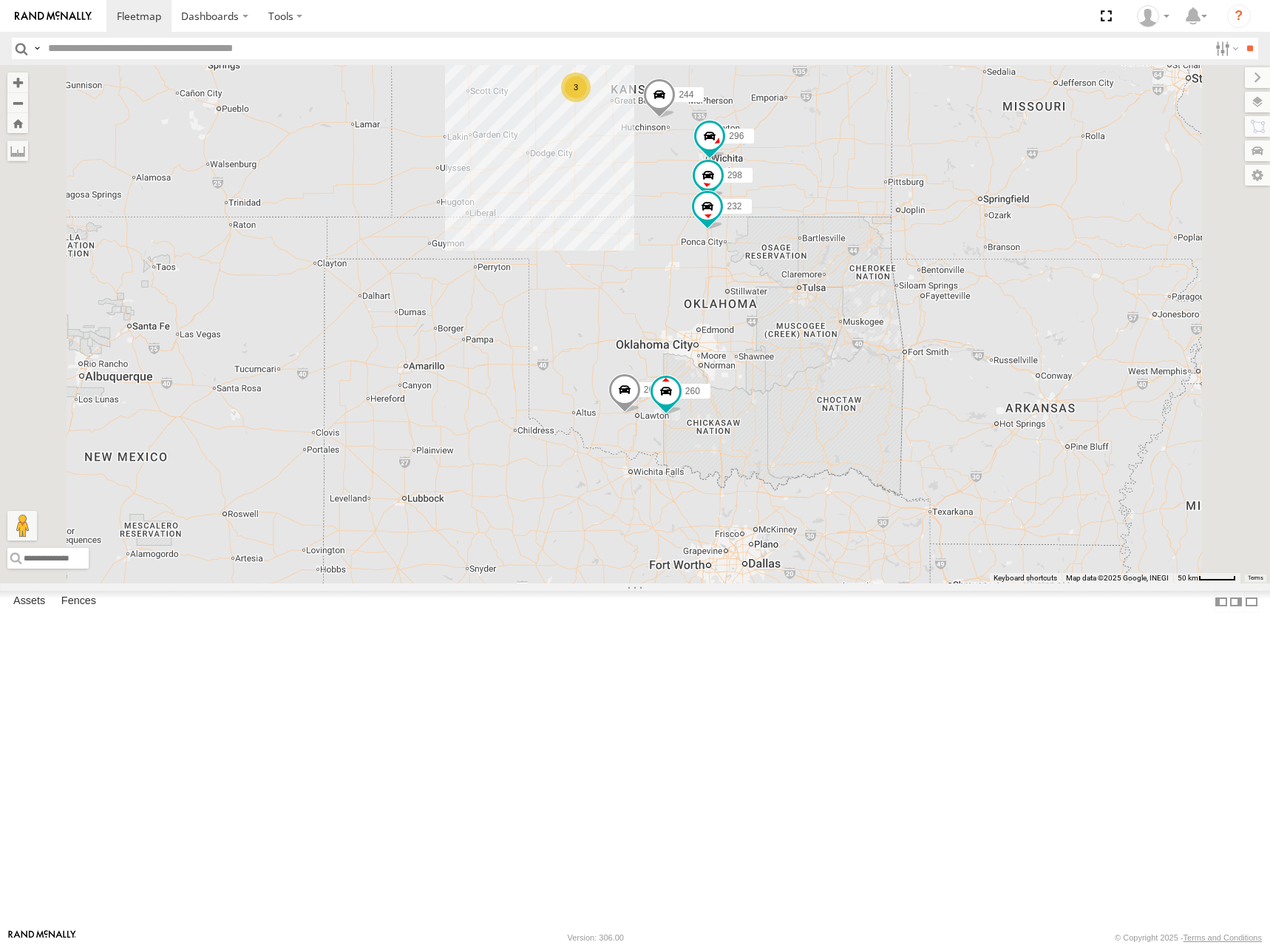
drag, startPoint x: 915, startPoint y: 177, endPoint x: 934, endPoint y: 285, distance: 109.6
click at [934, 285] on div "244 246 298 232 296 264 260 3" at bounding box center [635, 324] width 1270 height 518
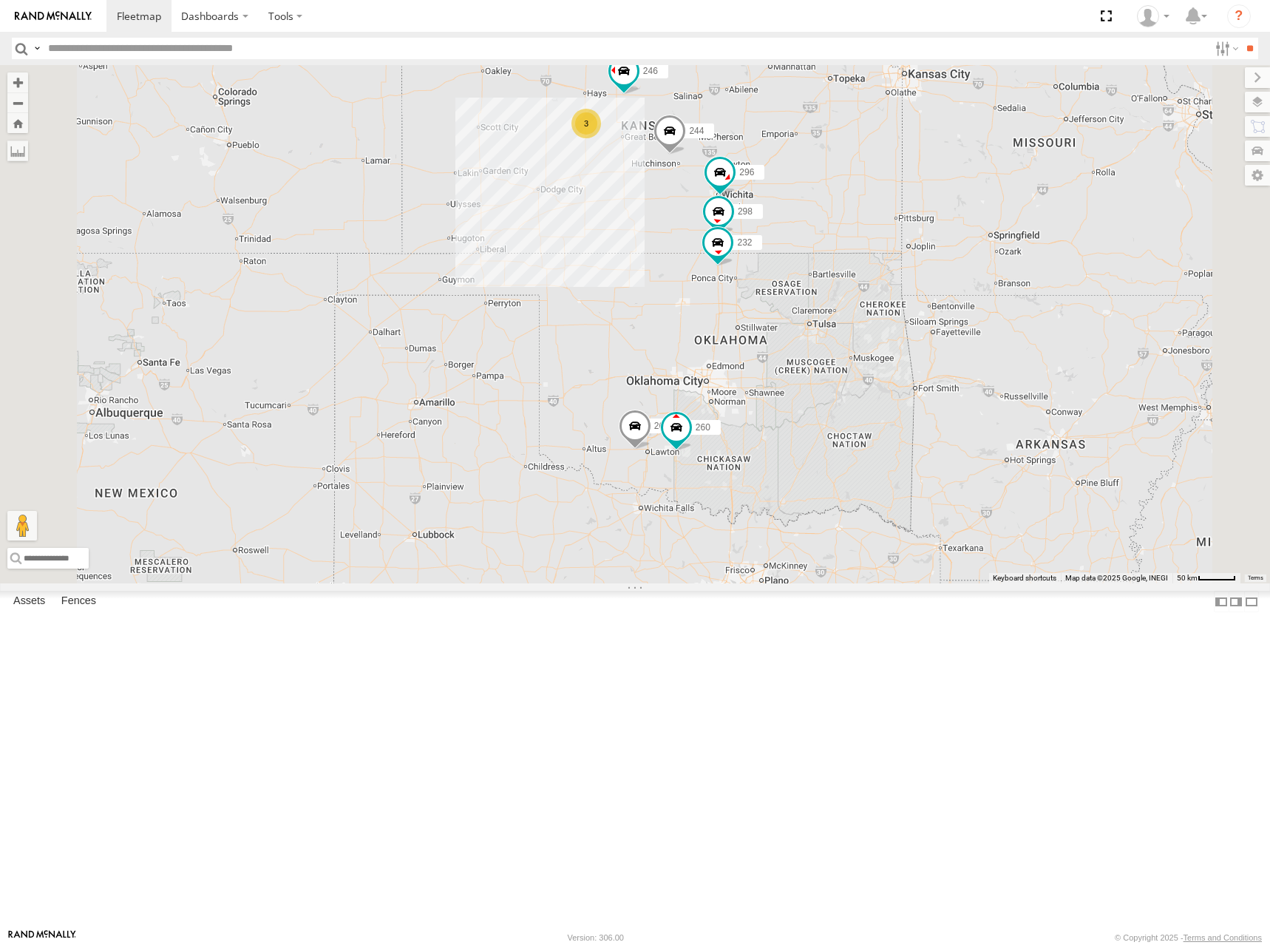
drag, startPoint x: 912, startPoint y: 213, endPoint x: 917, endPoint y: 204, distance: 10.3
click at [917, 204] on div "244 246 298 232 296 264 260 3" at bounding box center [635, 324] width 1270 height 518
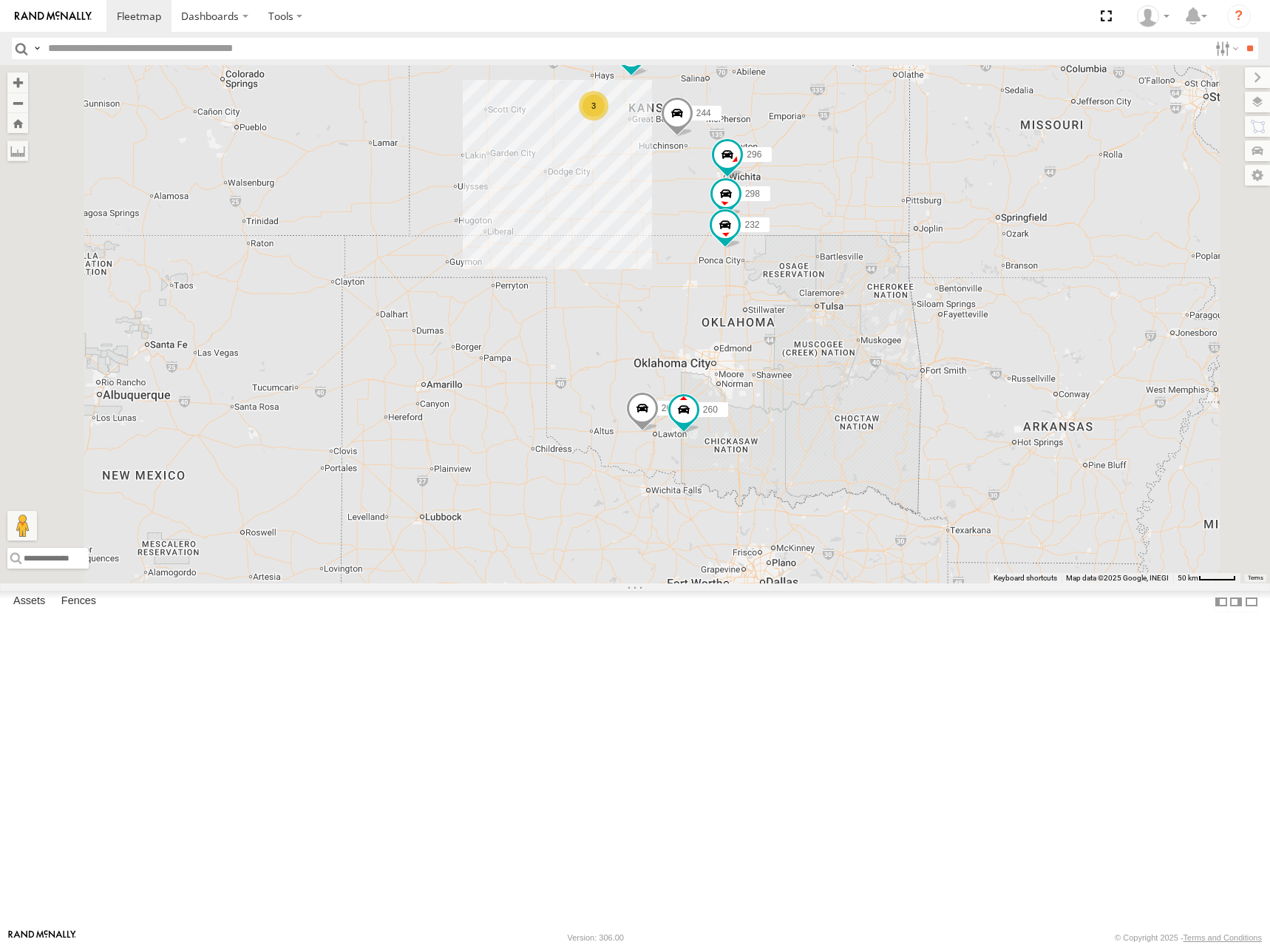
click at [971, 274] on div "244 246 298 232 296 264 260 3" at bounding box center [635, 324] width 1270 height 518
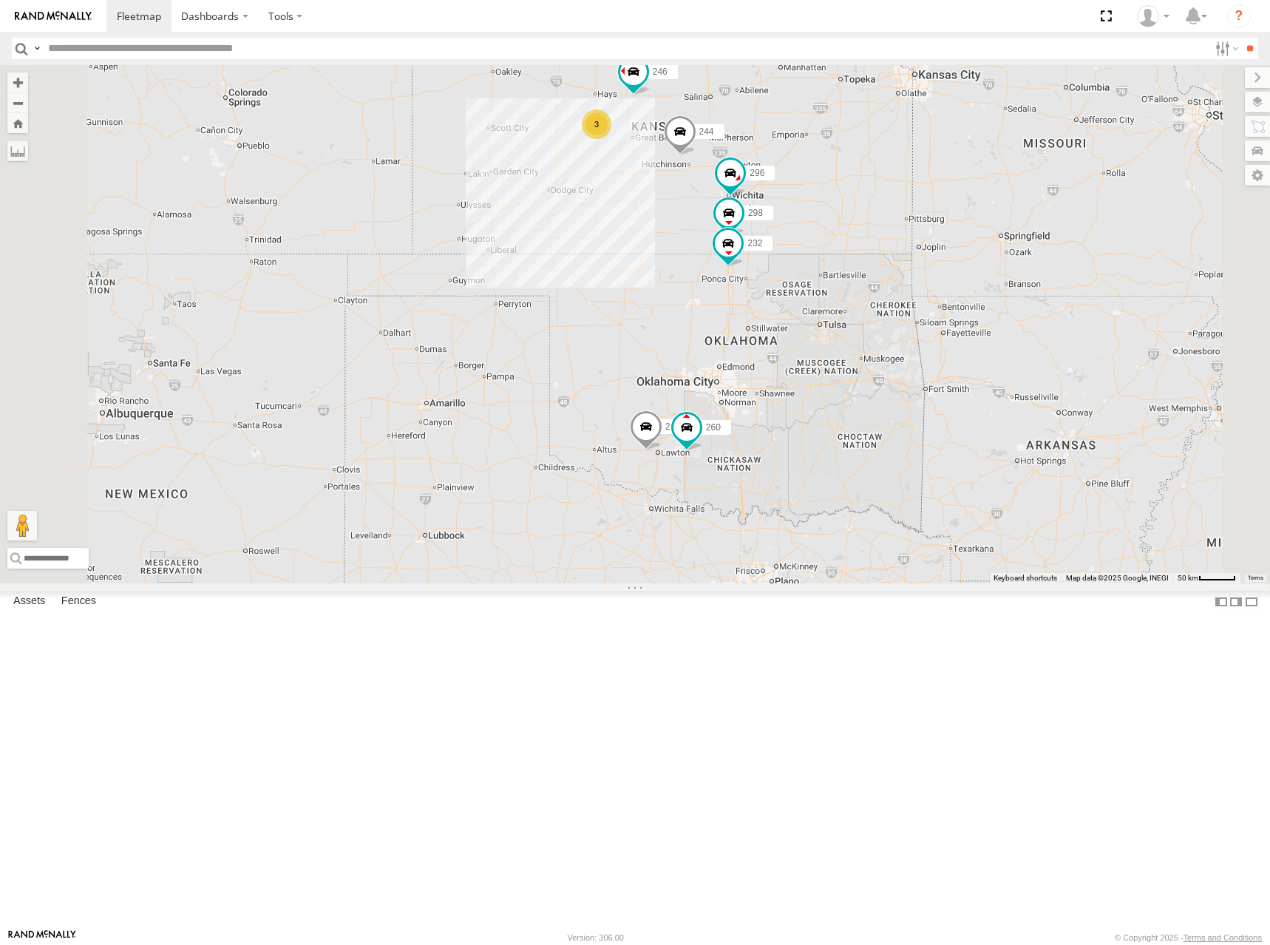
drag, startPoint x: 926, startPoint y: 209, endPoint x: 928, endPoint y: 230, distance: 20.8
click at [928, 230] on div "244 246 298 232 296 264 260 3" at bounding box center [635, 324] width 1270 height 518
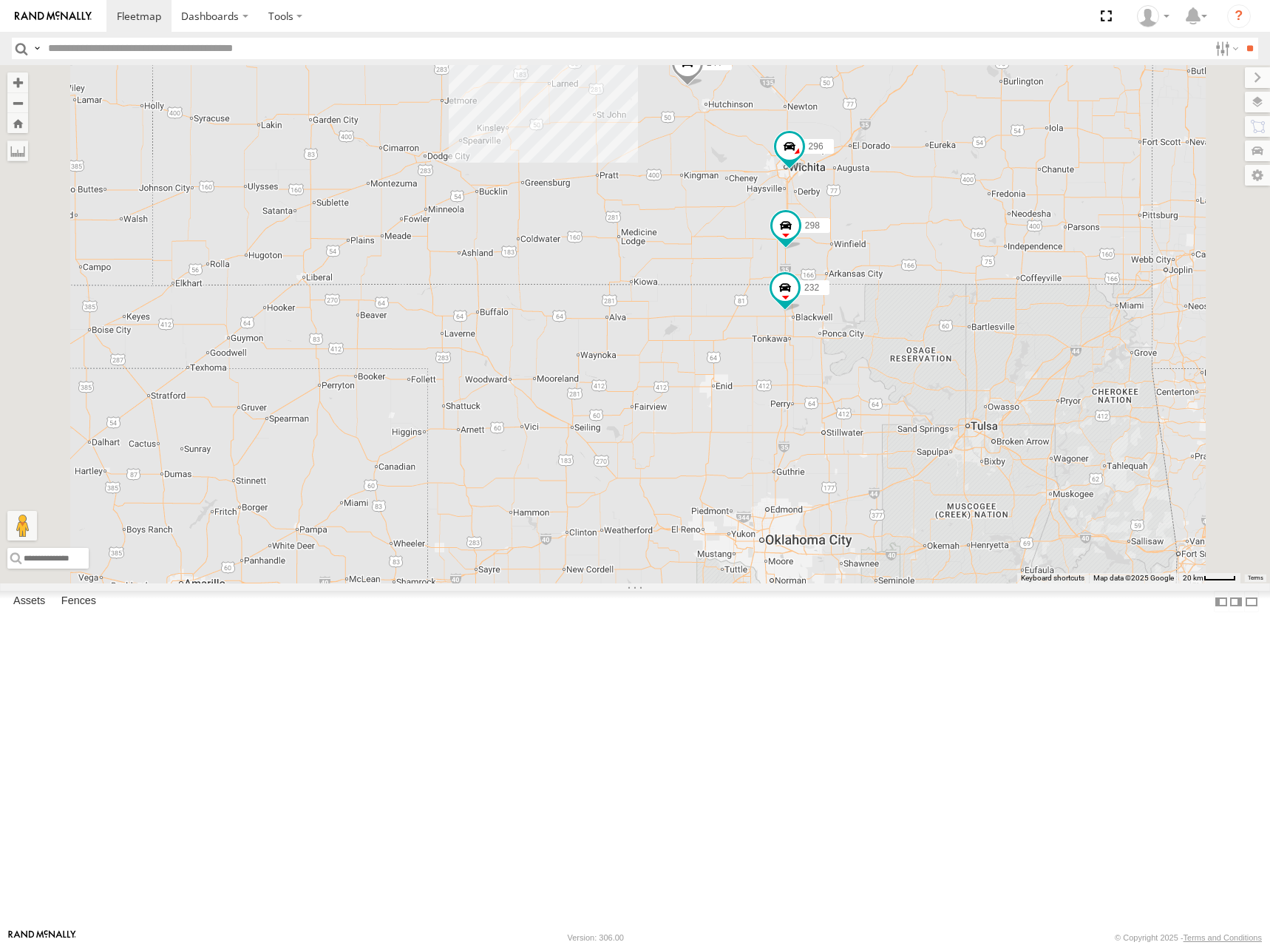
drag, startPoint x: 1071, startPoint y: 233, endPoint x: 1020, endPoint y: 171, distance: 80.4
click at [1026, 172] on div "244 246 298 232 296 264 260 3" at bounding box center [635, 324] width 1270 height 518
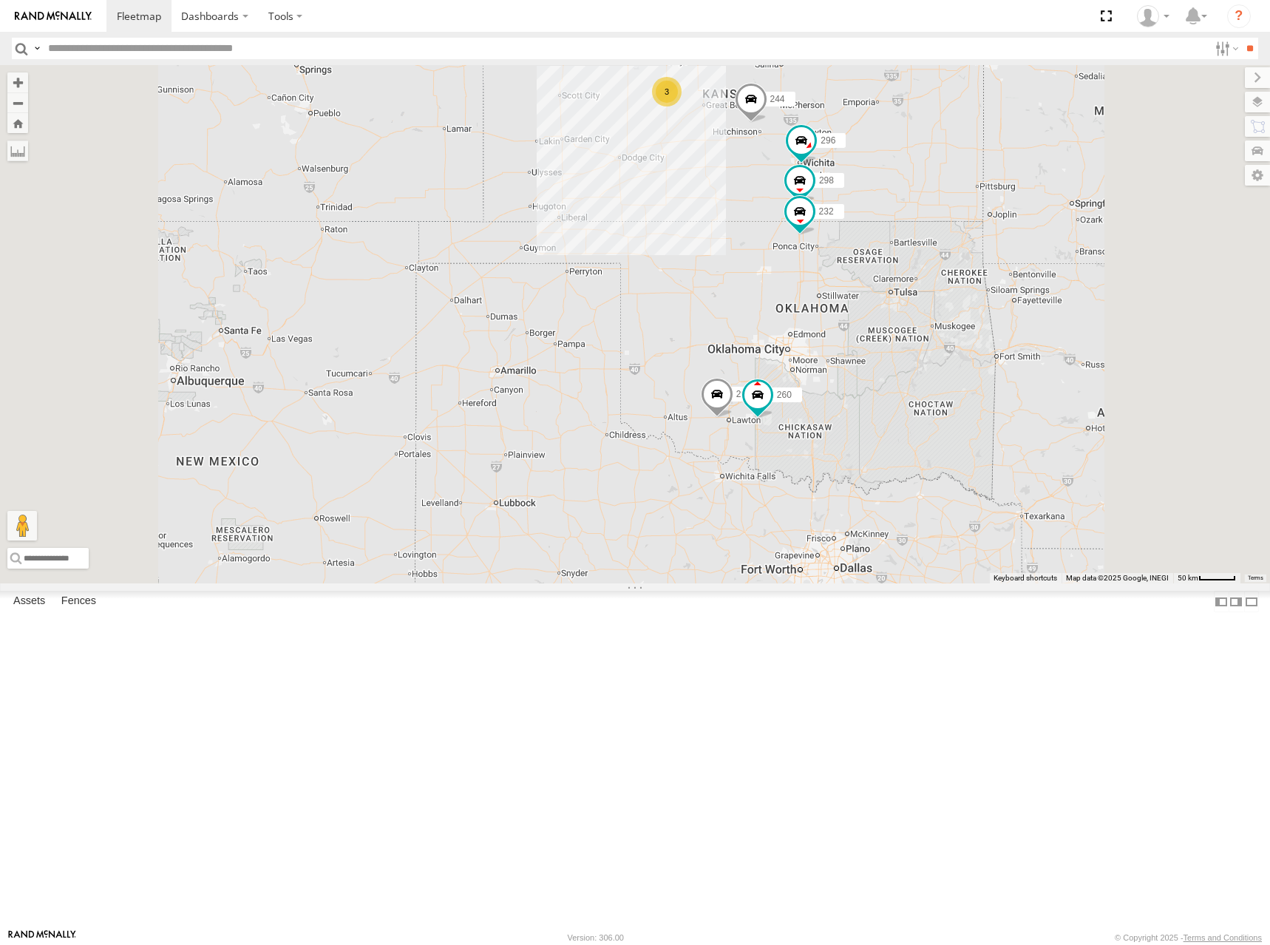
drag, startPoint x: 1014, startPoint y: 129, endPoint x: 1009, endPoint y: 218, distance: 89.6
click at [1009, 218] on div "244 246 298 232 296 264 260 3" at bounding box center [635, 324] width 1270 height 518
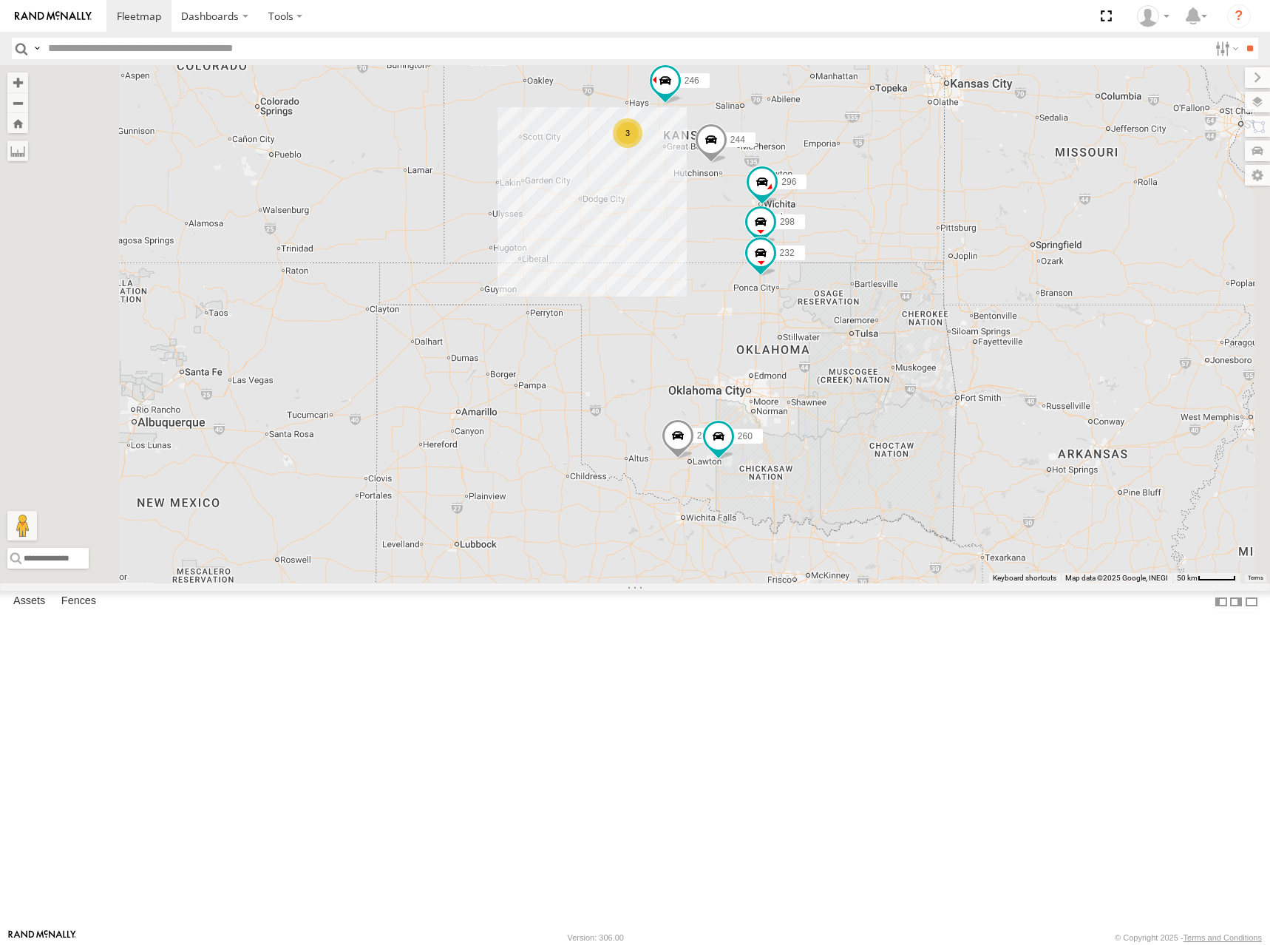
drag, startPoint x: 1039, startPoint y: 206, endPoint x: 1002, endPoint y: 211, distance: 37.3
click at [1002, 211] on div "244 246 298 232 296 264 260 3" at bounding box center [635, 324] width 1270 height 518
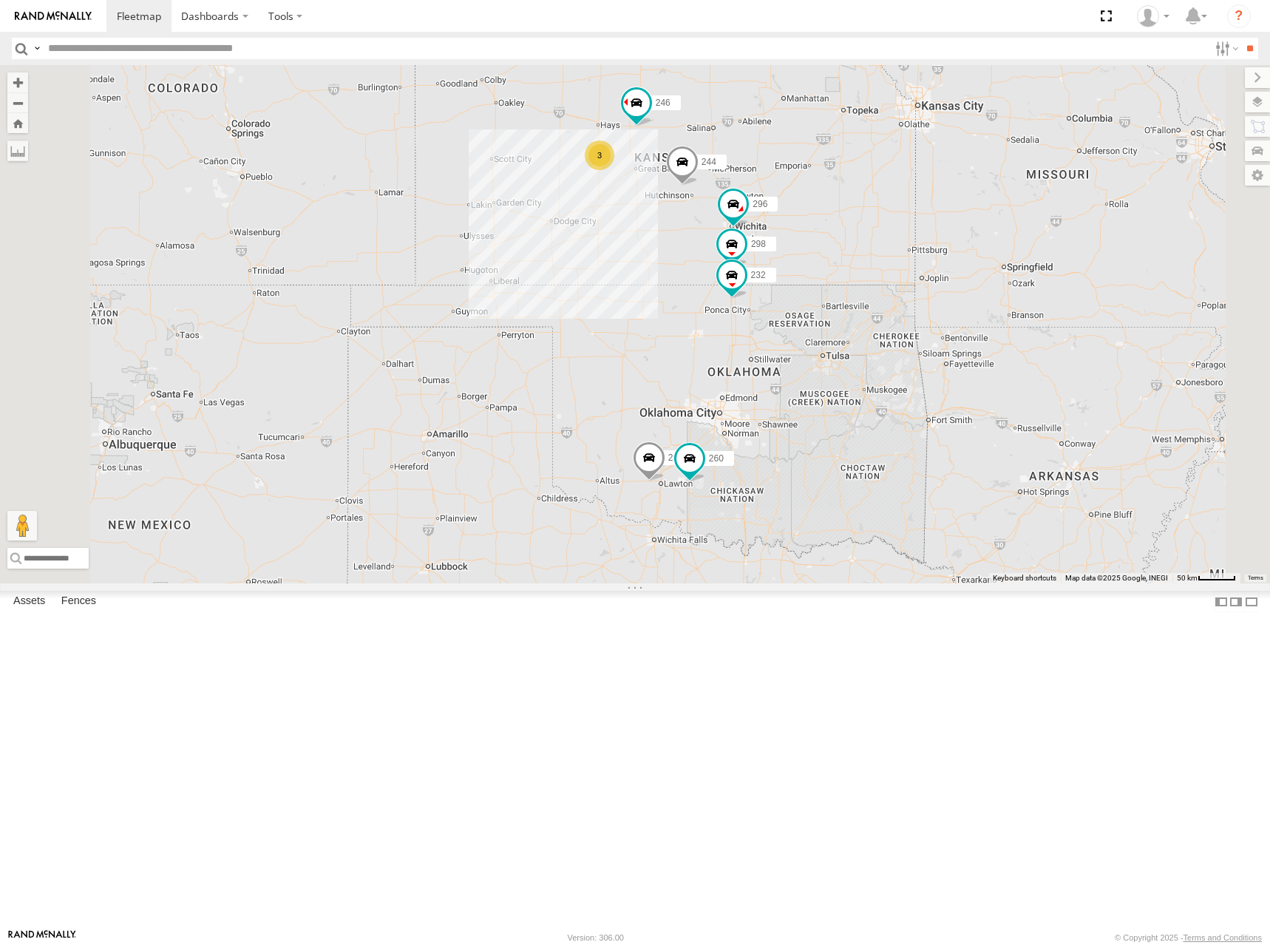
drag, startPoint x: 1100, startPoint y: 204, endPoint x: 1072, endPoint y: 225, distance: 34.9
click at [1072, 225] on div "244 246 298 232 296 264 260 3" at bounding box center [635, 324] width 1270 height 518
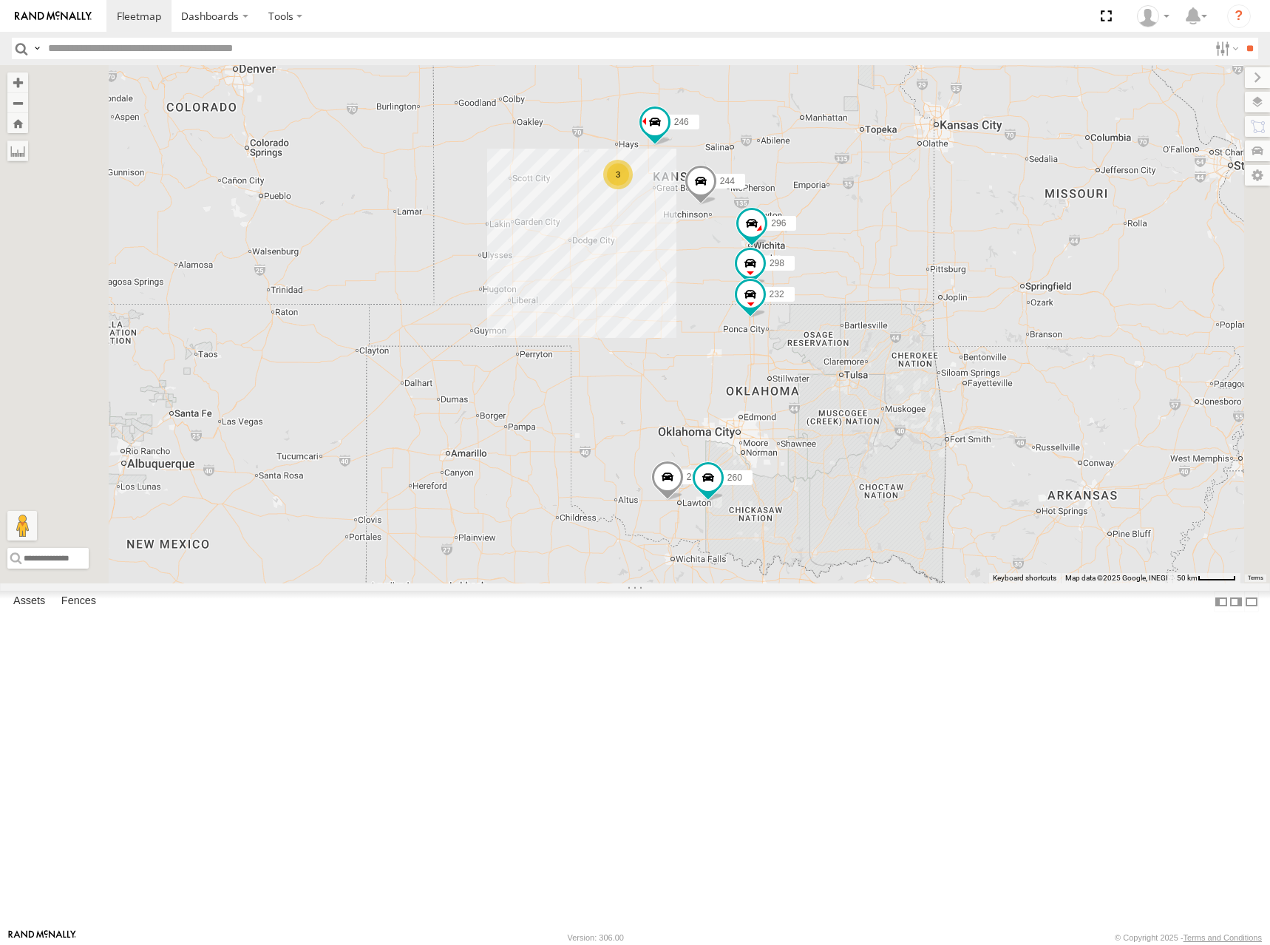
drag, startPoint x: 857, startPoint y: 245, endPoint x: 869, endPoint y: 265, distance: 23.6
click at [869, 265] on div "244 246 298 232 296 264 260 3" at bounding box center [635, 324] width 1270 height 518
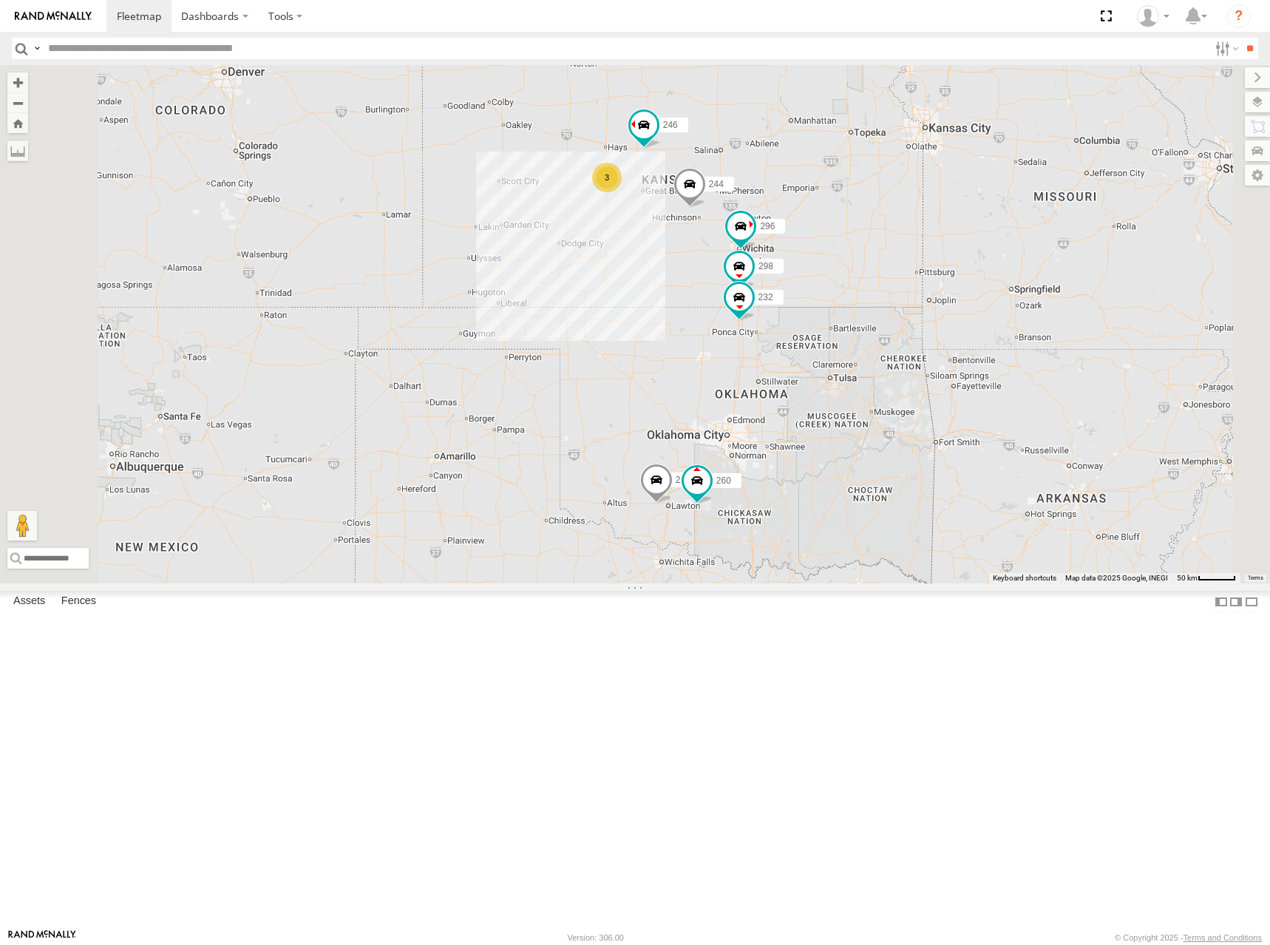
drag, startPoint x: 980, startPoint y: 262, endPoint x: 968, endPoint y: 266, distance: 12.6
click at [968, 266] on div "244 246 298 232 296 264 260 3" at bounding box center [635, 324] width 1270 height 518
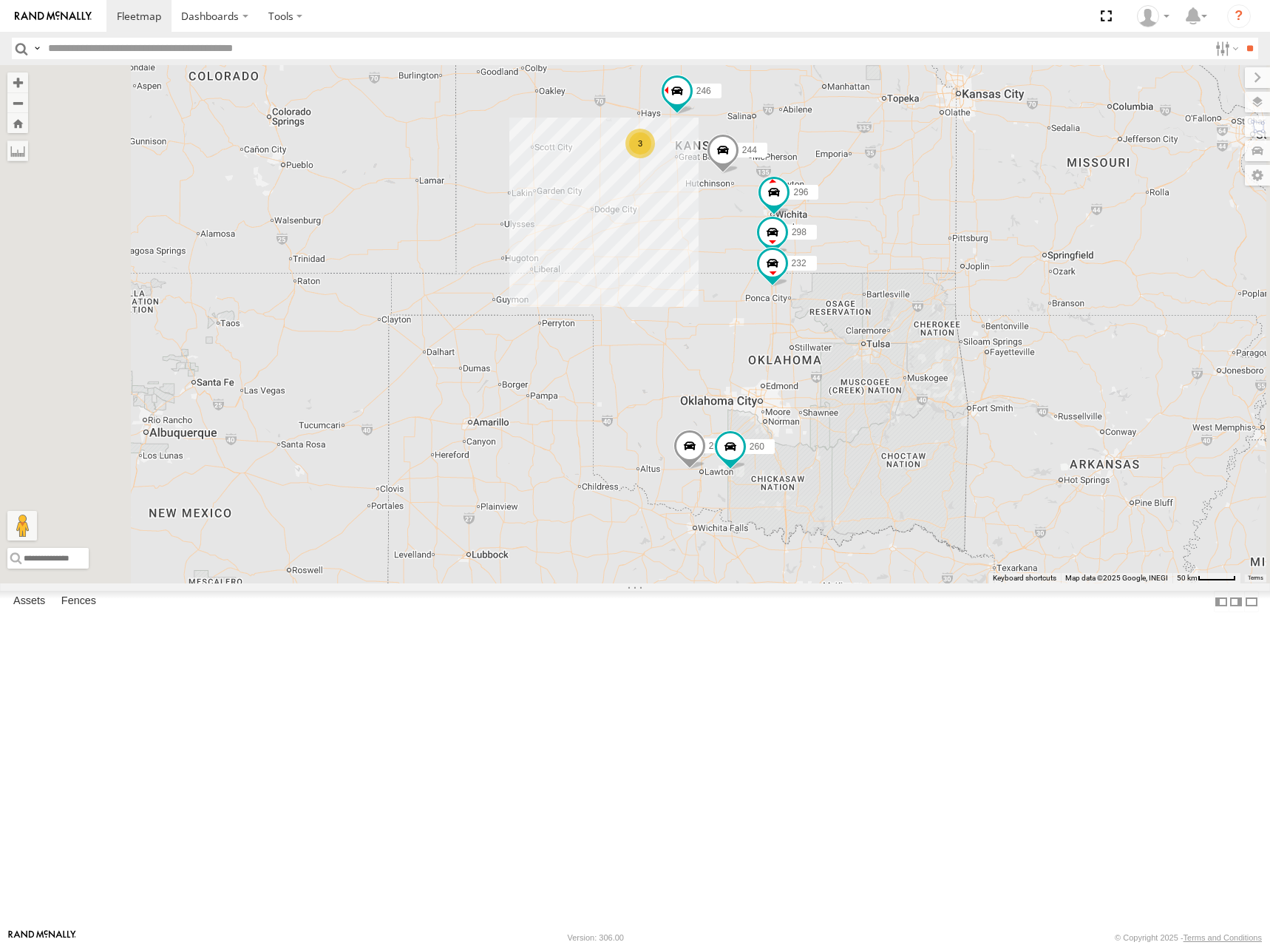
drag, startPoint x: 979, startPoint y: 243, endPoint x: 1016, endPoint y: 208, distance: 51.2
click at [1016, 208] on div "244 246 298 232 296 264 260 3" at bounding box center [635, 324] width 1270 height 518
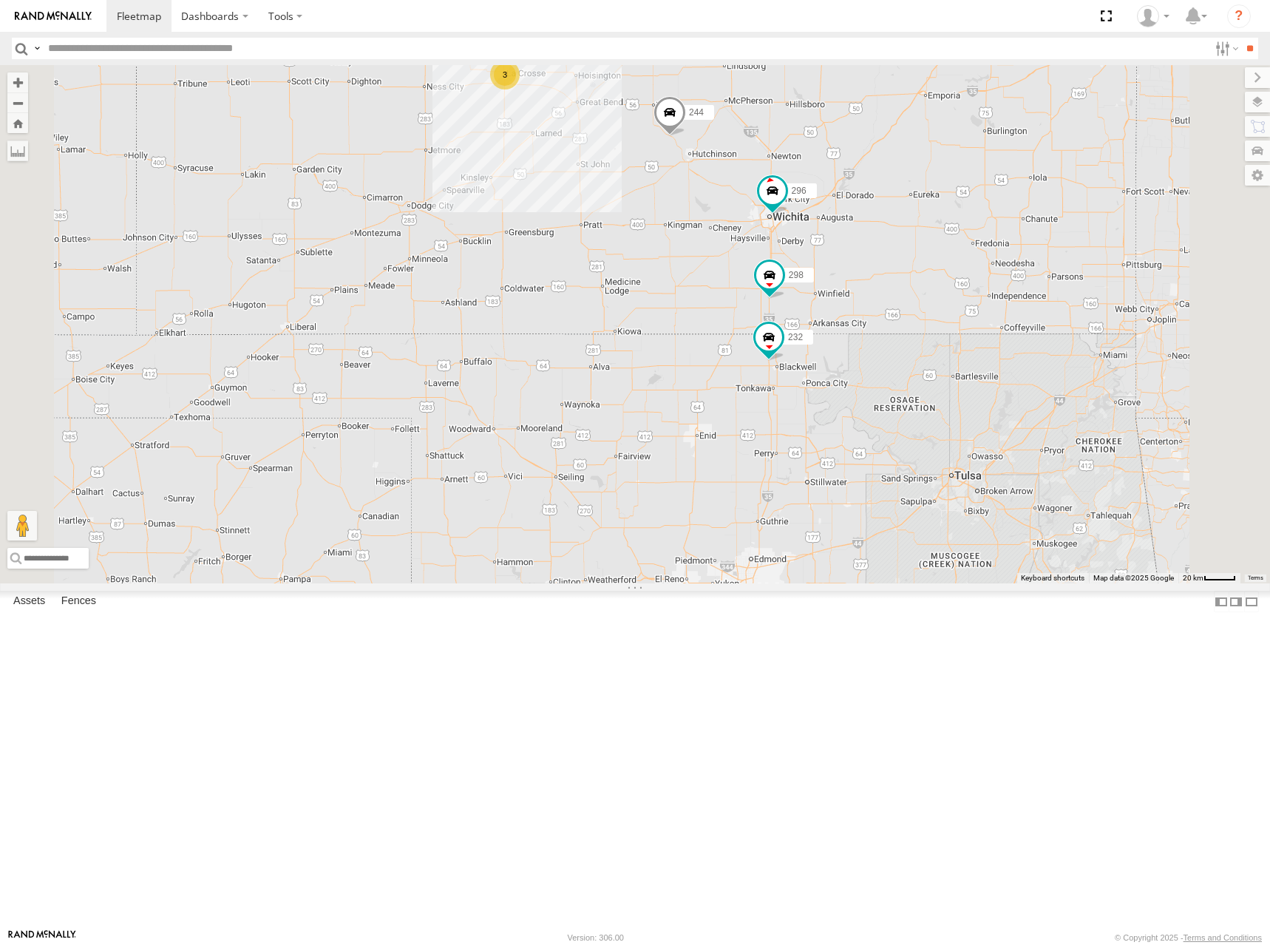
drag, startPoint x: 935, startPoint y: 188, endPoint x: 951, endPoint y: 231, distance: 45.6
click at [951, 231] on div "244 246 298 232 296 264 260 3" at bounding box center [635, 324] width 1270 height 518
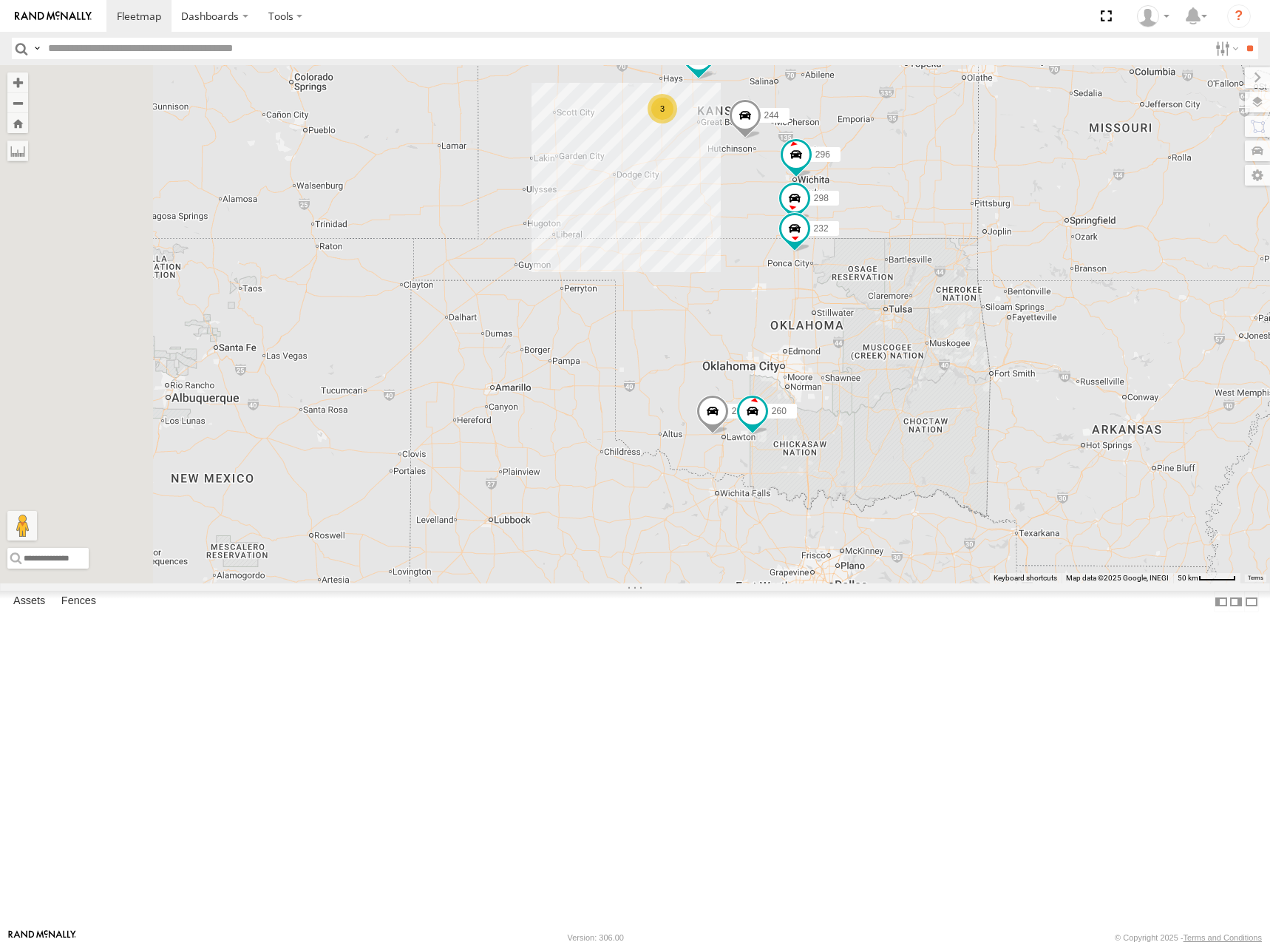
drag, startPoint x: 1042, startPoint y: 328, endPoint x: 1056, endPoint y: 473, distance: 145.6
click at [1056, 473] on div "244 246 298 232 296 264 260 3" at bounding box center [635, 324] width 1270 height 518
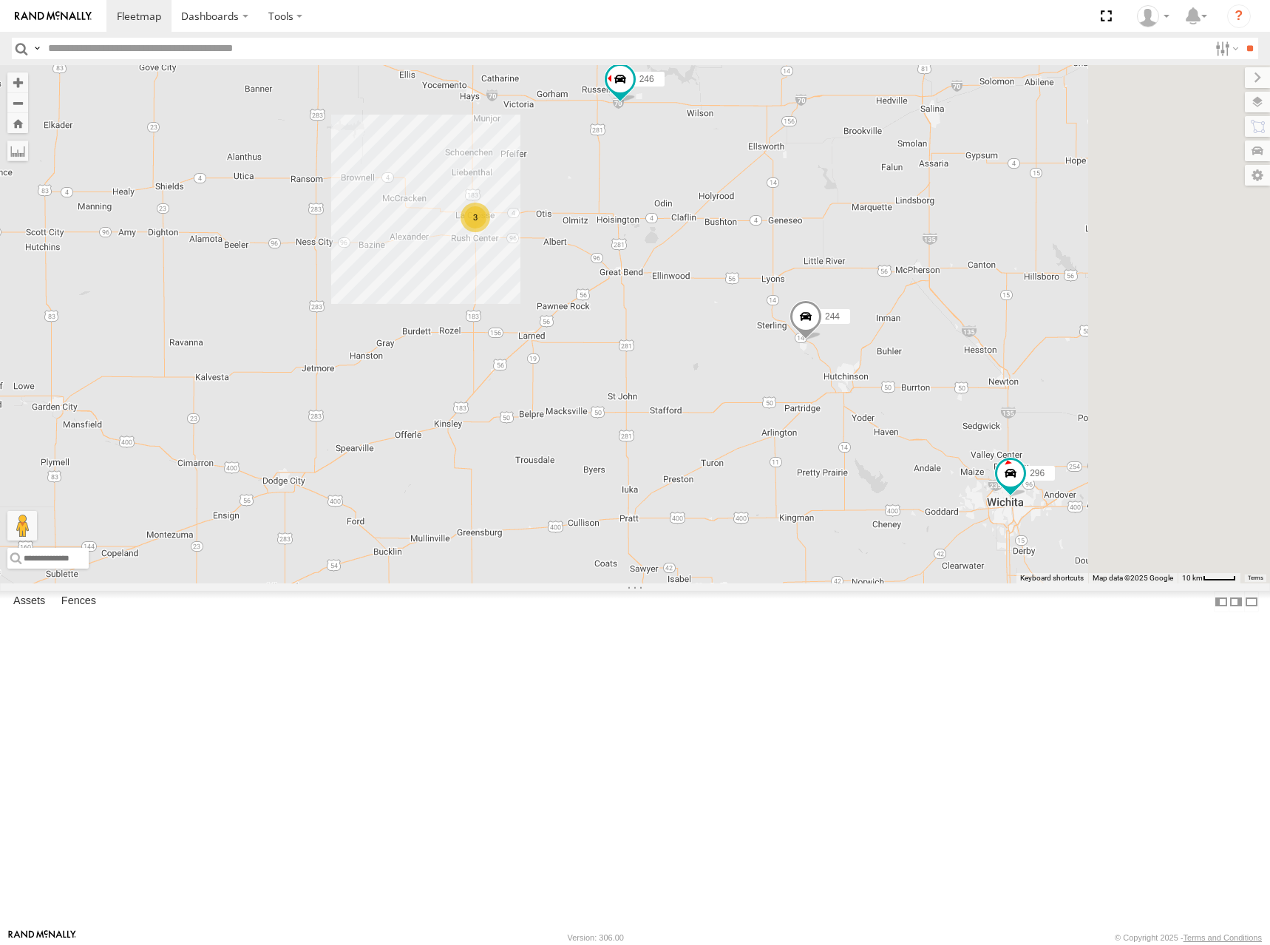
drag, startPoint x: 1046, startPoint y: 416, endPoint x: 989, endPoint y: 365, distance: 76.4
click at [989, 365] on div "244 246 298 232 296 264 260 3" at bounding box center [635, 324] width 1270 height 518
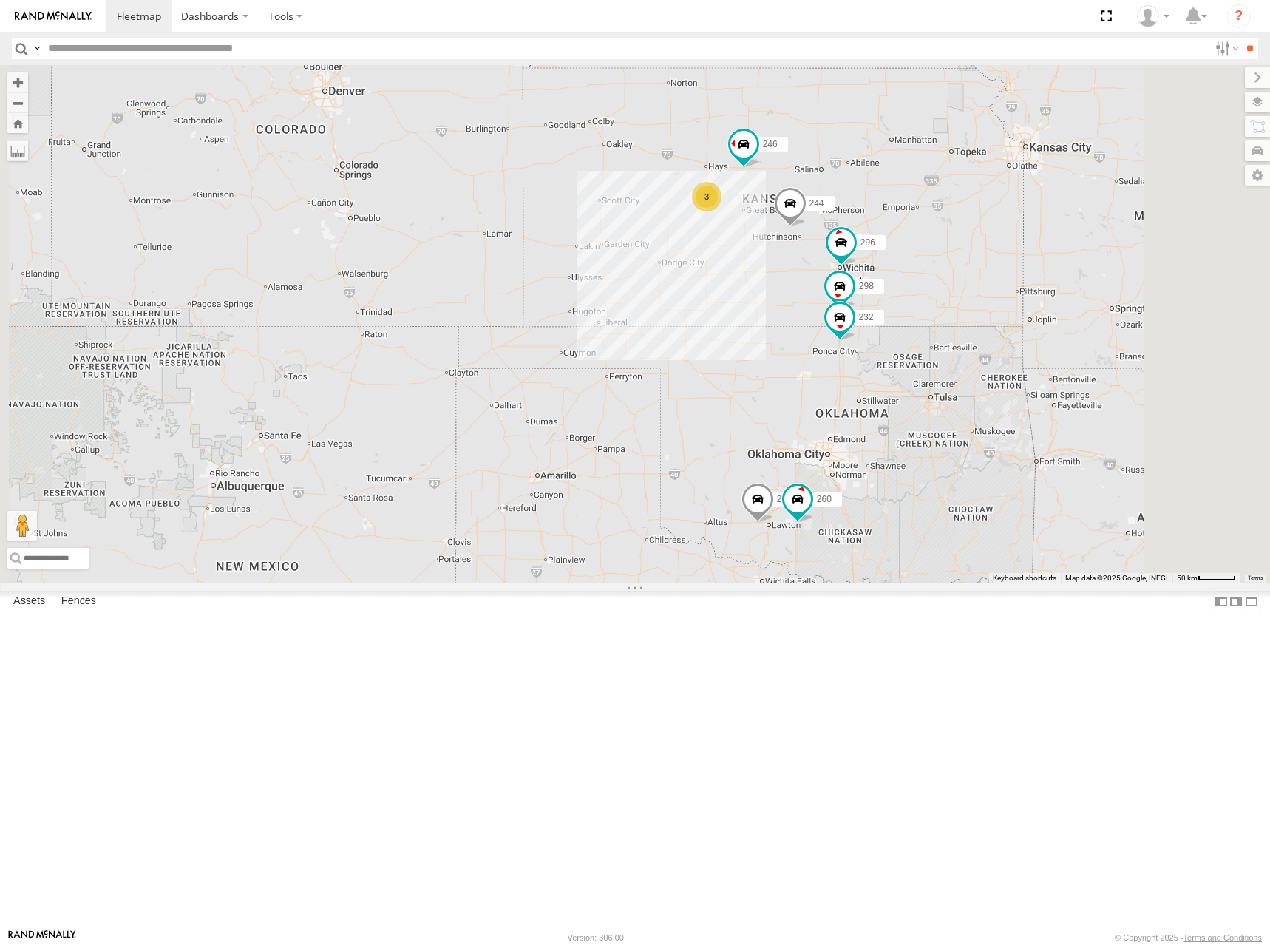
drag, startPoint x: 1048, startPoint y: 295, endPoint x: 1032, endPoint y: 294, distance: 16.3
click at [1032, 294] on div "244 246 298 232 296 264 260 3" at bounding box center [635, 324] width 1270 height 518
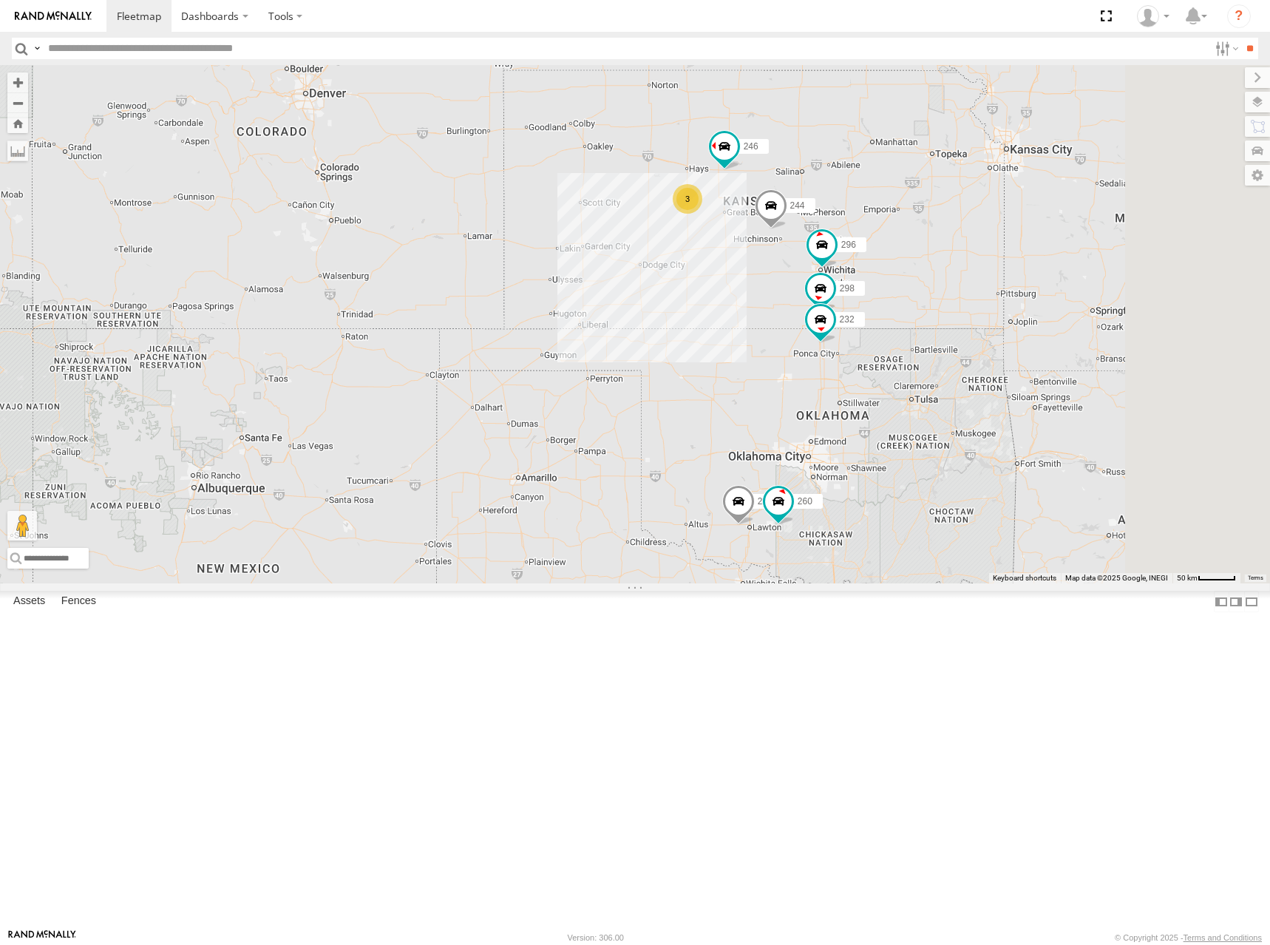
drag, startPoint x: 1073, startPoint y: 285, endPoint x: 1042, endPoint y: 288, distance: 31.3
click at [1042, 288] on div "244 246 298 232 296 264 260 3" at bounding box center [635, 324] width 1270 height 518
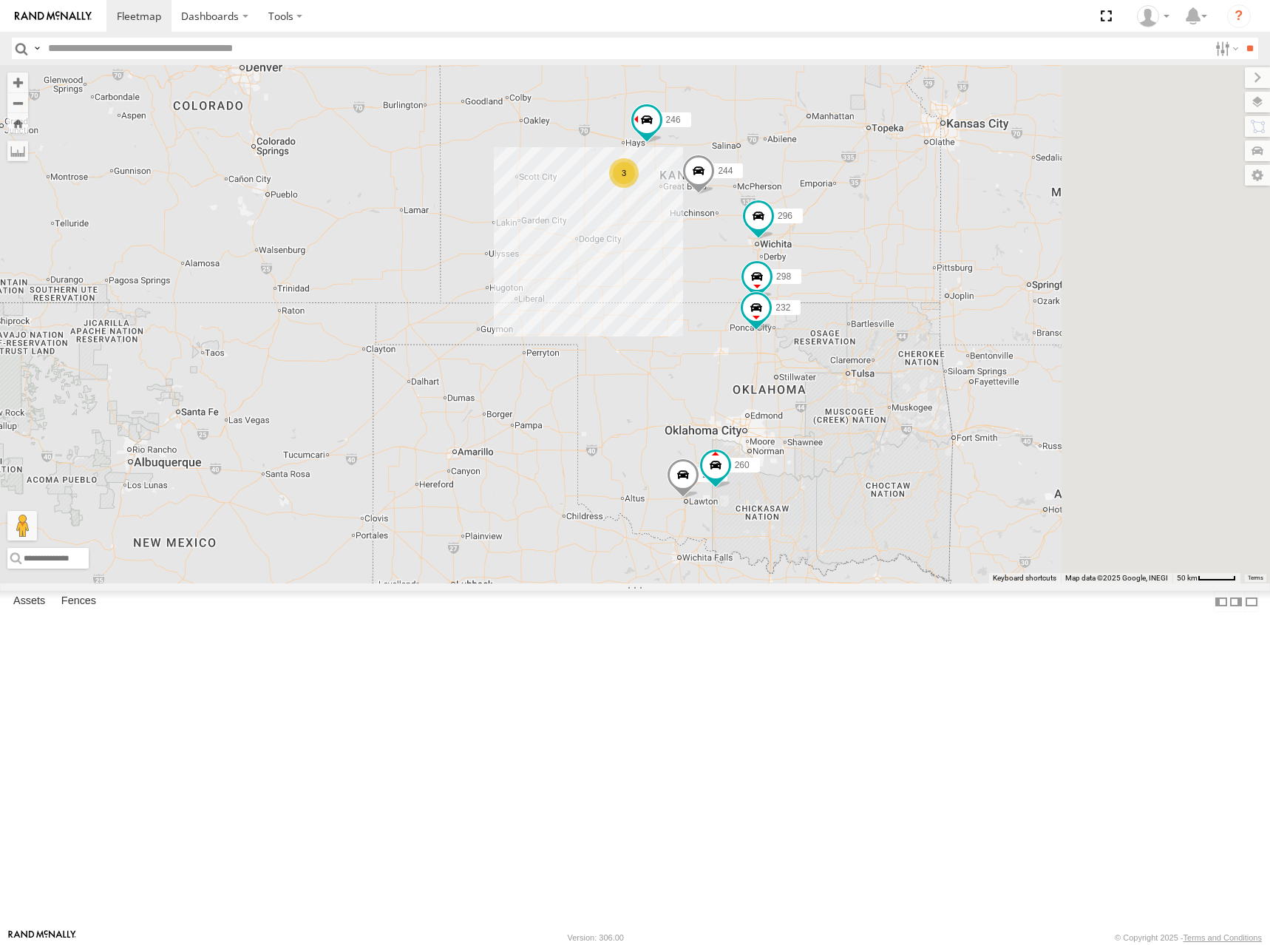
drag, startPoint x: 748, startPoint y: 417, endPoint x: 702, endPoint y: 393, distance: 52.2
click at [702, 393] on div "244 246 298 232 296 264 260 3" at bounding box center [635, 324] width 1270 height 518
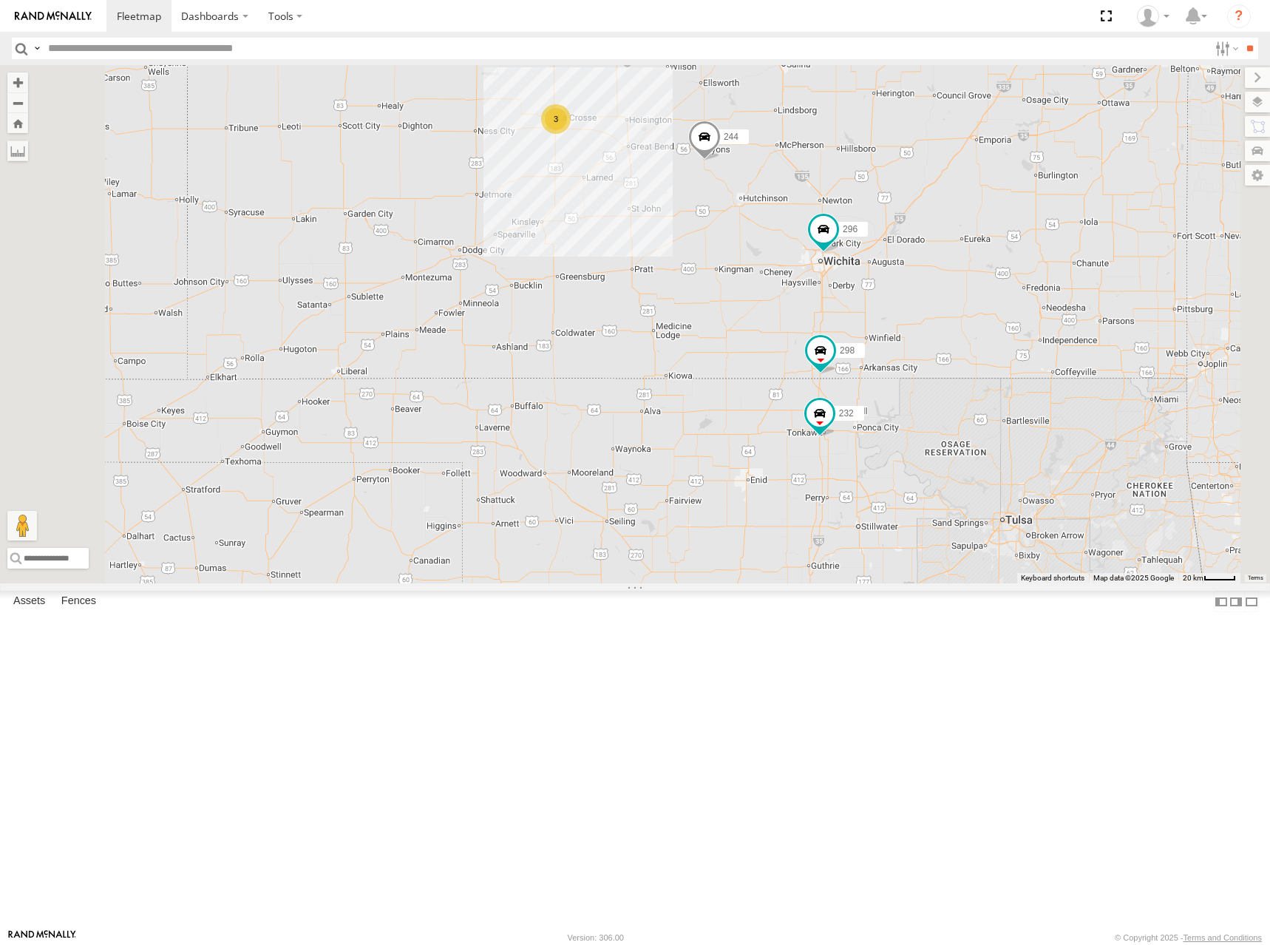
drag, startPoint x: 965, startPoint y: 274, endPoint x: 956, endPoint y: 279, distance: 10.3
click at [956, 279] on div "244 246 298 232 296 264 260 3" at bounding box center [635, 324] width 1270 height 518
click at [721, 160] on span at bounding box center [704, 141] width 33 height 40
click at [793, 143] on label at bounding box center [778, 138] width 29 height 10
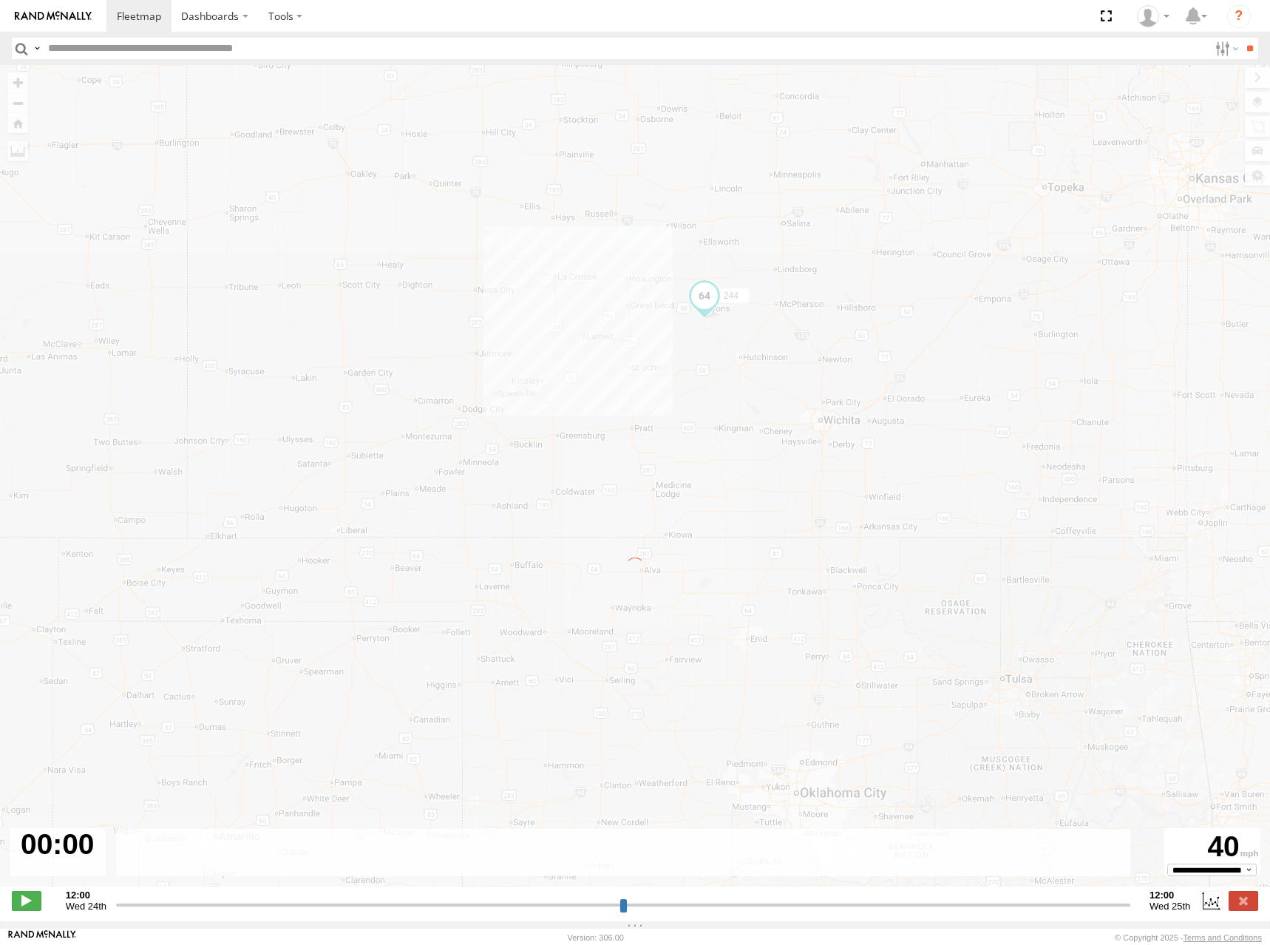
type input "**********"
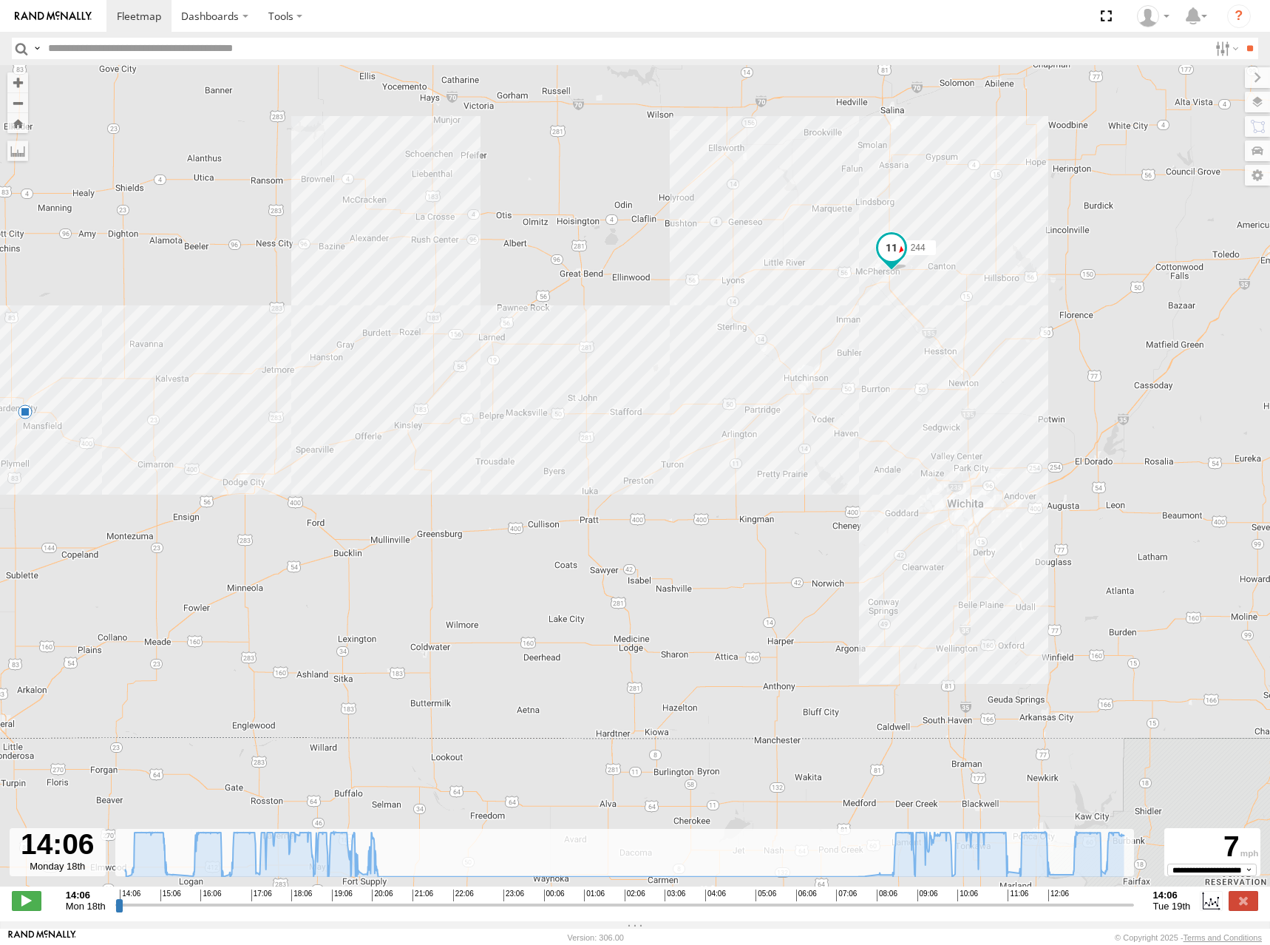
drag, startPoint x: 1020, startPoint y: 486, endPoint x: 869, endPoint y: 374, distance: 187.6
click at [869, 374] on div "244 20:19 Mon" at bounding box center [635, 483] width 1270 height 837
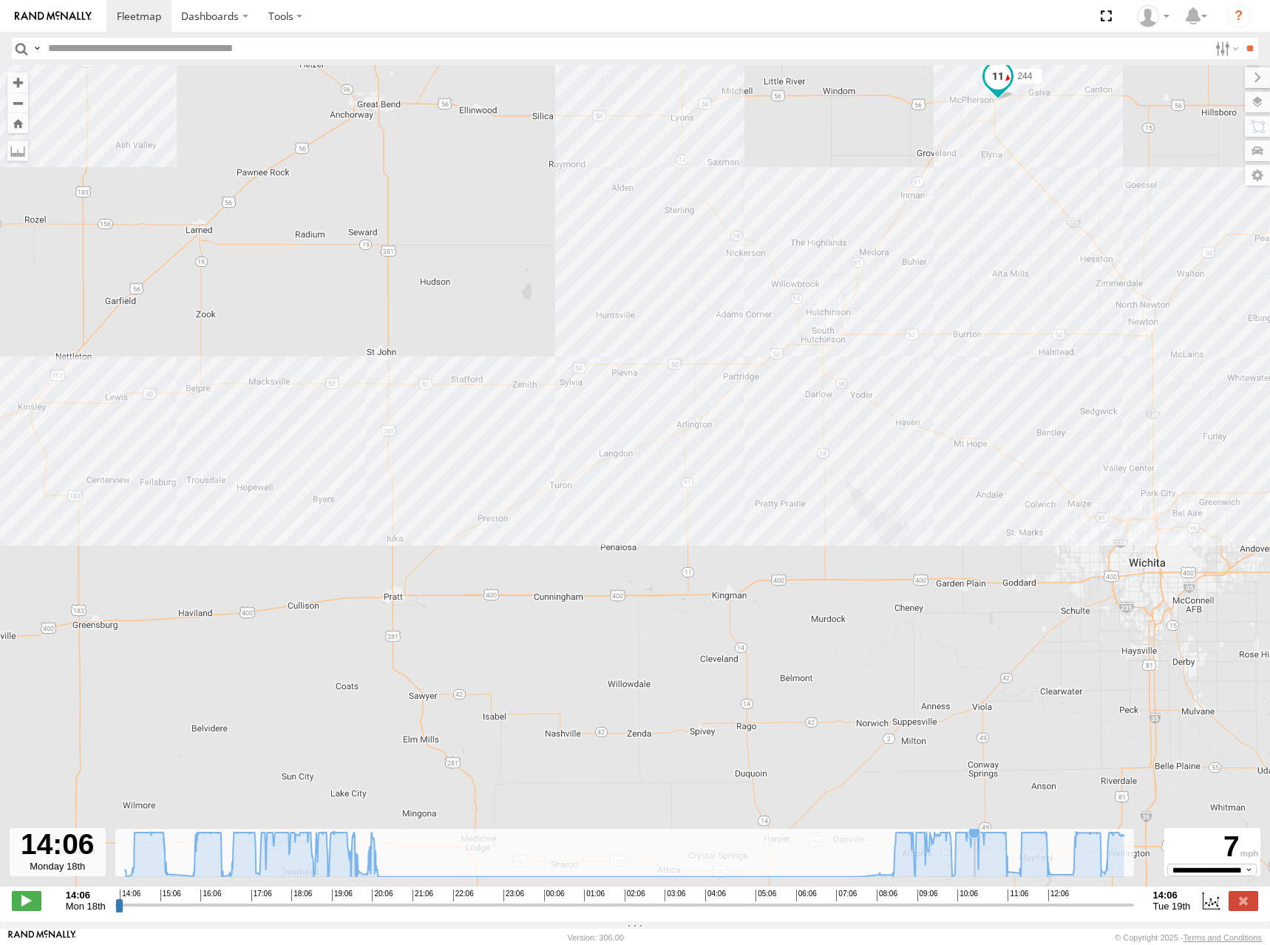
click at [976, 854] on icon at bounding box center [625, 854] width 1014 height 46
click at [1023, 849] on icon at bounding box center [625, 854] width 1014 height 46
click at [1043, 851] on icon at bounding box center [625, 854] width 1014 height 46
click at [1079, 851] on icon at bounding box center [625, 854] width 1014 height 46
click at [1095, 851] on icon at bounding box center [625, 854] width 1014 height 46
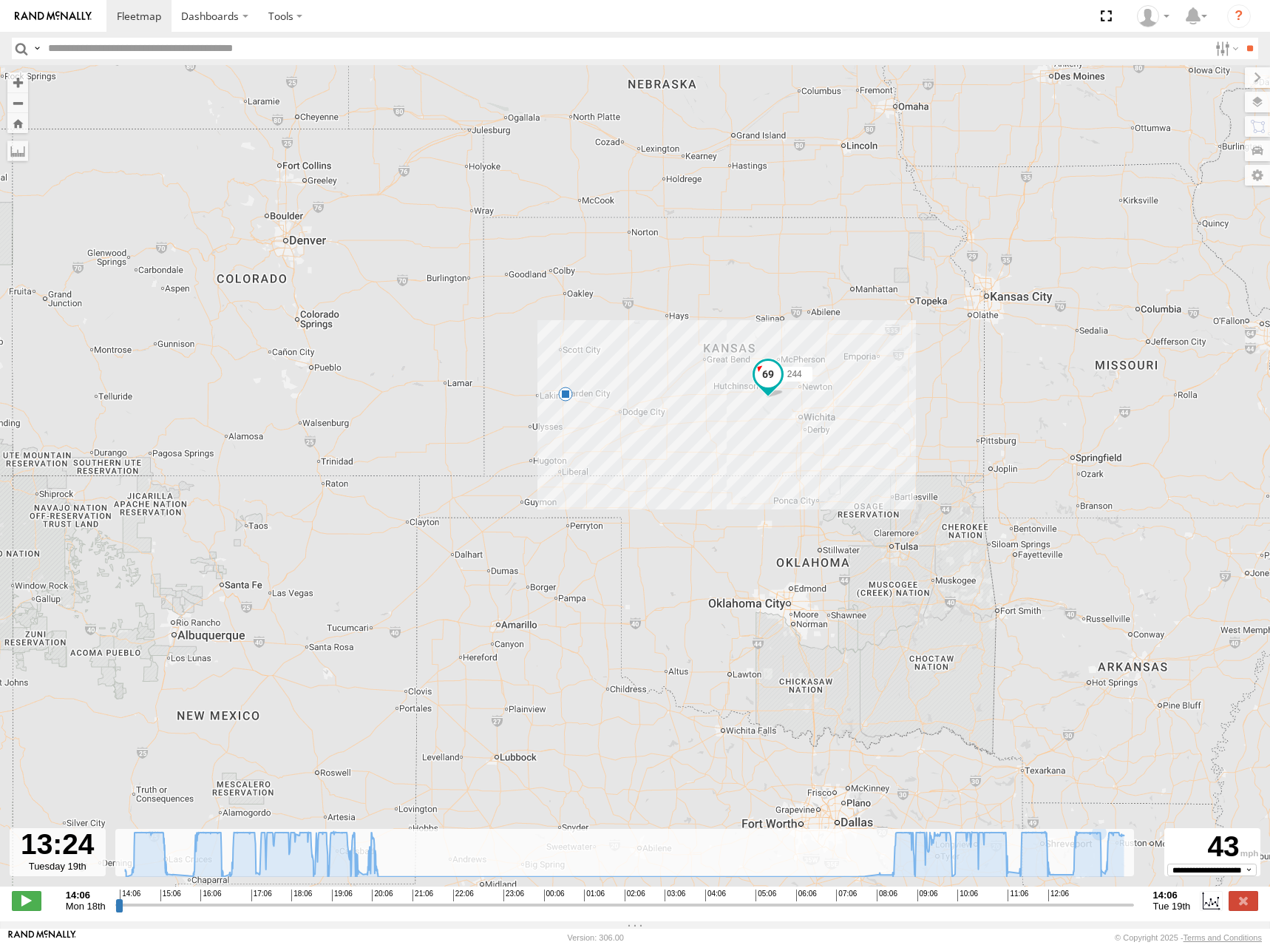
drag, startPoint x: 634, startPoint y: 183, endPoint x: 644, endPoint y: 233, distance: 51.2
click at [644, 233] on div "244 20:19 Mon" at bounding box center [635, 483] width 1270 height 837
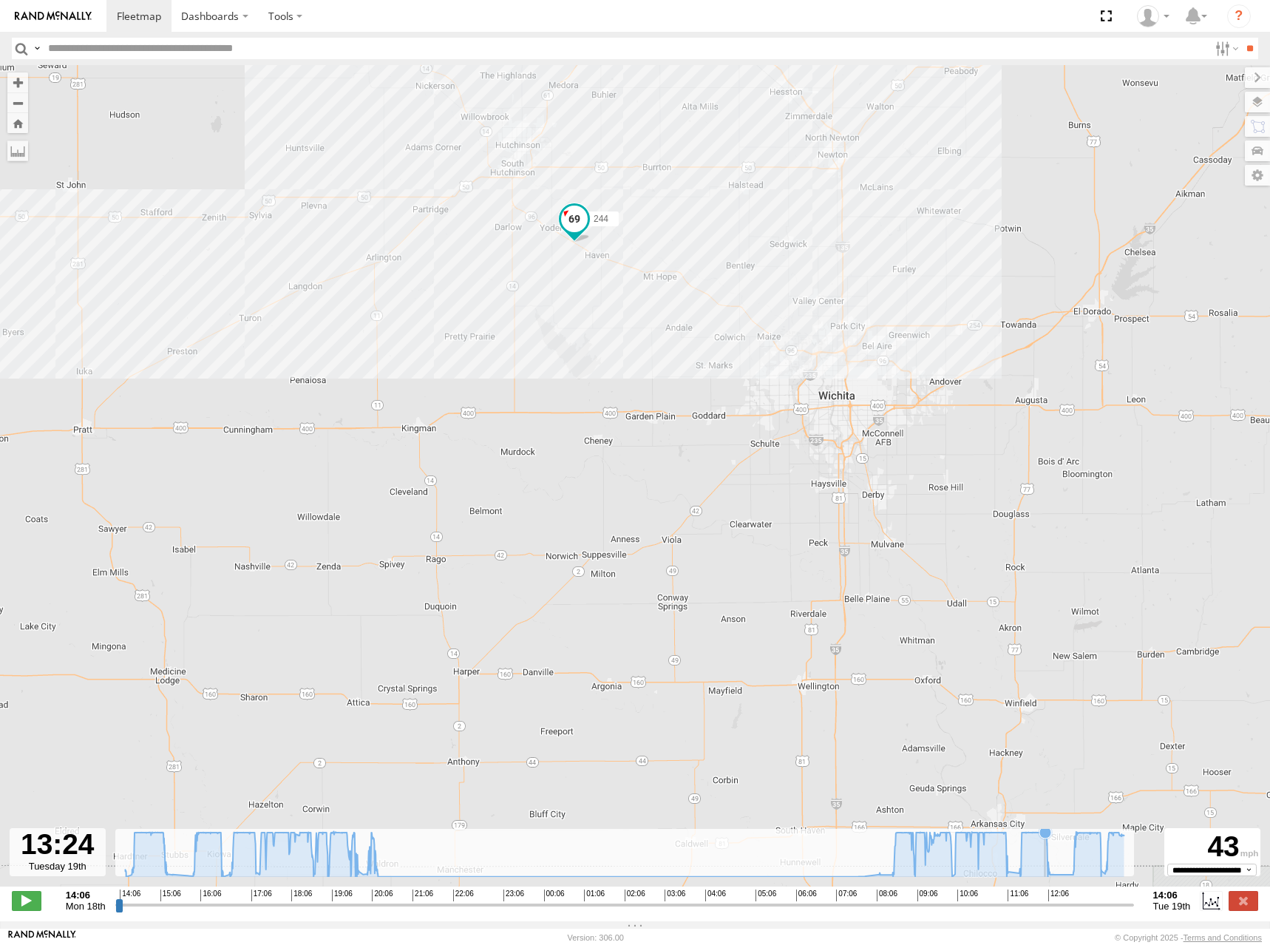
click at [1045, 870] on icon at bounding box center [625, 854] width 1014 height 46
click at [1048, 870] on icon at bounding box center [1048, 866] width 12 height 12
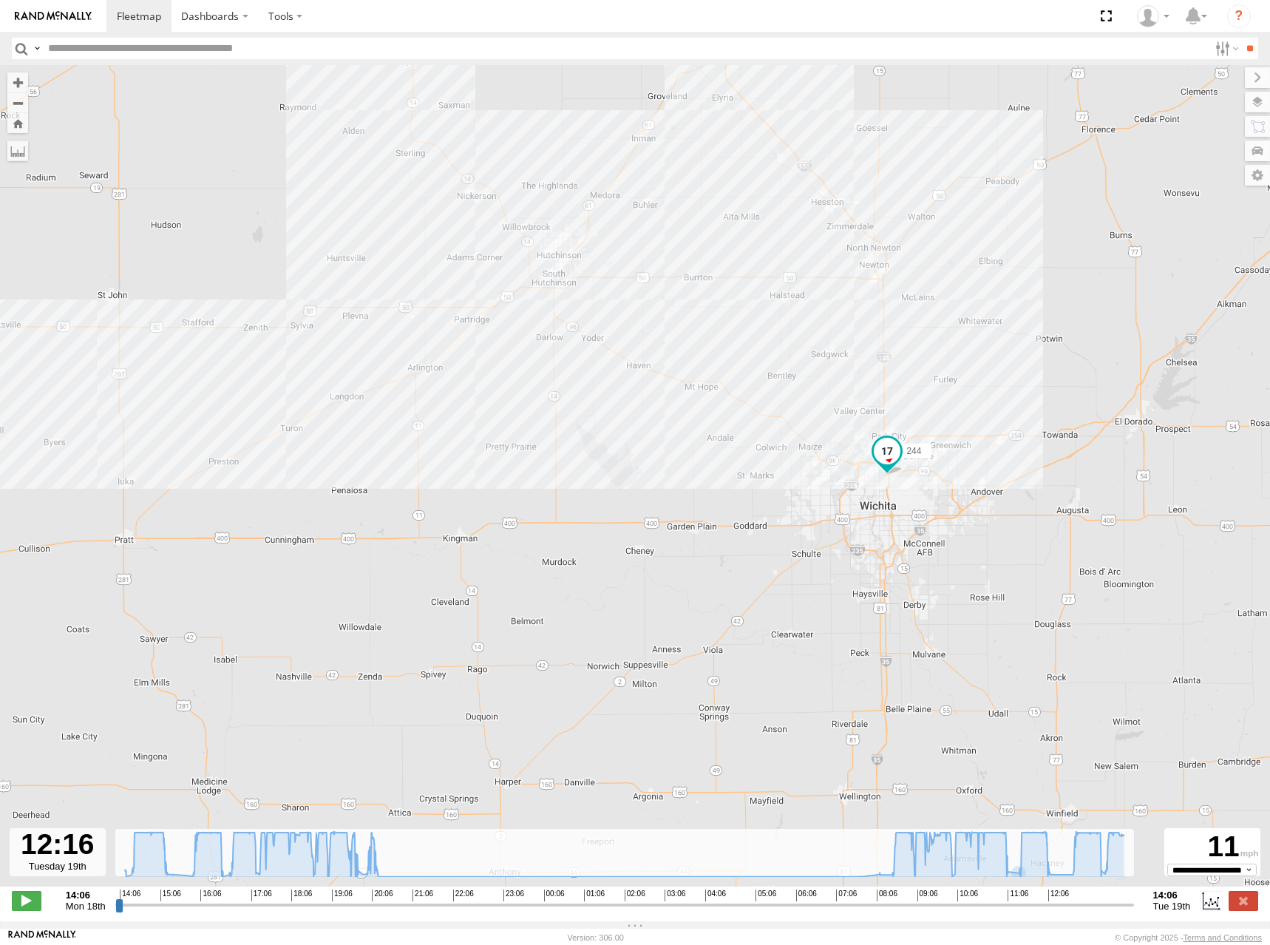
drag, startPoint x: 919, startPoint y: 427, endPoint x: 961, endPoint y: 546, distance: 125.6
click at [961, 546] on div "244 20:19 Mon" at bounding box center [635, 483] width 1270 height 837
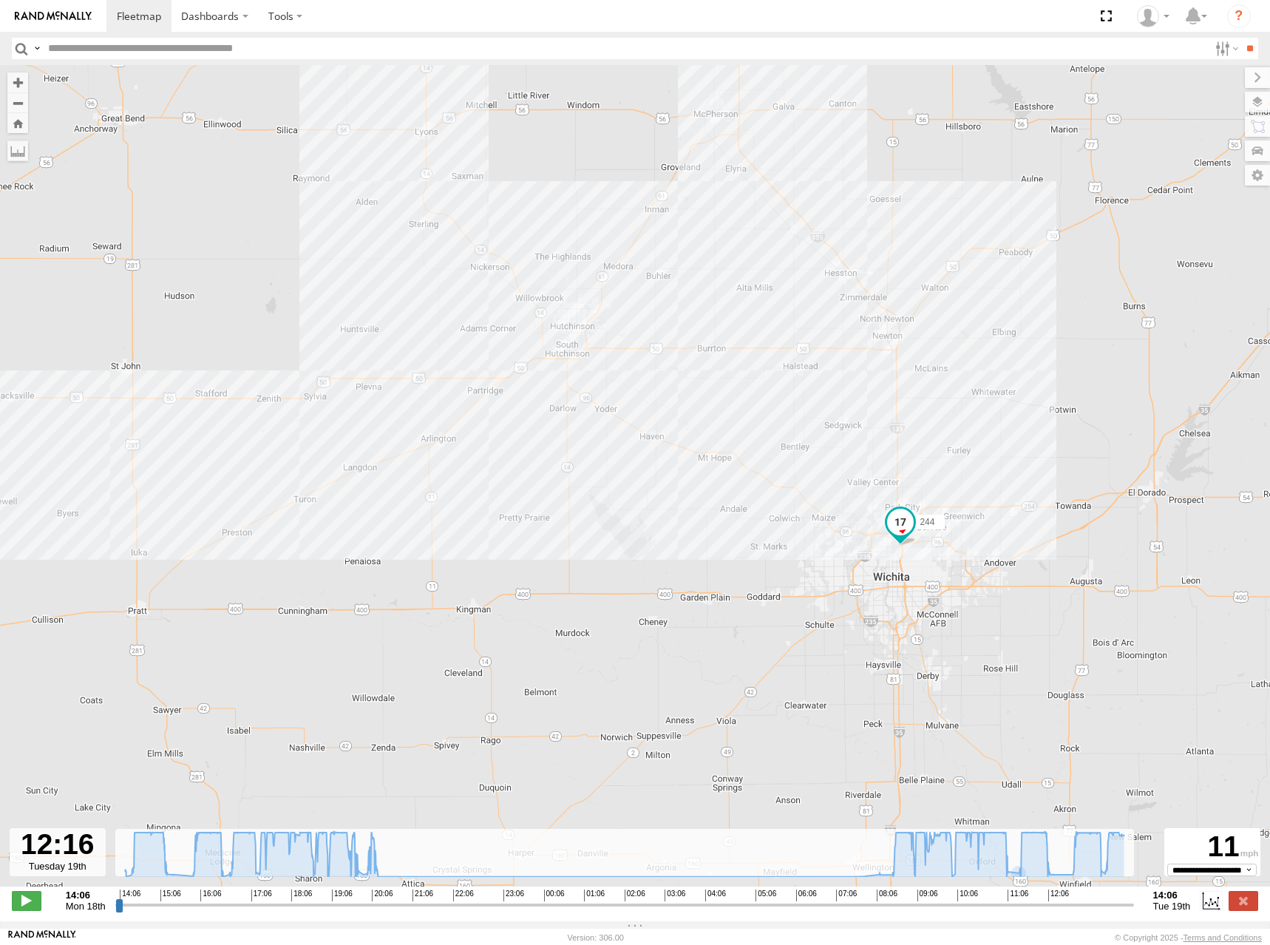
drag, startPoint x: 746, startPoint y: 276, endPoint x: 759, endPoint y: 358, distance: 83.1
click at [759, 358] on div "244 20:19 Mon" at bounding box center [635, 483] width 1270 height 837
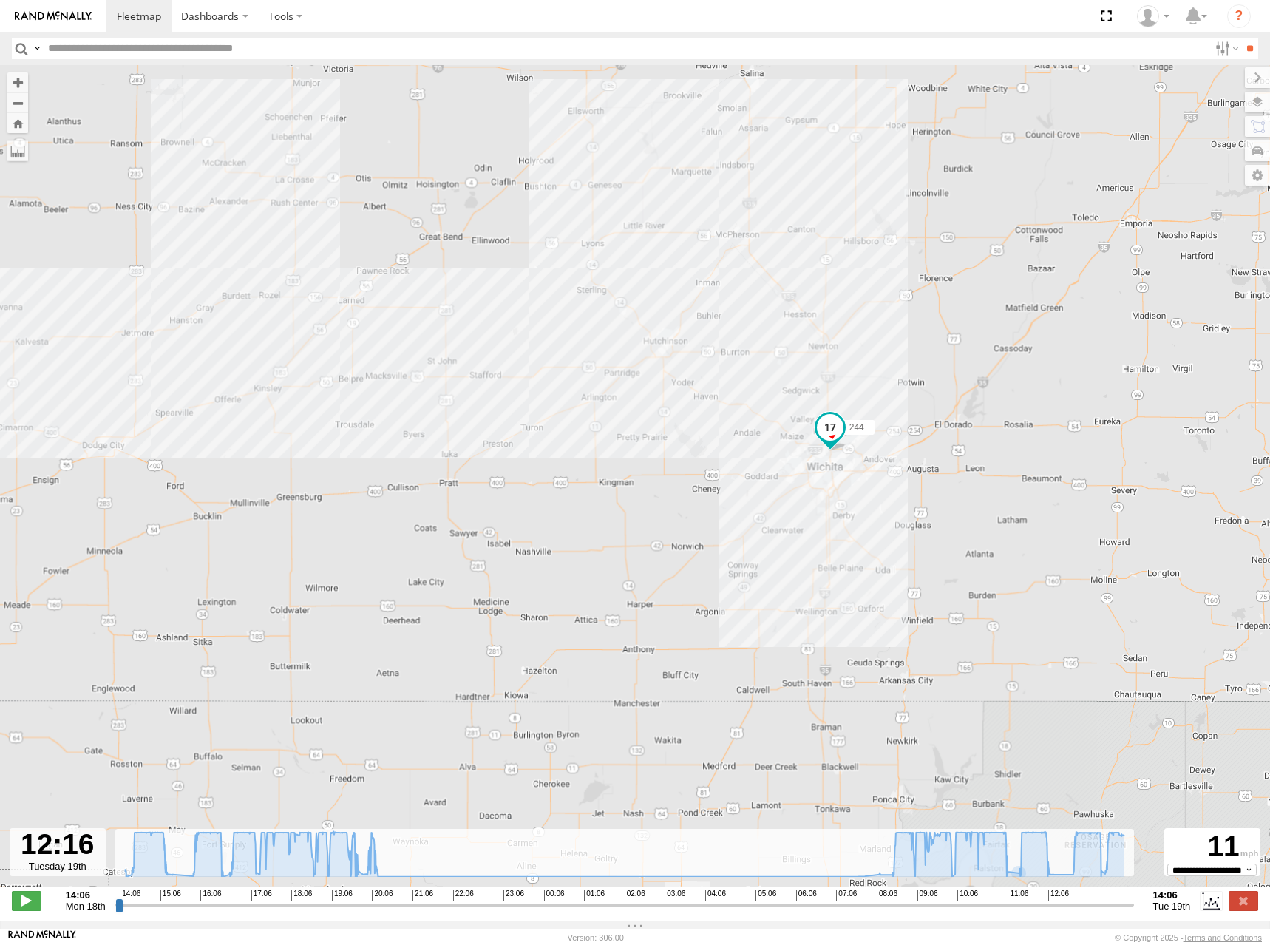
drag, startPoint x: 728, startPoint y: 315, endPoint x: 772, endPoint y: 372, distance: 71.7
click at [772, 372] on div "244 20:19 Mon" at bounding box center [635, 483] width 1270 height 837
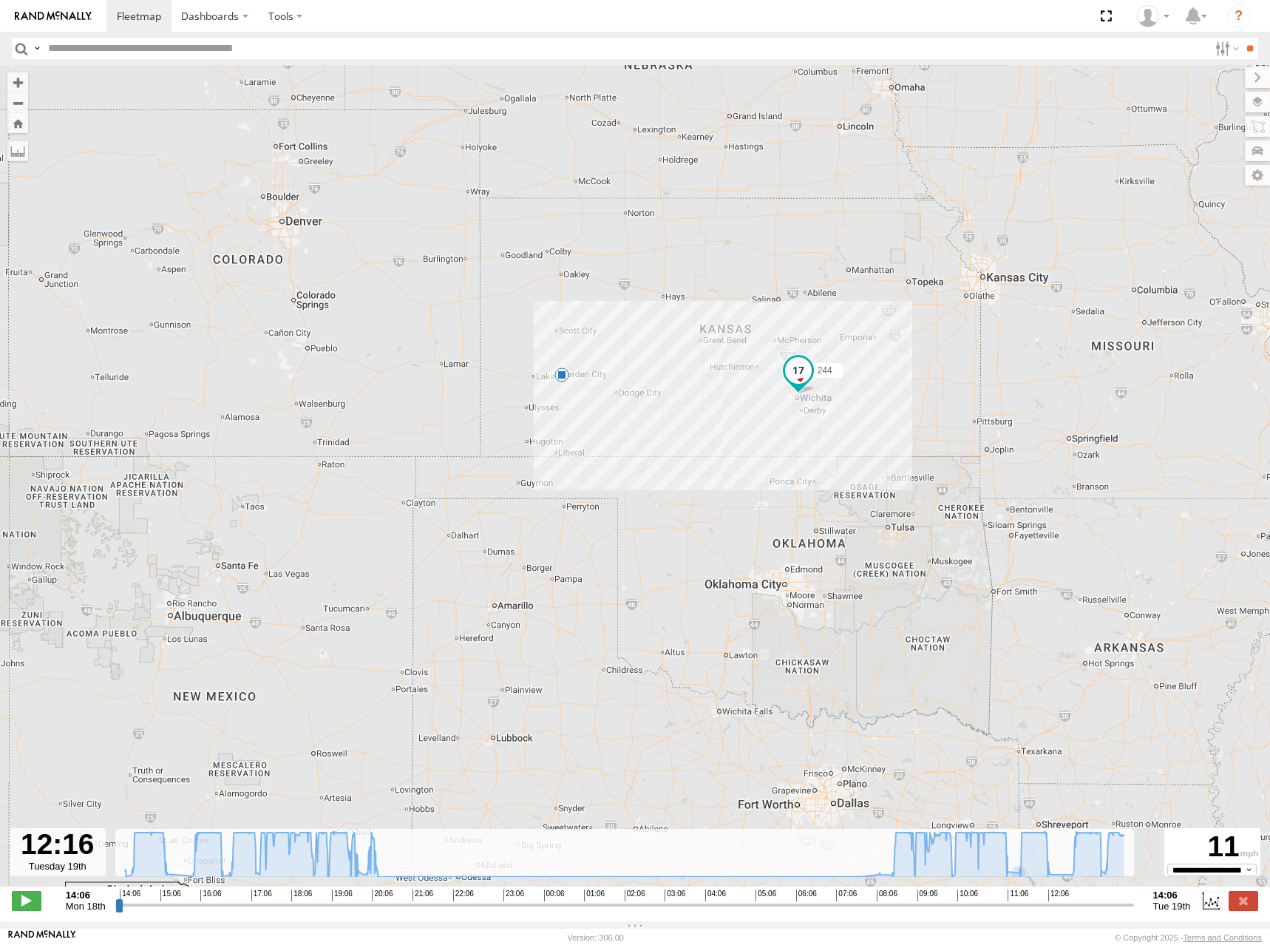
click at [106, 20] on link at bounding box center [53, 16] width 106 height 32
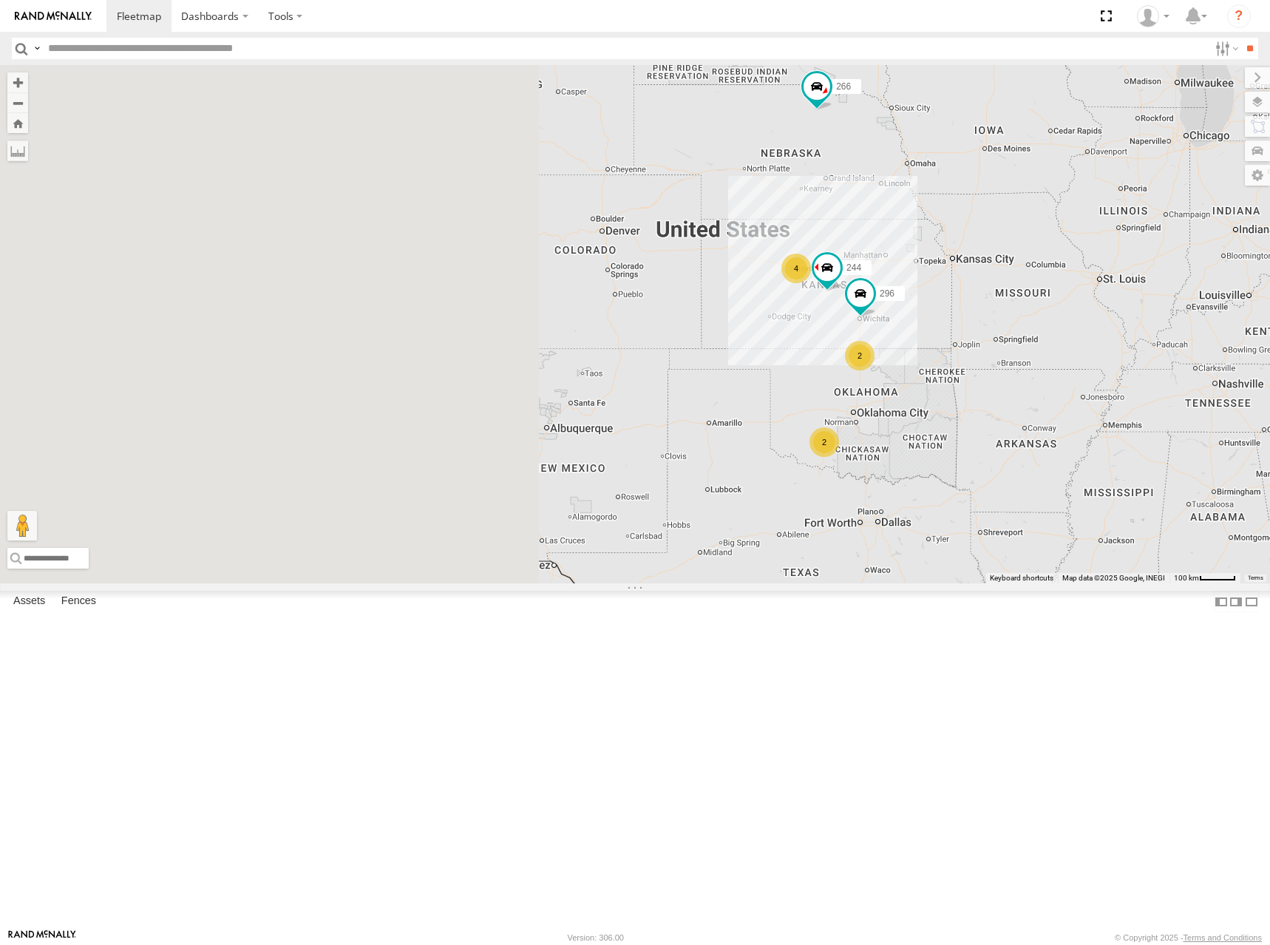
drag, startPoint x: 549, startPoint y: 351, endPoint x: 1109, endPoint y: 299, distance: 562.0
click at [1109, 299] on div "270 266 244 4 2 296 2" at bounding box center [635, 324] width 1270 height 518
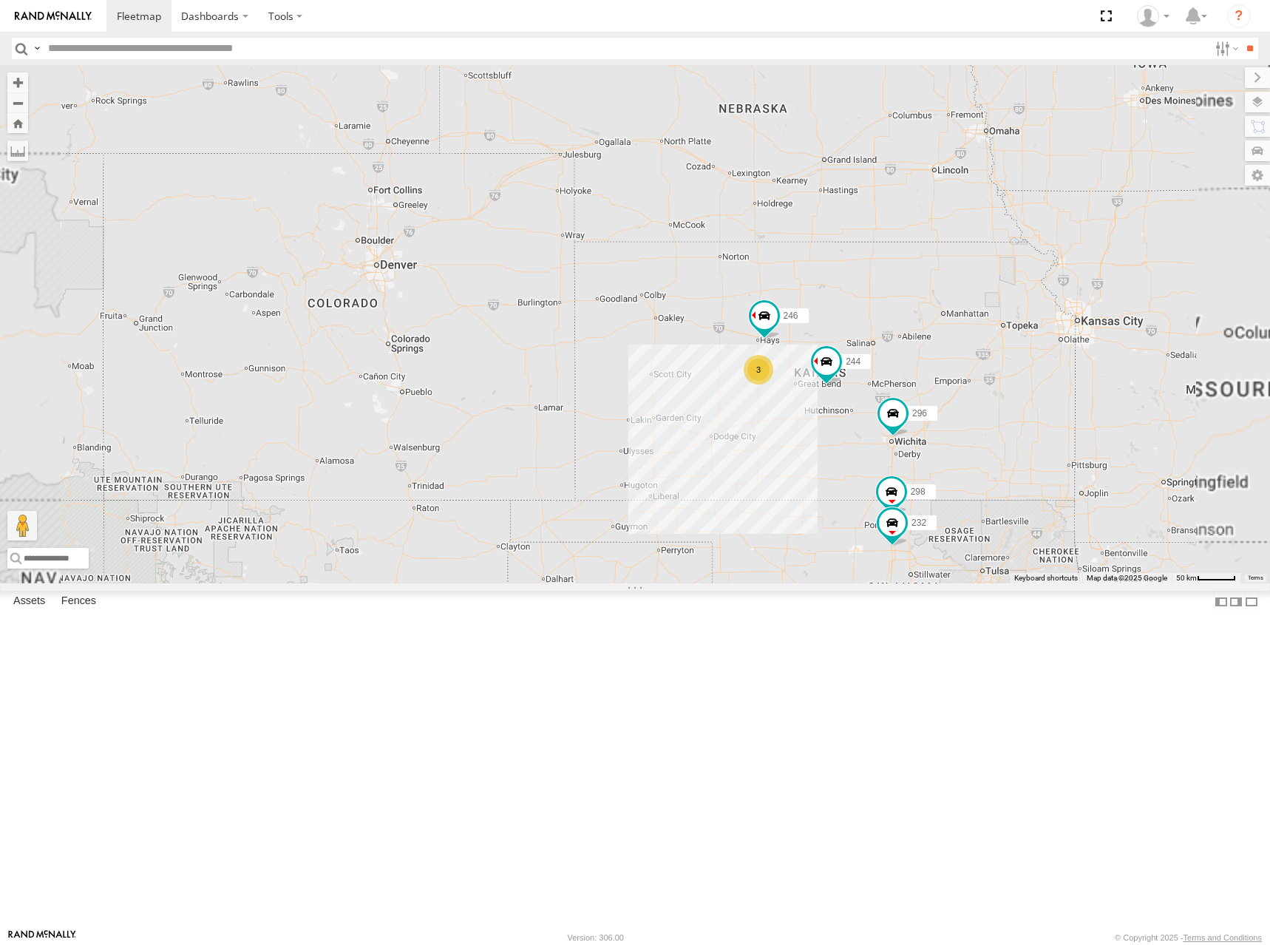
drag, startPoint x: 1124, startPoint y: 350, endPoint x: 1077, endPoint y: 344, distance: 47.0
click at [1077, 344] on div "270 266 244 296 246 298 3 232 264 260" at bounding box center [635, 324] width 1270 height 518
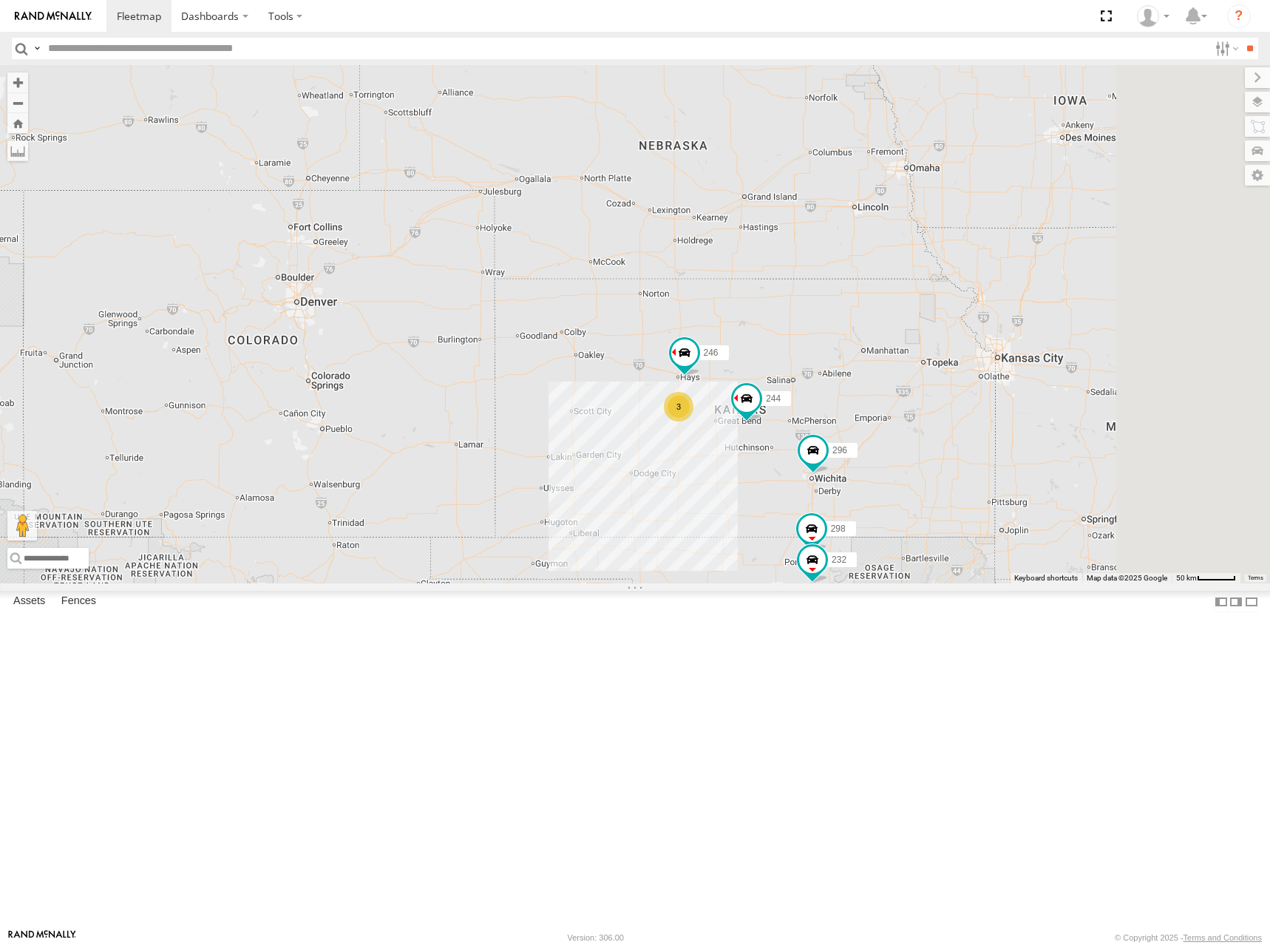
drag, startPoint x: 997, startPoint y: 271, endPoint x: 962, endPoint y: 315, distance: 56.8
click at [962, 315] on div "270 266 244 296 246 298 3 232 264 260" at bounding box center [635, 324] width 1270 height 518
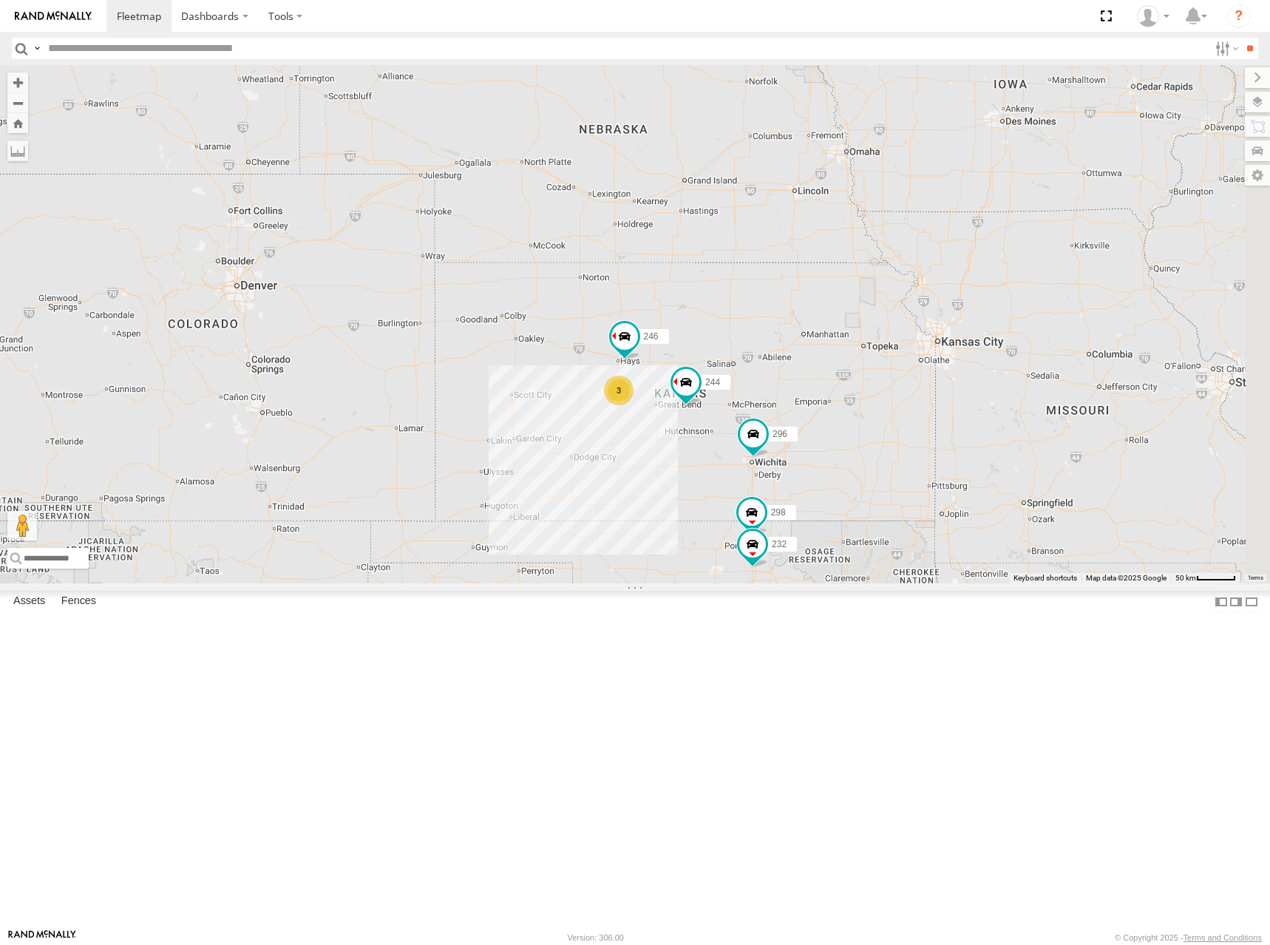
drag, startPoint x: 1062, startPoint y: 484, endPoint x: 957, endPoint y: 336, distance: 181.8
click at [957, 336] on div "270 266 244 296 246 298 232 264 260 3" at bounding box center [635, 324] width 1270 height 518
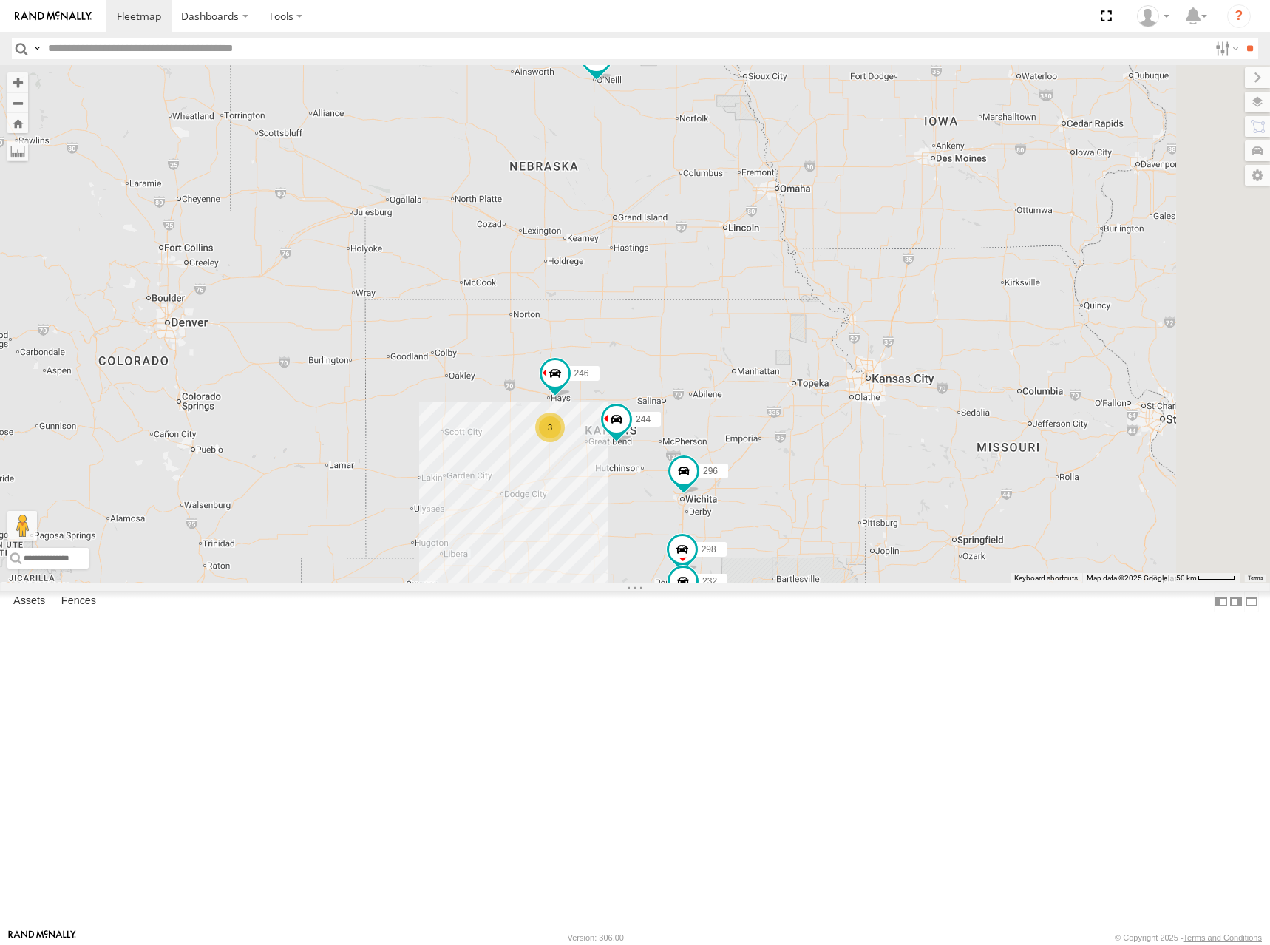
drag, startPoint x: 1102, startPoint y: 244, endPoint x: 1030, endPoint y: 282, distance: 81.0
click at [1030, 282] on div "270 266 244 296 246 298 232 264 260 3" at bounding box center [635, 324] width 1270 height 518
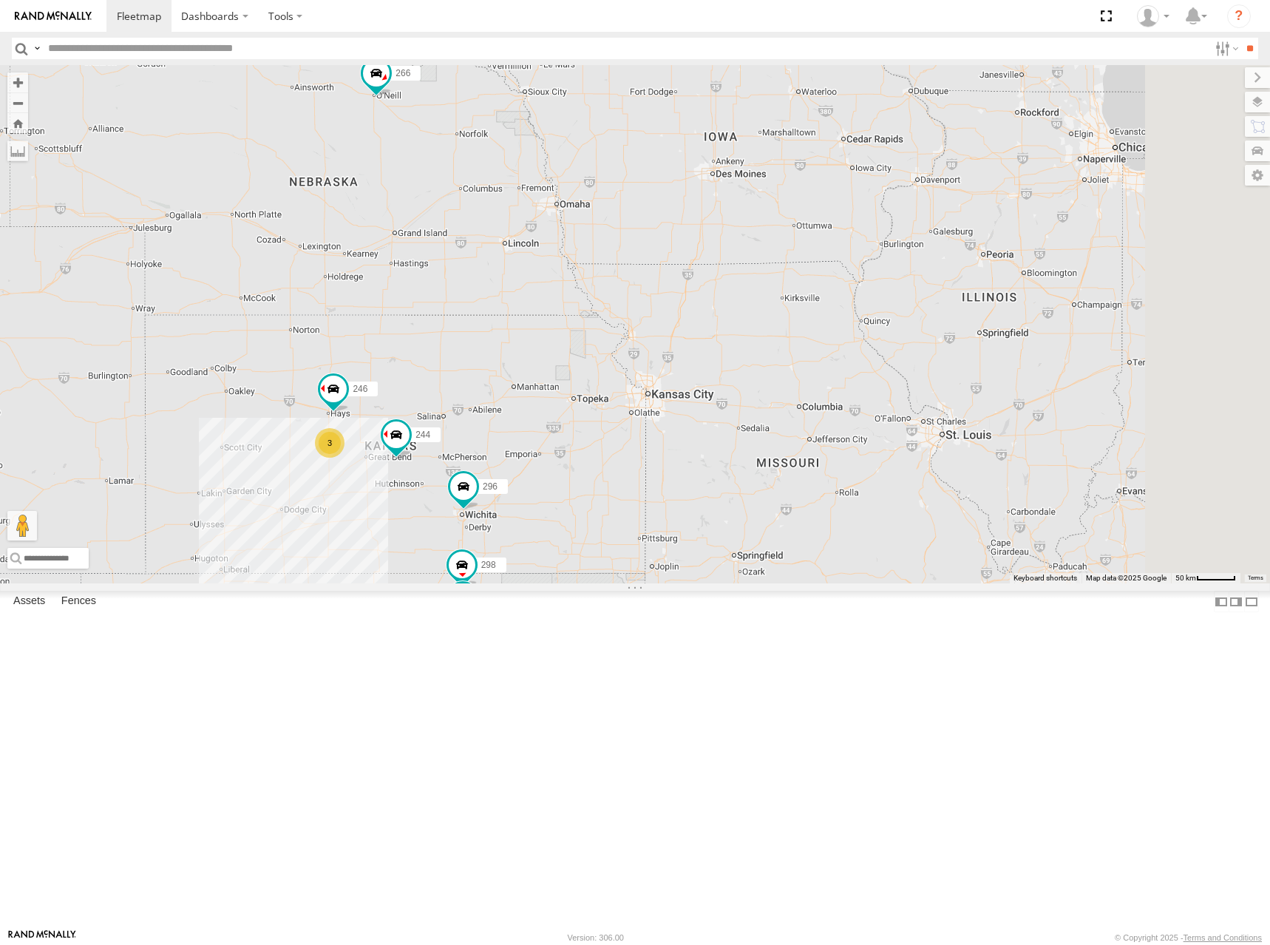
drag, startPoint x: 1073, startPoint y: 329, endPoint x: 899, endPoint y: 345, distance: 174.4
click at [899, 345] on div "270 266 244 296 246 298 232 264 260 3" at bounding box center [635, 324] width 1270 height 518
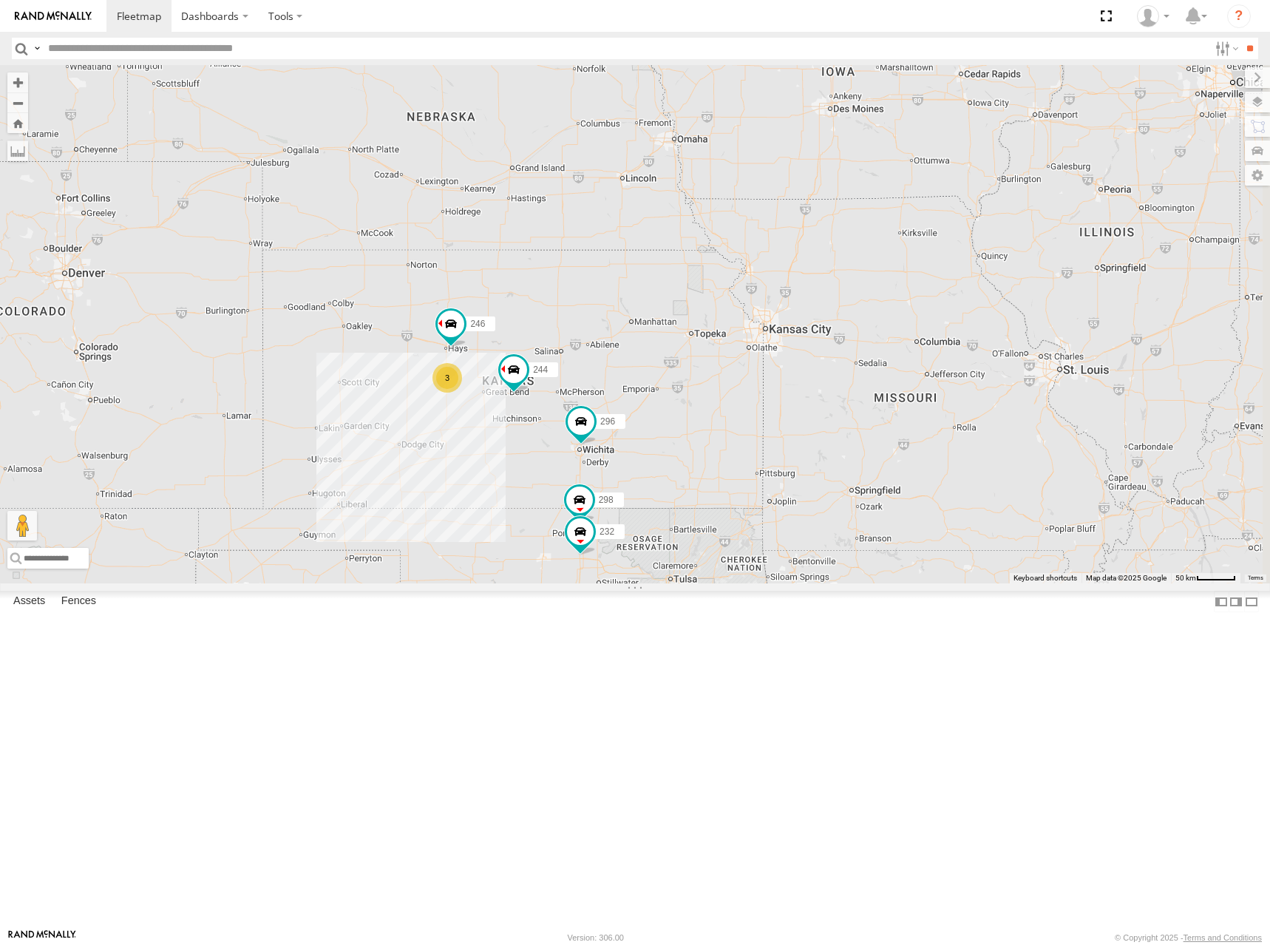
drag, startPoint x: 875, startPoint y: 440, endPoint x: 1009, endPoint y: 387, distance: 144.0
click at [1008, 387] on div "270 266 244 296 246 298 232 264 260 3" at bounding box center [635, 324] width 1270 height 518
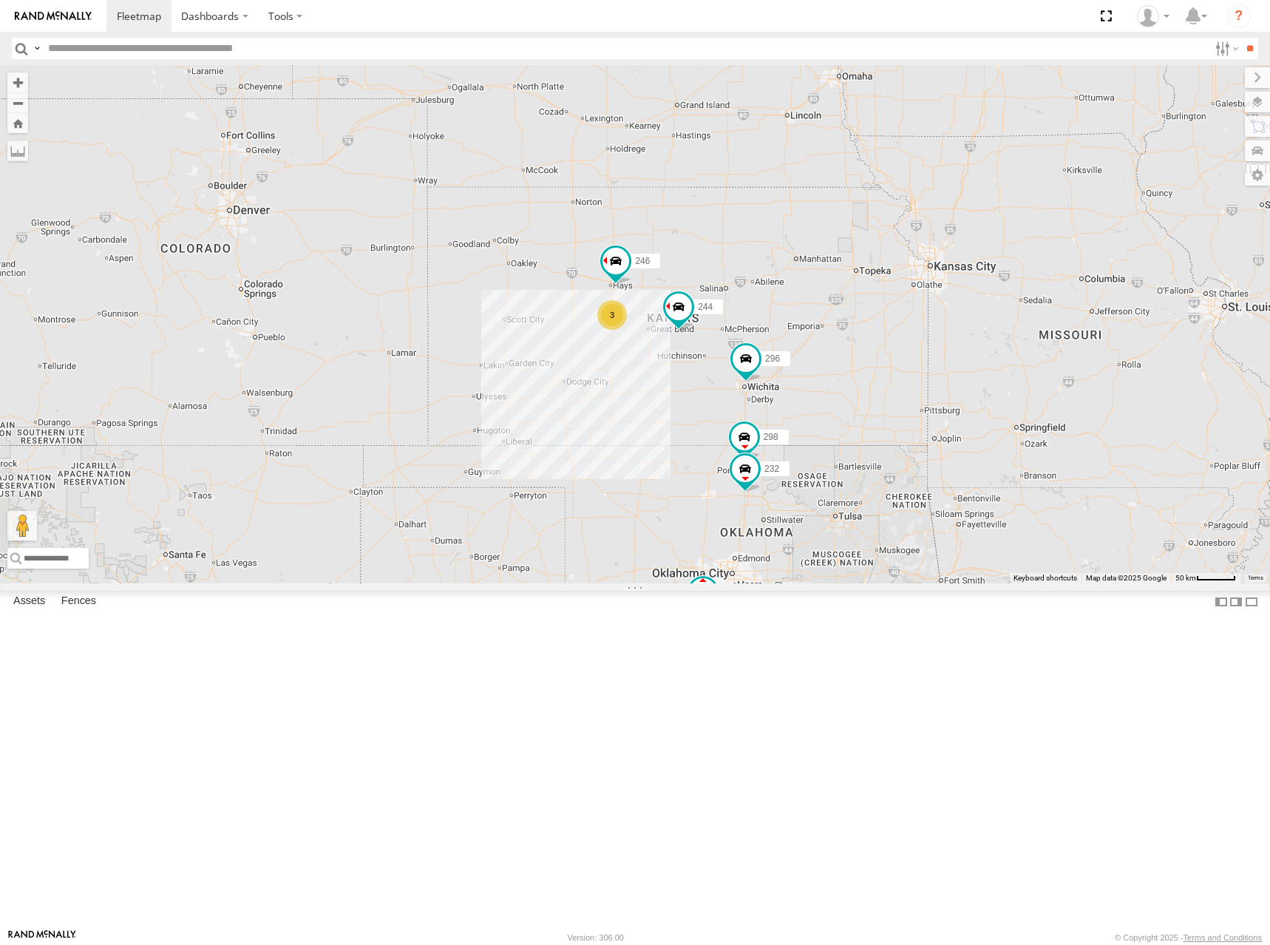
drag, startPoint x: 934, startPoint y: 440, endPoint x: 934, endPoint y: 387, distance: 52.5
click at [934, 387] on div "270 266 244 296 246 298 232 264 260 3" at bounding box center [635, 324] width 1270 height 518
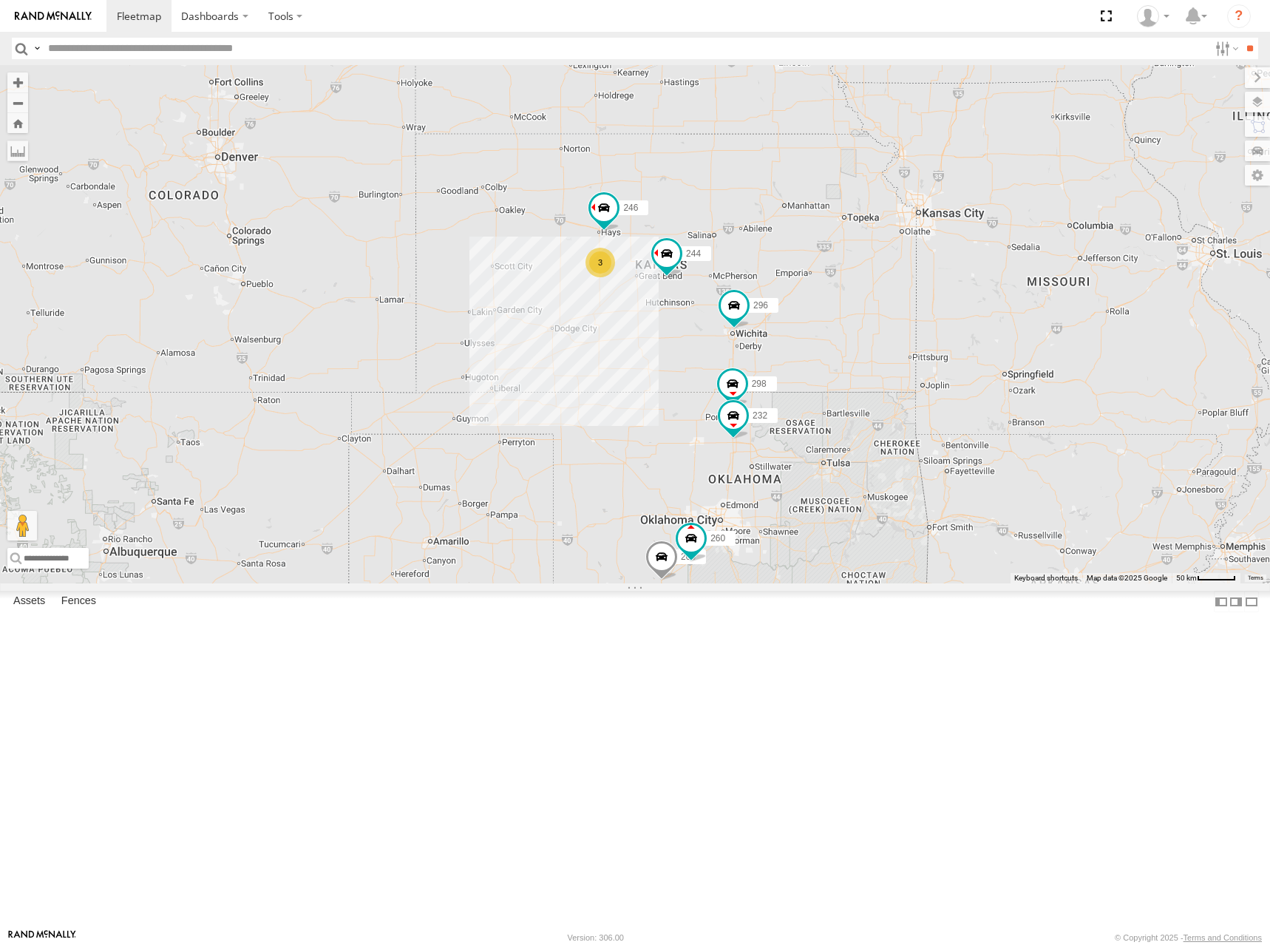
drag, startPoint x: 942, startPoint y: 363, endPoint x: 975, endPoint y: 343, distance: 38.8
click at [972, 344] on div "270 266 244 296 246 298 232 264 260 3" at bounding box center [635, 324] width 1270 height 518
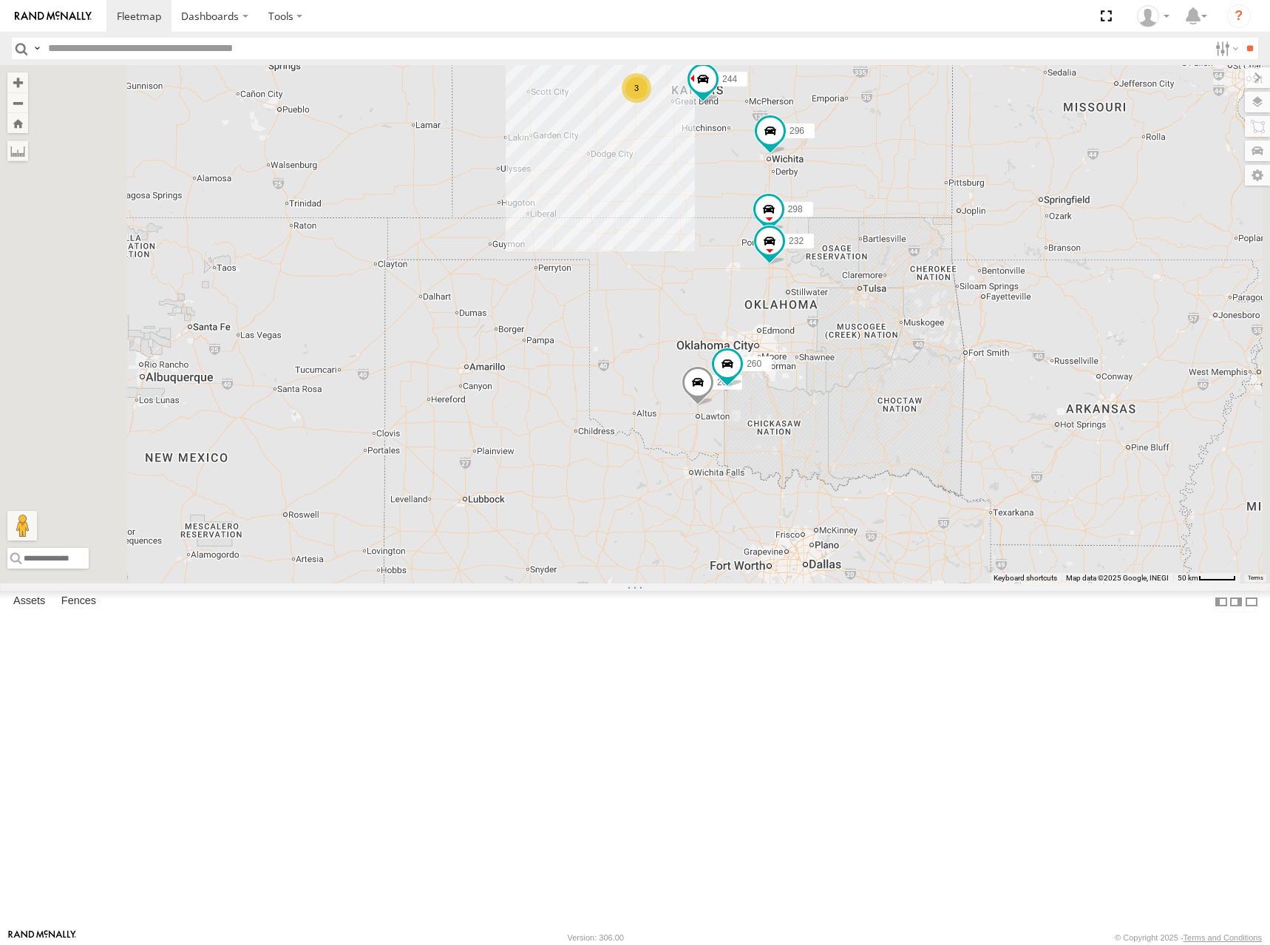
drag, startPoint x: 903, startPoint y: 458, endPoint x: 892, endPoint y: 432, distance: 28.2
click at [892, 432] on div "270 266 244 296 246 298 232 264 260 3" at bounding box center [635, 324] width 1270 height 518
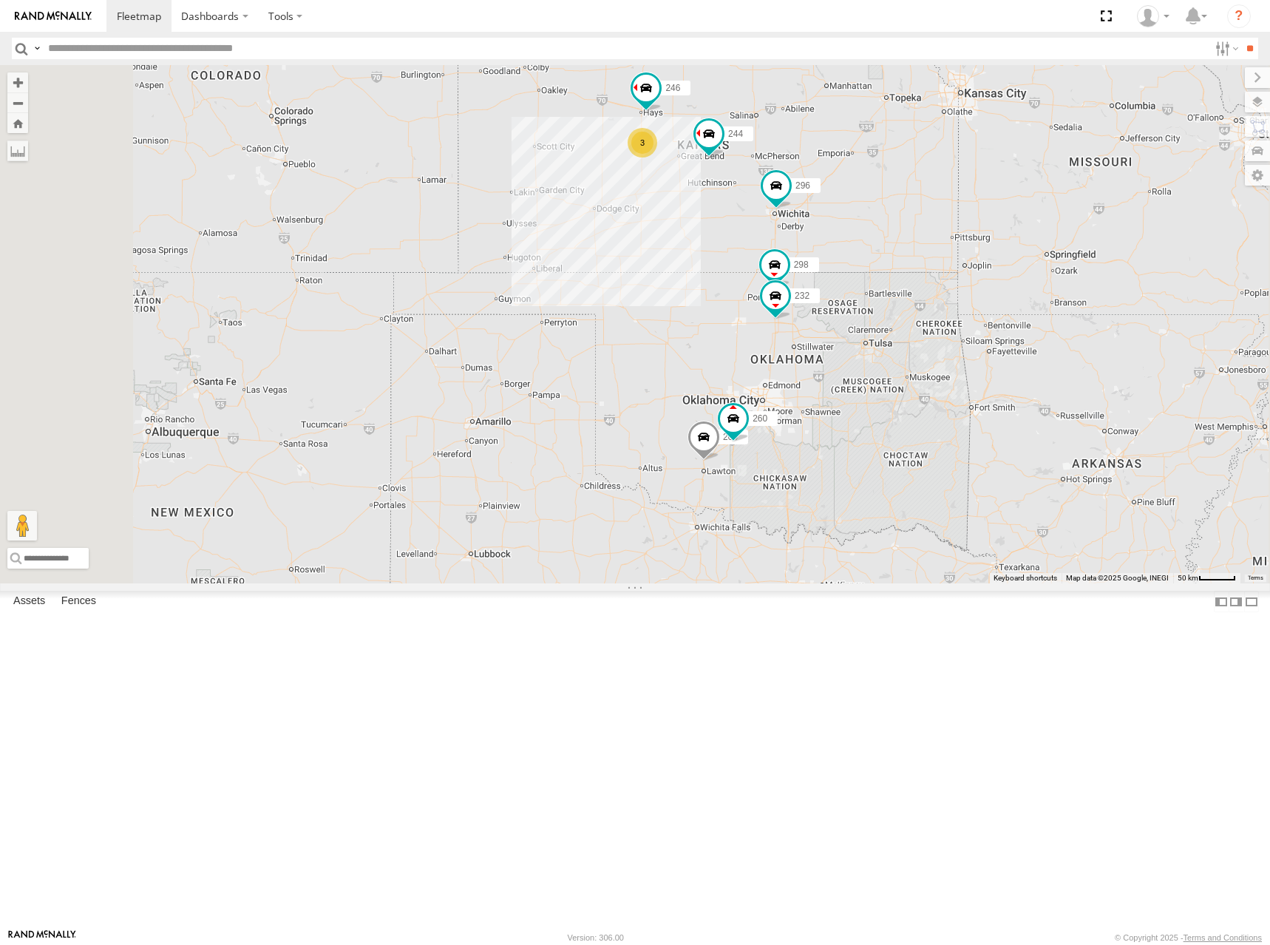
drag, startPoint x: 843, startPoint y: 265, endPoint x: 852, endPoint y: 329, distance: 64.9
click at [852, 329] on div "270 266 244 296 246 298 232 264 260 3" at bounding box center [635, 324] width 1270 height 518
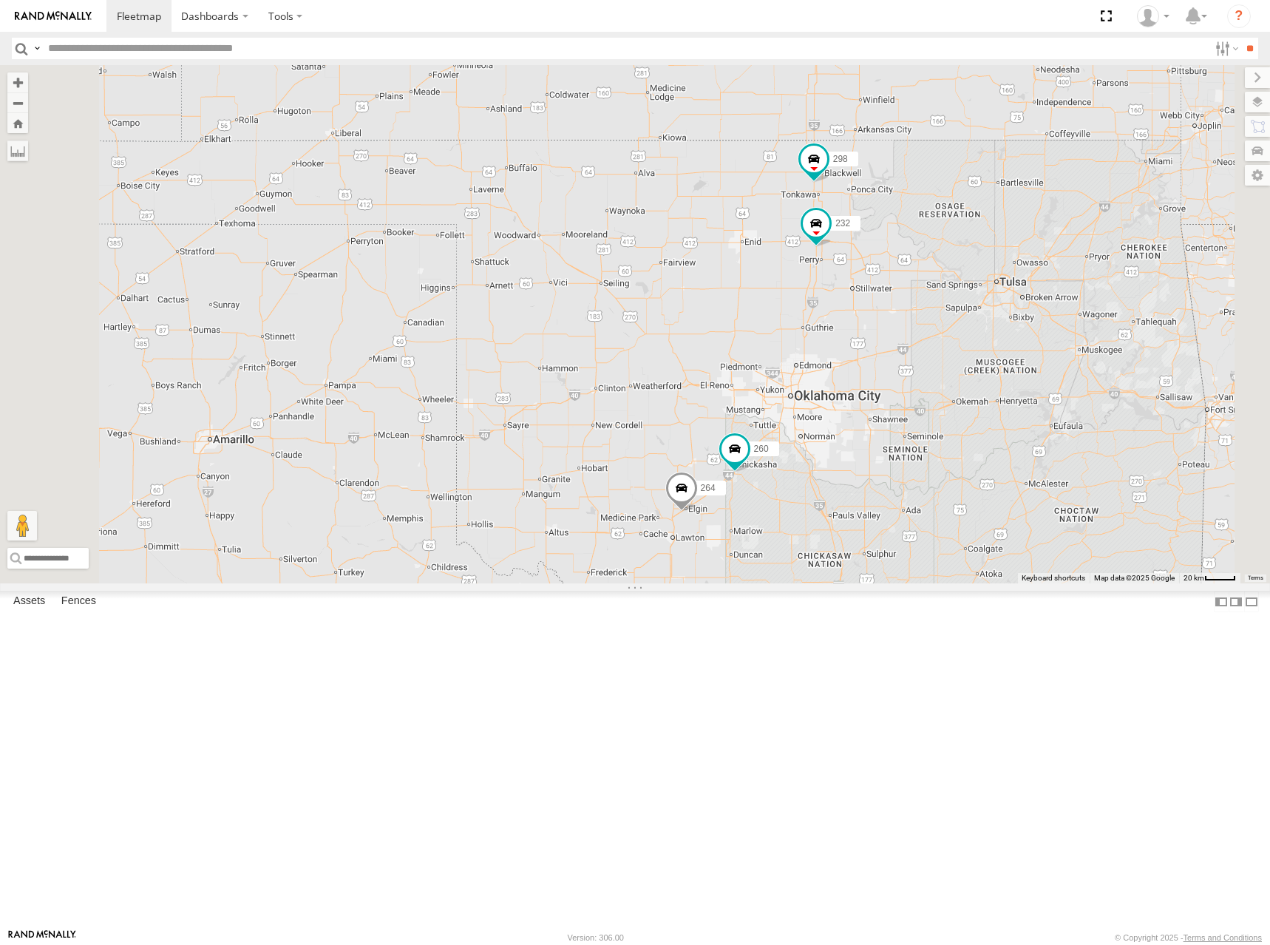
drag, startPoint x: 912, startPoint y: 530, endPoint x: 907, endPoint y: 518, distance: 13.6
click at [907, 518] on div "270 266 244 296 246 298 232 264 260 3" at bounding box center [635, 324] width 1270 height 518
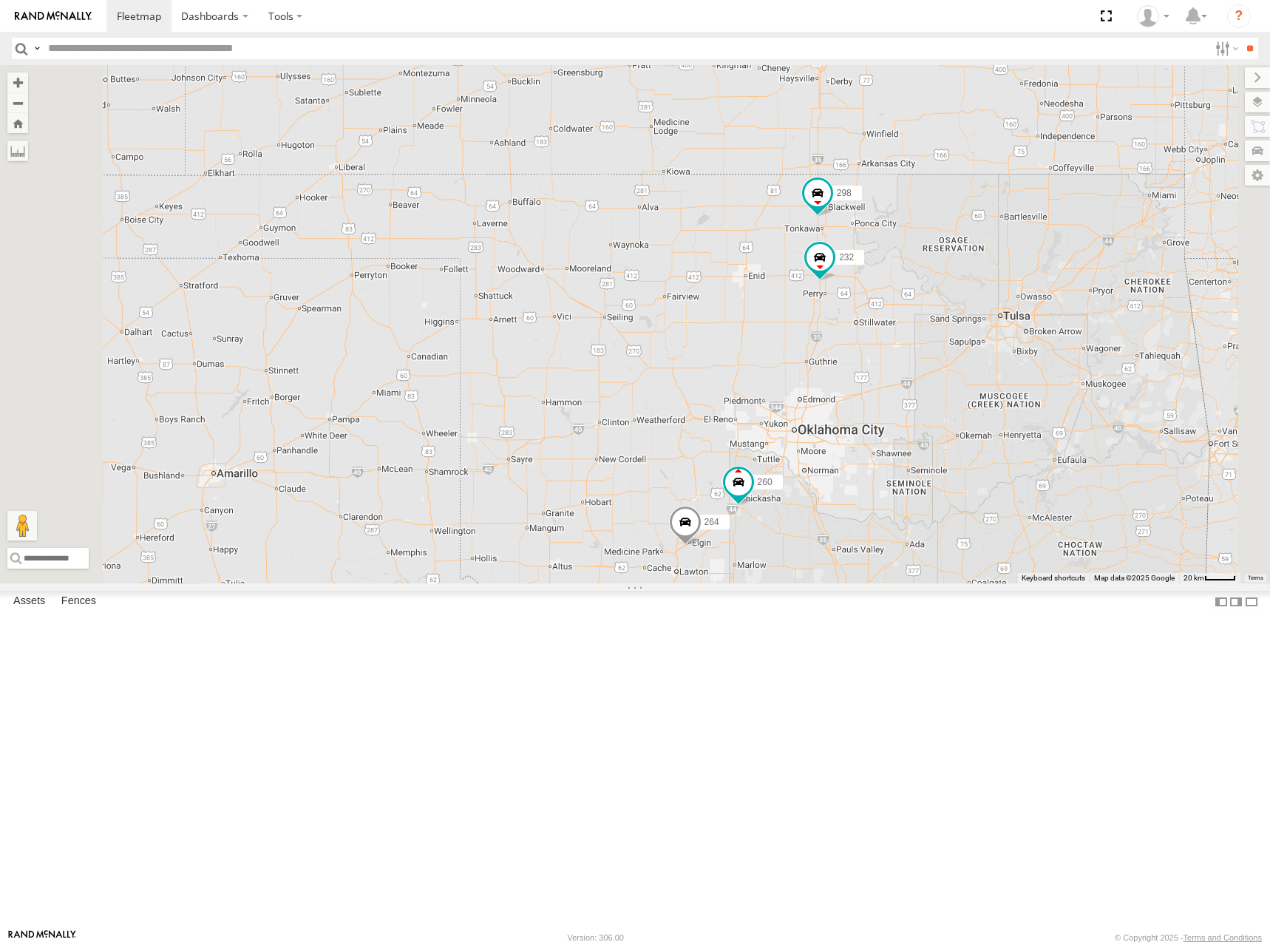
drag, startPoint x: 903, startPoint y: 223, endPoint x: 900, endPoint y: 270, distance: 47.5
click at [900, 270] on div "270 266 244 296 246 298 232 264 260" at bounding box center [635, 324] width 1270 height 518
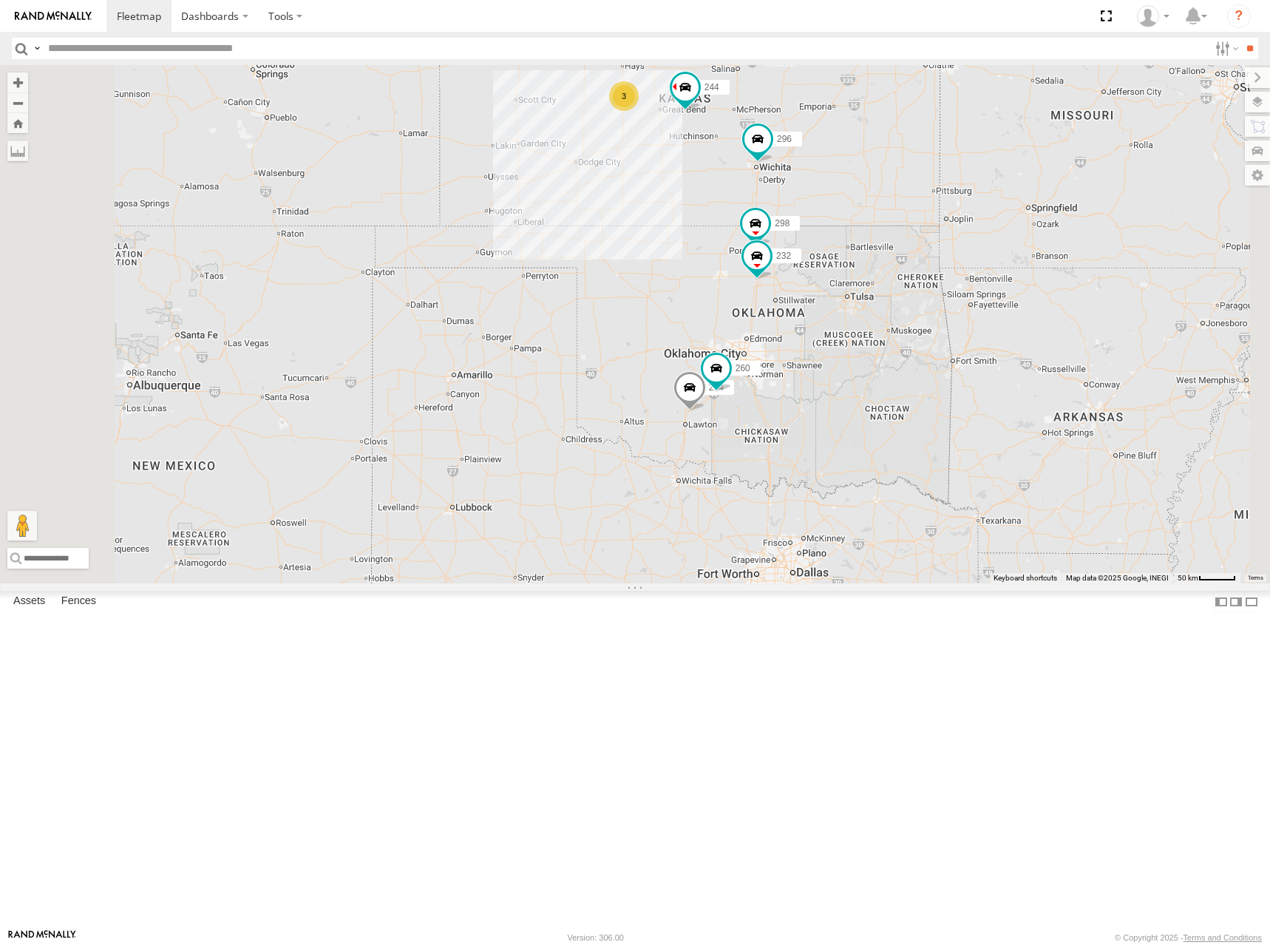
drag, startPoint x: 957, startPoint y: 99, endPoint x: 943, endPoint y: 212, distance: 114.0
click at [943, 212] on div "270 266 244 296 246 298 232 264 260 3" at bounding box center [635, 324] width 1270 height 518
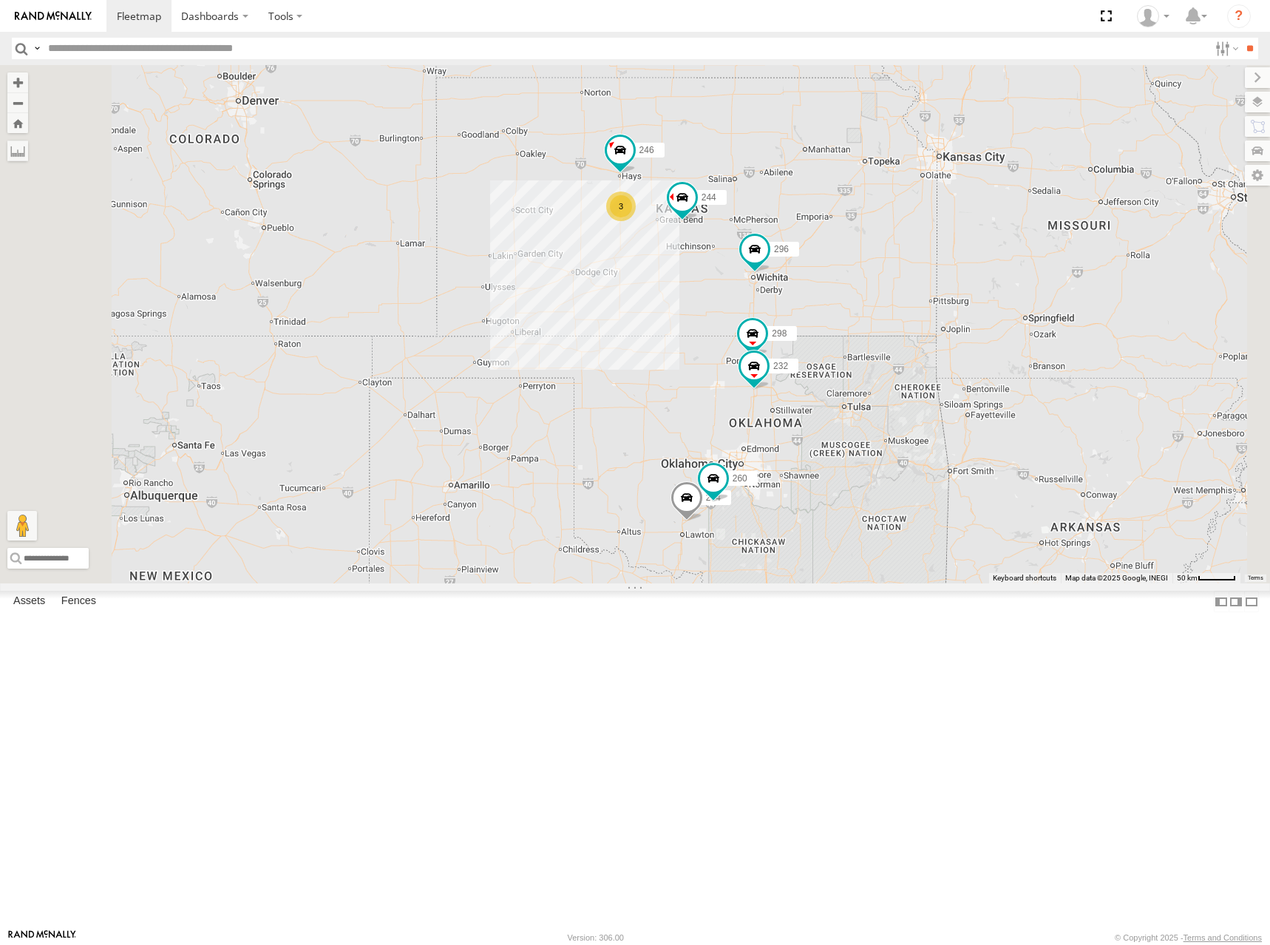
drag, startPoint x: 942, startPoint y: 221, endPoint x: 948, endPoint y: 269, distance: 48.4
click at [948, 269] on div "270 266 244 296 246 298 232 264 260 3" at bounding box center [635, 324] width 1270 height 518
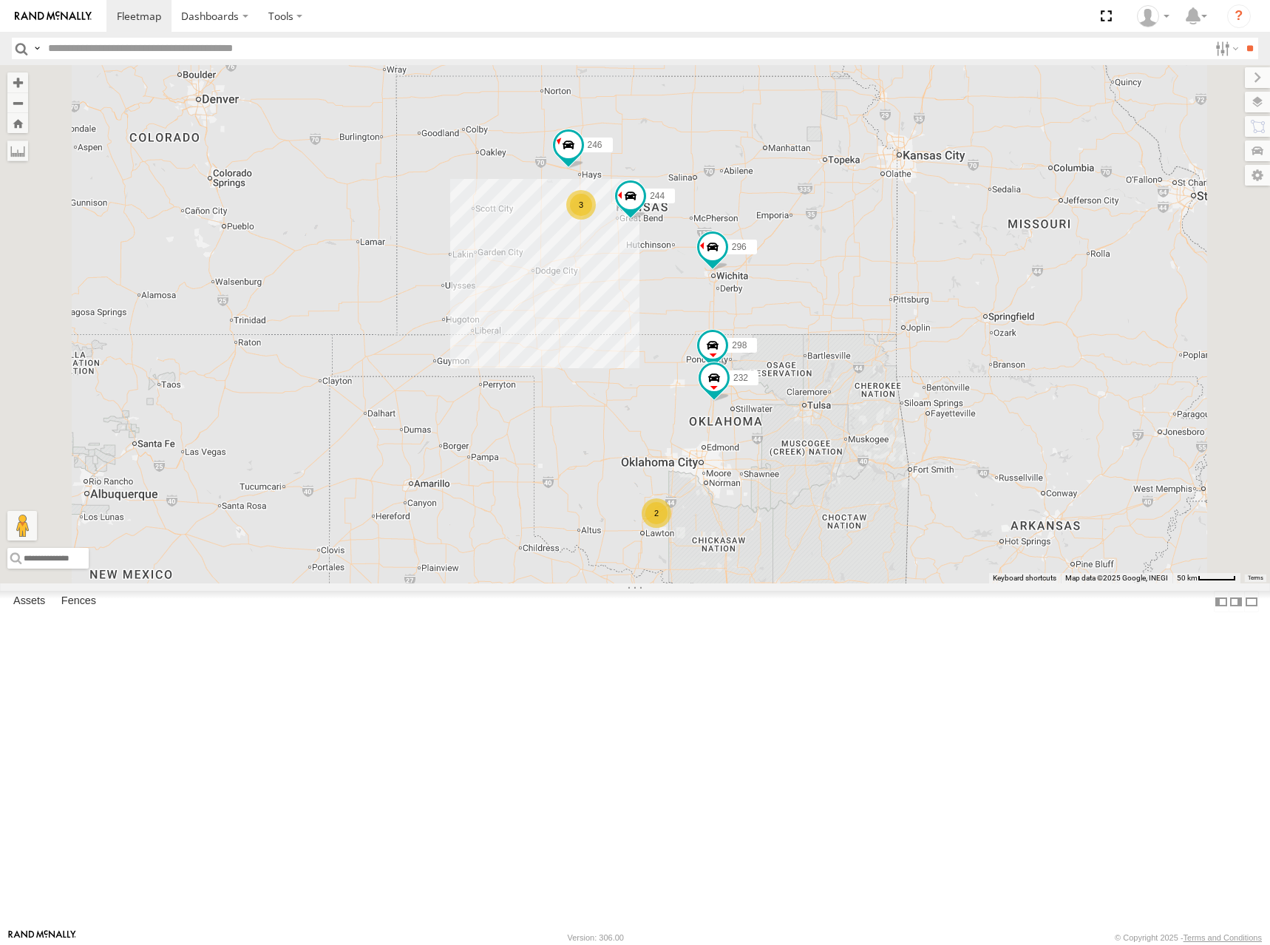
drag, startPoint x: 815, startPoint y: 321, endPoint x: 835, endPoint y: 294, distance: 33.3
click at [835, 294] on div "244 246 298 232 296 3 2" at bounding box center [635, 324] width 1270 height 518
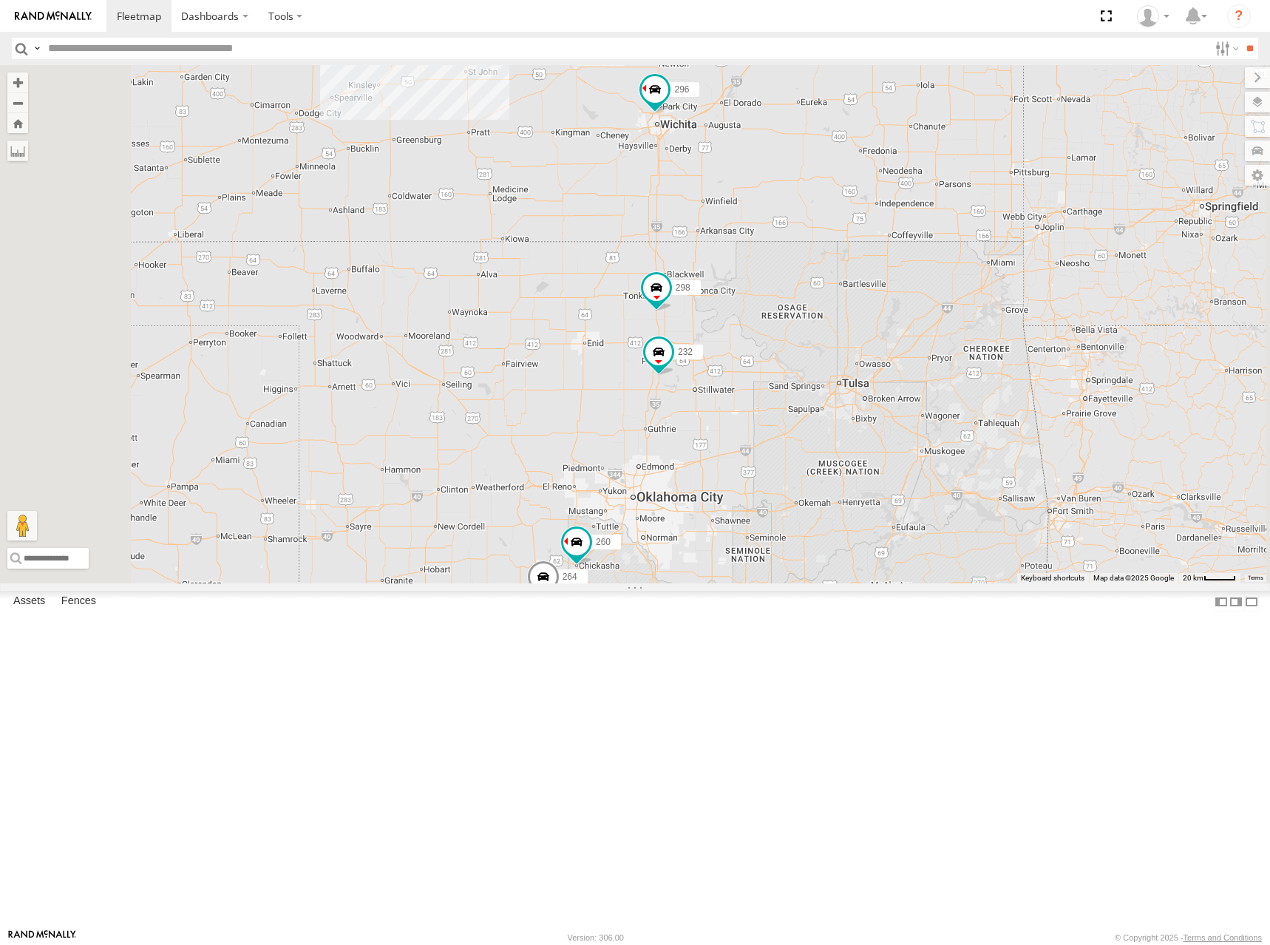
drag, startPoint x: 906, startPoint y: 442, endPoint x: 935, endPoint y: 381, distance: 67.8
click at [935, 381] on div "244 246 298 232 296 264 260 3" at bounding box center [635, 324] width 1270 height 518
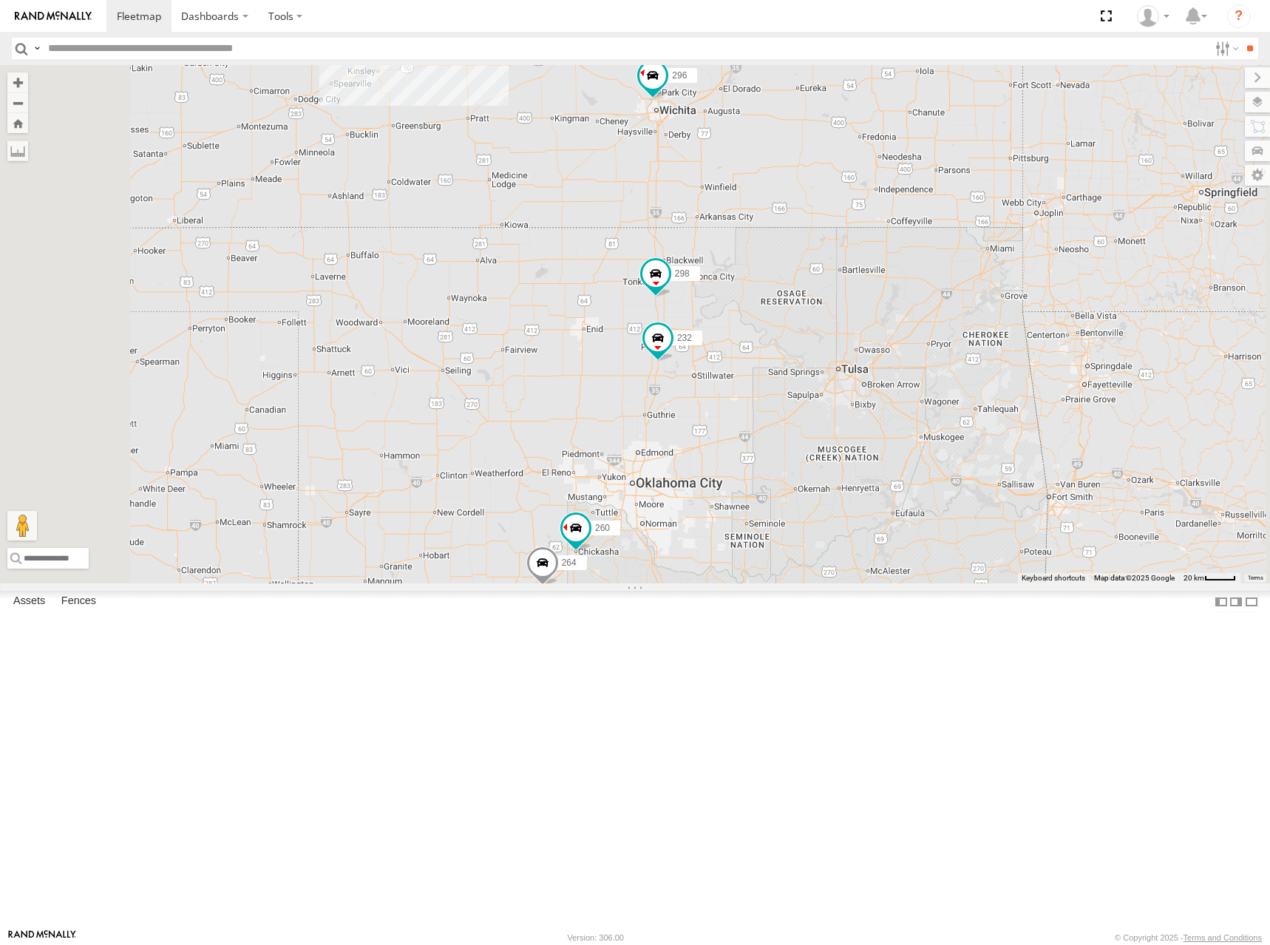
drag, startPoint x: 930, startPoint y: 353, endPoint x: 923, endPoint y: 385, distance: 32.5
click at [923, 385] on div "244 246 298 232 296 264 260 3" at bounding box center [635, 324] width 1270 height 518
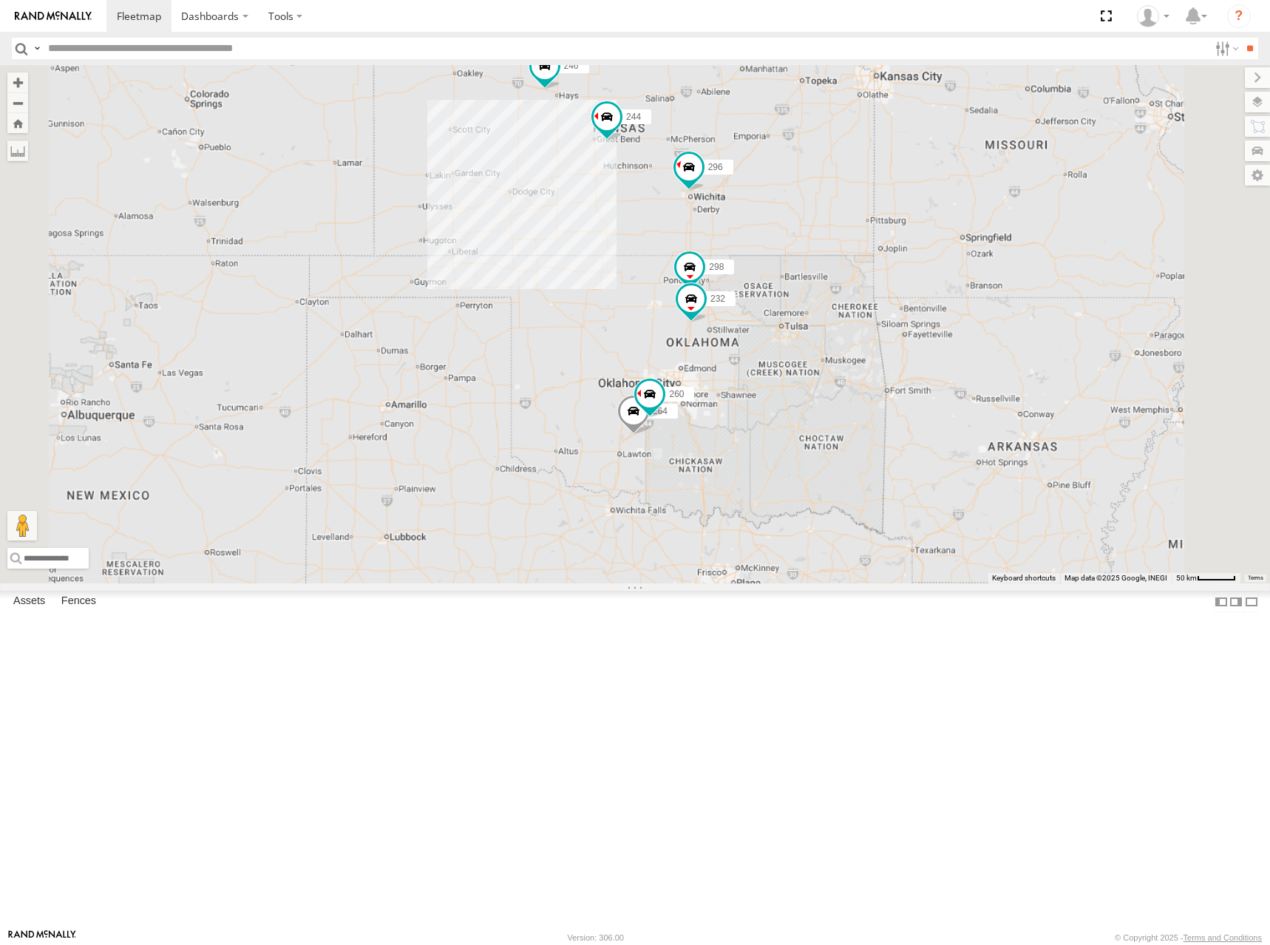
drag, startPoint x: 906, startPoint y: 206, endPoint x: 906, endPoint y: 237, distance: 30.3
click at [906, 237] on div "244 246 298 232 296 264 260" at bounding box center [635, 324] width 1270 height 518
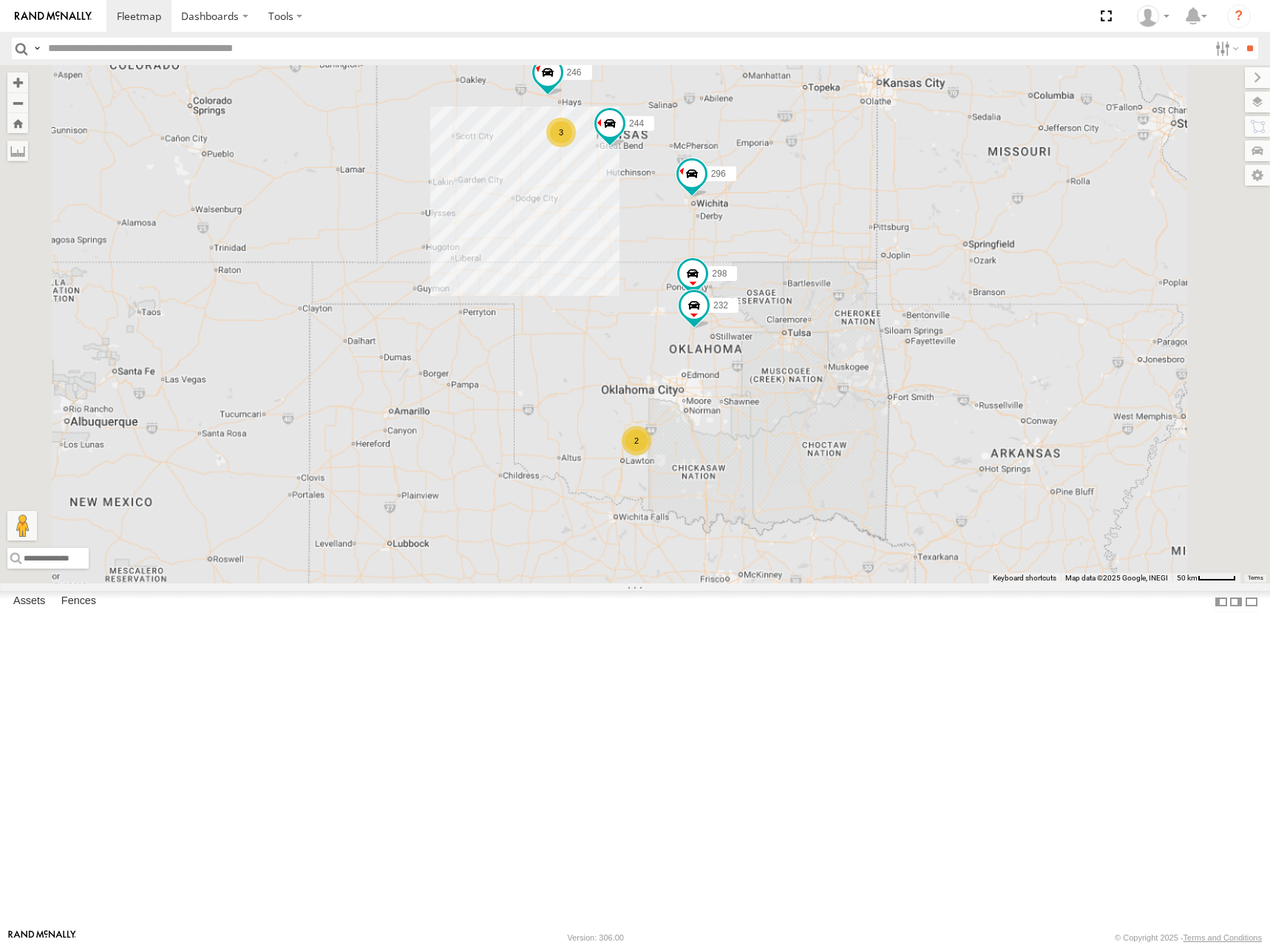
drag, startPoint x: 923, startPoint y: 248, endPoint x: 916, endPoint y: 268, distance: 21.0
click at [916, 268] on div "244 246 298 232 296 3 2" at bounding box center [635, 324] width 1270 height 518
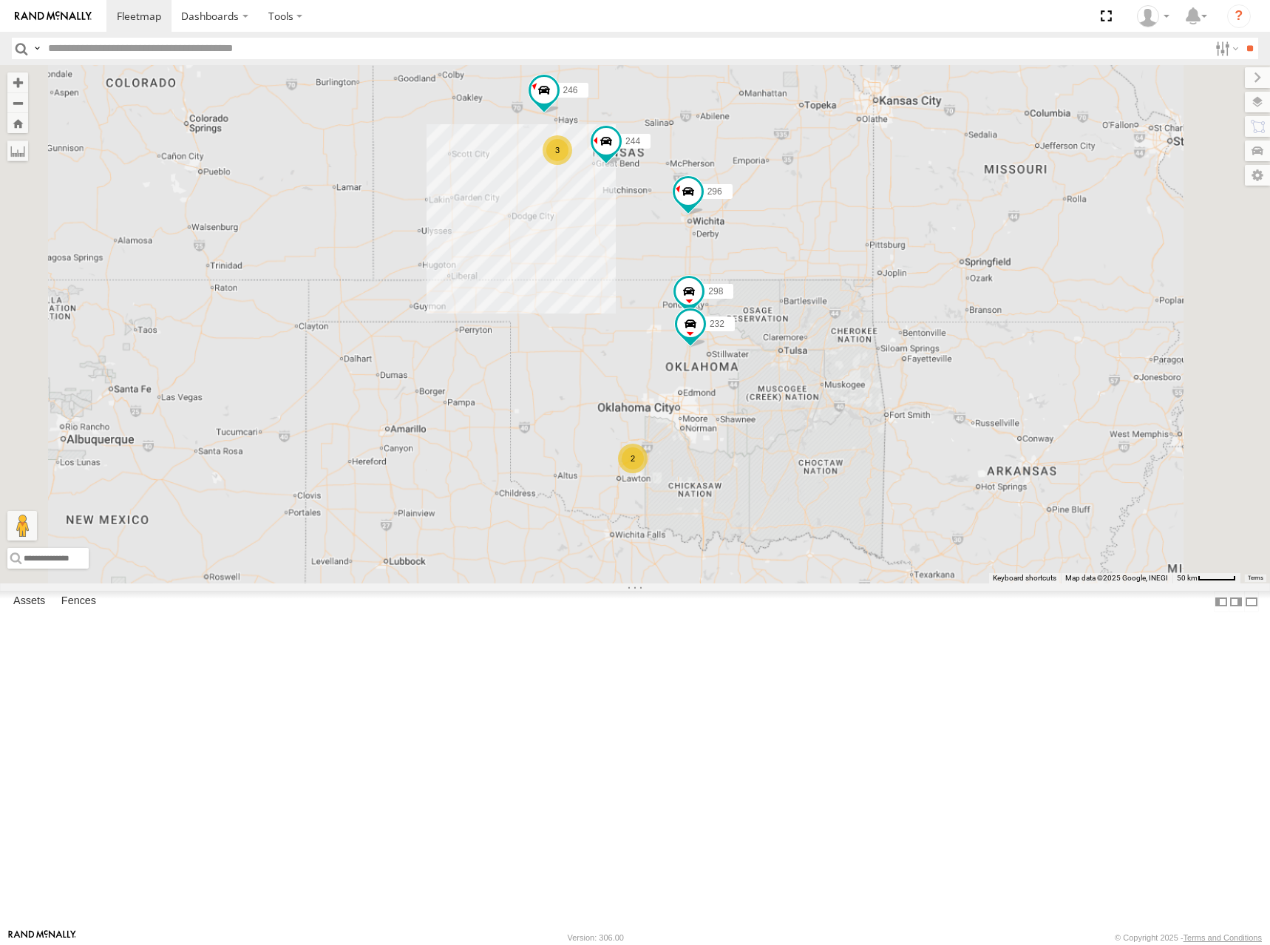
click at [879, 233] on div "244 246 298 232 296 3 2" at bounding box center [635, 324] width 1270 height 518
drag, startPoint x: 925, startPoint y: 228, endPoint x: 951, endPoint y: 242, distance: 29.4
click at [951, 242] on div "244 246 298 232 296 3 2" at bounding box center [635, 324] width 1270 height 518
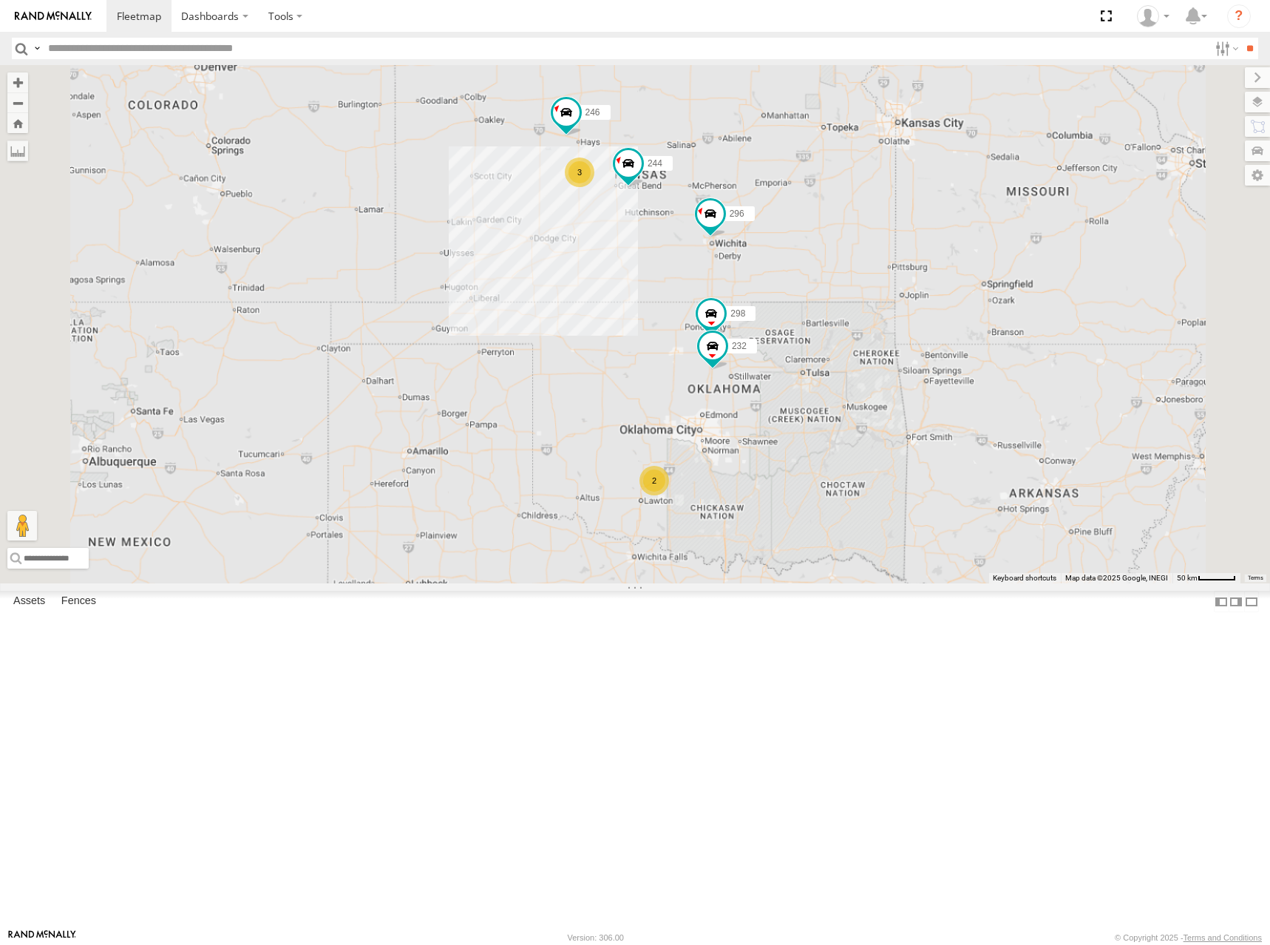
drag, startPoint x: 966, startPoint y: 231, endPoint x: 960, endPoint y: 245, distance: 15.0
click at [960, 245] on div "244 246 298 232 296 3 2" at bounding box center [635, 324] width 1270 height 518
click at [938, 268] on div "244 246 298 232 296 3 2" at bounding box center [635, 324] width 1270 height 518
click at [943, 243] on div "244 246 298 232 296 3 2" at bounding box center [635, 324] width 1270 height 518
drag, startPoint x: 885, startPoint y: 279, endPoint x: 897, endPoint y: 277, distance: 12.0
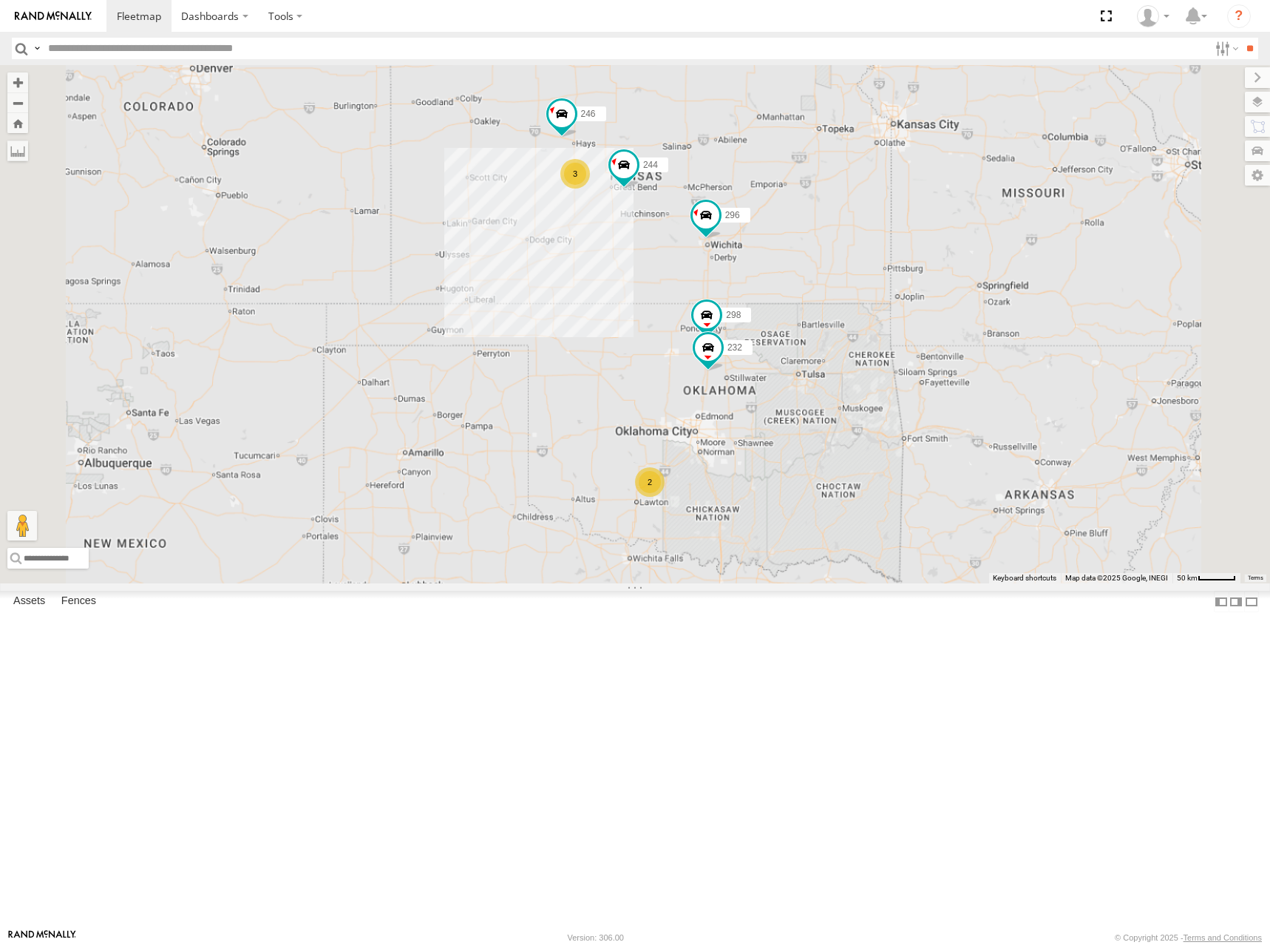
click at [897, 277] on div "244 246 298 232 296 3 2" at bounding box center [635, 324] width 1270 height 518
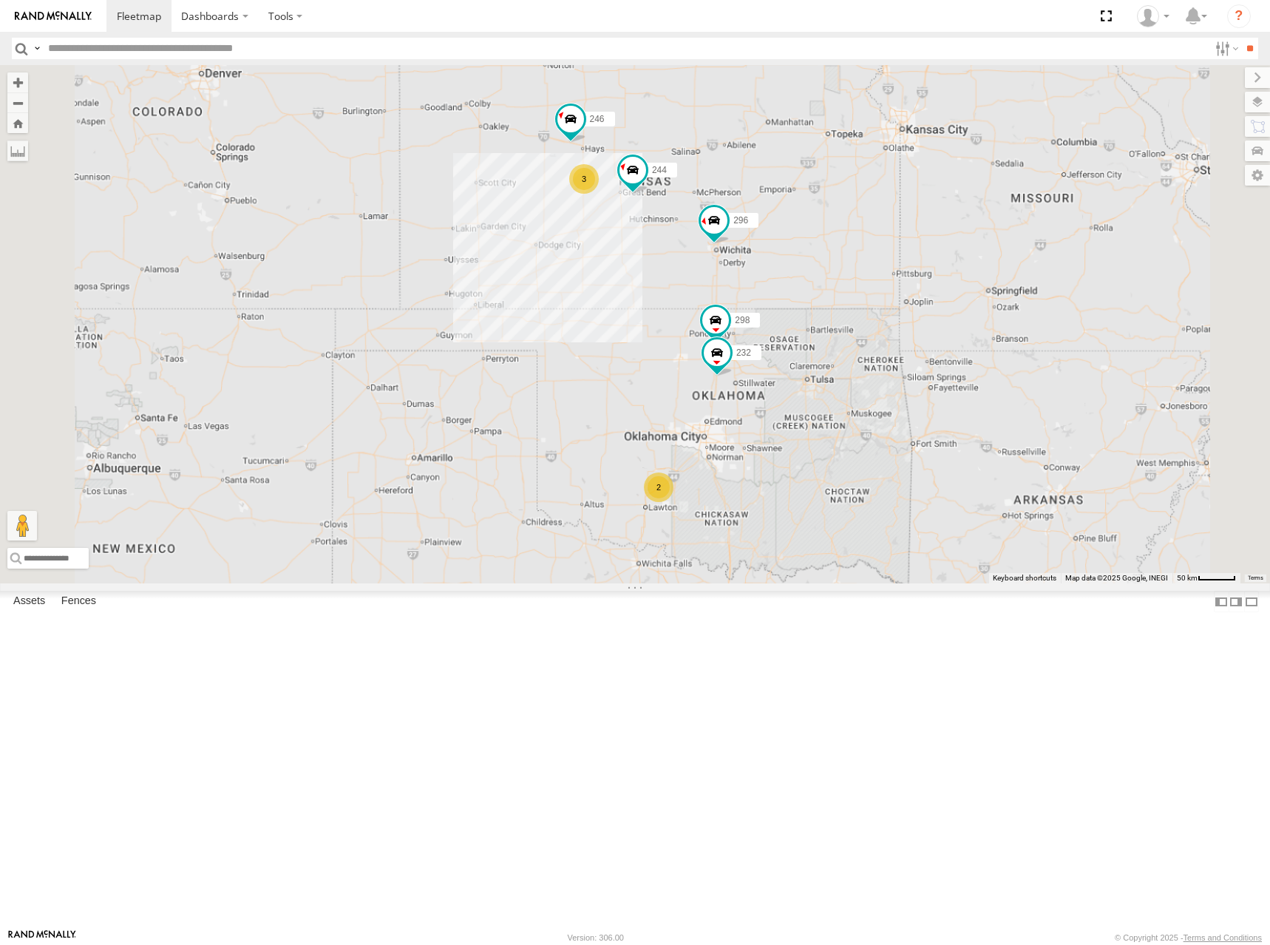
drag, startPoint x: 1033, startPoint y: 262, endPoint x: 1033, endPoint y: 271, distance: 8.1
click at [1033, 271] on div "244 246 298 232 296 3 2" at bounding box center [635, 324] width 1270 height 518
click at [933, 287] on div "244 246 298 232 296 3 2" at bounding box center [635, 324] width 1270 height 518
click at [948, 262] on div "244 246 298 232 296 3 2" at bounding box center [635, 324] width 1270 height 518
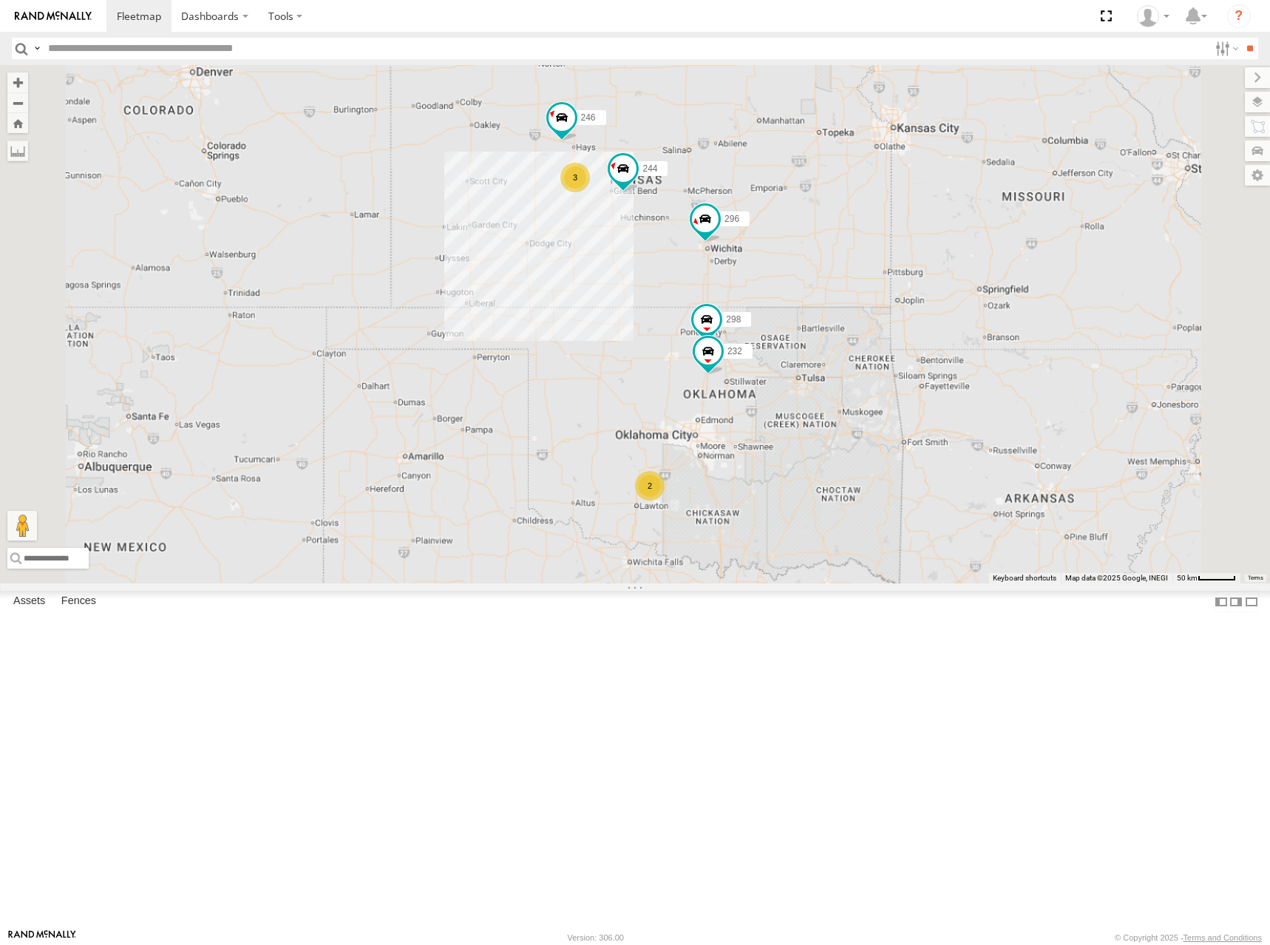
click at [971, 269] on div "244 246 298 232 296 3 2" at bounding box center [635, 324] width 1270 height 518
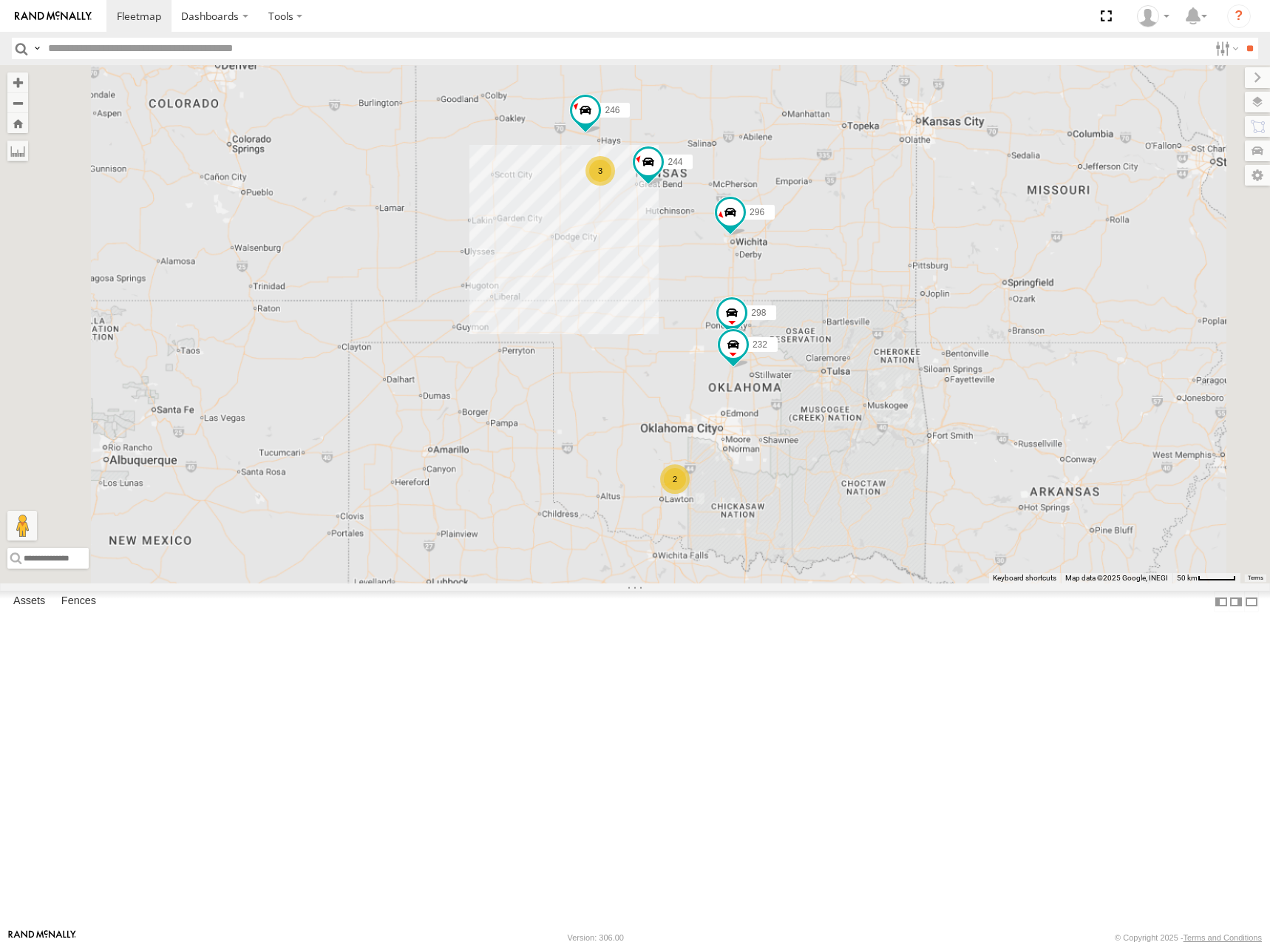
drag, startPoint x: 924, startPoint y: 276, endPoint x: 949, endPoint y: 269, distance: 26.0
click at [949, 269] on div "244 246 298 232 296 3 2" at bounding box center [635, 324] width 1270 height 518
click at [923, 267] on div "244 246 298 232 296 3 2" at bounding box center [635, 324] width 1270 height 518
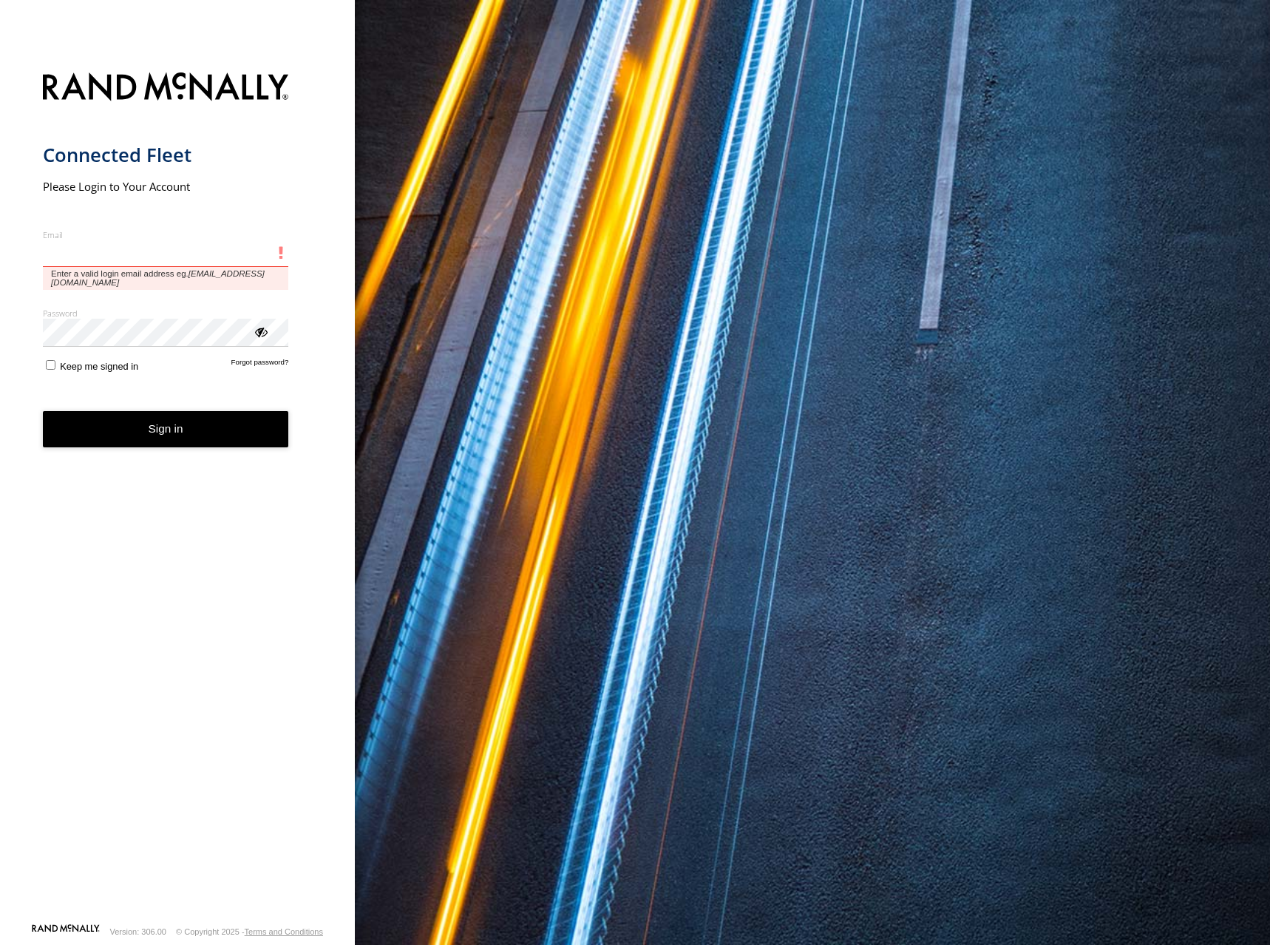
type input "**********"
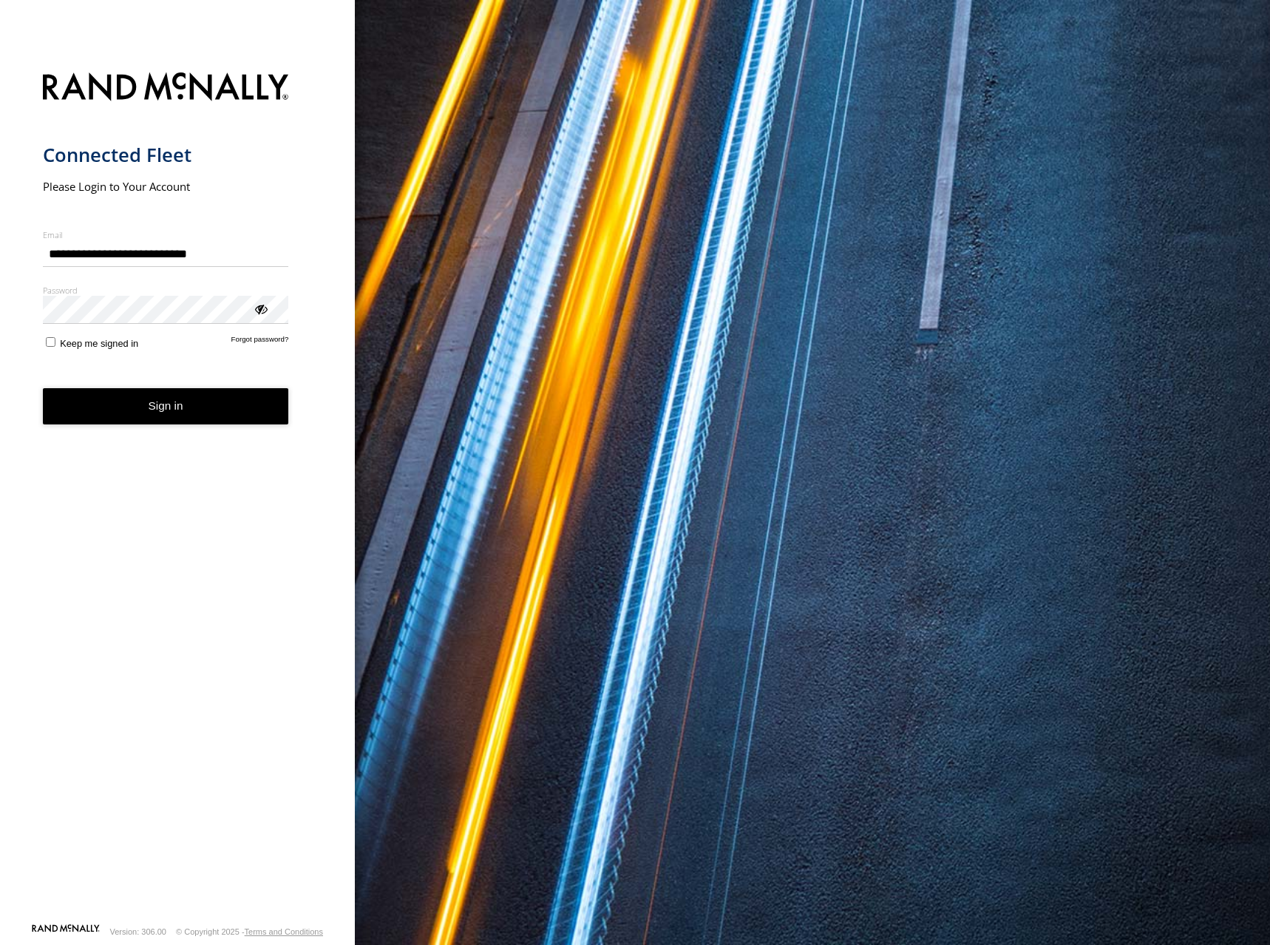
click at [214, 418] on button "Sign in" at bounding box center [166, 406] width 246 height 36
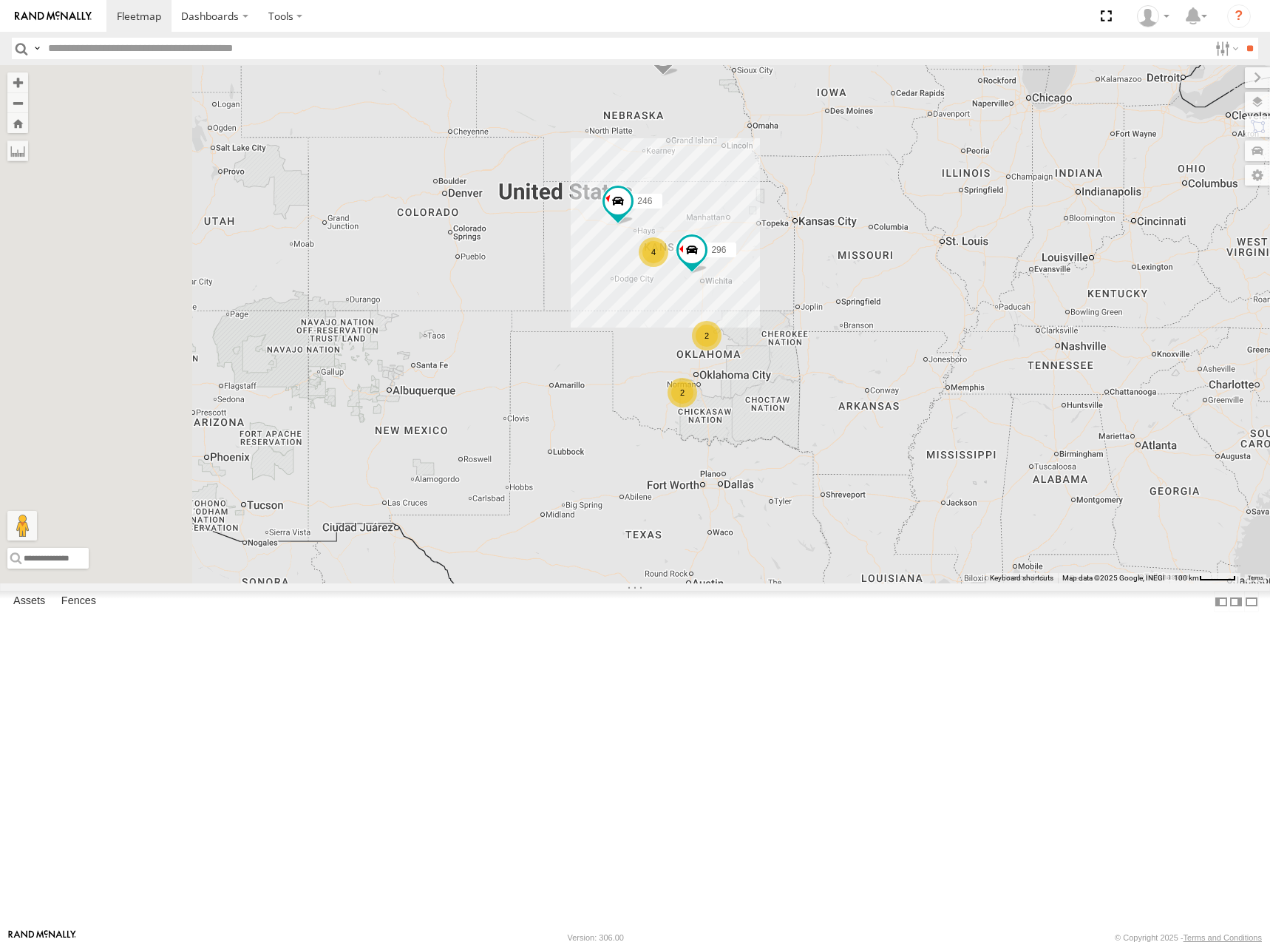
drag, startPoint x: 718, startPoint y: 419, endPoint x: 1094, endPoint y: 317, distance: 389.9
click at [1094, 317] on div "270 4 246 2 296 2 266" at bounding box center [635, 324] width 1270 height 518
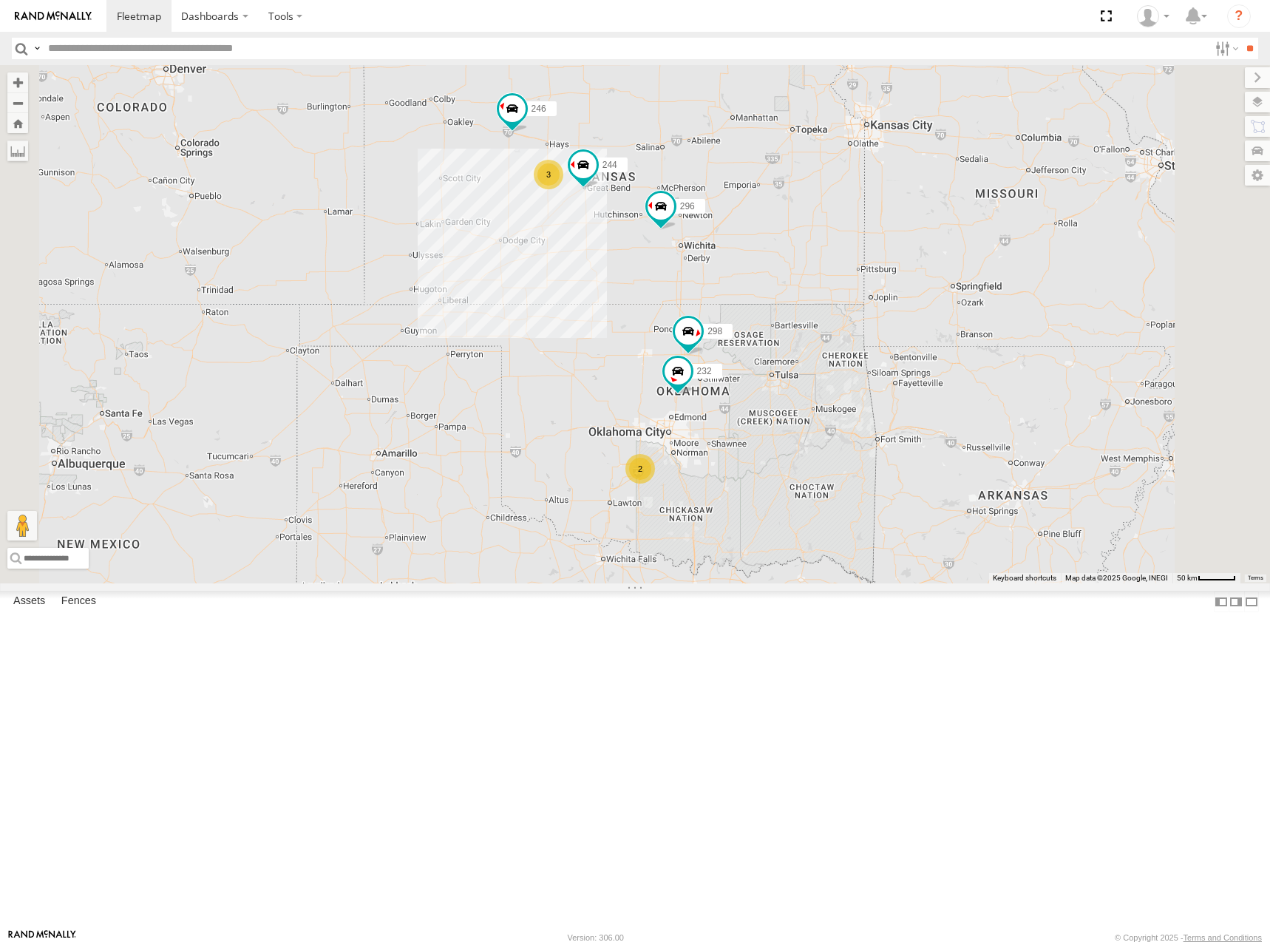
drag, startPoint x: 896, startPoint y: 452, endPoint x: 958, endPoint y: 429, distance: 66.2
click at [958, 429] on div "270 246 296 266 244 298 3 232 2" at bounding box center [635, 324] width 1270 height 518
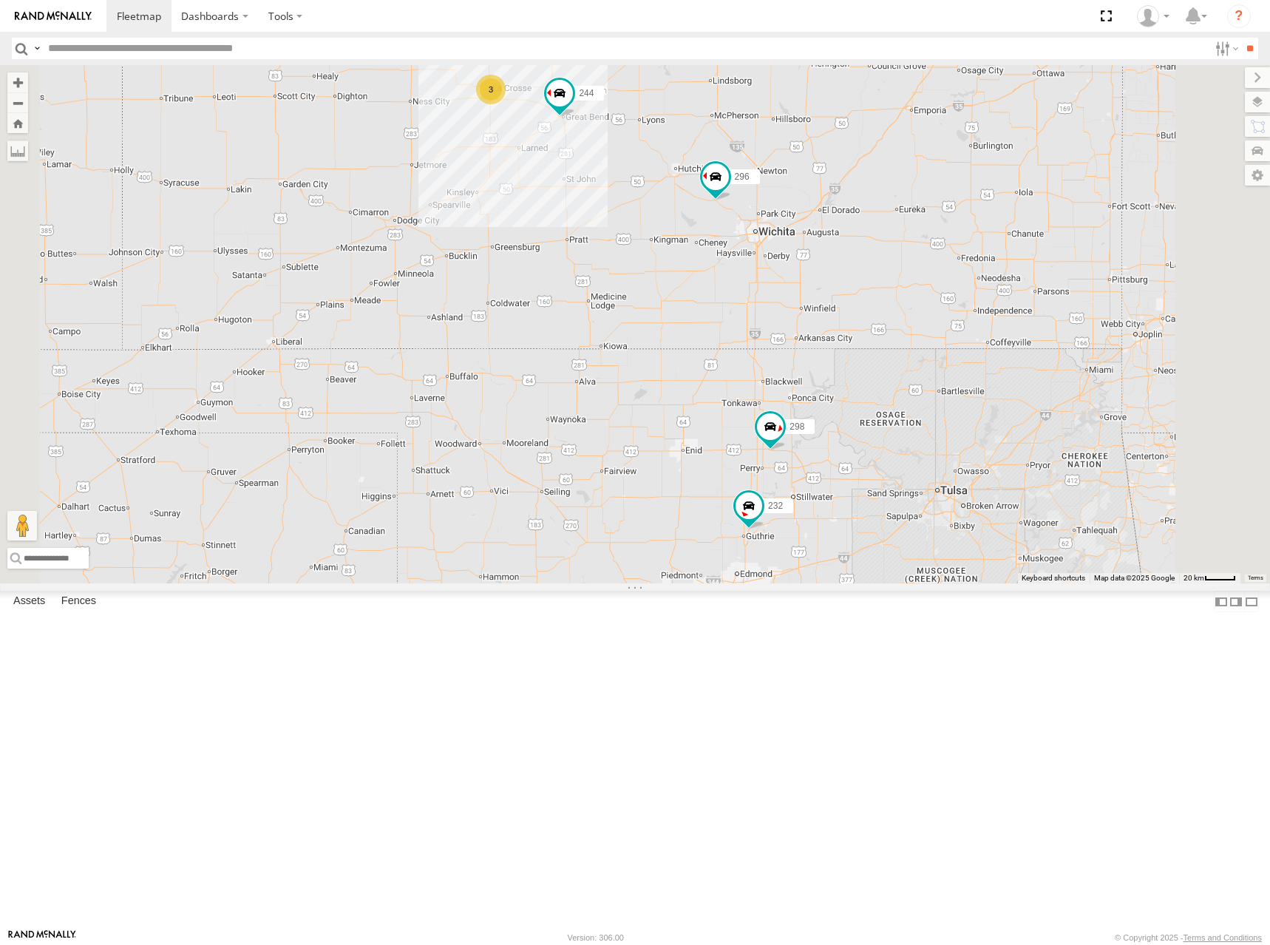
drag, startPoint x: 977, startPoint y: 347, endPoint x: 949, endPoint y: 460, distance: 116.7
click at [949, 460] on div "270 246 296 266 244 298 232 264 260 3" at bounding box center [635, 324] width 1270 height 518
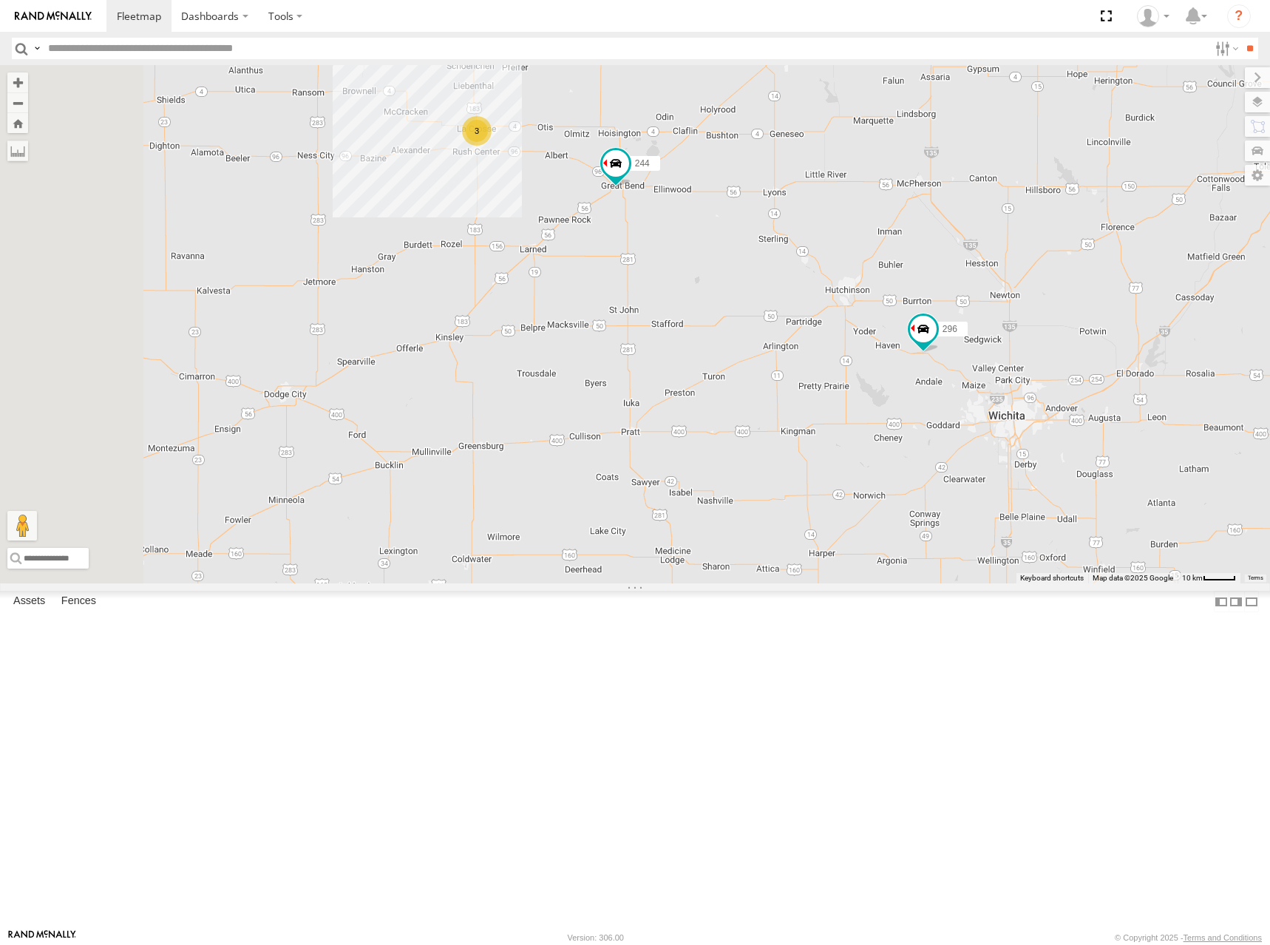
drag, startPoint x: 748, startPoint y: 368, endPoint x: 953, endPoint y: 396, distance: 206.6
click at [953, 396] on div "270 246 296 266 244 298 232 264 260 3" at bounding box center [635, 324] width 1270 height 518
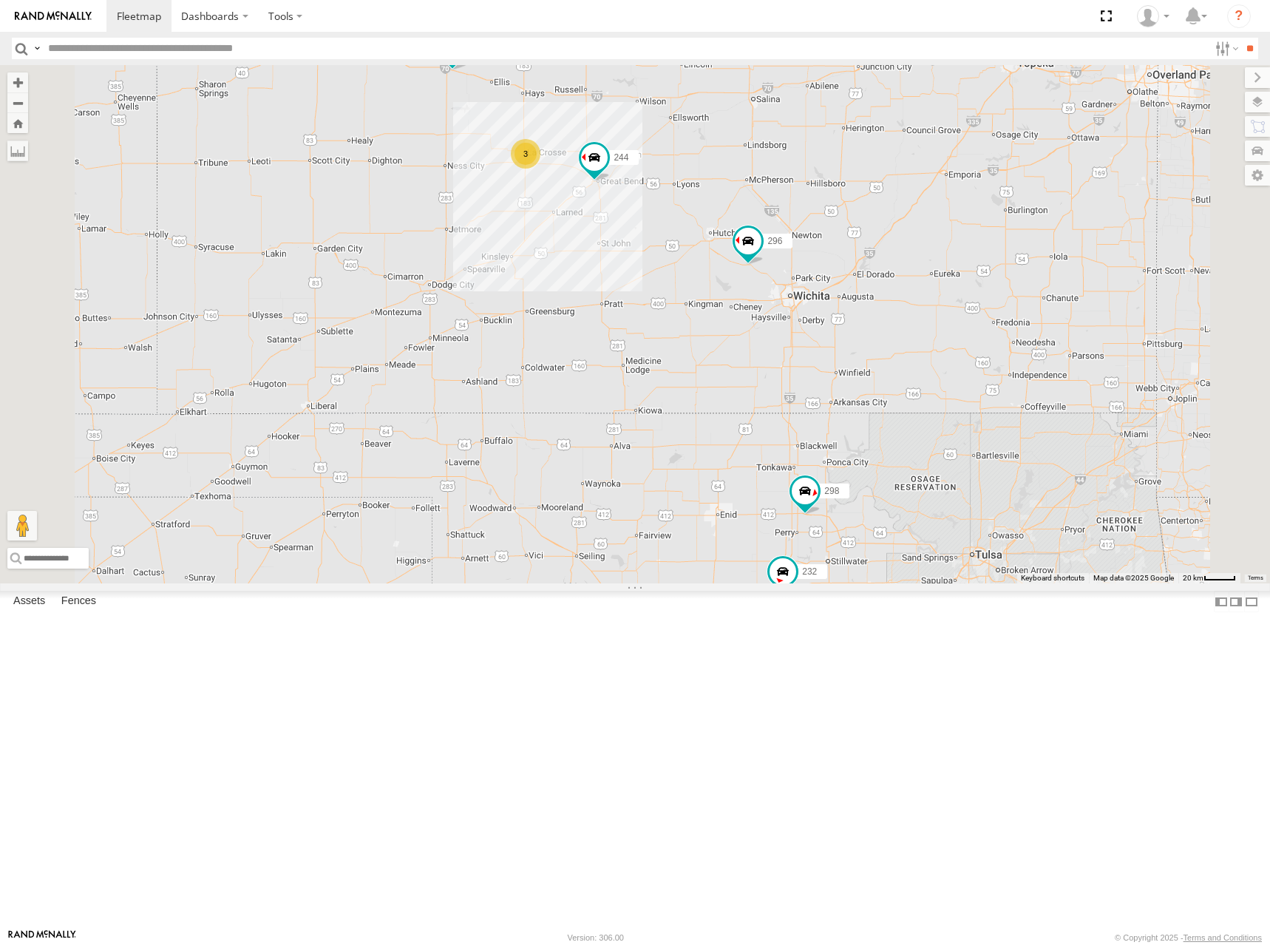
drag, startPoint x: 693, startPoint y: 278, endPoint x: 815, endPoint y: 289, distance: 122.5
click at [815, 289] on div "270 246 296 266 244 298 232 264 260 3" at bounding box center [635, 324] width 1270 height 518
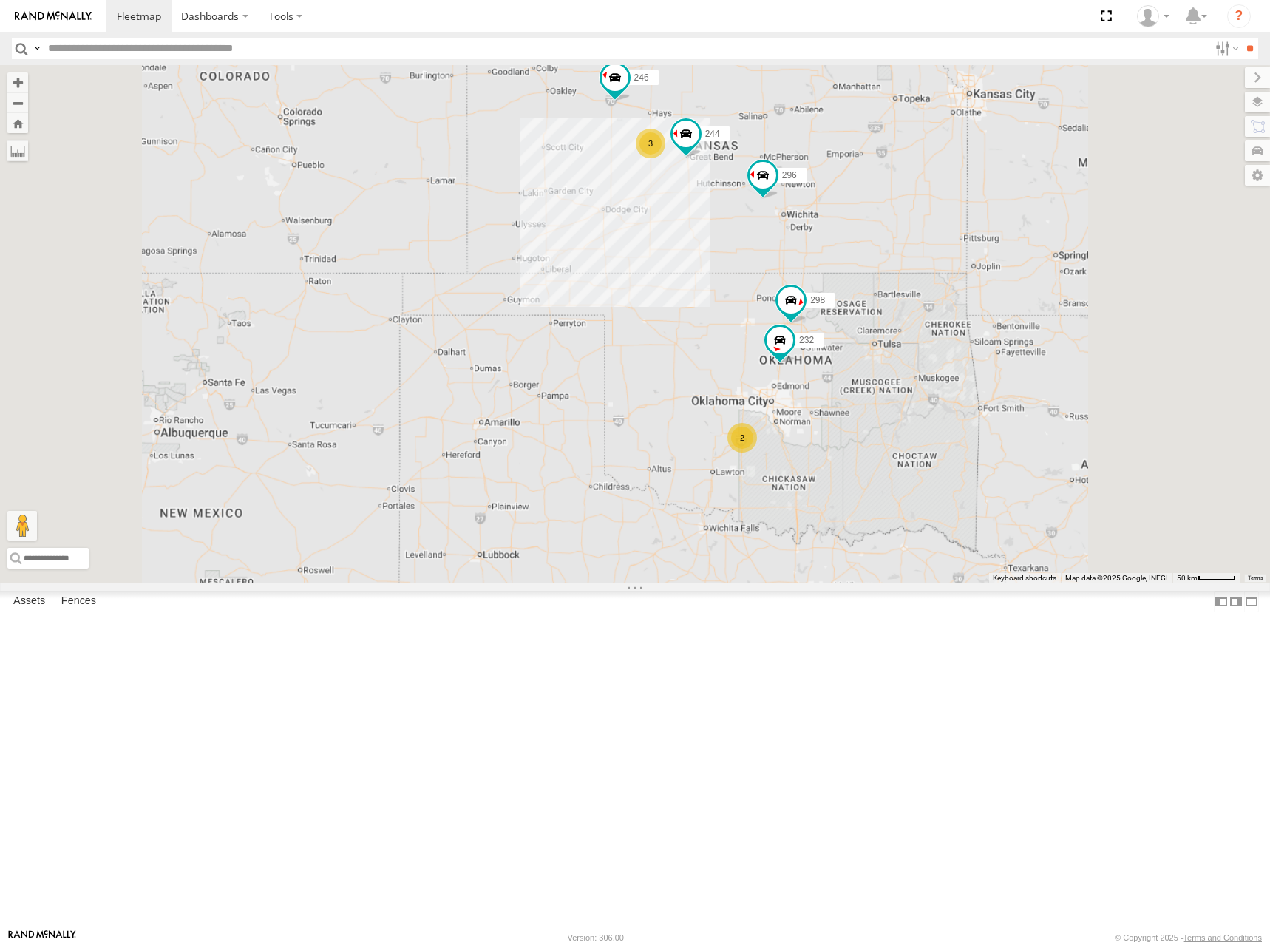
drag, startPoint x: 975, startPoint y: 223, endPoint x: 974, endPoint y: 237, distance: 14.1
click at [974, 237] on div "270 246 296 266 244 298 232 3 2" at bounding box center [635, 324] width 1270 height 518
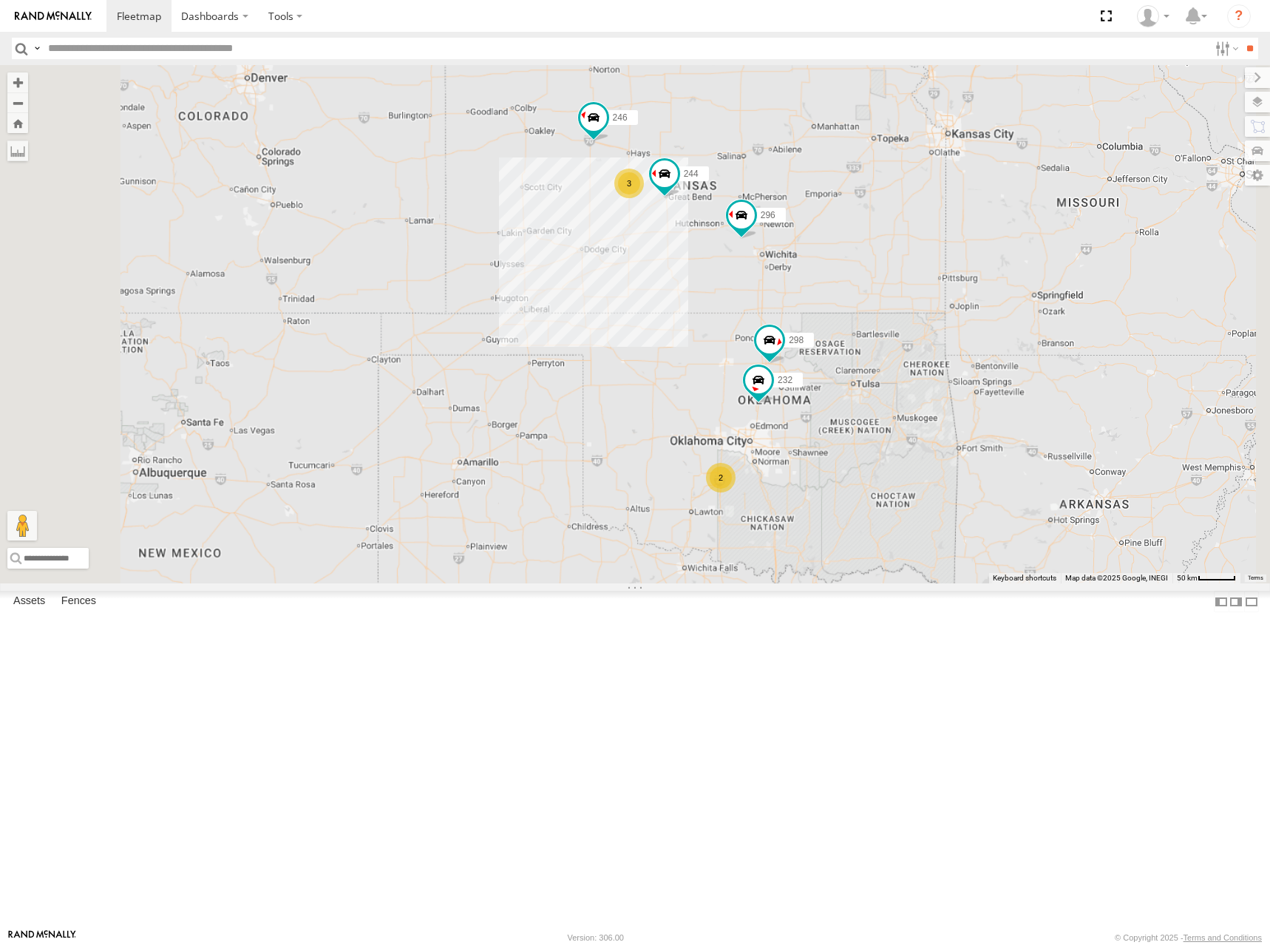
drag, startPoint x: 1017, startPoint y: 197, endPoint x: 993, endPoint y: 225, distance: 36.7
click at [993, 225] on div "270 246 296 266 244 298 232 3 2" at bounding box center [635, 324] width 1270 height 518
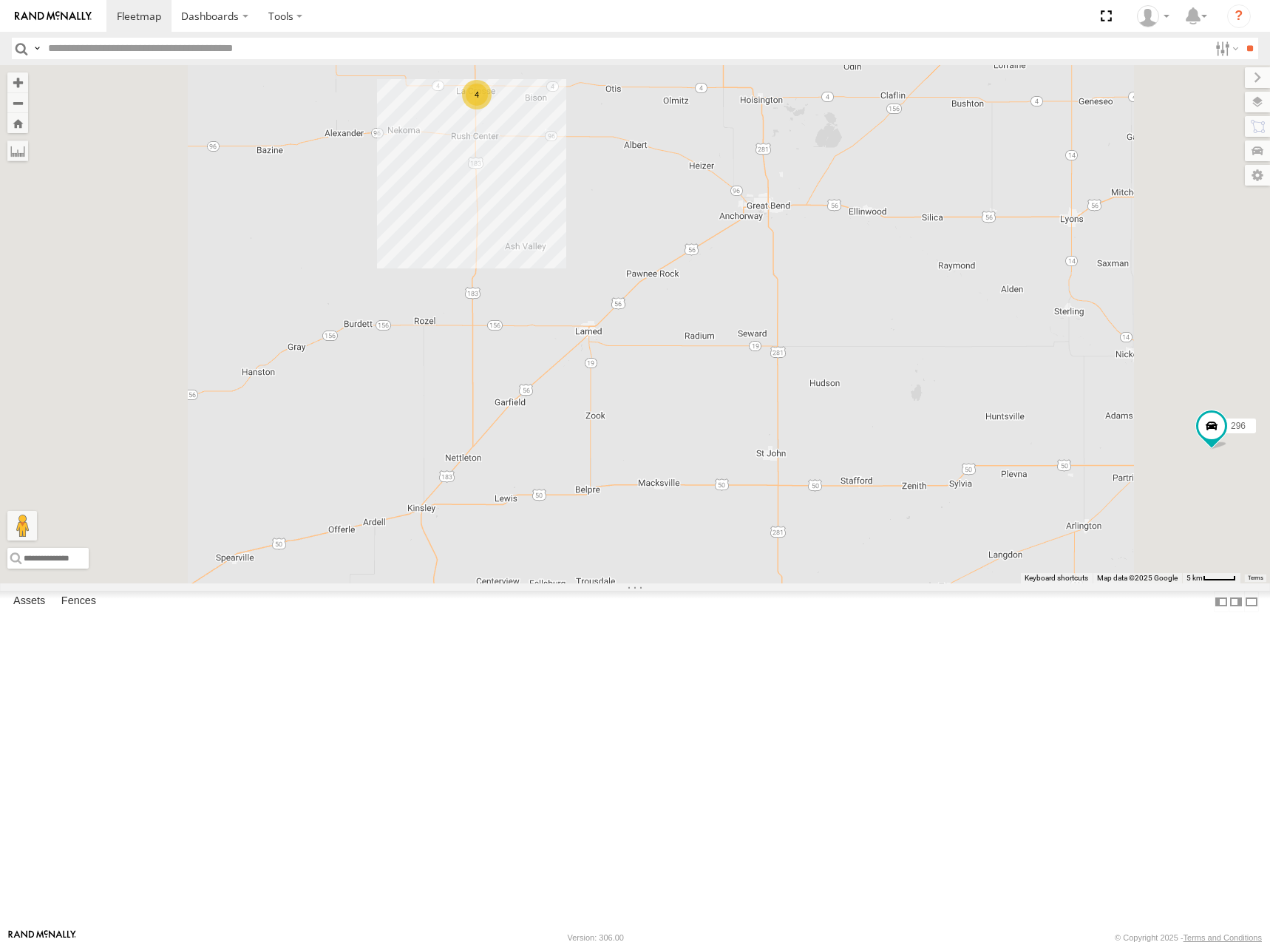
drag, startPoint x: 671, startPoint y: 282, endPoint x: 723, endPoint y: 408, distance: 136.9
click at [723, 408] on div "246 298 232 296 4" at bounding box center [635, 324] width 1270 height 518
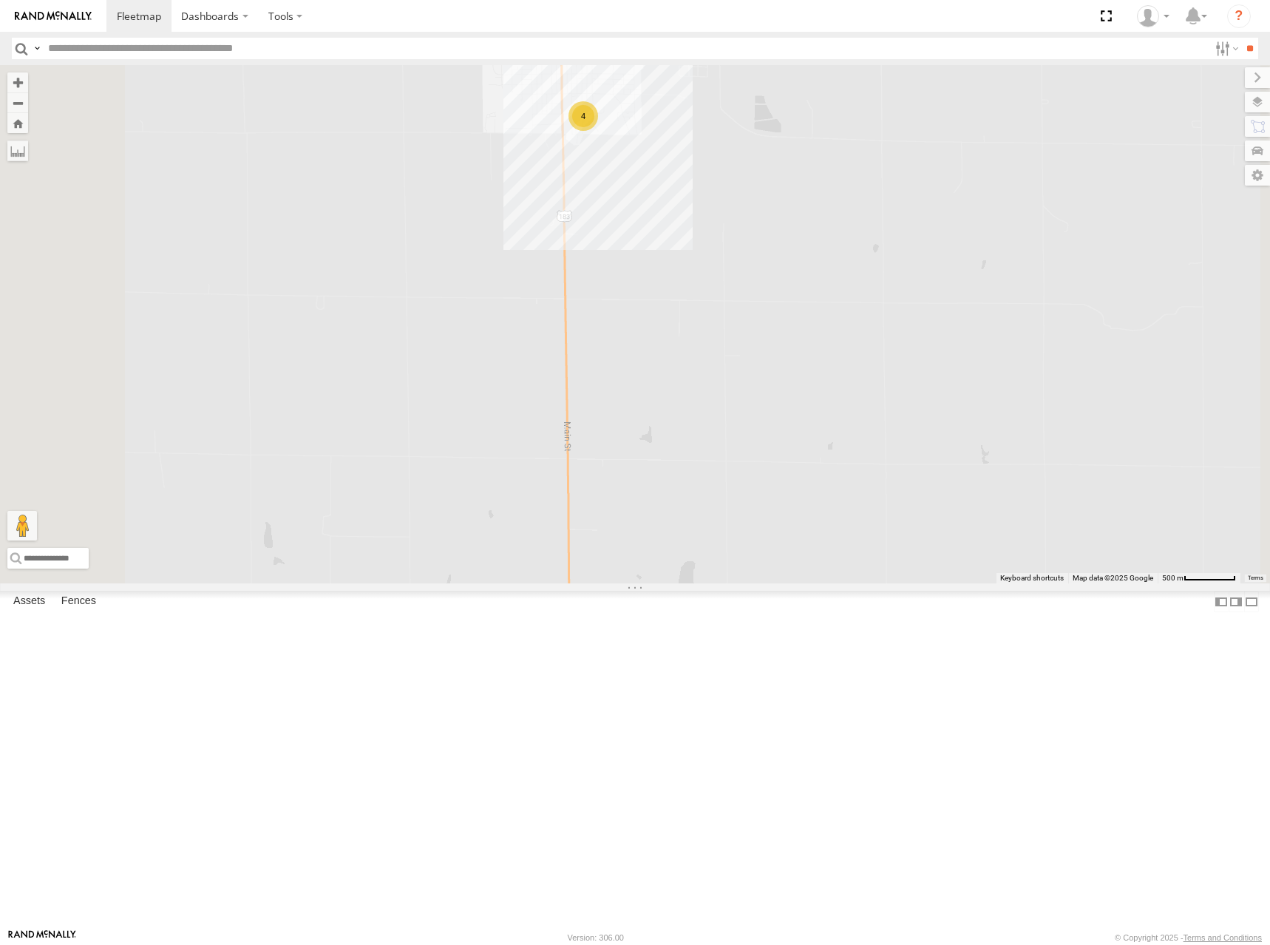
drag, startPoint x: 712, startPoint y: 228, endPoint x: 752, endPoint y: 420, distance: 195.6
click at [752, 420] on div "246 298 232 296 4" at bounding box center [635, 324] width 1270 height 518
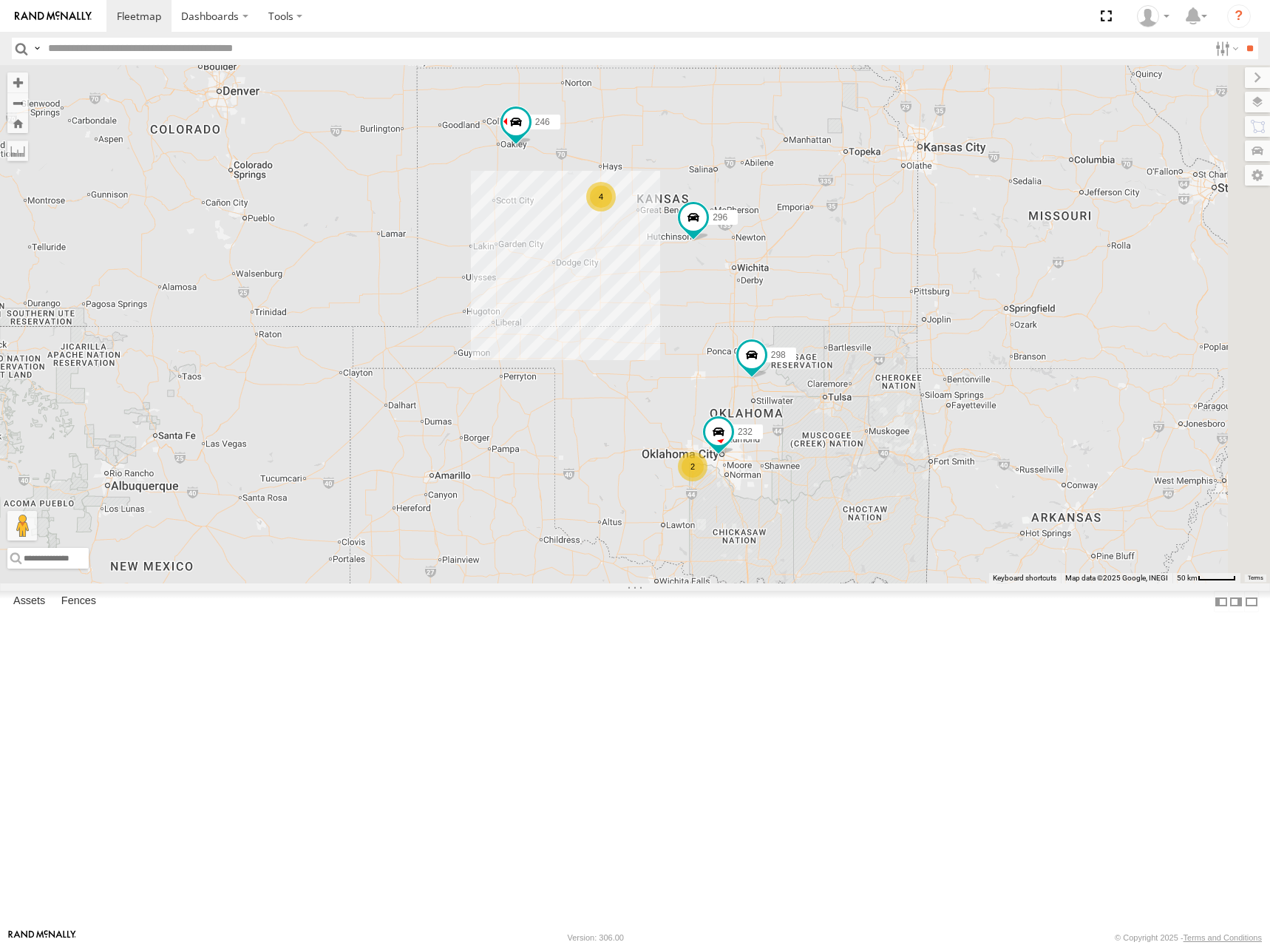
drag, startPoint x: 1071, startPoint y: 345, endPoint x: 913, endPoint y: 331, distance: 158.1
click at [913, 331] on div "246 298 232 296 4 2" at bounding box center [635, 324] width 1270 height 518
drag, startPoint x: 936, startPoint y: 258, endPoint x: 928, endPoint y: 265, distance: 11.0
click at [928, 265] on div "246 298 232 296 4 2" at bounding box center [635, 324] width 1270 height 518
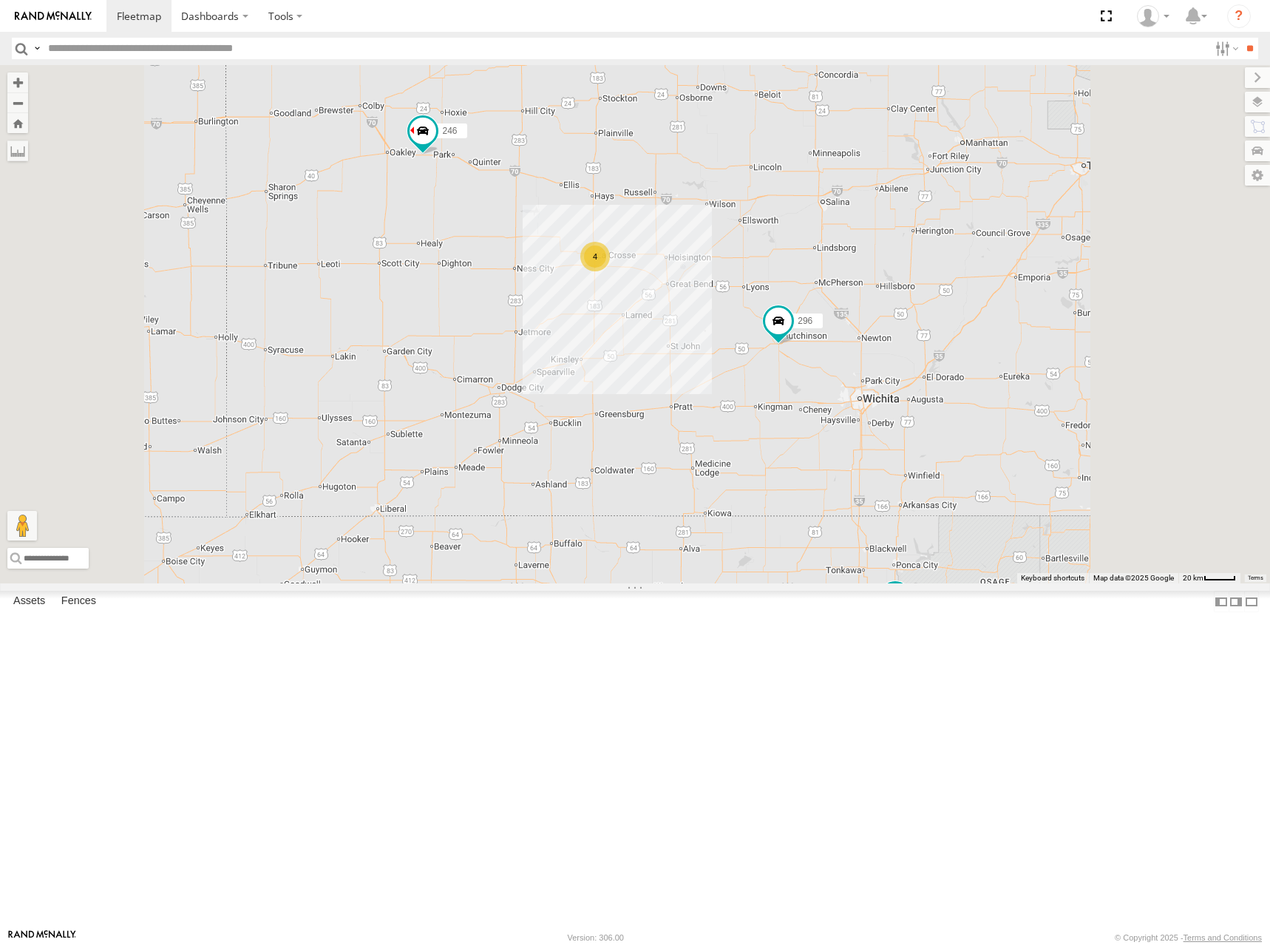
drag, startPoint x: 898, startPoint y: 344, endPoint x: 878, endPoint y: 342, distance: 20.0
click at [878, 342] on div "246 298 232 296 4" at bounding box center [635, 324] width 1270 height 518
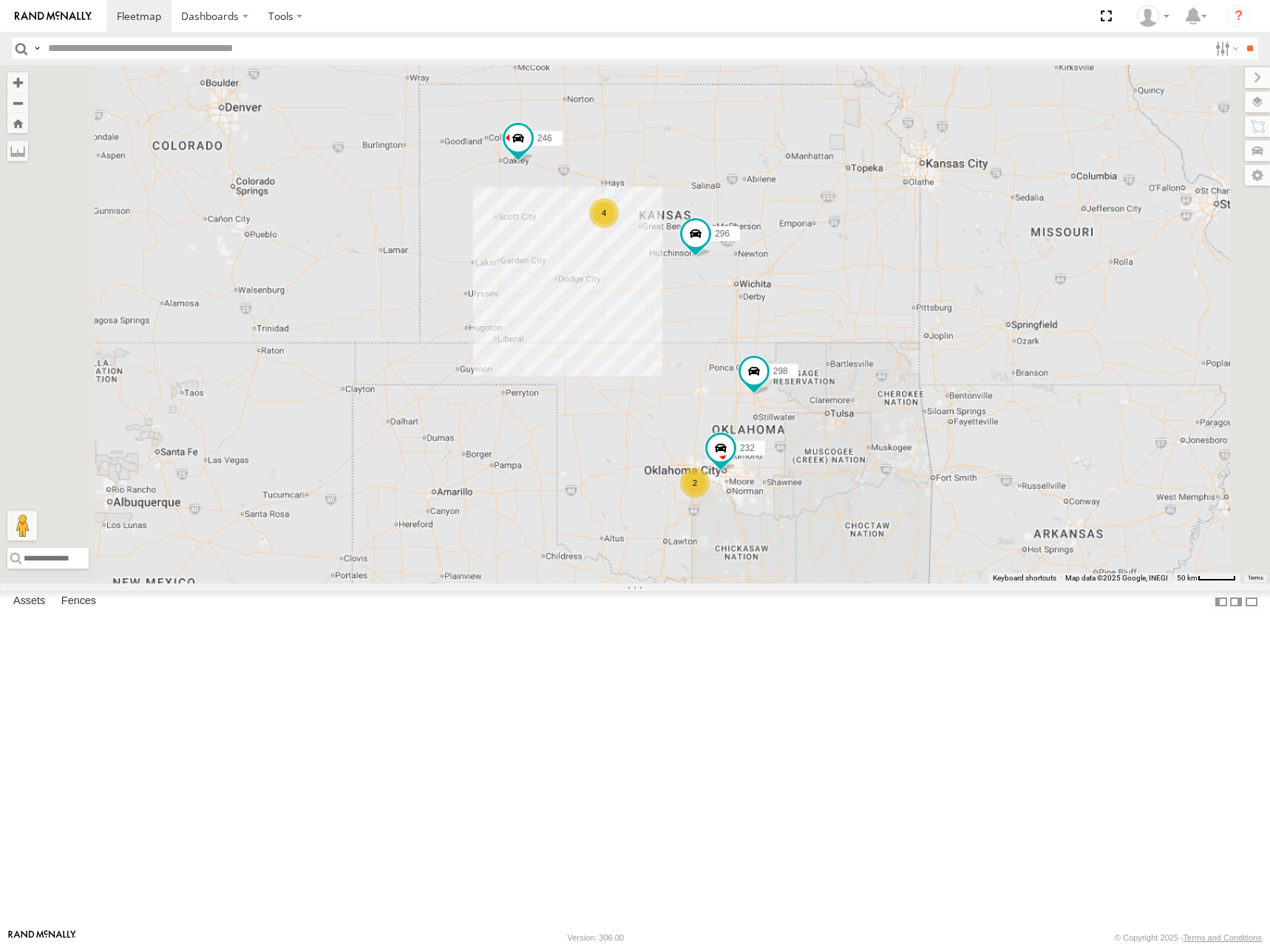
click at [870, 319] on div "246 298 232 296 4 2" at bounding box center [635, 324] width 1270 height 518
drag, startPoint x: 884, startPoint y: 302, endPoint x: 869, endPoint y: 307, distance: 16.4
click at [869, 307] on div "246 298 232 296 4 2" at bounding box center [635, 324] width 1270 height 518
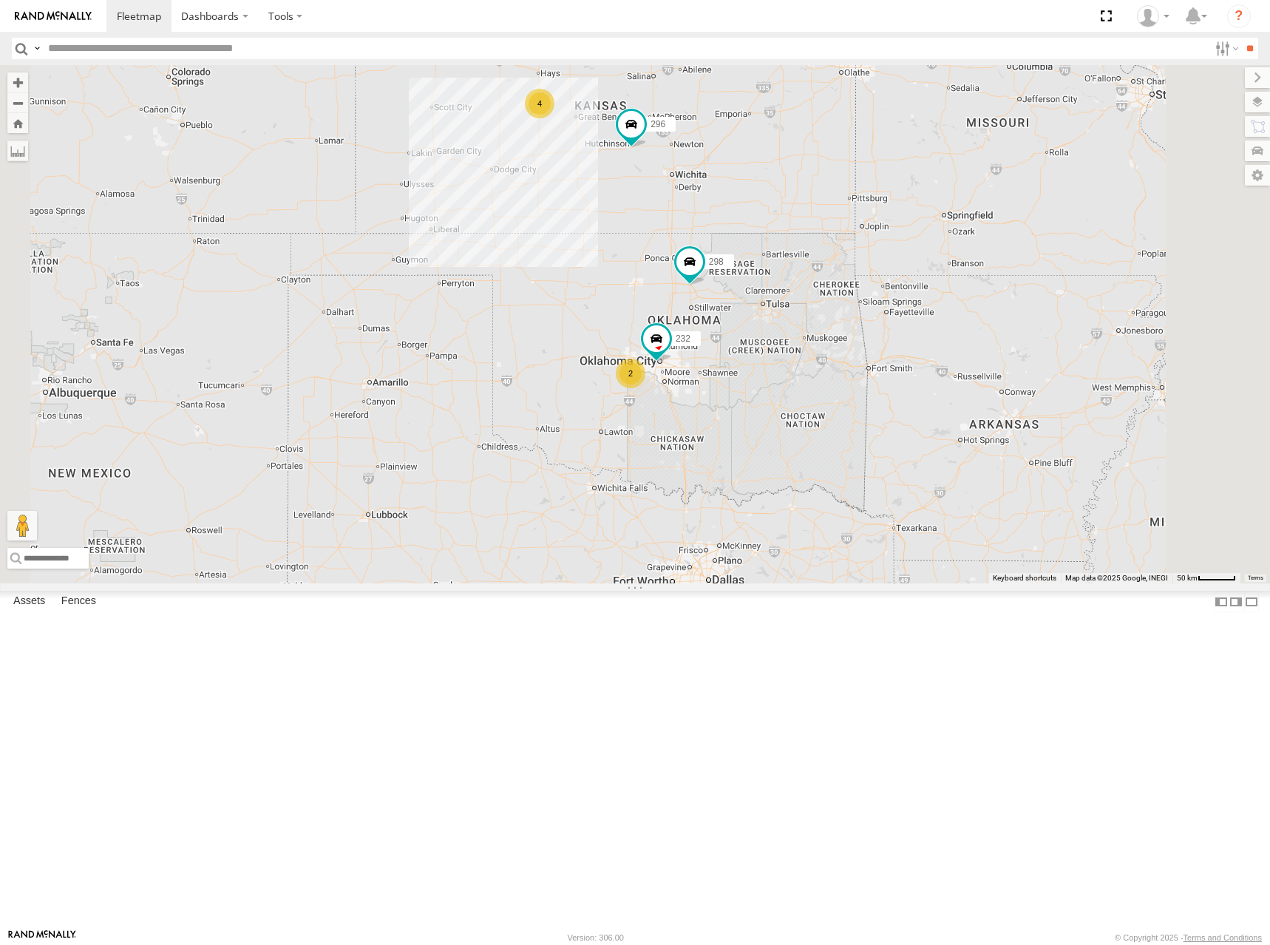
drag, startPoint x: 890, startPoint y: 563, endPoint x: 856, endPoint y: 452, distance: 116.0
click at [846, 439] on div "246 298 232 296 4 2" at bounding box center [635, 324] width 1270 height 518
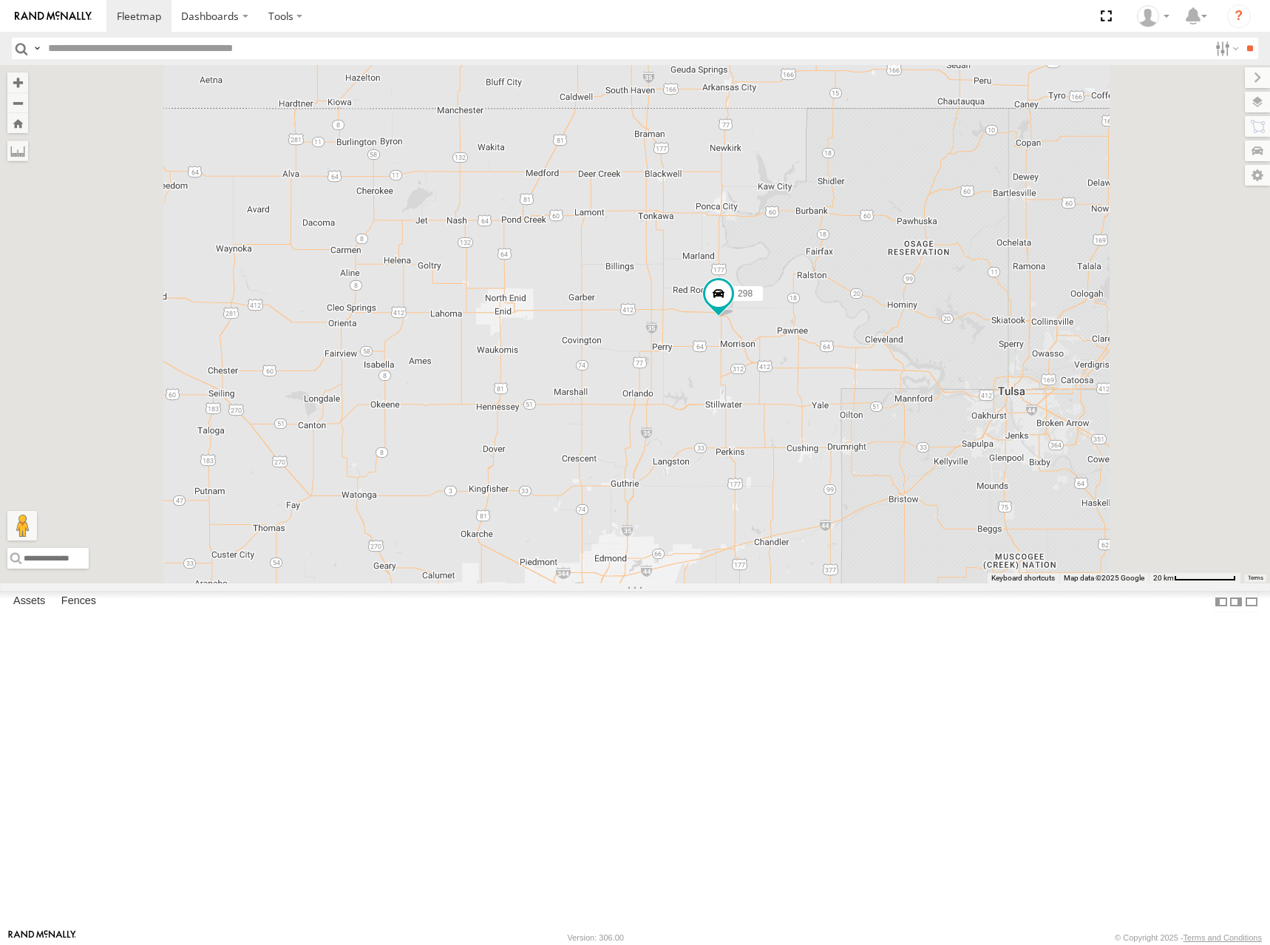
drag, startPoint x: 796, startPoint y: 276, endPoint x: 797, endPoint y: 438, distance: 161.2
click at [797, 438] on div "246 298 232 296 264 260" at bounding box center [635, 324] width 1270 height 518
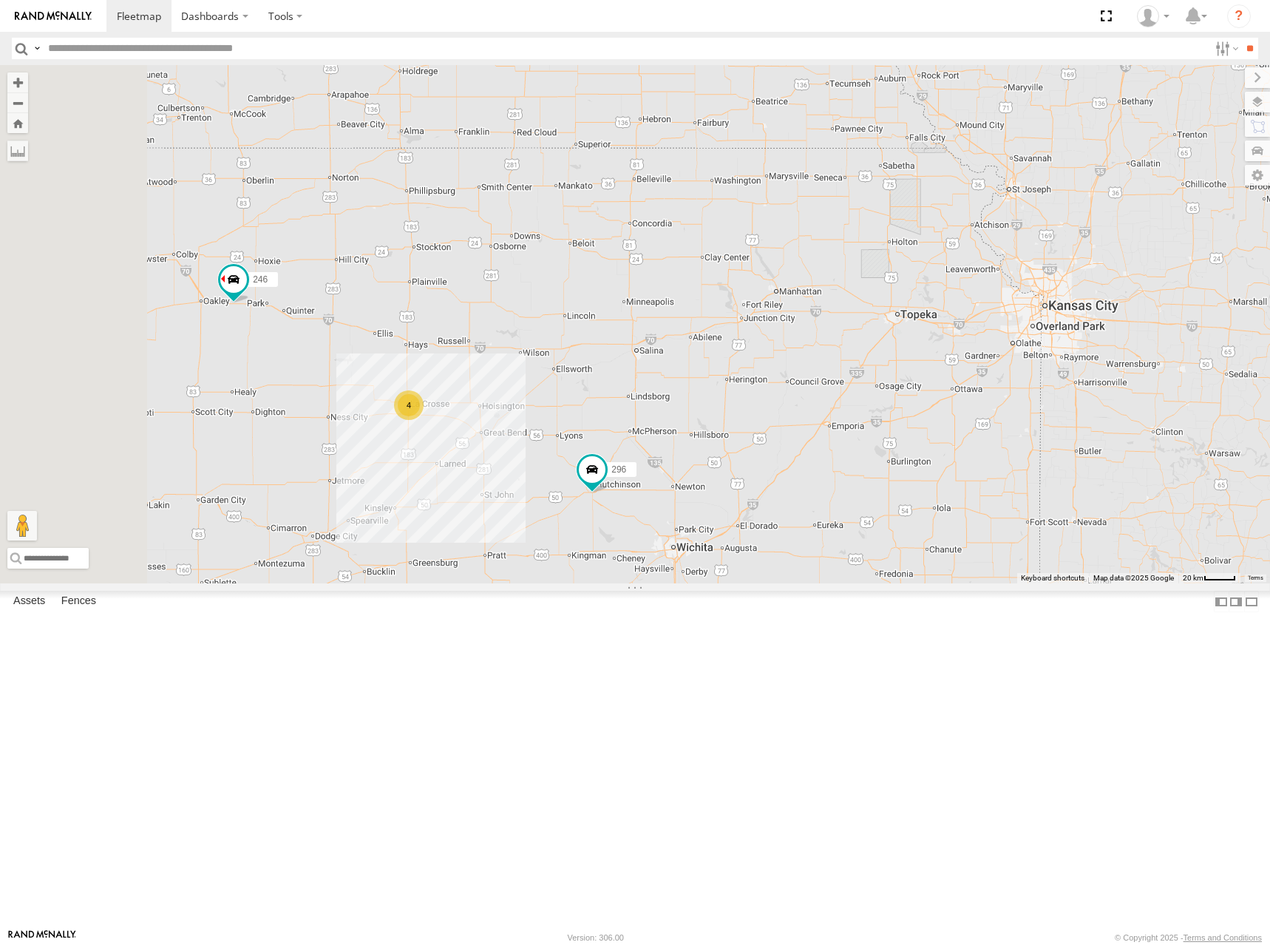
drag, startPoint x: 809, startPoint y: 270, endPoint x: 845, endPoint y: 462, distance: 195.6
click at [863, 583] on div "246 298 232 296 4 2" at bounding box center [635, 324] width 1270 height 518
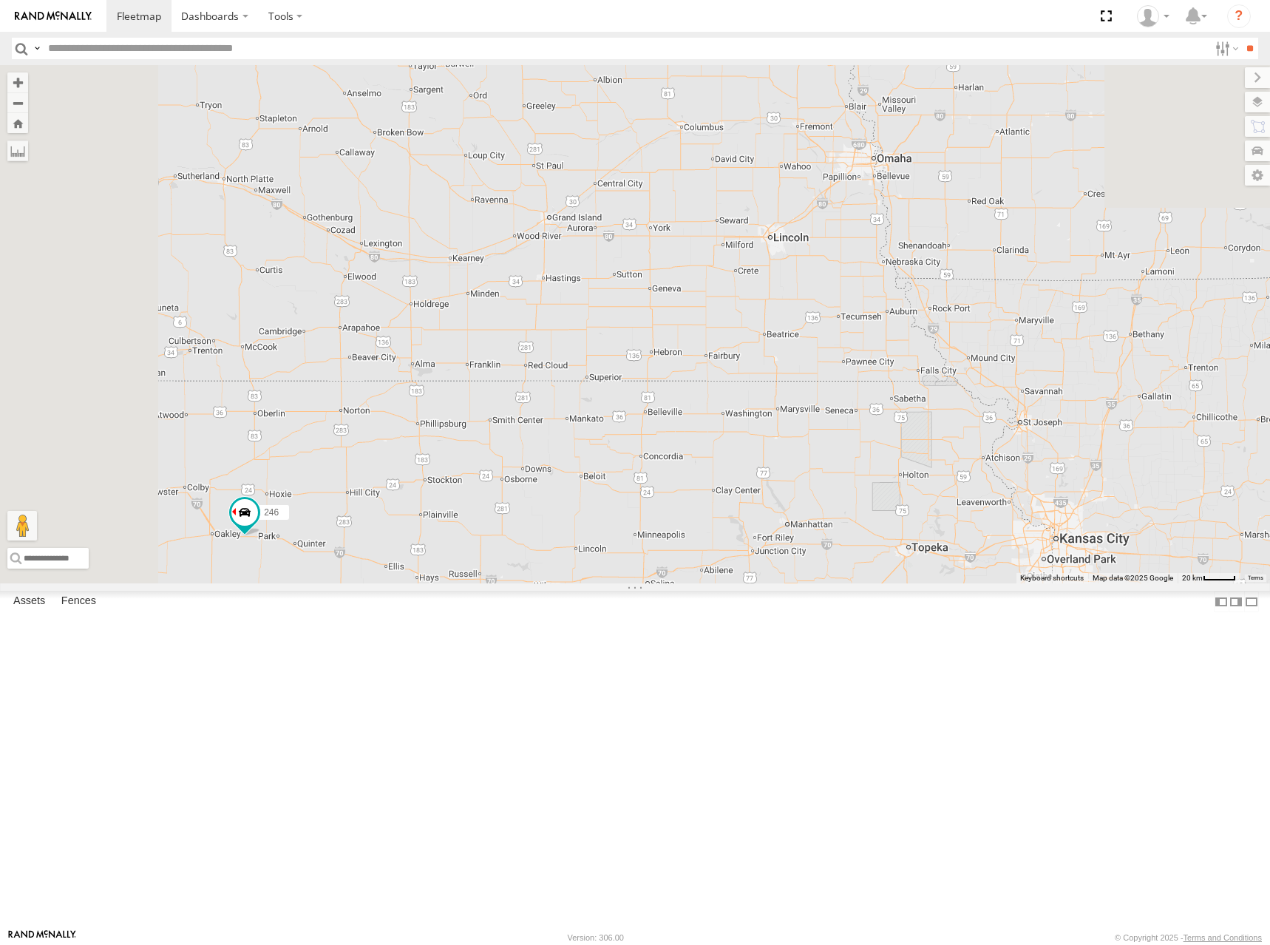
drag, startPoint x: 855, startPoint y: 285, endPoint x: 869, endPoint y: 540, distance: 255.4
click at [869, 540] on div "246 298 232 296 266 4 2" at bounding box center [635, 324] width 1270 height 518
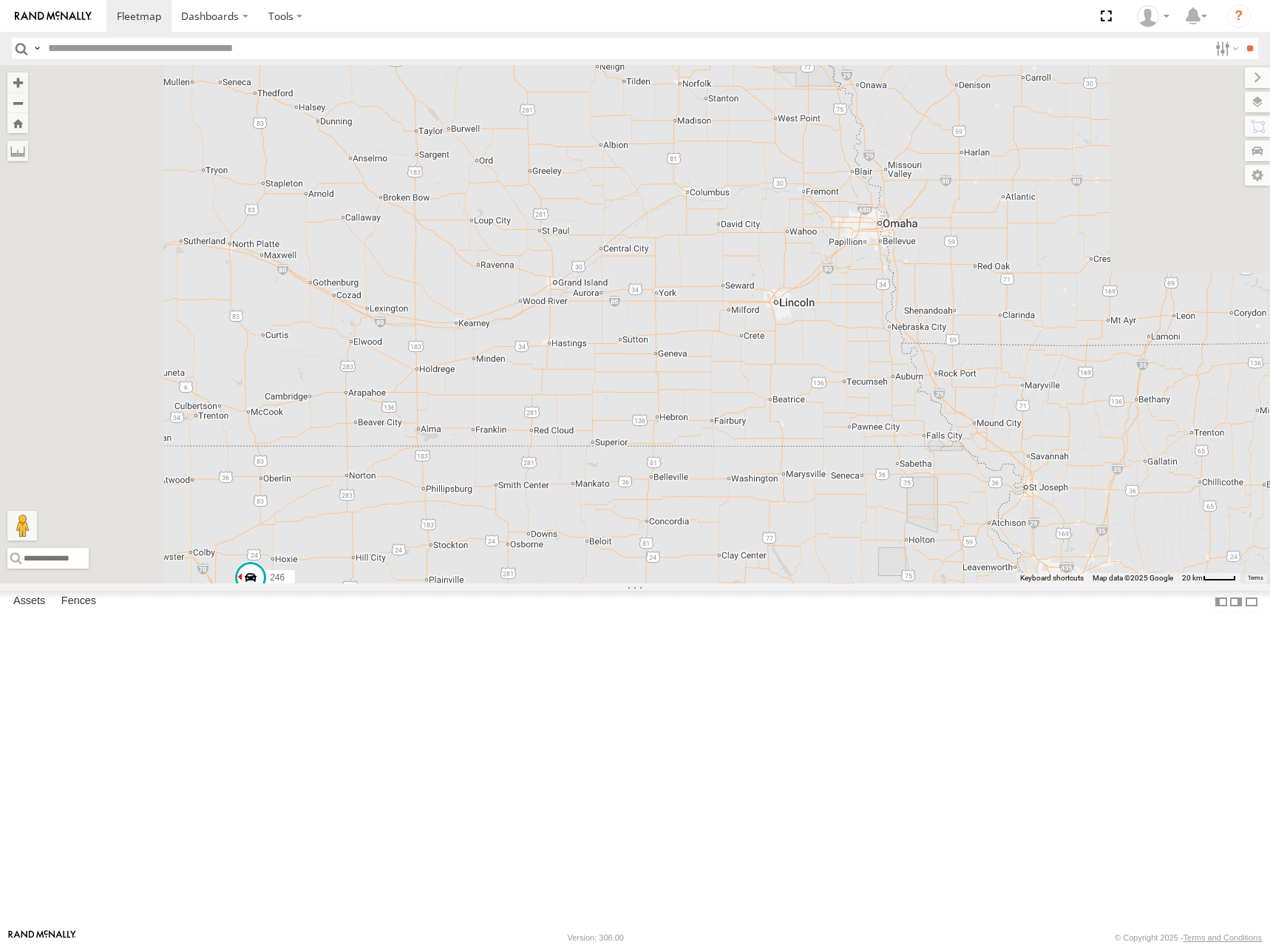
drag, startPoint x: 843, startPoint y: 304, endPoint x: 849, endPoint y: 352, distance: 48.5
click at [849, 352] on div "246 298 232 296 266 4 2" at bounding box center [635, 324] width 1270 height 518
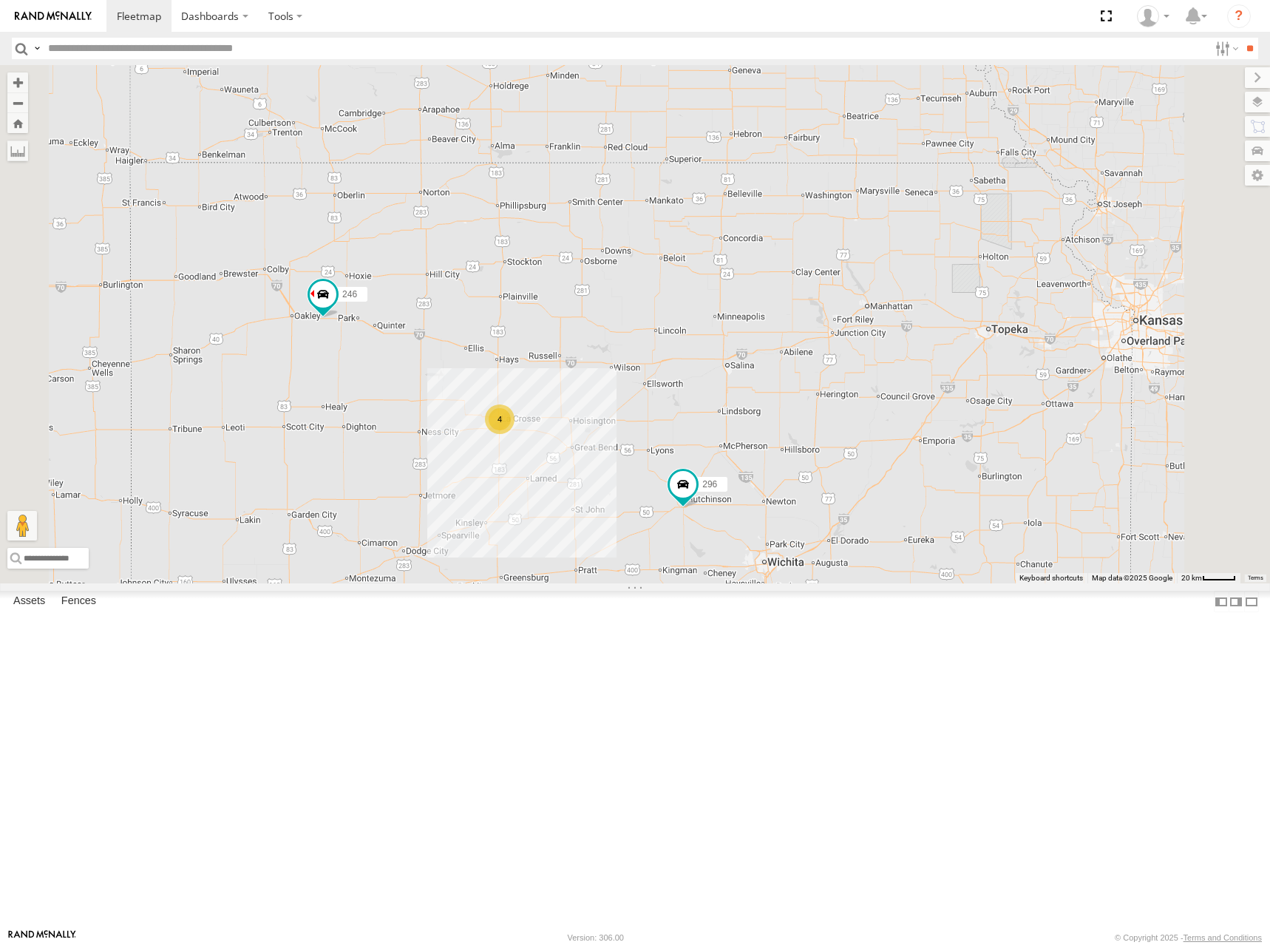
drag, startPoint x: 804, startPoint y: 475, endPoint x: 858, endPoint y: 146, distance: 333.4
click at [858, 146] on div "246 298 232 296 266 4" at bounding box center [635, 324] width 1270 height 518
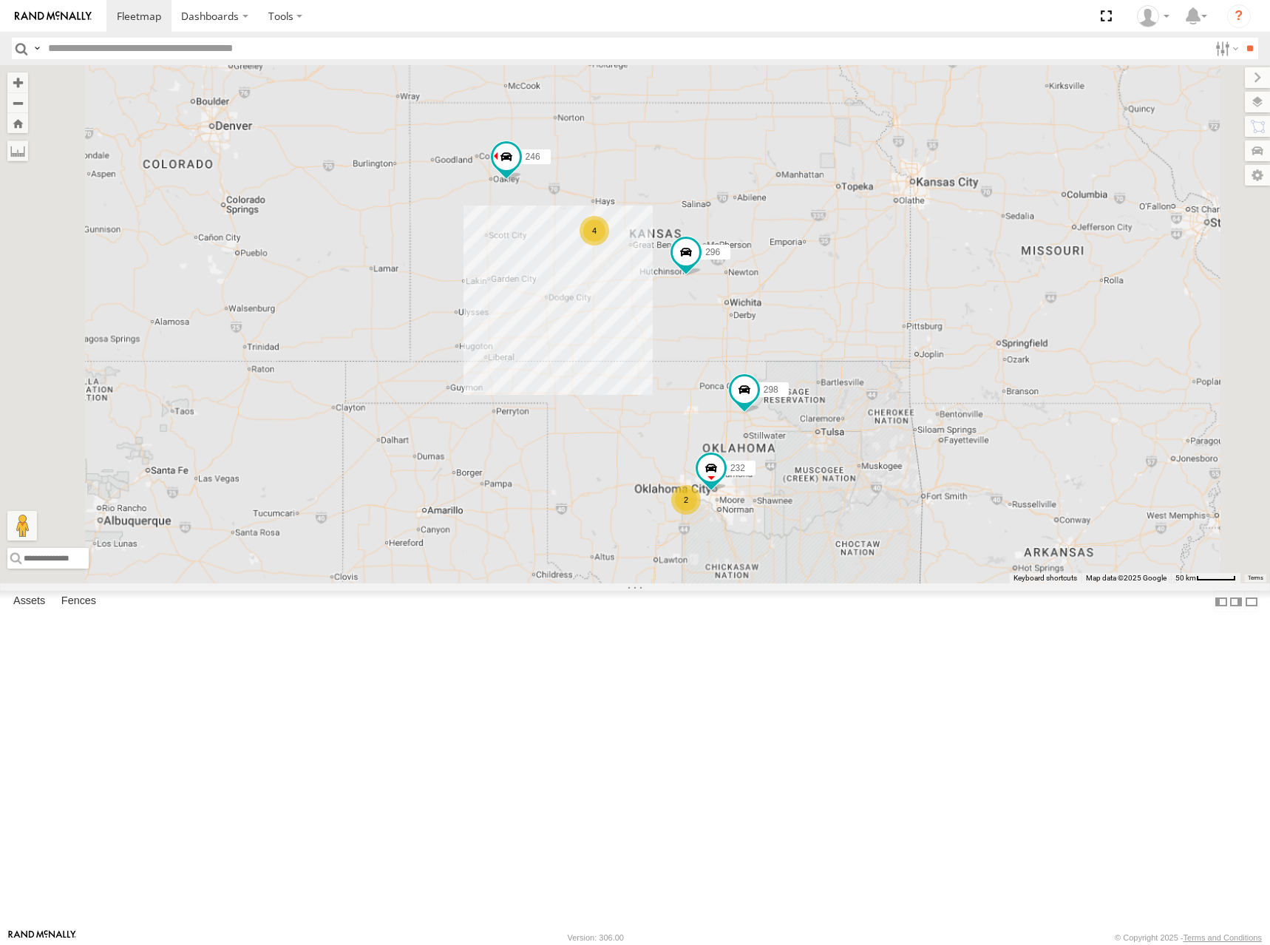
drag, startPoint x: 928, startPoint y: 593, endPoint x: 918, endPoint y: 382, distance: 210.9
click at [918, 382] on div "246 298 232 296 266 4 2" at bounding box center [635, 324] width 1270 height 518
click at [861, 262] on div "246 298 232 296 4 2" at bounding box center [635, 324] width 1270 height 518
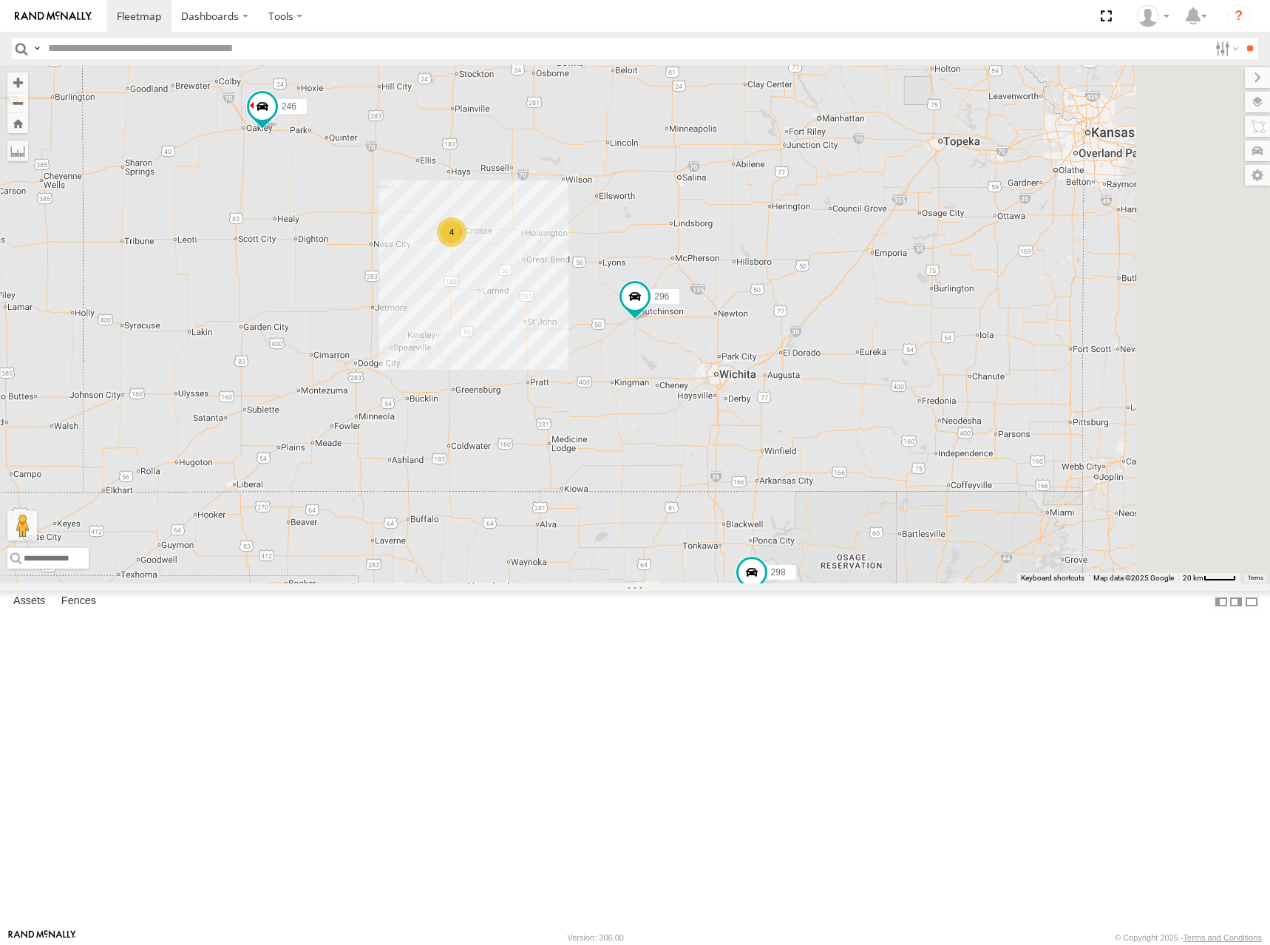
drag, startPoint x: 907, startPoint y: 390, endPoint x: 946, endPoint y: 353, distance: 53.9
click at [946, 353] on div "246 298 232 296 4 2" at bounding box center [635, 324] width 1270 height 518
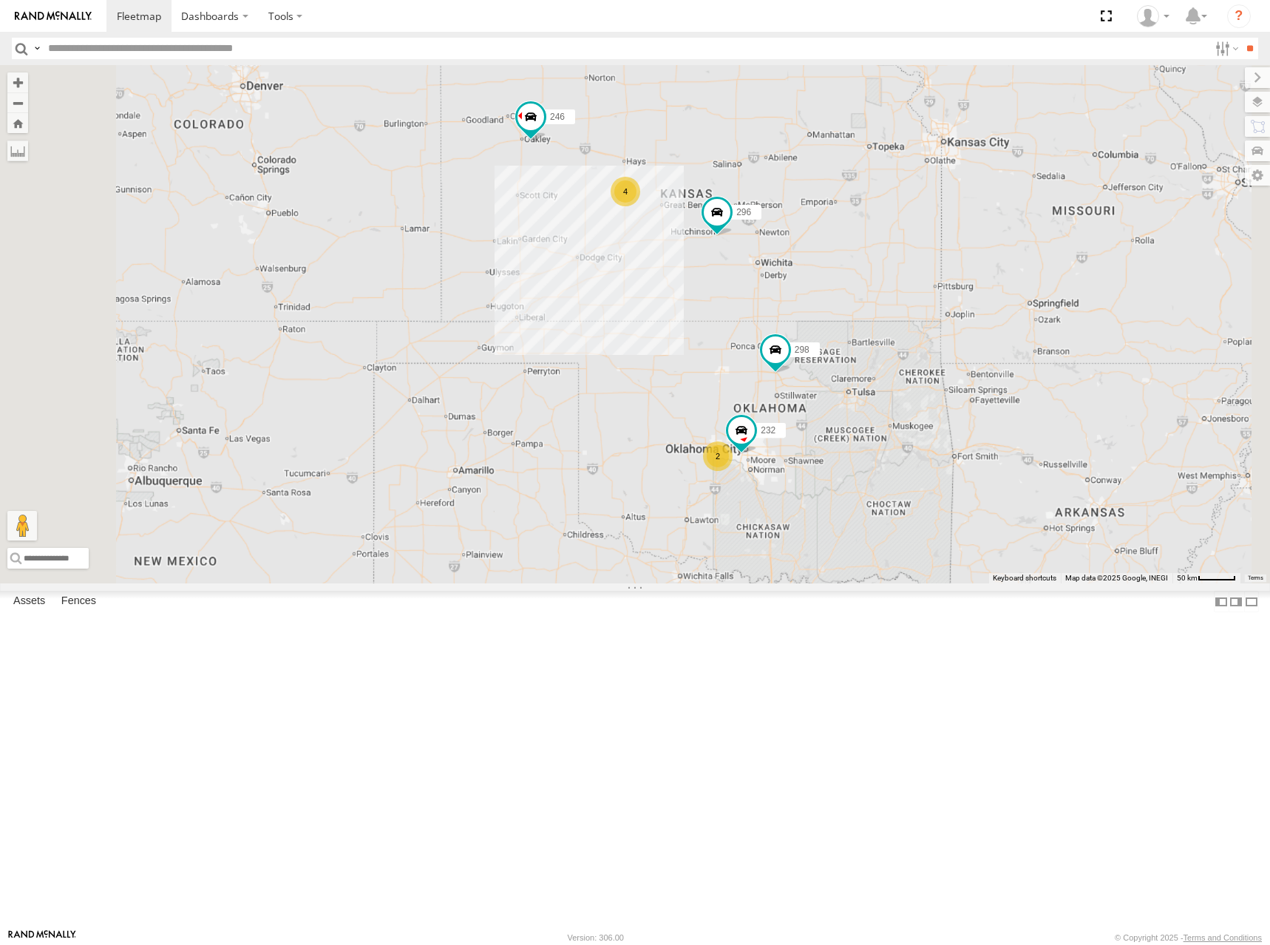
click at [936, 280] on div "246 298 232 296 4 2" at bounding box center [635, 324] width 1270 height 518
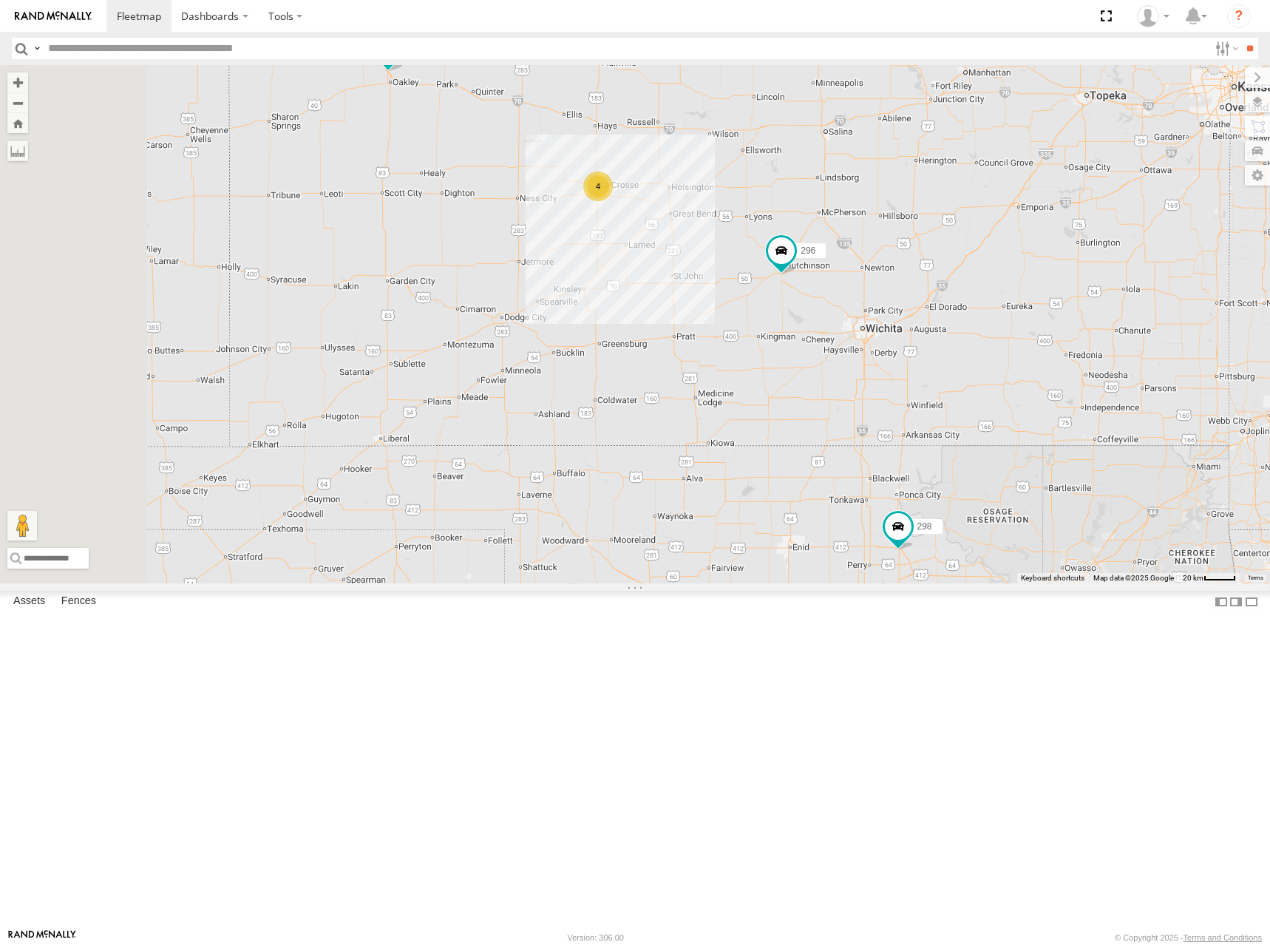
drag, startPoint x: 631, startPoint y: 321, endPoint x: 647, endPoint y: 352, distance: 34.7
click at [647, 352] on div "246 298 232 296 4 2" at bounding box center [635, 324] width 1270 height 518
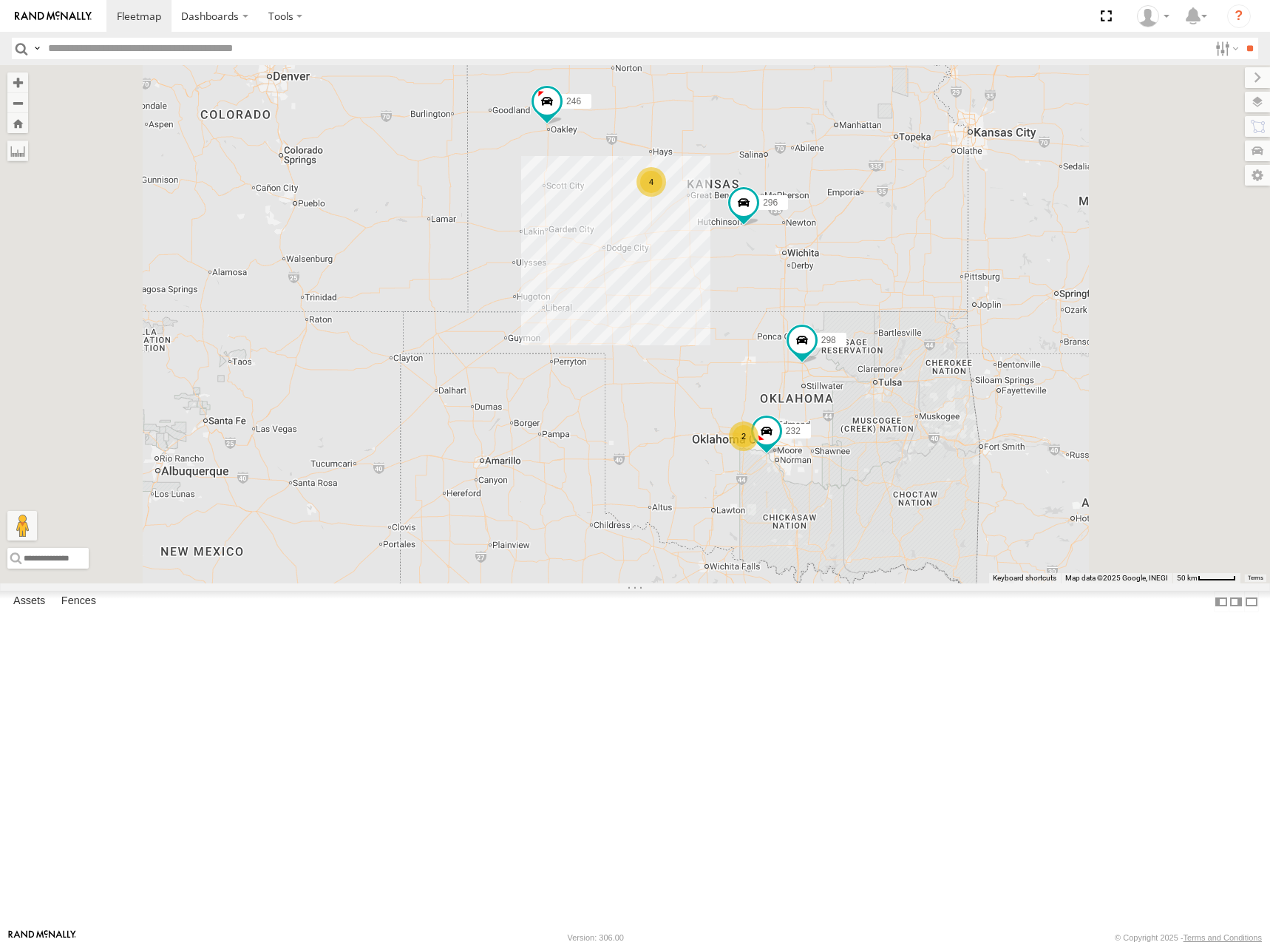
drag, startPoint x: 1002, startPoint y: 372, endPoint x: 990, endPoint y: 333, distance: 40.4
click at [990, 333] on div "246 298 232 296 4 2 266" at bounding box center [635, 324] width 1270 height 518
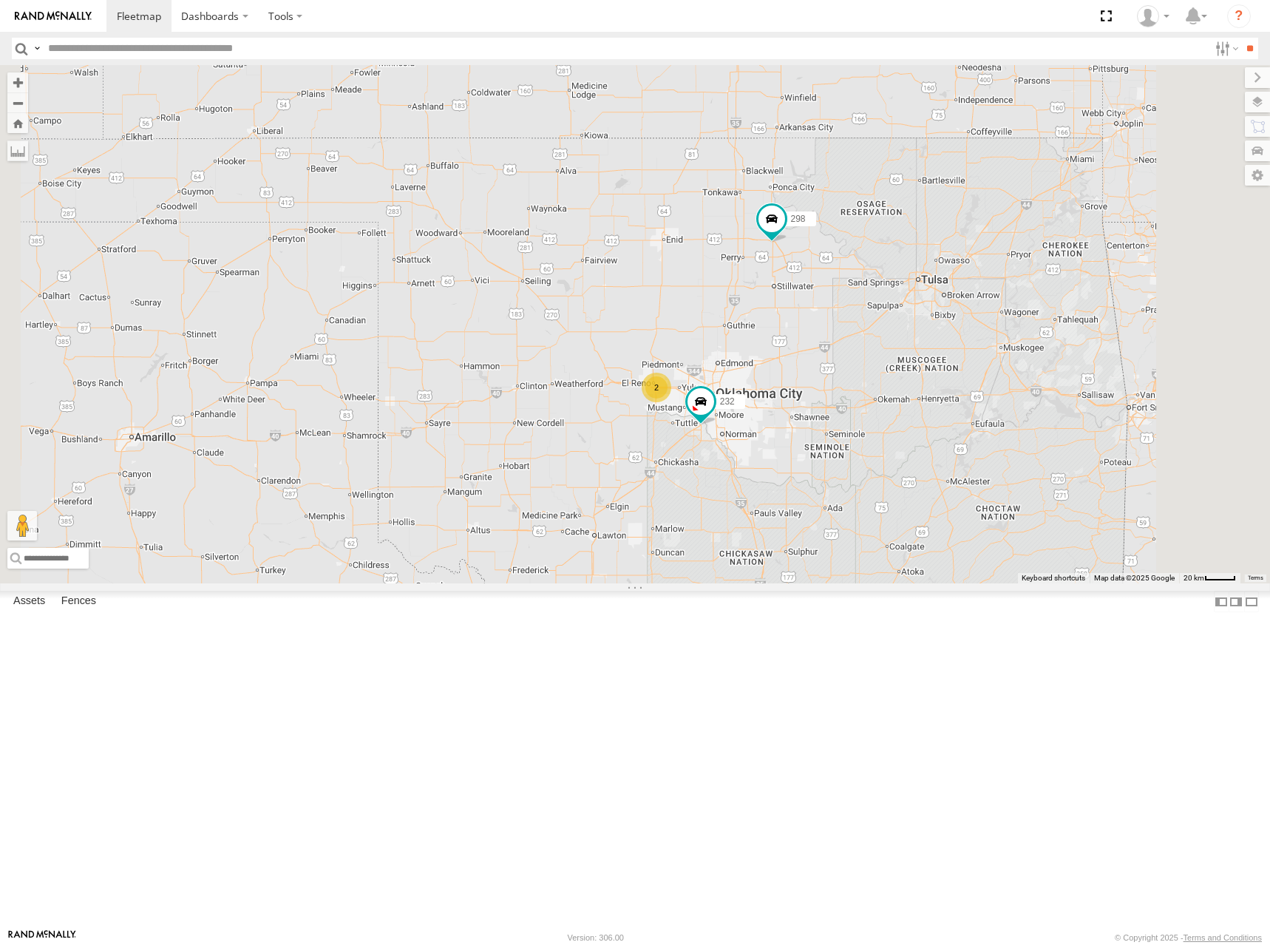
drag, startPoint x: 962, startPoint y: 594, endPoint x: 984, endPoint y: 467, distance: 129.1
click at [984, 467] on div "246 298 232 296 266 4 2" at bounding box center [635, 324] width 1270 height 518
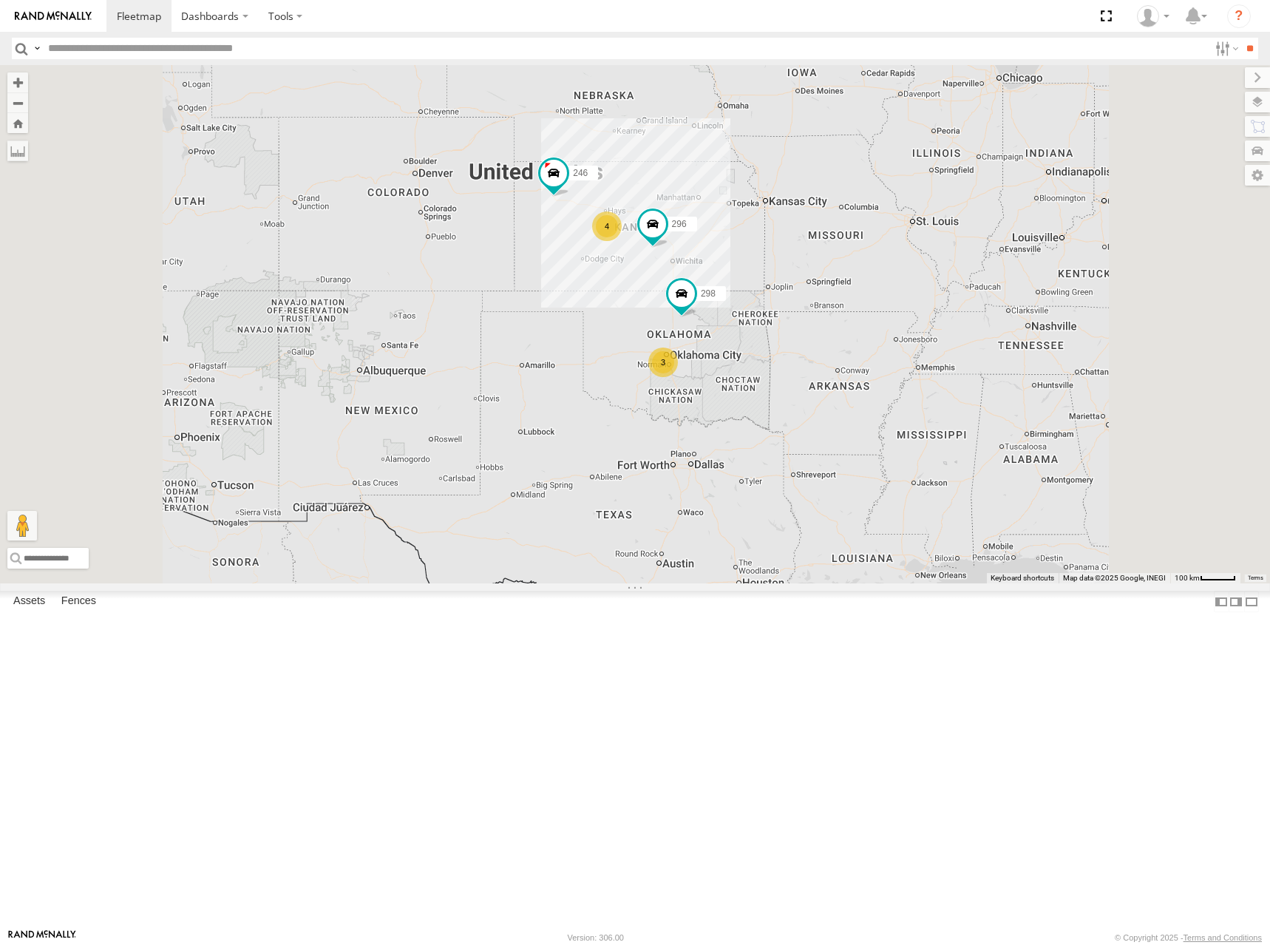
drag, startPoint x: 884, startPoint y: 373, endPoint x: 897, endPoint y: 410, distance: 39.7
click at [897, 410] on div "246 298 296 266 4 3" at bounding box center [635, 324] width 1270 height 518
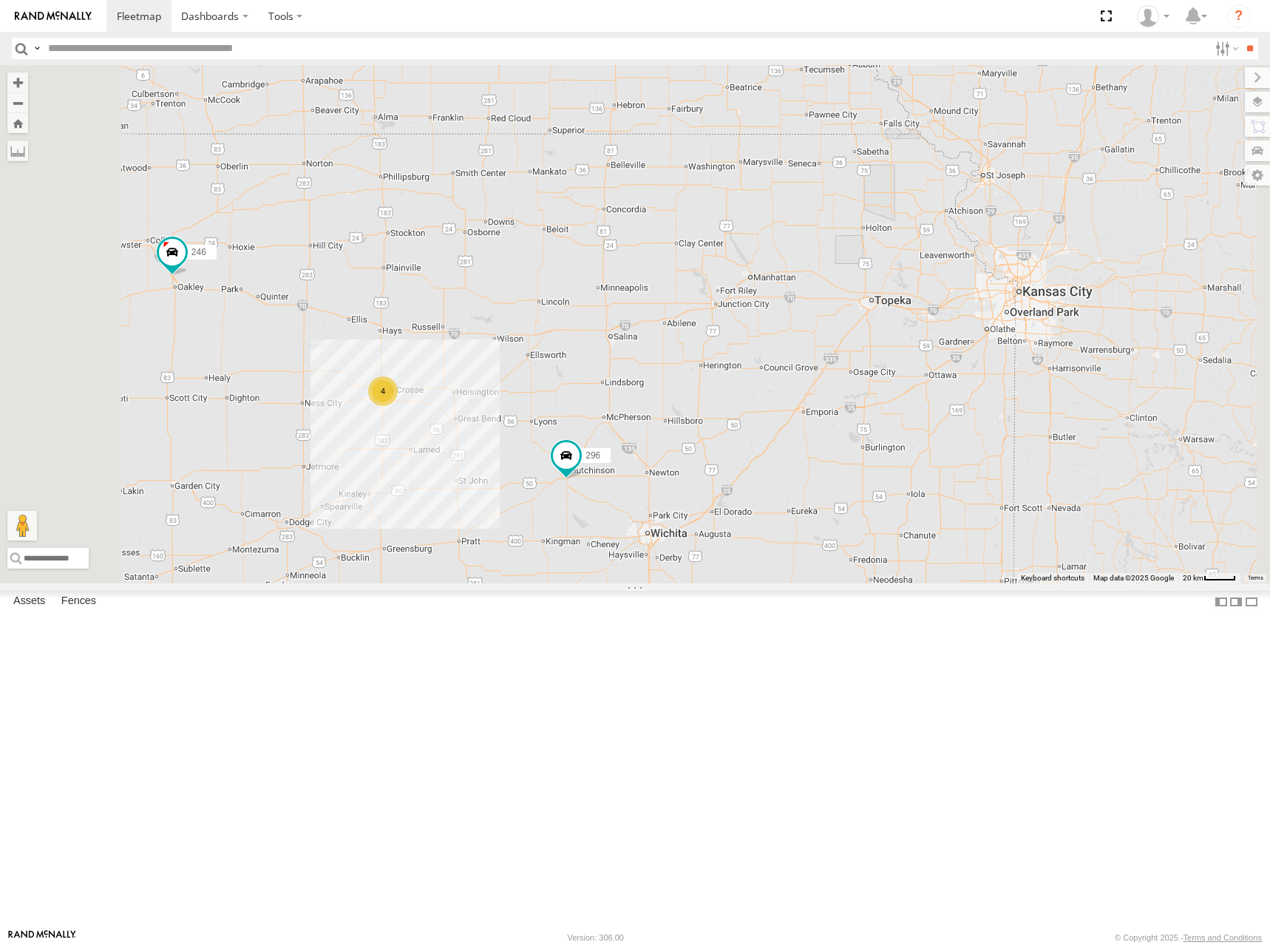
drag, startPoint x: 856, startPoint y: 328, endPoint x: 881, endPoint y: 485, distance: 159.5
click at [886, 508] on div "246 298 296 266 232 4" at bounding box center [635, 324] width 1270 height 518
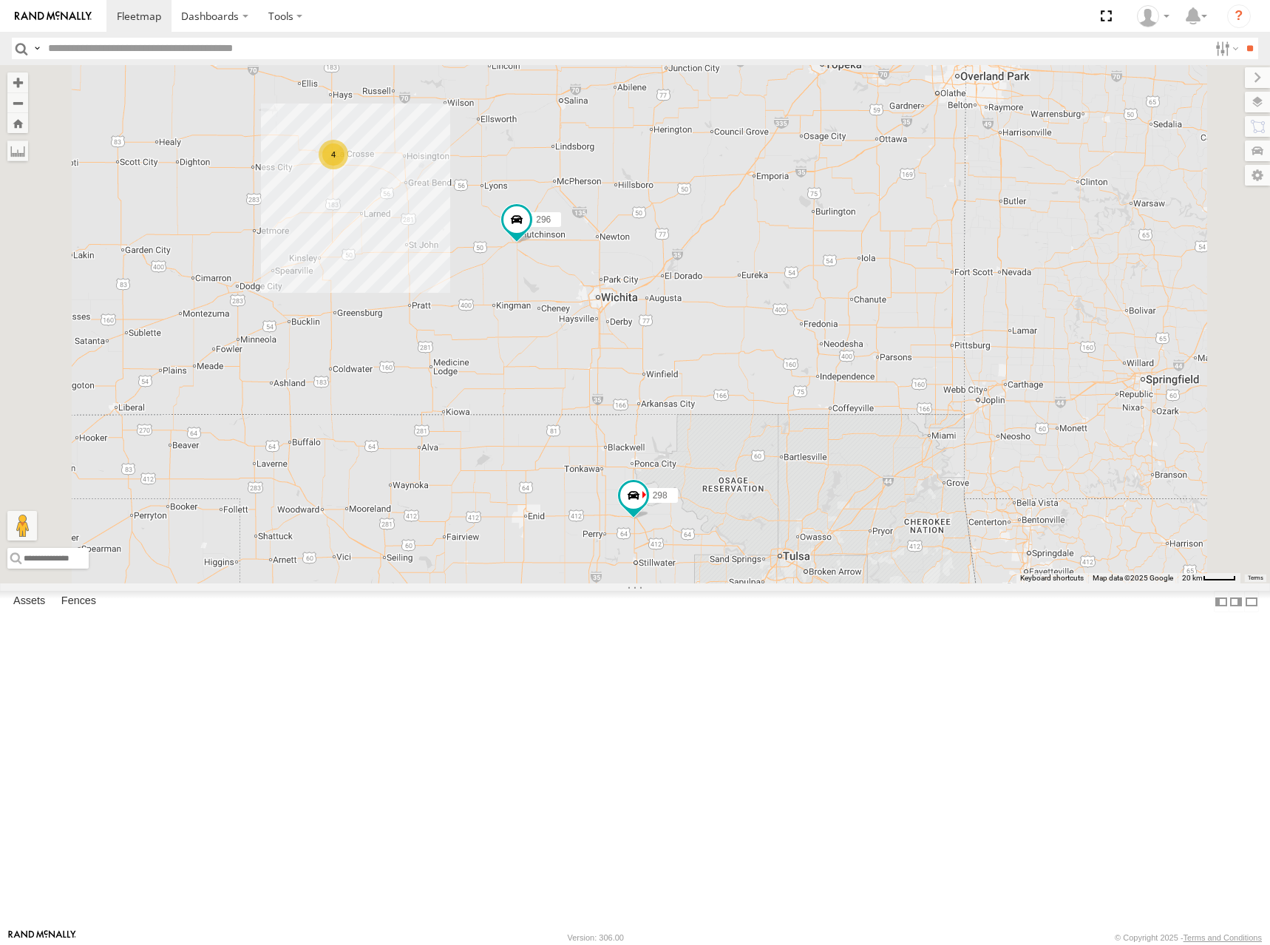
drag, startPoint x: 868, startPoint y: 644, endPoint x: 818, endPoint y: 477, distance: 174.5
click at [818, 477] on div "246 298 232 296 266 4" at bounding box center [635, 324] width 1270 height 518
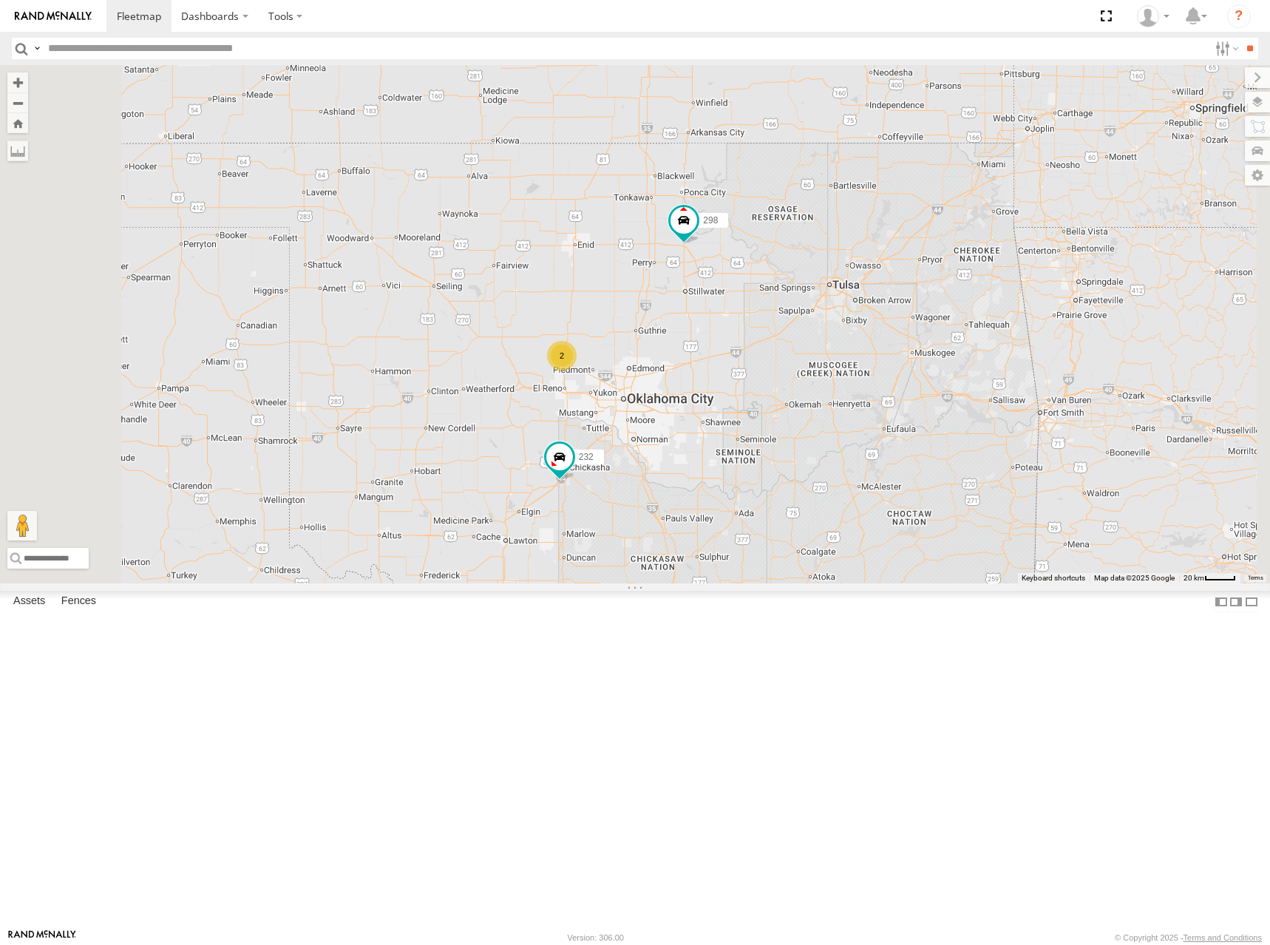
drag, startPoint x: 872, startPoint y: 309, endPoint x: 914, endPoint y: 339, distance: 51.5
click at [914, 339] on div "298 4 232 296 2" at bounding box center [635, 324] width 1270 height 518
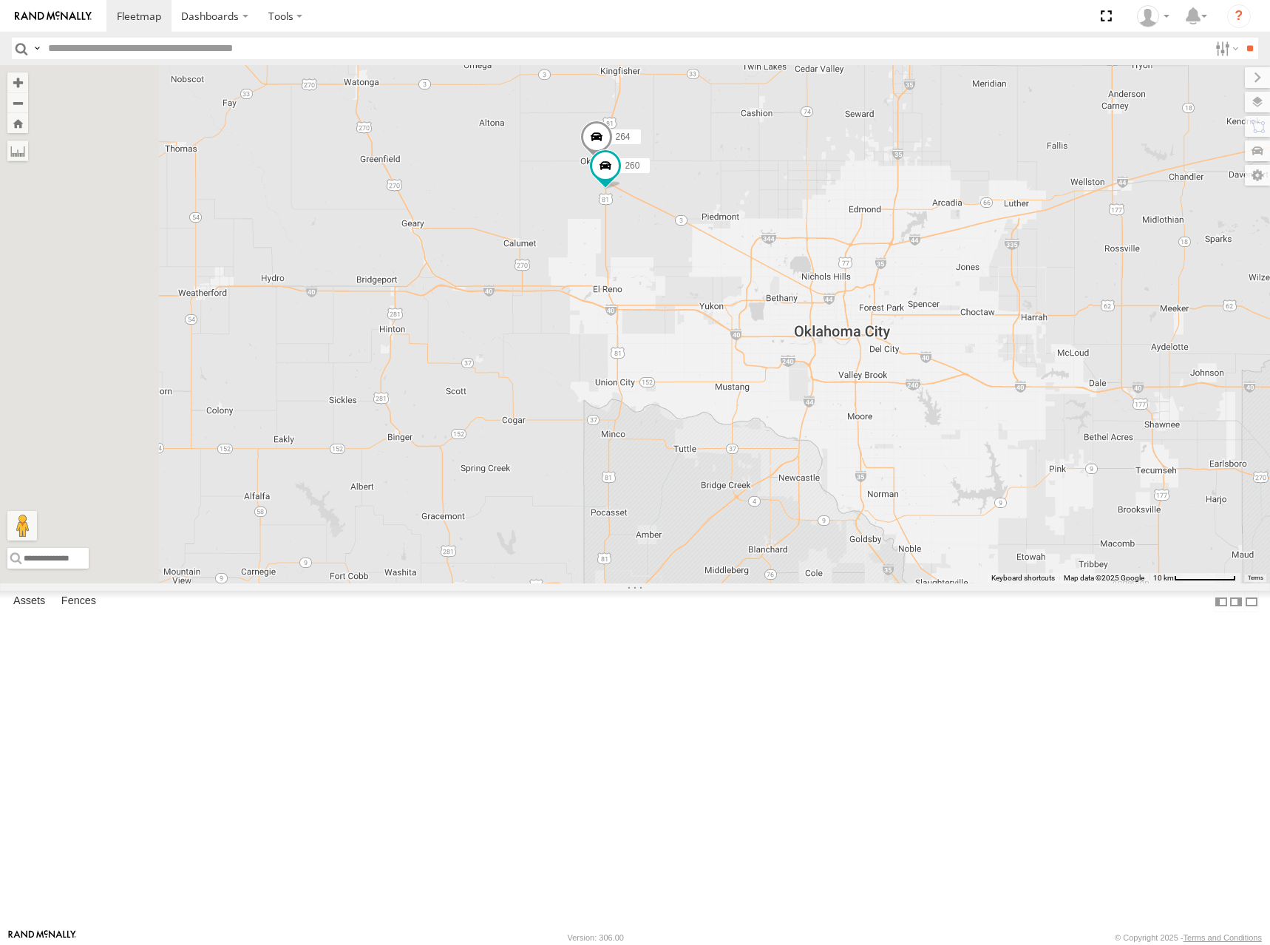
drag, startPoint x: 806, startPoint y: 443, endPoint x: 829, endPoint y: 539, distance: 98.8
click at [829, 539] on div "298 232 296 264 260" at bounding box center [635, 324] width 1270 height 518
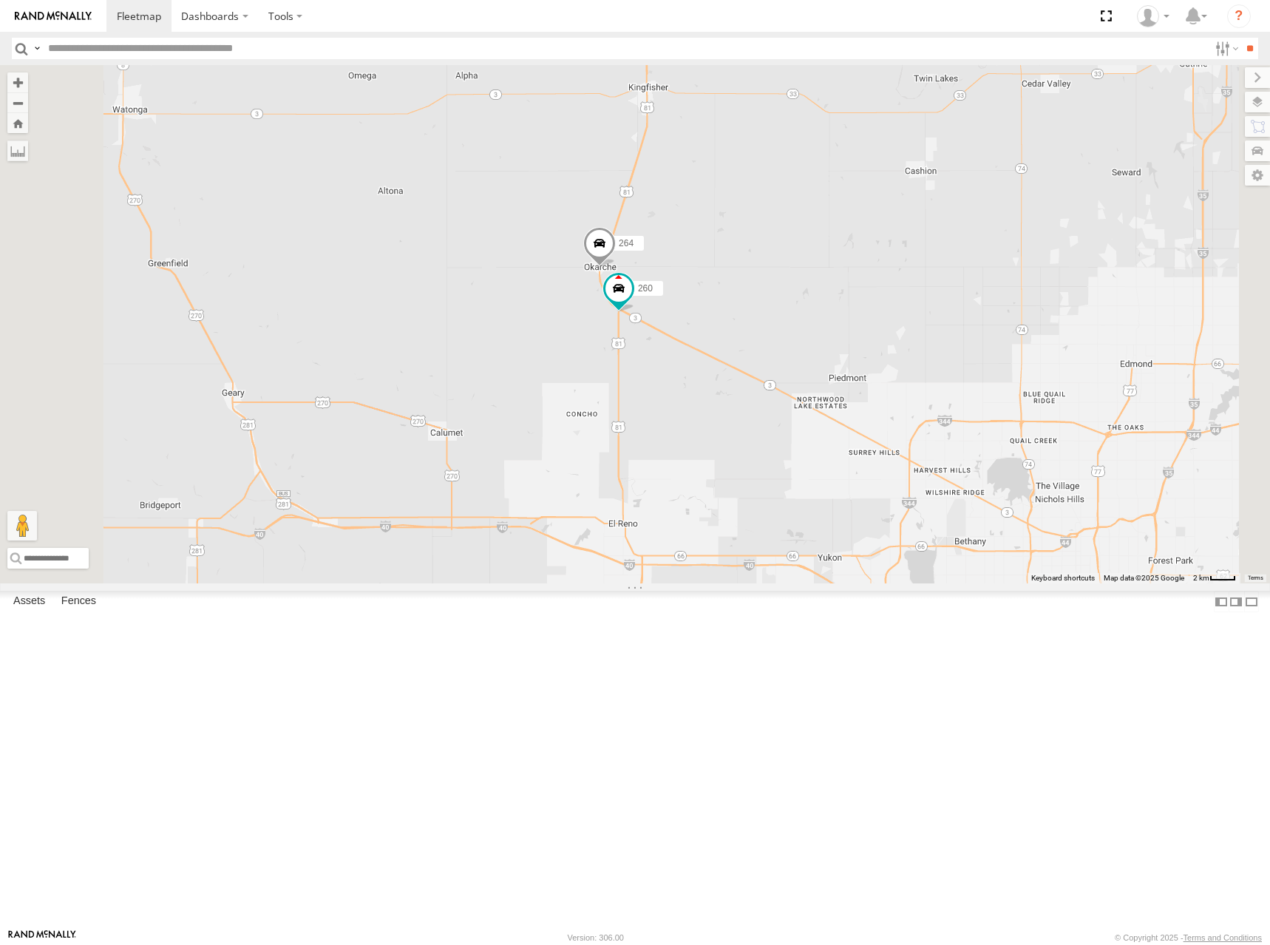
drag, startPoint x: 895, startPoint y: 291, endPoint x: 894, endPoint y: 471, distance: 179.7
click at [894, 471] on div "298 232 296 264 260" at bounding box center [635, 324] width 1270 height 518
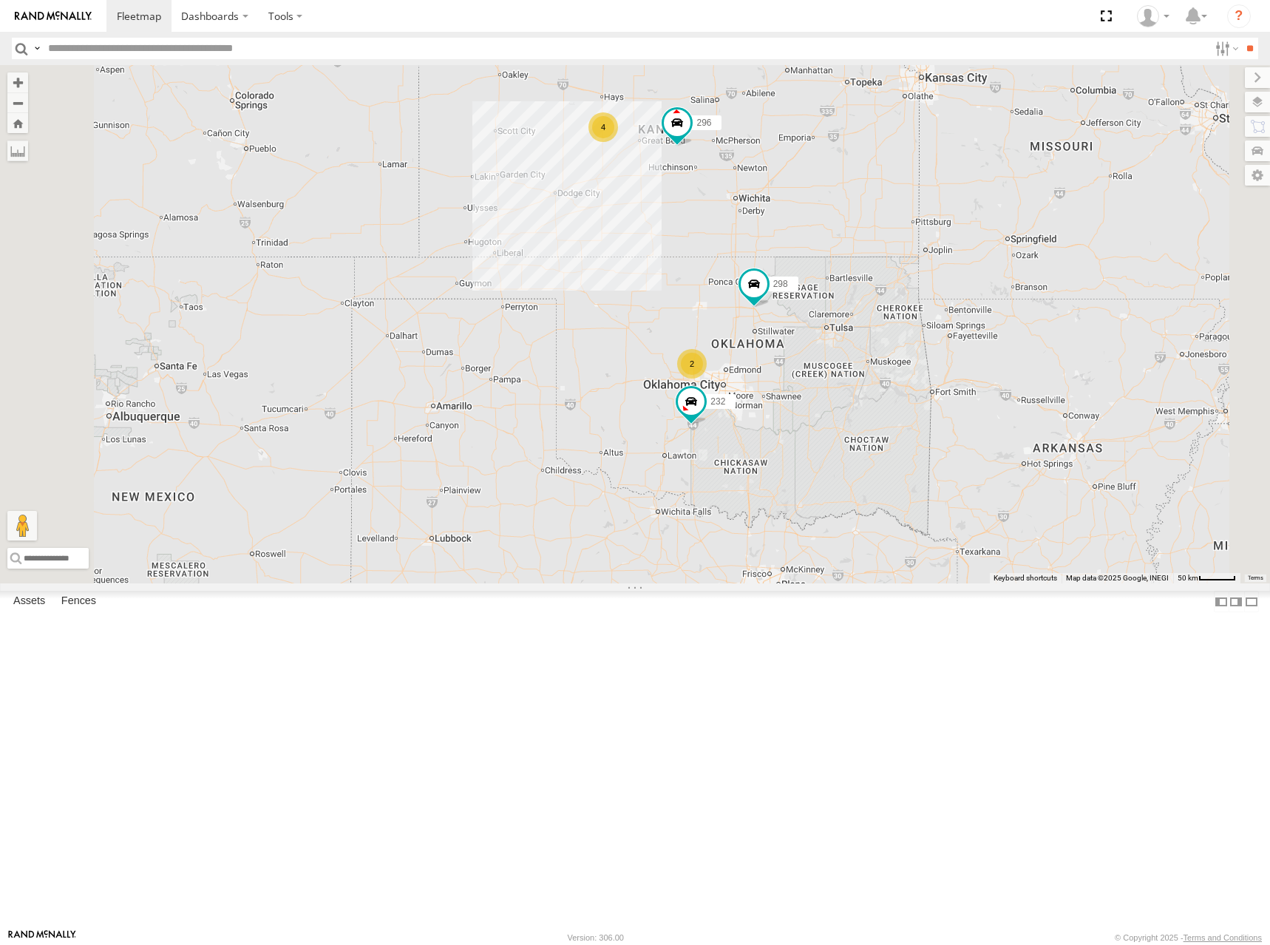
drag, startPoint x: 931, startPoint y: 317, endPoint x: 937, endPoint y: 388, distance: 71.3
click at [937, 388] on div "298 232 296 4 246 2" at bounding box center [635, 324] width 1270 height 518
drag, startPoint x: 967, startPoint y: 200, endPoint x: 946, endPoint y: 203, distance: 20.9
click at [946, 203] on div "298 232 296 4 246 2" at bounding box center [635, 324] width 1270 height 518
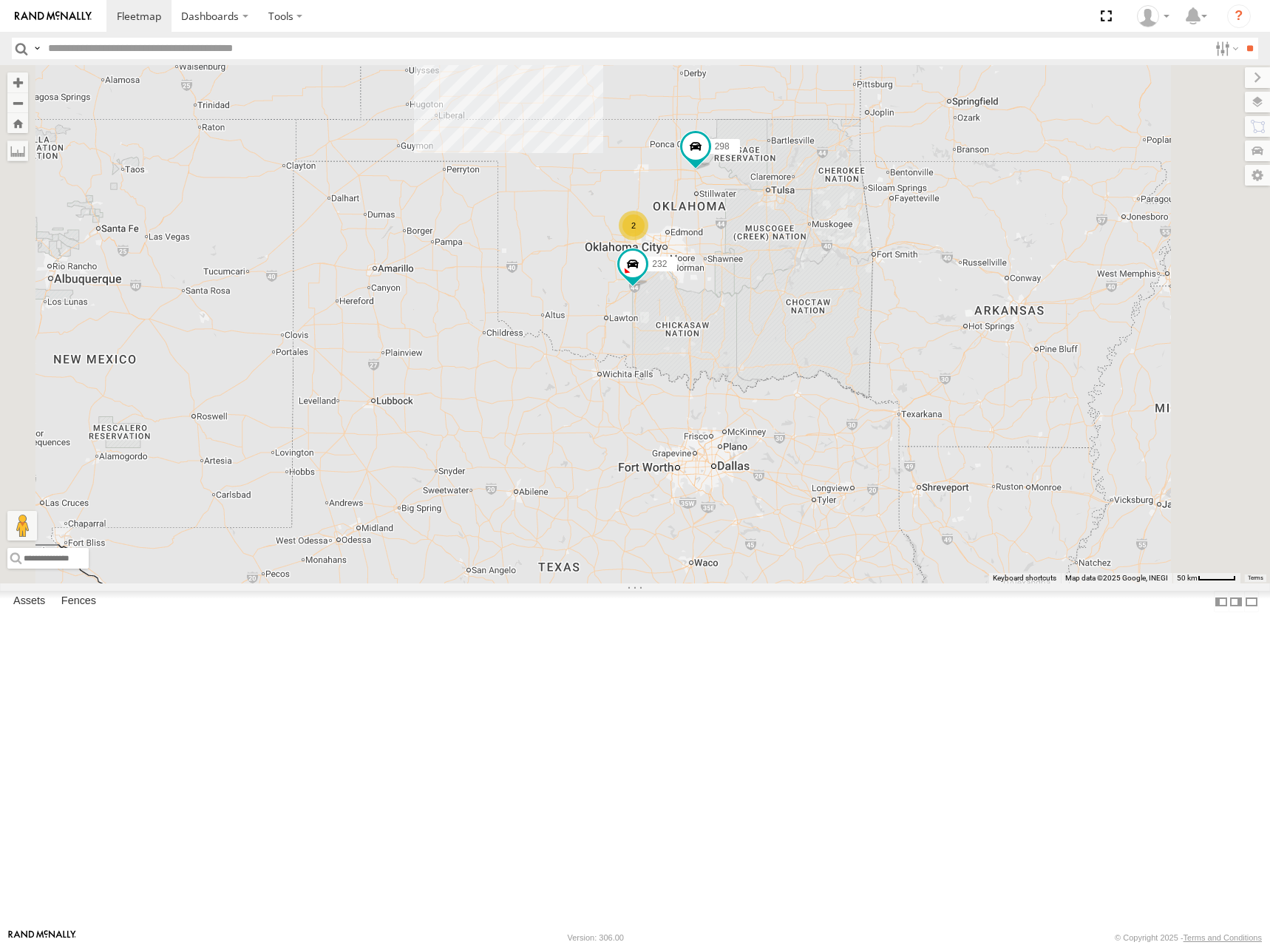
drag, startPoint x: 609, startPoint y: 398, endPoint x: 568, endPoint y: 251, distance: 152.8
click at [568, 251] on div "298 232 296 4 246 2" at bounding box center [635, 324] width 1270 height 518
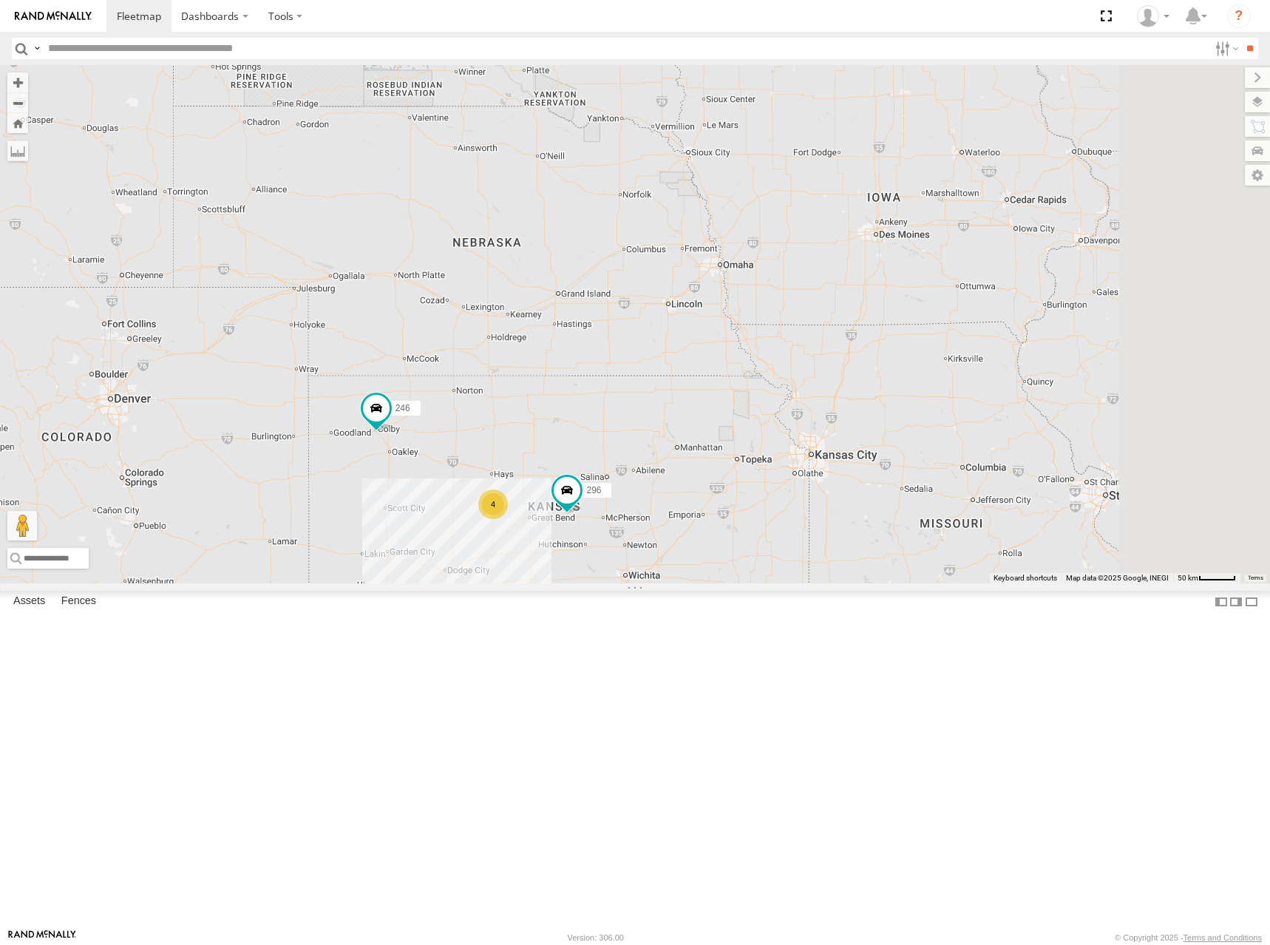
drag, startPoint x: 906, startPoint y: 197, endPoint x: 854, endPoint y: 713, distance: 518.7
click at [854, 583] on div "246 298 232 296 4 2" at bounding box center [635, 324] width 1270 height 518
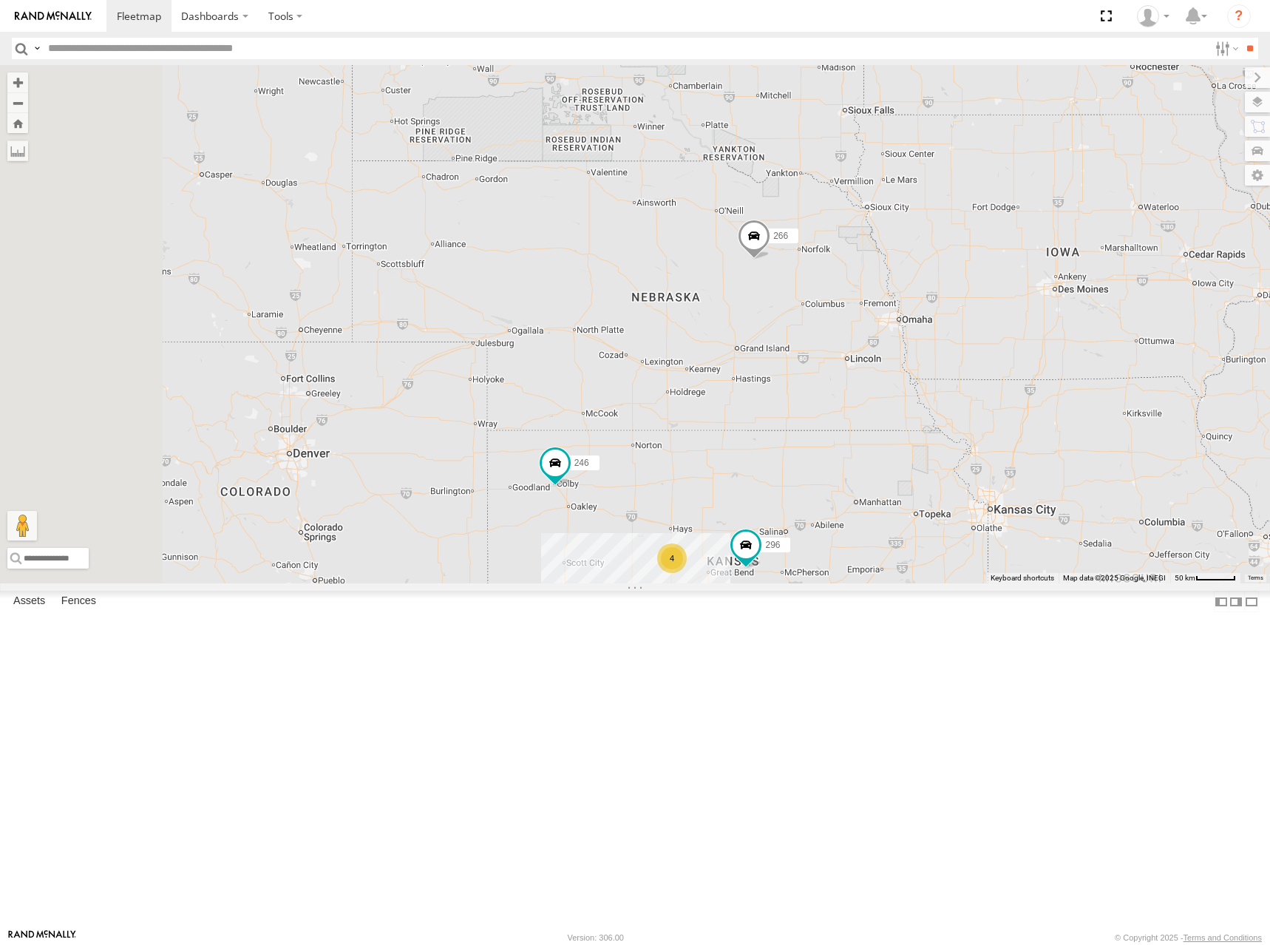
drag, startPoint x: 817, startPoint y: 332, endPoint x: 1004, endPoint y: 333, distance: 187.0
click at [1004, 333] on div "246 298 232 296 4 2 266" at bounding box center [635, 324] width 1270 height 518
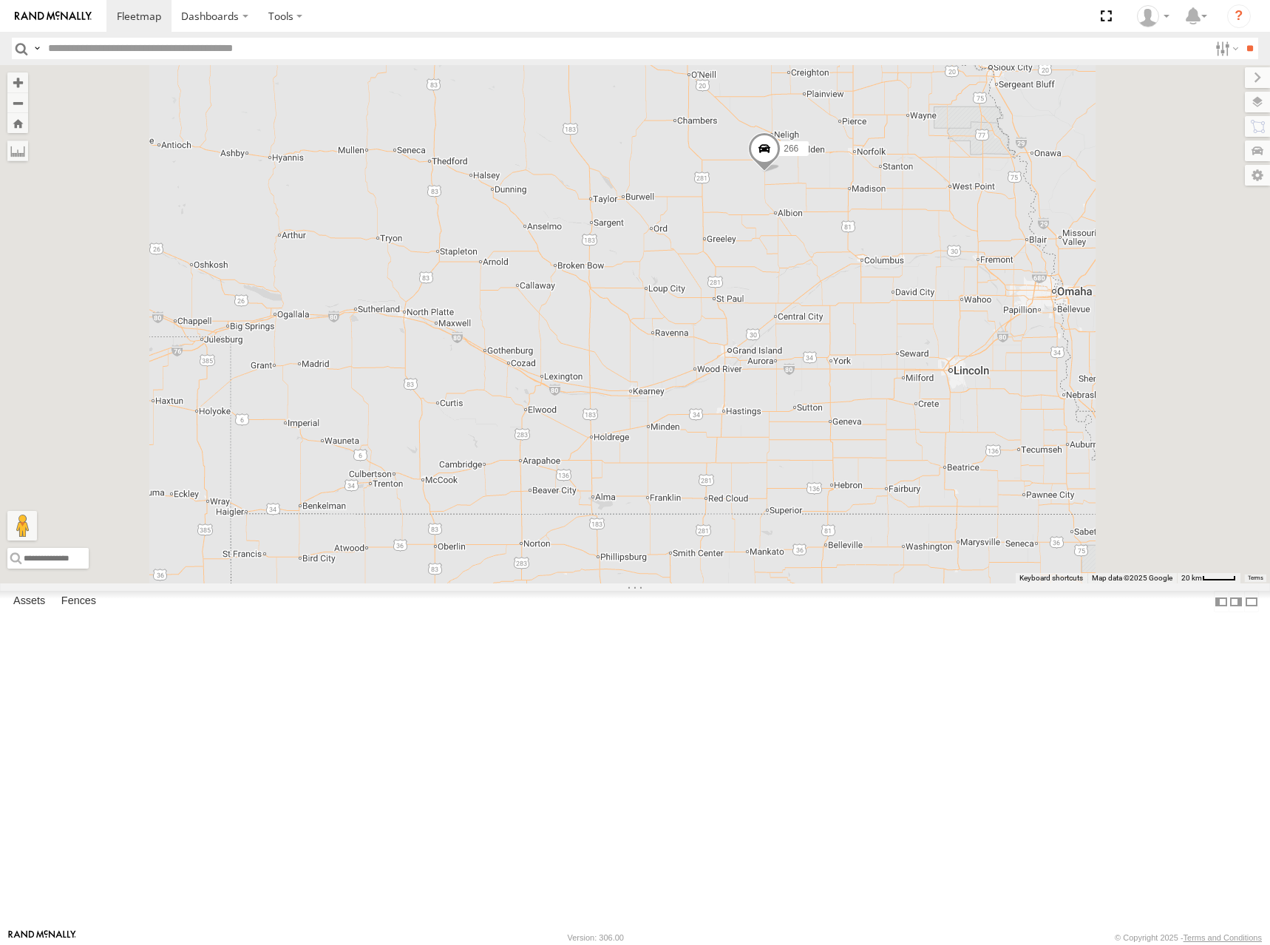
click at [966, 413] on div "246 298 232 296 266 4" at bounding box center [635, 324] width 1270 height 518
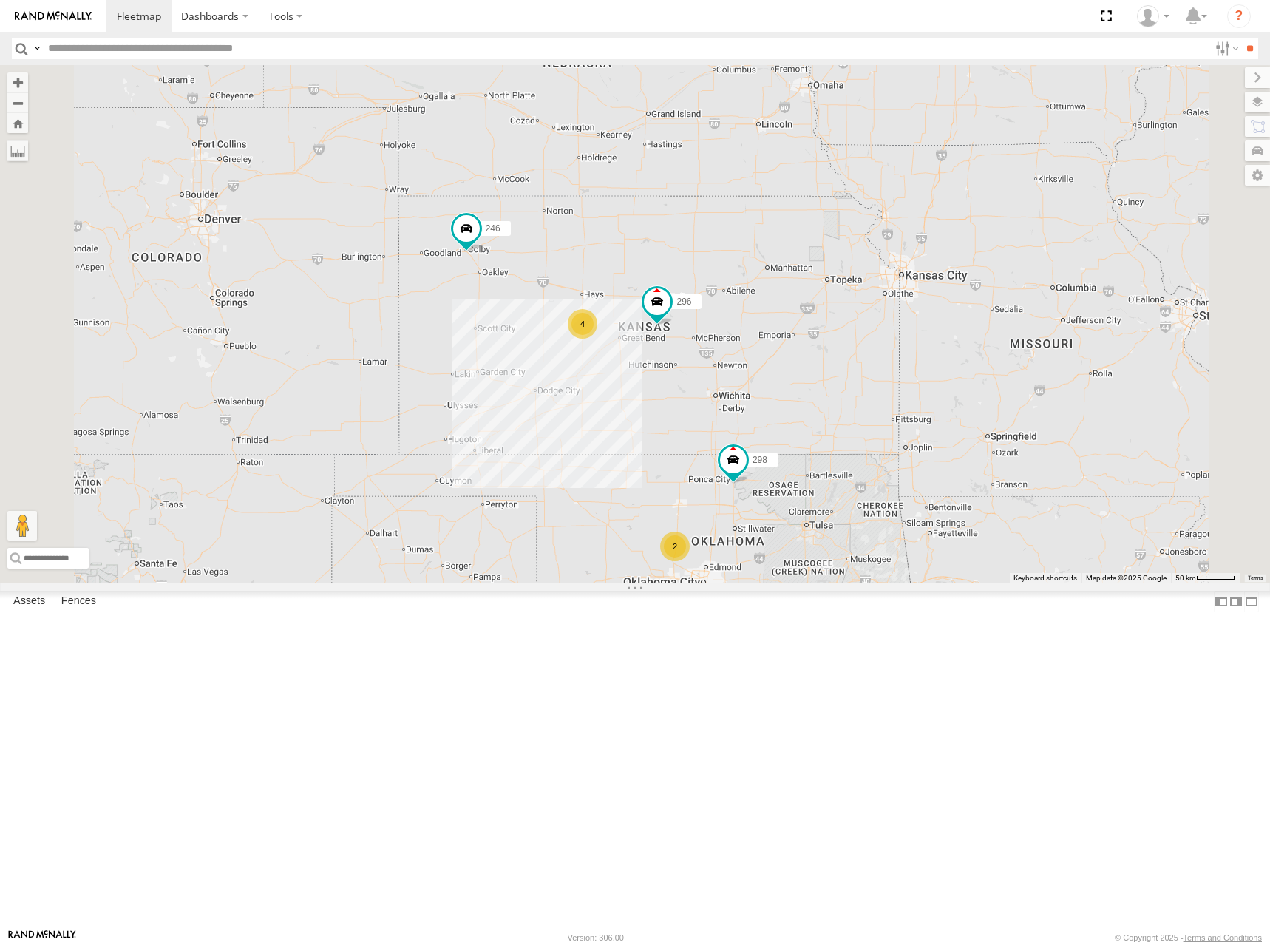
drag, startPoint x: 997, startPoint y: 519, endPoint x: 887, endPoint y: 311, distance: 235.8
click at [887, 311] on div "246 298 296 266 4 2" at bounding box center [635, 324] width 1270 height 518
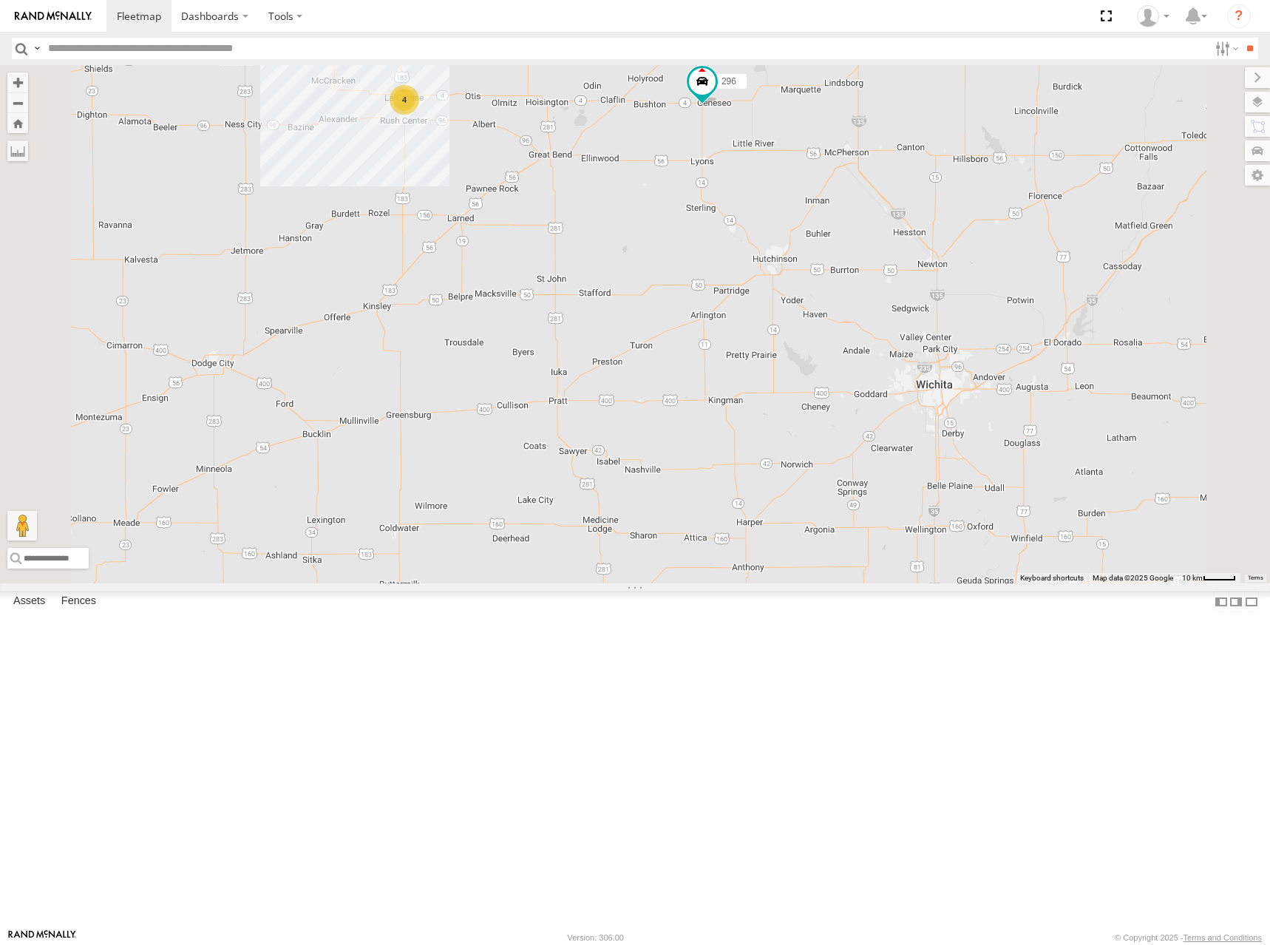
drag, startPoint x: 815, startPoint y: 405, endPoint x: 822, endPoint y: 438, distance: 33.2
click at [822, 438] on div "246 298 296 266 232 4" at bounding box center [635, 324] width 1270 height 518
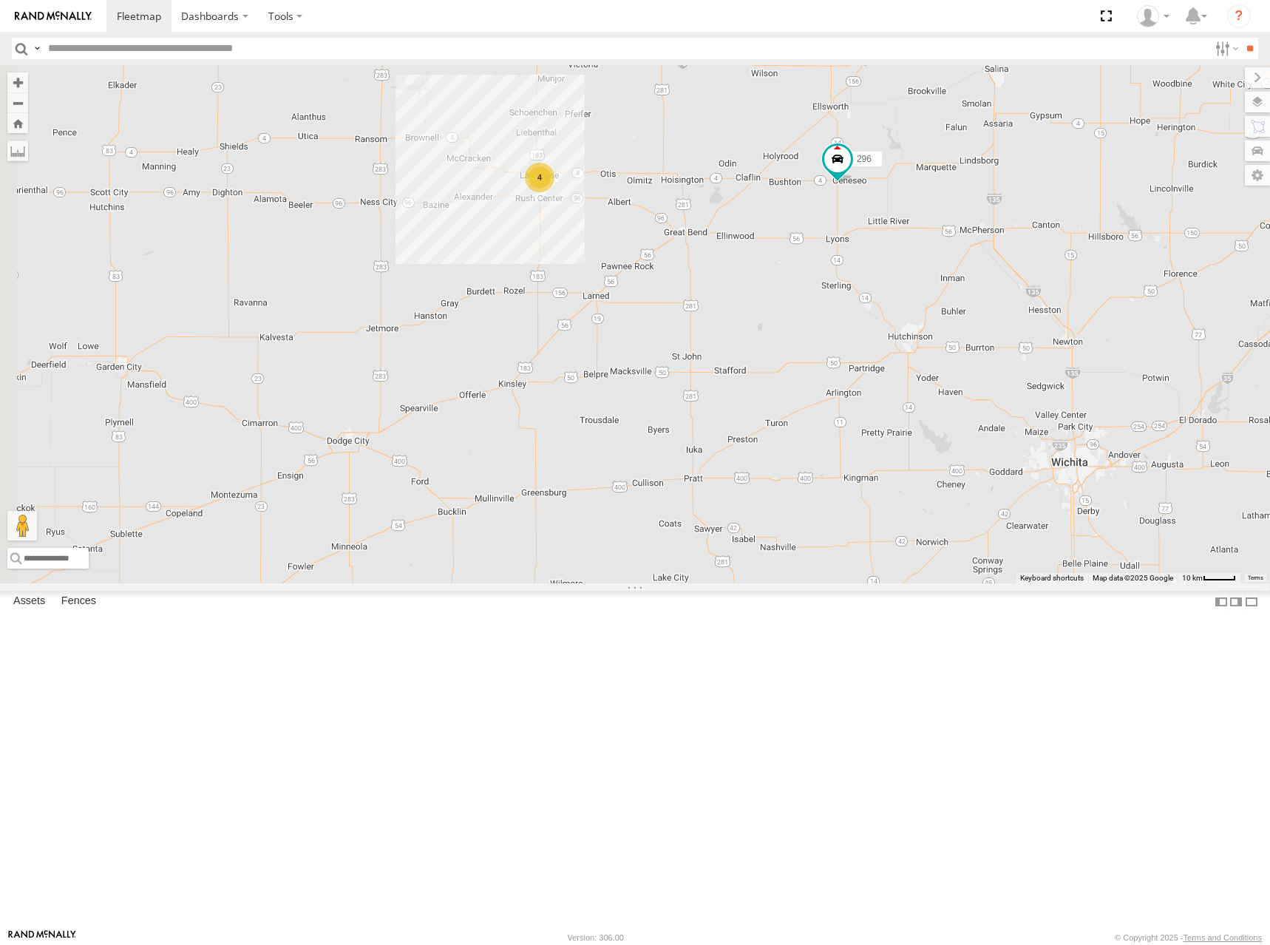
drag, startPoint x: 678, startPoint y: 313, endPoint x: 811, endPoint y: 348, distance: 137.7
click at [811, 348] on div "246 298 296 266 232 4" at bounding box center [635, 324] width 1270 height 518
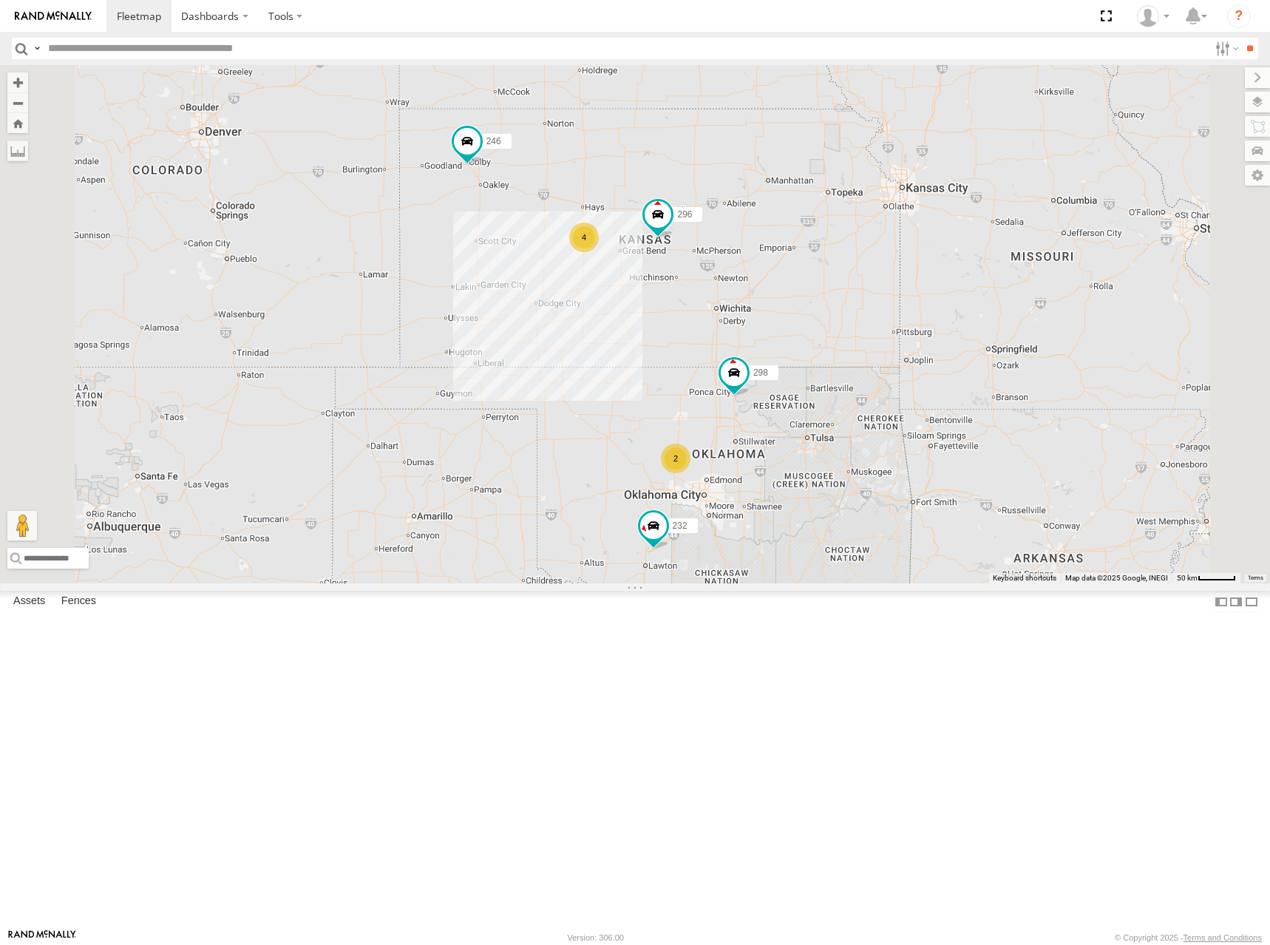
drag, startPoint x: 782, startPoint y: 299, endPoint x: 776, endPoint y: 322, distance: 23.0
click at [776, 322] on div "246 298 296 266 232 4 2" at bounding box center [635, 324] width 1270 height 518
click at [215, 9] on label "Dashboards" at bounding box center [215, 16] width 87 height 32
click at [339, 25] on section "Dashboards" at bounding box center [686, 16] width 1160 height 32
click at [292, 24] on label at bounding box center [285, 16] width 55 height 32
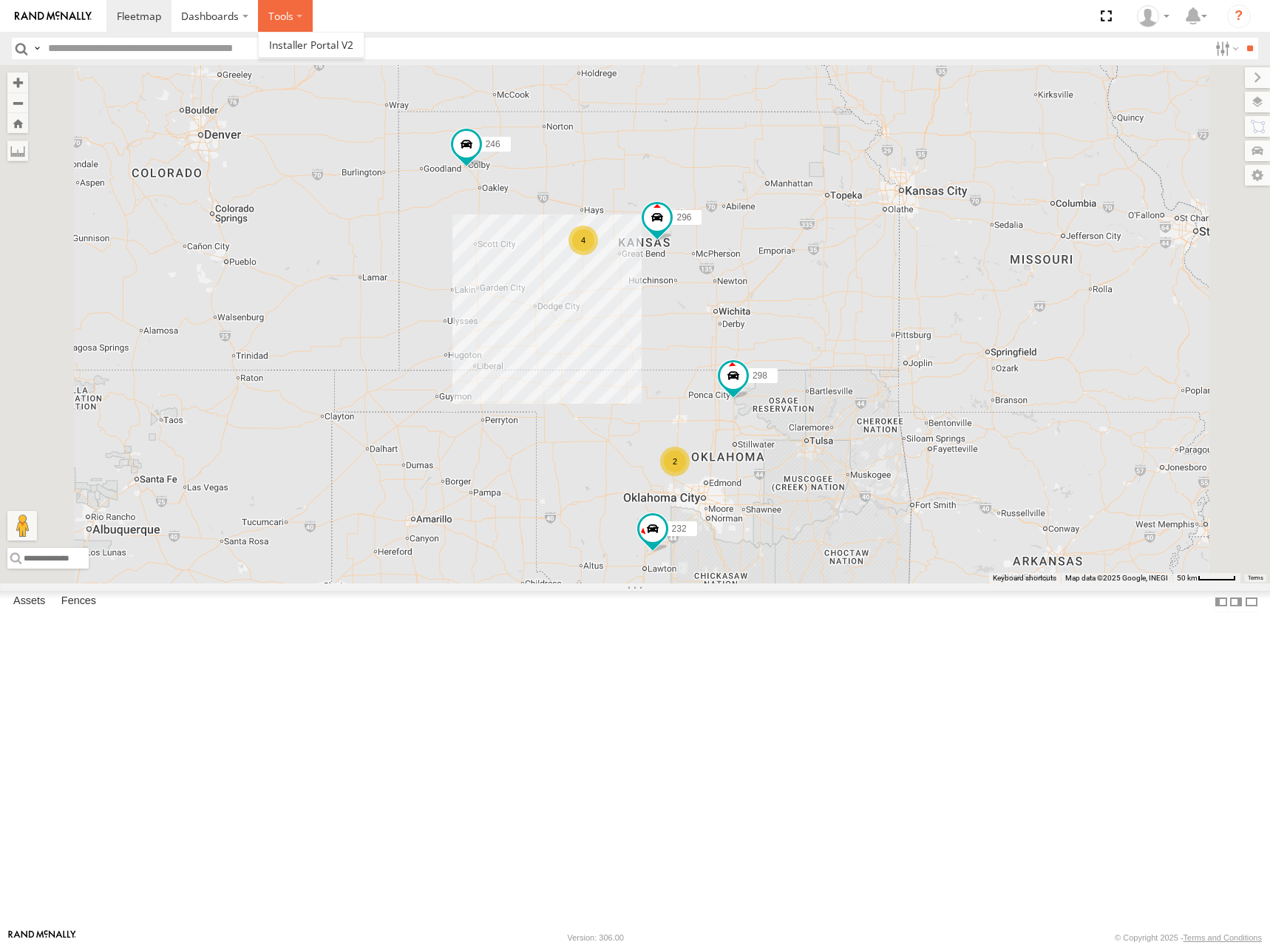
click at [292, 24] on label at bounding box center [285, 16] width 55 height 32
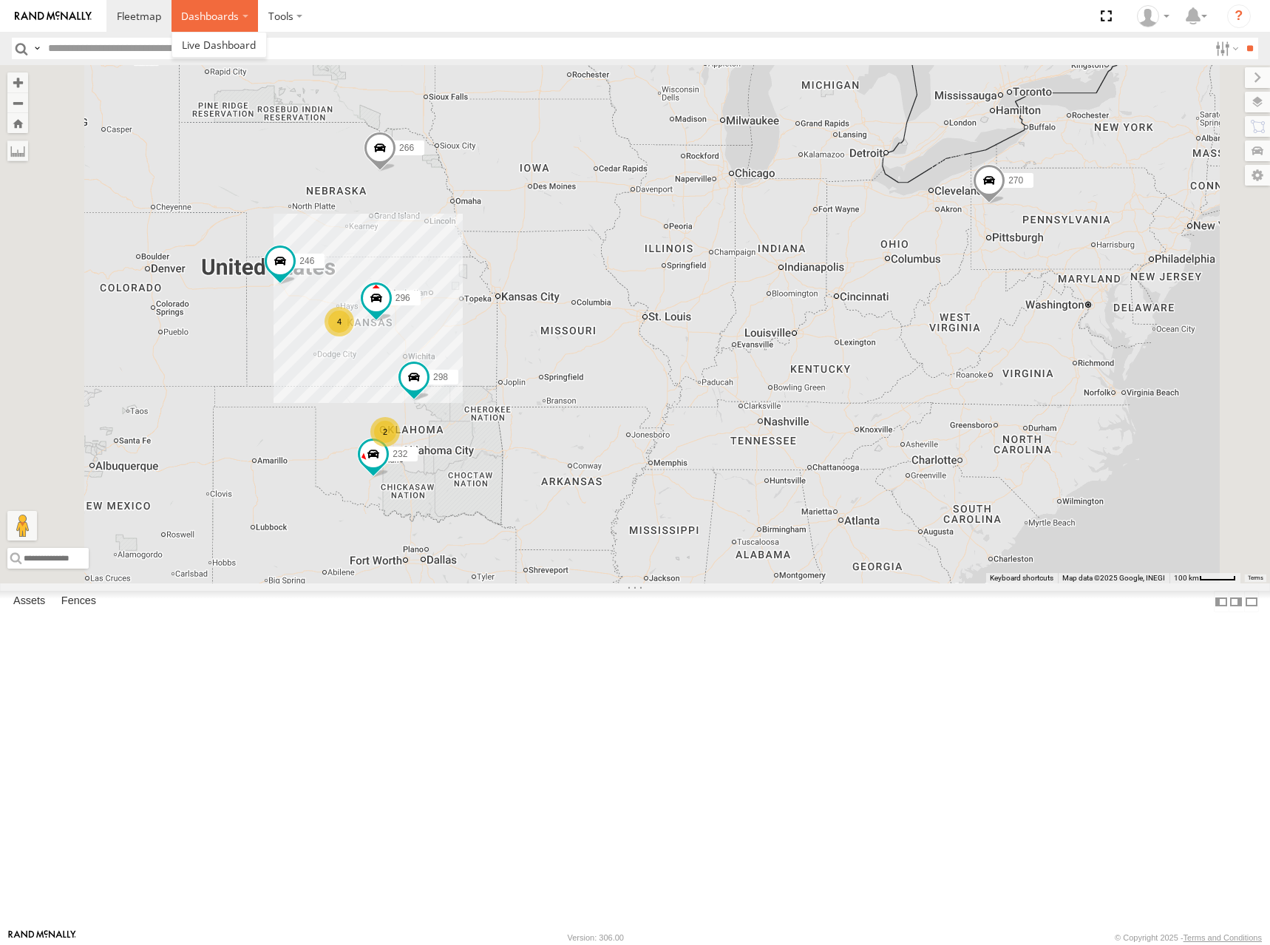
click at [214, 16] on label "Dashboards" at bounding box center [215, 16] width 87 height 32
click at [282, 29] on label at bounding box center [285, 16] width 55 height 32
click at [552, 21] on section "Dashboards" at bounding box center [686, 16] width 1160 height 32
click at [1167, 21] on div at bounding box center [1153, 16] width 43 height 22
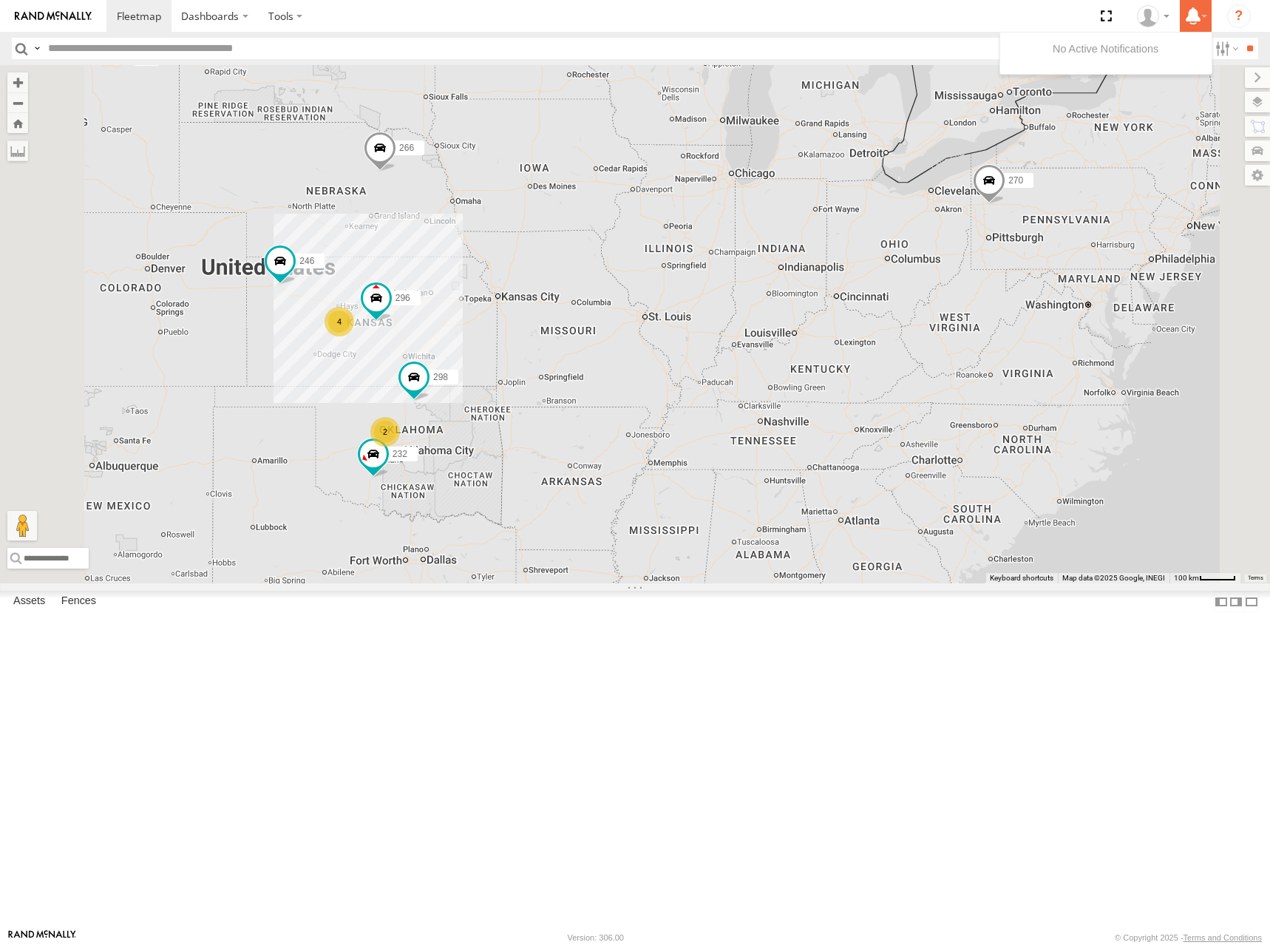
click at [1195, 21] on icon at bounding box center [1193, 16] width 27 height 18
click at [1198, 21] on icon at bounding box center [1193, 16] width 27 height 18
click at [1023, 22] on section "Dashboards" at bounding box center [686, 16] width 1160 height 32
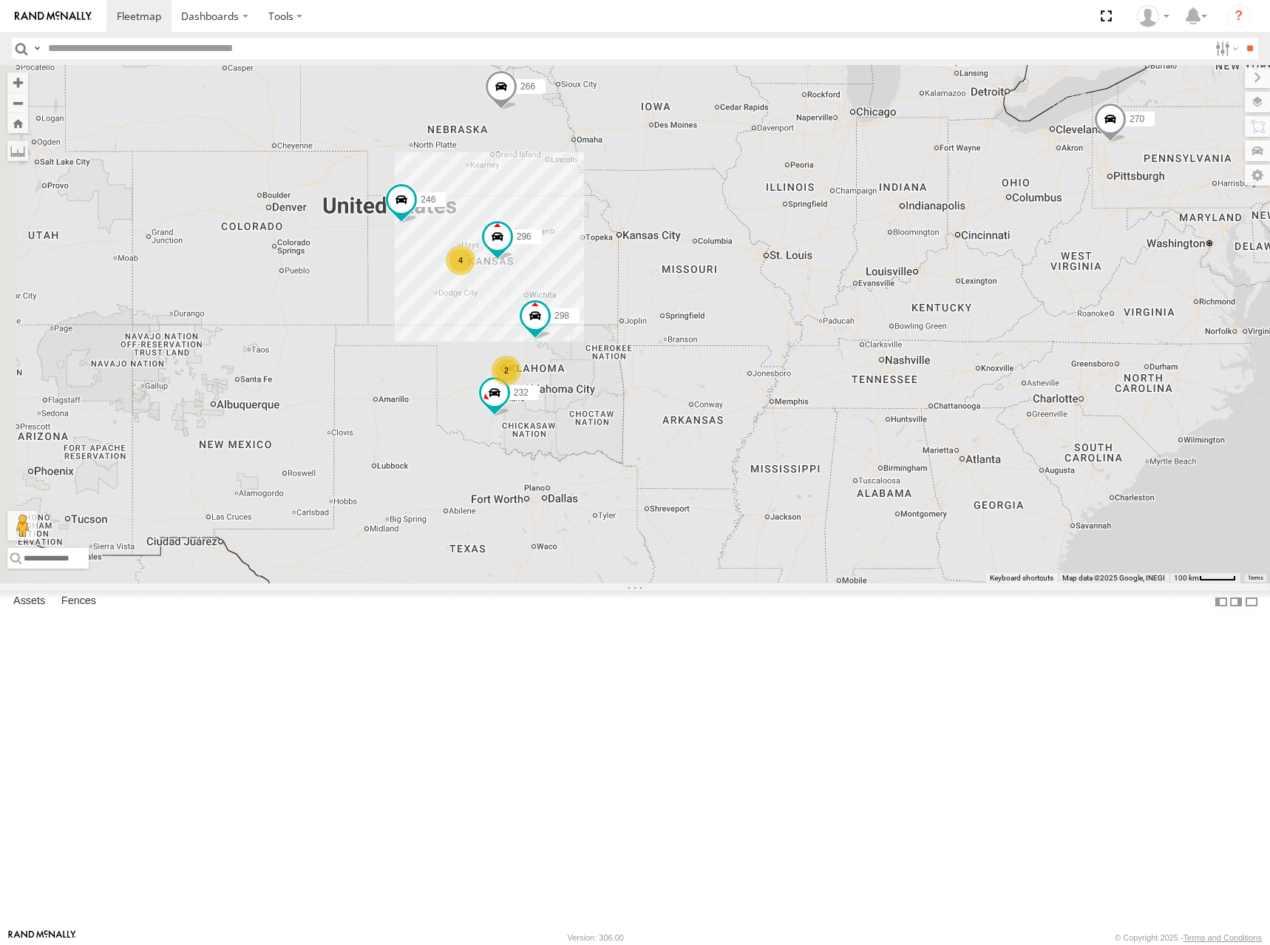
drag, startPoint x: 588, startPoint y: 410, endPoint x: 710, endPoint y: 347, distance: 137.2
click at [710, 347] on div "270 4 246 298 232 296 2 266" at bounding box center [635, 324] width 1270 height 518
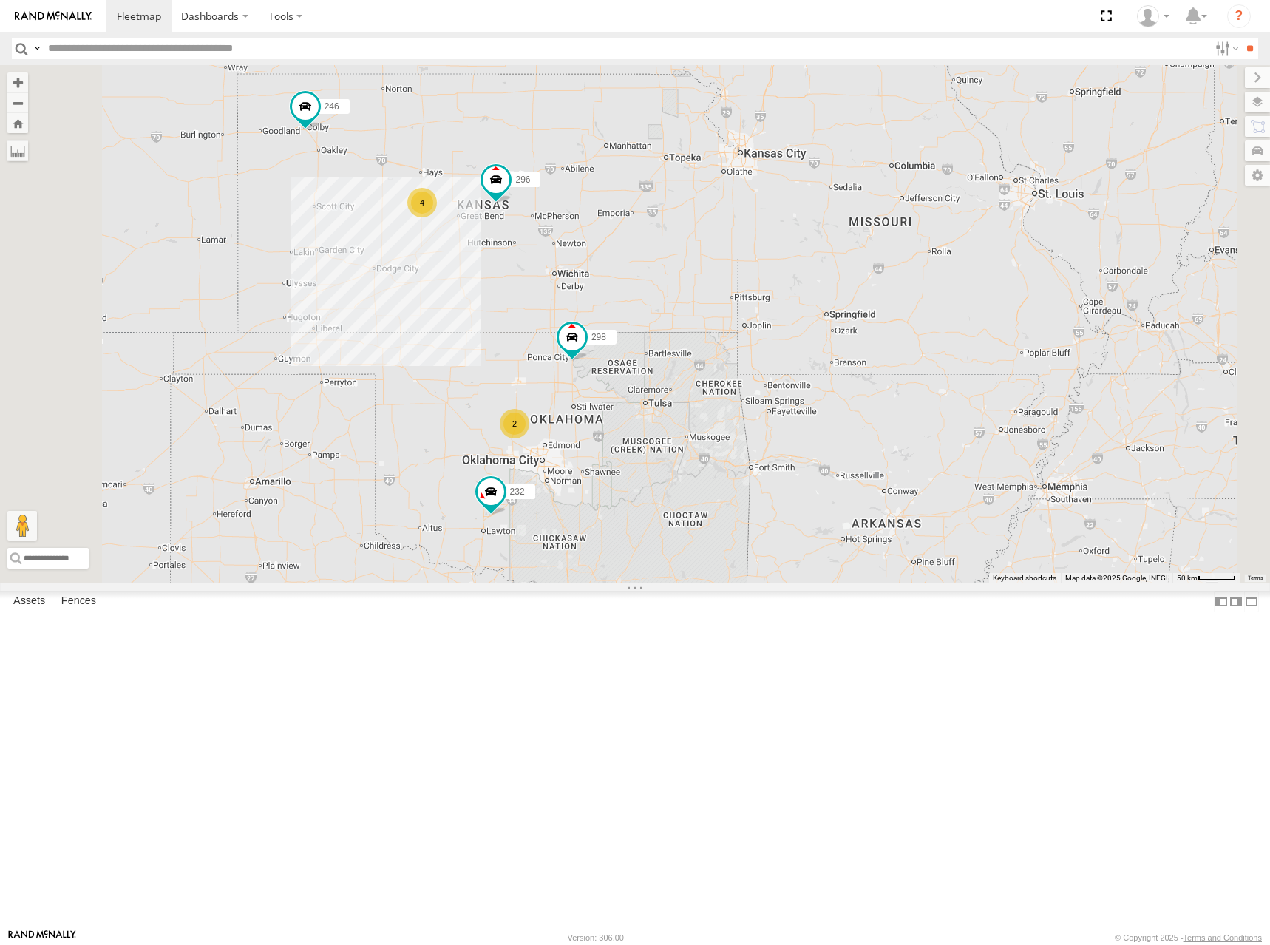
drag, startPoint x: 651, startPoint y: 390, endPoint x: 729, endPoint y: 429, distance: 87.6
click at [729, 429] on div "270 246 298 232 296 266 4 2" at bounding box center [635, 324] width 1270 height 518
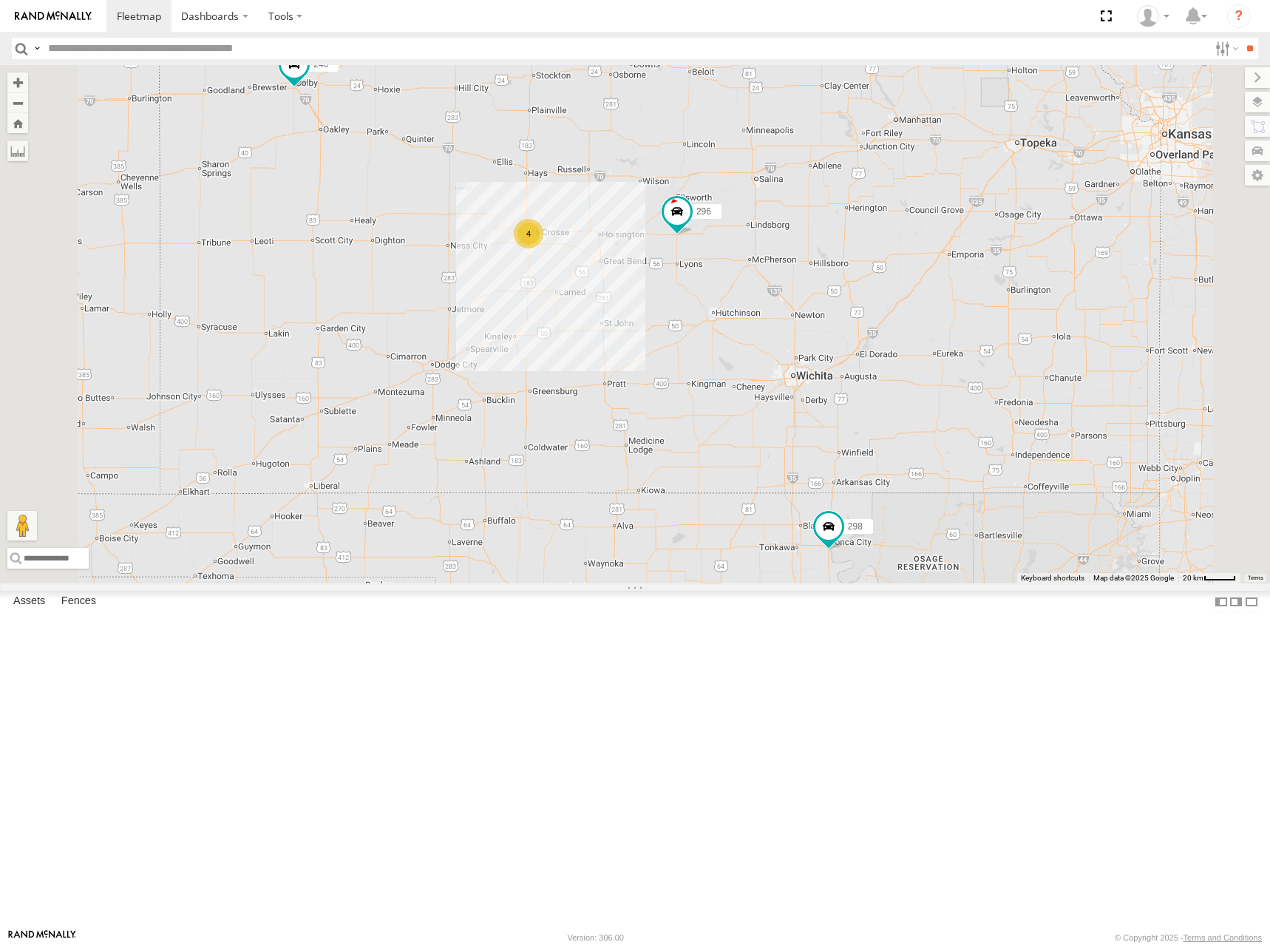
click at [0, 0] on div at bounding box center [0, 0] width 0 height 0
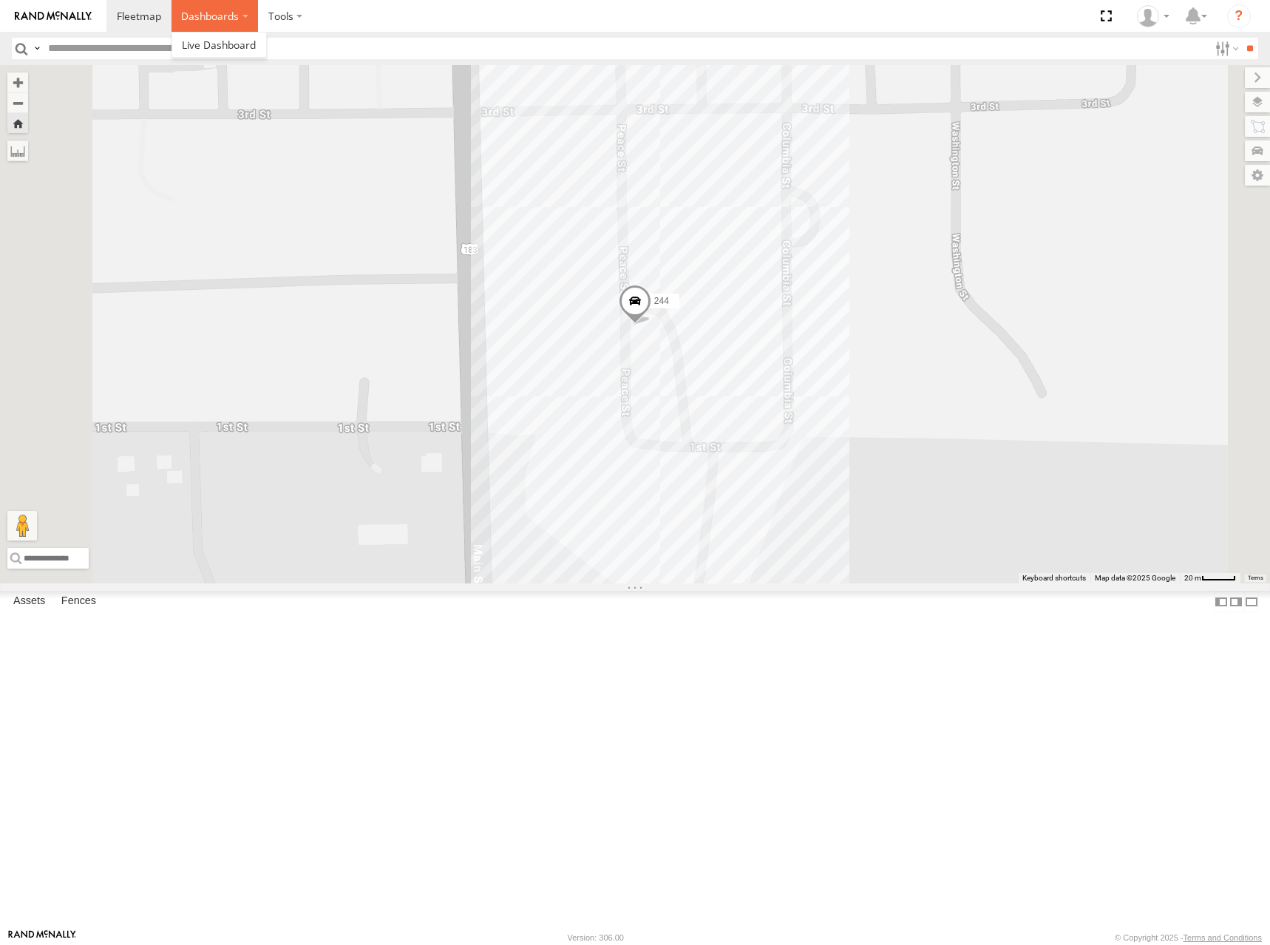
click at [230, 10] on label "Dashboards" at bounding box center [215, 16] width 87 height 32
click at [228, 48] on span at bounding box center [219, 45] width 74 height 14
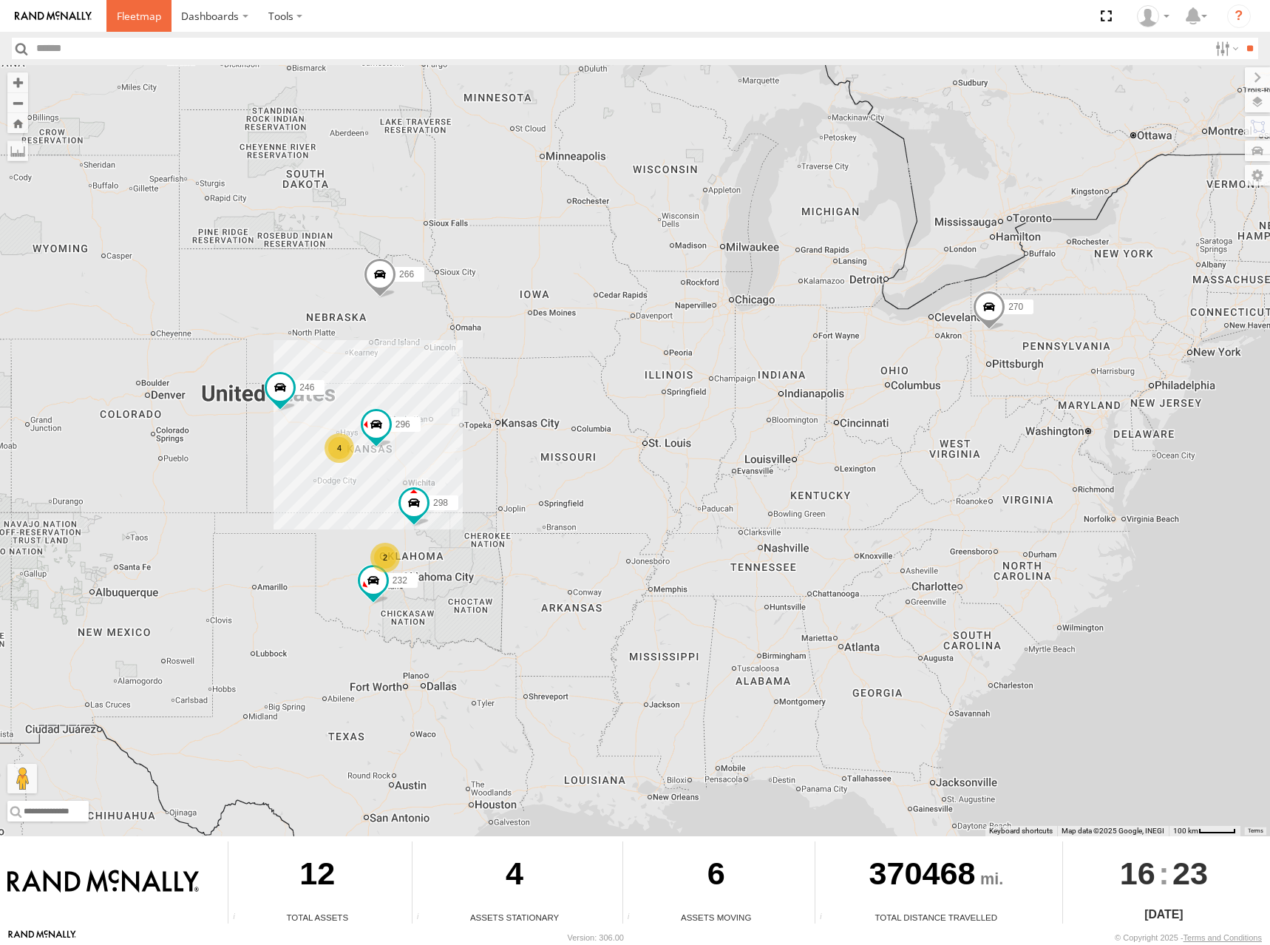
click at [167, 19] on link at bounding box center [138, 16] width 65 height 32
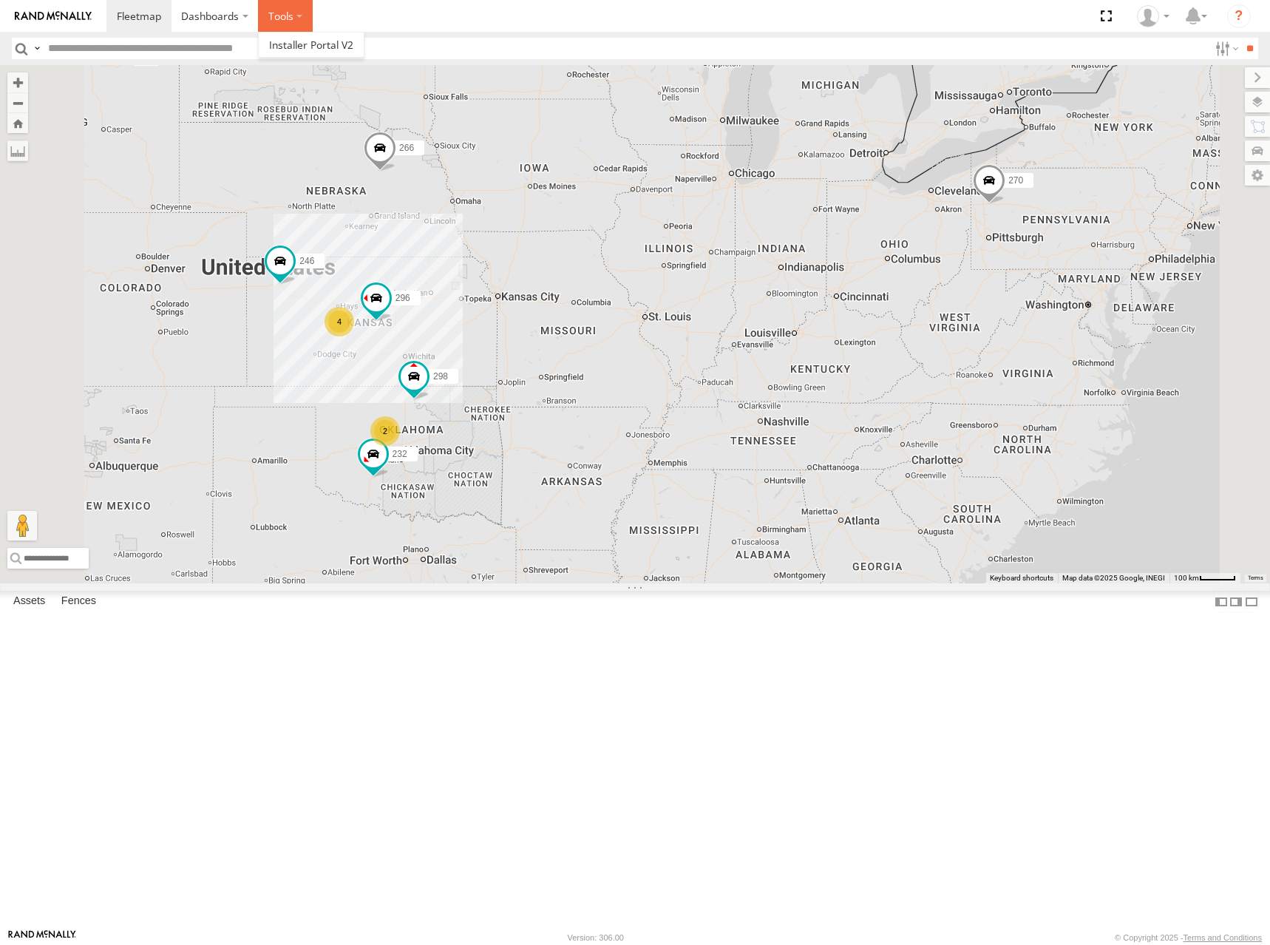
click at [292, 25] on label at bounding box center [285, 16] width 55 height 32
click at [294, 47] on span at bounding box center [311, 45] width 84 height 14
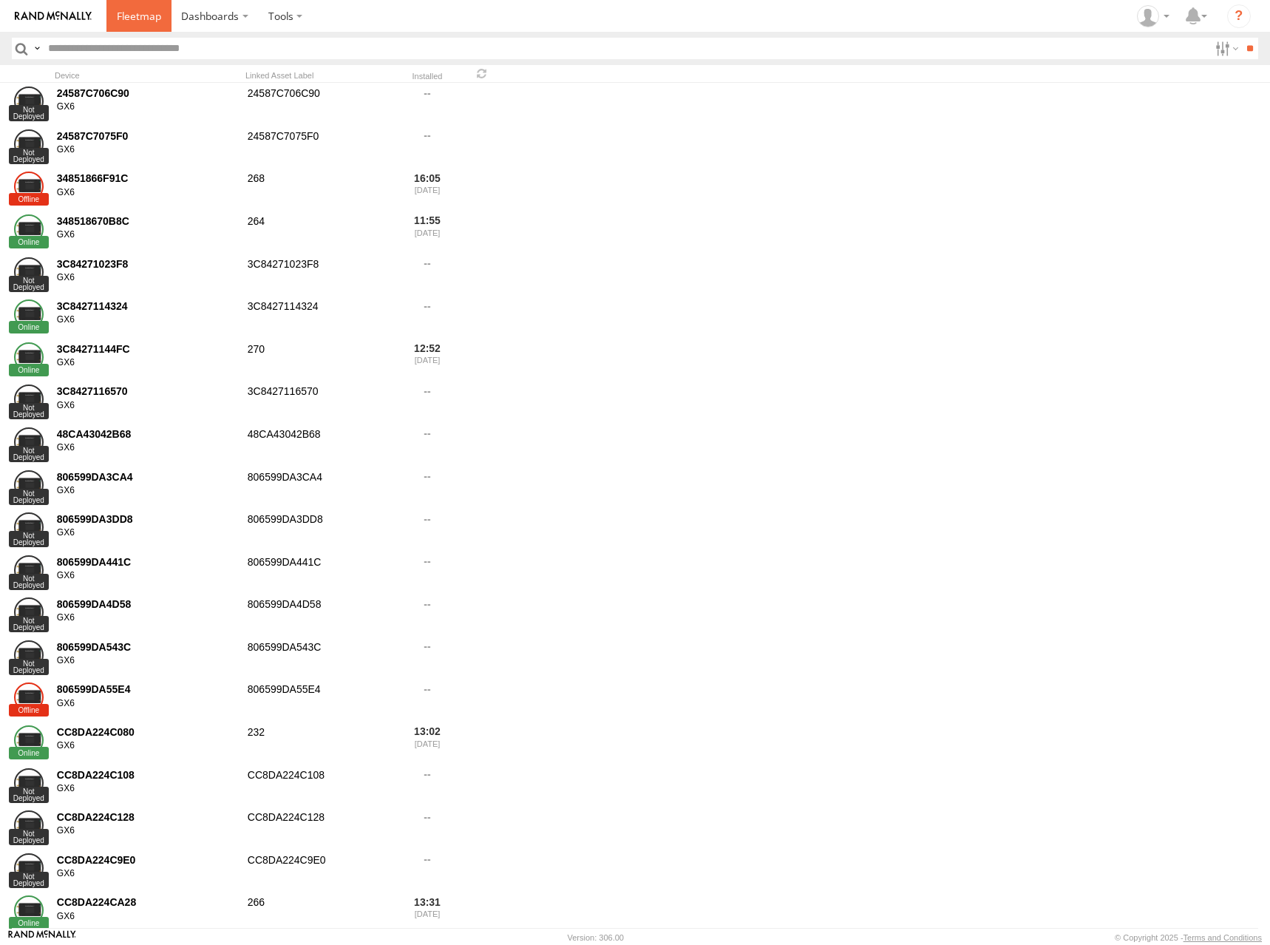
click at [136, 21] on span at bounding box center [139, 16] width 44 height 14
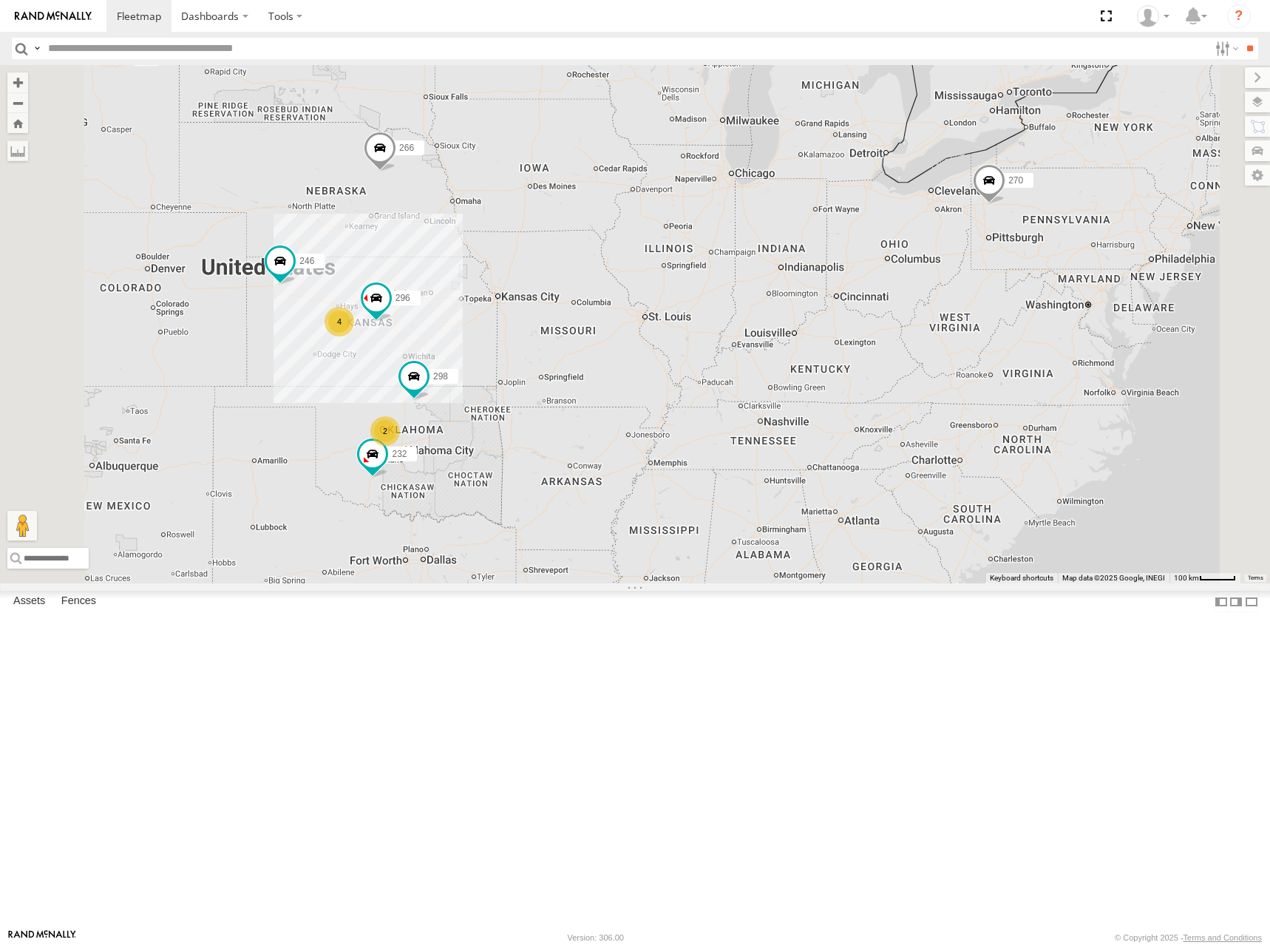
click at [0, 0] on div at bounding box center [0, 0] width 0 height 0
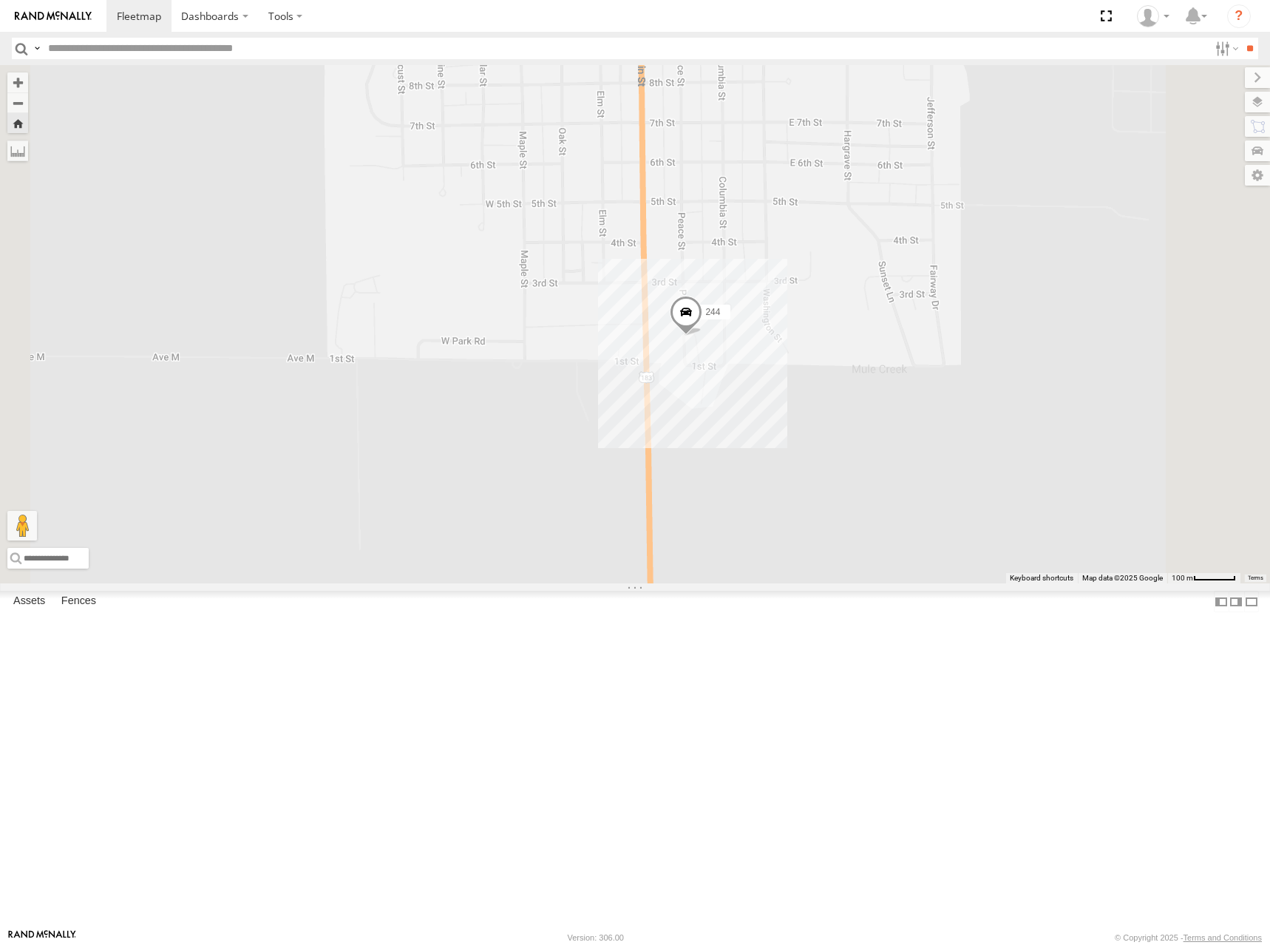
click at [0, 0] on div "All Assets" at bounding box center [0, 0] width 0 height 0
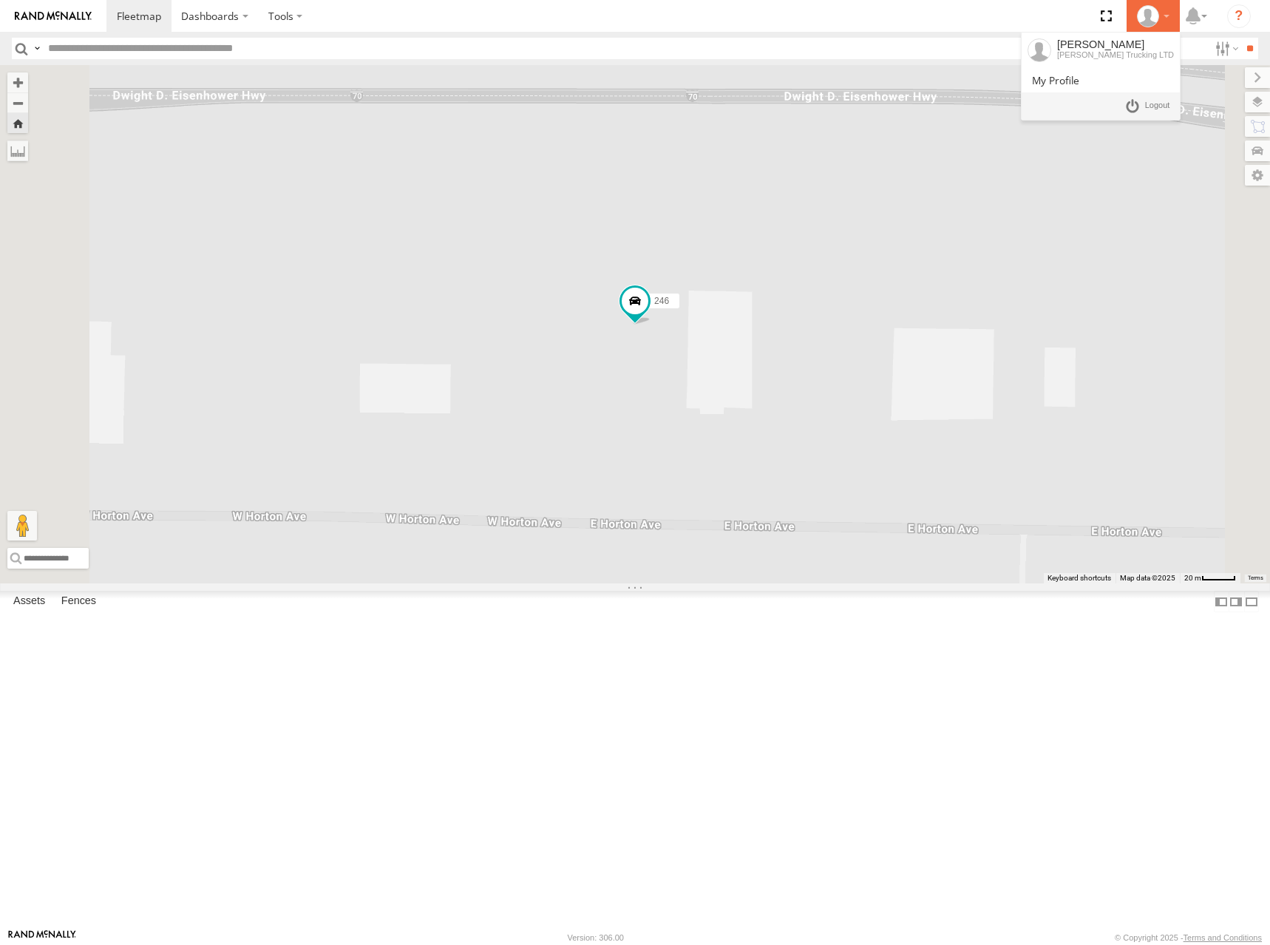
click at [1167, 21] on div at bounding box center [1153, 16] width 43 height 22
click at [1153, 112] on span at bounding box center [1157, 106] width 25 height 16
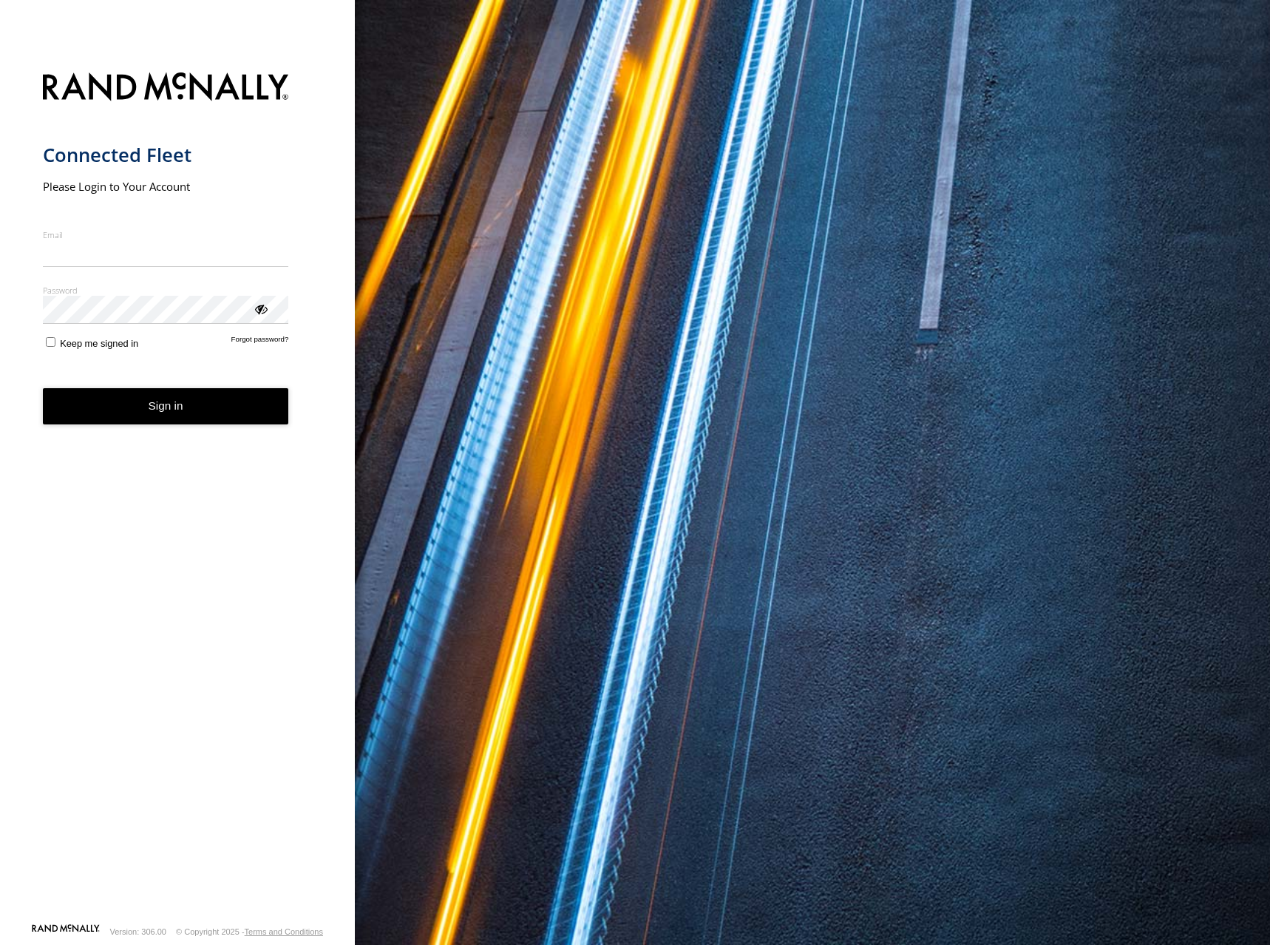
type input "**********"
click at [134, 418] on button "Sign in" at bounding box center [166, 406] width 246 height 36
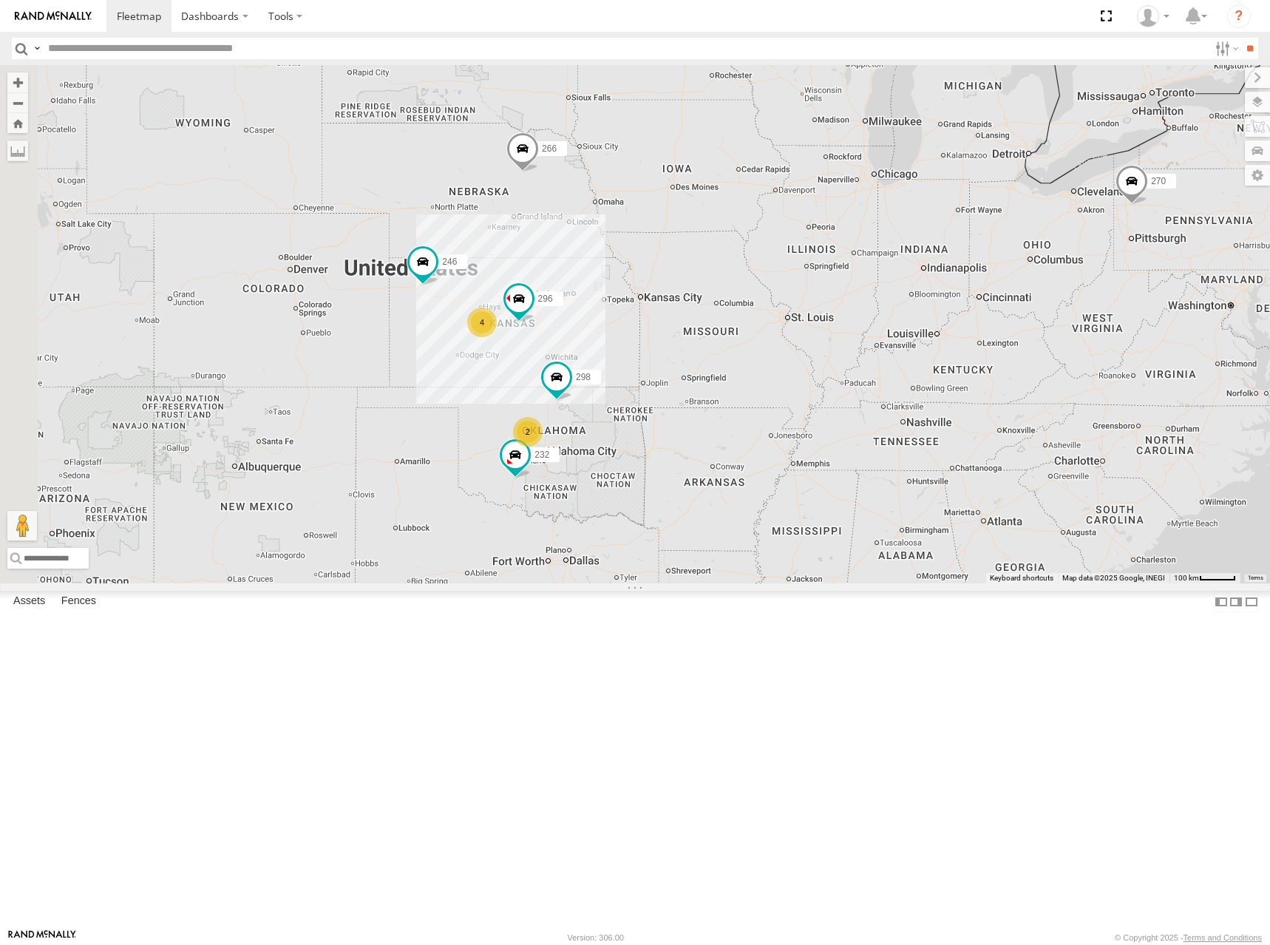
drag, startPoint x: 477, startPoint y: 316, endPoint x: 621, endPoint y: 316, distance: 144.2
click at [621, 316] on div "270 4 246 298 232 296 2 266" at bounding box center [635, 324] width 1270 height 518
click at [234, 30] on label "Dashboards" at bounding box center [215, 16] width 87 height 32
click at [417, 25] on section "Dashboards" at bounding box center [686, 16] width 1160 height 32
click at [305, 21] on label at bounding box center [285, 16] width 55 height 32
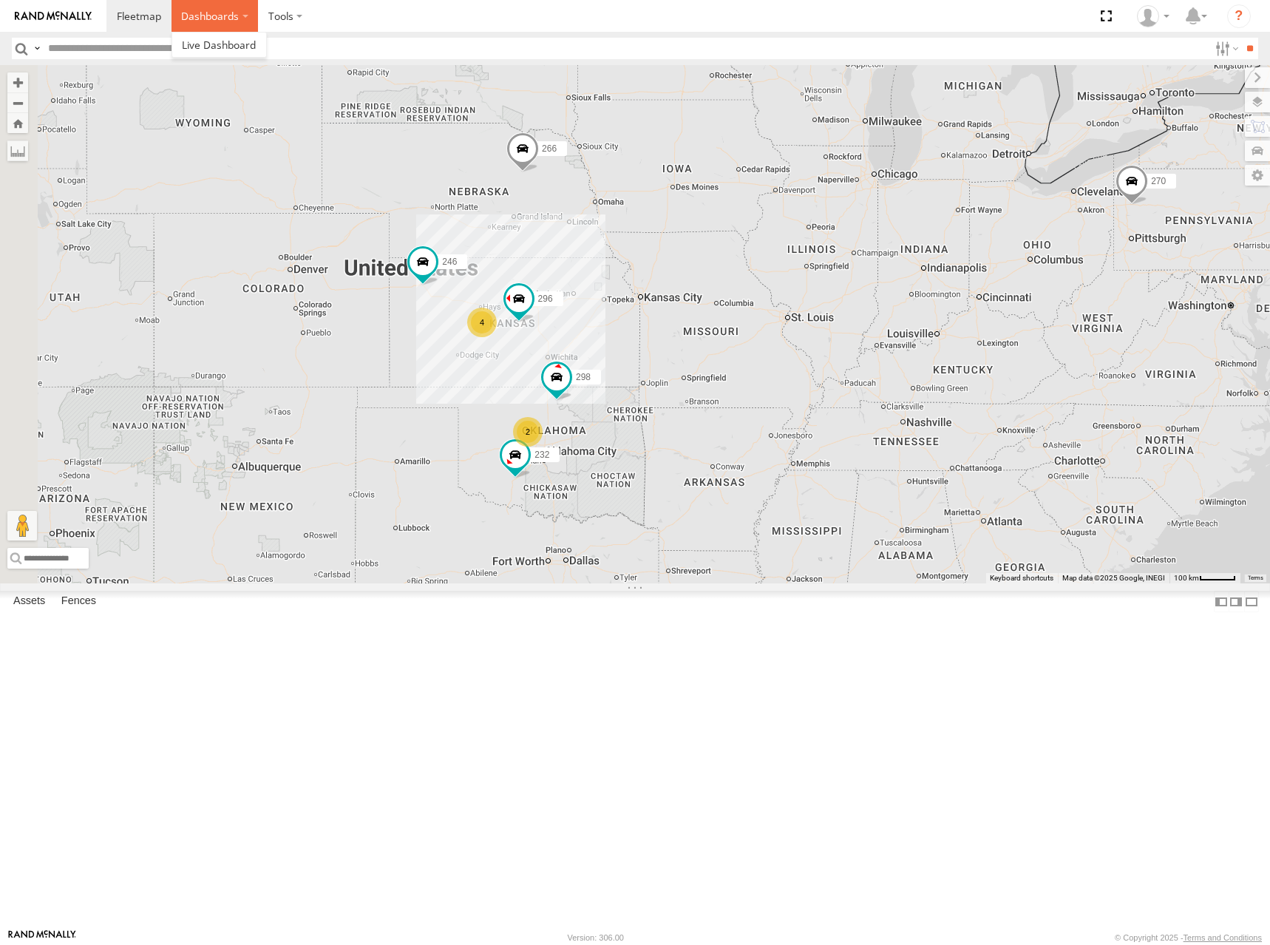
click at [233, 21] on label "Dashboards" at bounding box center [215, 16] width 87 height 32
click at [0, 0] on div at bounding box center [0, 0] width 0 height 0
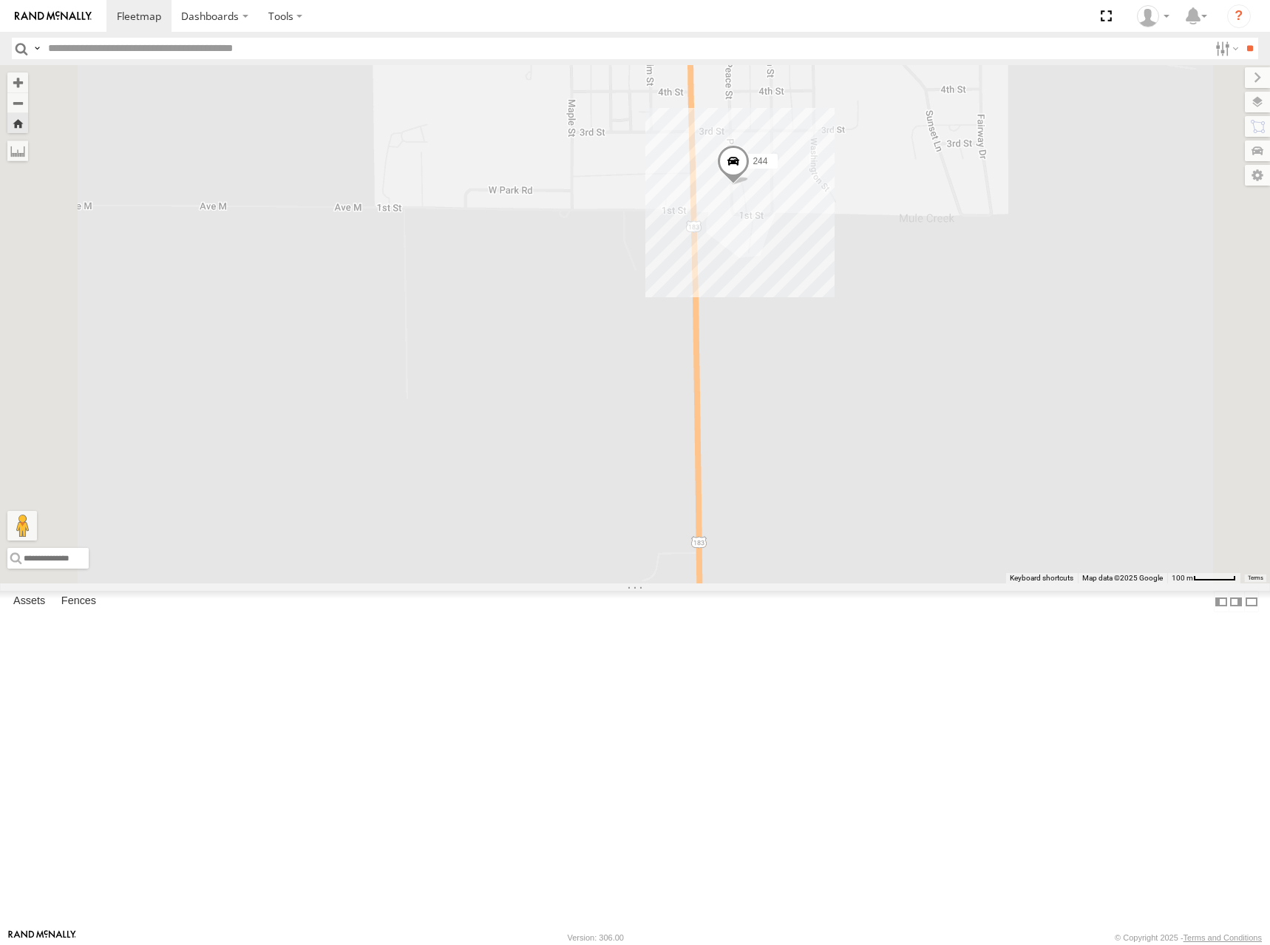
click at [356, 20] on section "Dashboards" at bounding box center [686, 16] width 1160 height 32
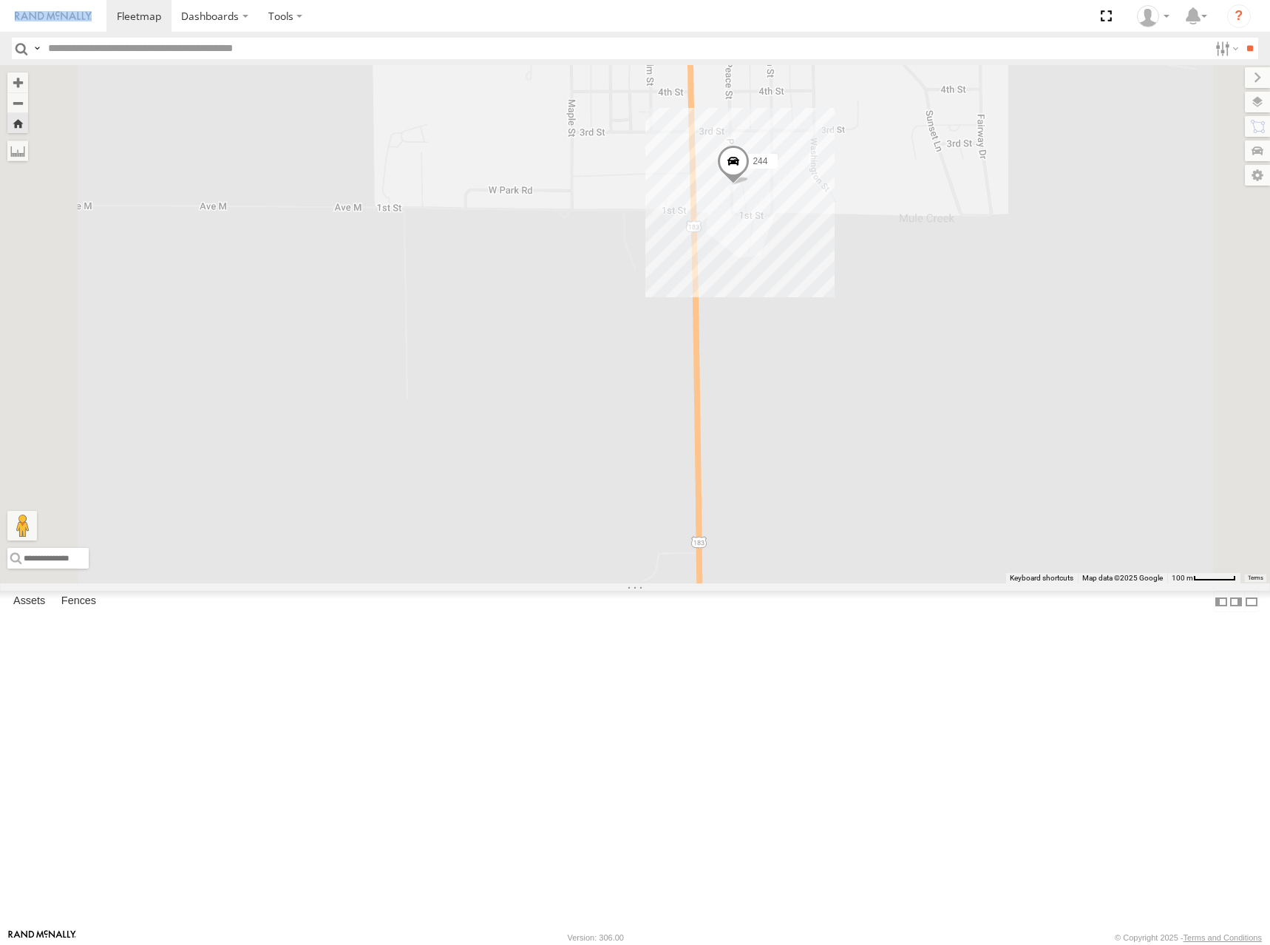
click at [356, 20] on section "Dashboards" at bounding box center [686, 16] width 1160 height 32
click at [345, 17] on section "Dashboards" at bounding box center [686, 16] width 1160 height 32
click at [299, 17] on label at bounding box center [285, 16] width 55 height 32
click at [342, 14] on section "Dashboards" at bounding box center [686, 16] width 1160 height 32
click at [306, 13] on label at bounding box center [285, 16] width 55 height 32
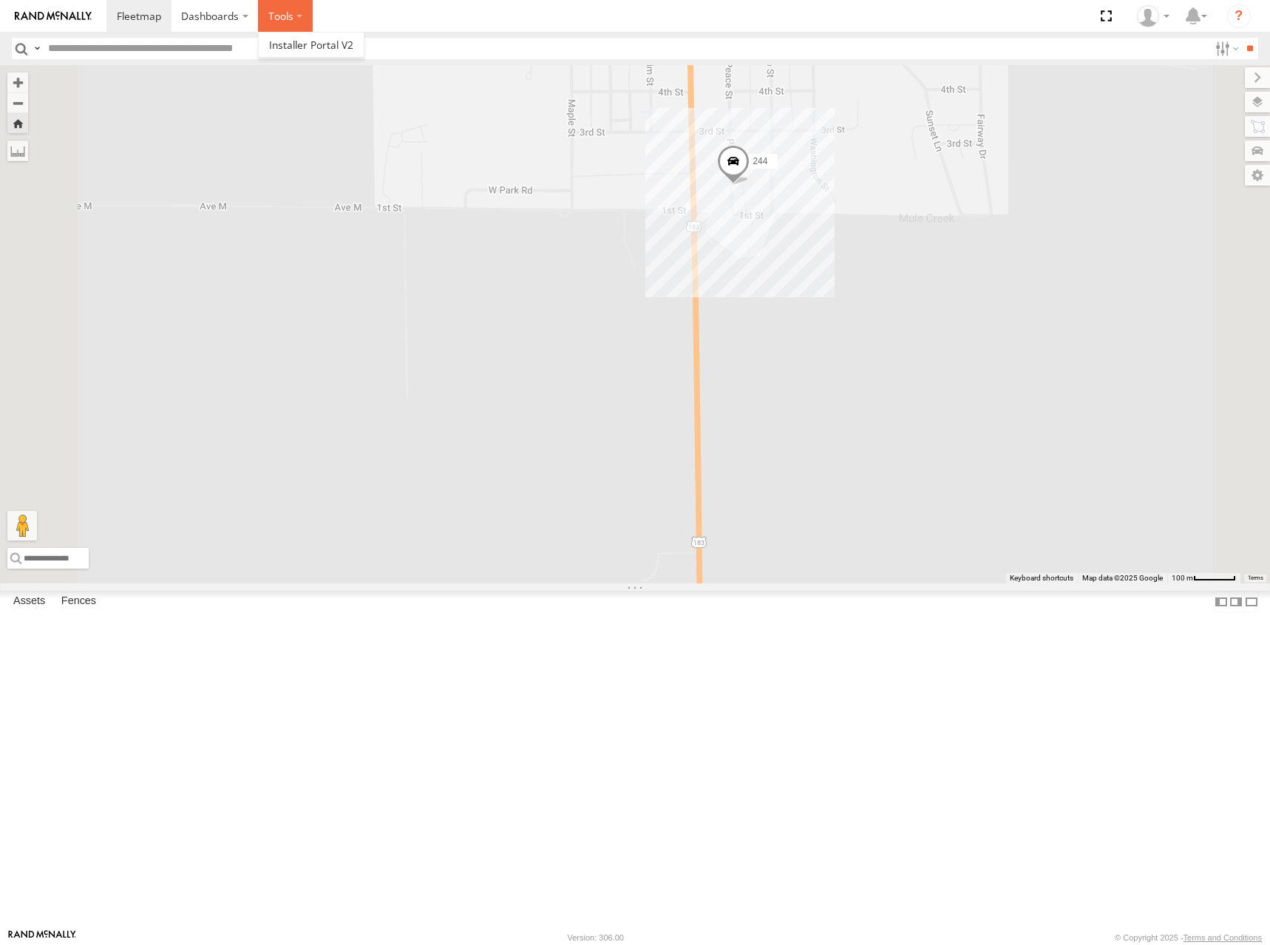
click at [306, 13] on label at bounding box center [285, 16] width 55 height 32
click at [421, 15] on section "Dashboards" at bounding box center [686, 16] width 1160 height 32
click at [235, 21] on label "Dashboards" at bounding box center [215, 16] width 87 height 32
click at [237, 20] on label "Dashboards" at bounding box center [215, 16] width 87 height 32
click at [147, 18] on span at bounding box center [139, 16] width 44 height 14
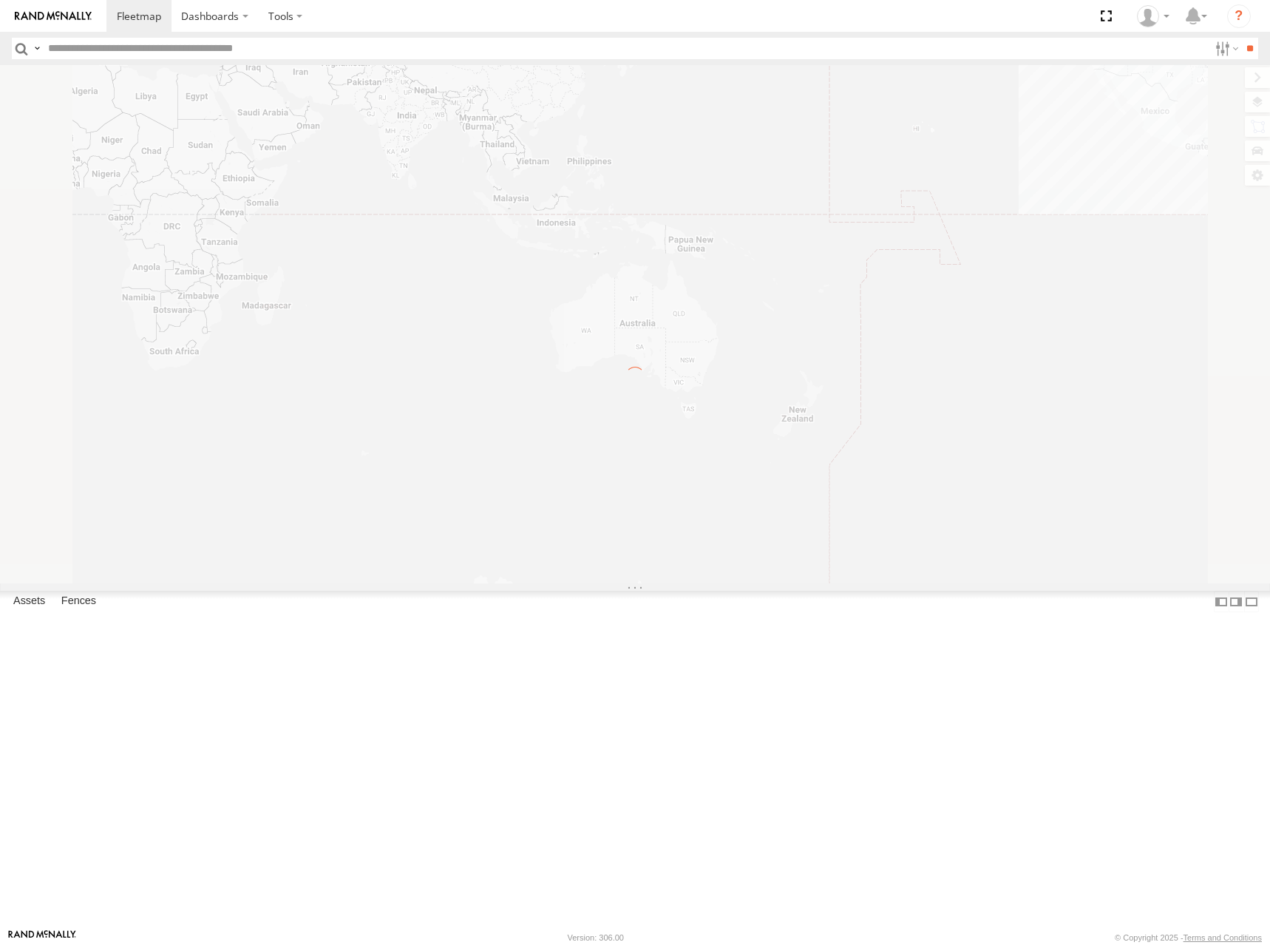
click at [225, 21] on label "Dashboards" at bounding box center [215, 16] width 87 height 32
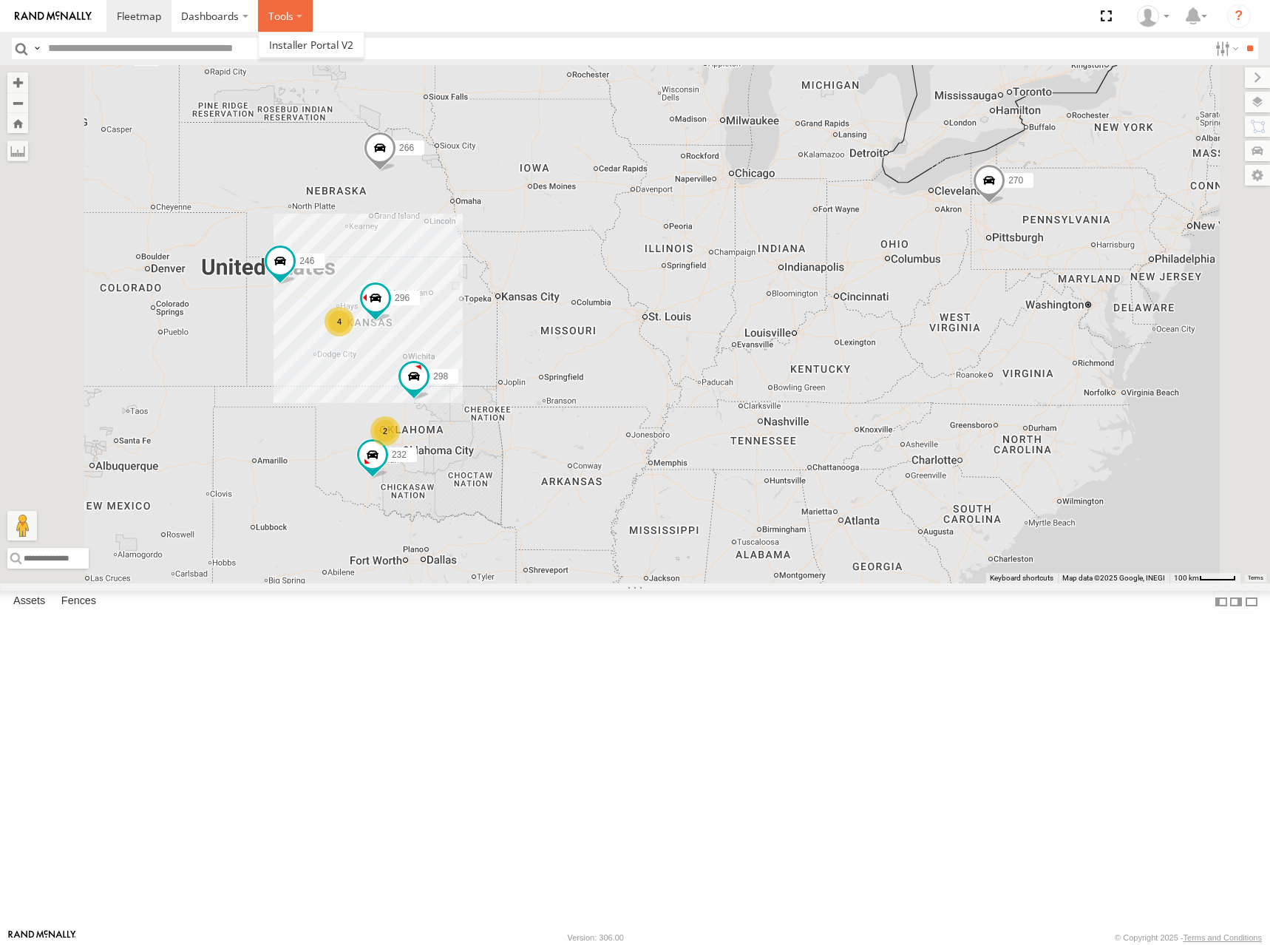
click at [305, 20] on label at bounding box center [285, 16] width 55 height 32
click at [305, 18] on label at bounding box center [285, 16] width 55 height 32
click at [386, 11] on section "Dashboards" at bounding box center [686, 16] width 1160 height 32
click at [232, 12] on label "Dashboards" at bounding box center [215, 16] width 87 height 32
click at [299, 18] on label at bounding box center [285, 16] width 55 height 32
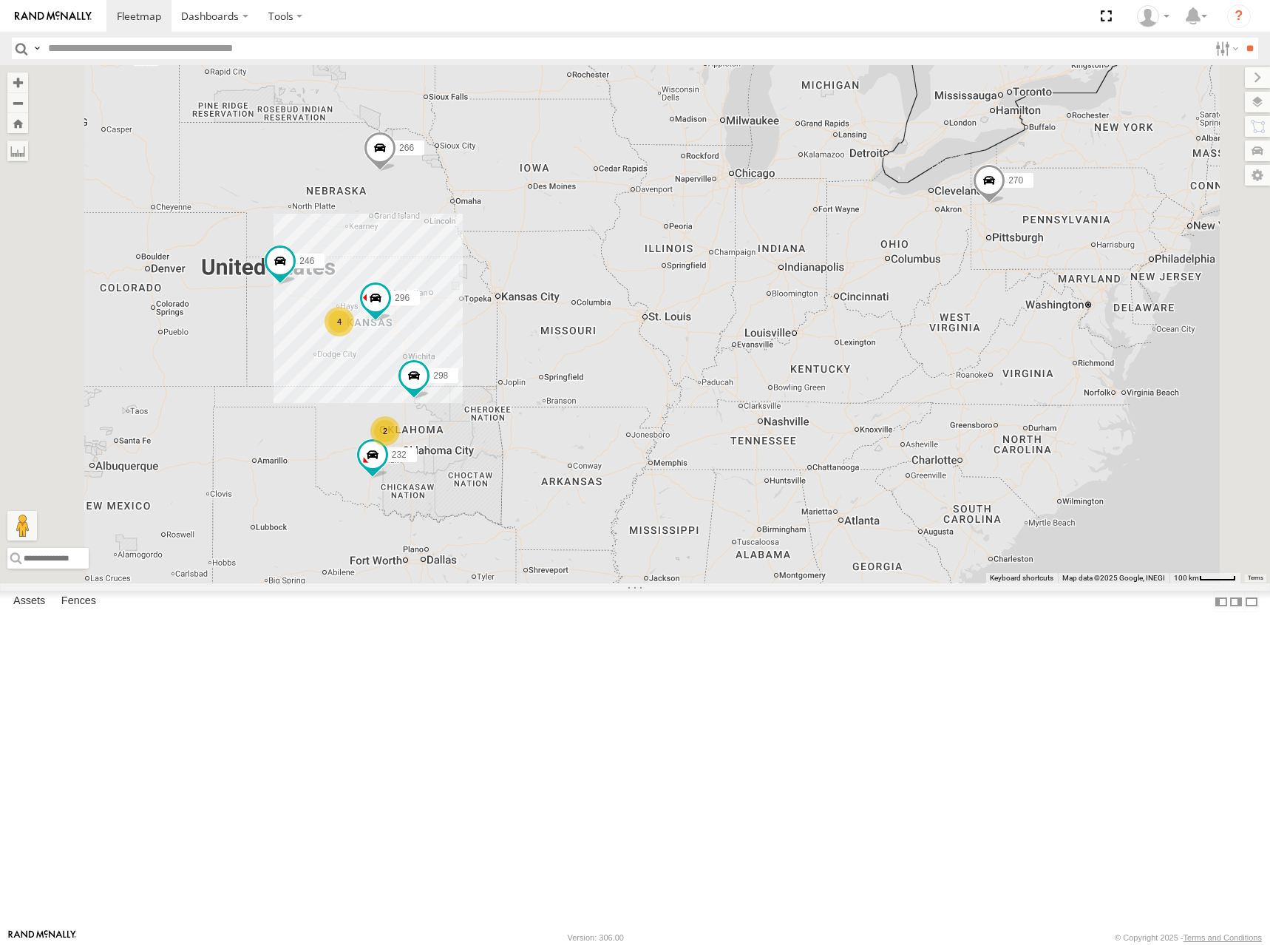
click at [742, 34] on header "Search Query Asset ID Asset Label Registration Manufacturer Model VIN Job ID" at bounding box center [635, 48] width 1270 height 33
click at [0, 0] on span at bounding box center [0, 0] width 0 height 0
click at [333, 10] on section "Dashboards" at bounding box center [686, 16] width 1160 height 32
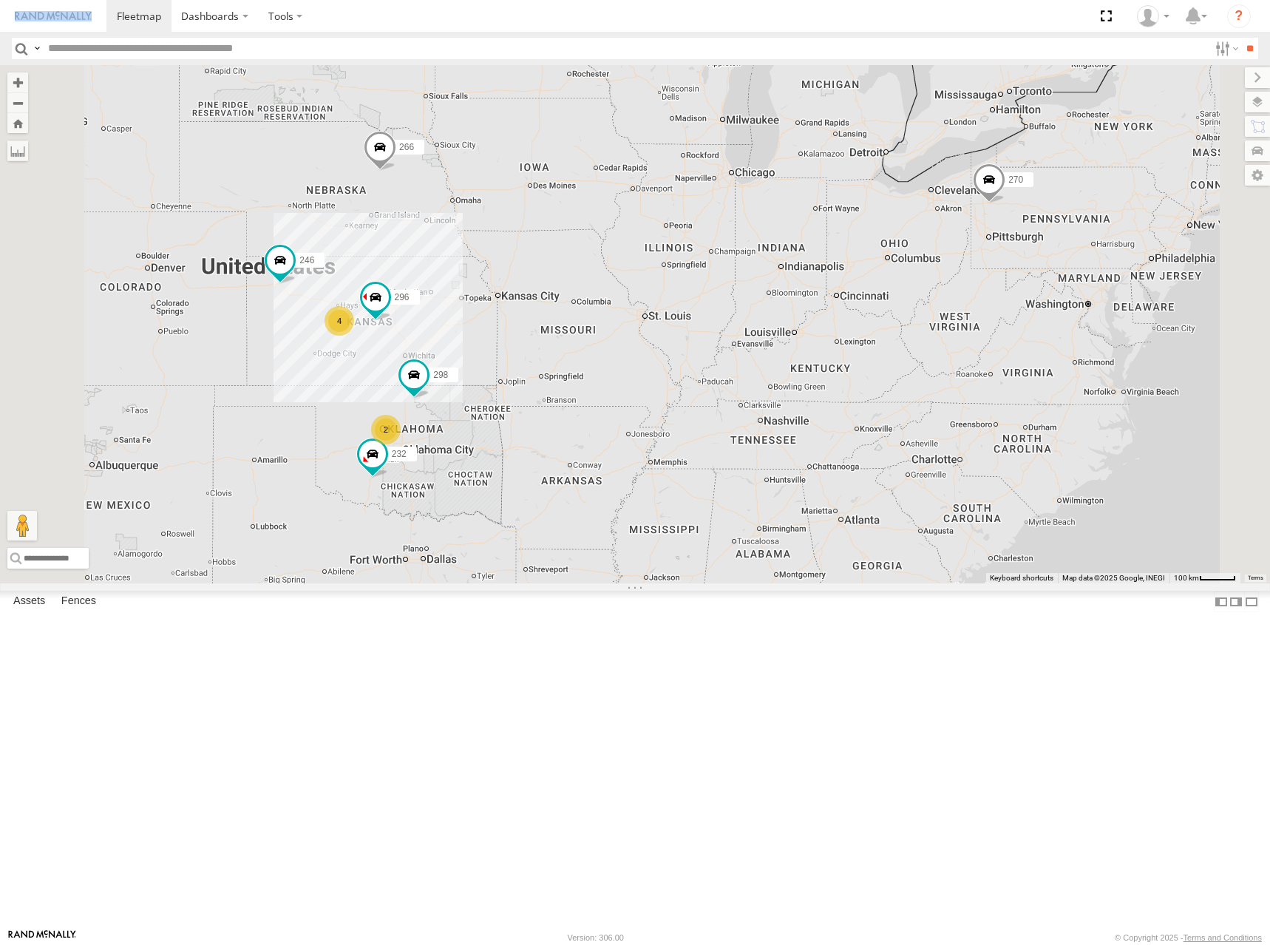
click at [333, 10] on section "Dashboards" at bounding box center [686, 16] width 1160 height 32
click at [401, 26] on section "Dashboards" at bounding box center [686, 16] width 1160 height 32
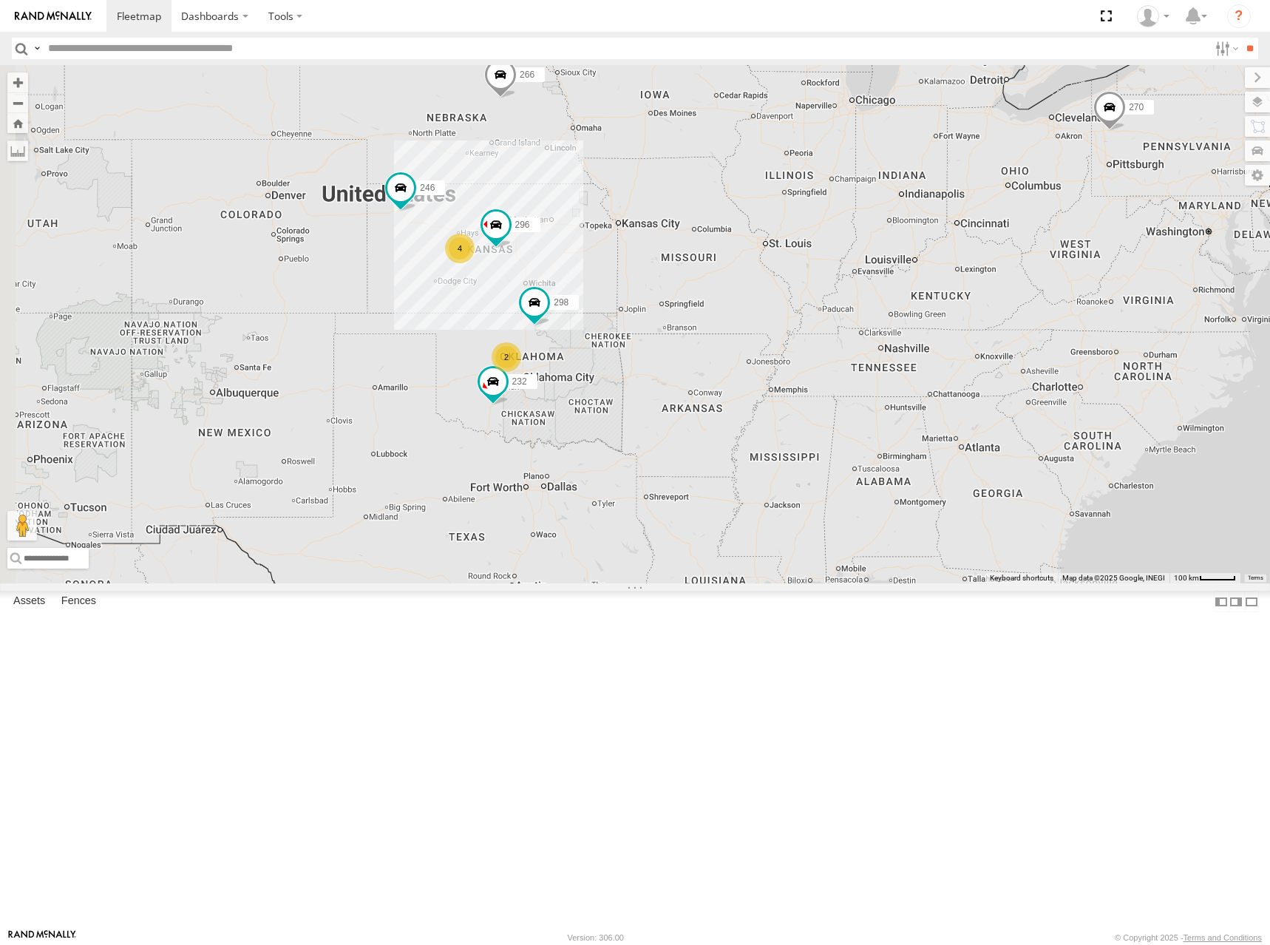
drag, startPoint x: 509, startPoint y: 367, endPoint x: 638, endPoint y: 290, distance: 150.9
click at [638, 290] on div "270 4 246 298 232 296 2 266" at bounding box center [635, 324] width 1270 height 518
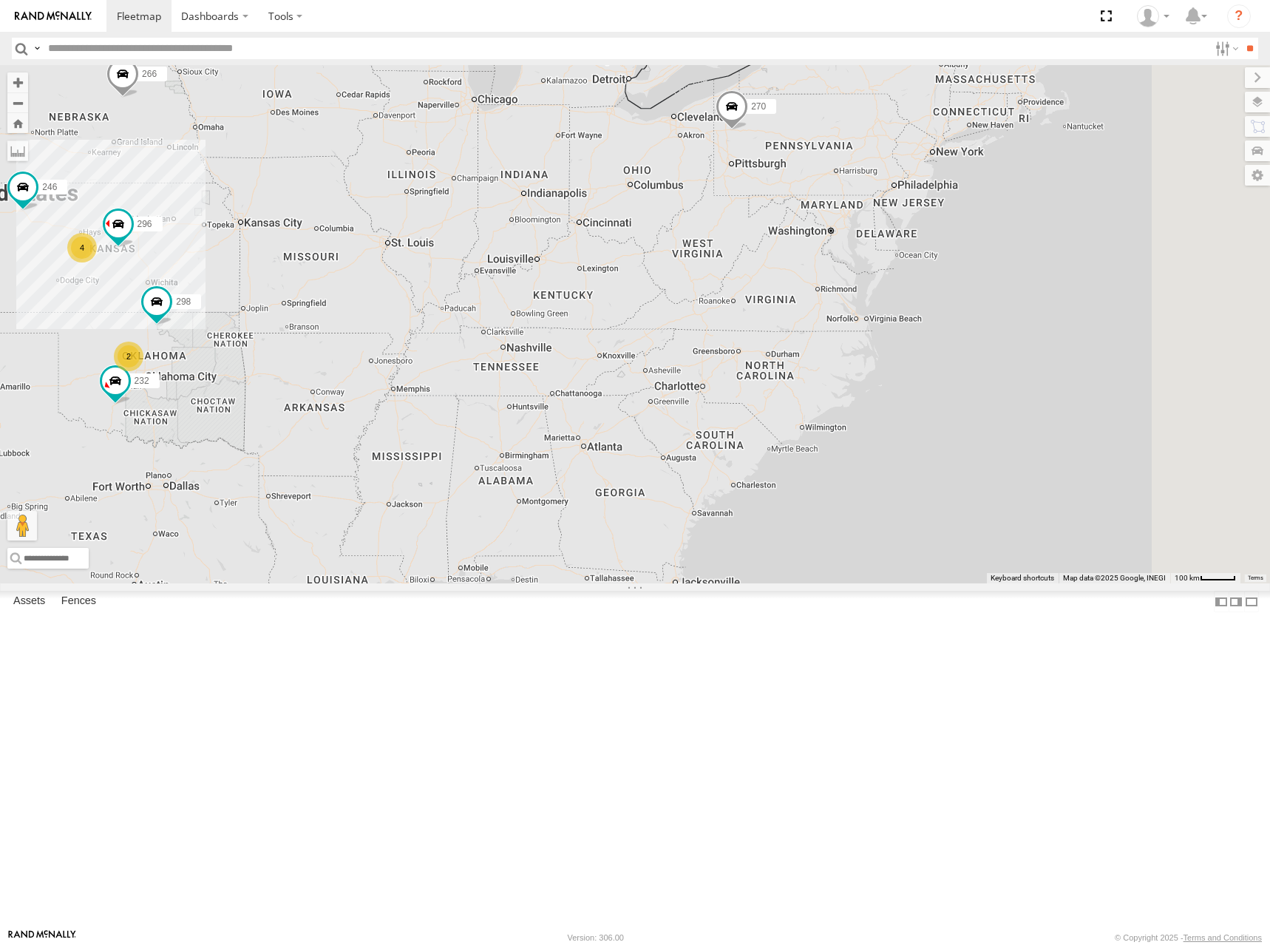
drag, startPoint x: 888, startPoint y: 374, endPoint x: 531, endPoint y: 388, distance: 357.4
click at [531, 388] on div "270 246 298 232 296 266 4 2" at bounding box center [635, 324] width 1270 height 518
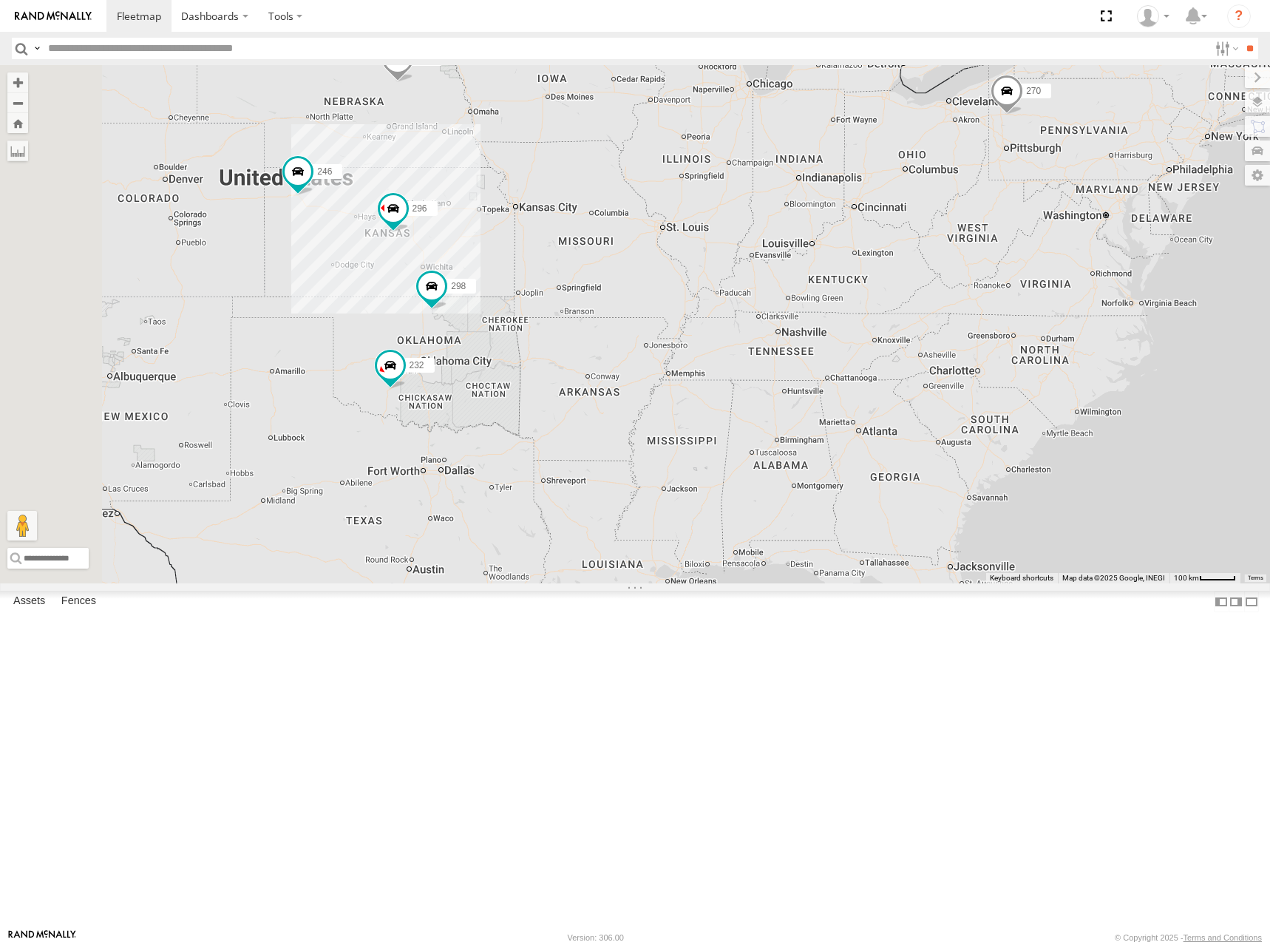
drag, startPoint x: 595, startPoint y: 366, endPoint x: 1030, endPoint y: 325, distance: 436.7
click at [1030, 325] on div "270 246 298 232 296 266" at bounding box center [635, 324] width 1270 height 518
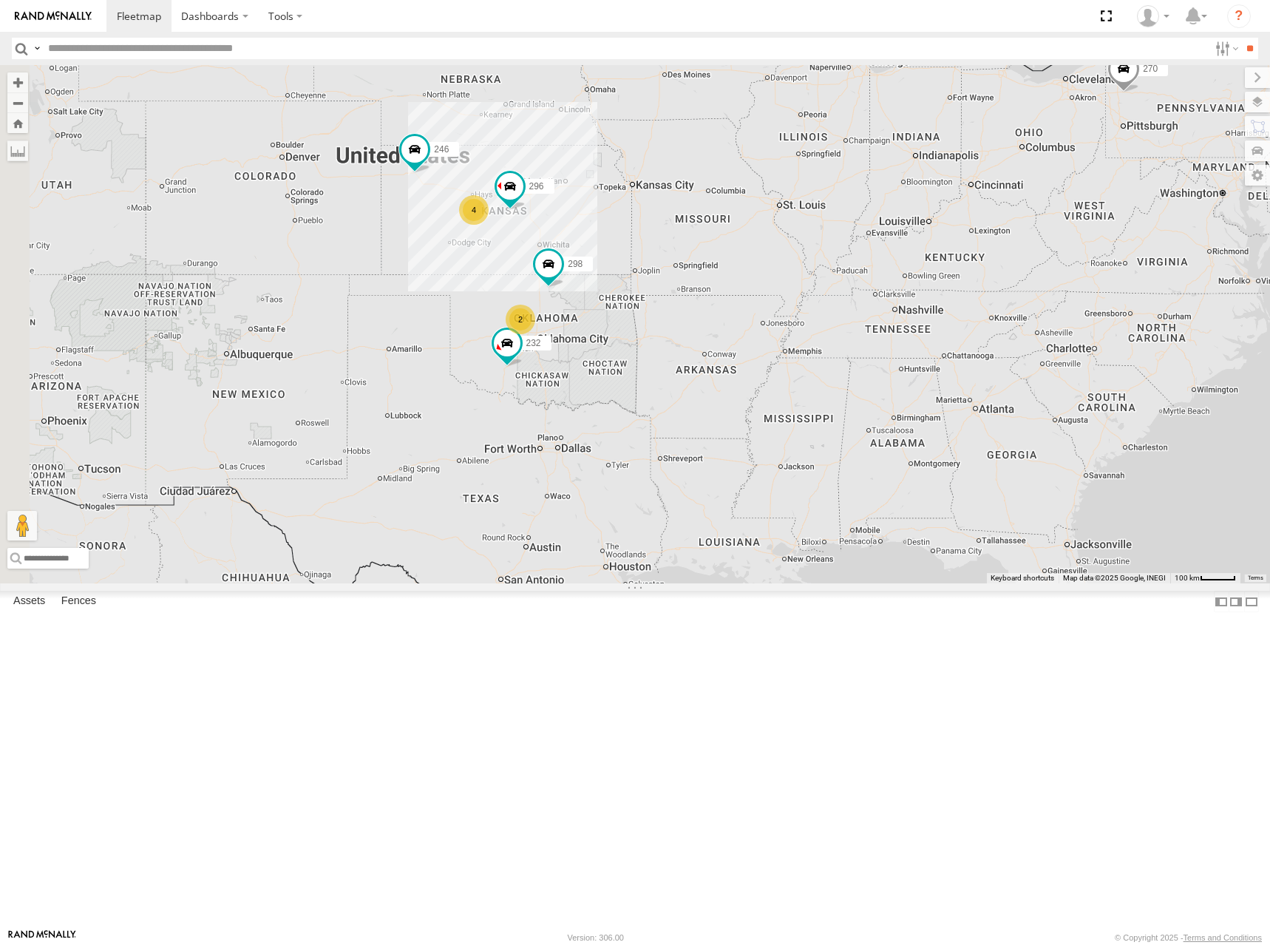
drag, startPoint x: 675, startPoint y: 387, endPoint x: 773, endPoint y: 367, distance: 100.2
click at [773, 367] on div "270 246 298 232 296 266 4 2" at bounding box center [635, 324] width 1270 height 518
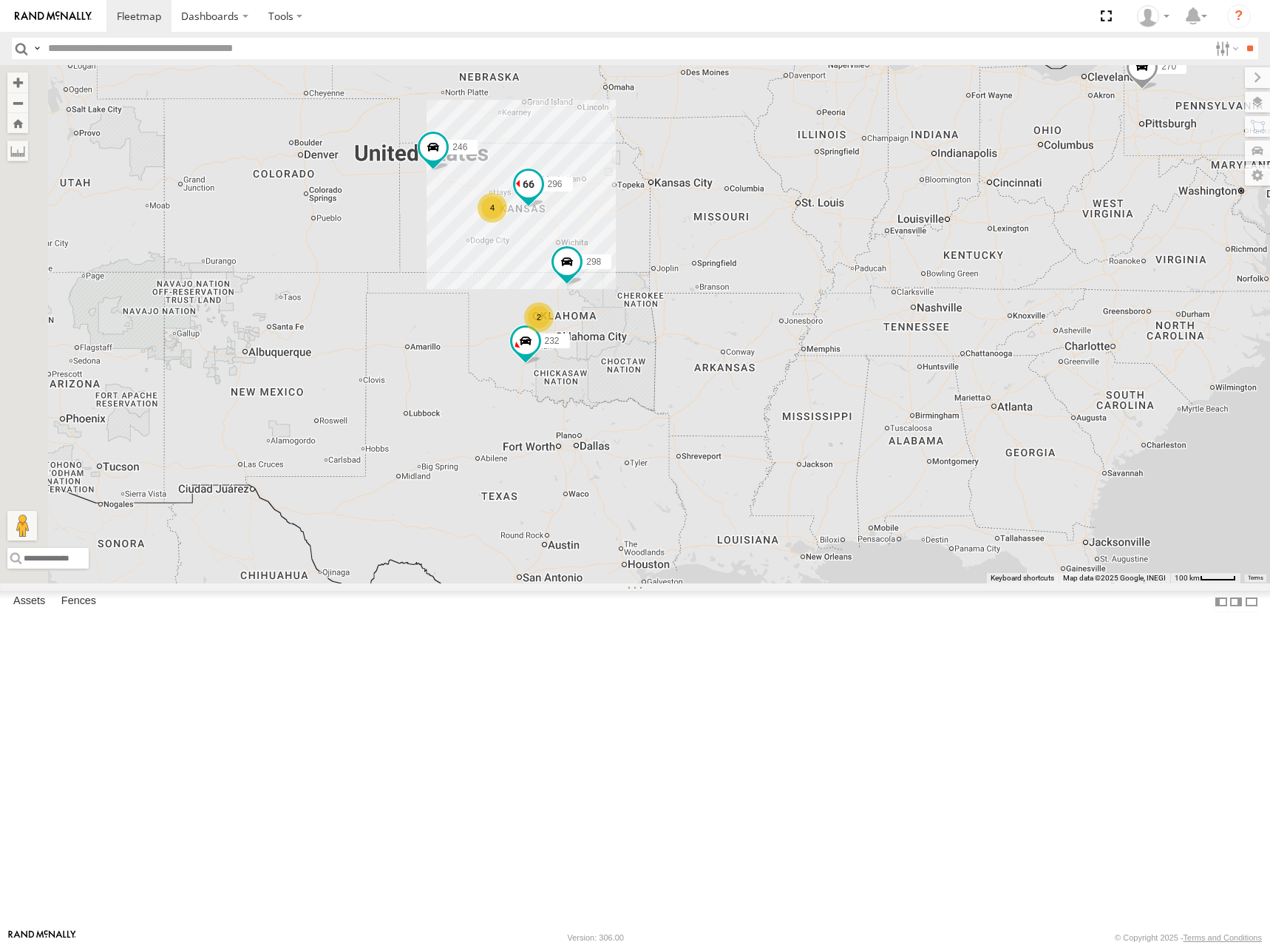
drag, startPoint x: 719, startPoint y: 354, endPoint x: 824, endPoint y: 351, distance: 105.0
click at [542, 197] on span at bounding box center [528, 183] width 27 height 27
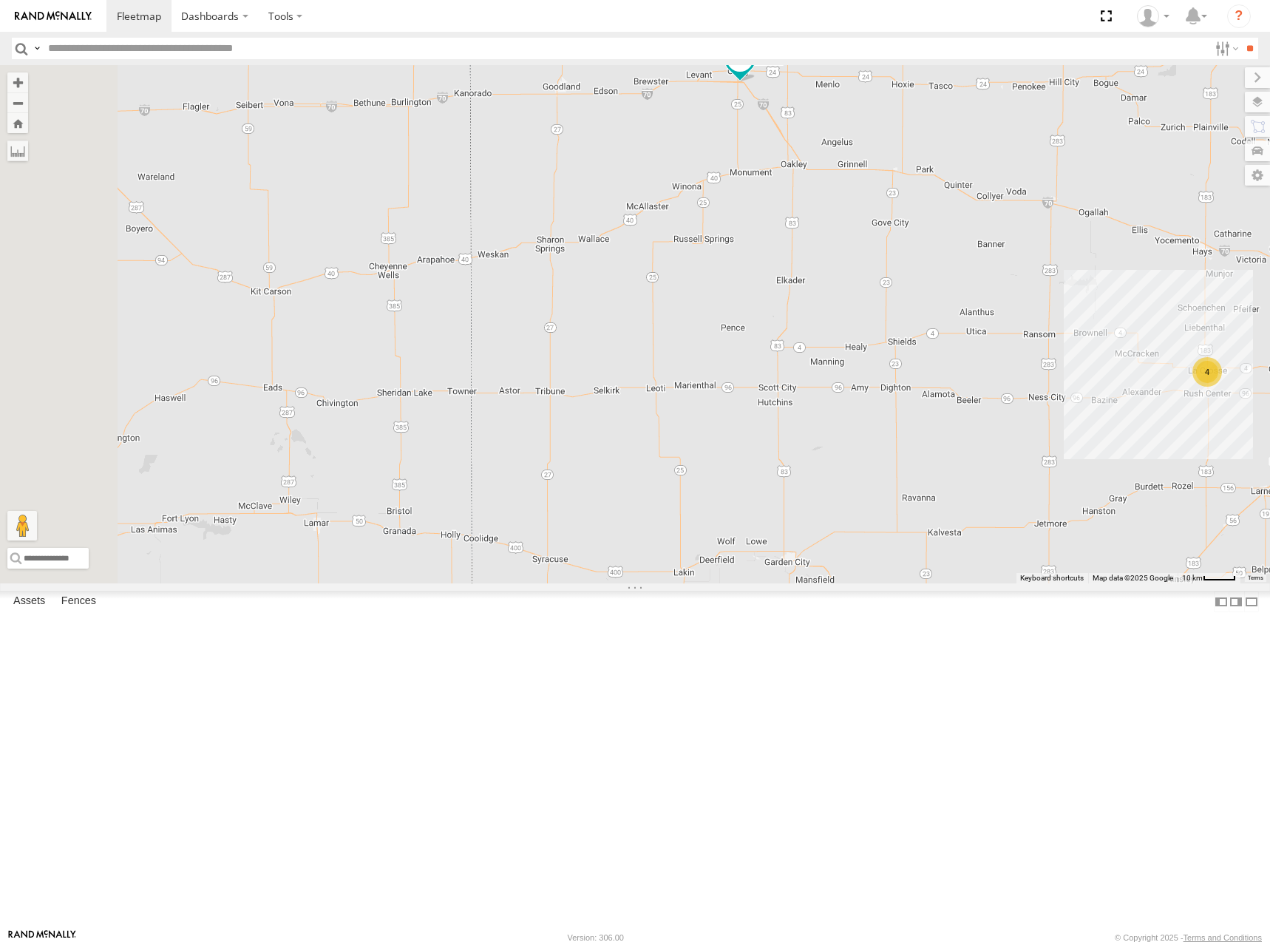
drag, startPoint x: 620, startPoint y: 392, endPoint x: 854, endPoint y: 374, distance: 235.0
click at [854, 374] on div "270 246 298 232 296 266 296 All Assets KS-4 Geneseo 38.51546 , -98.22858 West 6…" at bounding box center [635, 324] width 1270 height 518
click at [784, 452] on div "270 246 298 232 296 266 296 All Assets KS-4 Geneseo 38.51546 , -98.22858 West 6…" at bounding box center [635, 324] width 1270 height 518
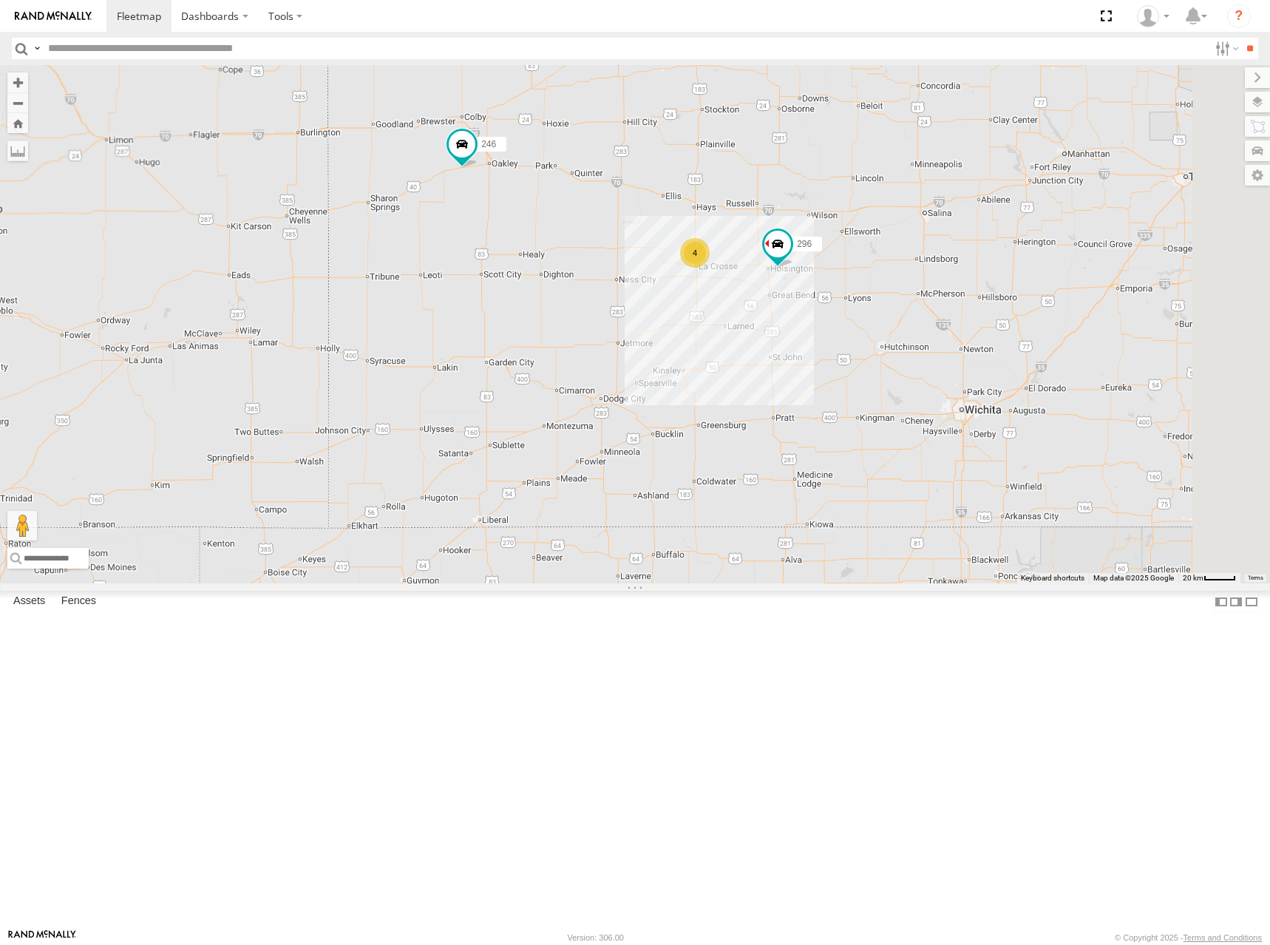
drag, startPoint x: 1063, startPoint y: 398, endPoint x: 788, endPoint y: 370, distance: 276.5
click at [788, 370] on div "246 4 296" at bounding box center [635, 324] width 1270 height 518
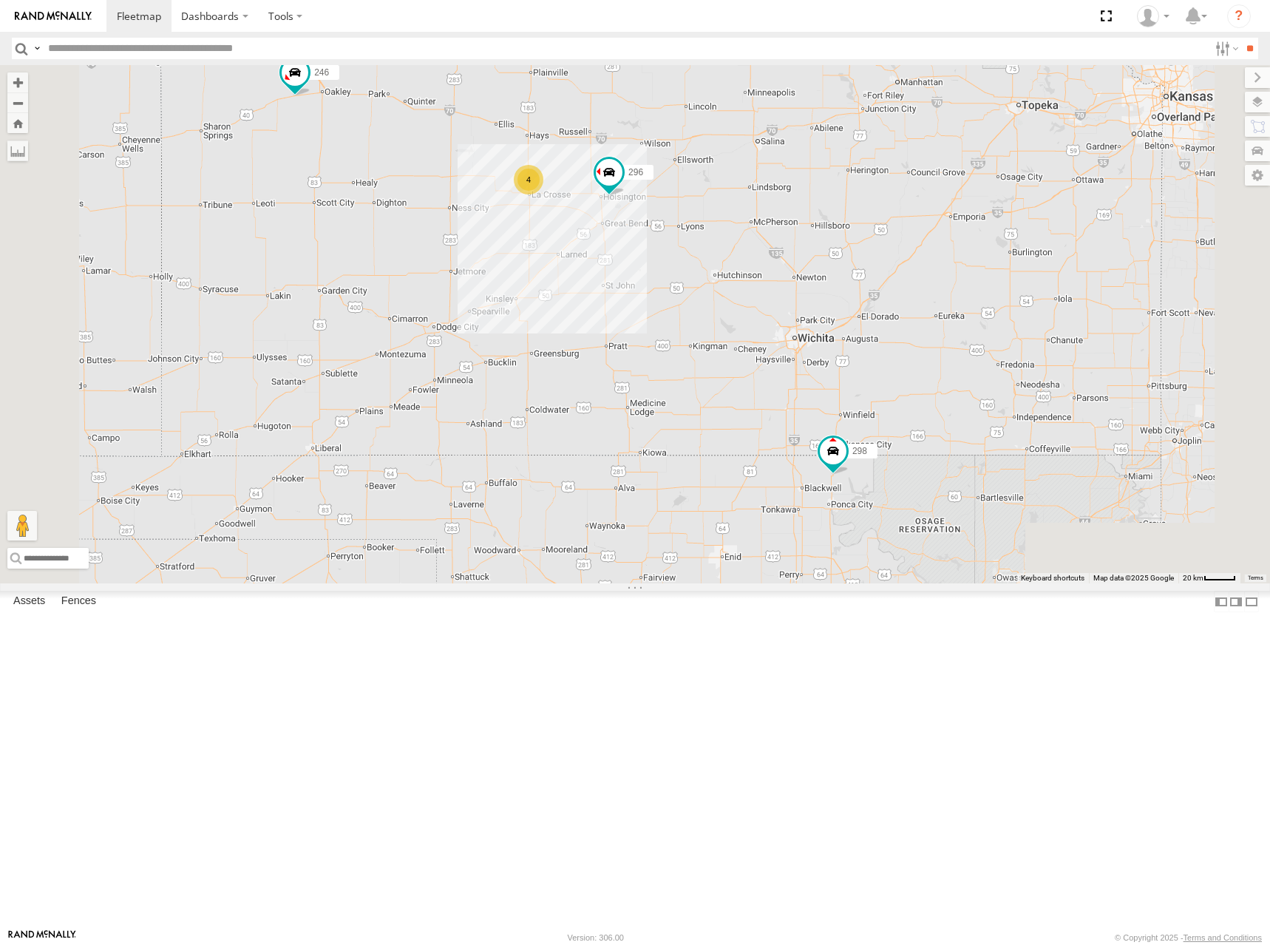
drag, startPoint x: 1124, startPoint y: 345, endPoint x: 1013, endPoint y: 333, distance: 111.5
click at [1013, 333] on div "246 296 298 4 2" at bounding box center [635, 324] width 1270 height 518
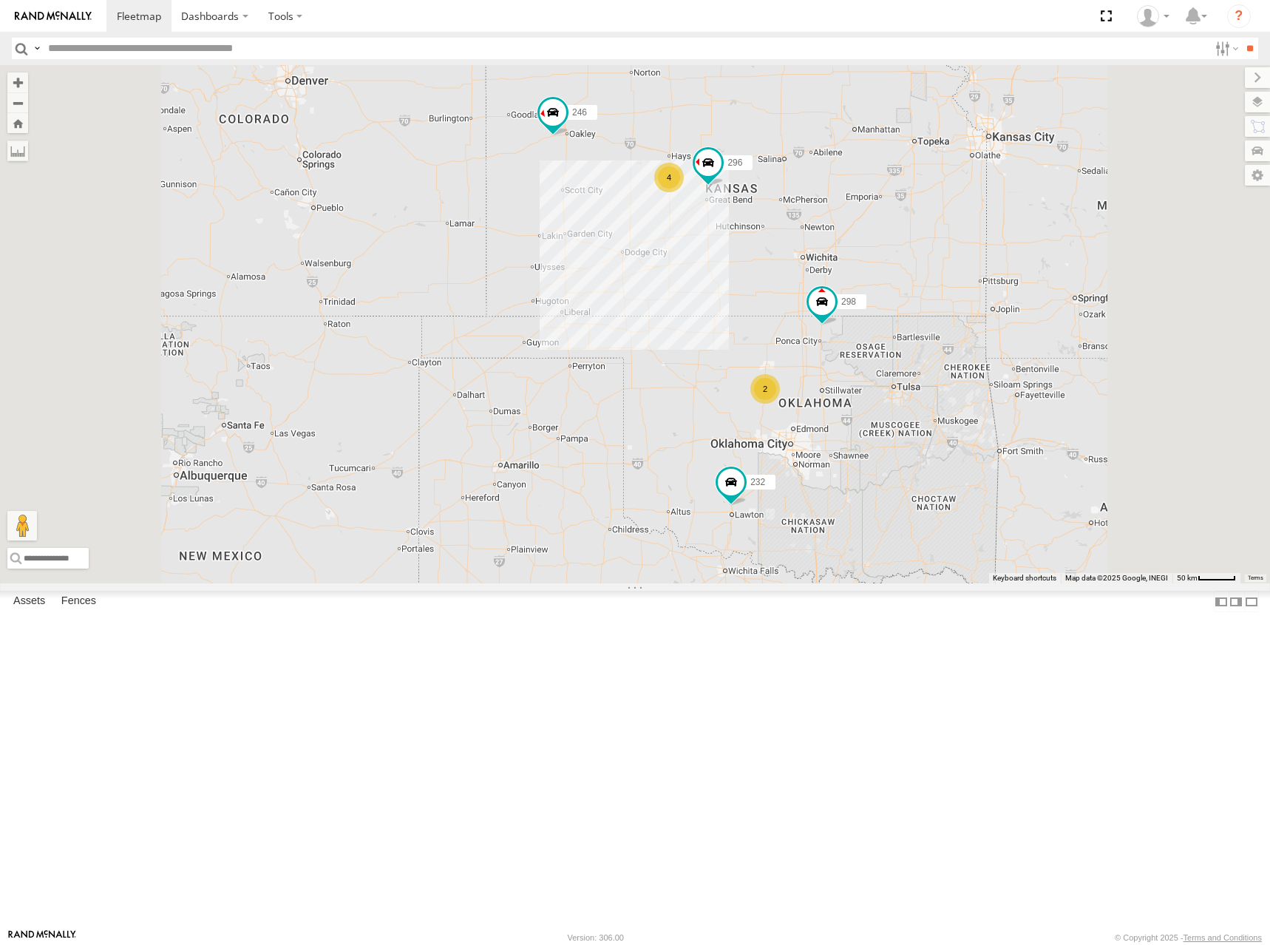
drag, startPoint x: 644, startPoint y: 354, endPoint x: 655, endPoint y: 362, distance: 13.8
click at [655, 362] on div "246 298 232 296 266 4 2" at bounding box center [635, 324] width 1270 height 518
